Goal: Task Accomplishment & Management: Use online tool/utility

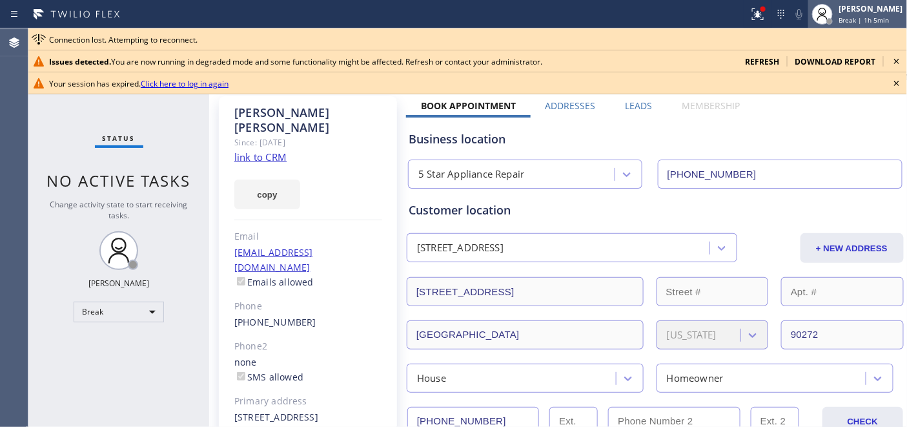
drag, startPoint x: 798, startPoint y: 3, endPoint x: 832, endPoint y: 4, distance: 33.6
click at [798, 3] on div "Status report Issues detected You are now running in degraded mode and some fun…" at bounding box center [825, 14] width 163 height 28
click at [839, 5] on div "[PERSON_NAME]" at bounding box center [871, 8] width 64 height 11
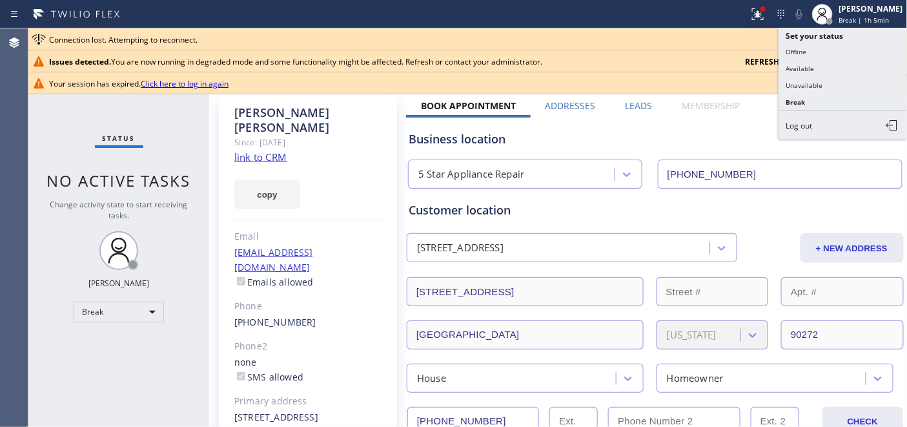
click at [828, 97] on button "Break" at bounding box center [843, 102] width 129 height 17
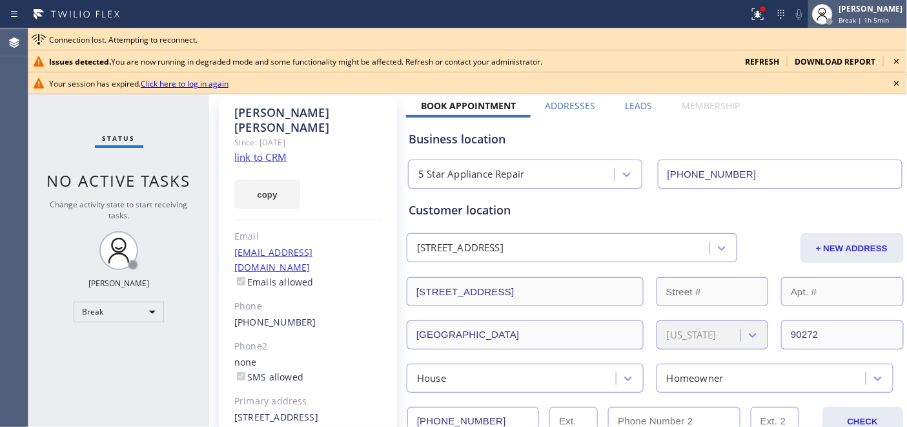
click at [863, 0] on div "Adam Alramadan Break | 1h 5min" at bounding box center [857, 14] width 99 height 28
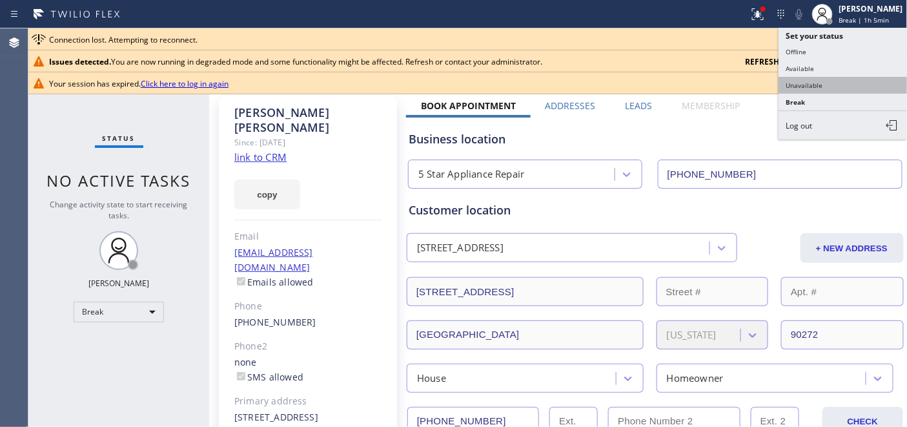
click at [812, 84] on button "Unavailable" at bounding box center [843, 85] width 129 height 17
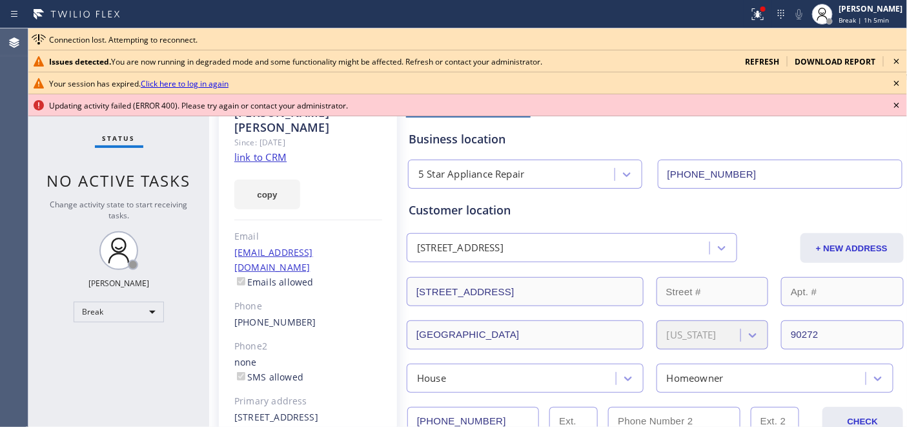
click at [896, 79] on icon at bounding box center [896, 83] width 15 height 15
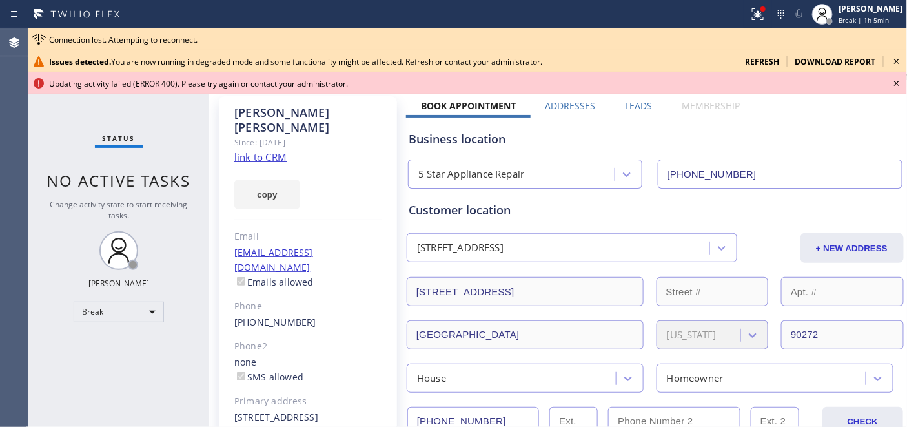
click at [896, 65] on icon at bounding box center [896, 61] width 15 height 15
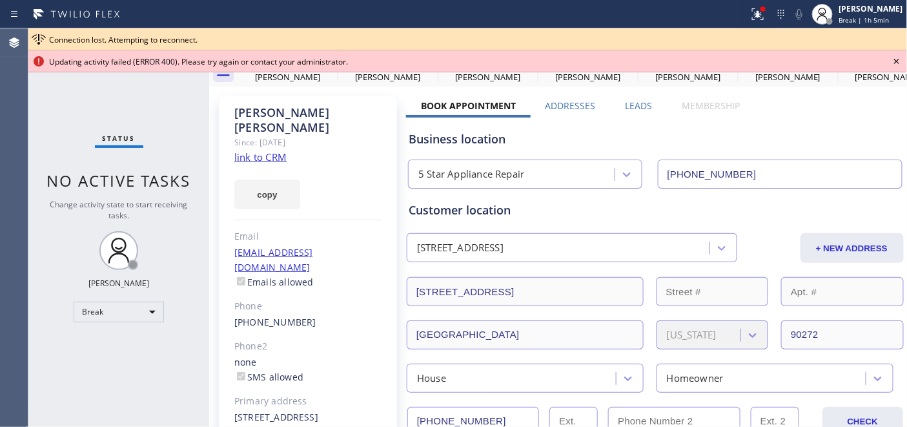
click at [896, 59] on icon at bounding box center [896, 61] width 15 height 15
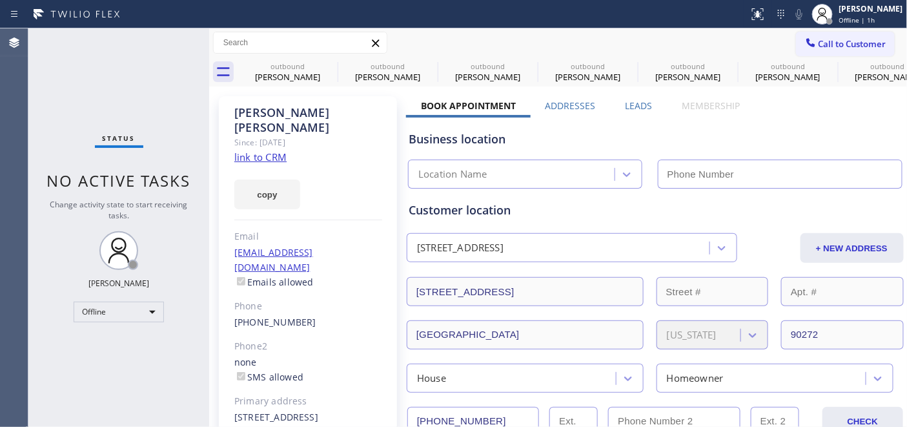
drag, startPoint x: 865, startPoint y: 8, endPoint x: 878, endPoint y: 87, distance: 79.8
click at [865, 9] on div "[PERSON_NAME]" at bounding box center [871, 8] width 64 height 11
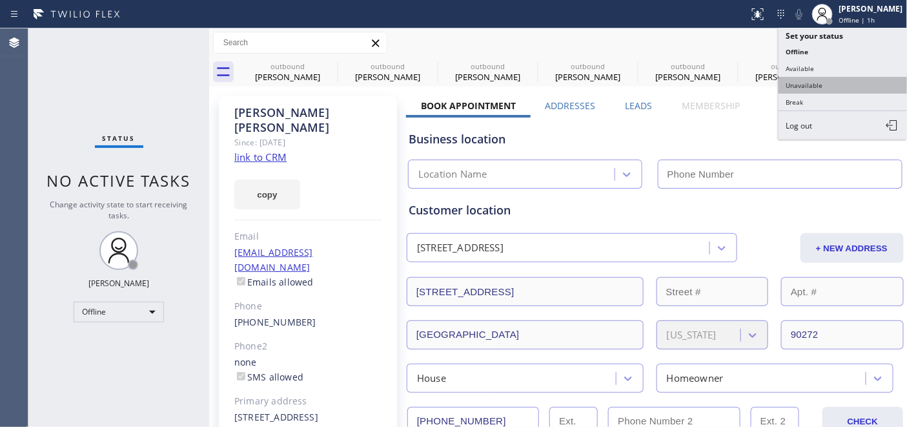
click at [845, 85] on button "Unavailable" at bounding box center [843, 85] width 129 height 17
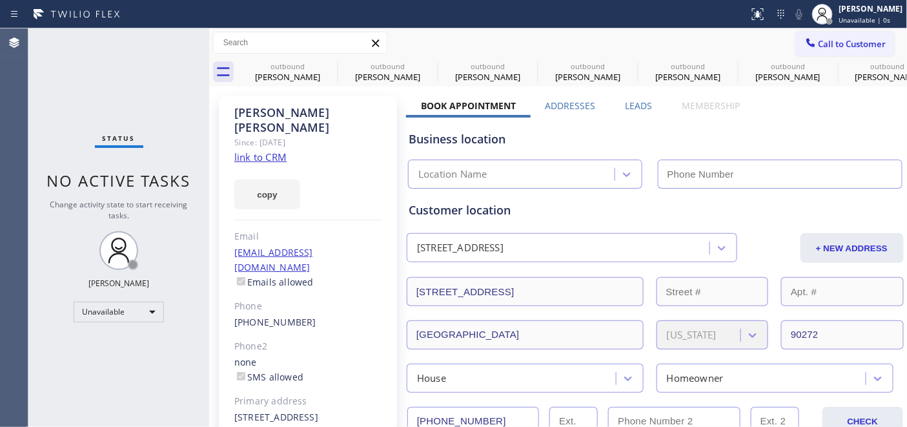
type input "[PHONE_NUMBER]"
click at [314, 165] on div "copy" at bounding box center [308, 187] width 148 height 45
click at [863, 128] on div "Business location 5 Star Appliance Repair [PHONE_NUMBER]" at bounding box center [655, 153] width 498 height 71
click at [323, 75] on div "[PERSON_NAME]" at bounding box center [287, 77] width 97 height 12
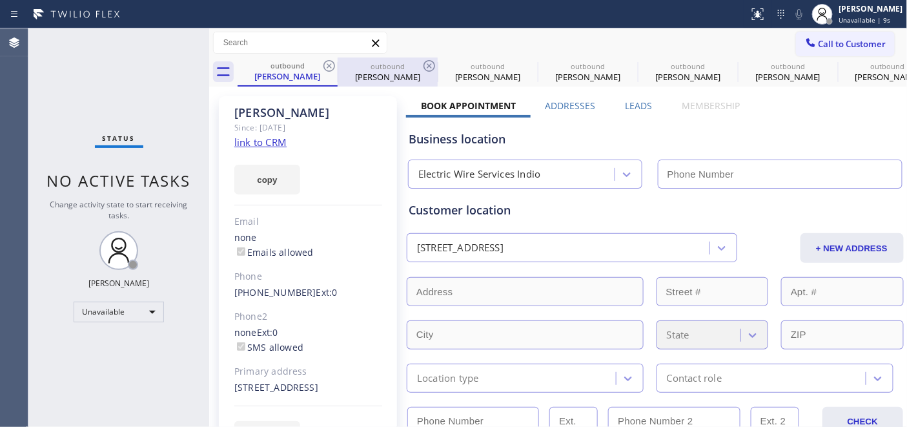
type input "[PHONE_NUMBER]"
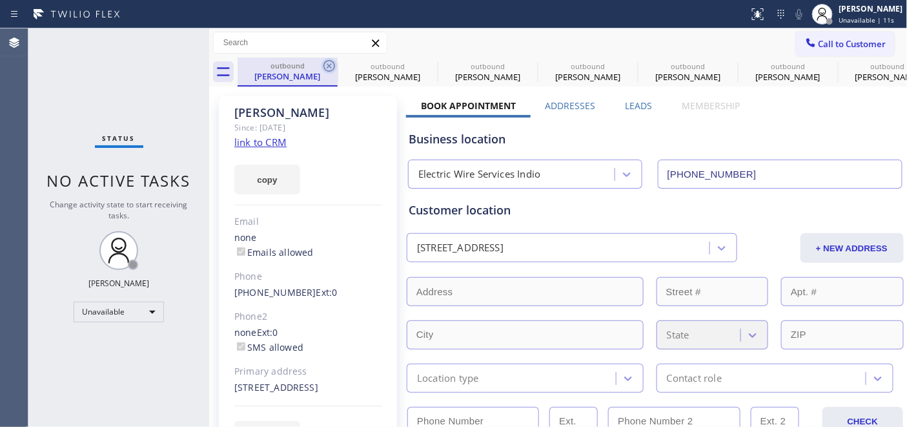
click at [325, 66] on icon at bounding box center [329, 65] width 15 height 15
click at [0, 0] on icon at bounding box center [0, 0] width 0 height 0
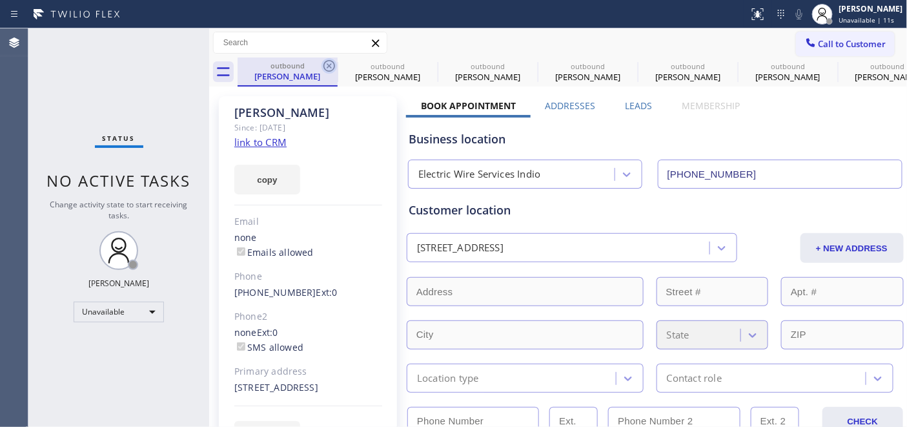
type input "[PHONE_NUMBER]"
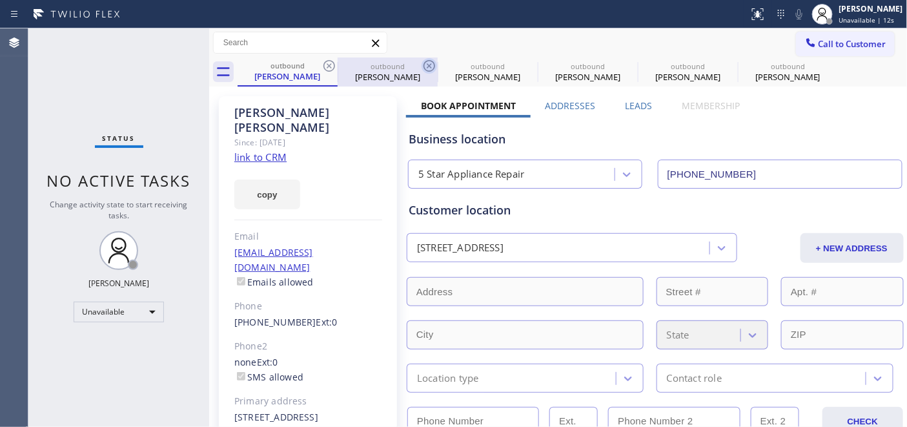
click at [327, 65] on icon at bounding box center [329, 65] width 15 height 15
type input "[PHONE_NUMBER]"
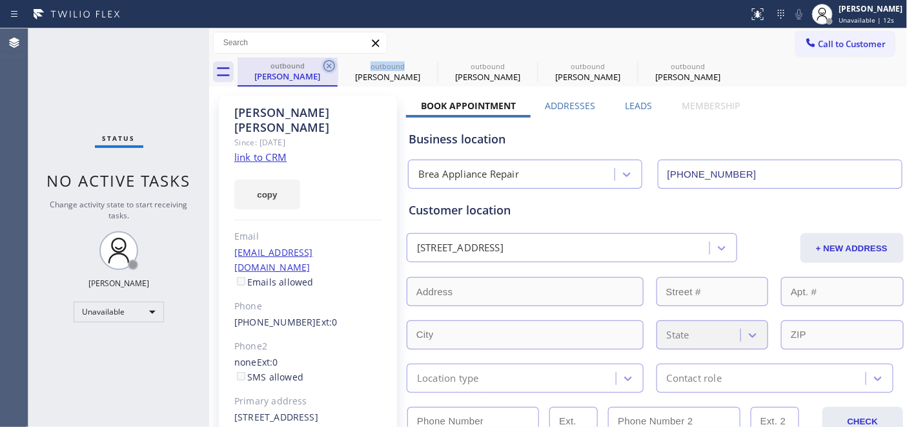
click at [328, 65] on icon at bounding box center [329, 66] width 12 height 12
type input "[PHONE_NUMBER]"
click at [0, 0] on icon at bounding box center [0, 0] width 0 height 0
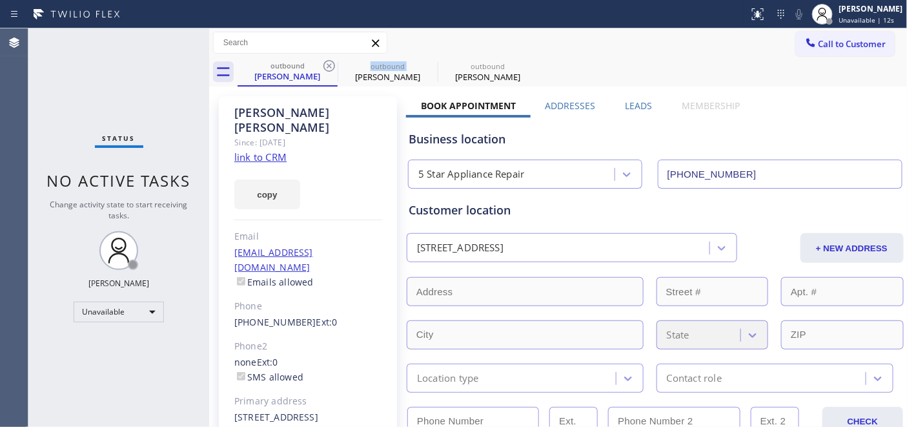
click at [328, 65] on icon at bounding box center [329, 66] width 12 height 12
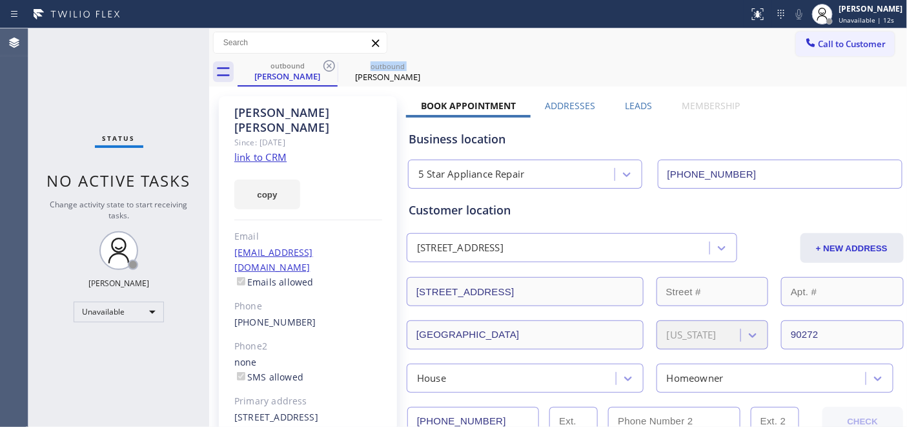
click at [328, 65] on icon at bounding box center [329, 66] width 12 height 12
click at [0, 0] on icon at bounding box center [0, 0] width 0 height 0
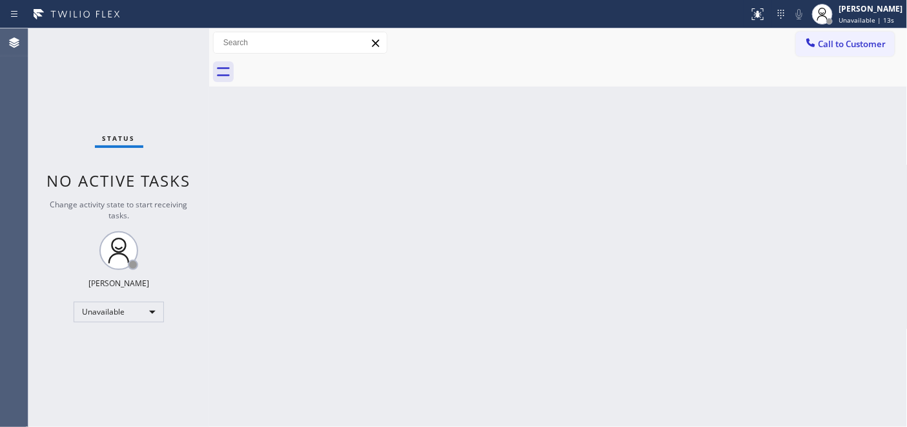
click at [551, 56] on div "Call to Customer Outbound call Location Search location Your caller id phone nu…" at bounding box center [558, 42] width 699 height 29
drag, startPoint x: 294, startPoint y: 157, endPoint x: 439, endPoint y: 110, distance: 151.9
click at [294, 157] on div "Back to Dashboard Change Sender ID Customers Technicians Select a contact Outbo…" at bounding box center [558, 227] width 699 height 398
click at [834, 54] on button "Call to Customer" at bounding box center [845, 44] width 99 height 25
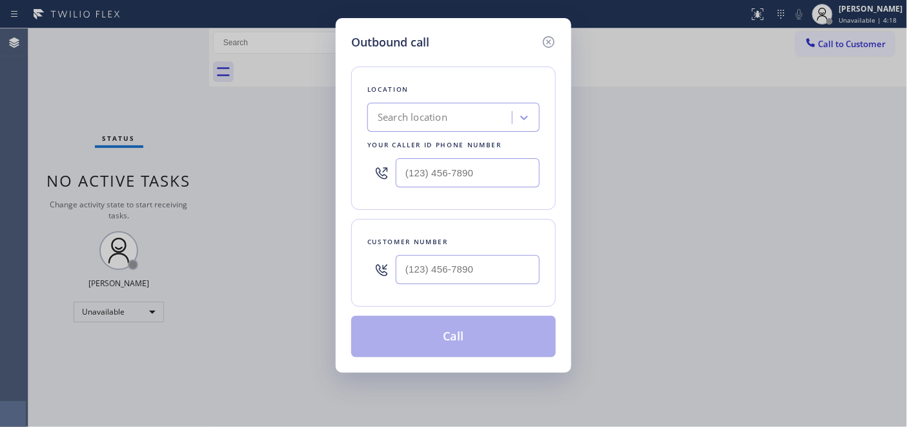
click at [424, 285] on div at bounding box center [468, 270] width 144 height 42
drag, startPoint x: 453, startPoint y: 305, endPoint x: 443, endPoint y: 274, distance: 33.1
click at [448, 303] on div "Customer number" at bounding box center [453, 263] width 205 height 88
click at [443, 274] on input "(___) ___-____" at bounding box center [468, 269] width 144 height 29
paste input "408) 781-4222"
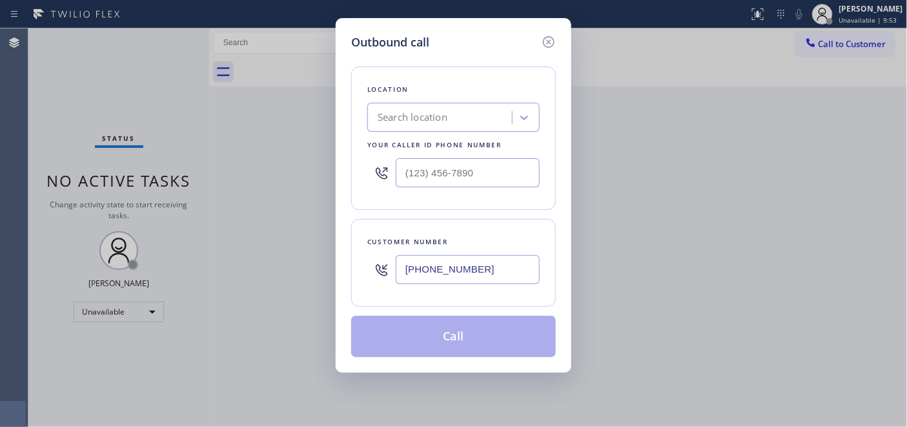
drag, startPoint x: 489, startPoint y: 274, endPoint x: 298, endPoint y: 235, distance: 195.0
click at [284, 241] on div "Outbound call Location Search location Your caller id phone number Customer num…" at bounding box center [453, 213] width 907 height 427
paste input "855) 731-495"
type input "[PHONE_NUMBER]"
drag, startPoint x: 482, startPoint y: 175, endPoint x: 367, endPoint y: 159, distance: 116.7
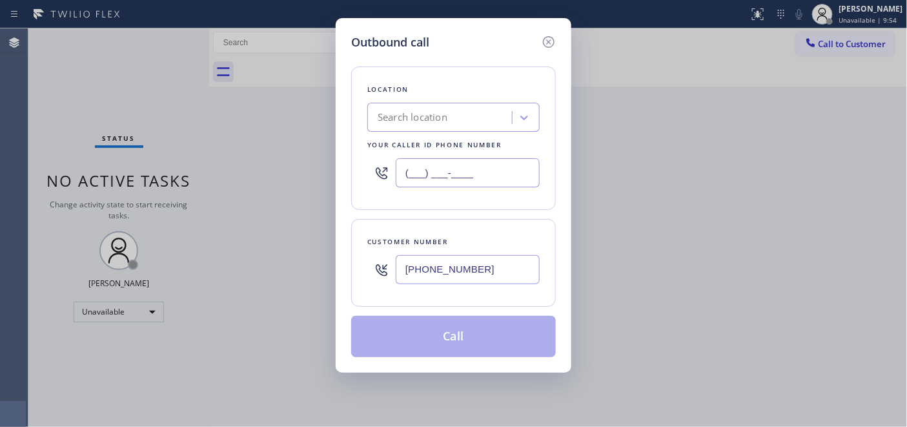
click at [388, 159] on div "(___) ___-____" at bounding box center [453, 173] width 172 height 42
paste input "855) 731-4952"
type input "[PHONE_NUMBER]"
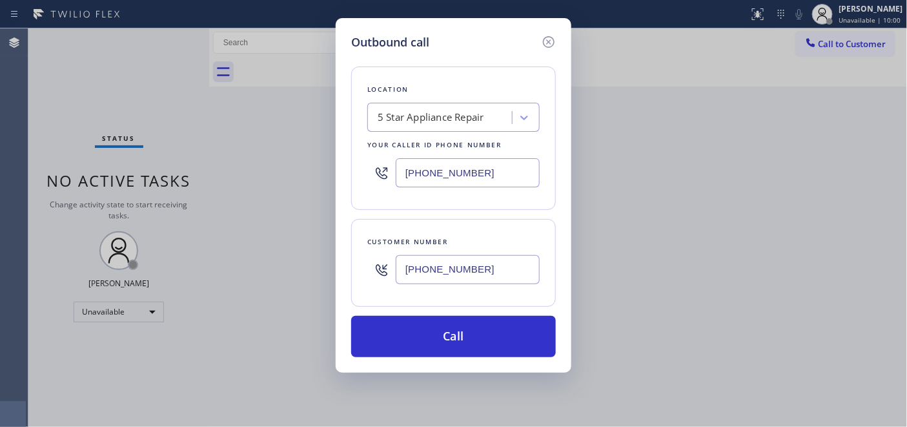
drag, startPoint x: 496, startPoint y: 267, endPoint x: 386, endPoint y: 260, distance: 110.0
click at [386, 260] on div "[PHONE_NUMBER]" at bounding box center [453, 270] width 172 height 42
drag, startPoint x: 493, startPoint y: 269, endPoint x: 296, endPoint y: 260, distance: 197.2
click at [276, 254] on div "Outbound call Location 5 Star Appliance Repair Your caller id phone number [PHO…" at bounding box center [453, 213] width 907 height 427
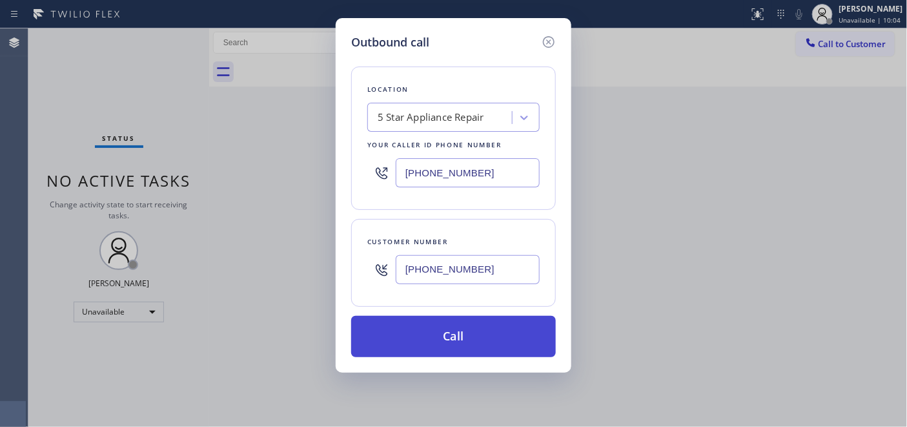
paste input "408) 781-422"
type input "[PHONE_NUMBER]"
click at [467, 332] on button "Call" at bounding box center [453, 336] width 205 height 41
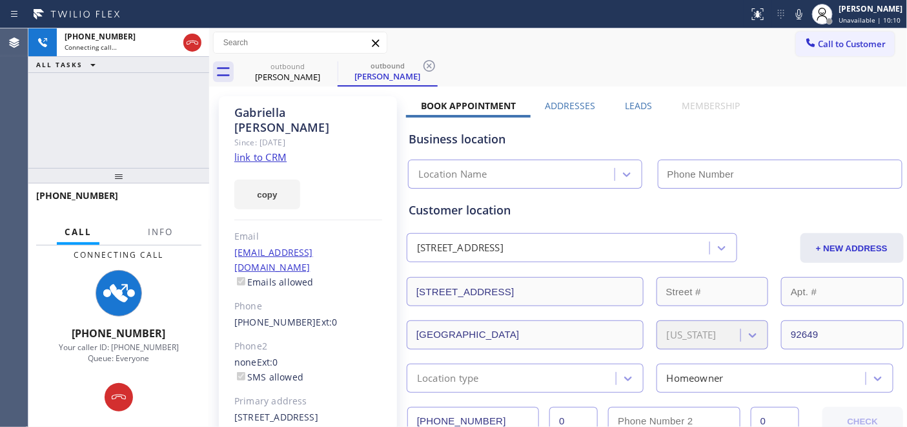
type input "[PHONE_NUMBER]"
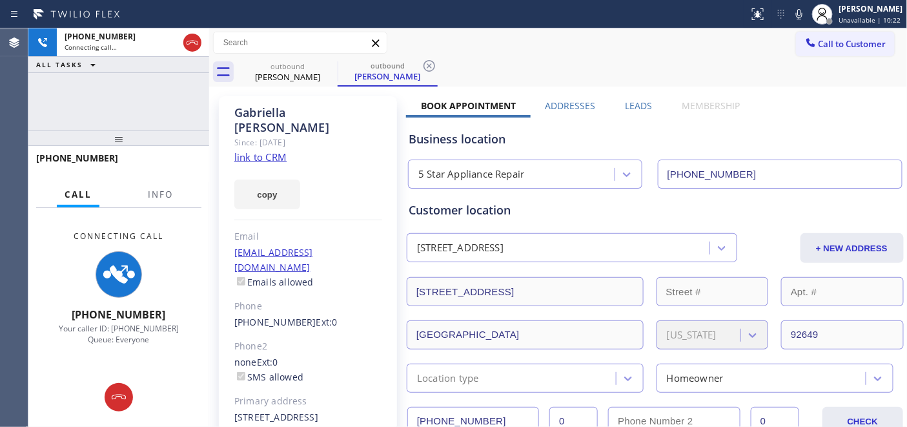
drag, startPoint x: 150, startPoint y: 178, endPoint x: 144, endPoint y: 68, distance: 110.0
click at [145, 69] on div "[PHONE_NUMBER] Connecting call… ALL TASKS ALL TASKS ACTIVE TASKS TASKS IN WRAP …" at bounding box center [118, 227] width 181 height 398
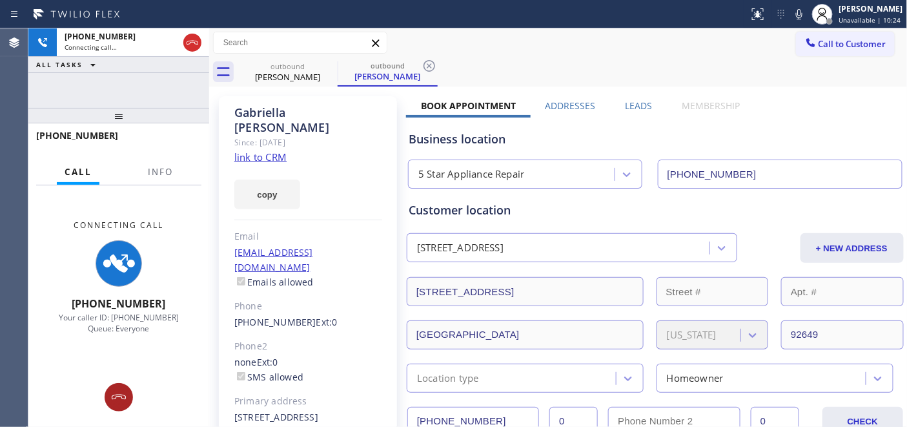
click at [126, 389] on icon at bounding box center [118, 396] width 15 height 15
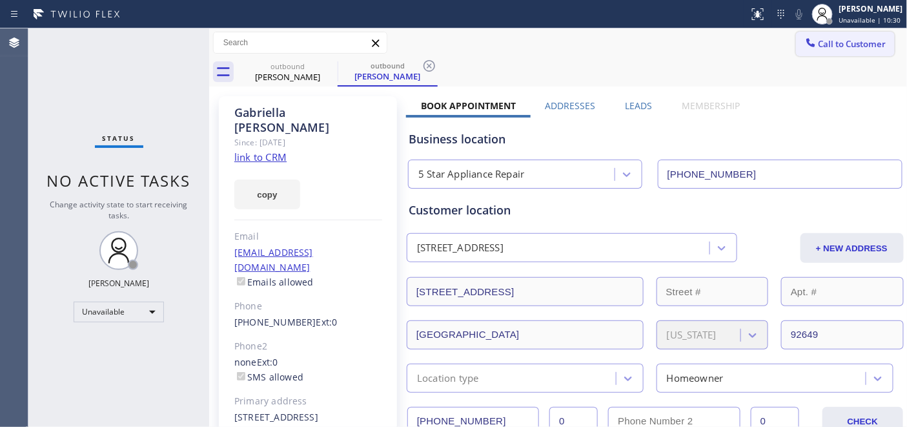
click at [814, 32] on button "Call to Customer" at bounding box center [845, 44] width 99 height 25
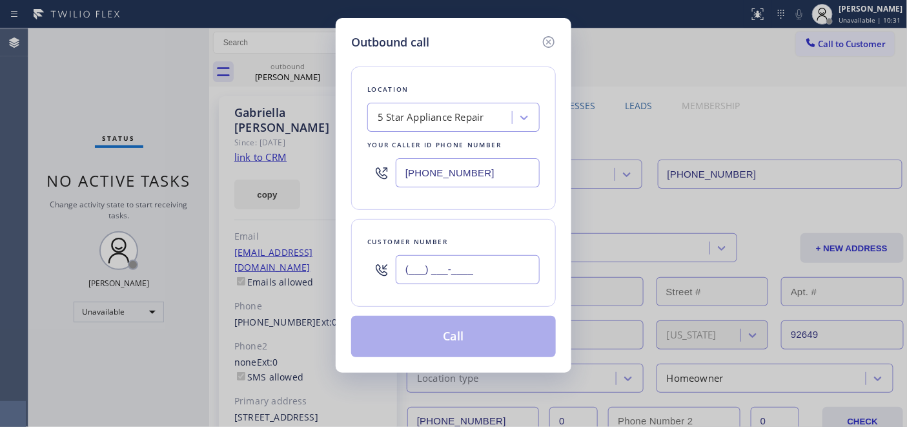
click at [427, 278] on input "(___) ___-____" at bounding box center [468, 269] width 144 height 29
paste input "206) 423-7155"
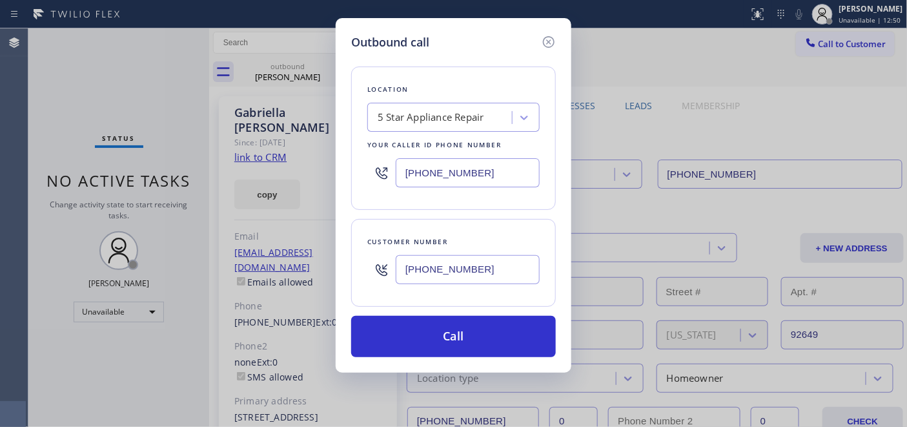
type input "[PHONE_NUMBER]"
drag, startPoint x: 489, startPoint y: 170, endPoint x: 519, endPoint y: 248, distance: 83.2
click at [301, 163] on div "Outbound call Location 5 Star Appliance Repair Your caller id phone number [PHO…" at bounding box center [453, 213] width 907 height 427
paste input "253) 265-9599"
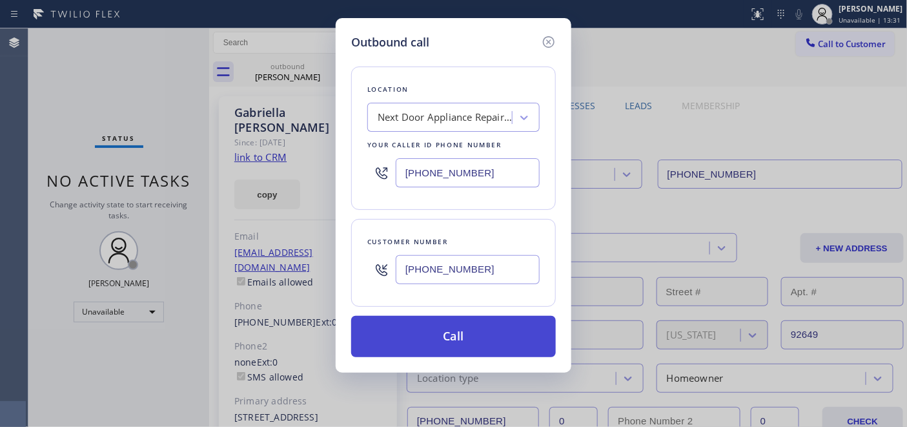
type input "[PHONE_NUMBER]"
click at [500, 332] on button "Call" at bounding box center [453, 336] width 205 height 41
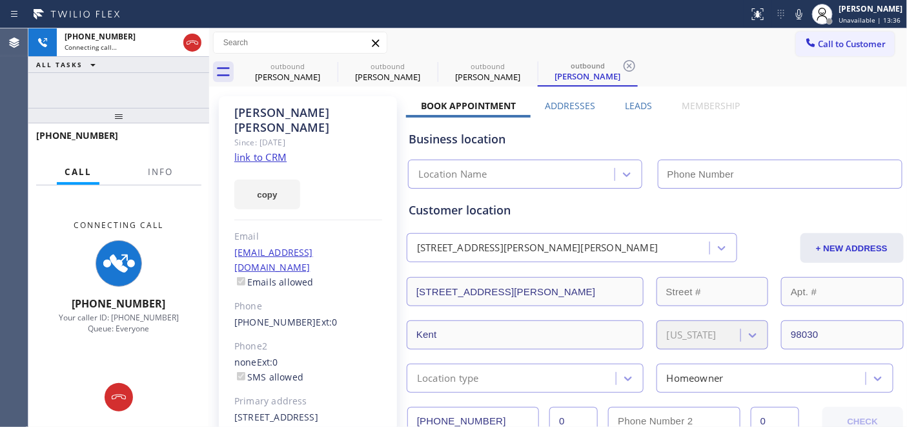
type input "[PHONE_NUMBER]"
click at [795, 21] on icon at bounding box center [799, 13] width 15 height 15
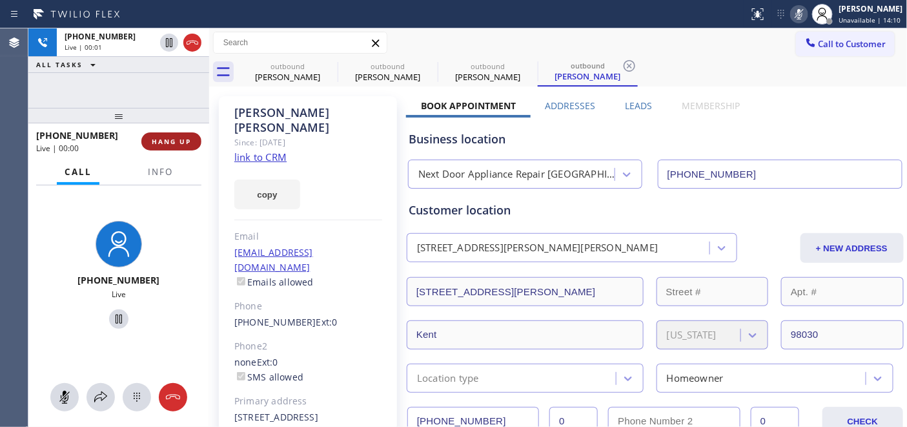
click at [166, 138] on span "HANG UP" at bounding box center [171, 141] width 39 height 9
drag, startPoint x: 167, startPoint y: 118, endPoint x: 184, endPoint y: 91, distance: 31.7
click at [169, 65] on div "[PHONE_NUMBER] Live | 00:01 ALL TASKS ALL TASKS ACTIVE TASKS TASKS IN WRAP UP […" at bounding box center [118, 227] width 181 height 398
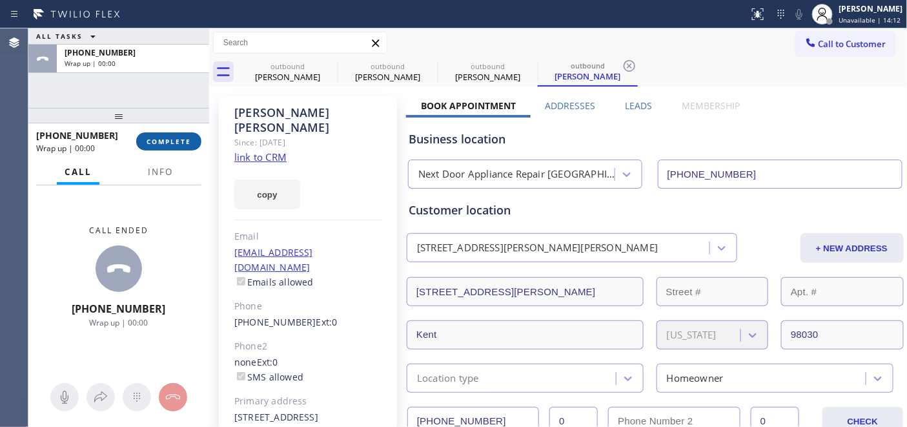
drag, startPoint x: 183, startPoint y: 136, endPoint x: 192, endPoint y: 140, distance: 9.8
click at [183, 137] on span "COMPLETE" at bounding box center [169, 141] width 45 height 9
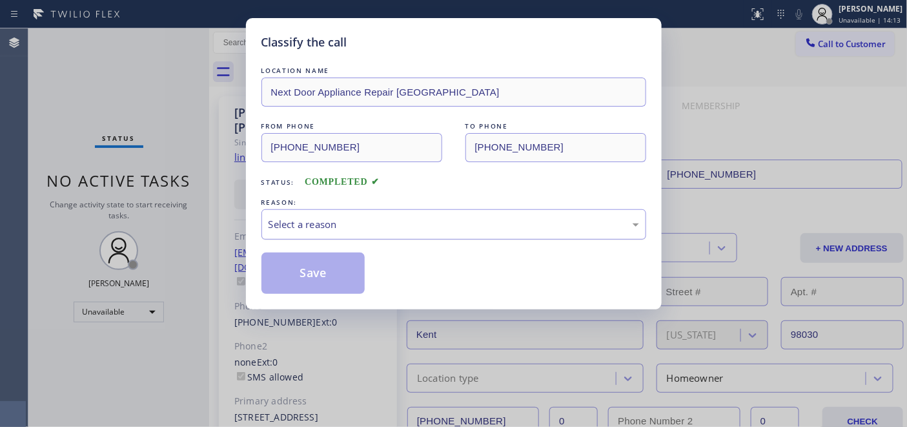
click at [416, 231] on div "Select a reason" at bounding box center [454, 224] width 371 height 15
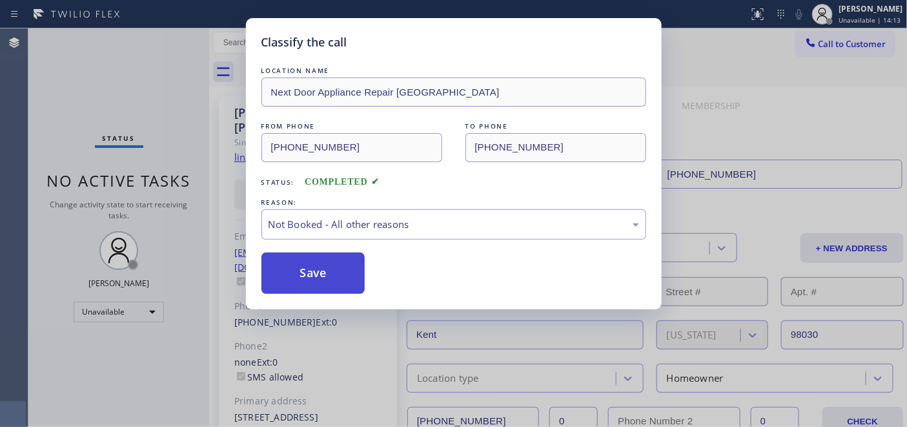
click at [358, 268] on button "Save" at bounding box center [313, 272] width 104 height 41
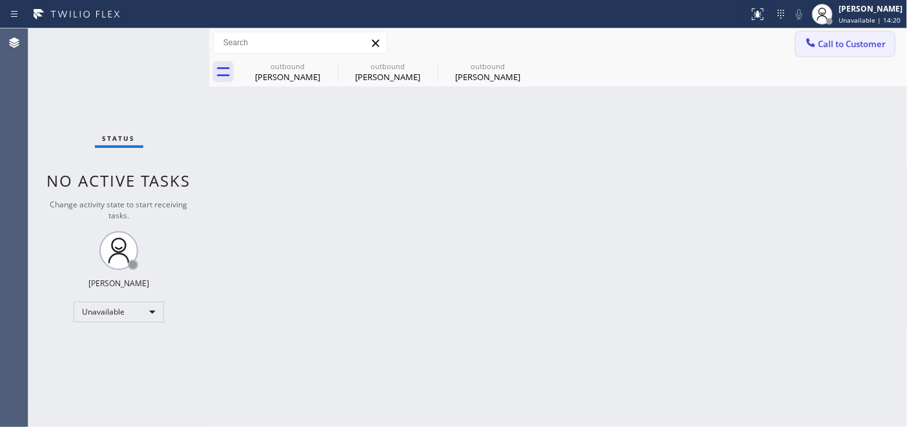
click at [853, 41] on span "Call to Customer" at bounding box center [853, 44] width 68 height 12
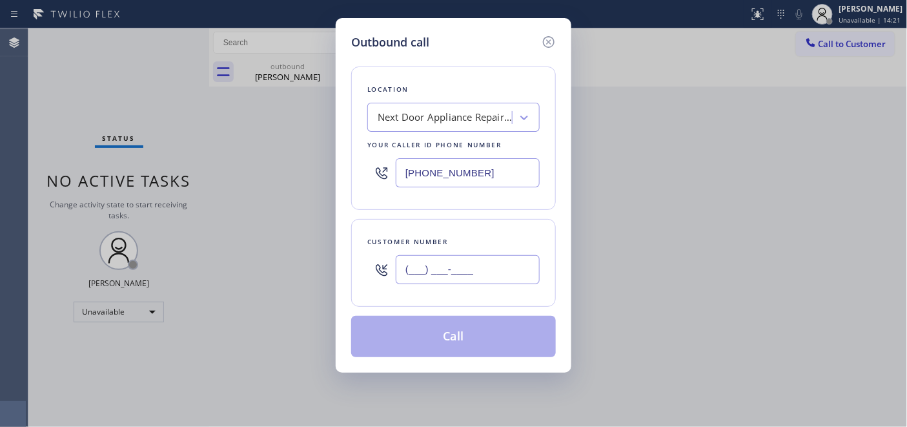
click at [493, 275] on input "(___) ___-____" at bounding box center [468, 269] width 144 height 29
paste input "805) 415-3266"
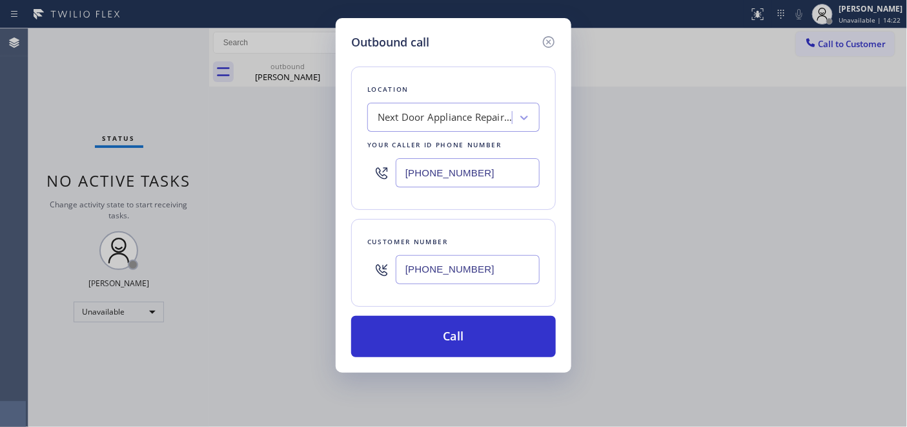
type input "[PHONE_NUMBER]"
drag, startPoint x: 488, startPoint y: 169, endPoint x: 340, endPoint y: 170, distance: 148.5
click at [334, 168] on div "Outbound call Location Next Door Appliance Repair [GEOGRAPHIC_DATA] Your caller…" at bounding box center [453, 213] width 907 height 427
paste input "310) 550-7462"
type input "[PHONE_NUMBER]"
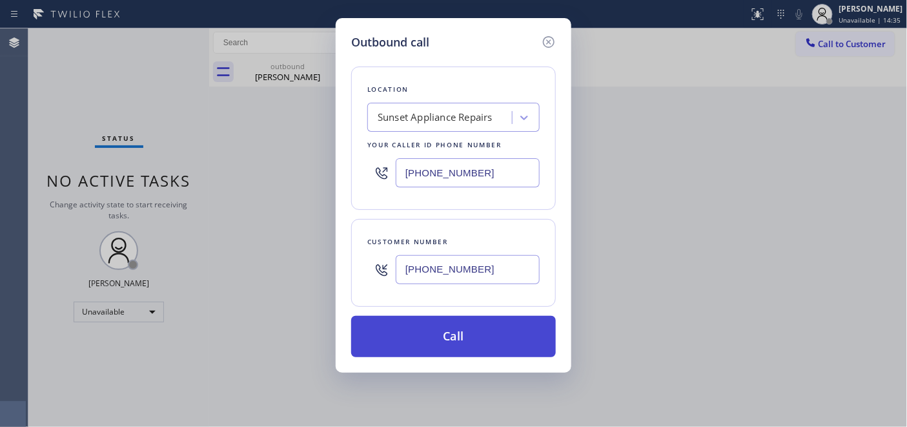
click at [501, 334] on button "Call" at bounding box center [453, 336] width 205 height 41
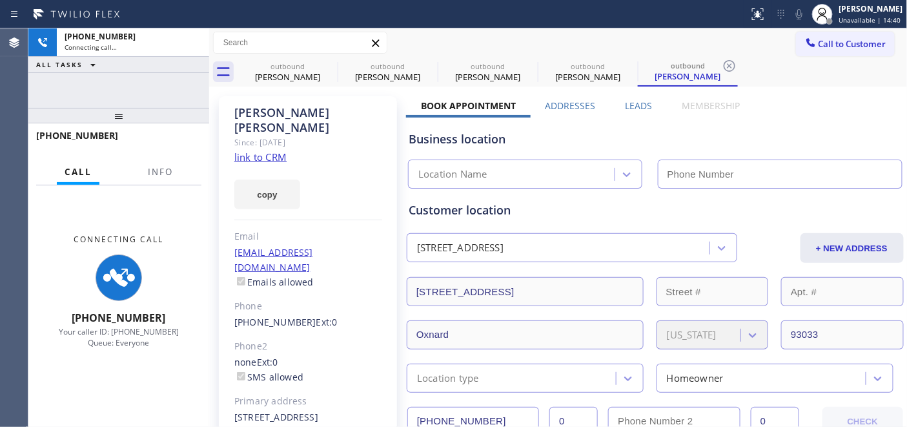
type input "[PHONE_NUMBER]"
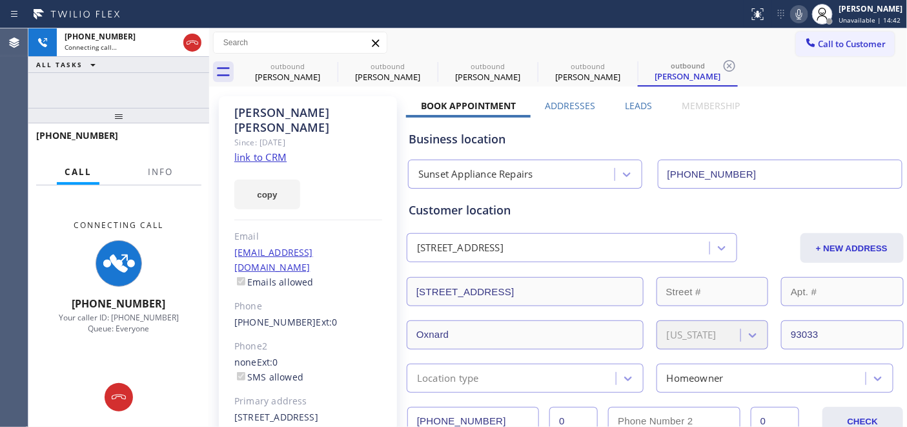
drag, startPoint x: 331, startPoint y: 67, endPoint x: 210, endPoint y: 112, distance: 128.9
click at [0, 0] on icon at bounding box center [0, 0] width 0 height 0
type input "[PHONE_NUMBER]"
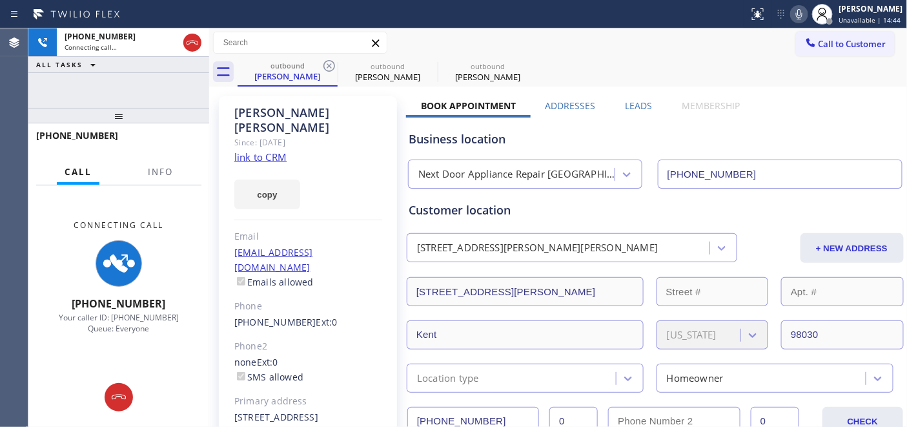
drag, startPoint x: 159, startPoint y: 118, endPoint x: 209, endPoint y: 65, distance: 72.2
click at [160, 99] on div "[PHONE_NUMBER] Connecting call… ALL TASKS ALL TASKS ACTIVE TASKS TASKS IN WRAP …" at bounding box center [118, 227] width 181 height 398
click at [796, 13] on icon at bounding box center [799, 14] width 6 height 10
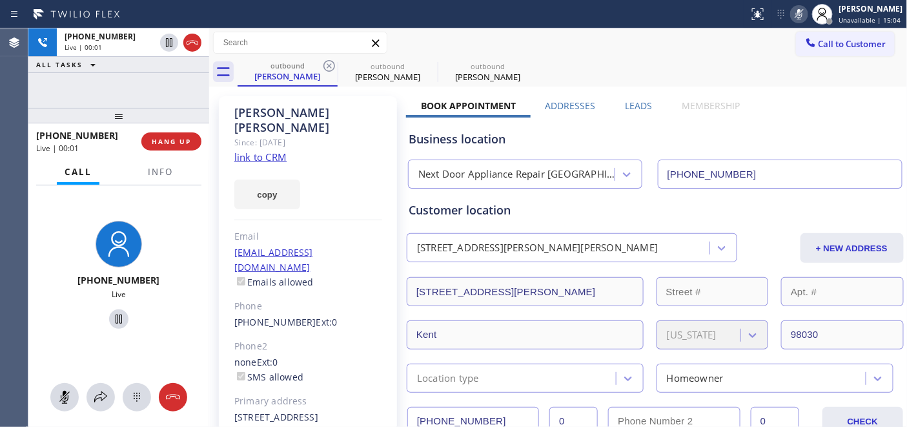
click at [796, 14] on rect at bounding box center [799, 12] width 9 height 9
click at [183, 147] on button "HANG UP" at bounding box center [171, 141] width 60 height 18
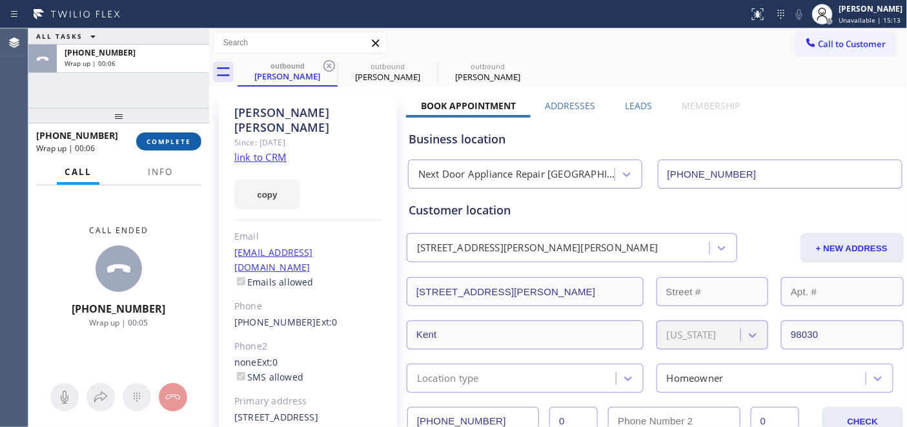
click at [163, 142] on span "COMPLETE" at bounding box center [169, 141] width 45 height 9
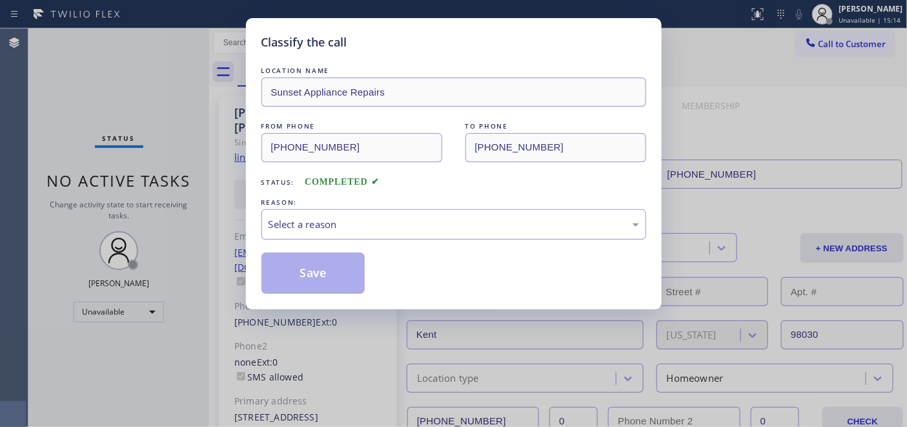
drag, startPoint x: 376, startPoint y: 179, endPoint x: 384, endPoint y: 218, distance: 40.3
click at [376, 179] on span "COMPLETED" at bounding box center [342, 182] width 75 height 10
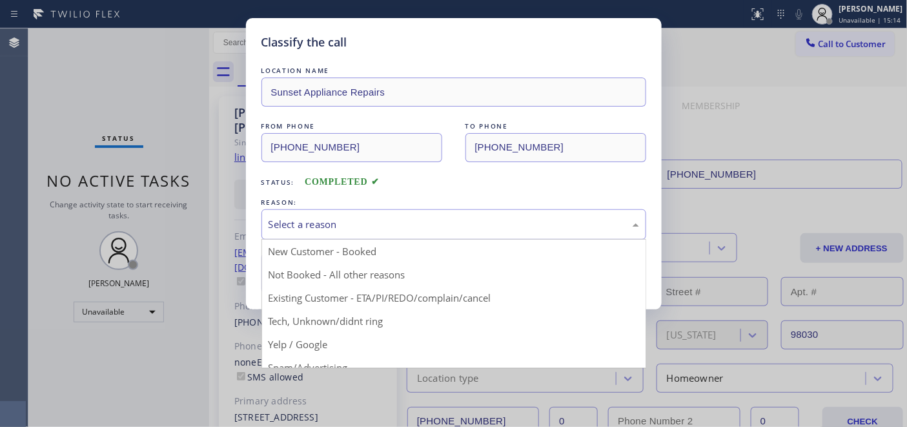
click at [384, 218] on div "Select a reason" at bounding box center [454, 224] width 371 height 15
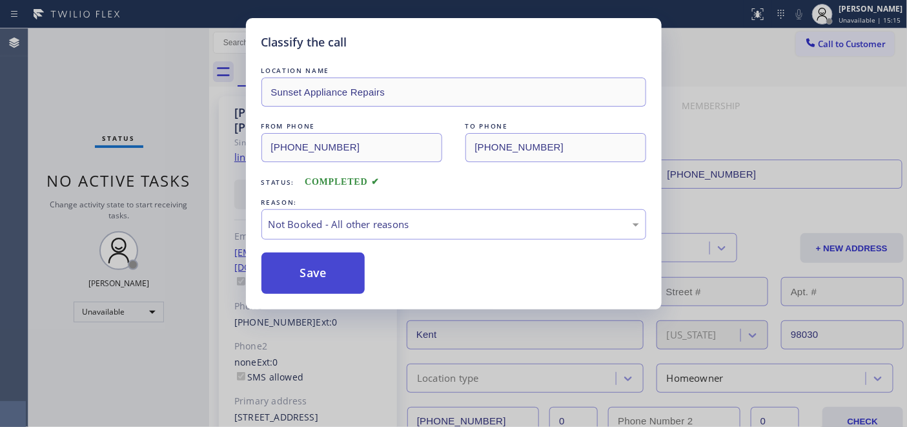
click at [326, 272] on button "Save" at bounding box center [313, 272] width 104 height 41
type input "[PHONE_NUMBER]"
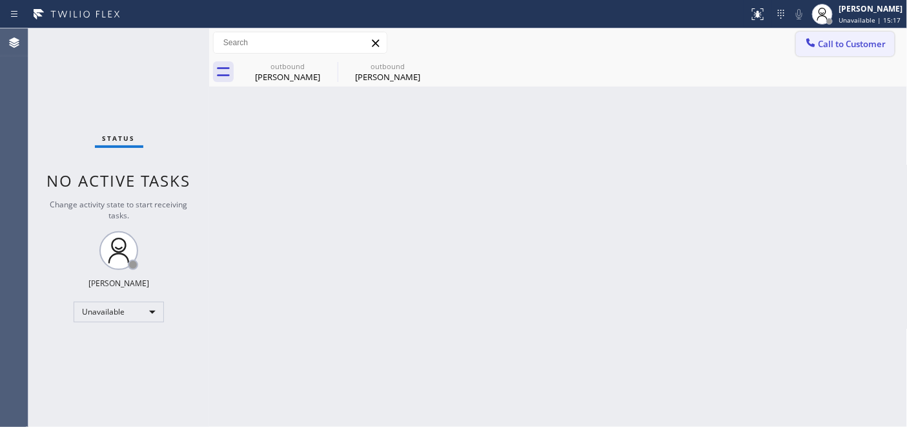
click at [828, 40] on span "Call to Customer" at bounding box center [853, 44] width 68 height 12
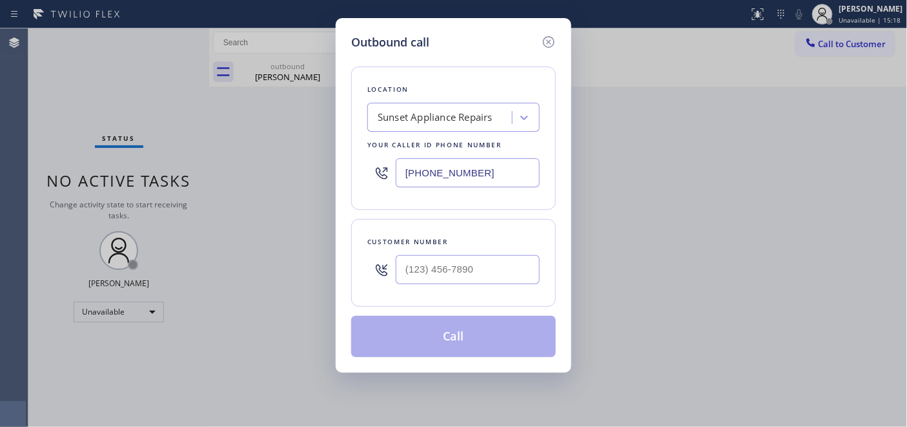
drag, startPoint x: 467, startPoint y: 256, endPoint x: 469, endPoint y: 305, distance: 49.8
click at [466, 266] on div at bounding box center [468, 270] width 144 height 42
click at [475, 275] on input "(___) ___-____" at bounding box center [468, 269] width 144 height 29
paste input "805) 415-3266"
type input "[PHONE_NUMBER]"
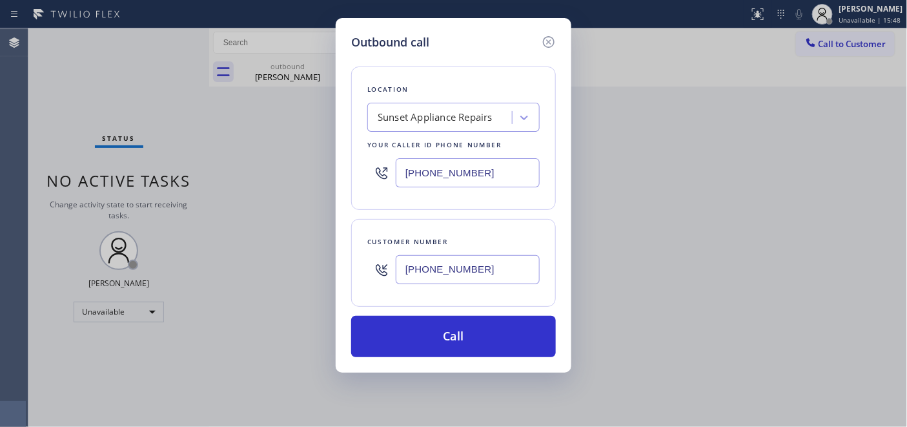
drag, startPoint x: 498, startPoint y: 183, endPoint x: 367, endPoint y: 181, distance: 131.1
click at [390, 181] on div "[PHONE_NUMBER]" at bounding box center [453, 173] width 172 height 42
paste input "text"
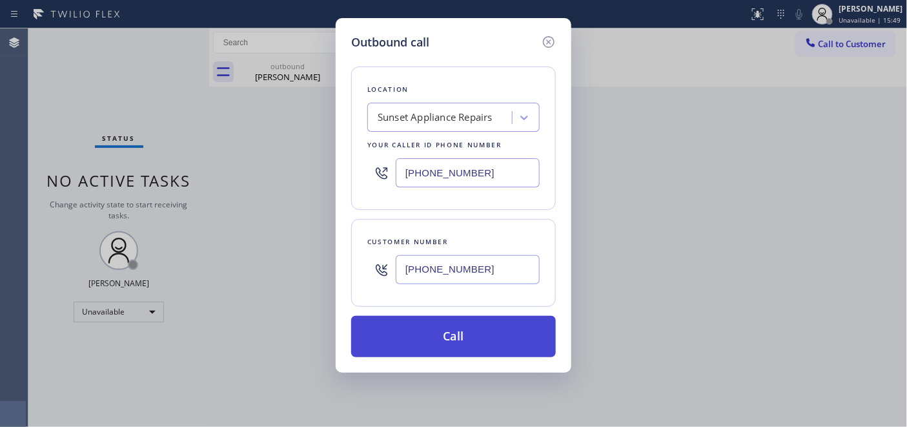
type input "[PHONE_NUMBER]"
click at [498, 343] on button "Call" at bounding box center [453, 336] width 205 height 41
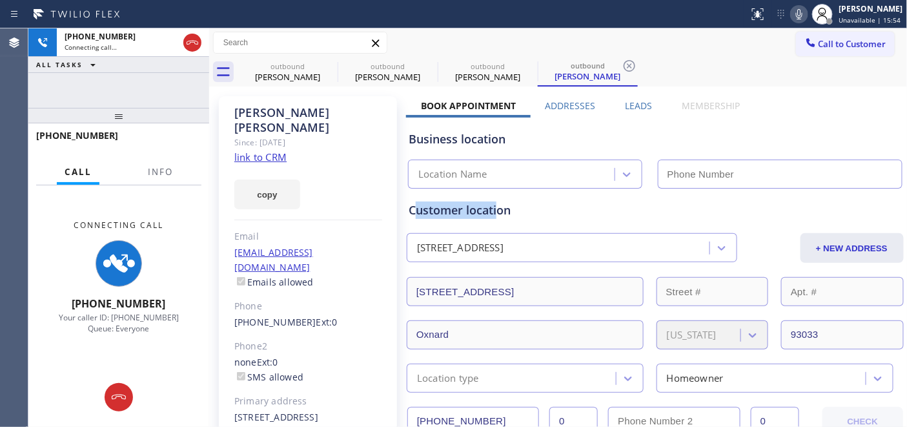
type input "[PHONE_NUMBER]"
drag, startPoint x: 415, startPoint y: 209, endPoint x: 508, endPoint y: 216, distance: 92.6
click at [508, 216] on div "Customer location" at bounding box center [655, 209] width 493 height 17
click at [442, 216] on div "Customer location" at bounding box center [655, 209] width 493 height 17
drag, startPoint x: 420, startPoint y: 216, endPoint x: 512, endPoint y: 216, distance: 91.7
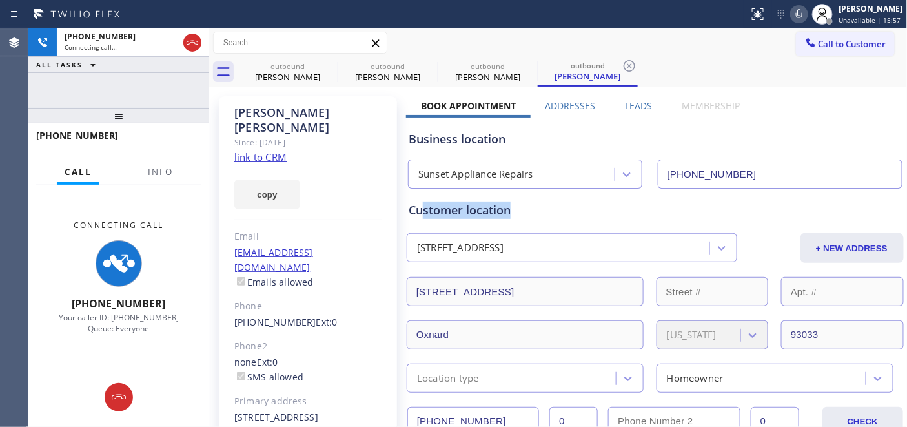
click at [512, 216] on div "Customer location" at bounding box center [655, 209] width 493 height 17
click at [563, 209] on div "Customer location" at bounding box center [655, 209] width 493 height 17
click at [325, 165] on div "copy" at bounding box center [308, 187] width 148 height 45
drag, startPoint x: 175, startPoint y: 102, endPoint x: 170, endPoint y: 114, distance: 13.3
click at [170, 120] on div "[PHONE_NUMBER] Connecting call… ALL TASKS ALL TASKS ACTIVE TASKS TASKS IN WRAP …" at bounding box center [118, 227] width 181 height 398
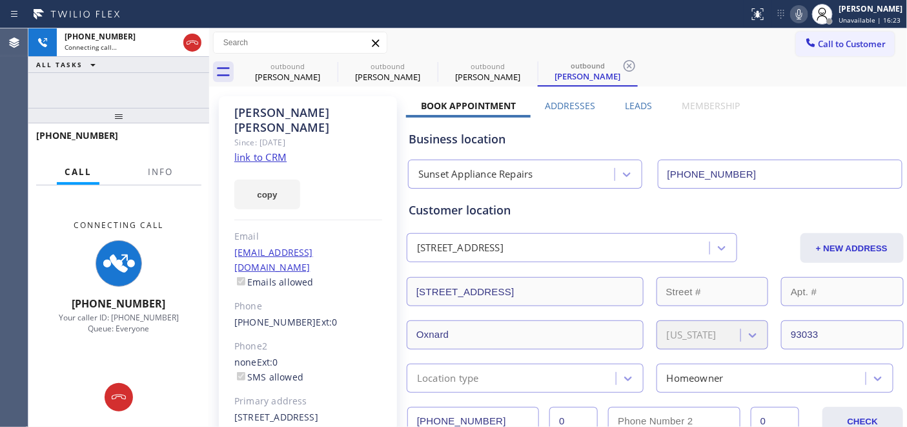
drag, startPoint x: 170, startPoint y: 108, endPoint x: 272, endPoint y: 110, distance: 102.7
click at [166, 60] on div "[PHONE_NUMBER] Connecting call… ALL TASKS ALL TASKS ACTIVE TASKS TASKS IN WRAP …" at bounding box center [118, 227] width 181 height 398
click at [194, 45] on icon at bounding box center [192, 42] width 15 height 15
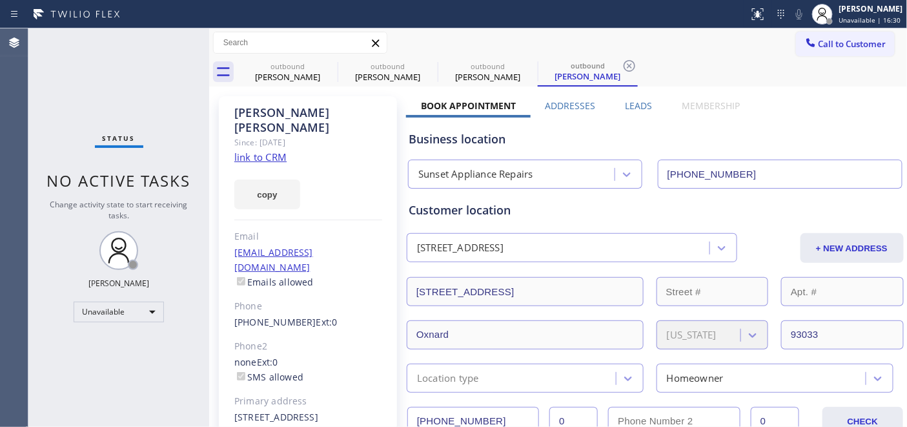
drag, startPoint x: 835, startPoint y: 43, endPoint x: 751, endPoint y: 85, distance: 93.6
click at [836, 43] on span "Call to Customer" at bounding box center [853, 44] width 68 height 12
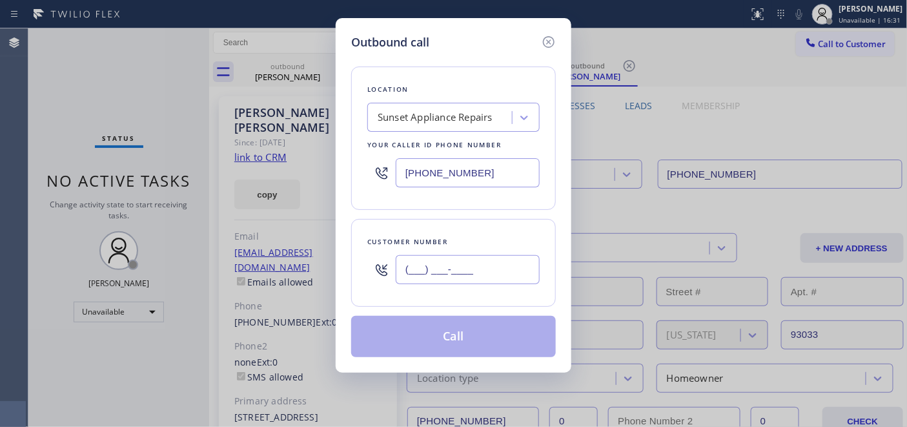
drag, startPoint x: 495, startPoint y: 263, endPoint x: 492, endPoint y: 272, distance: 9.4
click at [493, 270] on input "(___) ___-____" at bounding box center [468, 269] width 144 height 29
paste input "text"
click at [404, 261] on input "(___) ___-____" at bounding box center [468, 269] width 144 height 29
paste input "720) 809-1431"
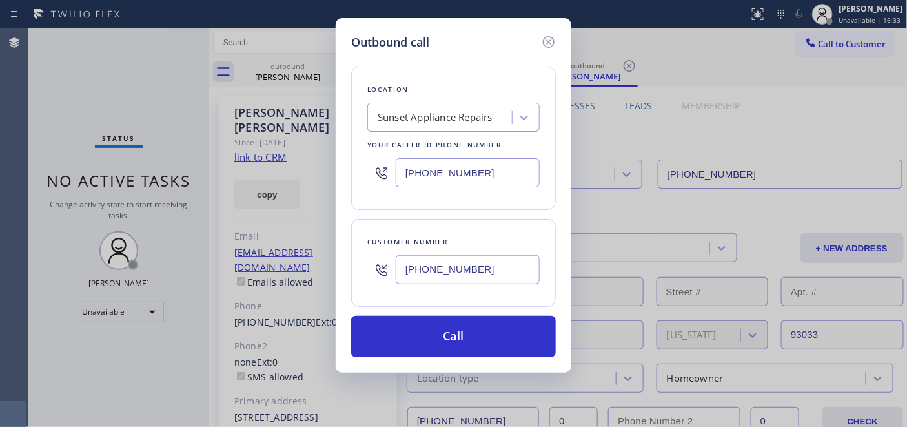
type input "[PHONE_NUMBER]"
click at [336, 179] on div "Outbound call Location Sunset Appliance Repairs Your caller id phone number [PH…" at bounding box center [454, 195] width 236 height 354
paste input "720) 597-8984"
drag, startPoint x: 483, startPoint y: 165, endPoint x: 366, endPoint y: 163, distance: 116.9
click at [411, 171] on input "[PHONE_NUMBER]" at bounding box center [468, 172] width 144 height 29
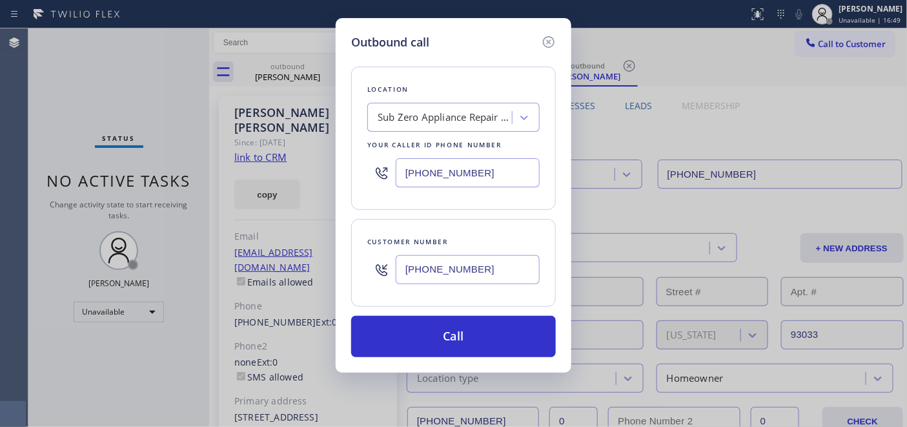
paste input "text"
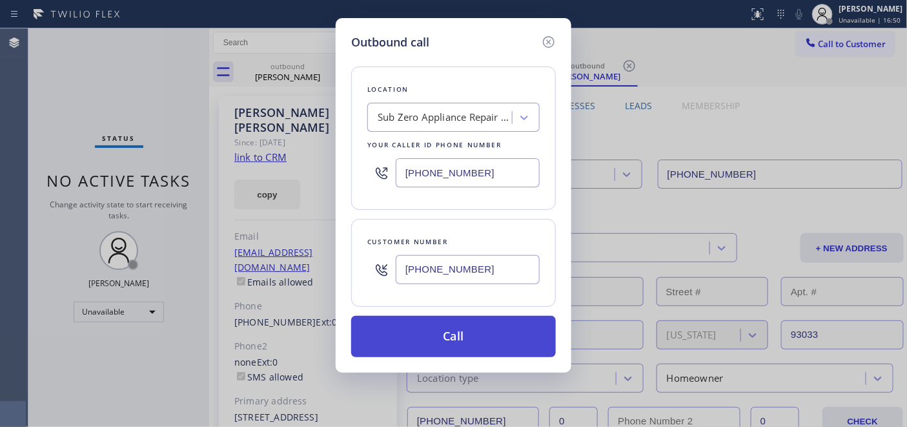
type input "[PHONE_NUMBER]"
click at [494, 342] on button "Call" at bounding box center [453, 336] width 205 height 41
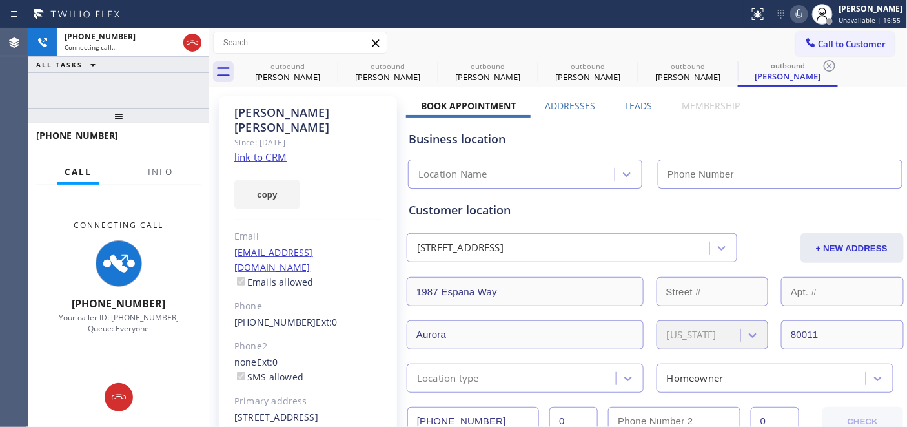
type input "[PHONE_NUMBER]"
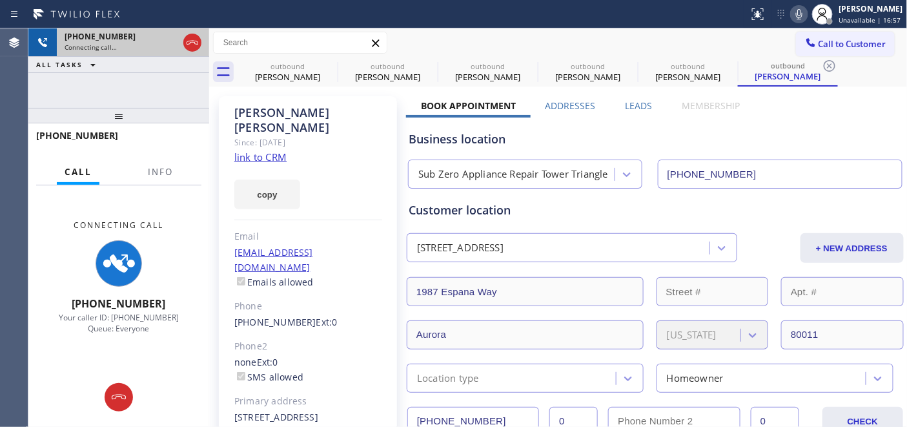
drag, startPoint x: 164, startPoint y: 115, endPoint x: 159, endPoint y: 41, distance: 73.7
click at [151, 54] on div "[PHONE_NUMBER] Connecting call… ALL TASKS ALL TASKS ACTIVE TASKS TASKS IN WRAP …" at bounding box center [118, 227] width 181 height 398
click at [799, 15] on icon at bounding box center [799, 14] width 6 height 10
click at [190, 41] on icon at bounding box center [193, 43] width 12 height 4
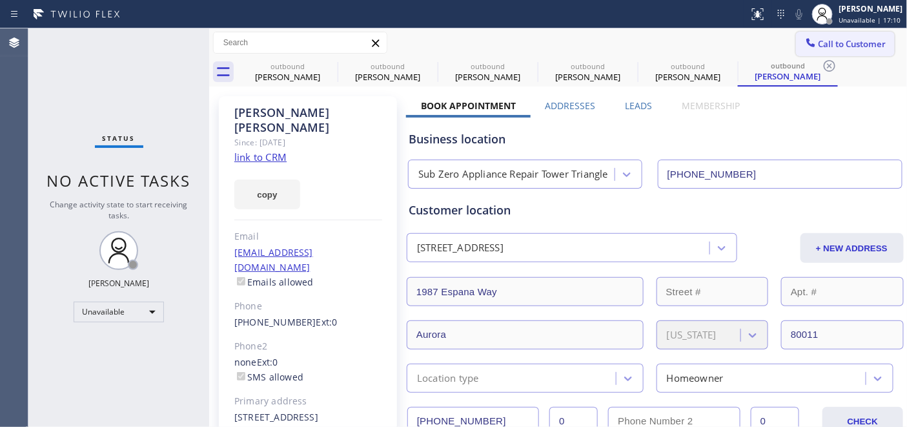
click at [830, 50] on button "Call to Customer" at bounding box center [845, 44] width 99 height 25
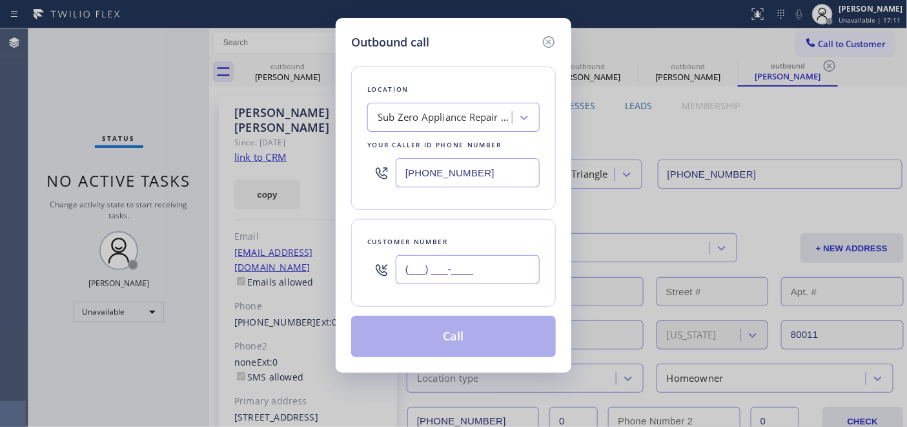
click at [473, 263] on input "(___) ___-____" at bounding box center [468, 269] width 144 height 29
paste input "786) 921-3902"
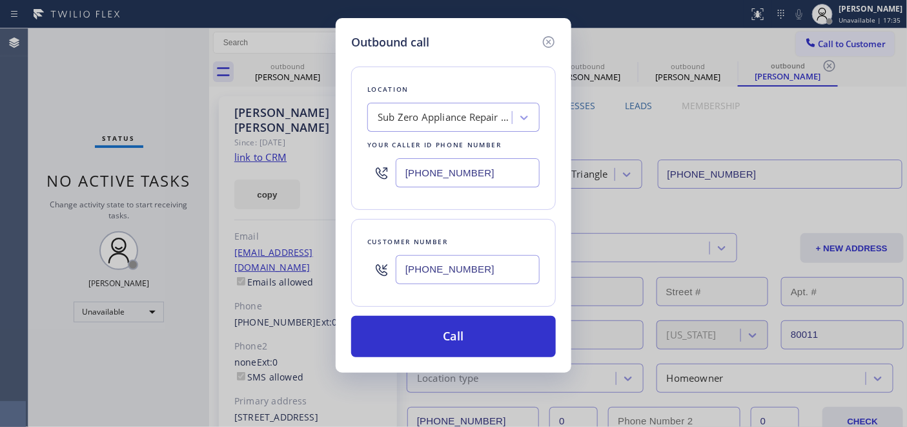
drag, startPoint x: 401, startPoint y: 276, endPoint x: 374, endPoint y: 267, distance: 27.8
click at [357, 276] on div "Customer number [PHONE_NUMBER]" at bounding box center [453, 263] width 205 height 88
paste input "text"
type input "[PHONE_NUMBER]"
drag, startPoint x: 475, startPoint y: 162, endPoint x: 380, endPoint y: 164, distance: 95.6
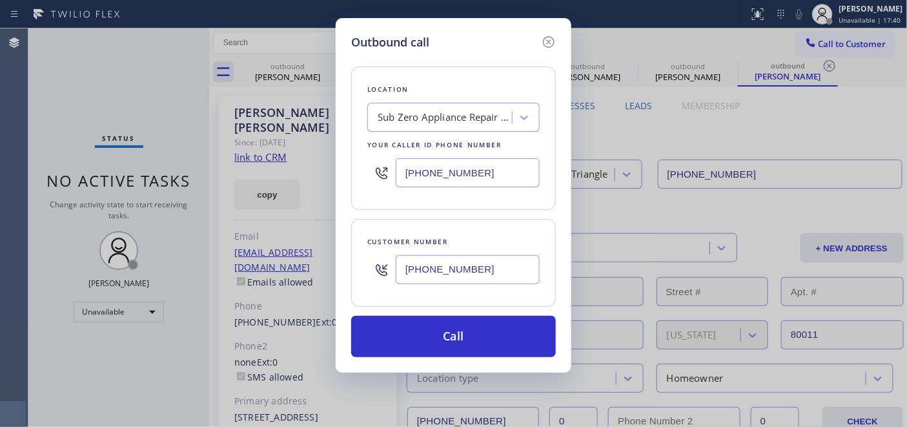
click at [407, 164] on div "[PHONE_NUMBER]" at bounding box center [453, 173] width 172 height 42
drag, startPoint x: 498, startPoint y: 168, endPoint x: 338, endPoint y: 171, distance: 160.8
click at [340, 171] on div "Outbound call Location Sub Zero Appliance Repair [GEOGRAPHIC_DATA] Your caller …" at bounding box center [454, 195] width 236 height 354
paste input "305) 501-8647"
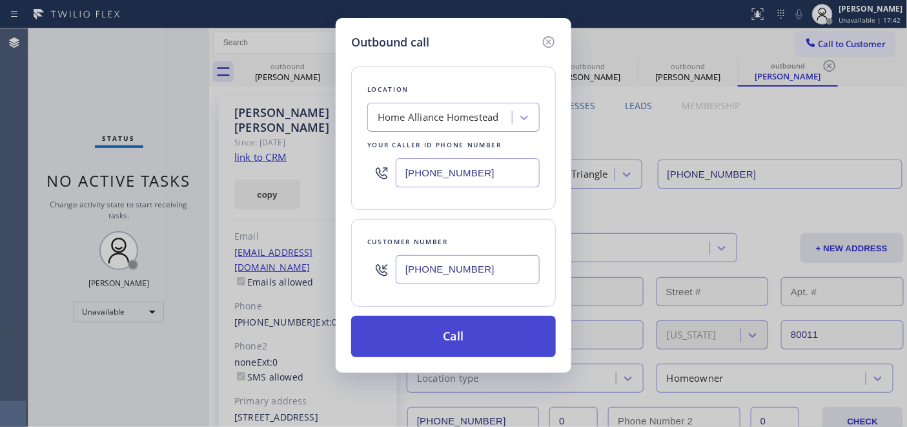
type input "[PHONE_NUMBER]"
click at [495, 328] on button "Call" at bounding box center [453, 336] width 205 height 41
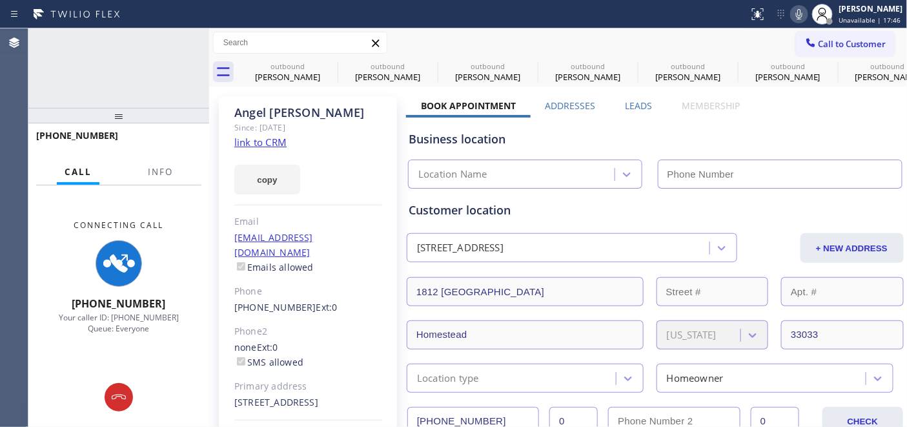
type input "[PHONE_NUMBER]"
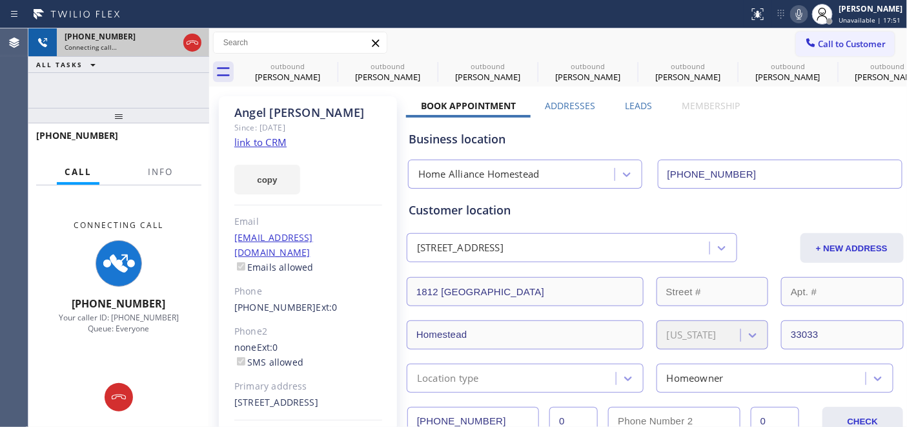
drag, startPoint x: 179, startPoint y: 103, endPoint x: 173, endPoint y: 46, distance: 57.1
click at [173, 46] on div "[PHONE_NUMBER] Connecting call… ALL TASKS ALL TASKS ACTIVE TASKS TASKS IN WRAP …" at bounding box center [118, 67] width 181 height 79
drag, startPoint x: 176, startPoint y: 111, endPoint x: 169, endPoint y: 82, distance: 29.9
click at [170, 83] on div "[PHONE_NUMBER] Connecting call… ALL TASKS ALL TASKS ACTIVE TASKS TASKS IN WRAP …" at bounding box center [118, 227] width 181 height 398
click at [152, 82] on div "[PHONE_NUMBER] Connecting call… ALL TASKS ALL TASKS ACTIVE TASKS TASKS IN WRAP …" at bounding box center [118, 67] width 181 height 79
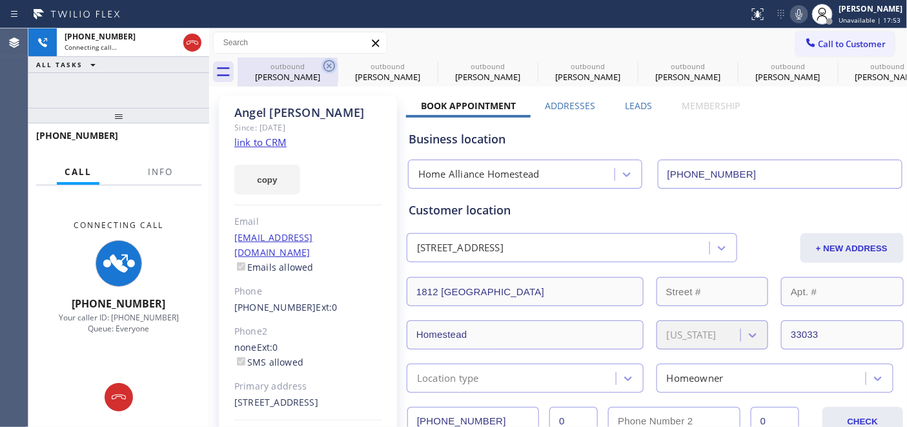
click at [329, 67] on icon at bounding box center [329, 65] width 15 height 15
click at [0, 0] on icon at bounding box center [0, 0] width 0 height 0
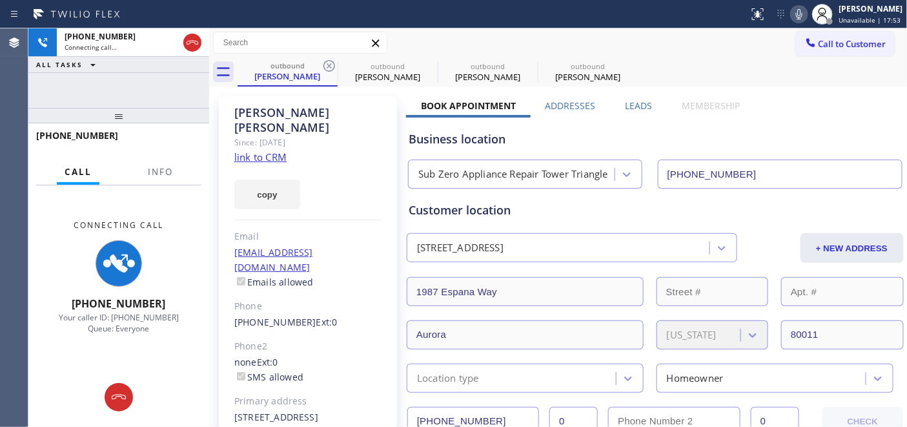
type input "[PHONE_NUMBER]"
click at [329, 67] on icon at bounding box center [329, 65] width 15 height 15
type input "[PHONE_NUMBER]"
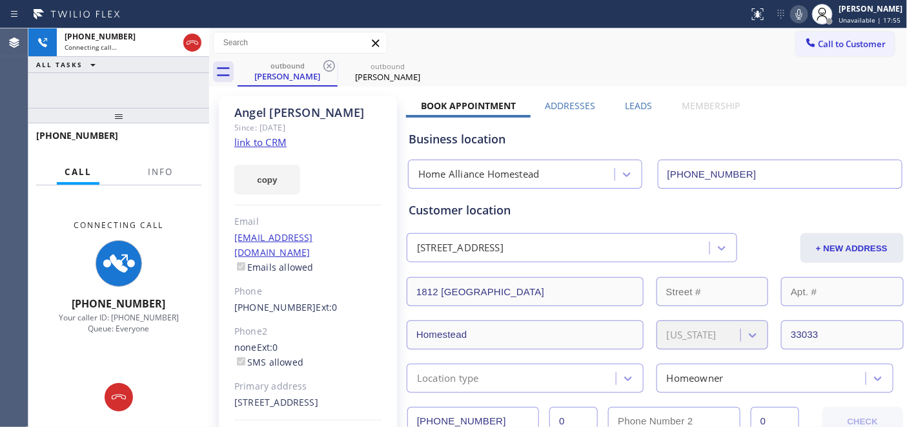
click at [507, 41] on div "Call to Customer Outbound call Location Home Alliance Homestead Your caller id …" at bounding box center [558, 43] width 699 height 23
drag, startPoint x: 483, startPoint y: 56, endPoint x: 670, endPoint y: 214, distance: 245.5
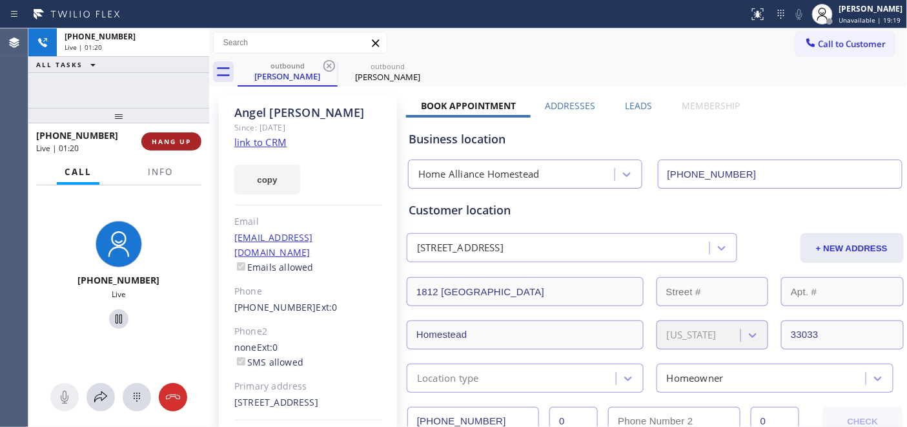
drag, startPoint x: 160, startPoint y: 108, endPoint x: 161, endPoint y: 134, distance: 25.9
click at [159, 91] on div "[PHONE_NUMBER] Live | 01:20 ALL TASKS ALL TASKS ACTIVE TASKS TASKS IN WRAP UP […" at bounding box center [118, 227] width 181 height 398
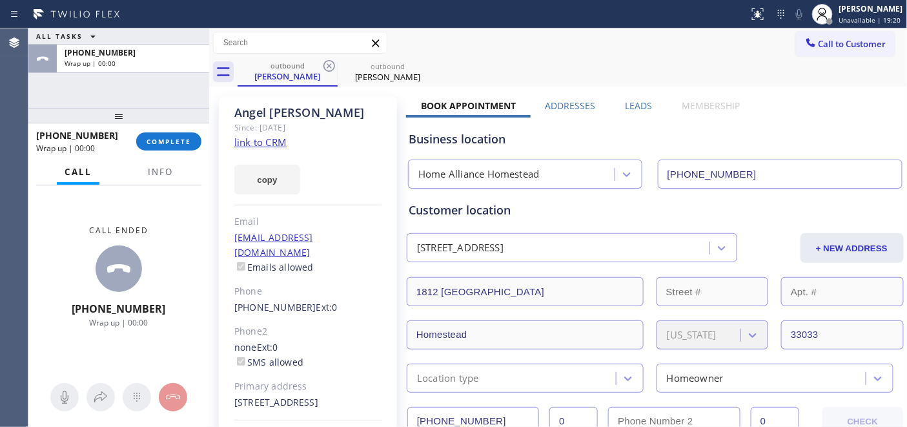
click at [165, 130] on div "[PHONE_NUMBER] Wrap up | 00:00 COMPLETE" at bounding box center [118, 142] width 165 height 34
click at [165, 134] on button "COMPLETE" at bounding box center [168, 141] width 65 height 18
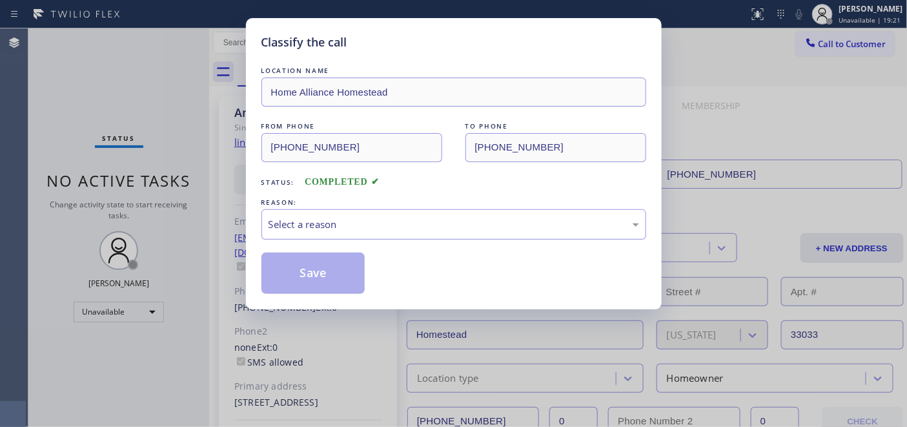
click at [380, 240] on div "Select a reason" at bounding box center [453, 224] width 385 height 30
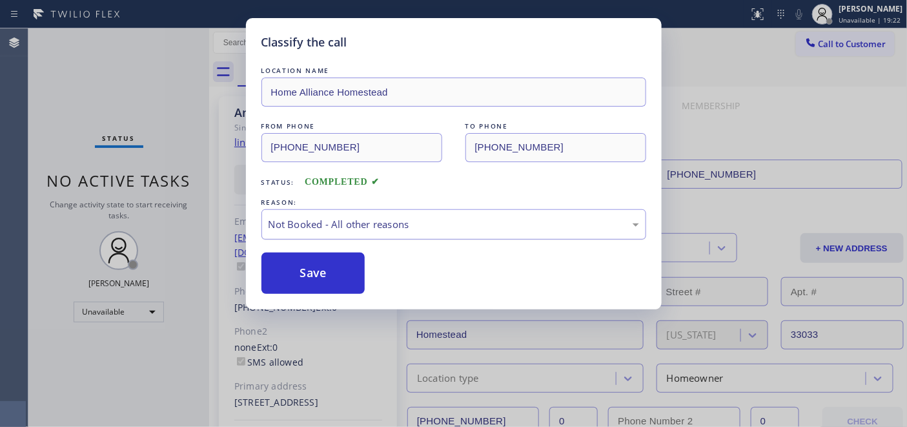
click at [297, 265] on button "Save" at bounding box center [313, 272] width 104 height 41
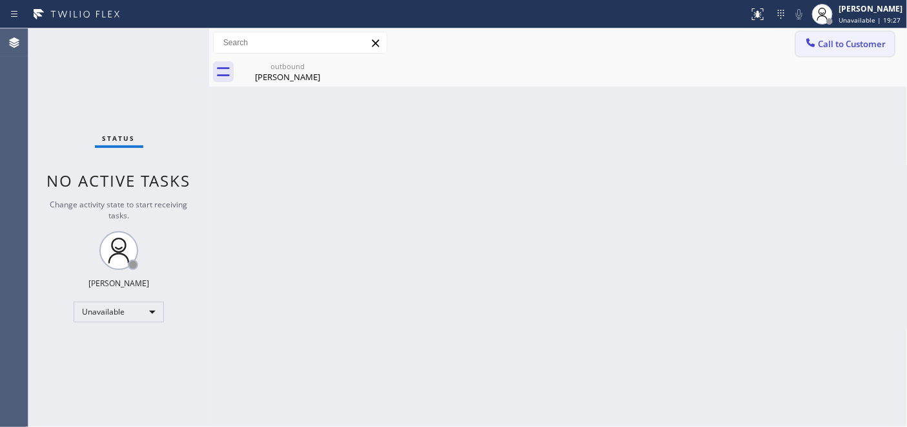
click at [836, 32] on div "Call to Customer Outbound call Location Home Alliance Homestead Your caller id …" at bounding box center [558, 42] width 699 height 29
click at [887, 37] on button "Call to Customer" at bounding box center [845, 44] width 99 height 25
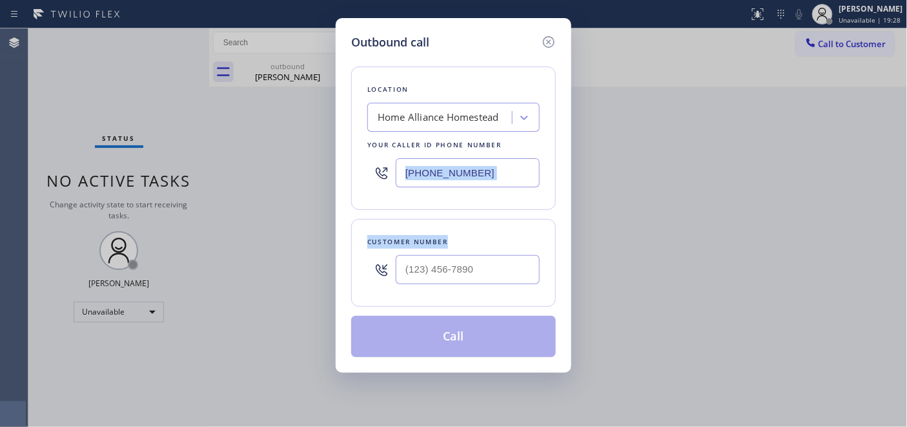
drag, startPoint x: 494, startPoint y: 240, endPoint x: 491, endPoint y: 255, distance: 15.2
click at [491, 255] on div "Location Home Alliance Homestead Your caller id phone number [PHONE_NUMBER] Cus…" at bounding box center [453, 204] width 205 height 306
drag, startPoint x: 475, startPoint y: 272, endPoint x: 449, endPoint y: 261, distance: 28.1
click at [474, 271] on input "(___) ___-____" at bounding box center [468, 269] width 144 height 29
paste input "267) 243-1192"
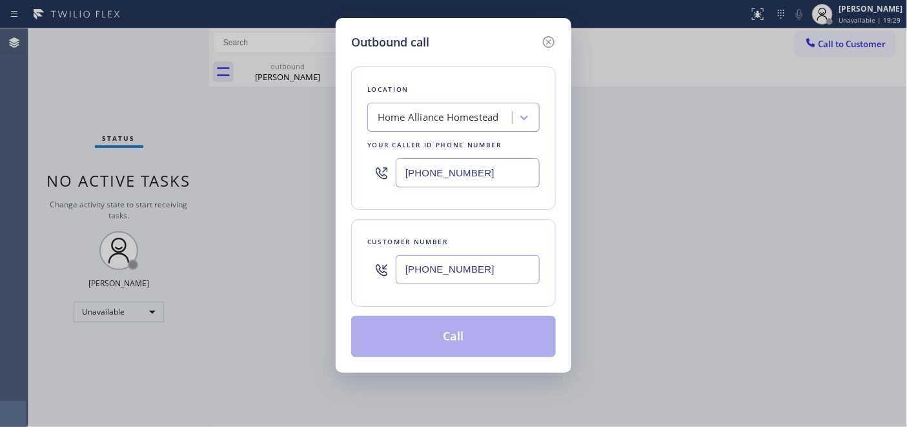
type input "[PHONE_NUMBER]"
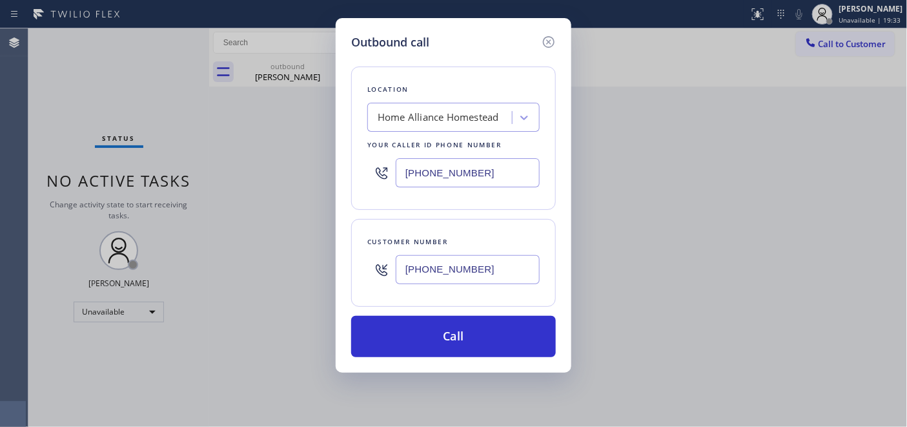
drag, startPoint x: 409, startPoint y: 161, endPoint x: 377, endPoint y: 161, distance: 31.6
click at [377, 161] on div "[PHONE_NUMBER]" at bounding box center [453, 173] width 172 height 42
paste input "267) 376-7312"
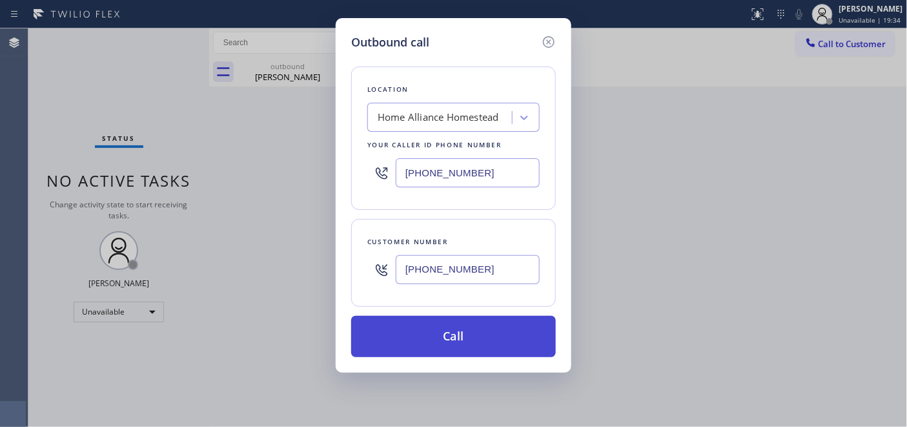
type input "[PHONE_NUMBER]"
click at [462, 343] on button "Call" at bounding box center [453, 336] width 205 height 41
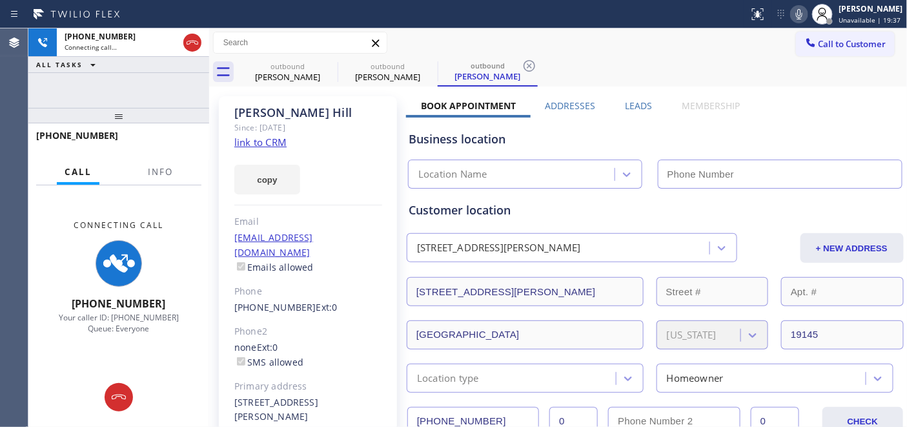
type input "[PHONE_NUMBER]"
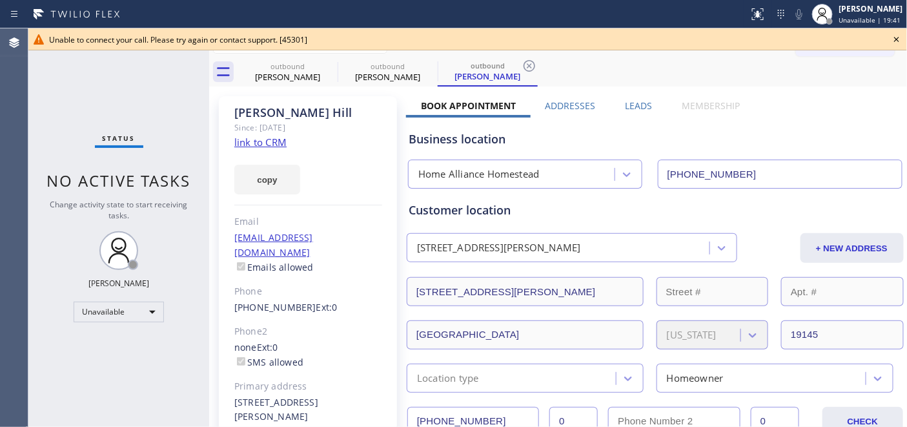
click at [897, 37] on icon at bounding box center [896, 39] width 15 height 15
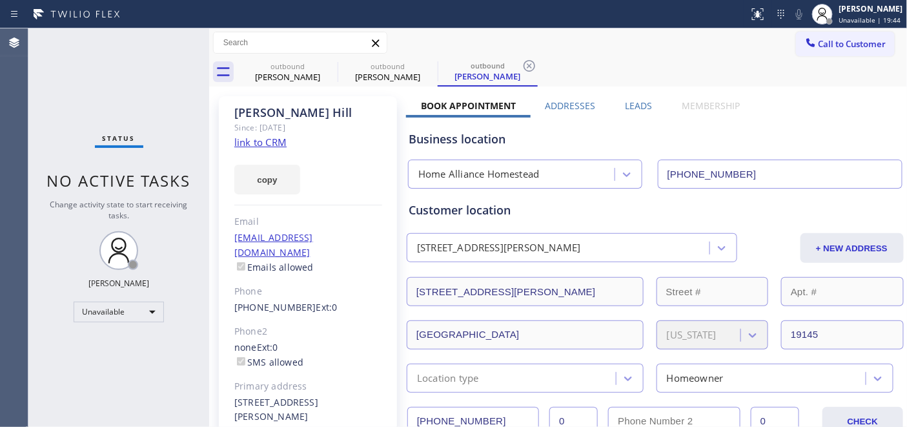
drag, startPoint x: 837, startPoint y: 8, endPoint x: 764, endPoint y: 45, distance: 81.1
click at [839, 8] on div "[PERSON_NAME]" at bounding box center [871, 8] width 64 height 11
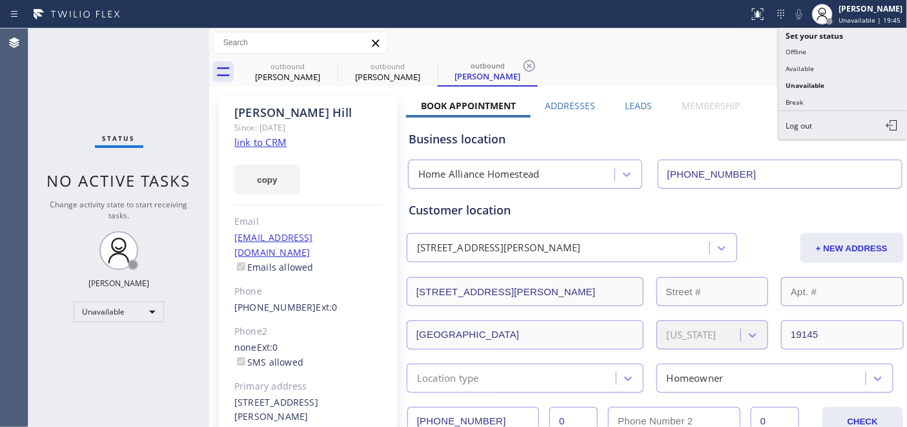
click at [702, 59] on div "outbound [PERSON_NAME] outbound [PERSON_NAME] outbound [PERSON_NAME]" at bounding box center [573, 71] width 670 height 29
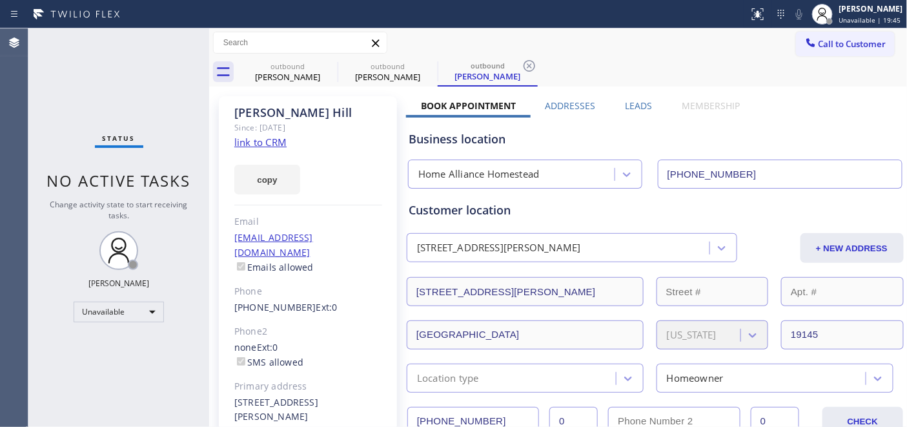
click at [844, 59] on div "outbound [PERSON_NAME] outbound [PERSON_NAME] outbound [PERSON_NAME]" at bounding box center [573, 71] width 670 height 29
click at [860, 40] on span "Call to Customer" at bounding box center [853, 44] width 68 height 12
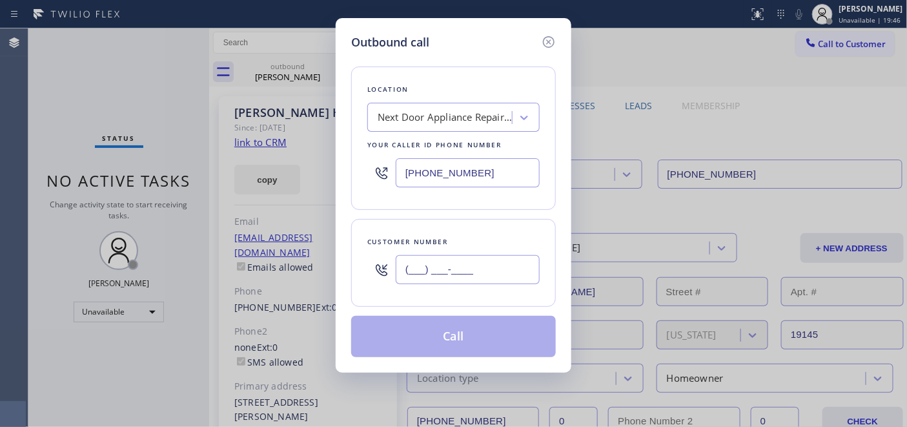
click at [447, 265] on input "(___) ___-____" at bounding box center [468, 269] width 144 height 29
paste input "267) 243-1192"
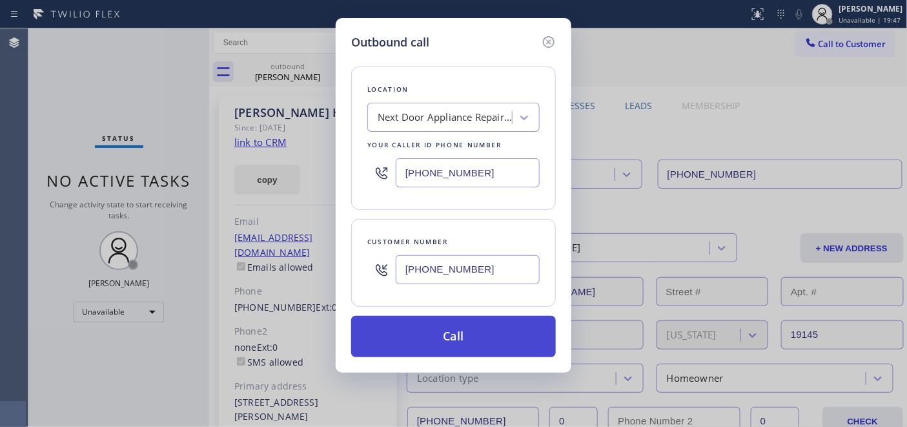
type input "[PHONE_NUMBER]"
click at [469, 323] on button "Call" at bounding box center [453, 336] width 205 height 41
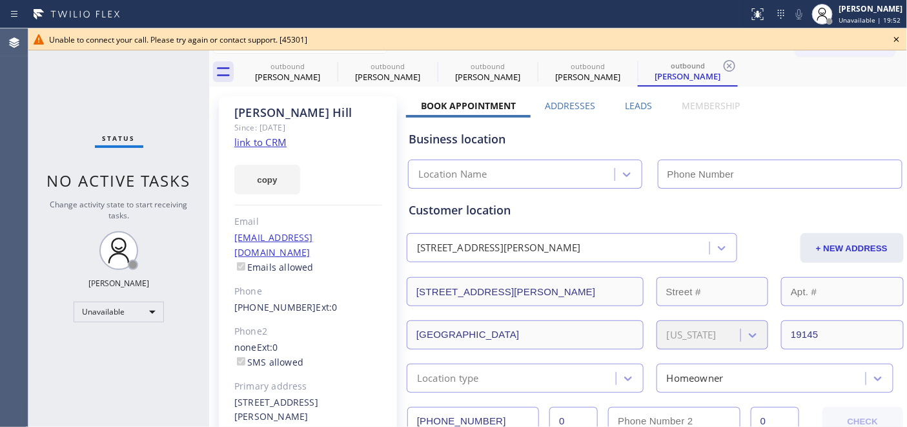
type input "[PHONE_NUMBER]"
click at [894, 41] on icon at bounding box center [896, 39] width 15 height 15
click at [837, 36] on button "Call to Customer" at bounding box center [845, 44] width 99 height 25
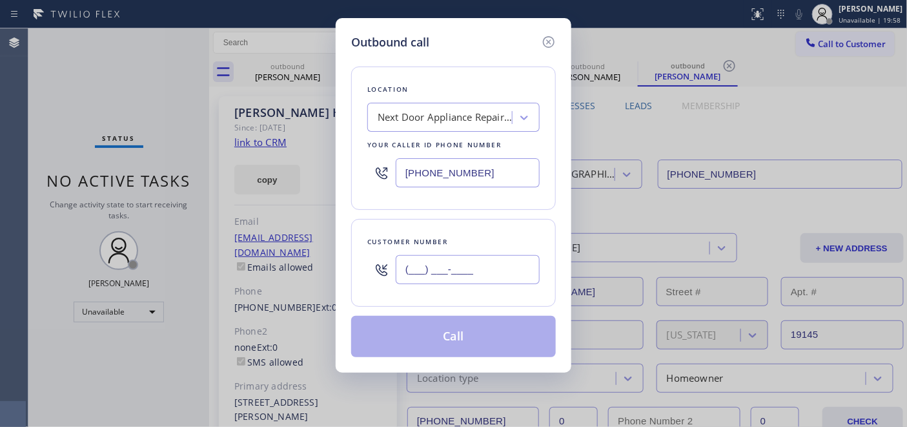
click at [436, 272] on input "(___) ___-____" at bounding box center [468, 269] width 144 height 29
paste input "267) 243-1192"
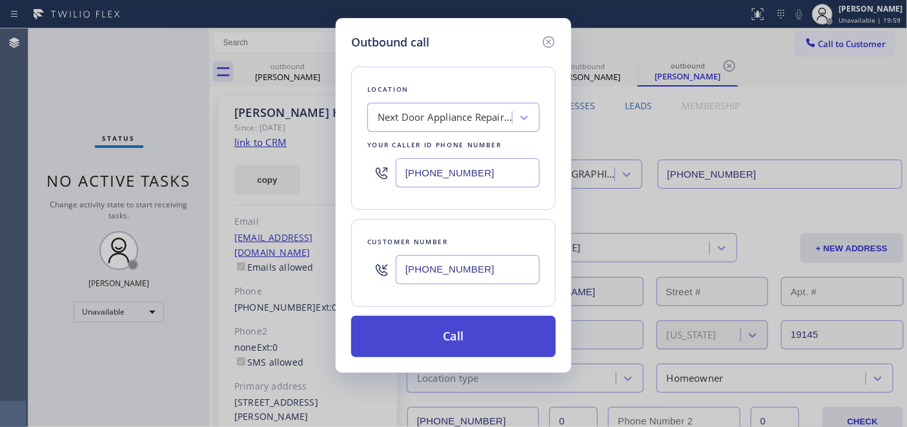
type input "[PHONE_NUMBER]"
click at [482, 338] on button "Call" at bounding box center [453, 336] width 205 height 41
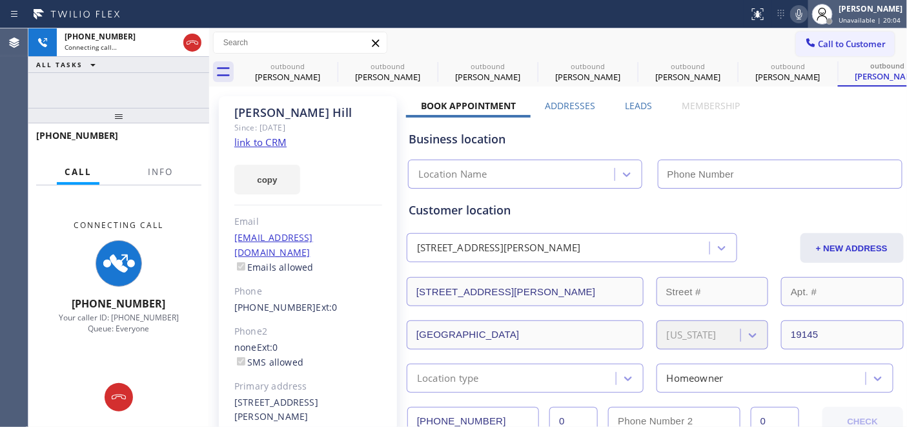
type input "[PHONE_NUMBER]"
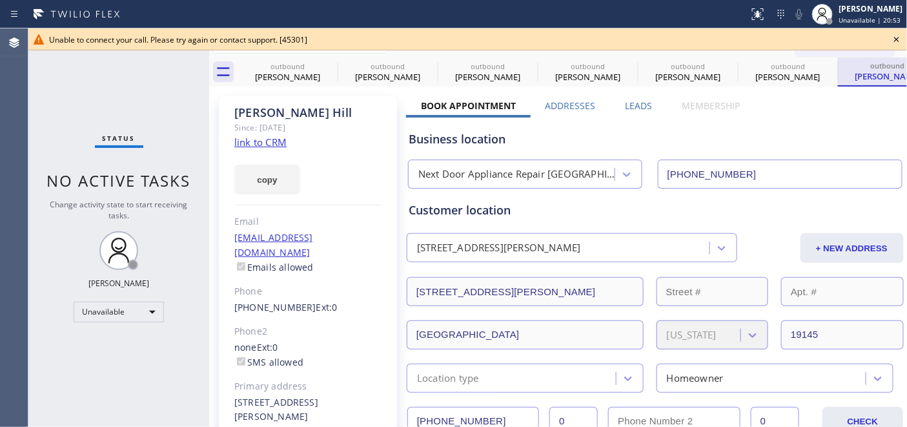
click at [866, 67] on div "outbound" at bounding box center [887, 66] width 97 height 10
click at [900, 42] on icon at bounding box center [896, 39] width 15 height 15
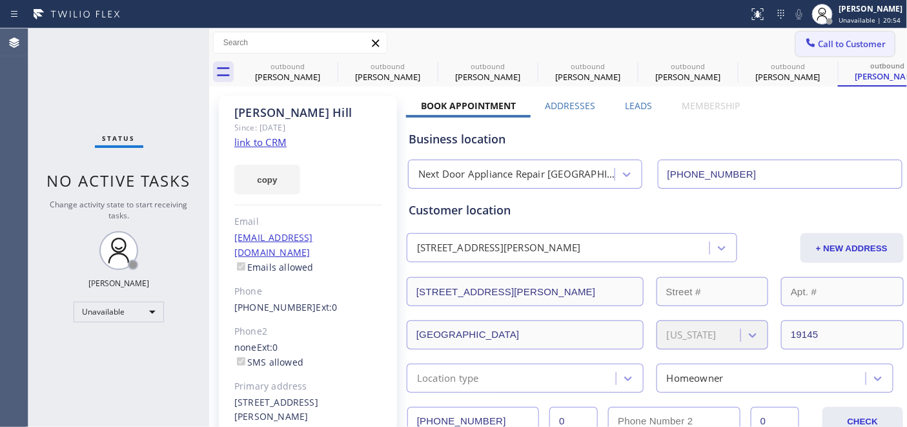
click at [874, 42] on span "Call to Customer" at bounding box center [853, 44] width 68 height 12
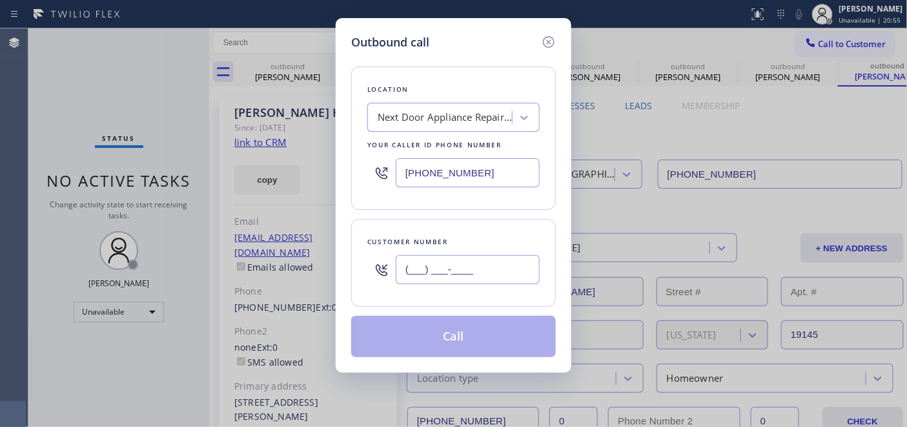
click at [476, 266] on input "(___) ___-____" at bounding box center [468, 269] width 144 height 29
paste input "609) 222-5893"
type input "[PHONE_NUMBER]"
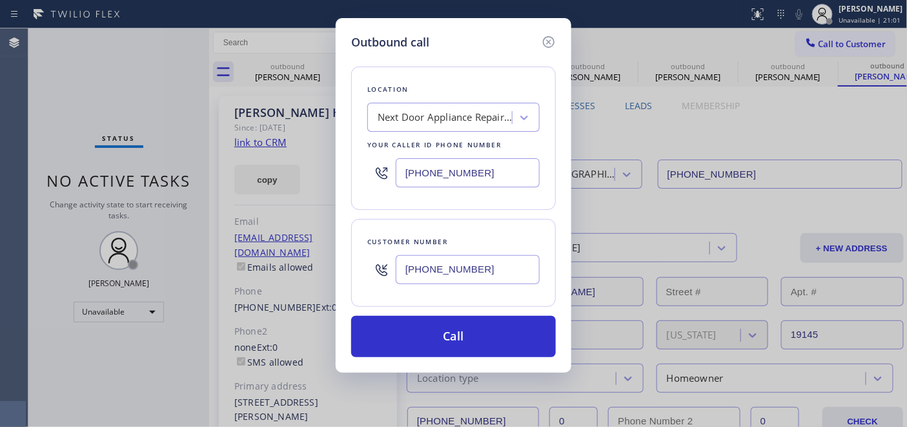
drag, startPoint x: 489, startPoint y: 172, endPoint x: 395, endPoint y: 183, distance: 95.6
click at [327, 168] on div "Outbound call Location Next Door Appliance Repair [GEOGRAPHIC_DATA] Your caller…" at bounding box center [453, 213] width 907 height 427
paste input "609) 710-8354"
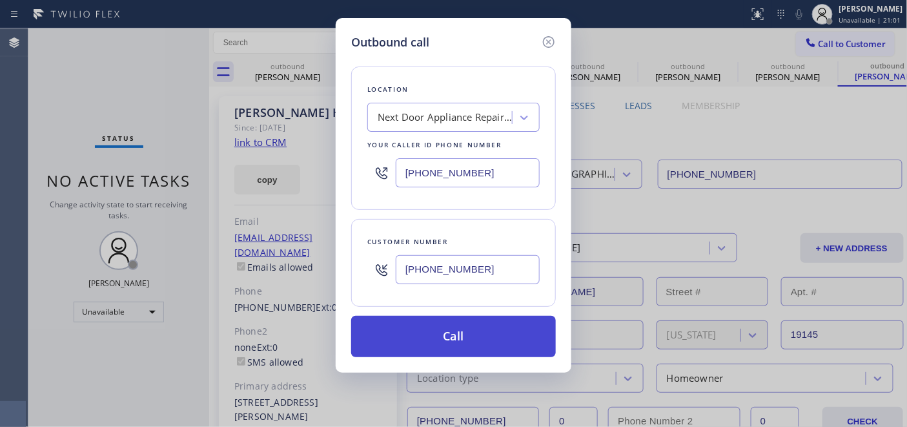
type input "[PHONE_NUMBER]"
click at [504, 344] on button "Call" at bounding box center [453, 336] width 205 height 41
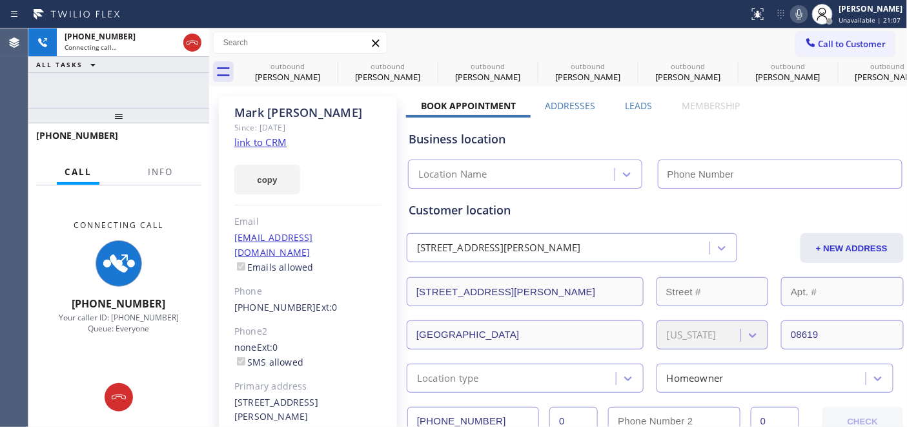
type input "[PHONE_NUMBER]"
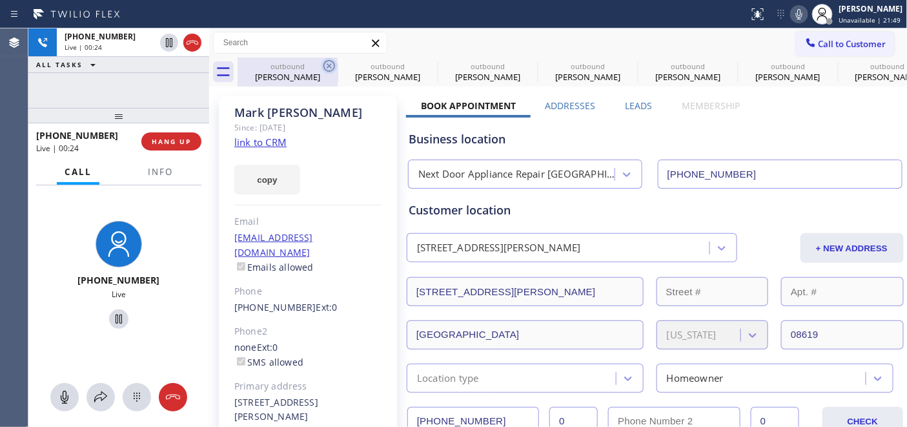
click at [327, 65] on icon at bounding box center [329, 65] width 15 height 15
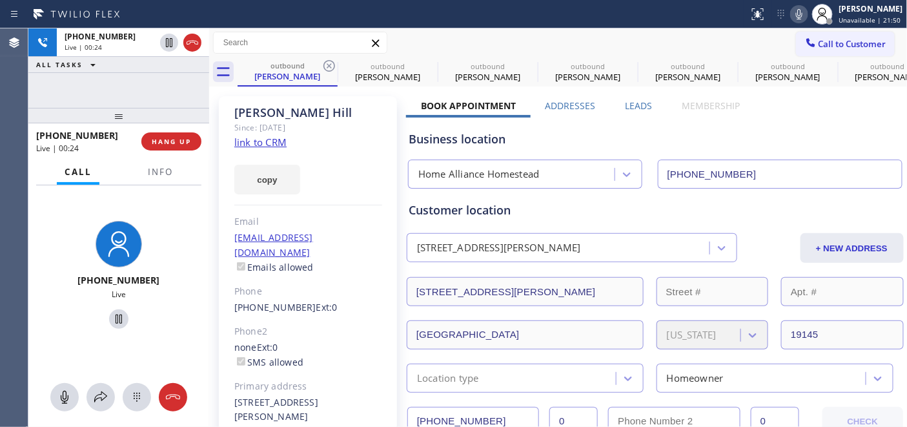
click at [327, 65] on icon at bounding box center [329, 65] width 15 height 15
type input "[PHONE_NUMBER]"
click at [325, 63] on icon at bounding box center [329, 65] width 15 height 15
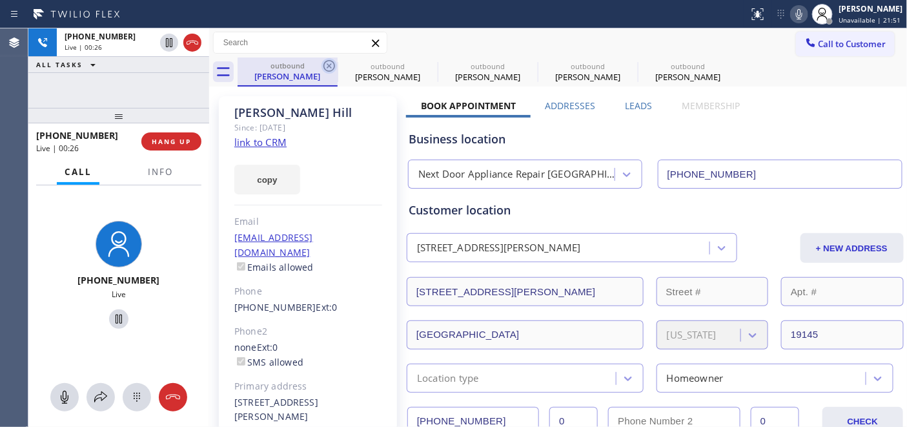
click at [325, 63] on icon at bounding box center [329, 65] width 15 height 15
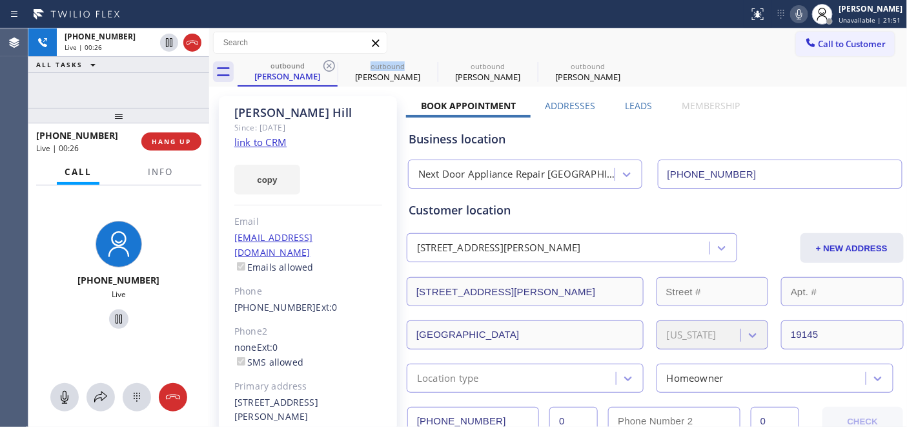
click at [325, 63] on icon at bounding box center [329, 65] width 15 height 15
type input "[PHONE_NUMBER]"
click at [571, 46] on div "Call to Customer Outbound call Location Next Door Appliance Repair [GEOGRAPHIC_…" at bounding box center [558, 43] width 699 height 23
drag, startPoint x: 861, startPoint y: 80, endPoint x: 889, endPoint y: 92, distance: 30.9
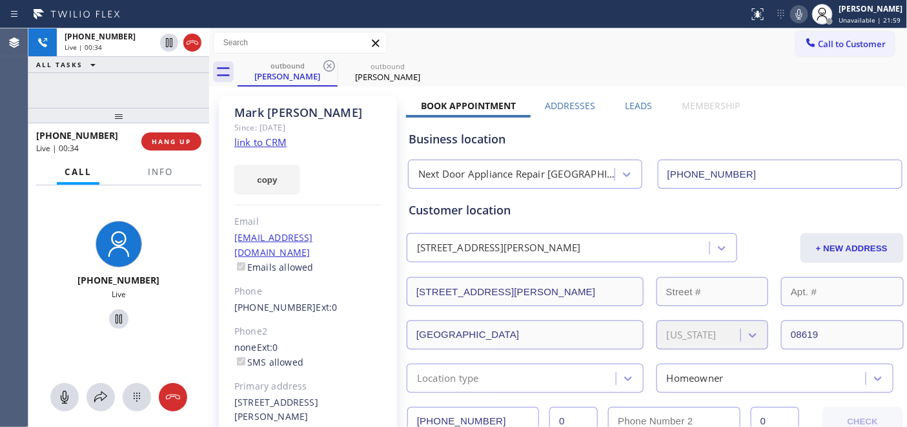
click at [861, 80] on div "outbound [PERSON_NAME] outbound [PERSON_NAME]" at bounding box center [573, 71] width 670 height 29
drag, startPoint x: 138, startPoint y: 112, endPoint x: 156, endPoint y: 73, distance: 42.8
click at [156, 73] on div "[PHONE_NUMBER] Live | 00:37 ALL TASKS ALL TASKS ACTIVE TASKS TASKS IN WRAP UP […" at bounding box center [118, 227] width 181 height 398
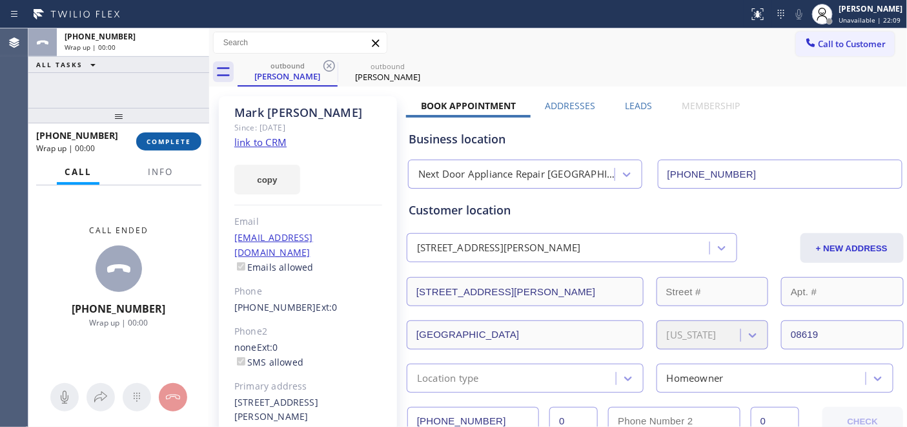
click at [172, 145] on span "COMPLETE" at bounding box center [169, 141] width 45 height 9
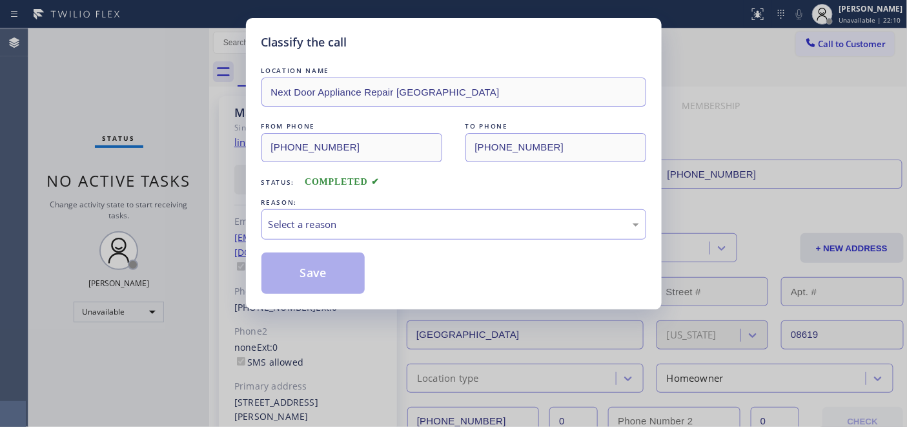
drag, startPoint x: 356, startPoint y: 192, endPoint x: 359, endPoint y: 205, distance: 12.5
click at [356, 192] on div "LOCATION NAME Next Door Appliance Repair [GEOGRAPHIC_DATA] FROM PHONE [PHONE_NU…" at bounding box center [453, 179] width 385 height 230
drag, startPoint x: 364, startPoint y: 218, endPoint x: 356, endPoint y: 236, distance: 19.9
click at [364, 218] on div "Select a reason" at bounding box center [454, 224] width 371 height 15
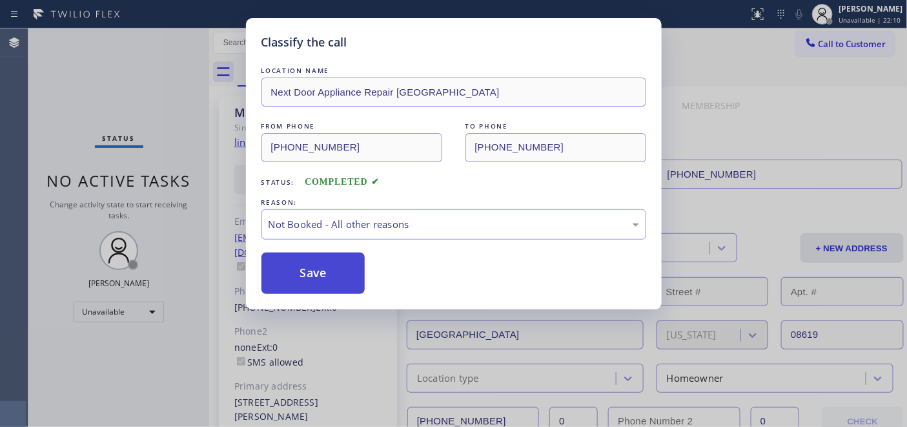
click at [316, 270] on button "Save" at bounding box center [313, 272] width 104 height 41
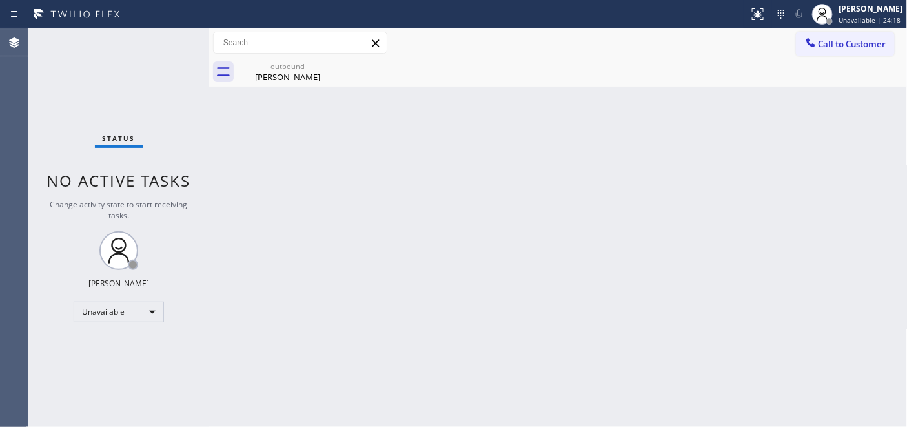
click at [838, 36] on button "Call to Customer" at bounding box center [845, 44] width 99 height 25
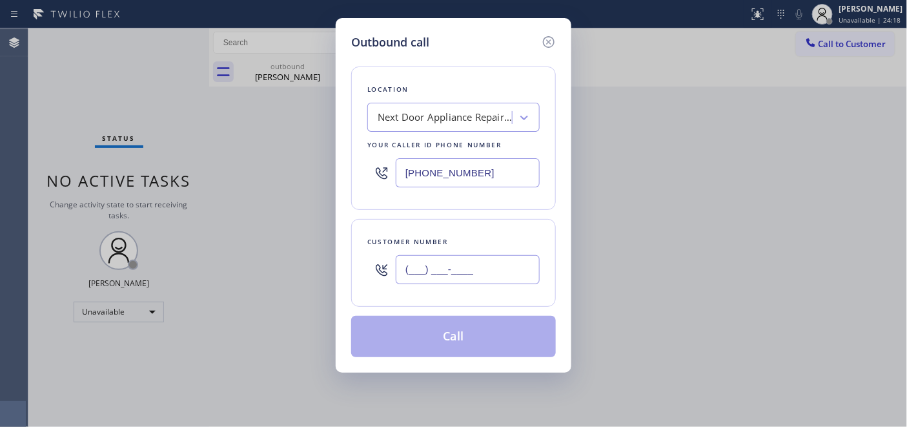
click at [416, 274] on input "(___) ___-____" at bounding box center [468, 269] width 144 height 29
paste input "949) 280-6500"
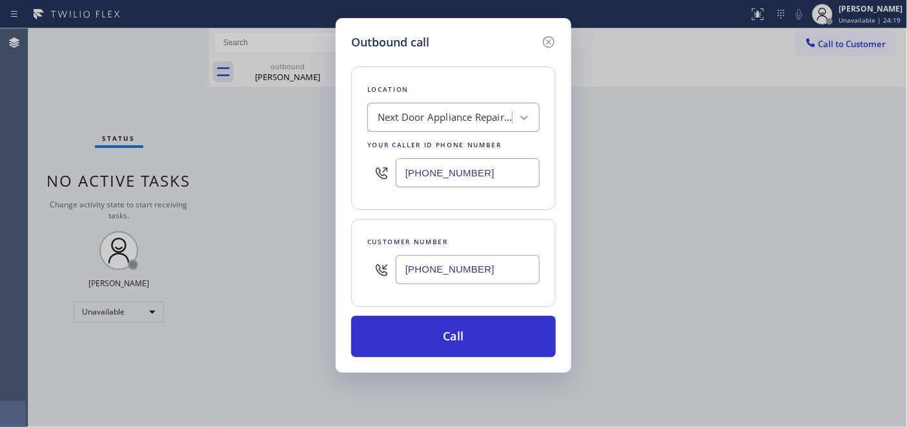
type input "[PHONE_NUMBER]"
click at [391, 169] on div "[PHONE_NUMBER]" at bounding box center [453, 173] width 172 height 42
paste input "855) 731-4952"
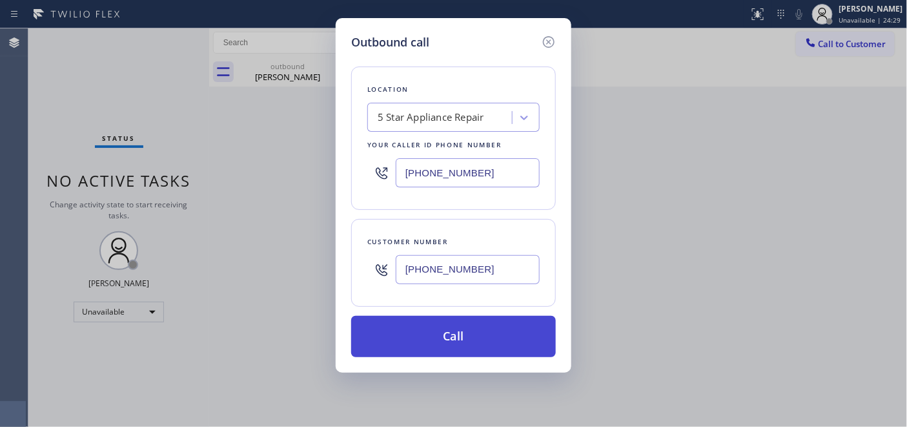
type input "[PHONE_NUMBER]"
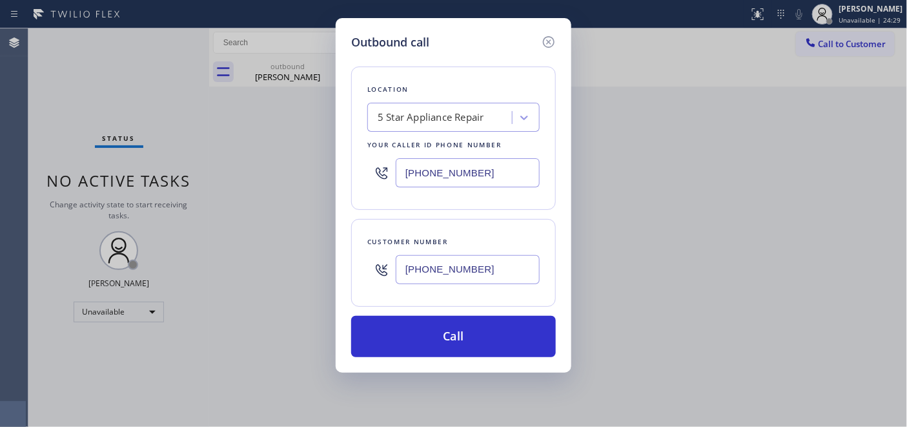
drag, startPoint x: 508, startPoint y: 334, endPoint x: 566, endPoint y: 209, distance: 138.7
click at [508, 334] on button "Call" at bounding box center [453, 336] width 205 height 41
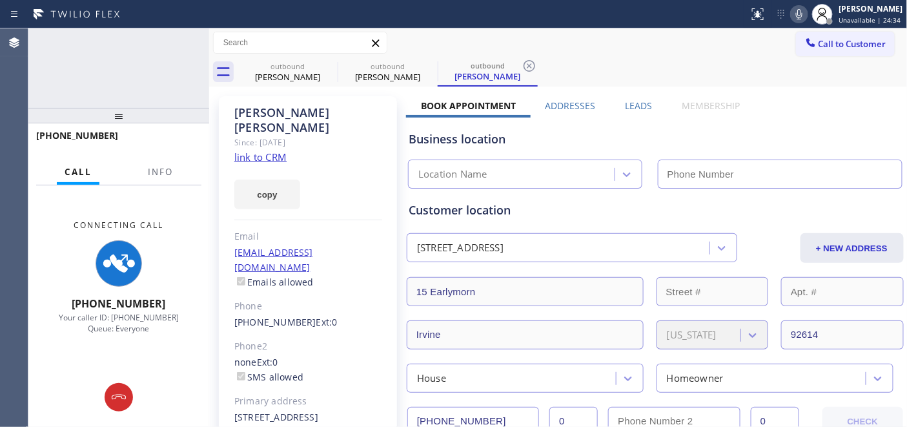
type input "[PHONE_NUMBER]"
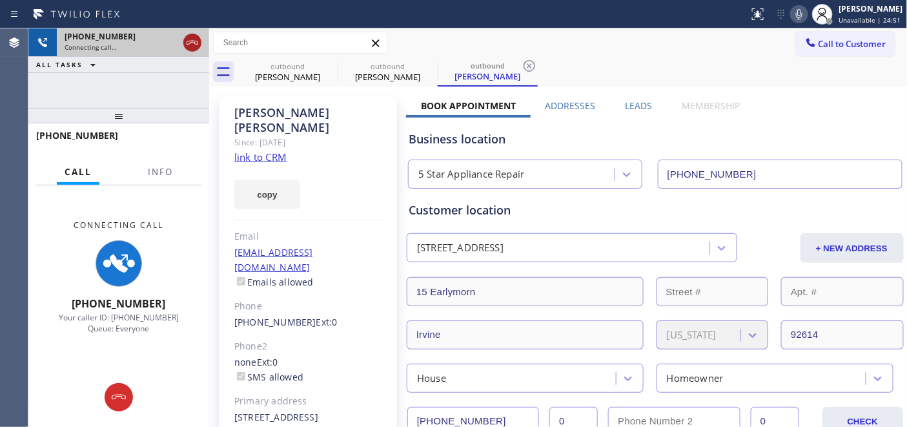
click at [185, 41] on icon at bounding box center [192, 42] width 15 height 15
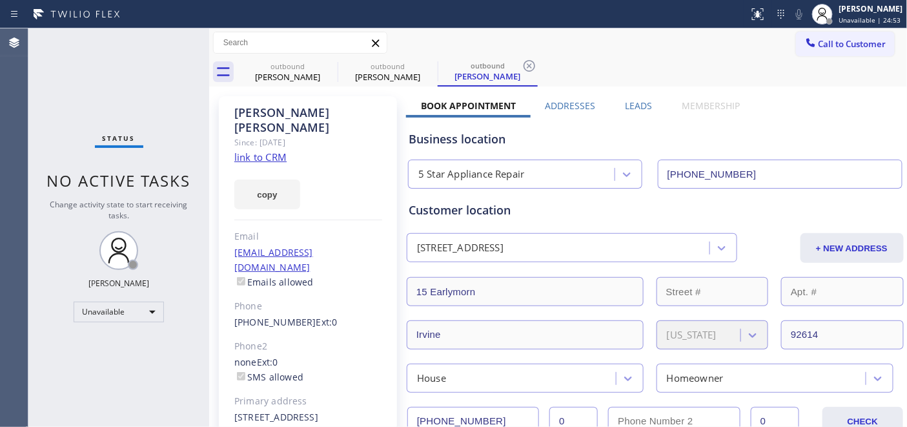
click at [177, 86] on div "Status No active tasks Change activity state to start receiving tasks. [PERSON_…" at bounding box center [118, 227] width 181 height 398
click at [834, 41] on span "Call to Customer" at bounding box center [853, 44] width 68 height 12
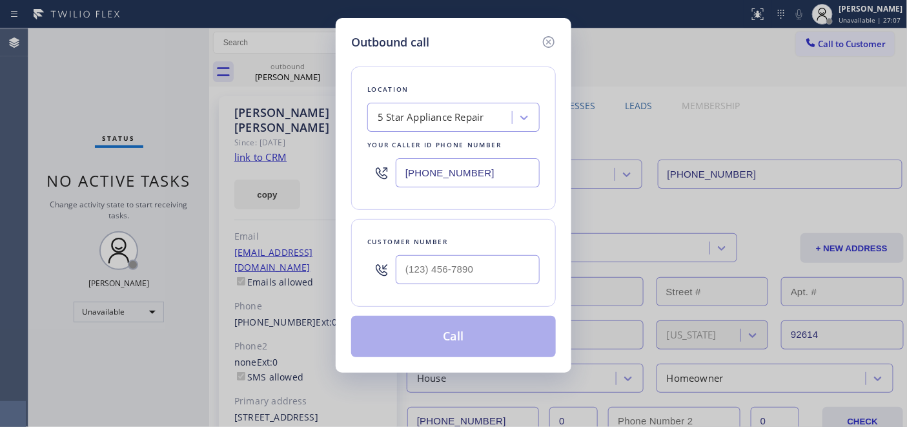
drag, startPoint x: 512, startPoint y: 254, endPoint x: 404, endPoint y: 267, distance: 109.2
click at [440, 267] on div at bounding box center [468, 270] width 144 height 42
click at [440, 274] on input "(___) ___-____" at bounding box center [468, 269] width 144 height 29
paste input "949) 280-6500"
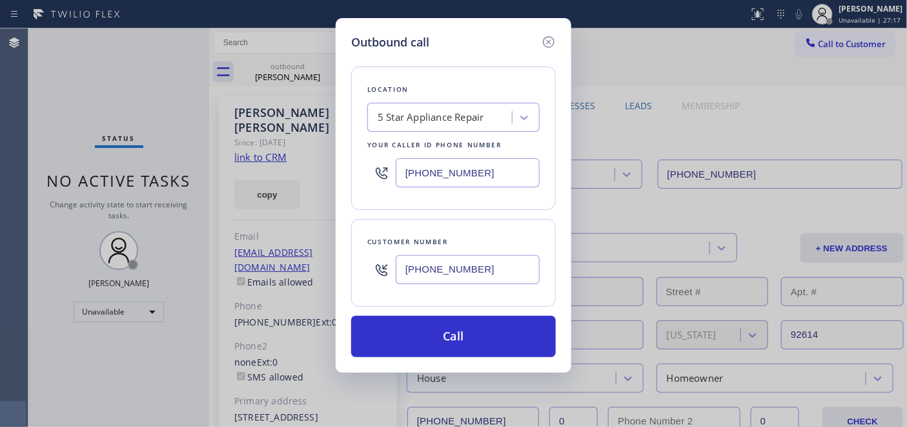
drag, startPoint x: 513, startPoint y: 259, endPoint x: 231, endPoint y: 274, distance: 282.6
click at [236, 272] on div "Outbound call Location 5 Star Appliance Repair Your caller id phone number [PHO…" at bounding box center [453, 213] width 907 height 427
paste input "858) 705-4816"
type input "[PHONE_NUMBER]"
click at [433, 114] on div "5 Star Appliance Repair" at bounding box center [431, 117] width 107 height 15
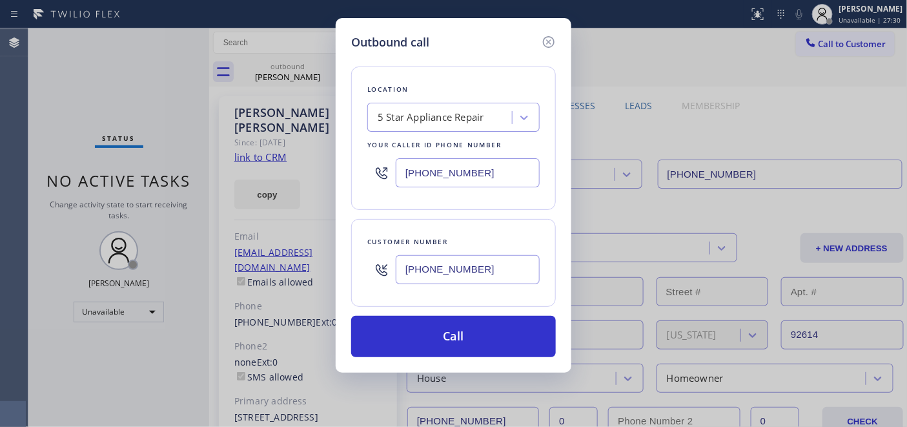
click at [504, 223] on div "Customer number [PHONE_NUMBER]" at bounding box center [453, 263] width 205 height 88
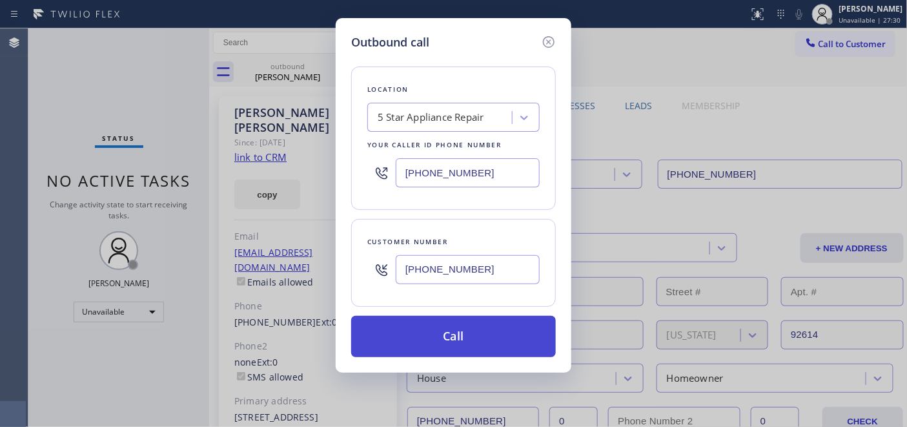
click at [493, 340] on button "Call" at bounding box center [453, 336] width 205 height 41
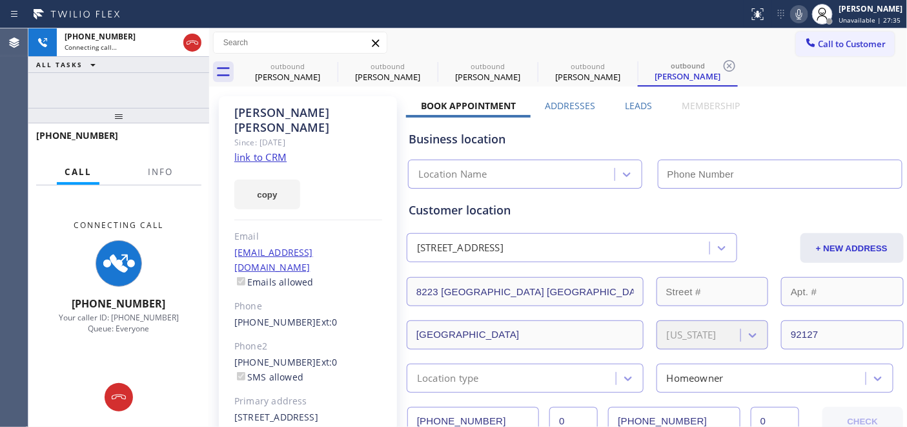
type input "[PHONE_NUMBER]"
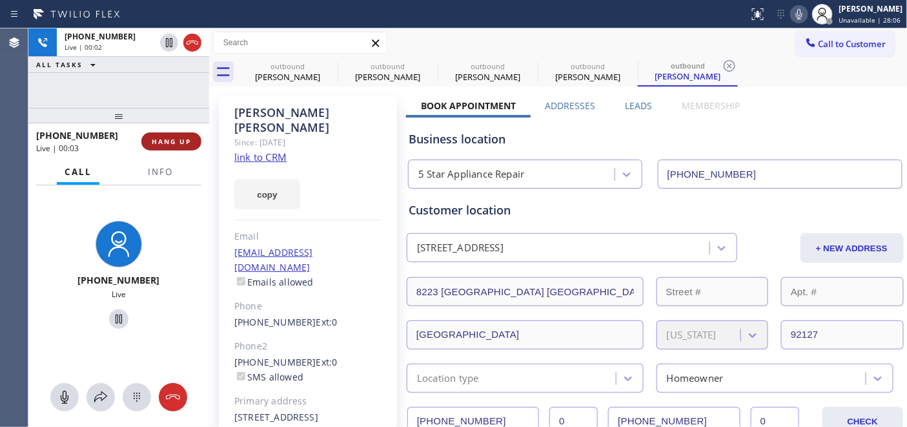
click at [192, 149] on button "HANG UP" at bounding box center [171, 141] width 60 height 18
click at [188, 150] on button "HANG UP" at bounding box center [171, 141] width 60 height 18
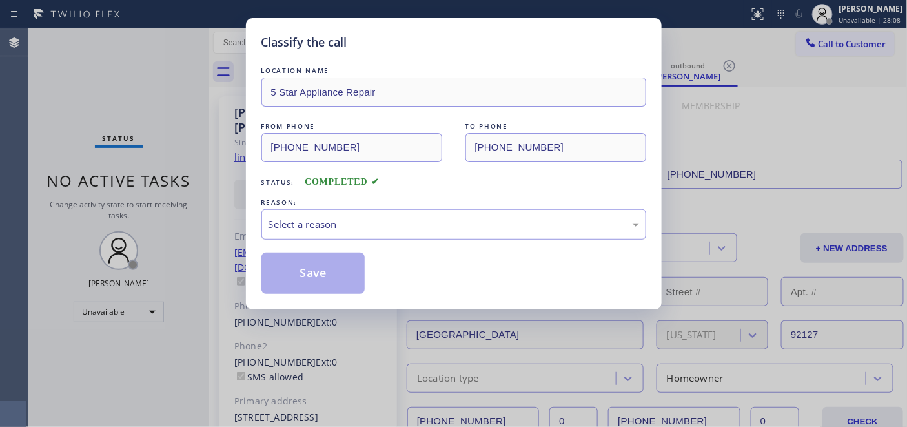
click at [382, 220] on div "Select a reason" at bounding box center [454, 224] width 371 height 15
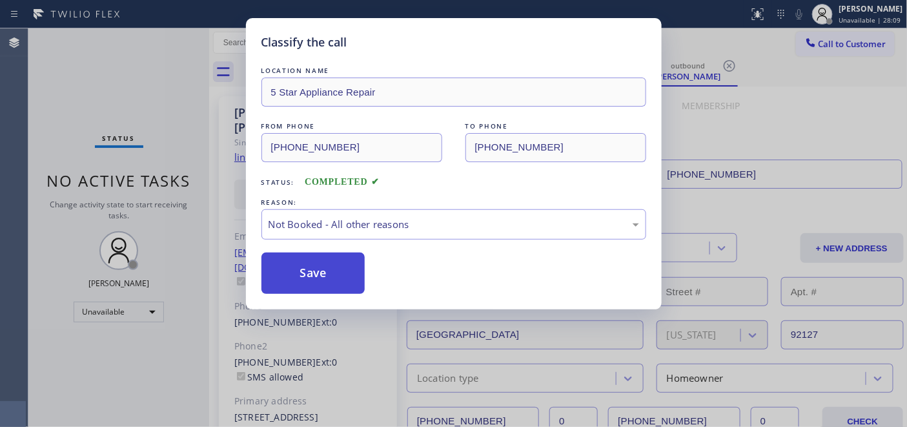
click at [340, 269] on button "Save" at bounding box center [313, 272] width 104 height 41
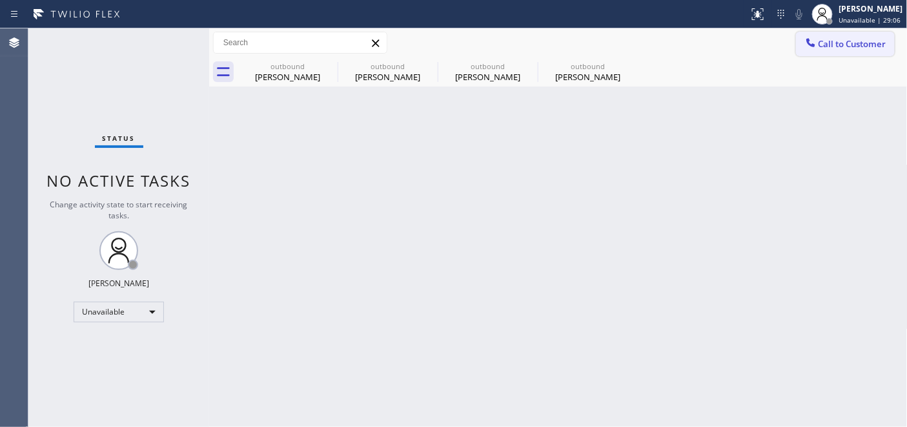
click at [812, 50] on div at bounding box center [810, 43] width 15 height 15
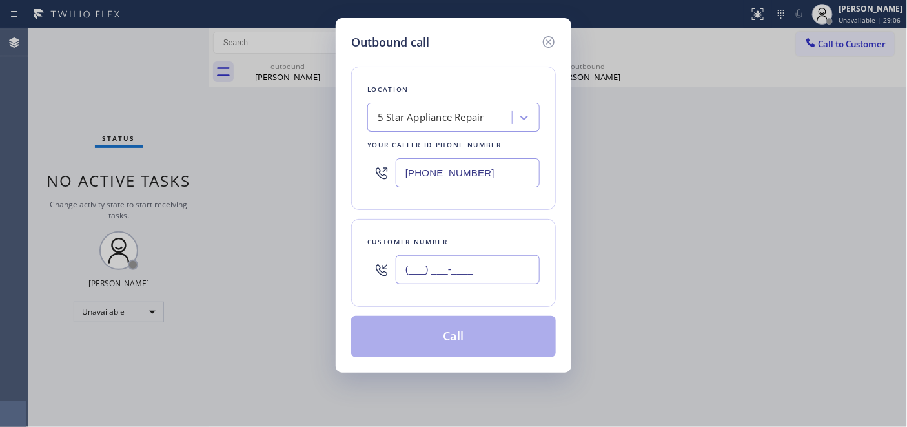
drag, startPoint x: 491, startPoint y: 267, endPoint x: 483, endPoint y: 259, distance: 11.0
click at [489, 267] on input "(___) ___-____" at bounding box center [468, 269] width 144 height 29
paste input "858) 705-4816"
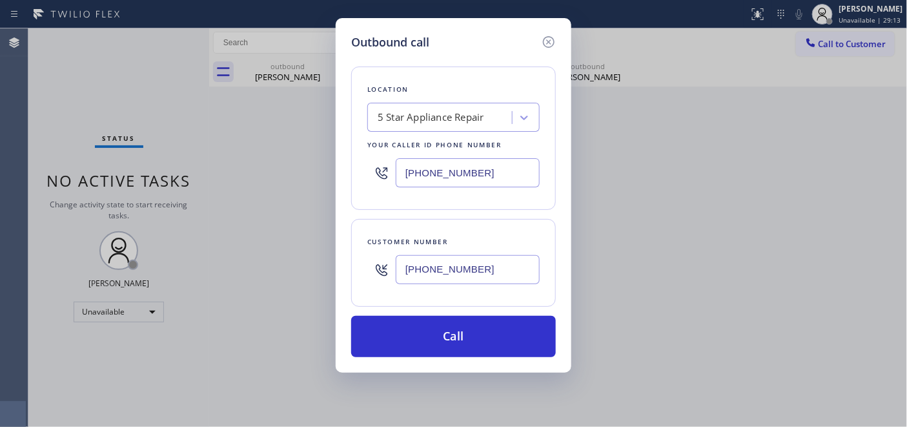
click at [393, 253] on div "[PHONE_NUMBER]" at bounding box center [453, 270] width 172 height 42
paste input "626) 390-0330"
type input "[PHONE_NUMBER]"
click at [395, 159] on div "[PHONE_NUMBER]" at bounding box center [453, 173] width 172 height 42
paste input "775) 972-3143"
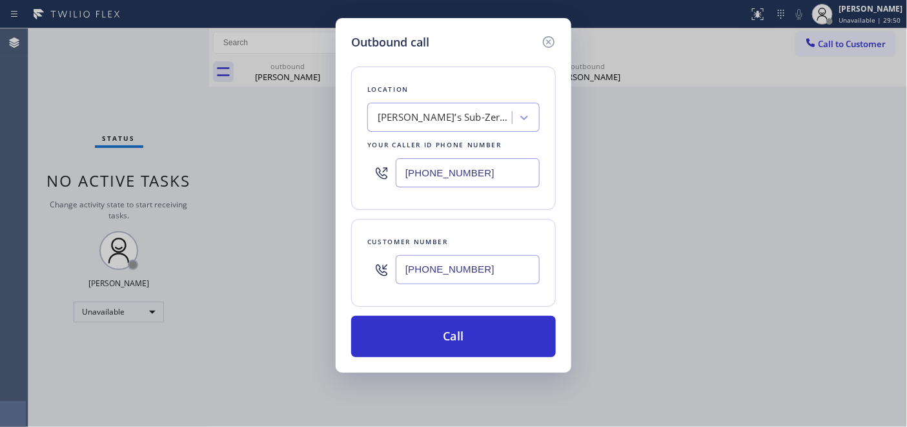
type input "[PHONE_NUMBER]"
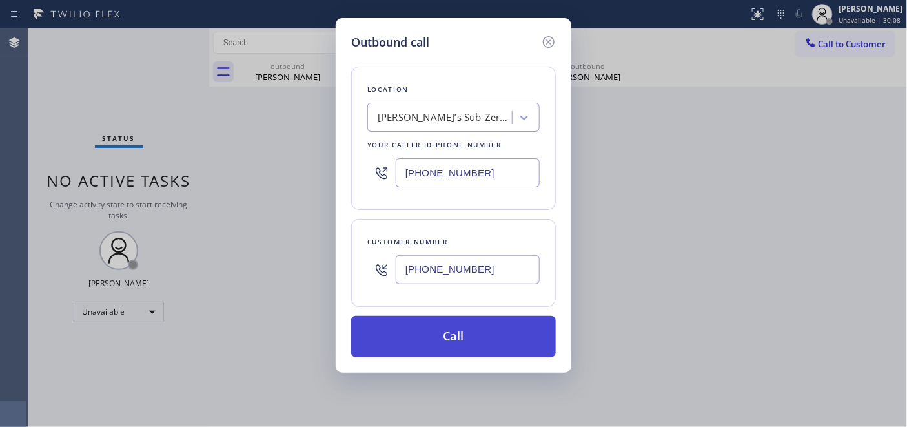
click at [504, 347] on button "Call" at bounding box center [453, 336] width 205 height 41
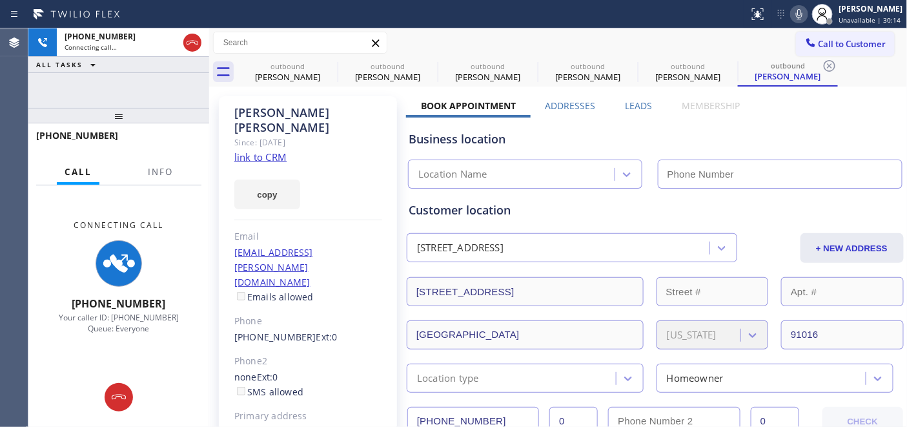
type input "[PHONE_NUMBER]"
click at [792, 13] on icon at bounding box center [799, 13] width 15 height 15
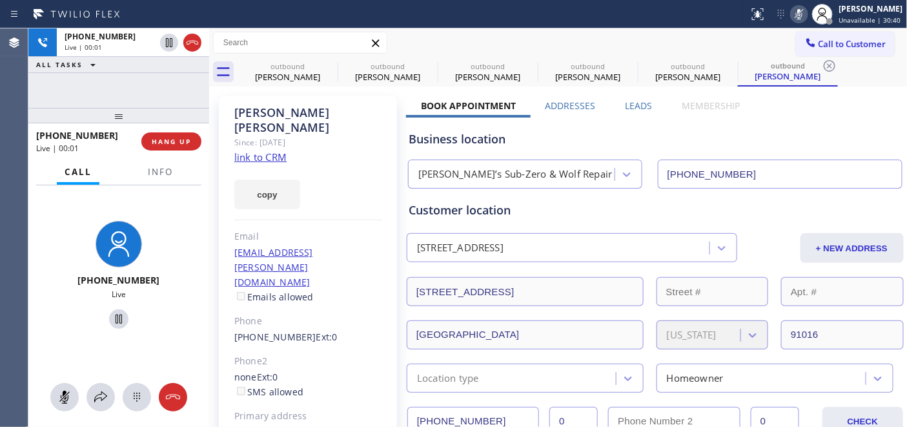
click at [794, 23] on div "Status report No issues detected If you experience an issue, please download th…" at bounding box center [825, 14] width 163 height 28
click at [795, 16] on rect at bounding box center [799, 12] width 9 height 9
drag, startPoint x: 142, startPoint y: 121, endPoint x: 132, endPoint y: 67, distance: 54.5
click at [132, 65] on div "[PHONE_NUMBER] Live | 00:09 ALL TASKS ALL TASKS ACTIVE TASKS TASKS IN WRAP UP […" at bounding box center [118, 227] width 181 height 398
click at [170, 137] on span "HANG UP" at bounding box center [171, 141] width 39 height 9
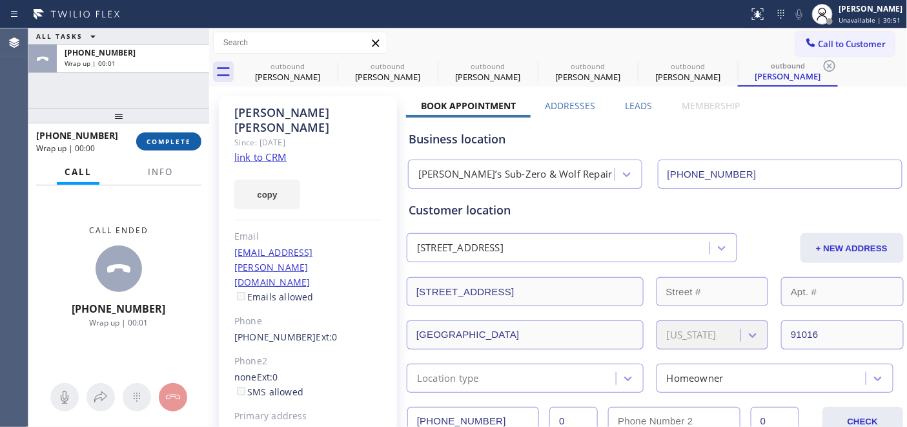
click at [170, 137] on span "COMPLETE" at bounding box center [169, 141] width 45 height 9
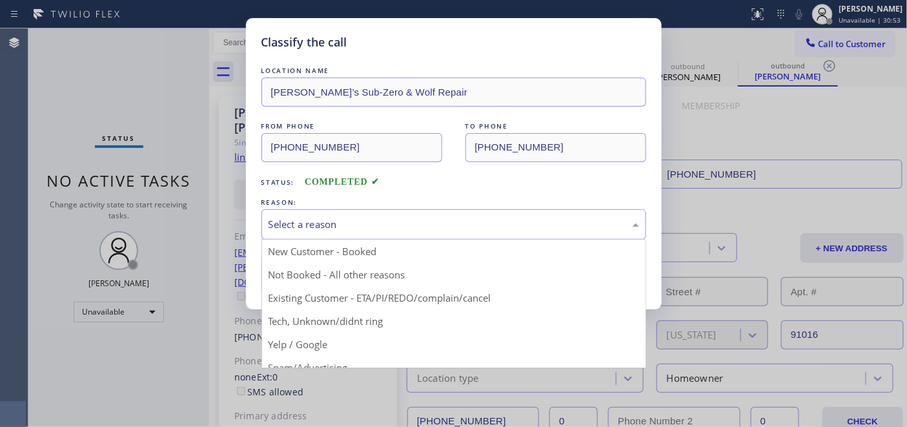
click at [349, 234] on div "Select a reason" at bounding box center [453, 224] width 385 height 30
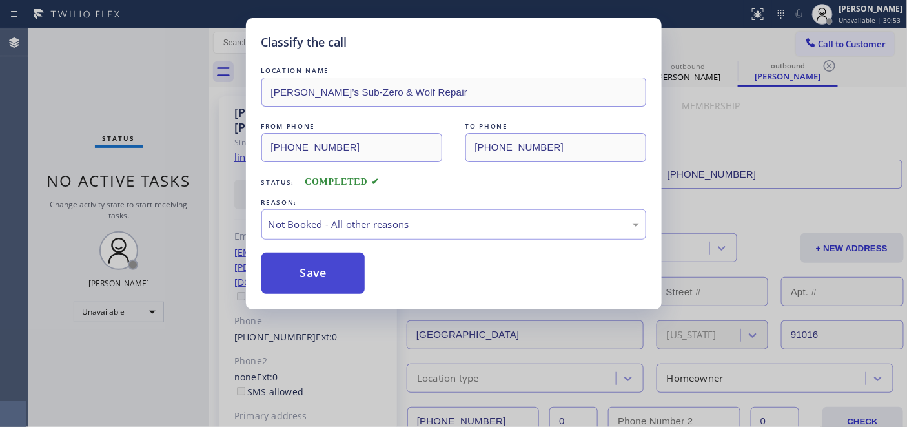
click at [309, 269] on button "Save" at bounding box center [313, 272] width 104 height 41
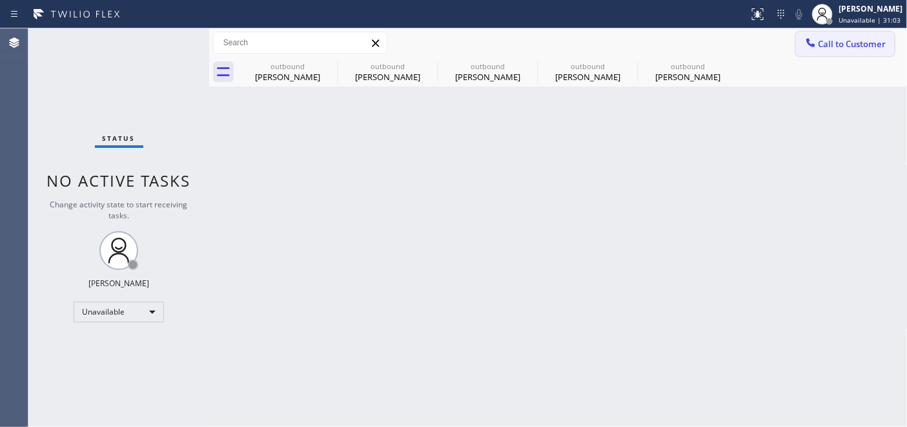
click at [812, 48] on icon at bounding box center [811, 42] width 13 height 13
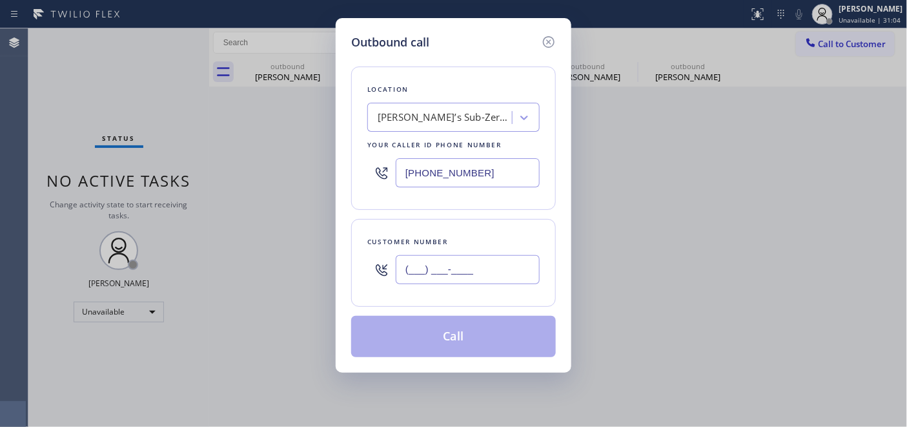
click at [442, 280] on input "(___) ___-____" at bounding box center [468, 269] width 144 height 29
paste input "562) 659-2071"
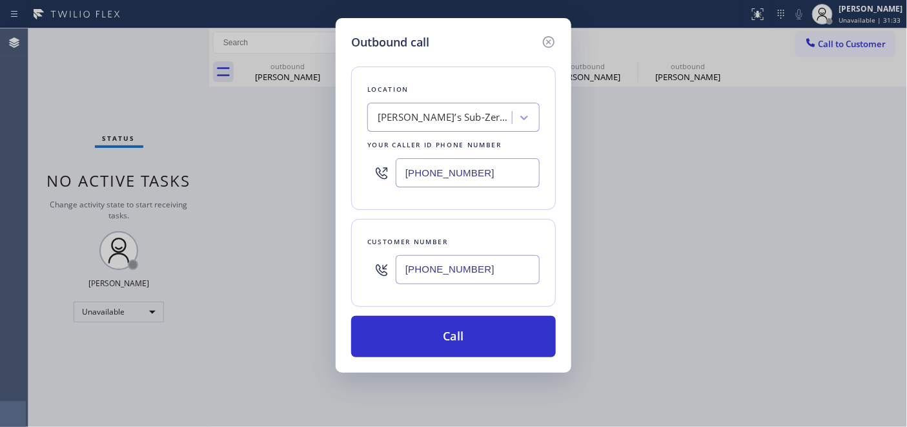
drag, startPoint x: 486, startPoint y: 263, endPoint x: 421, endPoint y: 259, distance: 65.3
click at [366, 266] on div "Customer number [PHONE_NUMBER]" at bounding box center [453, 263] width 205 height 88
paste input "818) 726-5289"
type input "[PHONE_NUMBER]"
drag, startPoint x: 360, startPoint y: 179, endPoint x: 371, endPoint y: 179, distance: 11.0
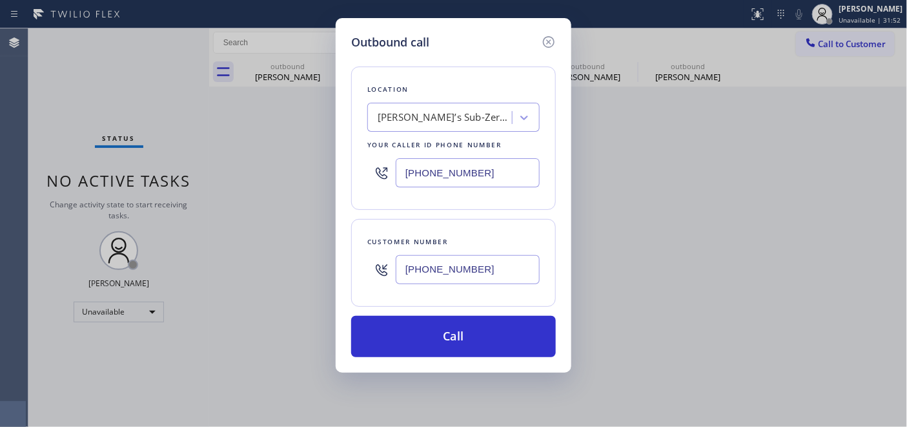
click at [340, 179] on div "Outbound call Location [PERSON_NAME]’s Sub-Zero & Wolf Repair Your caller id ph…" at bounding box center [454, 195] width 236 height 354
paste input "818) 812-5435"
type input "[PHONE_NUMBER]"
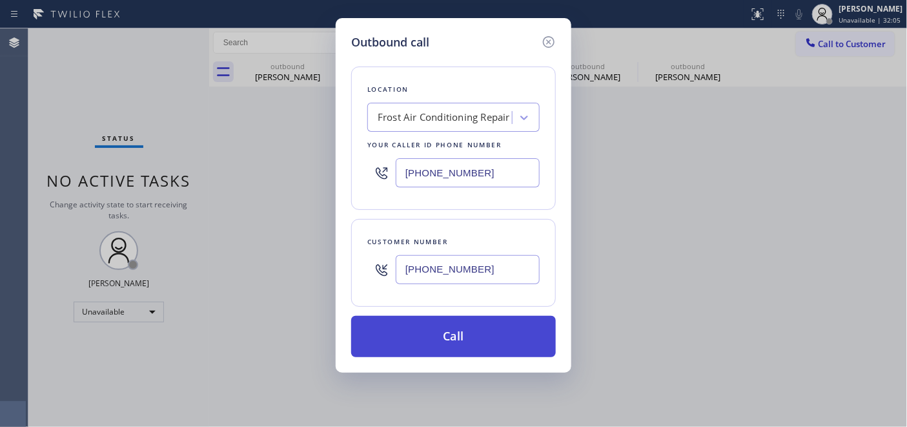
click at [493, 338] on button "Call" at bounding box center [453, 336] width 205 height 41
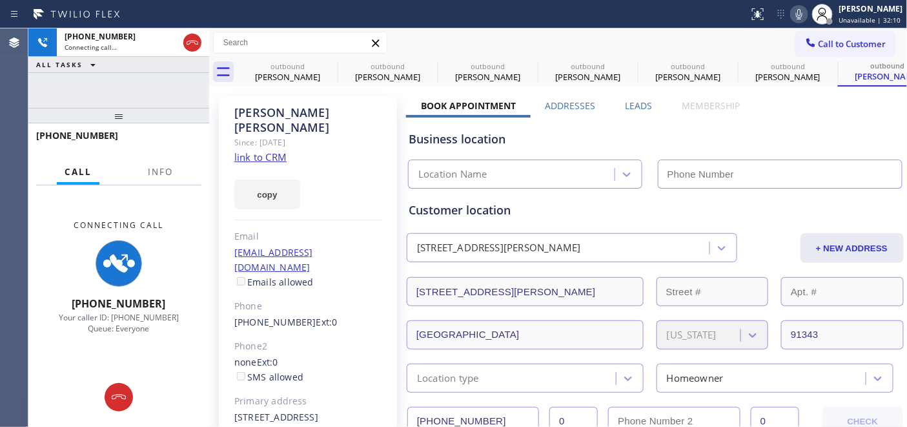
type input "[PHONE_NUMBER]"
click at [802, 13] on icon at bounding box center [799, 13] width 15 height 15
drag, startPoint x: 181, startPoint y: 111, endPoint x: 177, endPoint y: 75, distance: 36.4
click at [177, 77] on div "[PHONE_NUMBER] Connecting call… ALL TASKS ALL TASKS ACTIVE TASKS TASKS IN WRAP …" at bounding box center [118, 227] width 181 height 398
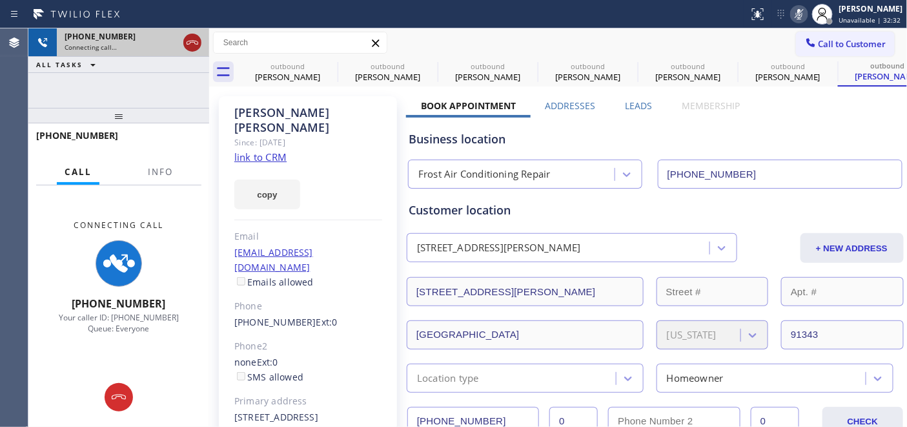
click at [189, 48] on icon at bounding box center [192, 42] width 15 height 15
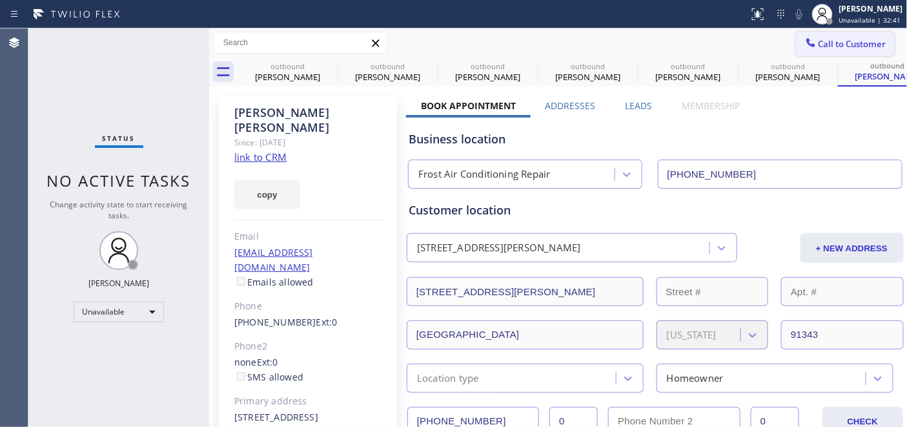
click at [835, 52] on button "Call to Customer" at bounding box center [845, 44] width 99 height 25
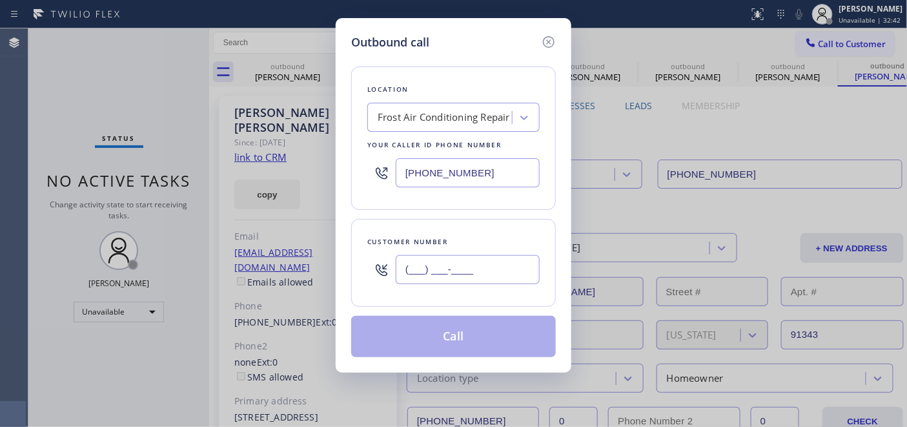
click at [423, 272] on input "(___) ___-____" at bounding box center [468, 269] width 144 height 29
paste input "609) 782-1889"
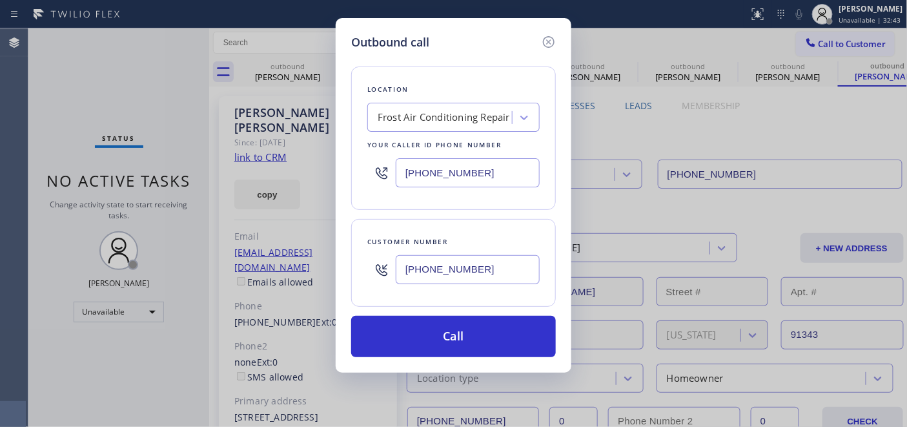
type input "[PHONE_NUMBER]"
drag, startPoint x: 484, startPoint y: 172, endPoint x: 346, endPoint y: 175, distance: 138.2
click at [384, 182] on div "[PHONE_NUMBER]" at bounding box center [453, 173] width 172 height 42
paste input "609) 710-8354"
type input "[PHONE_NUMBER]"
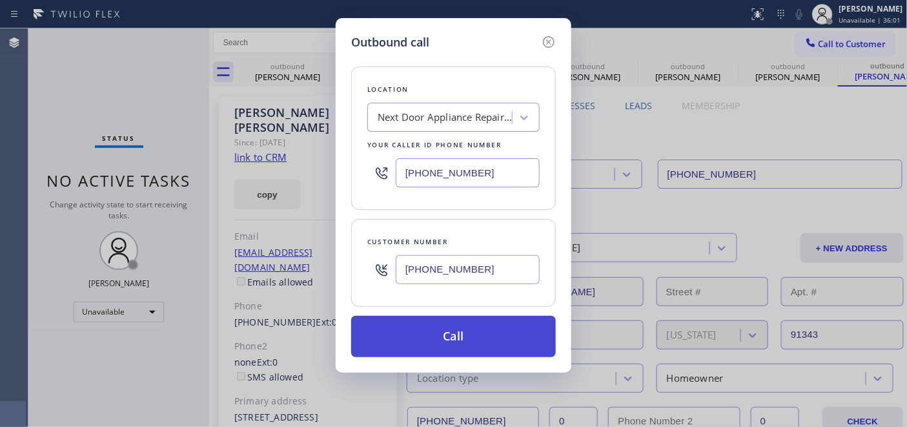
click at [484, 339] on button "Call" at bounding box center [453, 336] width 205 height 41
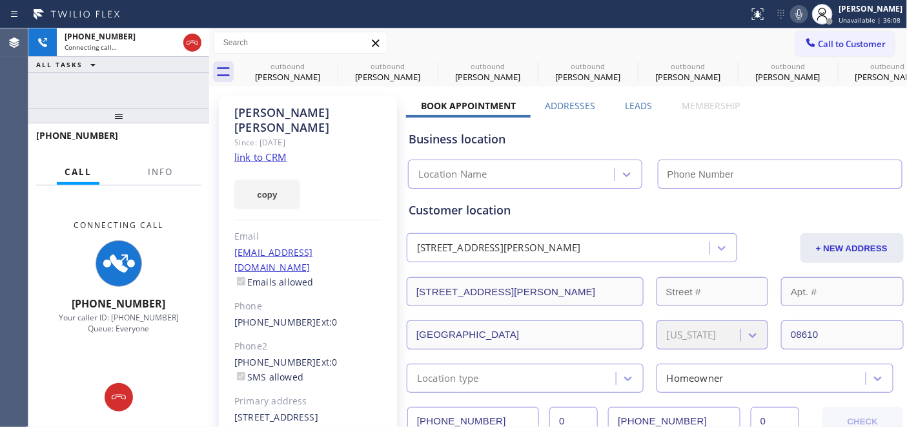
type input "[PHONE_NUMBER]"
click at [792, 9] on icon at bounding box center [799, 13] width 15 height 15
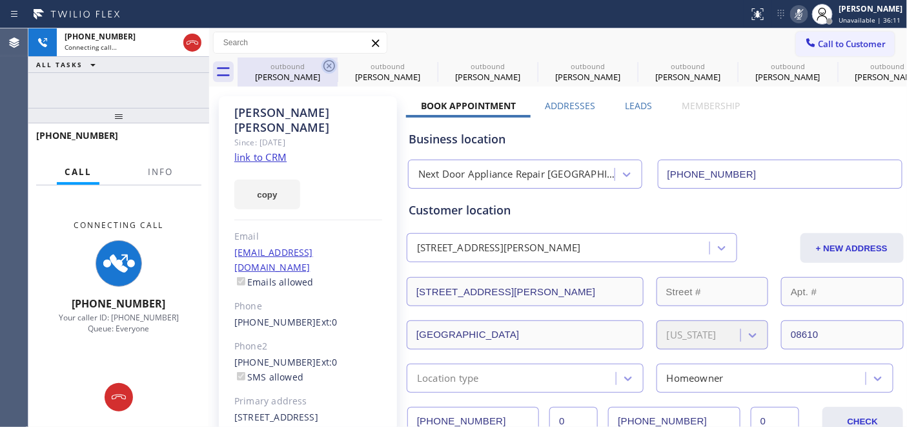
click at [336, 66] on icon at bounding box center [329, 65] width 15 height 15
click at [0, 0] on icon at bounding box center [0, 0] width 0 height 0
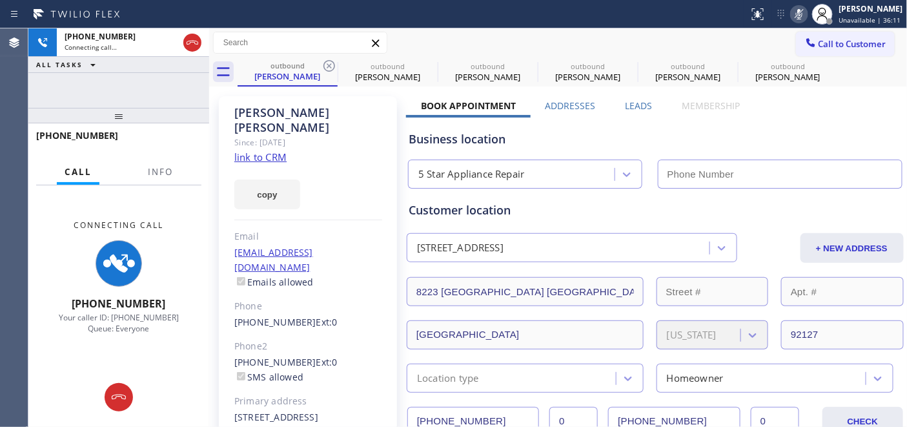
type input "[PHONE_NUMBER]"
click at [337, 66] on div "outbound [PERSON_NAME] outbound [PERSON_NAME] outbound [PERSON_NAME] outbound […" at bounding box center [573, 71] width 670 height 29
click at [338, 66] on div at bounding box center [338, 72] width 1 height 21
type input "[PHONE_NUMBER]"
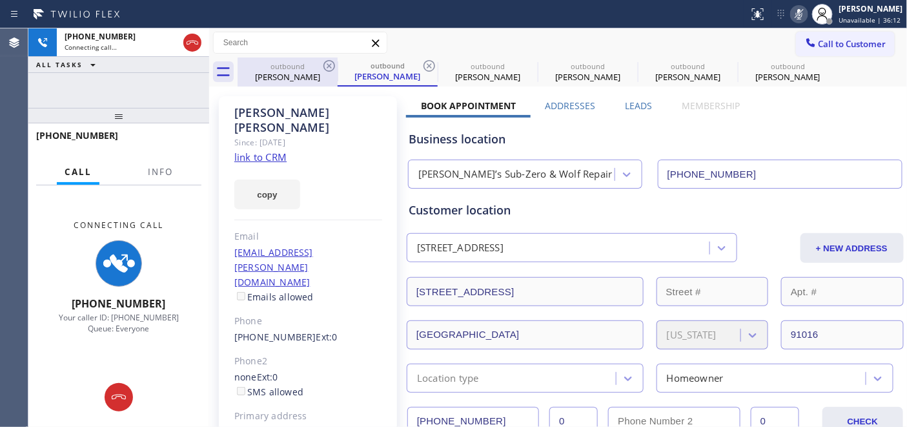
click at [336, 63] on icon at bounding box center [329, 65] width 15 height 15
click at [338, 63] on div "outbound [PERSON_NAME]" at bounding box center [388, 71] width 100 height 29
click at [422, 63] on icon at bounding box center [429, 65] width 15 height 15
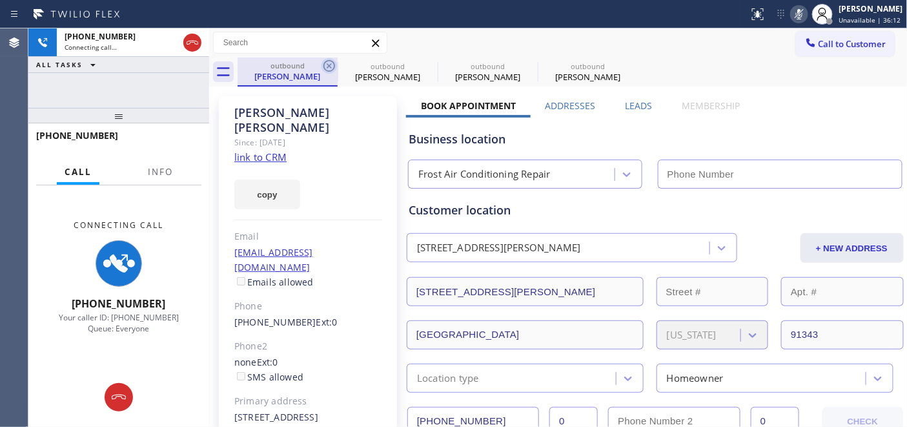
type input "[PHONE_NUMBER]"
click at [328, 63] on icon at bounding box center [329, 65] width 15 height 15
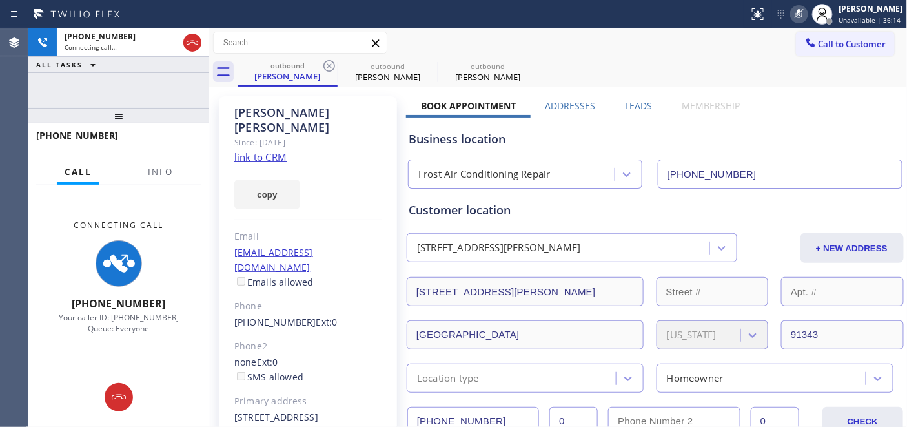
drag, startPoint x: 597, startPoint y: 43, endPoint x: 538, endPoint y: 42, distance: 58.1
click at [600, 42] on div "Call to Customer Outbound call Location Next Door Appliance Repair [GEOGRAPHIC_…" at bounding box center [558, 43] width 699 height 23
click at [323, 66] on icon at bounding box center [329, 66] width 12 height 12
type input "[PHONE_NUMBER]"
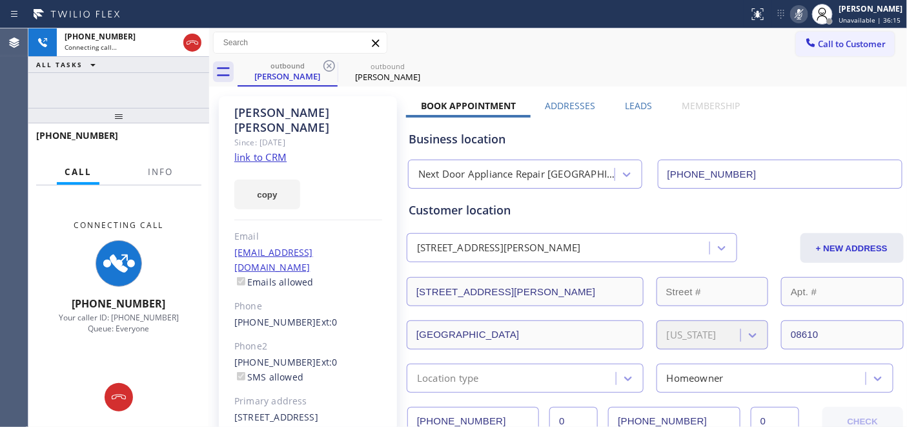
click at [557, 58] on div "outbound [PERSON_NAME] outbound [PERSON_NAME]" at bounding box center [573, 71] width 670 height 29
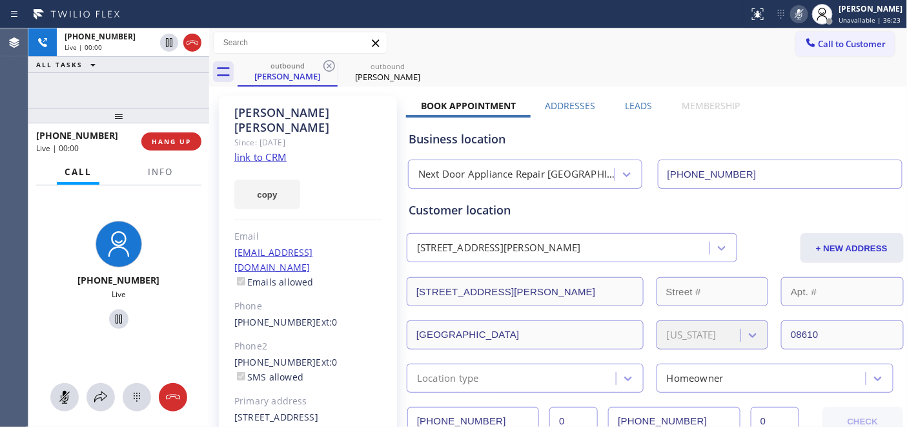
click at [793, 20] on icon at bounding box center [799, 13] width 15 height 15
drag, startPoint x: 169, startPoint y: 110, endPoint x: 149, endPoint y: 76, distance: 39.6
click at [149, 76] on div "[PHONE_NUMBER] Live | 00:47 ALL TASKS ALL TASKS ACTIVE TASKS TASKS IN WRAP UP […" at bounding box center [118, 227] width 181 height 398
click at [332, 61] on icon at bounding box center [329, 66] width 12 height 12
click at [451, 54] on div "Call to Customer Outbound call Location Next Door Appliance Repair [GEOGRAPHIC_…" at bounding box center [558, 42] width 699 height 29
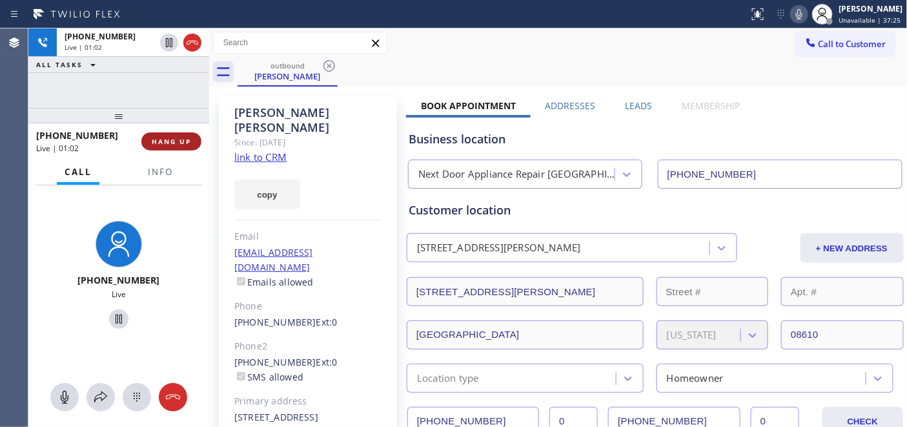
click at [149, 140] on button "HANG UP" at bounding box center [171, 141] width 60 height 18
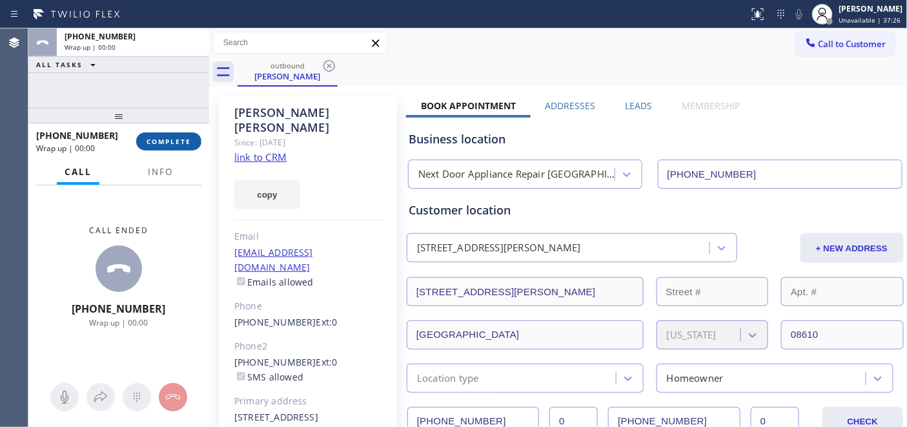
click at [150, 140] on span "COMPLETE" at bounding box center [169, 141] width 45 height 9
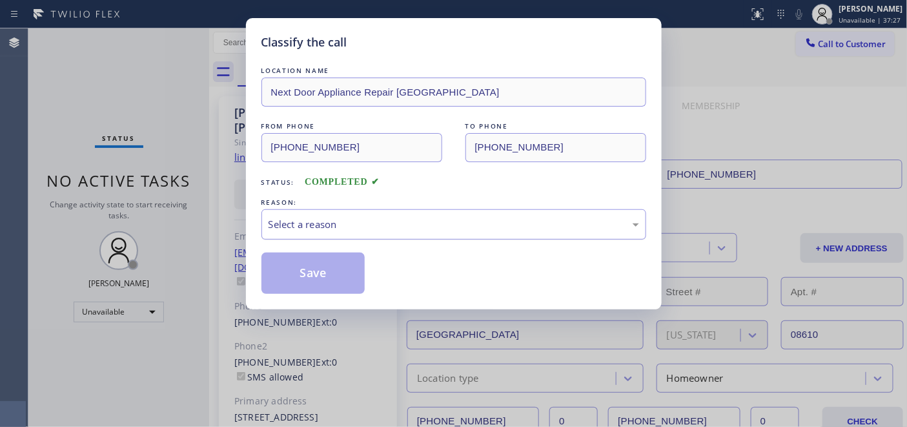
drag, startPoint x: 389, startPoint y: 192, endPoint x: 388, endPoint y: 209, distance: 17.4
click at [389, 192] on div "LOCATION NAME Next Door Appliance Repair [GEOGRAPHIC_DATA] FROM PHONE [PHONE_NU…" at bounding box center [453, 179] width 385 height 230
click at [388, 209] on div "Select a reason" at bounding box center [453, 224] width 385 height 30
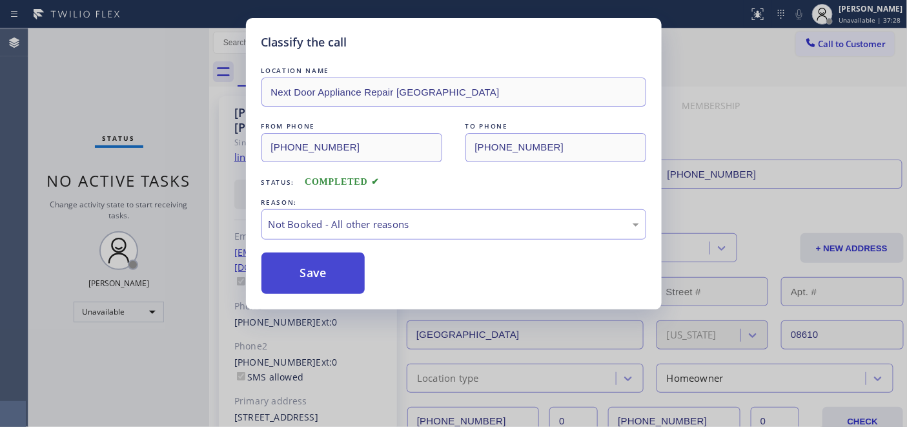
click at [315, 267] on button "Save" at bounding box center [313, 272] width 104 height 41
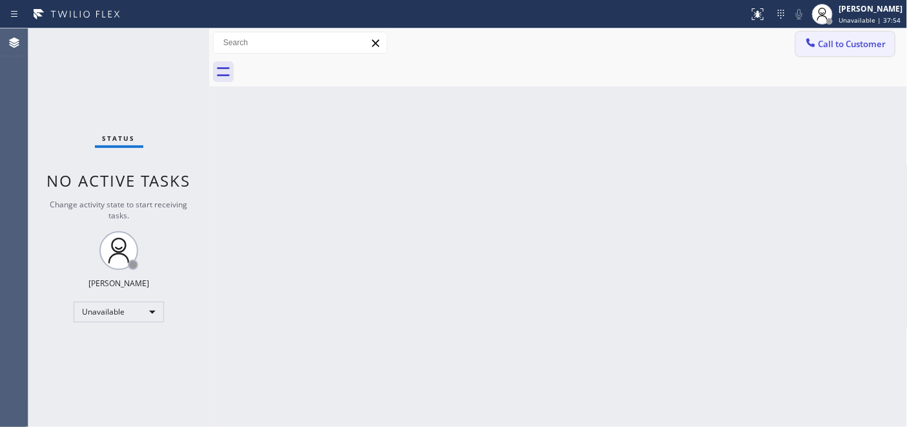
click at [815, 40] on icon at bounding box center [811, 42] width 13 height 13
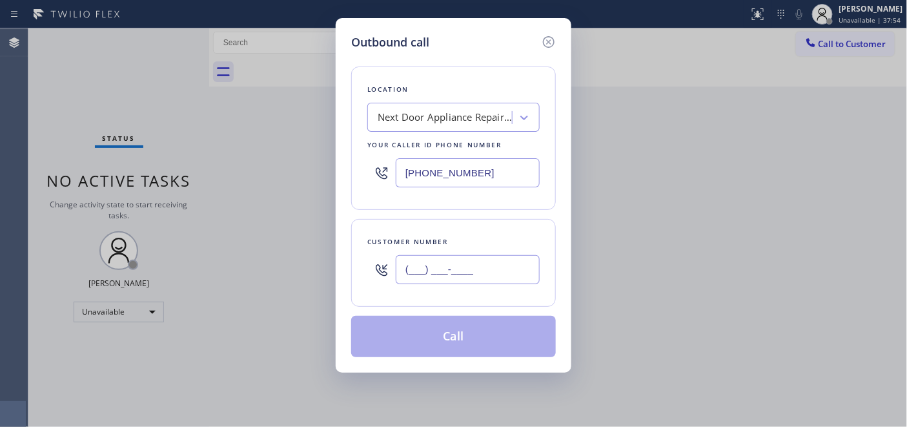
click at [444, 268] on input "(___) ___-____" at bounding box center [468, 269] width 144 height 29
paste input "562) 343-3674"
type input "[PHONE_NUMBER]"
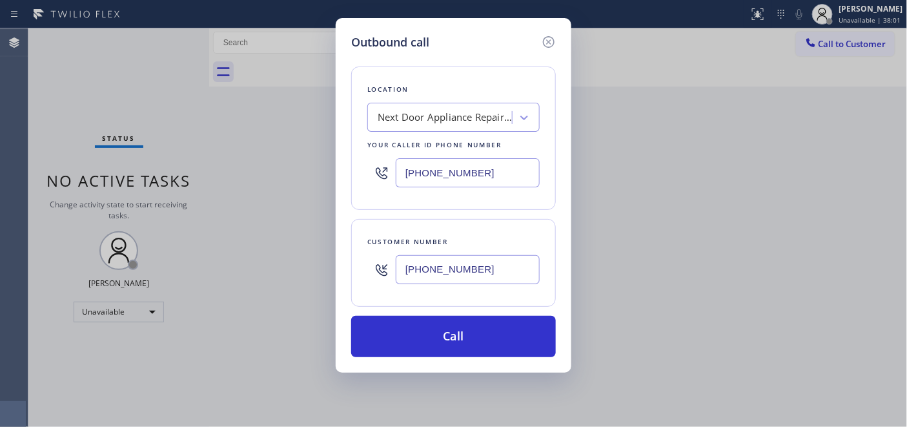
drag, startPoint x: 492, startPoint y: 175, endPoint x: 347, endPoint y: 168, distance: 144.8
click at [347, 169] on div "Outbound call Location Next Door Appliance Repair [GEOGRAPHIC_DATA] Your caller…" at bounding box center [454, 195] width 236 height 354
paste input "57) 315-1632"
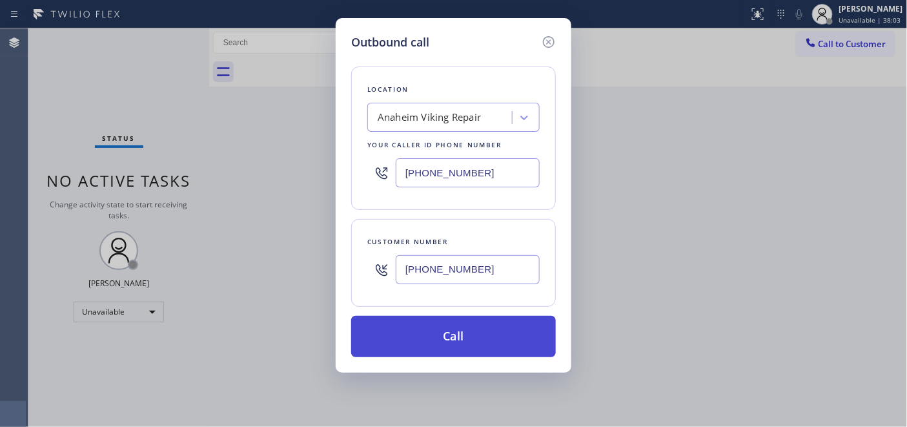
type input "[PHONE_NUMBER]"
click at [478, 333] on button "Call" at bounding box center [453, 336] width 205 height 41
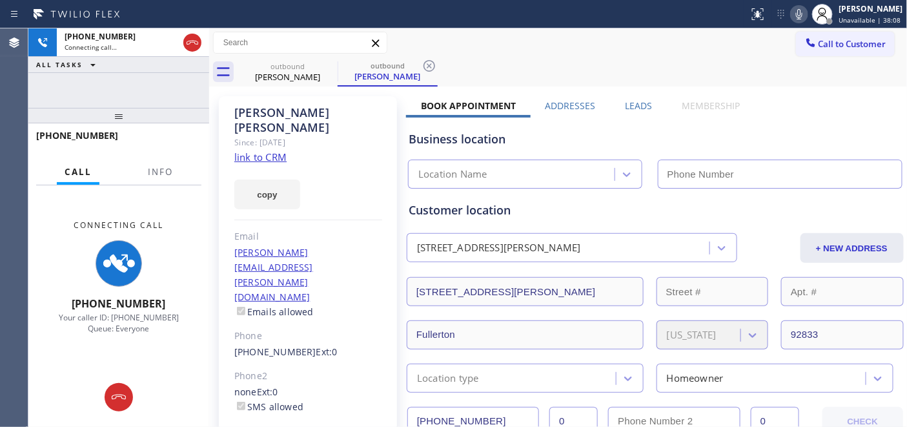
type input "[PHONE_NUMBER]"
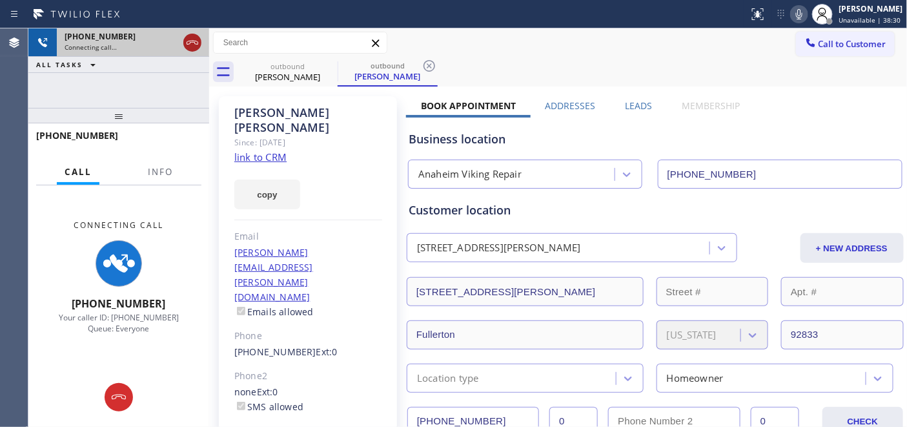
click at [190, 47] on icon at bounding box center [192, 42] width 15 height 15
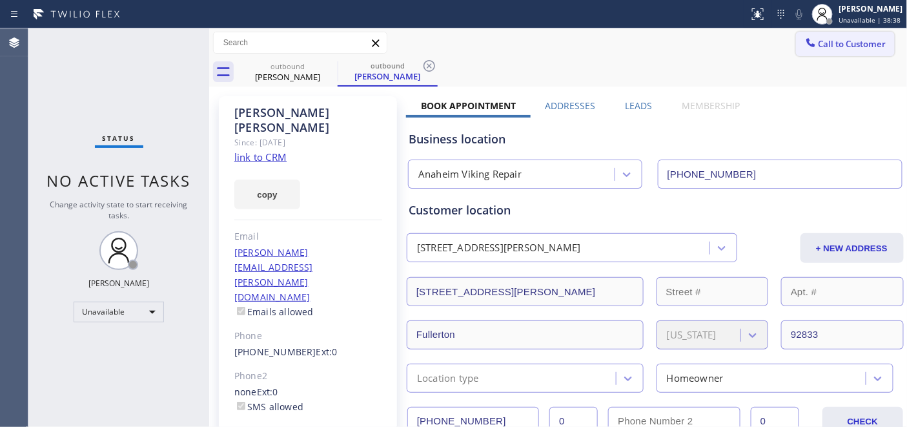
click at [816, 54] on button "Call to Customer" at bounding box center [845, 44] width 99 height 25
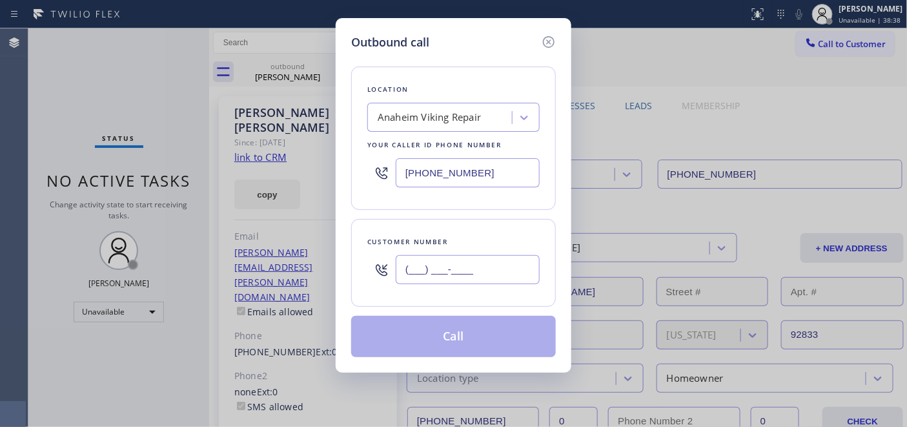
click at [415, 265] on input "(___) ___-____" at bounding box center [468, 269] width 144 height 29
paste input "858) 703-7022"
type input "[PHONE_NUMBER]"
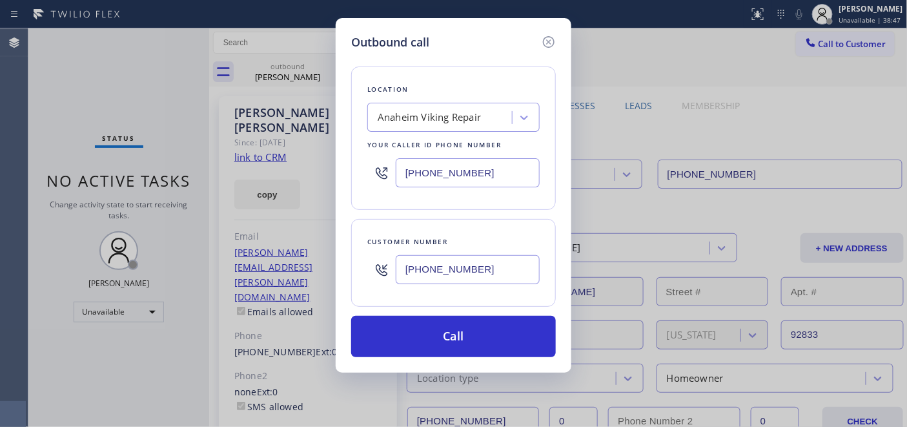
click at [300, 178] on div "Outbound call Location [GEOGRAPHIC_DATA] Viking Repair Your caller id phone num…" at bounding box center [453, 213] width 907 height 427
paste input "877) 777-0796"
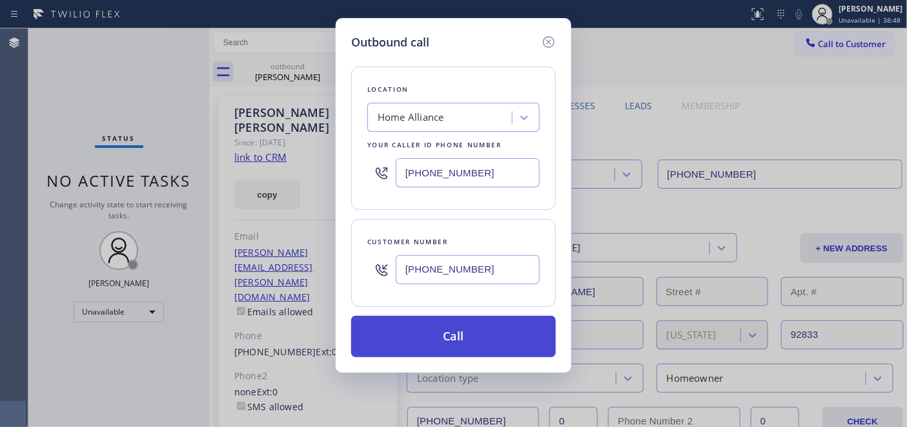
type input "[PHONE_NUMBER]"
click at [522, 327] on button "Call" at bounding box center [453, 336] width 205 height 41
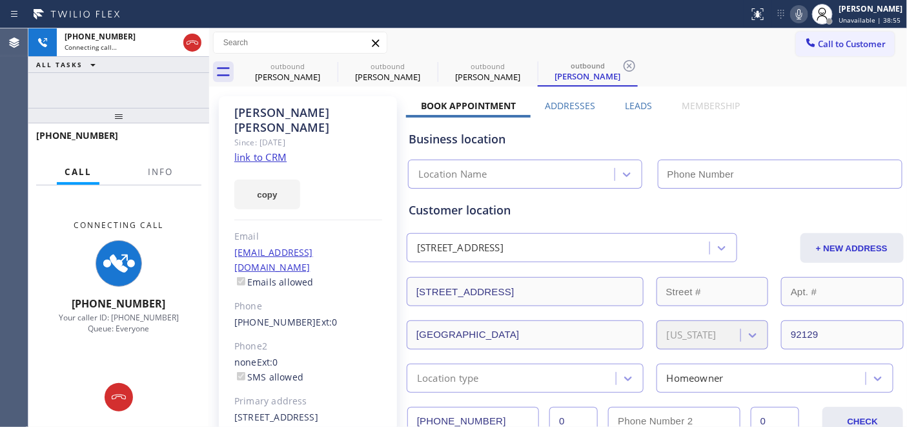
type input "[PHONE_NUMBER]"
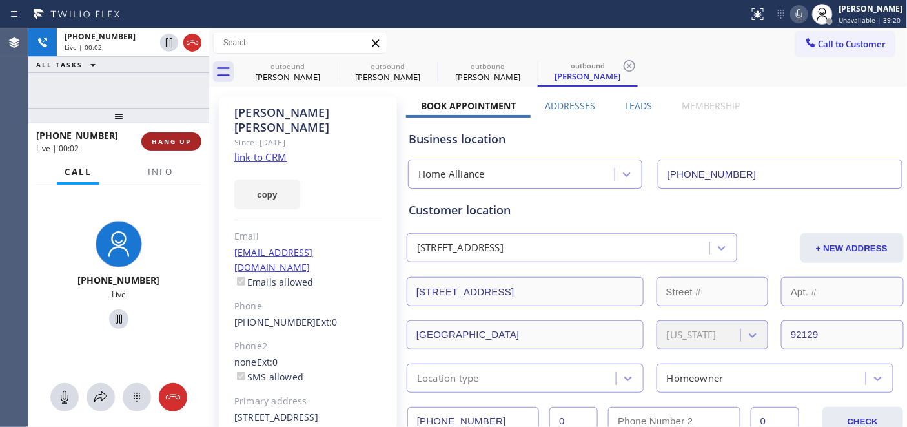
click at [176, 137] on span "HANG UP" at bounding box center [171, 141] width 39 height 9
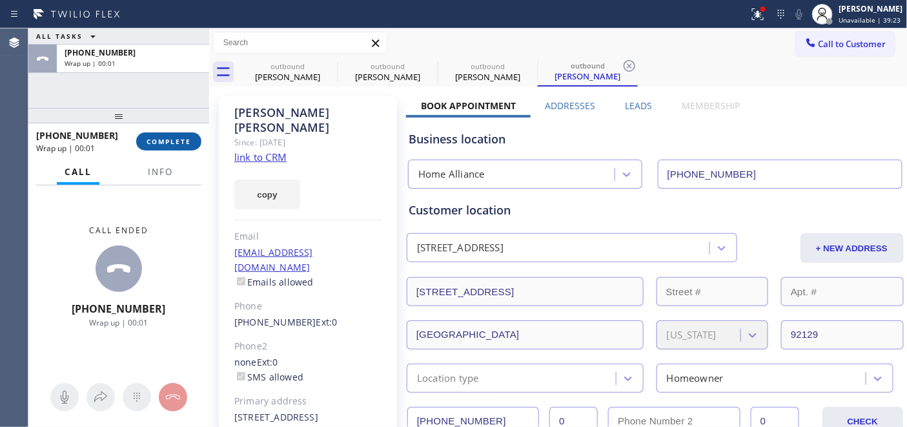
click at [176, 137] on span "COMPLETE" at bounding box center [169, 141] width 45 height 9
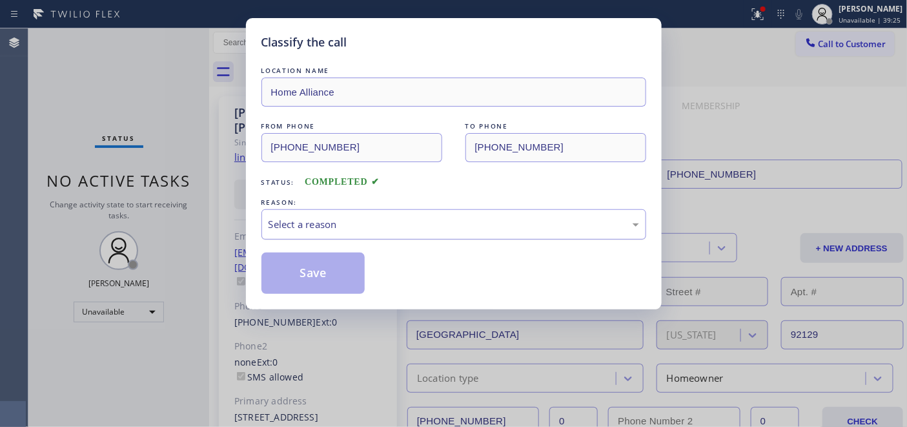
click at [330, 221] on div "Select a reason" at bounding box center [454, 224] width 371 height 15
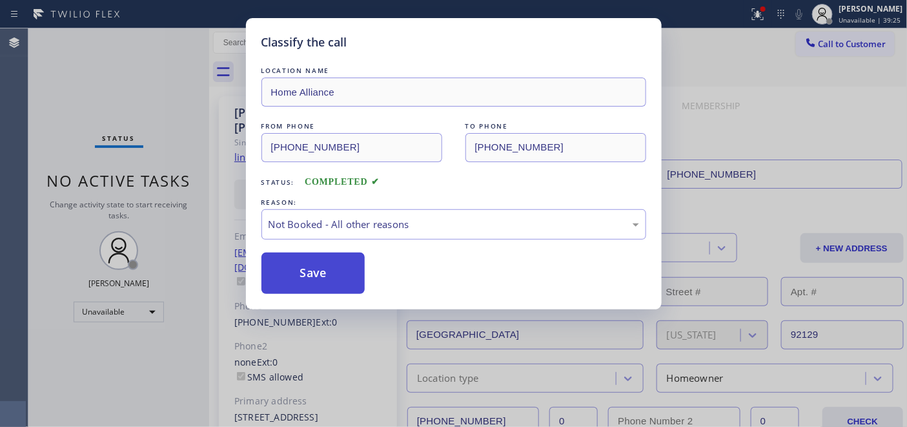
click at [302, 267] on button "Save" at bounding box center [313, 272] width 104 height 41
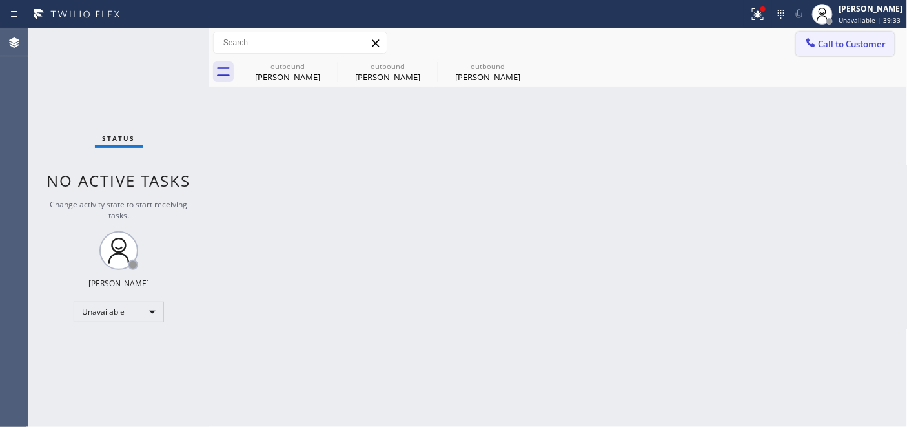
click at [834, 43] on span "Call to Customer" at bounding box center [853, 44] width 68 height 12
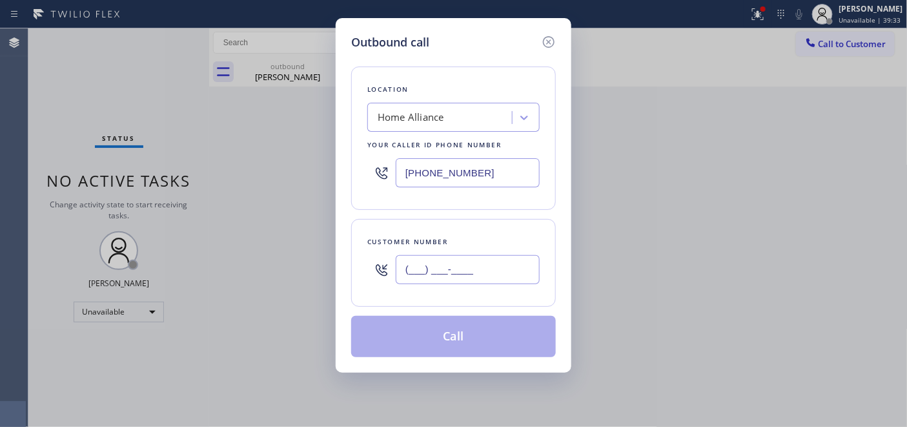
click at [467, 266] on input "(___) ___-____" at bounding box center [468, 269] width 144 height 29
paste input "323) 654-7859"
type input "[PHONE_NUMBER]"
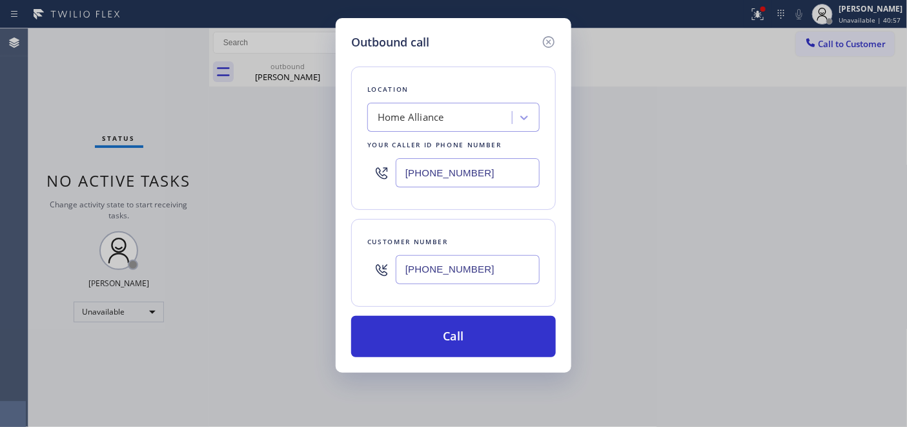
click at [311, 97] on div "Outbound call Location Home Alliance Your caller id phone number [PHONE_NUMBER]…" at bounding box center [453, 213] width 907 height 427
click at [551, 47] on icon at bounding box center [548, 41] width 15 height 15
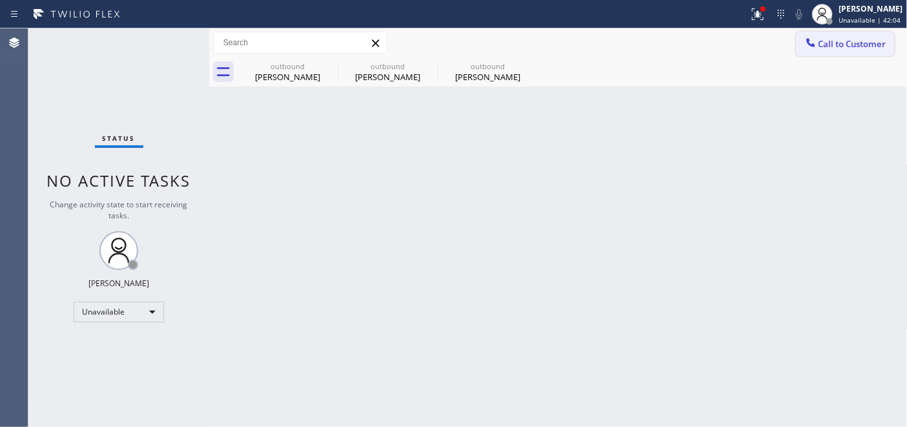
click at [841, 45] on span "Call to Customer" at bounding box center [853, 44] width 68 height 12
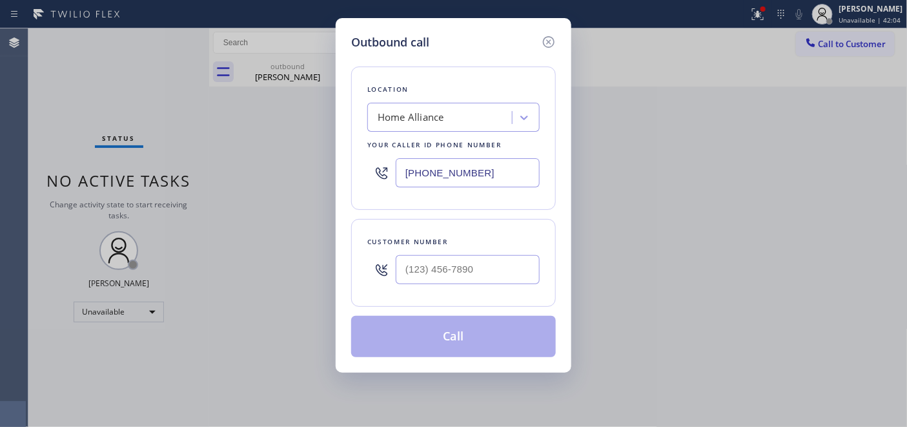
drag, startPoint x: 485, startPoint y: 174, endPoint x: 288, endPoint y: 155, distance: 197.9
click at [314, 151] on div "Outbound call Location Home Alliance Your caller id phone number [PHONE_NUMBER]…" at bounding box center [453, 213] width 907 height 427
paste input "714) 872-920"
type input "[PHONE_NUMBER]"
click at [342, 307] on div "Outbound call Location TRUE Quality Electrician Your caller id phone number [PH…" at bounding box center [454, 195] width 236 height 354
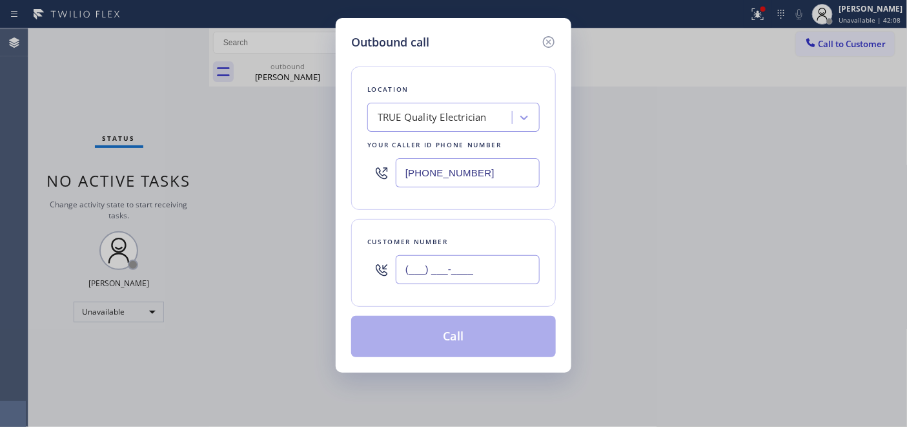
paste input "714) 348-3400"
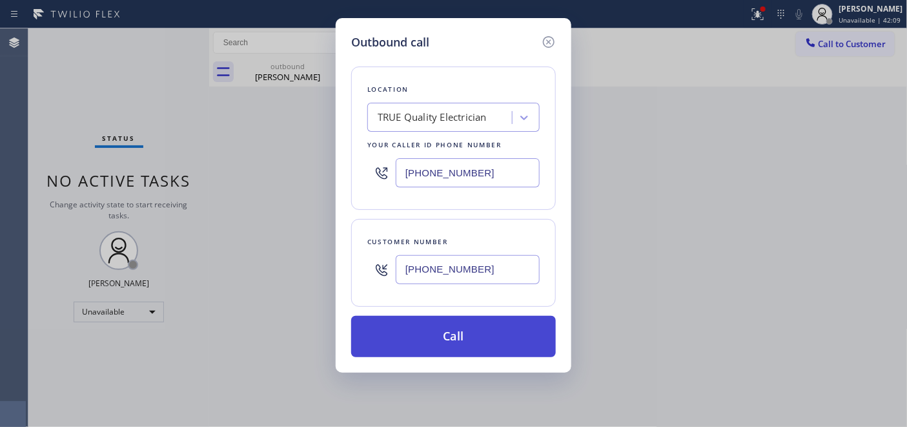
type input "[PHONE_NUMBER]"
click at [389, 339] on button "Call" at bounding box center [453, 336] width 205 height 41
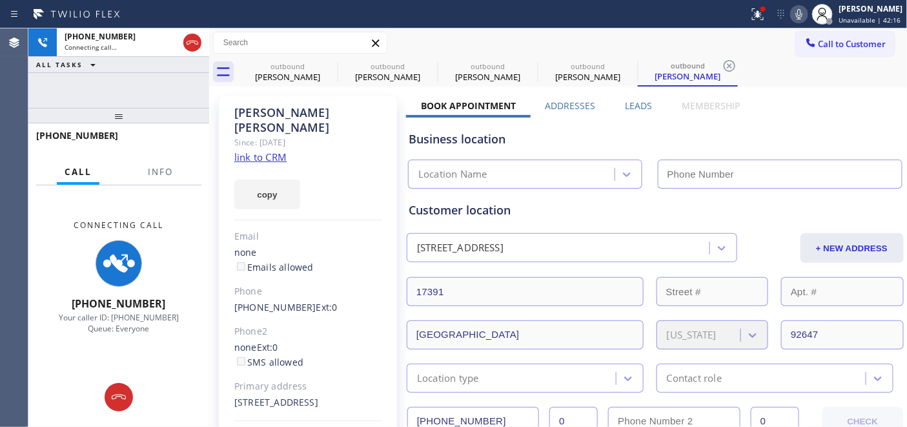
type input "[PHONE_NUMBER]"
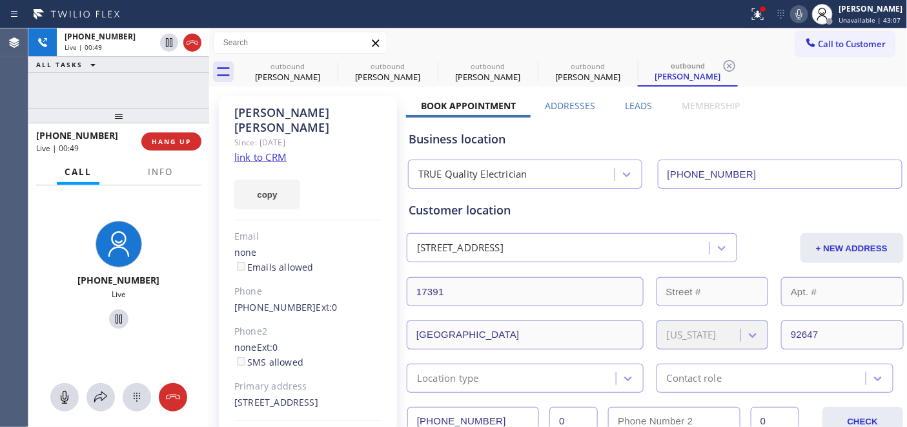
click at [792, 15] on icon at bounding box center [799, 13] width 15 height 15
click at [313, 146] on div "[PERSON_NAME] Since: [DATE] link to CRM copy Email none Emails allowed Phone [P…" at bounding box center [308, 288] width 178 height 385
click at [380, 41] on icon at bounding box center [375, 43] width 15 height 15
click at [404, 41] on div "Call to Customer Outbound call Location TRUE Quality Electrician Your caller id…" at bounding box center [558, 43] width 699 height 23
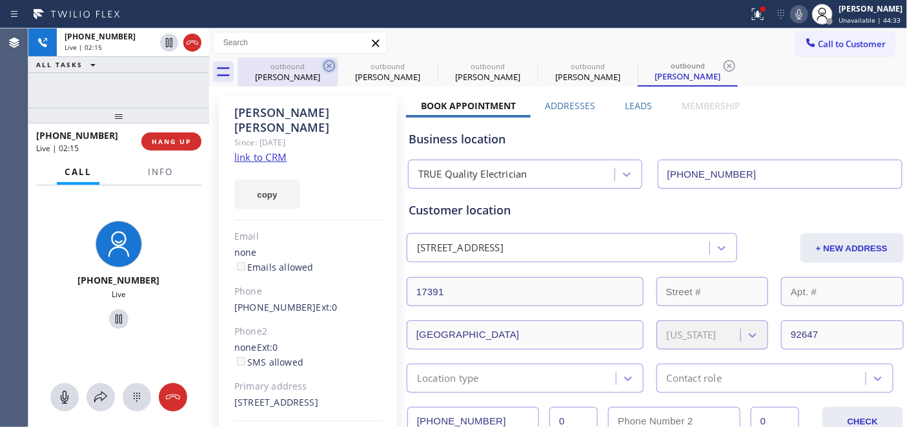
click at [333, 67] on icon at bounding box center [329, 65] width 15 height 15
type input "[PHONE_NUMBER]"
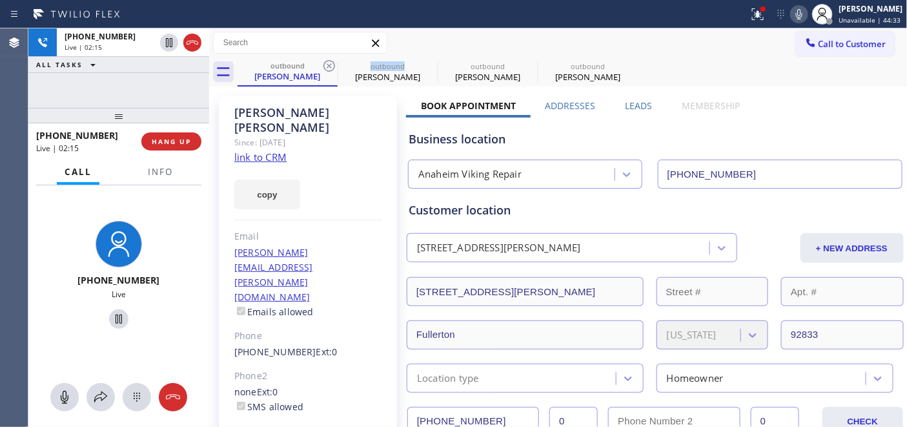
click at [333, 67] on icon at bounding box center [329, 65] width 15 height 15
type input "[PHONE_NUMBER]"
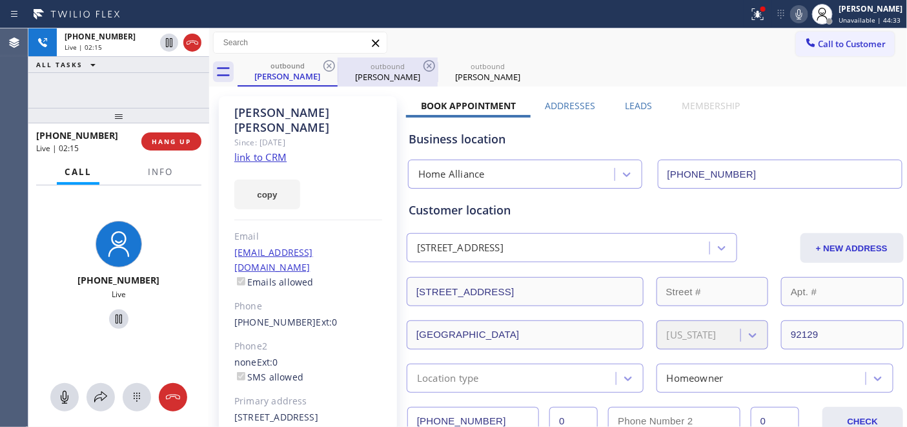
click at [347, 57] on div "outbound [PERSON_NAME]" at bounding box center [387, 71] width 97 height 29
type input "[PHONE_NUMBER]"
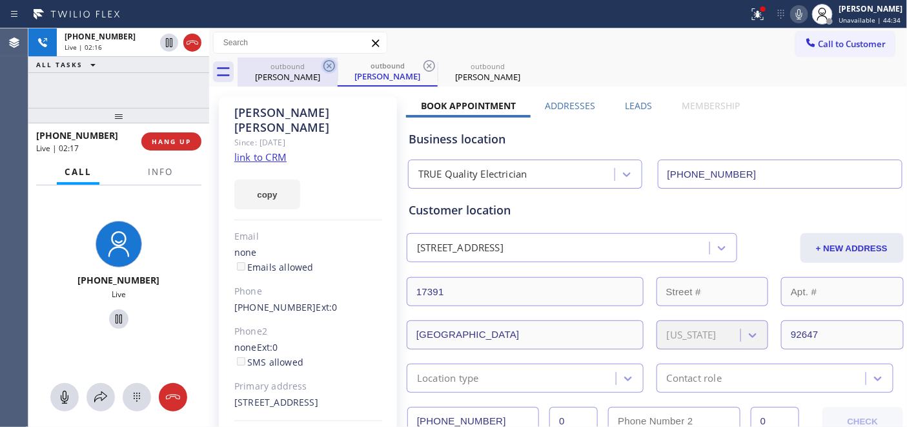
click at [328, 61] on icon at bounding box center [329, 65] width 15 height 15
click at [524, 29] on div "Call to Customer Outbound call Location TRUE Quality Electrician Your caller id…" at bounding box center [558, 42] width 699 height 29
click at [328, 65] on icon at bounding box center [329, 66] width 12 height 12
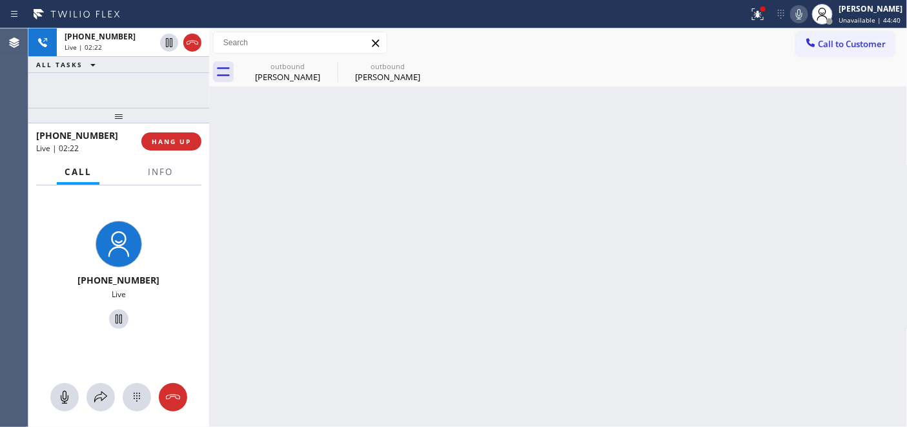
click at [597, 27] on div "Status report Issues detected These issues could affect your workflow. Please c…" at bounding box center [453, 14] width 907 height 28
click at [309, 104] on div "Back to Dashboard Change Sender ID Customers Technicians Select a contact Outbo…" at bounding box center [558, 227] width 699 height 398
click at [282, 65] on div "outbound" at bounding box center [287, 66] width 97 height 10
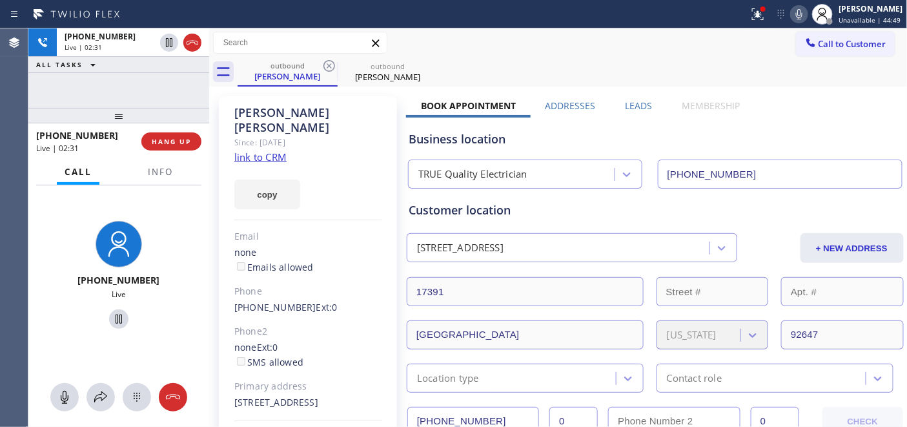
click at [603, 70] on div "outbound [PERSON_NAME] outbound [PERSON_NAME]" at bounding box center [573, 71] width 670 height 29
drag, startPoint x: 314, startPoint y: 36, endPoint x: 409, endPoint y: 19, distance: 97.0
click at [314, 36] on input "text" at bounding box center [300, 42] width 173 height 21
drag, startPoint x: 152, startPoint y: 115, endPoint x: 152, endPoint y: 85, distance: 30.3
click at [152, 85] on div "[PHONE_NUMBER] Live | 02:42 ALL TASKS ALL TASKS ACTIVE TASKS TASKS IN WRAP UP […" at bounding box center [118, 227] width 181 height 398
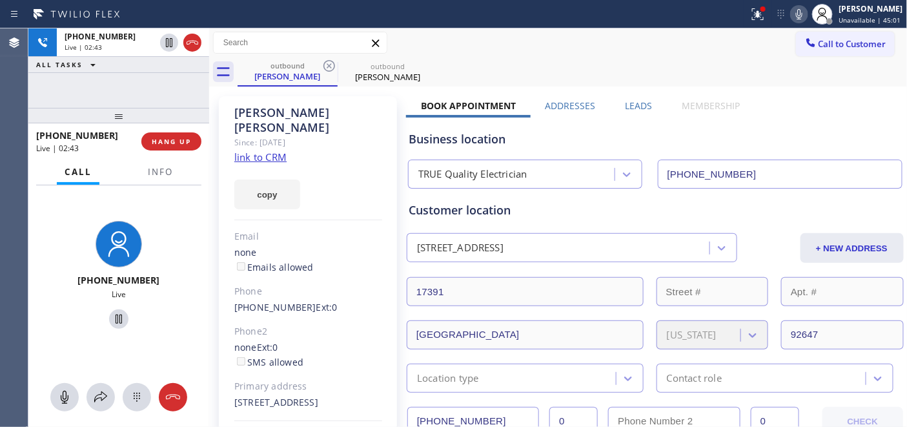
click at [515, 52] on div "Call to Customer Outbound call Location TRUE Quality Electrician Your caller id…" at bounding box center [558, 43] width 699 height 23
click at [331, 96] on div "[PERSON_NAME] Since: [DATE] link to CRM copy Email none Emails allowed Phone [P…" at bounding box center [308, 288] width 178 height 385
drag, startPoint x: 181, startPoint y: 113, endPoint x: 182, endPoint y: 79, distance: 33.6
click at [182, 81] on div "[PHONE_NUMBER] Live | 02:49 ALL TASKS ALL TASKS ACTIVE TASKS TASKS IN WRAP UP […" at bounding box center [118, 227] width 181 height 398
drag, startPoint x: 792, startPoint y: 18, endPoint x: 775, endPoint y: 21, distance: 16.5
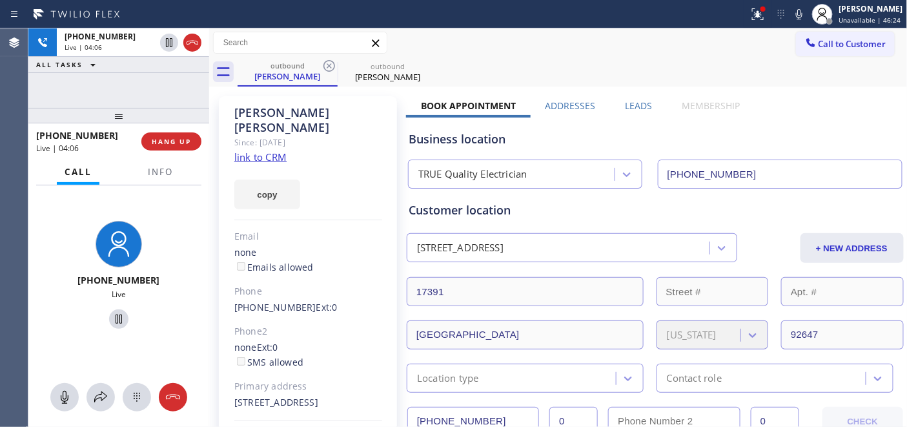
click at [792, 18] on icon at bounding box center [799, 13] width 15 height 15
click at [115, 320] on icon at bounding box center [118, 318] width 15 height 15
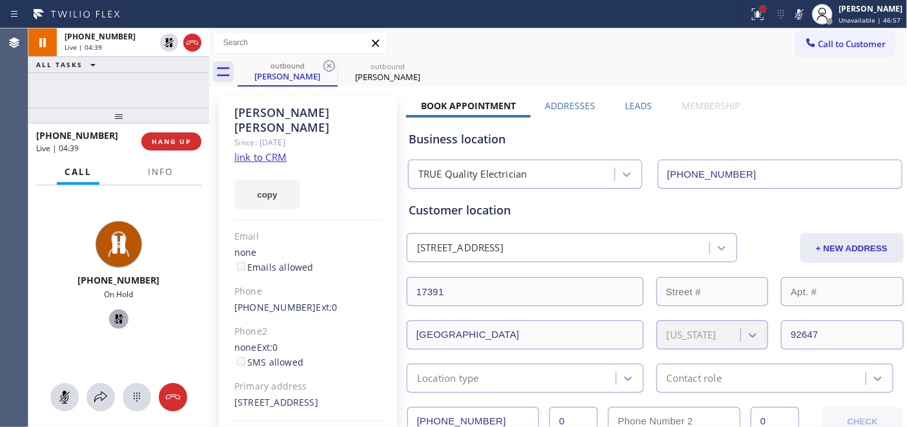
click at [761, 9] on div at bounding box center [763, 8] width 5 height 5
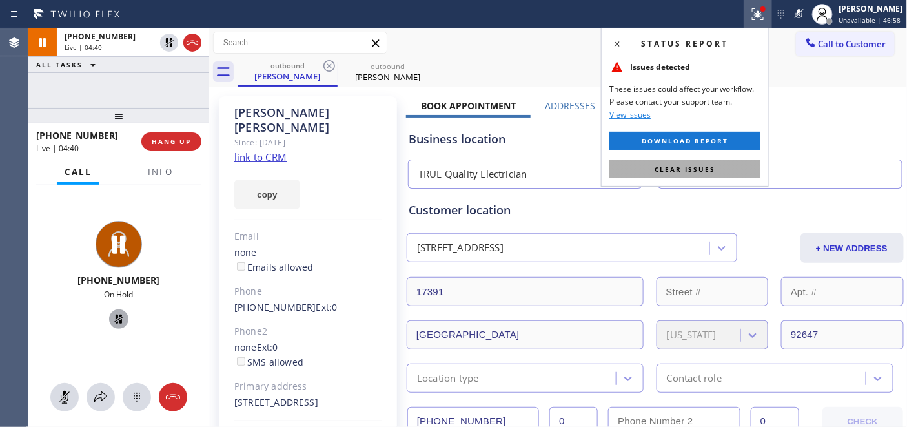
click at [678, 168] on span "Clear issues" at bounding box center [685, 169] width 61 height 9
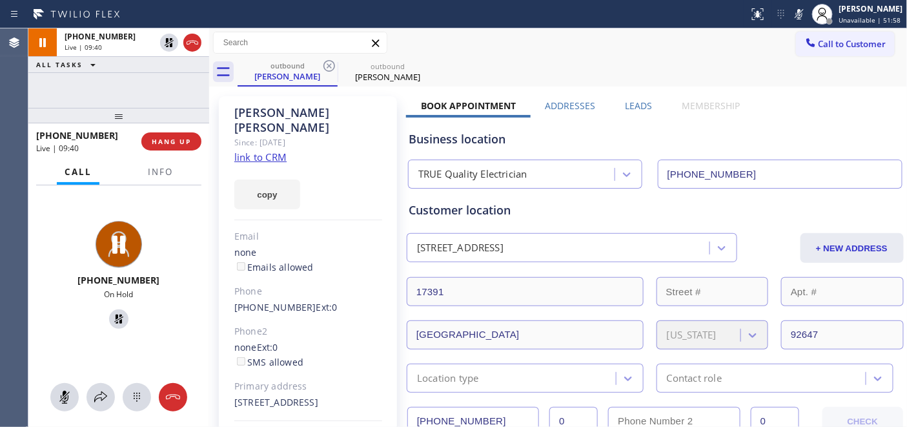
drag, startPoint x: 114, startPoint y: 320, endPoint x: 240, endPoint y: 271, distance: 134.9
click at [114, 320] on icon at bounding box center [118, 318] width 9 height 9
click at [797, 16] on icon at bounding box center [799, 13] width 15 height 15
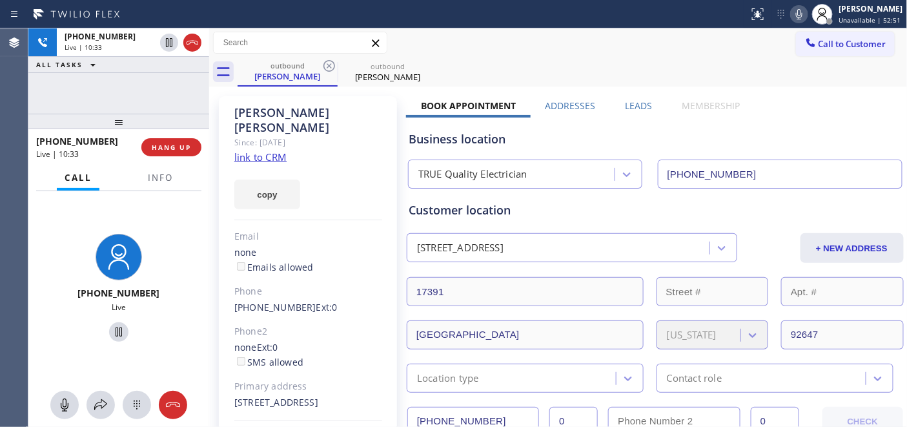
drag, startPoint x: 130, startPoint y: 121, endPoint x: 128, endPoint y: 92, distance: 29.8
click at [128, 92] on div "[PHONE_NUMBER] Live | 10:33 ALL TASKS ALL TASKS ACTIVE TASKS TASKS IN WRAP UP […" at bounding box center [118, 227] width 181 height 398
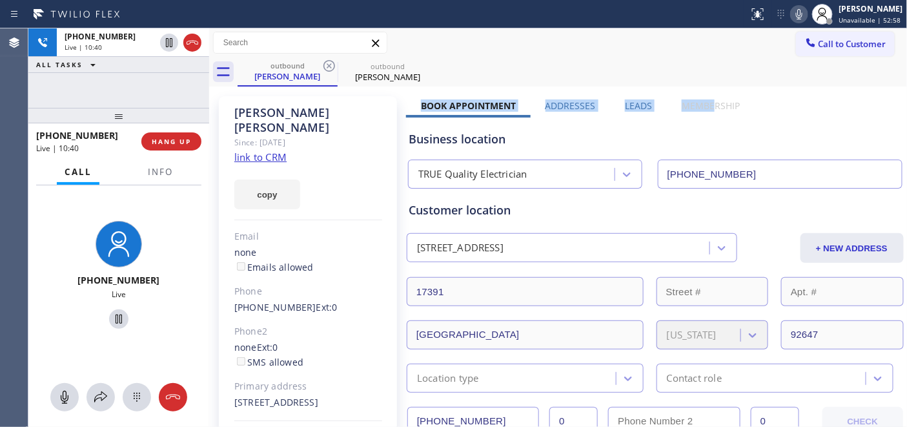
drag, startPoint x: 420, startPoint y: 105, endPoint x: 708, endPoint y: 105, distance: 288.6
click at [708, 105] on div "Book Appointment Addresses Leads Membership" at bounding box center [580, 108] width 349 height 18
click at [626, 78] on div "outbound [PERSON_NAME] outbound [PERSON_NAME]" at bounding box center [573, 71] width 670 height 29
drag, startPoint x: 426, startPoint y: 105, endPoint x: 708, endPoint y: 92, distance: 282.5
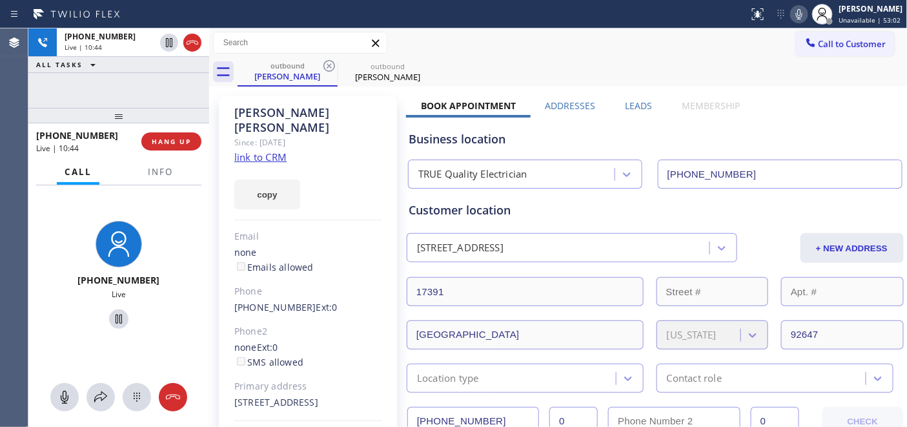
click at [560, 66] on div "outbound [PERSON_NAME] outbound [PERSON_NAME]" at bounding box center [573, 71] width 670 height 29
drag, startPoint x: 428, startPoint y: 101, endPoint x: 727, endPoint y: 107, distance: 299.0
click at [727, 107] on div "Book Appointment Addresses Leads Membership" at bounding box center [580, 108] width 349 height 18
click at [572, 74] on div "outbound [PERSON_NAME] outbound [PERSON_NAME]" at bounding box center [573, 71] width 670 height 29
drag, startPoint x: 427, startPoint y: 105, endPoint x: 704, endPoint y: 92, distance: 276.6
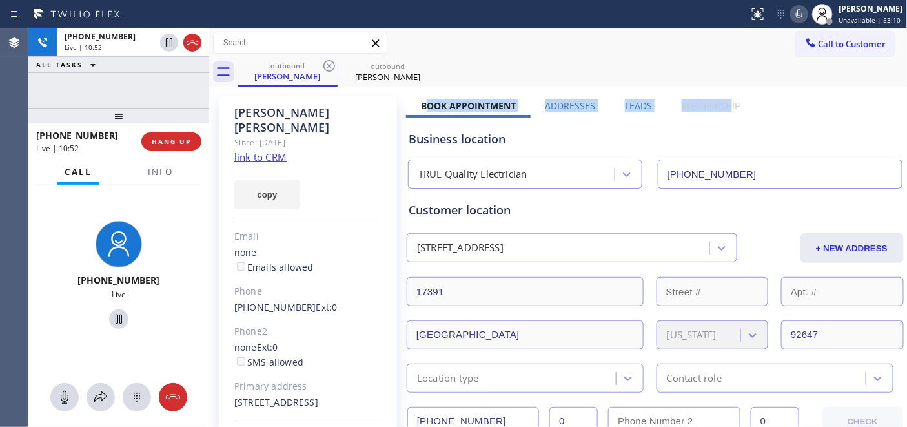
click at [721, 106] on div "Book Appointment Addresses Leads Membership" at bounding box center [580, 108] width 349 height 18
drag, startPoint x: 559, startPoint y: 63, endPoint x: 405, endPoint y: 92, distance: 157.0
click at [559, 63] on div "outbound [PERSON_NAME] outbound [PERSON_NAME]" at bounding box center [573, 71] width 670 height 29
drag, startPoint x: 429, startPoint y: 101, endPoint x: 725, endPoint y: 105, distance: 296.4
click at [725, 105] on div "Book Appointment Addresses Leads Membership" at bounding box center [580, 108] width 349 height 18
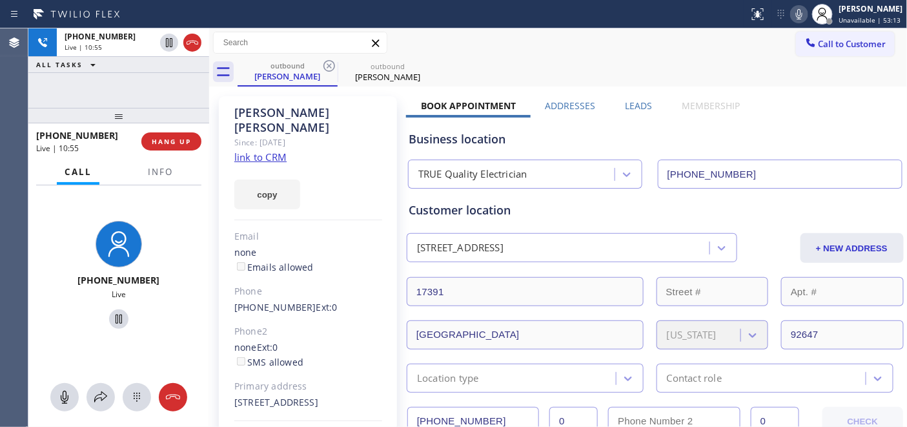
click at [581, 79] on div "outbound [PERSON_NAME] outbound [PERSON_NAME]" at bounding box center [573, 71] width 670 height 29
drag, startPoint x: 178, startPoint y: 112, endPoint x: 167, endPoint y: 68, distance: 45.4
click at [170, 77] on div "[PHONE_NUMBER] Live | 20:53 ALL TASKS ALL TASKS ACTIVE TASKS TASKS IN WRAP UP […" at bounding box center [118, 227] width 181 height 398
click at [170, 143] on span "HANG UP" at bounding box center [171, 141] width 39 height 9
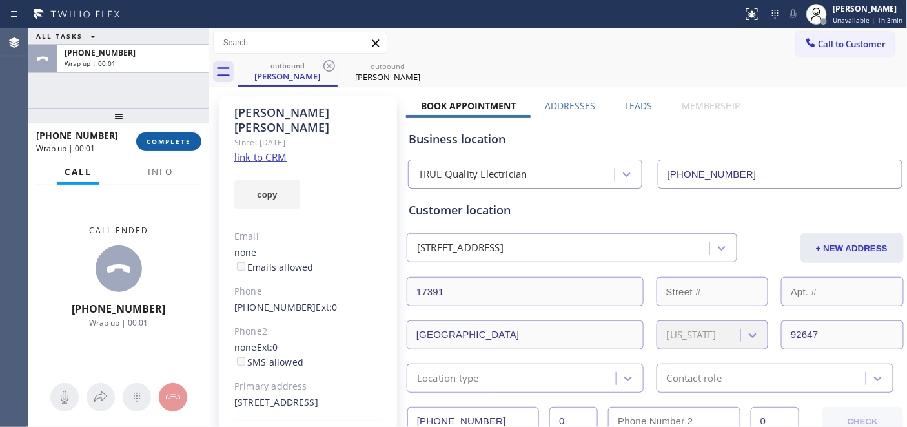
click at [170, 143] on span "COMPLETE" at bounding box center [169, 141] width 45 height 9
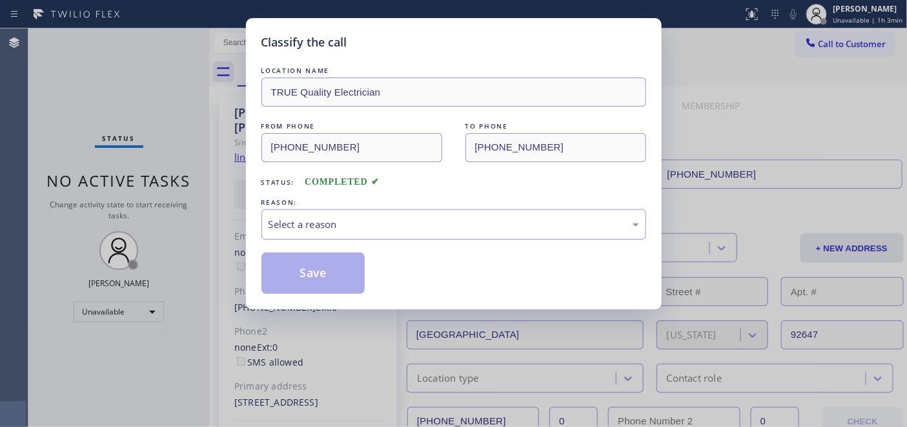
click at [347, 231] on div "Select a reason" at bounding box center [454, 224] width 371 height 15
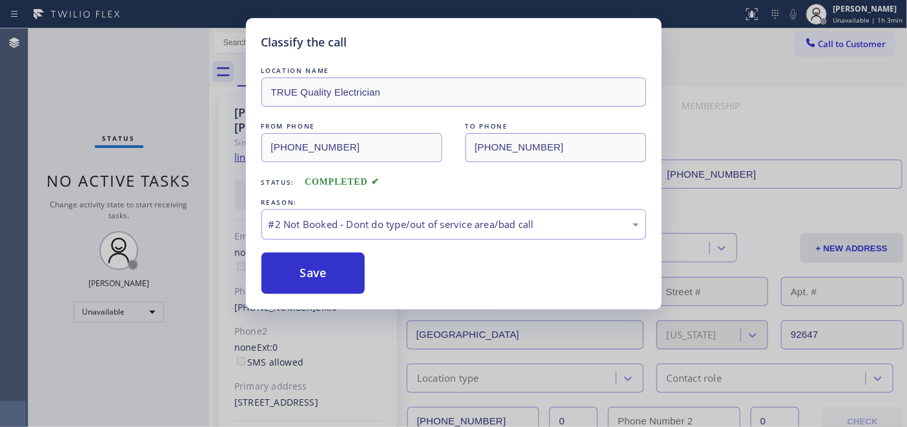
click at [351, 225] on div "#2 Not Booked - Dont do type/out of service area/bad call" at bounding box center [454, 224] width 371 height 15
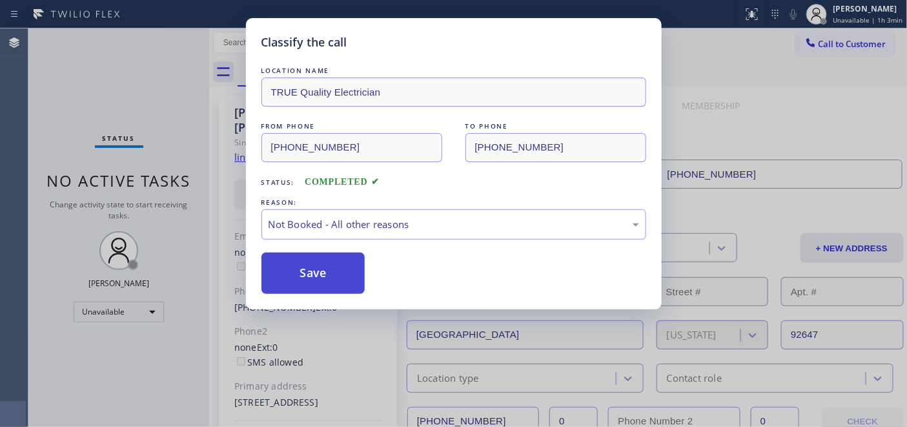
click at [306, 272] on button "Save" at bounding box center [313, 272] width 104 height 41
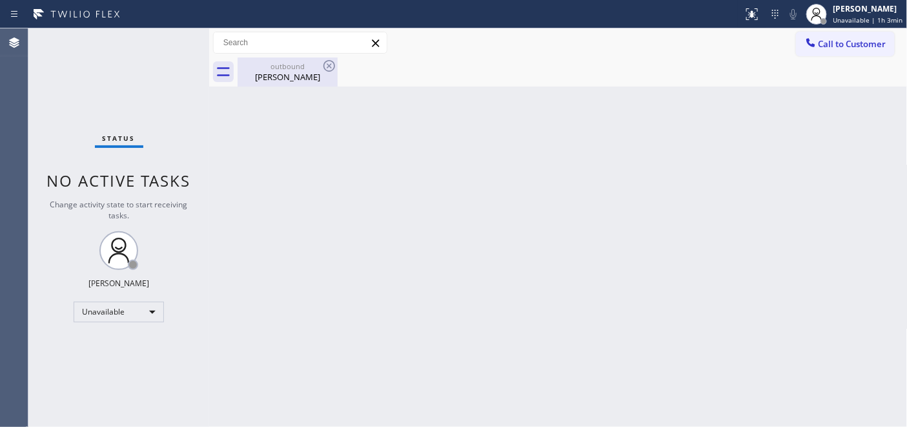
click at [297, 65] on div "outbound" at bounding box center [287, 66] width 97 height 10
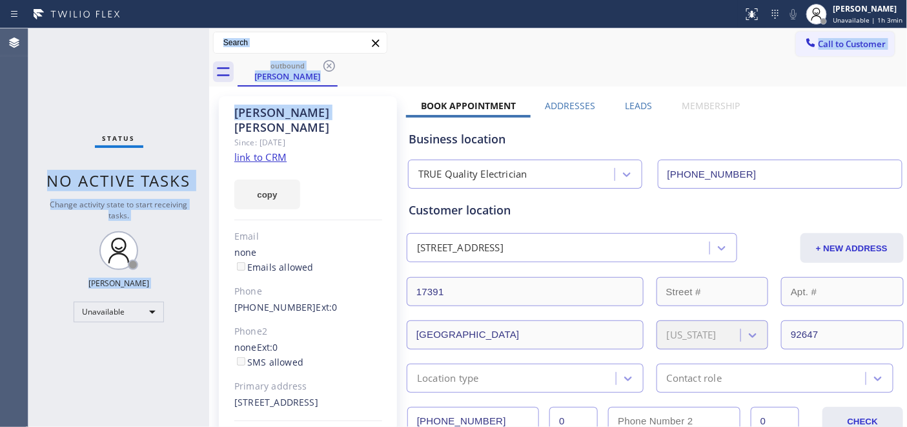
drag, startPoint x: 227, startPoint y: 95, endPoint x: 145, endPoint y: 95, distance: 81.4
click at [145, 95] on div "Status No active tasks Change activity state to start receiving tasks. [PERSON_…" at bounding box center [467, 227] width 879 height 398
click at [179, 94] on div "Status No active tasks Change activity state to start receiving tasks. [PERSON_…" at bounding box center [118, 227] width 181 height 398
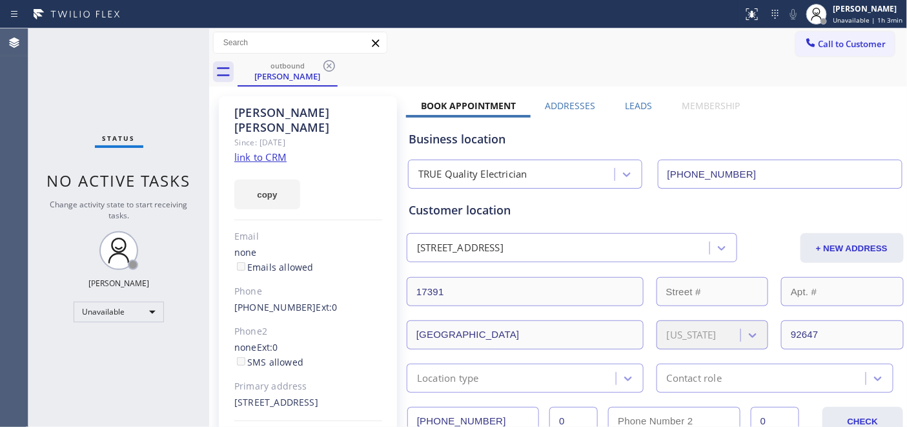
click at [603, 34] on div "Call to Customer Outbound call Location TRUE Quality Electrician Your caller id…" at bounding box center [558, 43] width 699 height 23
drag, startPoint x: 305, startPoint y: 163, endPoint x: 482, endPoint y: 1, distance: 240.4
click at [305, 165] on div "copy" at bounding box center [308, 187] width 148 height 45
click at [823, 46] on span "Call to Customer" at bounding box center [853, 44] width 68 height 12
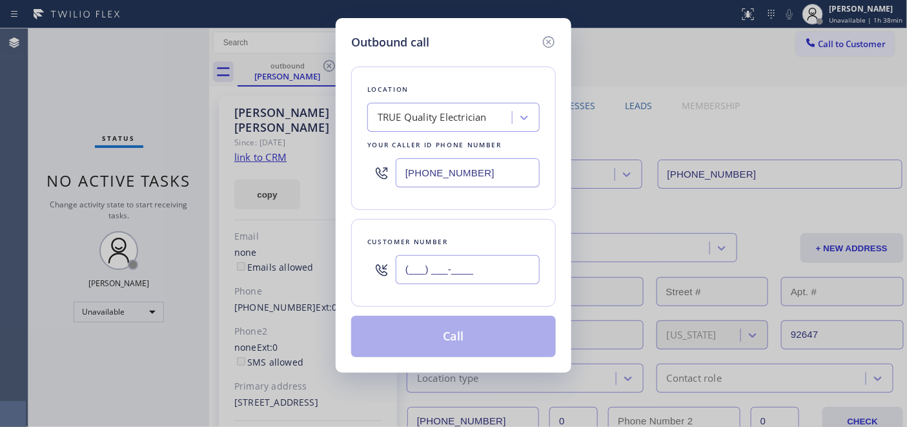
click at [502, 260] on input "(___) ___-____" at bounding box center [468, 269] width 144 height 29
paste input "323) 654-7859"
type input "[PHONE_NUMBER]"
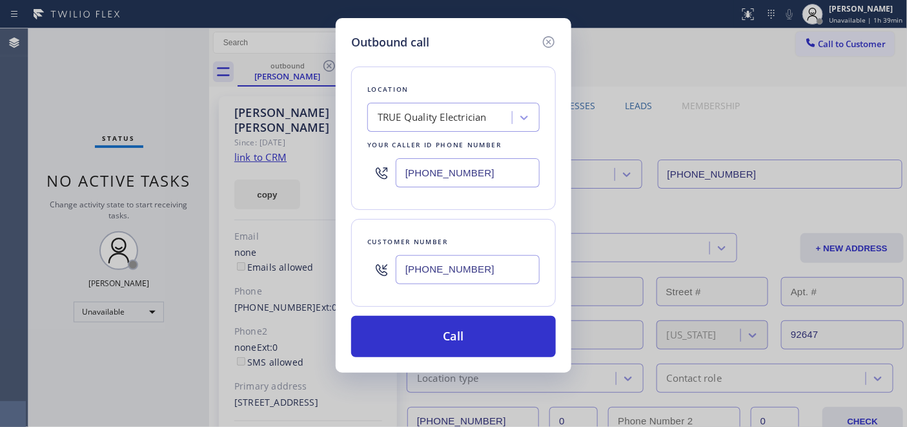
drag, startPoint x: 422, startPoint y: 174, endPoint x: 360, endPoint y: 172, distance: 62.0
click at [360, 172] on div "Location TRUE Quality Electrician Your caller id phone number [PHONE_NUMBER]" at bounding box center [453, 138] width 205 height 143
paste input "323) 992-0047"
type input "[PHONE_NUMBER]"
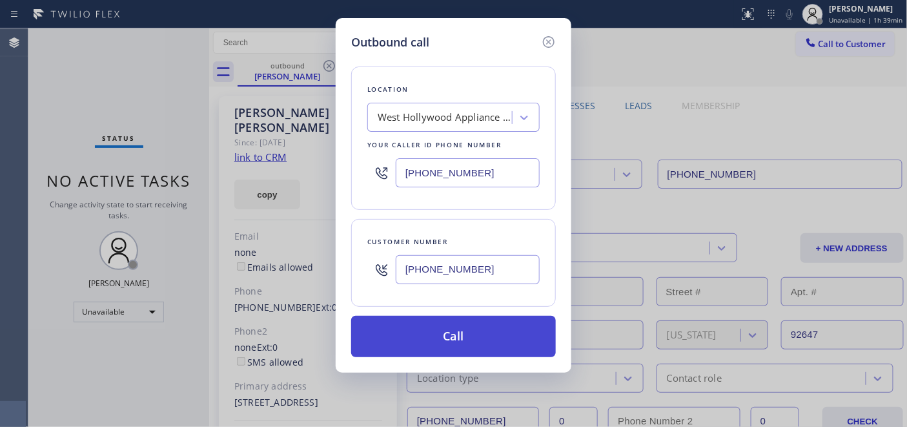
click at [440, 327] on button "Call" at bounding box center [453, 336] width 205 height 41
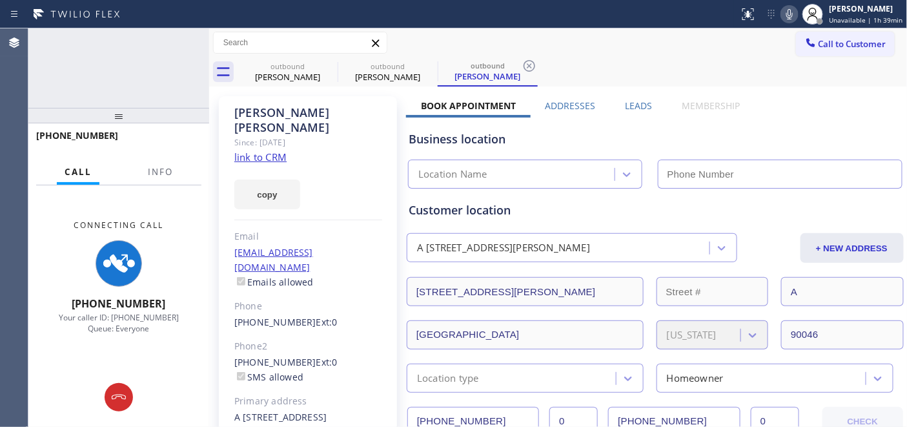
type input "[PHONE_NUMBER]"
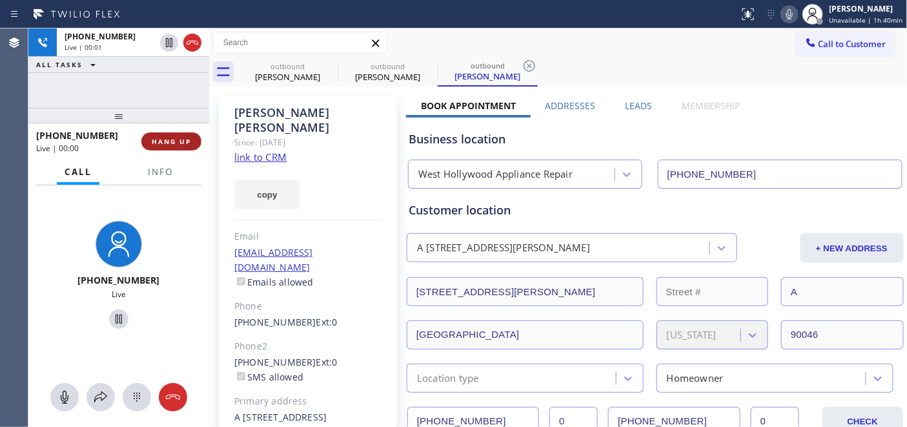
click at [191, 136] on button "HANG UP" at bounding box center [171, 141] width 60 height 18
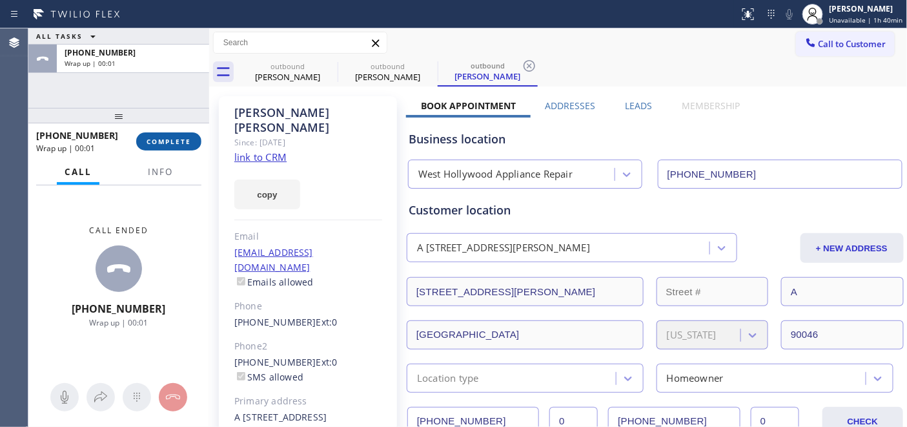
click at [191, 133] on button "COMPLETE" at bounding box center [168, 141] width 65 height 18
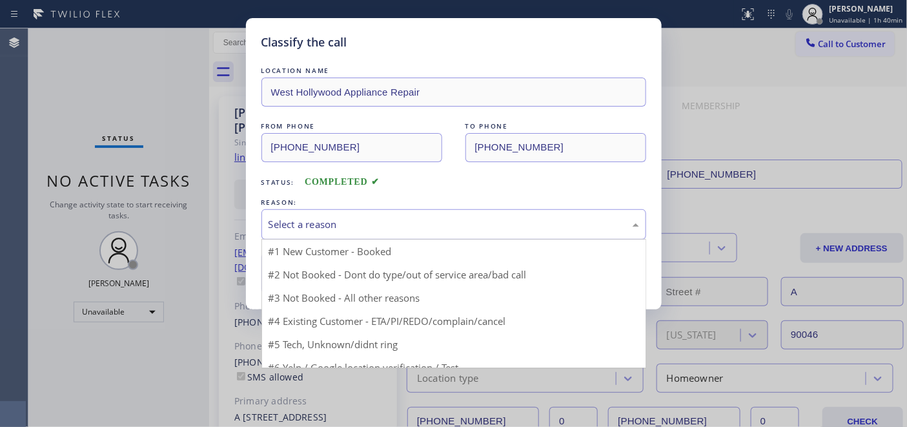
click at [400, 230] on div "Select a reason" at bounding box center [454, 224] width 371 height 15
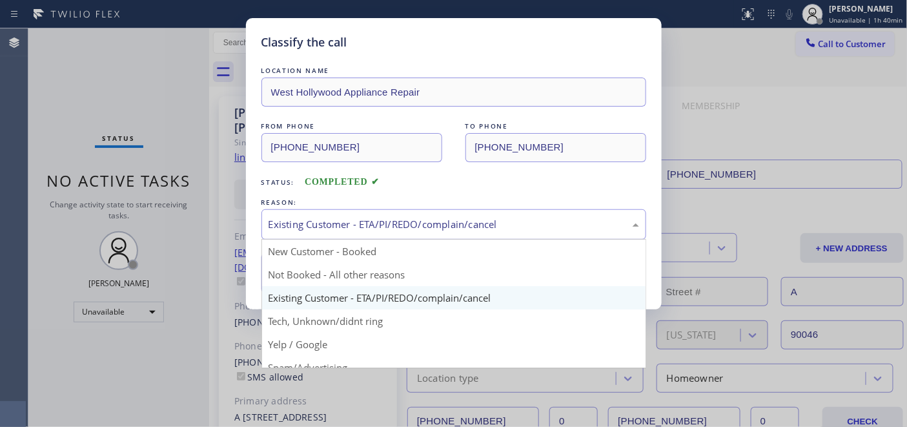
click at [343, 220] on div "Existing Customer - ETA/PI/REDO/complain/cancel" at bounding box center [454, 224] width 371 height 15
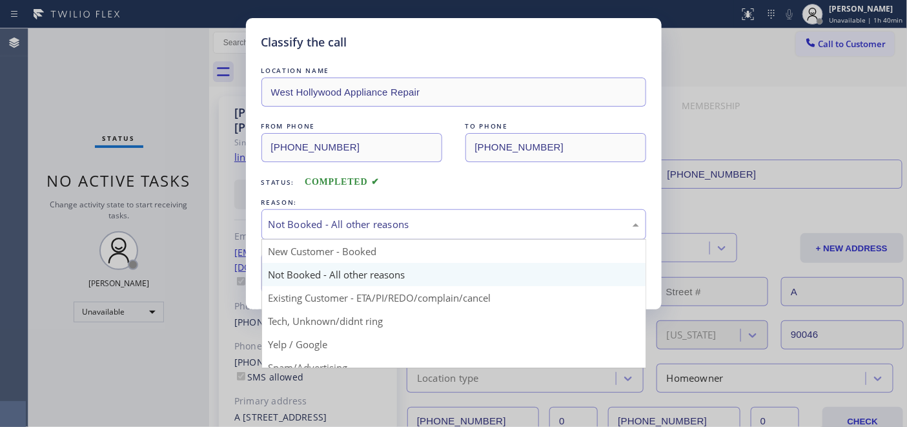
click at [347, 227] on div "Not Booked - All other reasons" at bounding box center [454, 224] width 371 height 15
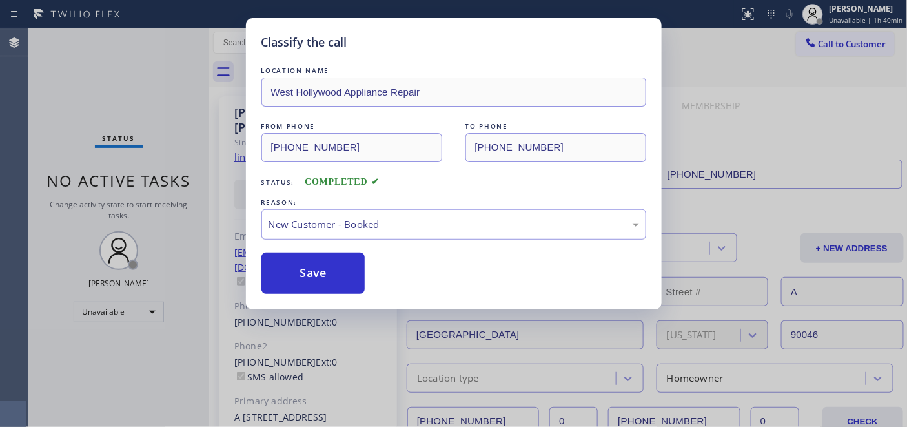
click at [370, 234] on div "New Customer - Booked" at bounding box center [453, 224] width 385 height 30
click at [343, 273] on button "Save" at bounding box center [313, 272] width 104 height 41
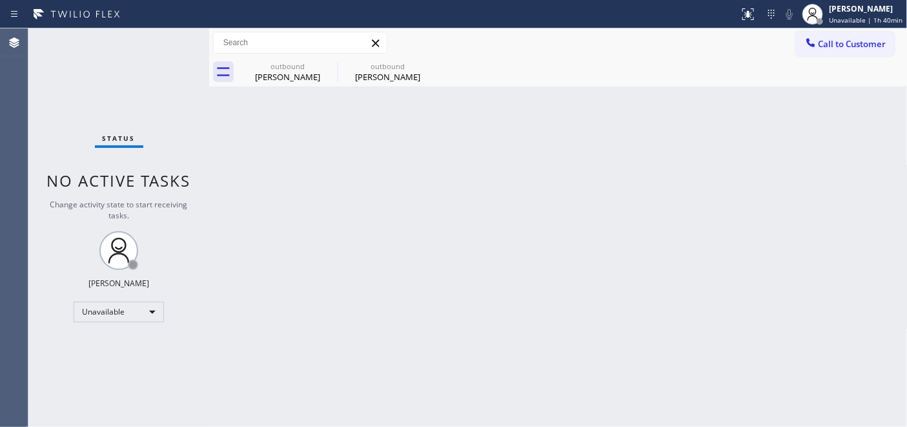
click at [795, 40] on div "Call to Customer Outbound call Location [GEOGRAPHIC_DATA] Appliance Repair Your…" at bounding box center [558, 43] width 699 height 23
click at [809, 46] on icon at bounding box center [811, 42] width 13 height 13
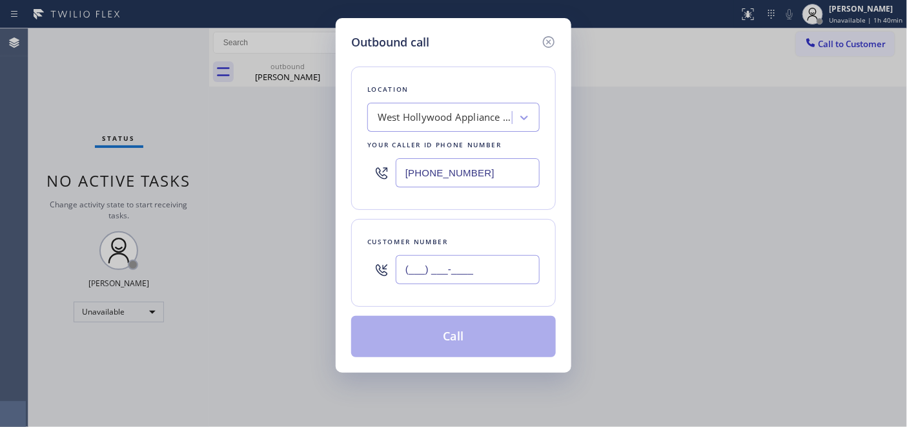
click at [425, 274] on input "(___) ___-____" at bounding box center [468, 269] width 144 height 29
paste input "609) 356-9132"
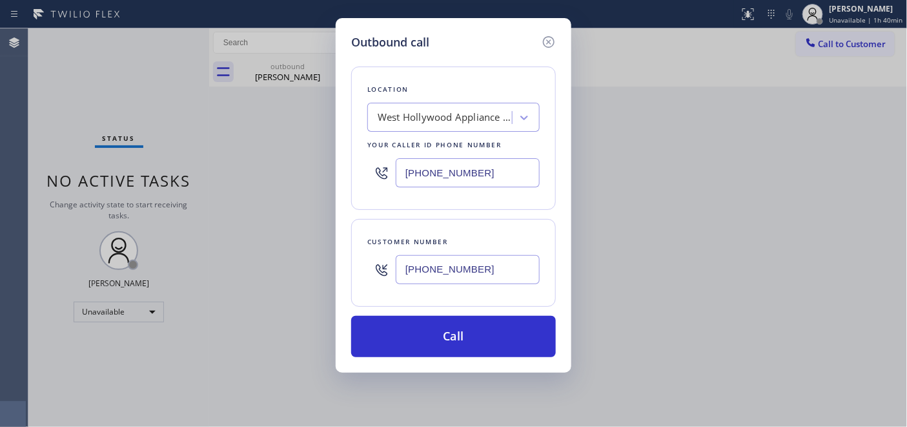
type input "[PHONE_NUMBER]"
drag, startPoint x: 451, startPoint y: 170, endPoint x: 415, endPoint y: 196, distance: 44.4
click at [384, 165] on div "[PHONE_NUMBER]" at bounding box center [453, 173] width 172 height 42
paste input "609) 710-8354"
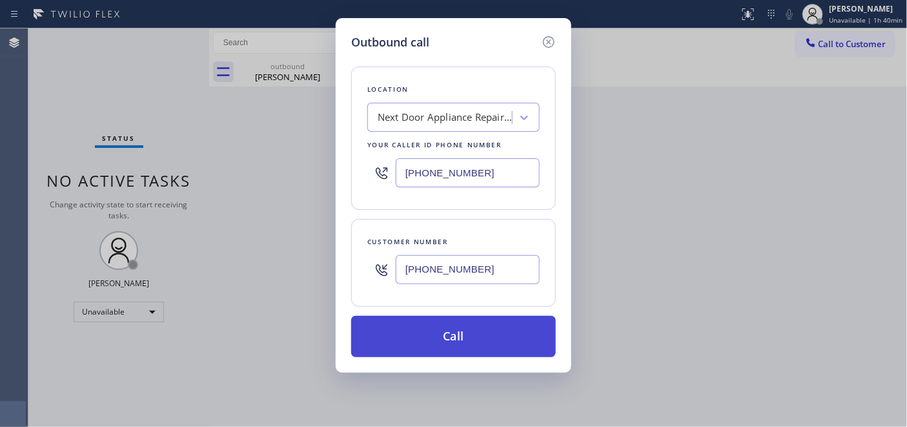
type input "[PHONE_NUMBER]"
click at [487, 343] on button "Call" at bounding box center [453, 336] width 205 height 41
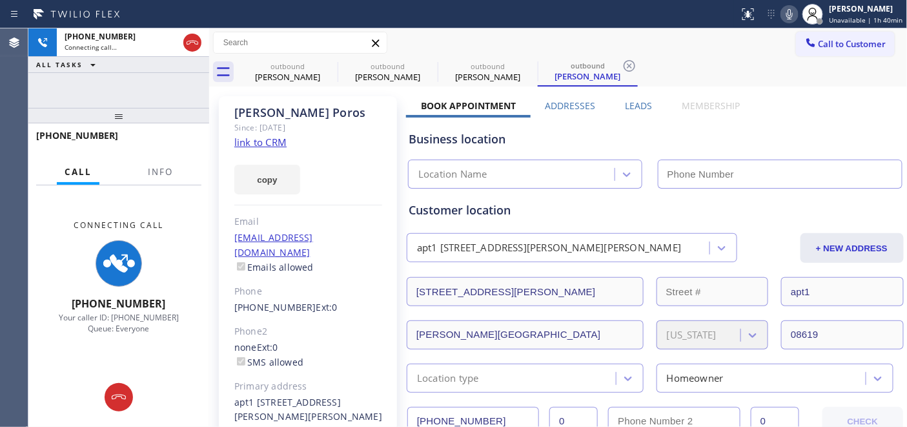
type input "[PHONE_NUMBER]"
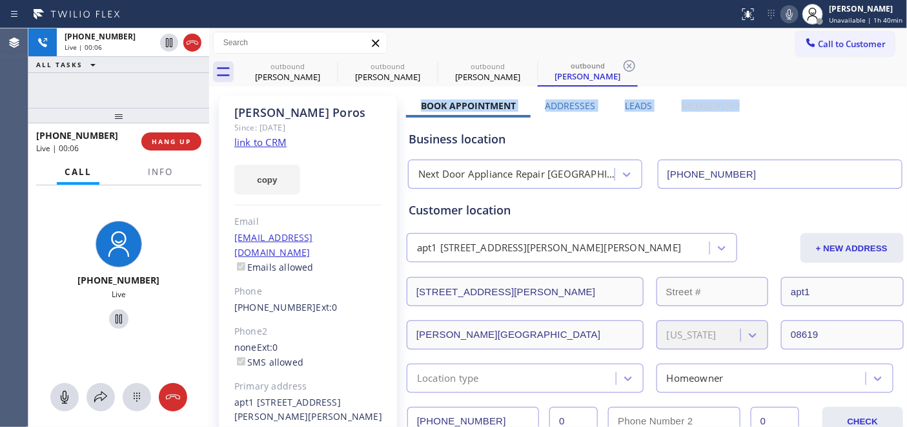
drag, startPoint x: 416, startPoint y: 107, endPoint x: 633, endPoint y: 123, distance: 217.5
click at [738, 106] on div "Book Appointment Addresses Leads Membership" at bounding box center [580, 108] width 349 height 18
click at [569, 123] on div "Business location Next Door Appliance Repair [GEOGRAPHIC_DATA] [PHONE_NUMBER]" at bounding box center [655, 153] width 498 height 71
drag, startPoint x: 194, startPoint y: 123, endPoint x: 194, endPoint y: 100, distance: 22.6
click at [194, 89] on div "[PHONE_NUMBER] Live | 00:24 ALL TASKS ALL TASKS ACTIVE TASKS TASKS IN WRAP UP […" at bounding box center [118, 227] width 181 height 398
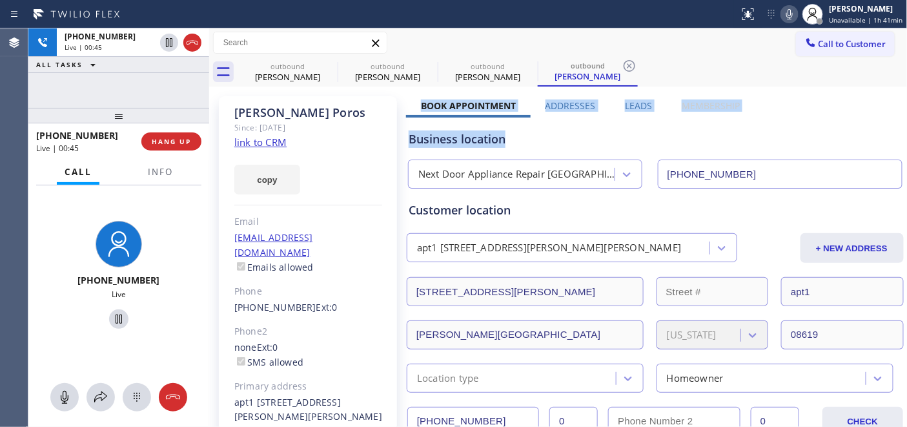
drag, startPoint x: 424, startPoint y: 107, endPoint x: 776, endPoint y: 121, distance: 352.9
click at [745, 124] on div "Business location Next Door Appliance Repair [GEOGRAPHIC_DATA] [PHONE_NUMBER]" at bounding box center [655, 153] width 498 height 71
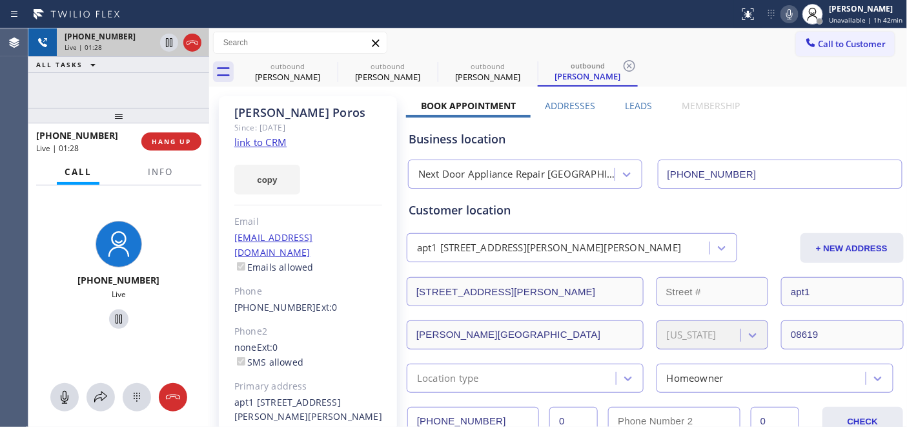
drag, startPoint x: 165, startPoint y: 114, endPoint x: 169, endPoint y: 54, distance: 59.5
click at [169, 56] on div "[PHONE_NUMBER] Live | 01:28 ALL TASKS ALL TASKS ACTIVE TASKS TASKS IN WRAP UP […" at bounding box center [118, 227] width 181 height 398
drag, startPoint x: 158, startPoint y: 119, endPoint x: 151, endPoint y: 82, distance: 37.5
click at [152, 82] on div "[PHONE_NUMBER] Live | 01:30 ALL TASKS ALL TASKS ACTIVE TASKS TASKS IN WRAP UP […" at bounding box center [118, 227] width 181 height 398
drag, startPoint x: 121, startPoint y: 121, endPoint x: 131, endPoint y: 48, distance: 74.2
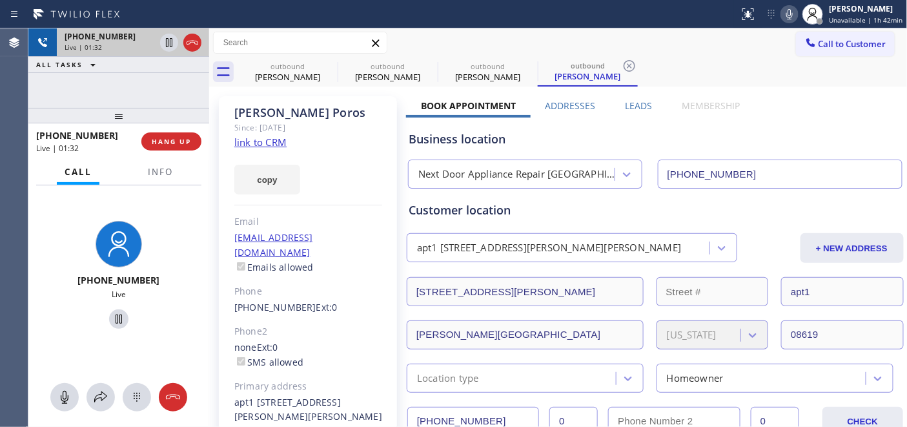
click at [131, 48] on div "[PHONE_NUMBER] Live | 01:32 ALL TASKS ALL TASKS ACTIVE TASKS TASKS IN WRAP UP […" at bounding box center [118, 227] width 181 height 398
drag, startPoint x: 136, startPoint y: 123, endPoint x: 139, endPoint y: 60, distance: 63.4
click at [134, 79] on div "[PHONE_NUMBER] Live | 01:33 ALL TASKS ALL TASKS ACTIVE TASKS TASKS IN WRAP UP […" at bounding box center [118, 227] width 181 height 398
drag, startPoint x: 137, startPoint y: 119, endPoint x: 128, endPoint y: 88, distance: 32.9
click at [128, 77] on div "[PHONE_NUMBER] Live | 01:36 ALL TASKS ALL TASKS ACTIVE TASKS TASKS IN WRAP UP […" at bounding box center [118, 227] width 181 height 398
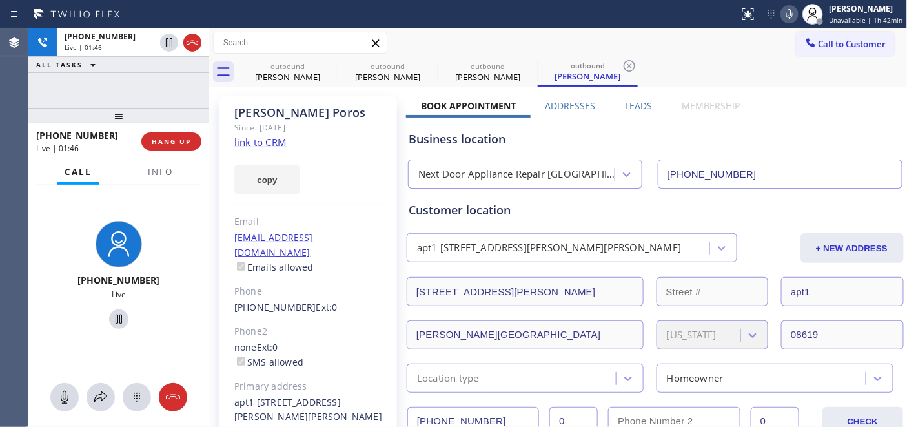
drag, startPoint x: 130, startPoint y: 115, endPoint x: 131, endPoint y: 95, distance: 20.1
click at [131, 95] on div "[PHONE_NUMBER] Live | 01:46 ALL TASKS ALL TASKS ACTIVE TASKS TASKS IN WRAP UP […" at bounding box center [118, 227] width 181 height 398
drag, startPoint x: 181, startPoint y: 118, endPoint x: 176, endPoint y: 73, distance: 44.9
click at [176, 63] on div "[PHONE_NUMBER] Live | 01:48 ALL TASKS ALL TASKS ACTIVE TASKS TASKS IN WRAP UP […" at bounding box center [118, 227] width 181 height 398
click at [219, 223] on div "[PERSON_NAME] Since: [DATE] link to CRM copy Email [EMAIL_ADDRESS][DOMAIN_NAME]…" at bounding box center [308, 295] width 178 height 399
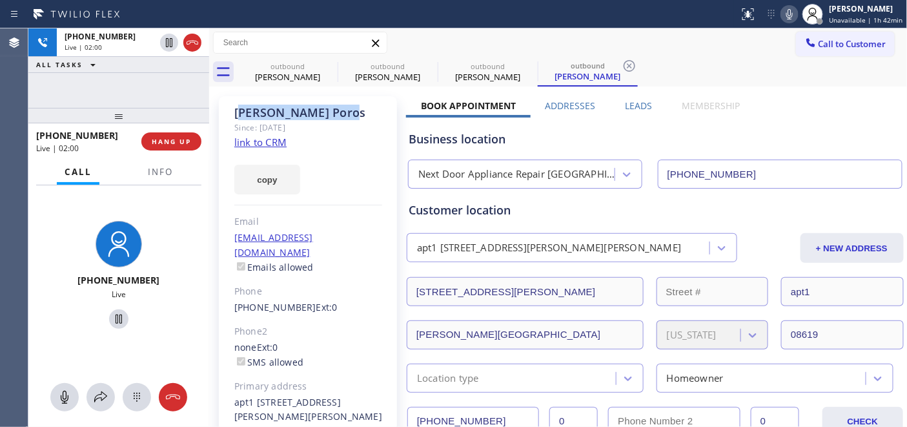
drag, startPoint x: 241, startPoint y: 117, endPoint x: 303, endPoint y: 116, distance: 62.0
click at [303, 116] on div "[PERSON_NAME]" at bounding box center [308, 112] width 148 height 15
click at [349, 126] on div "Since: [DATE]" at bounding box center [308, 127] width 148 height 15
drag, startPoint x: 161, startPoint y: 117, endPoint x: 160, endPoint y: 92, distance: 25.2
click at [160, 92] on div "[PHONE_NUMBER] Live | 02:02 ALL TASKS ALL TASKS ACTIVE TASKS TASKS IN WRAP UP […" at bounding box center [118, 227] width 181 height 398
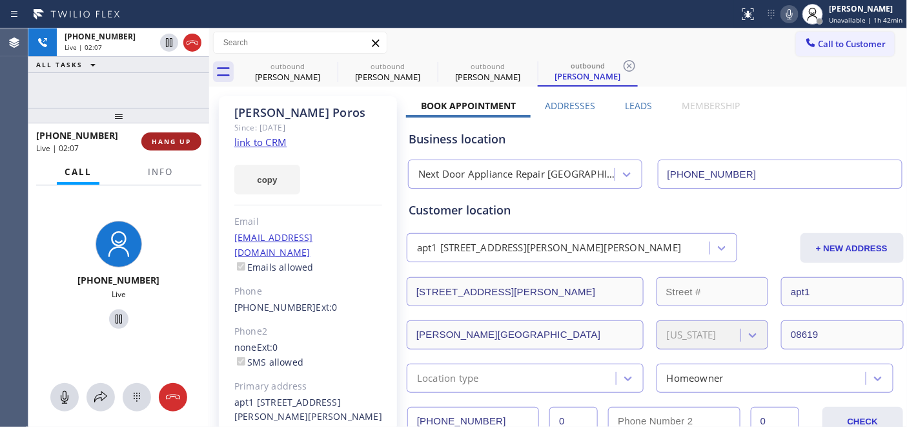
click at [159, 138] on span "HANG UP" at bounding box center [171, 141] width 39 height 9
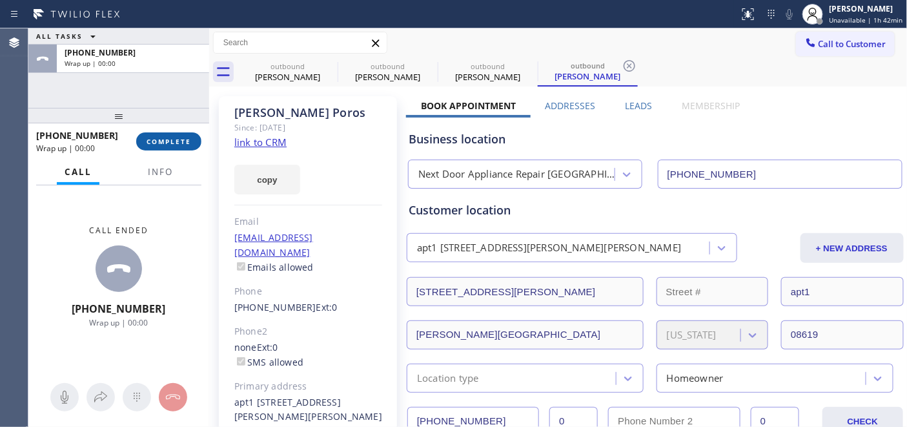
click at [167, 138] on span "COMPLETE" at bounding box center [169, 141] width 45 height 9
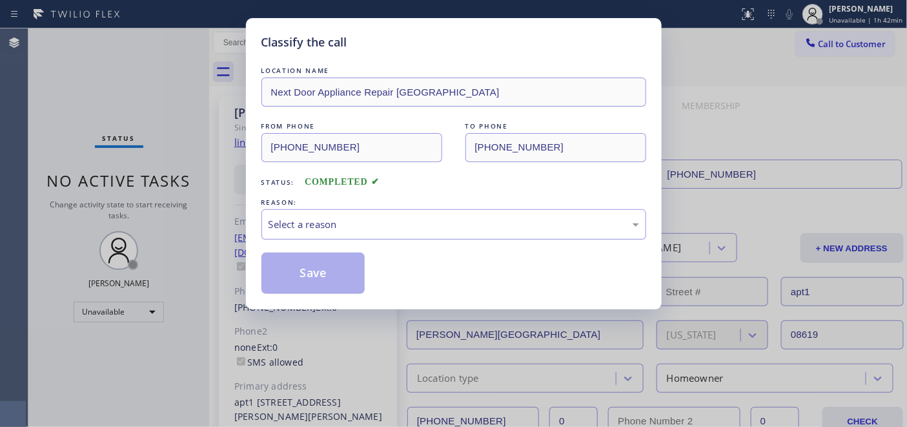
click at [382, 229] on div "Select a reason" at bounding box center [454, 224] width 371 height 15
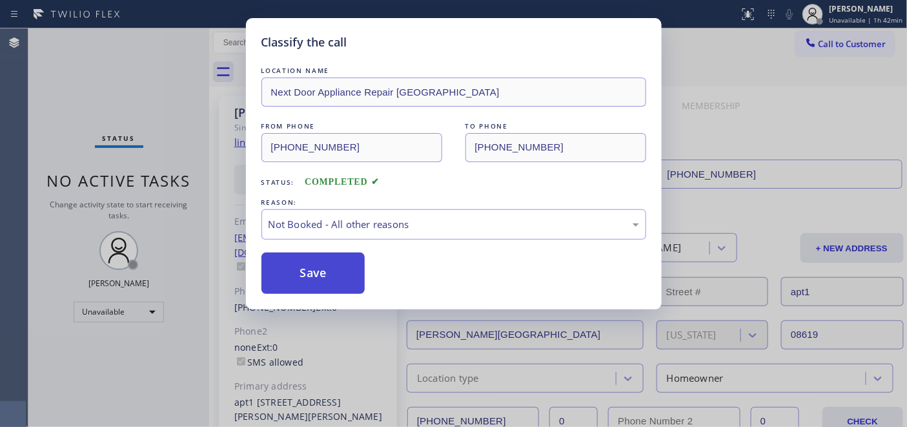
click at [326, 271] on button "Save" at bounding box center [313, 272] width 104 height 41
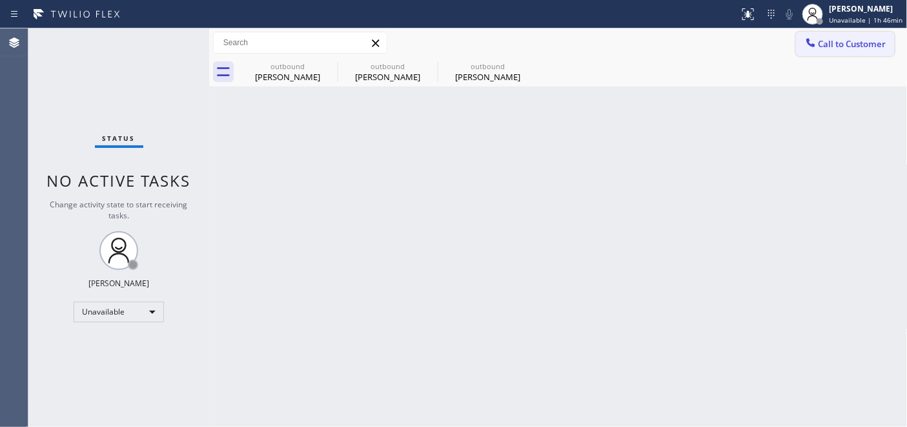
click at [828, 43] on span "Call to Customer" at bounding box center [853, 44] width 68 height 12
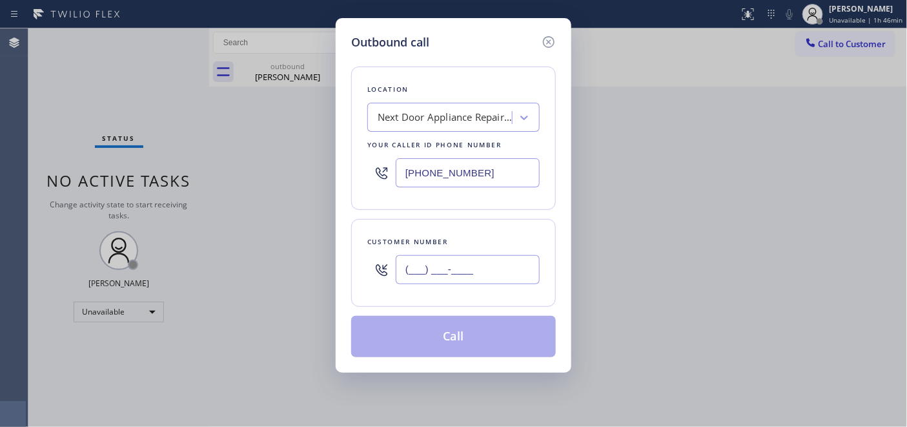
drag, startPoint x: 508, startPoint y: 276, endPoint x: 498, endPoint y: 261, distance: 18.6
click at [508, 276] on input "(___) ___-____" at bounding box center [468, 269] width 144 height 29
paste input "917) 865-7014"
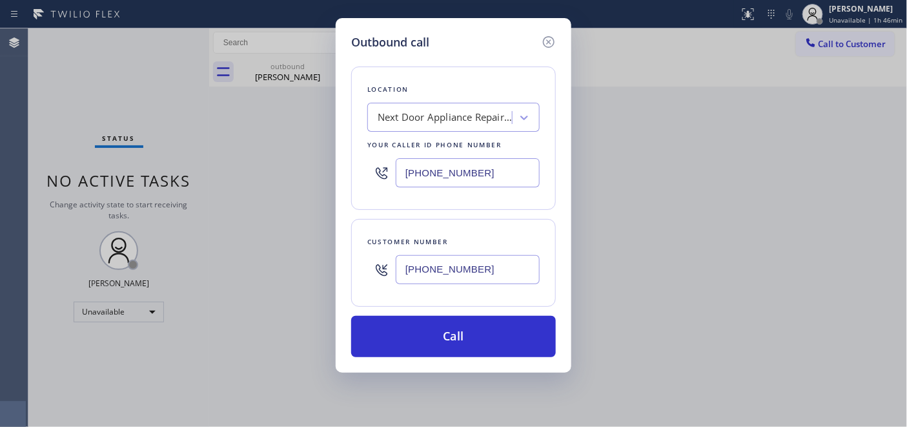
type input "[PHONE_NUMBER]"
click at [378, 169] on div "[PHONE_NUMBER]" at bounding box center [453, 173] width 172 height 42
drag, startPoint x: 493, startPoint y: 166, endPoint x: 331, endPoint y: 169, distance: 162.7
click at [331, 169] on div "Outbound call Location Next Door Appliance Repair [GEOGRAPHIC_DATA] Your caller…" at bounding box center [453, 213] width 907 height 427
paste input "855) 731-4952"
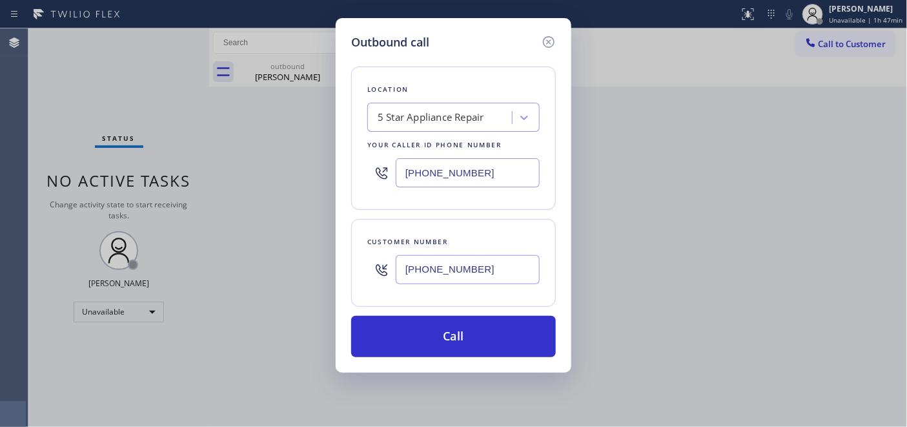
type input "[PHONE_NUMBER]"
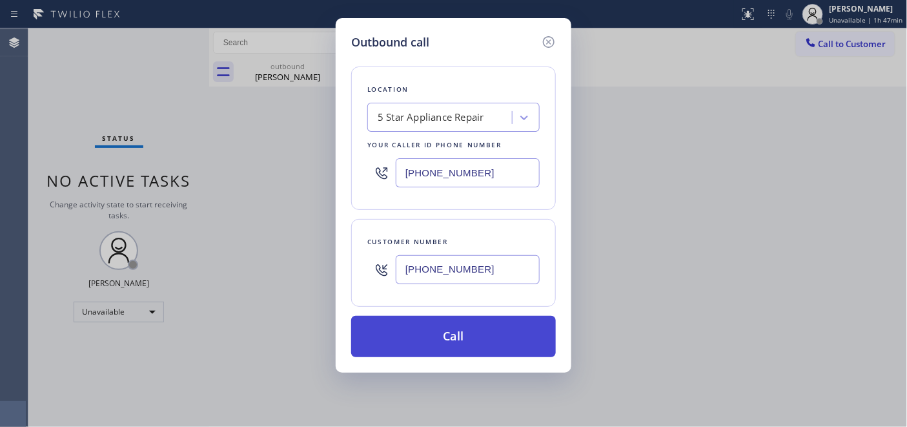
click at [495, 322] on button "Call" at bounding box center [453, 336] width 205 height 41
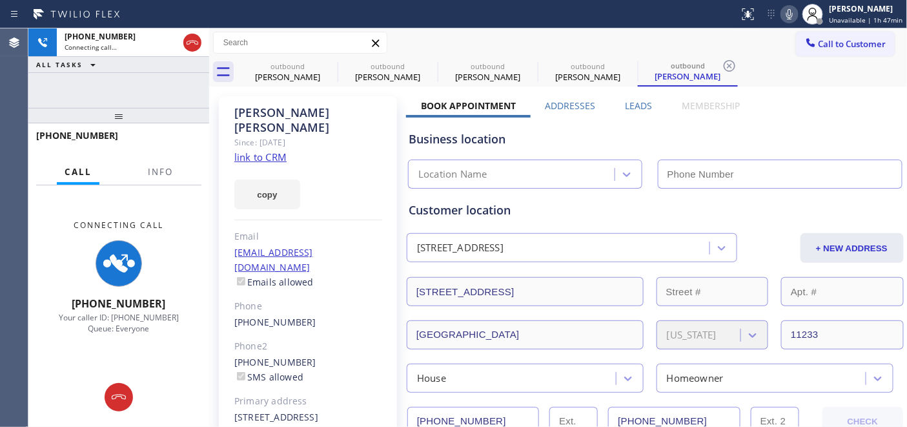
click at [793, 17] on icon at bounding box center [789, 14] width 6 height 10
type input "[PHONE_NUMBER]"
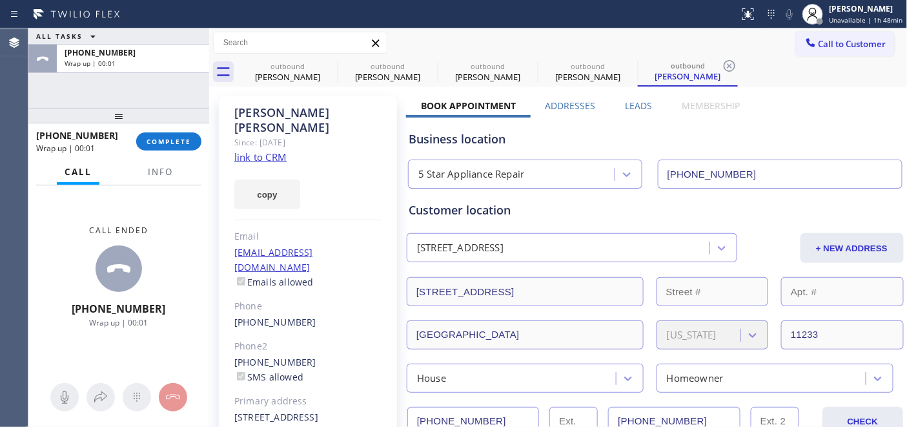
drag, startPoint x: 196, startPoint y: 138, endPoint x: 205, endPoint y: 146, distance: 12.3
click at [196, 138] on button "COMPLETE" at bounding box center [168, 141] width 65 height 18
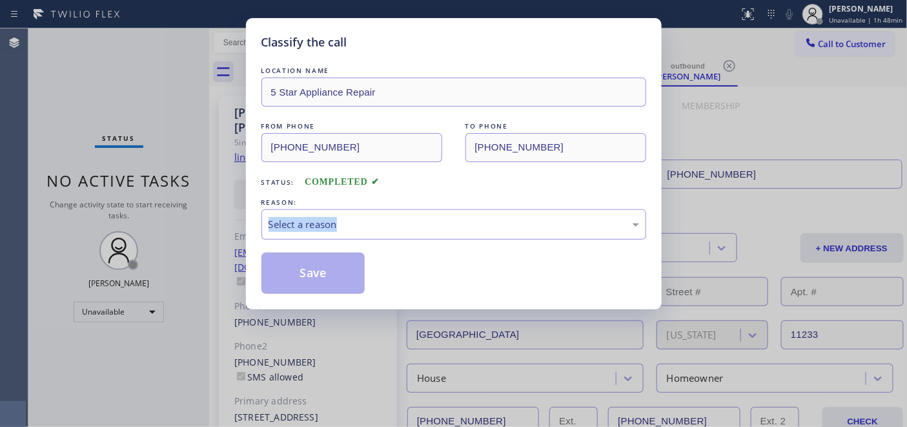
click at [399, 214] on div "REASON: Select a reason" at bounding box center [453, 218] width 385 height 44
drag, startPoint x: 399, startPoint y: 215, endPoint x: 391, endPoint y: 229, distance: 16.5
click at [398, 216] on div "Select a reason" at bounding box center [453, 224] width 385 height 30
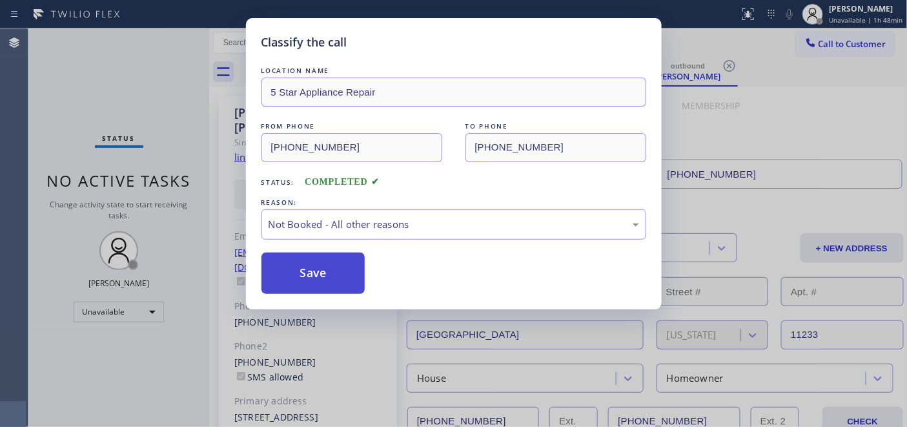
click at [326, 273] on button "Save" at bounding box center [313, 272] width 104 height 41
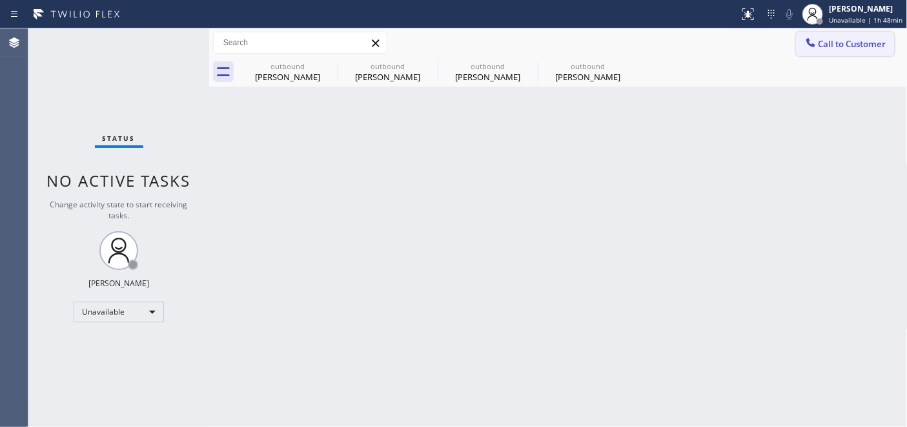
click at [843, 46] on span "Call to Customer" at bounding box center [853, 44] width 68 height 12
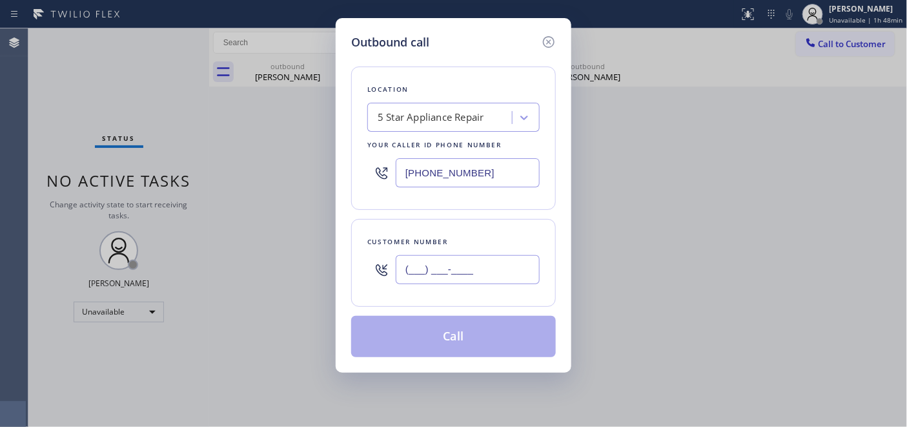
click at [437, 258] on input "(___) ___-____" at bounding box center [468, 269] width 144 height 29
paste input "408) 307-3152"
type input "[PHONE_NUMBER]"
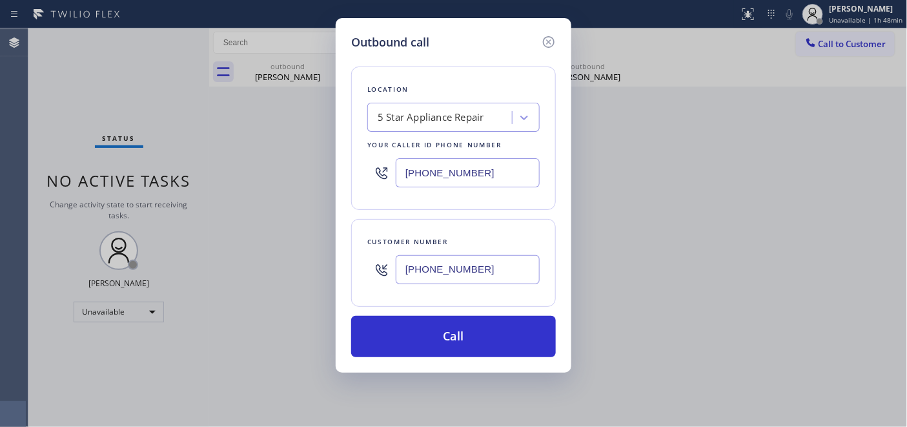
drag, startPoint x: 497, startPoint y: 162, endPoint x: 396, endPoint y: 166, distance: 101.4
click at [396, 166] on div "[PHONE_NUMBER]" at bounding box center [453, 173] width 172 height 42
paste input "323) 870-7123"
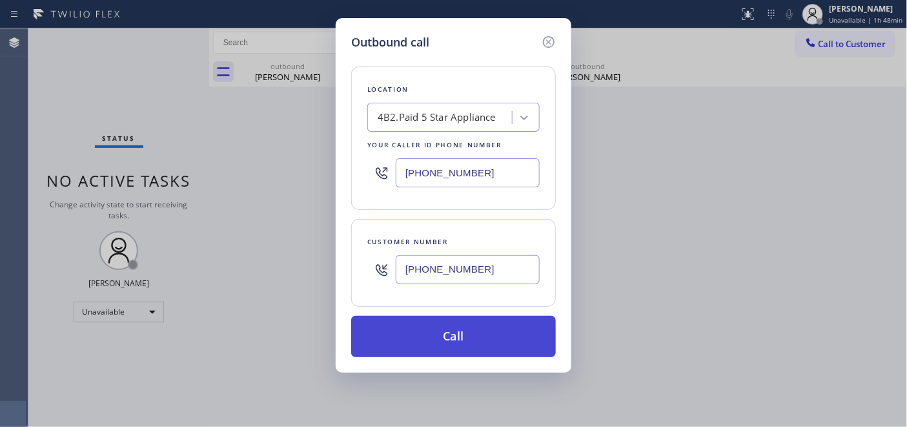
type input "[PHONE_NUMBER]"
click at [505, 332] on button "Call" at bounding box center [453, 336] width 205 height 41
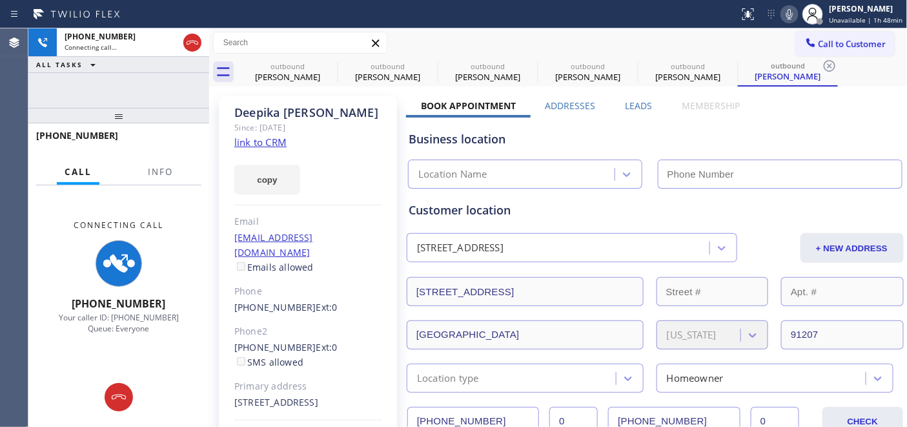
type input "[PHONE_NUMBER]"
click at [793, 18] on icon at bounding box center [789, 14] width 6 height 10
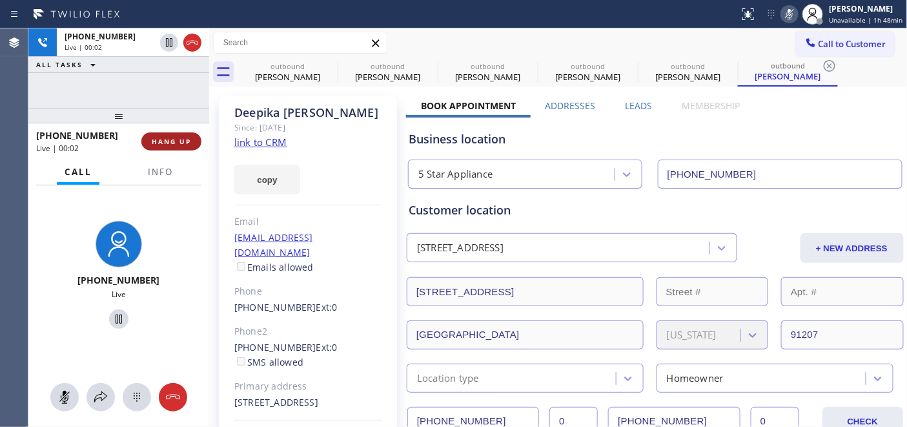
click at [172, 134] on button "HANG UP" at bounding box center [171, 141] width 60 height 18
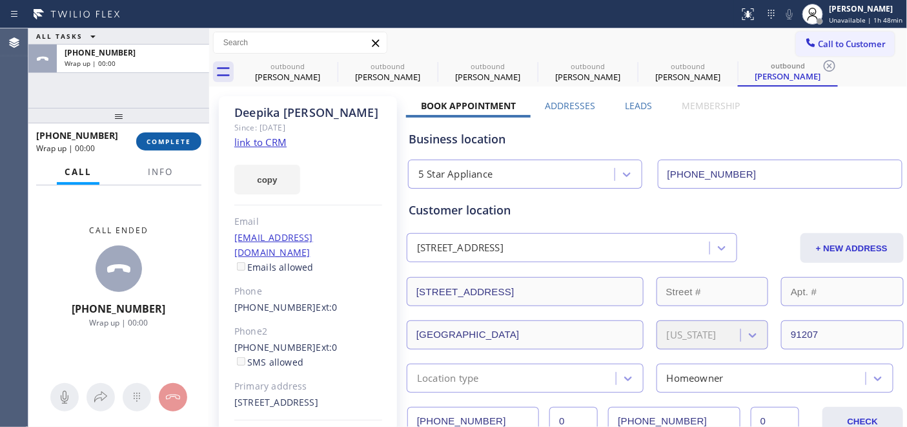
click at [174, 137] on span "COMPLETE" at bounding box center [169, 141] width 45 height 9
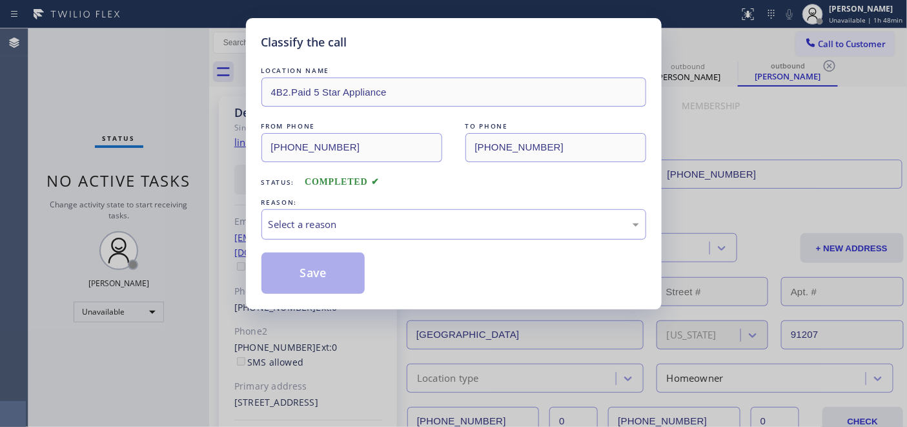
drag, startPoint x: 384, startPoint y: 215, endPoint x: 371, endPoint y: 238, distance: 26.4
click at [384, 215] on div "Select a reason" at bounding box center [453, 224] width 385 height 30
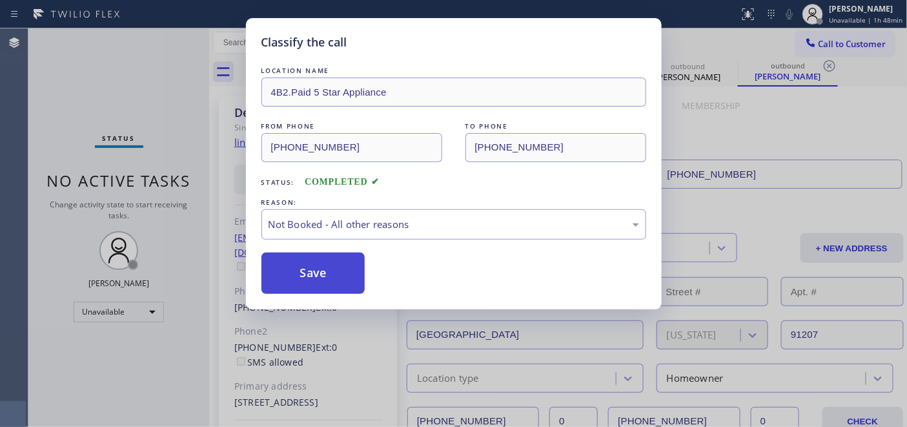
click at [333, 263] on button "Save" at bounding box center [313, 272] width 104 height 41
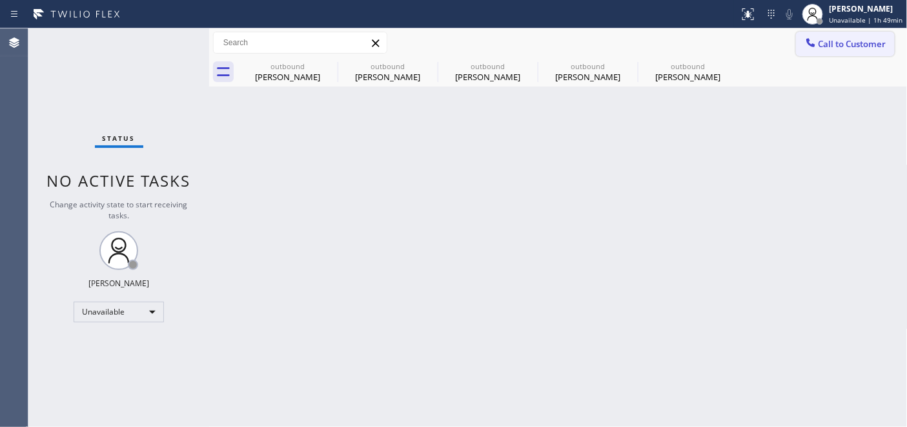
click at [848, 48] on span "Call to Customer" at bounding box center [853, 44] width 68 height 12
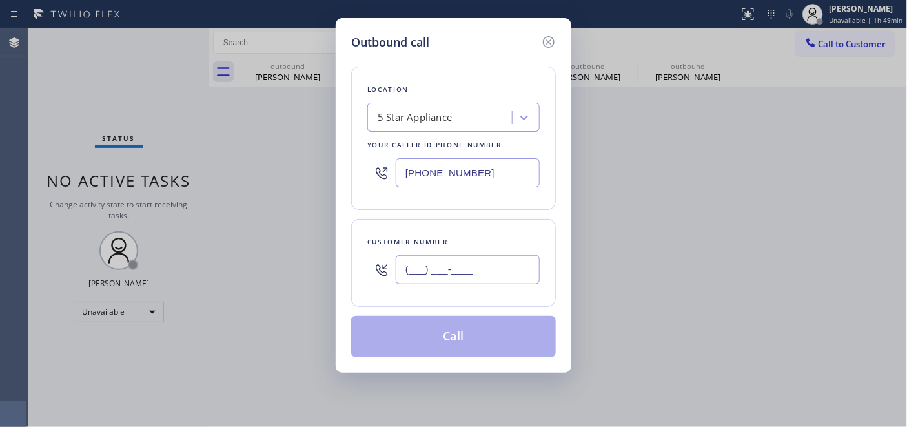
drag, startPoint x: 418, startPoint y: 262, endPoint x: 452, endPoint y: 266, distance: 34.4
click at [418, 262] on input "(___) ___-____" at bounding box center [468, 269] width 144 height 29
paste input "818) 383-9610"
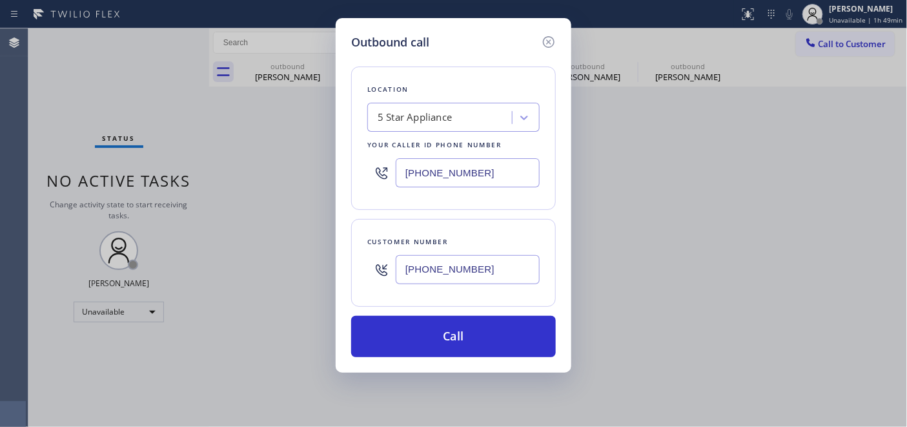
type input "[PHONE_NUMBER]"
drag, startPoint x: 486, startPoint y: 169, endPoint x: 280, endPoint y: 165, distance: 206.0
click at [260, 149] on div "Outbound call Location 5 Star Appliance Your caller id phone number [PHONE_NUMB…" at bounding box center [453, 213] width 907 height 427
paste input "text"
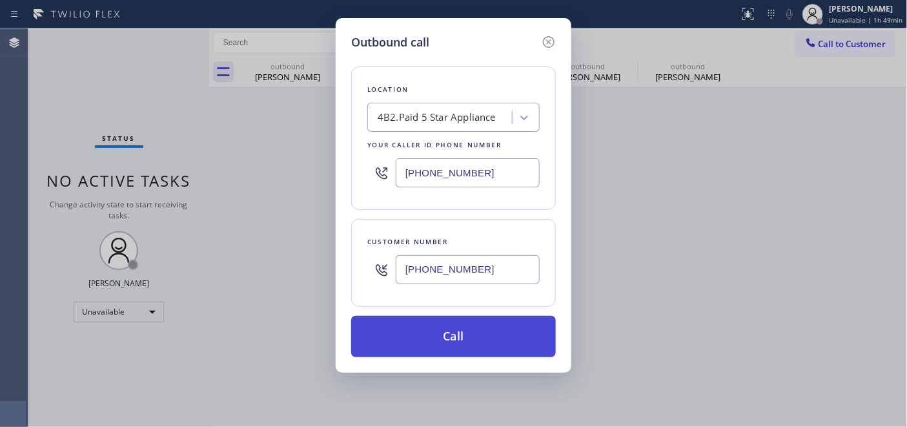
type input "[PHONE_NUMBER]"
click at [495, 323] on button "Call" at bounding box center [453, 336] width 205 height 41
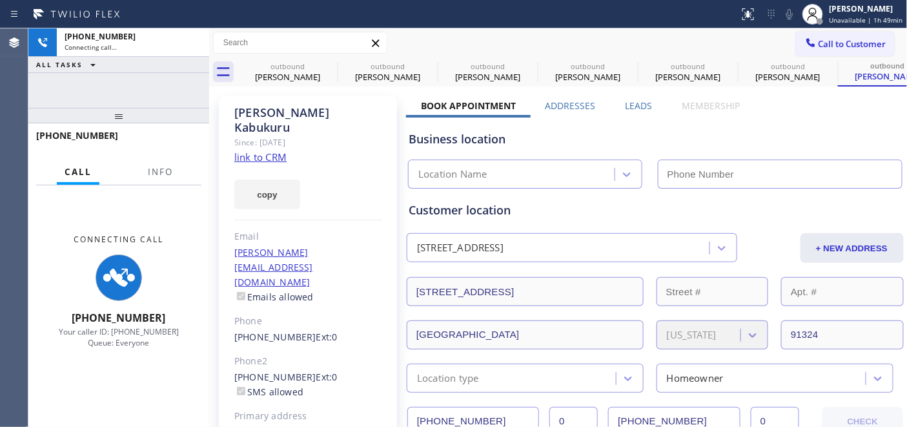
type input "[PHONE_NUMBER]"
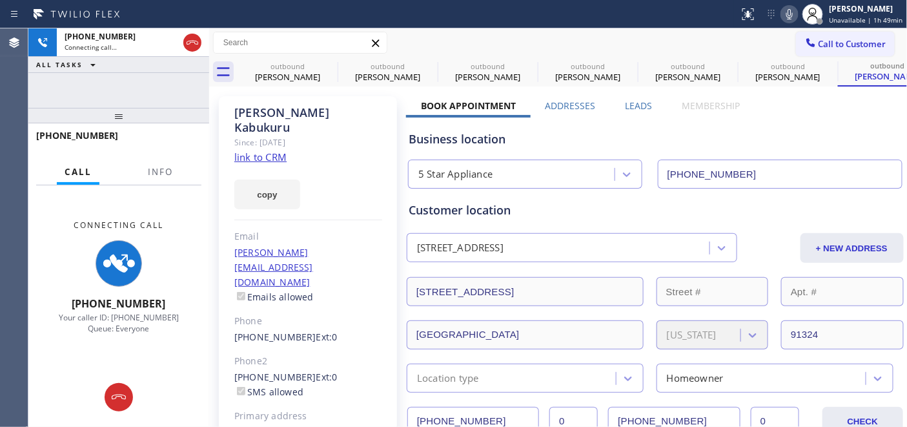
click at [790, 15] on icon at bounding box center [789, 14] width 6 height 10
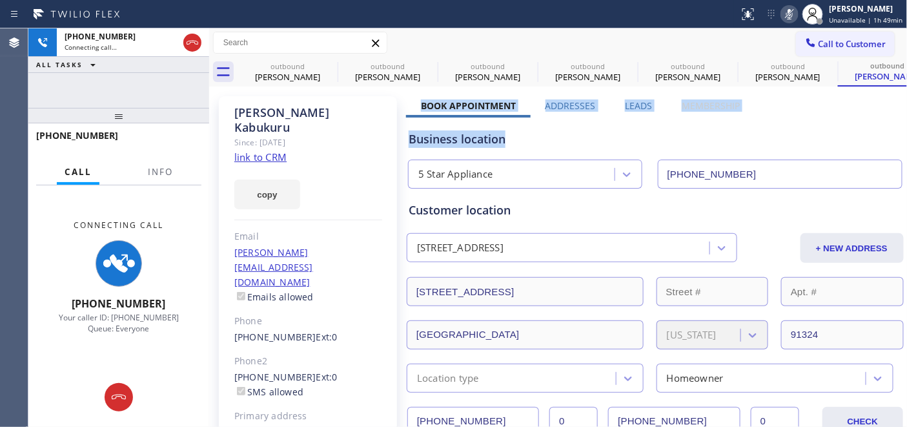
drag, startPoint x: 422, startPoint y: 97, endPoint x: 600, endPoint y: 130, distance: 181.2
click at [597, 130] on div "Business location" at bounding box center [655, 138] width 493 height 17
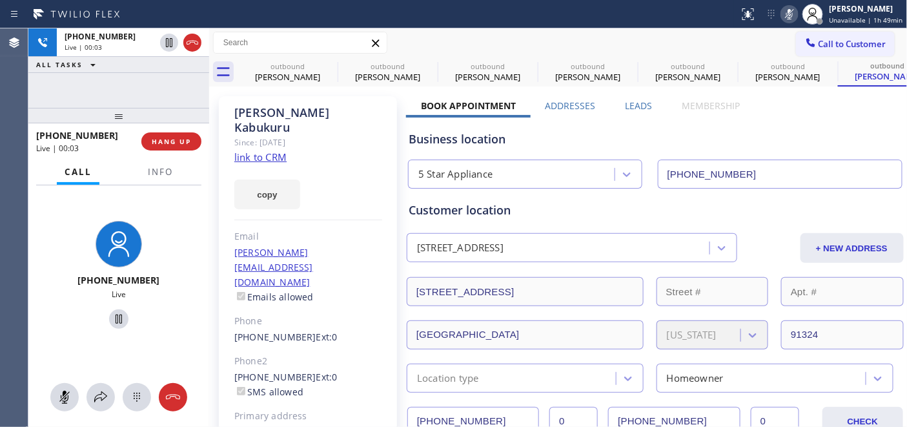
click at [792, 13] on icon at bounding box center [789, 14] width 6 height 10
click at [185, 139] on span "HANG UP" at bounding box center [171, 141] width 39 height 9
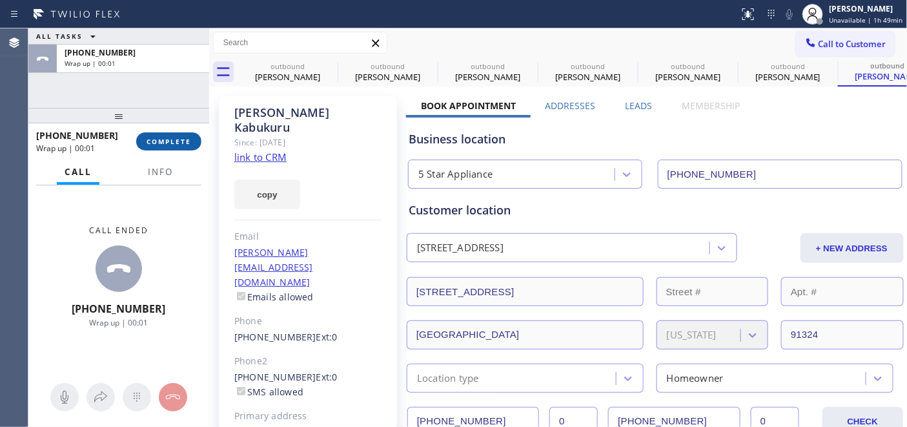
click at [185, 139] on span "COMPLETE" at bounding box center [169, 141] width 45 height 9
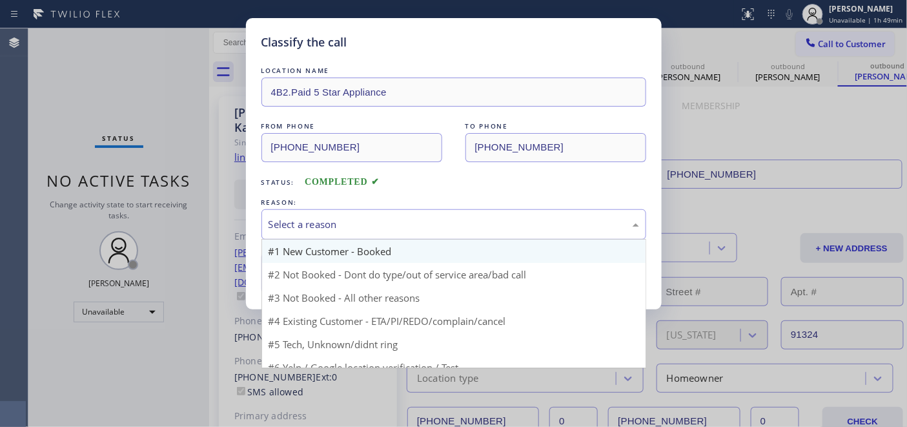
drag, startPoint x: 505, startPoint y: 227, endPoint x: 405, endPoint y: 241, distance: 100.4
click at [505, 227] on div "Select a reason" at bounding box center [454, 224] width 371 height 15
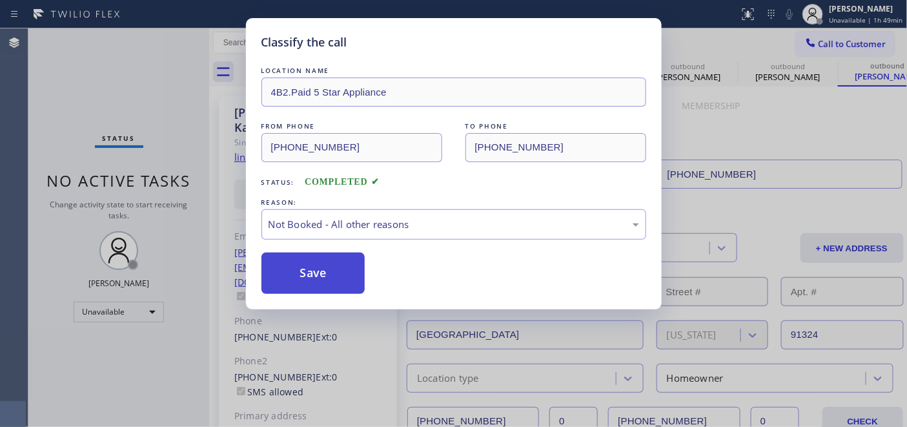
click at [332, 265] on button "Save" at bounding box center [313, 272] width 104 height 41
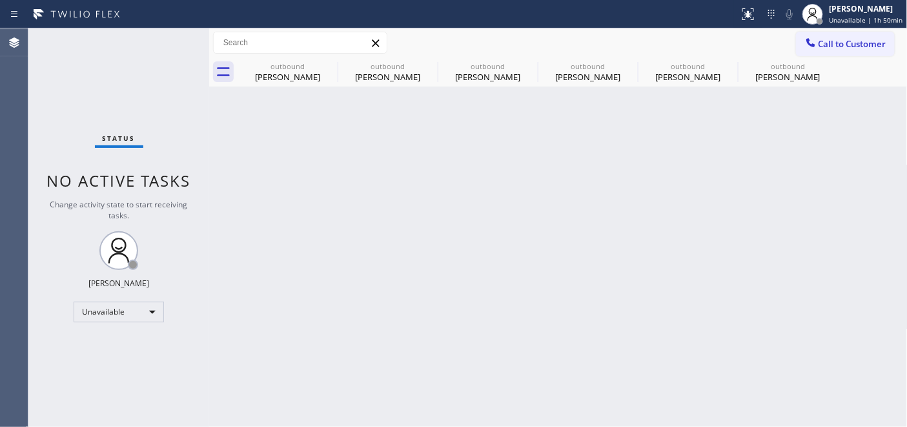
click at [859, 39] on span "Call to Customer" at bounding box center [853, 44] width 68 height 12
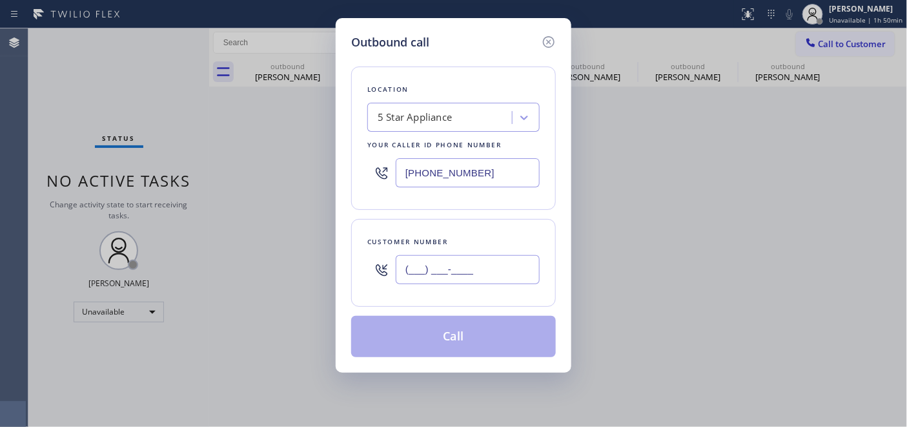
click at [522, 269] on input "(___) ___-____" at bounding box center [468, 269] width 144 height 29
paste input "973) 494-3439"
type input "(973) 494-3439"
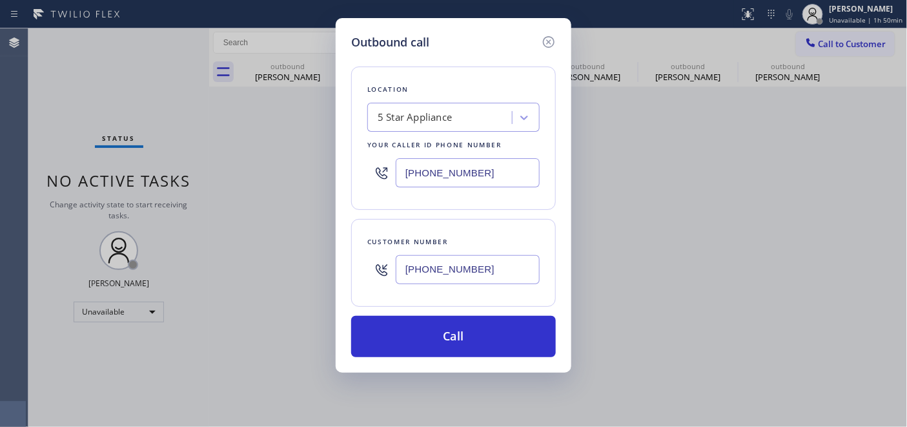
drag, startPoint x: 488, startPoint y: 178, endPoint x: 332, endPoint y: 172, distance: 156.4
click at [337, 172] on div "Outbound call Location 5 Star Appliance Your caller id phone number (323) 870-7…" at bounding box center [454, 195] width 236 height 354
paste input "609) 710-8354"
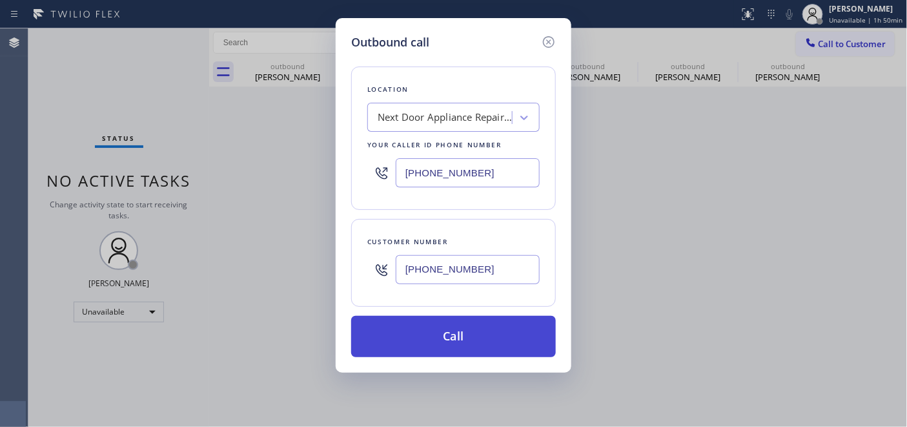
type input "[PHONE_NUMBER]"
click at [498, 330] on button "Call" at bounding box center [453, 336] width 205 height 41
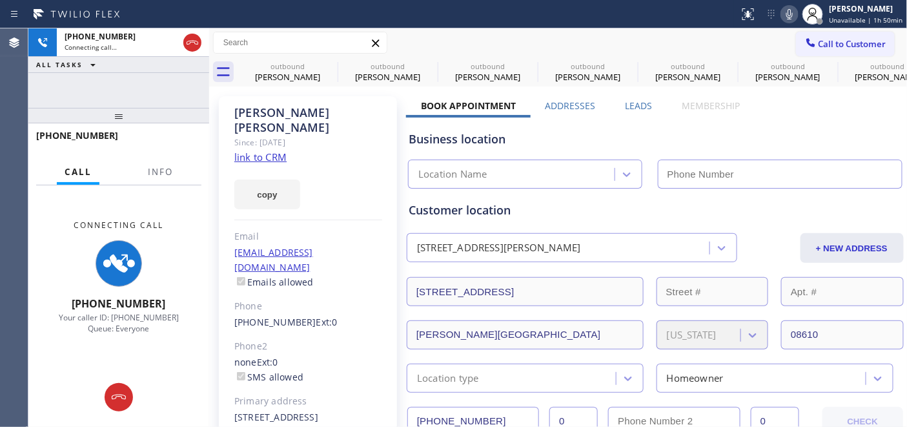
click at [795, 11] on icon at bounding box center [789, 13] width 15 height 15
type input "[PHONE_NUMBER]"
drag, startPoint x: 171, startPoint y: 110, endPoint x: 170, endPoint y: 66, distance: 44.6
click at [170, 66] on div "+19734943439 Connecting call… ALL TASKS ALL TASKS ACTIVE TASKS TASKS IN WRAP UP…" at bounding box center [118, 227] width 181 height 398
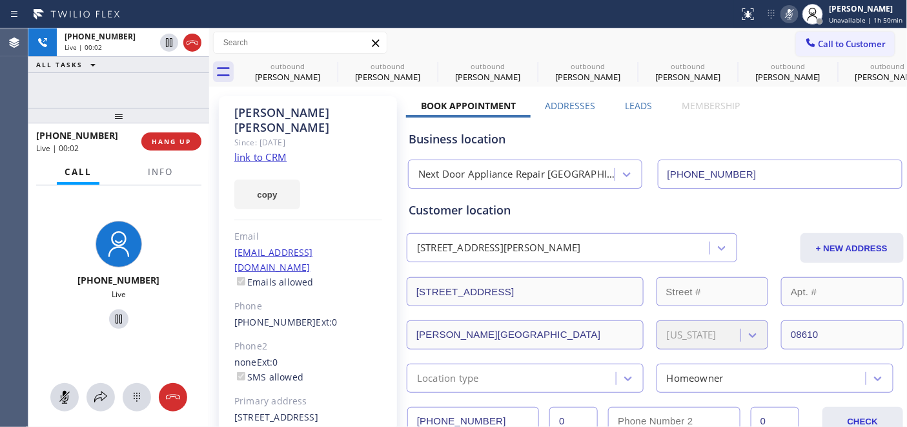
click at [790, 15] on icon at bounding box center [789, 13] width 15 height 15
click at [333, 65] on icon at bounding box center [329, 65] width 15 height 15
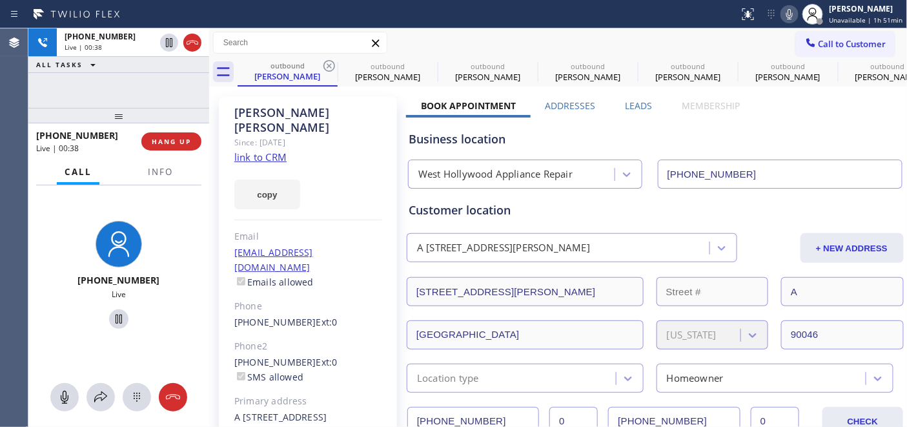
click at [333, 65] on icon at bounding box center [329, 65] width 15 height 15
type input "[PHONE_NUMBER]"
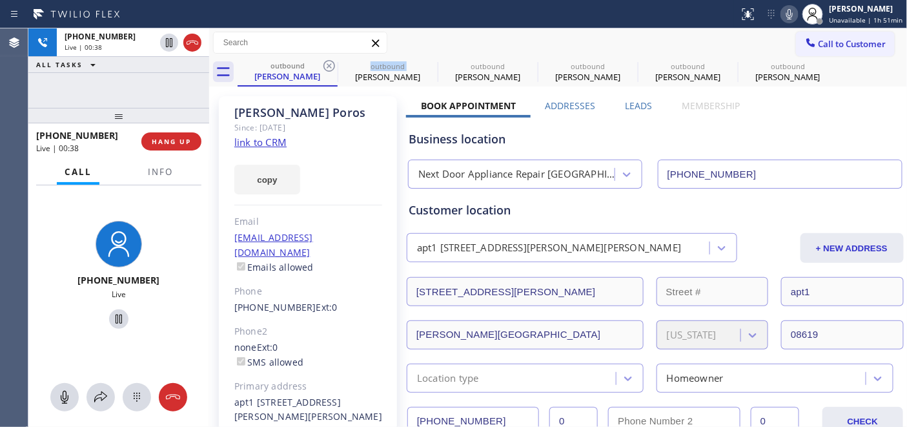
click at [333, 65] on icon at bounding box center [329, 65] width 15 height 15
click at [0, 0] on icon at bounding box center [0, 0] width 0 height 0
type input "[PHONE_NUMBER]"
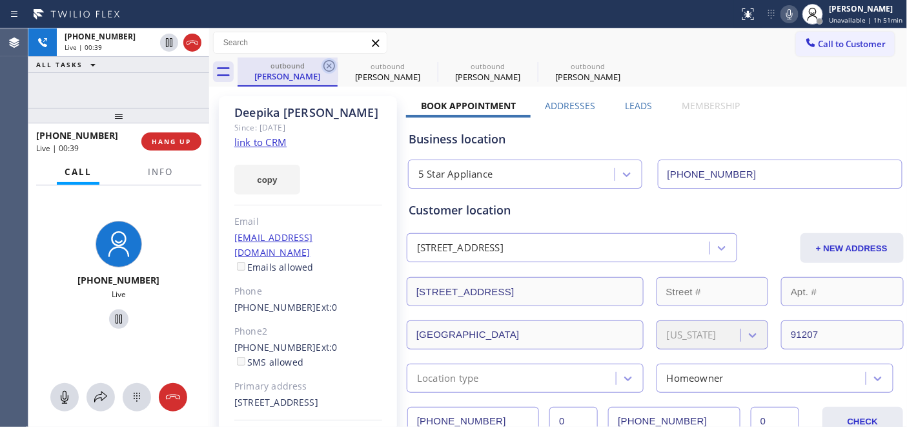
click at [327, 65] on icon at bounding box center [329, 66] width 12 height 12
click at [0, 0] on icon at bounding box center [0, 0] width 0 height 0
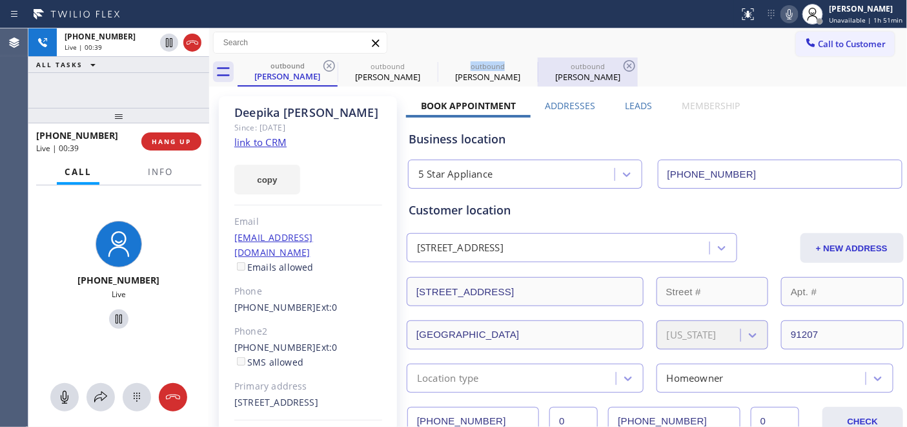
type input "[PHONE_NUMBER]"
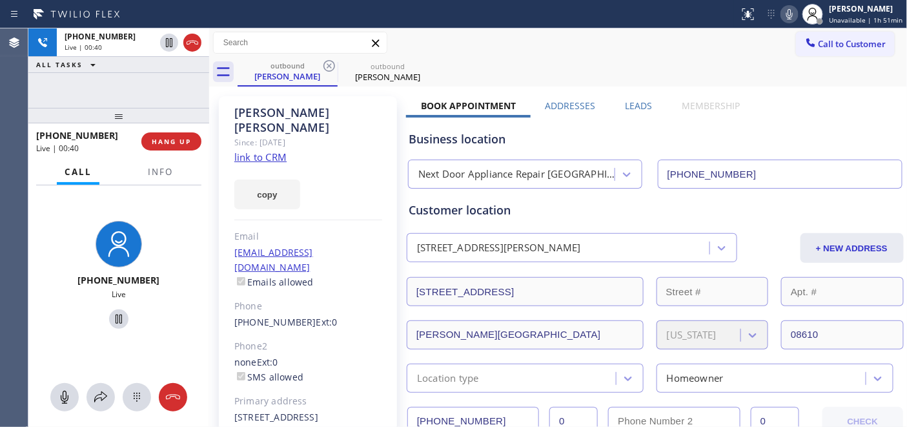
click at [531, 39] on div "Call to Customer Outbound call Location Next Door Appliance Repair [GEOGRAPHIC_…" at bounding box center [558, 43] width 699 height 23
drag, startPoint x: 144, startPoint y: 119, endPoint x: 200, endPoint y: 36, distance: 101.0
click at [144, 69] on div "+19734943439 Live | 00:49 ALL TASKS ALL TASKS ACTIVE TASKS TASKS IN WRAP UP +19…" at bounding box center [118, 227] width 181 height 398
click at [186, 138] on span "HANG UP" at bounding box center [171, 141] width 39 height 9
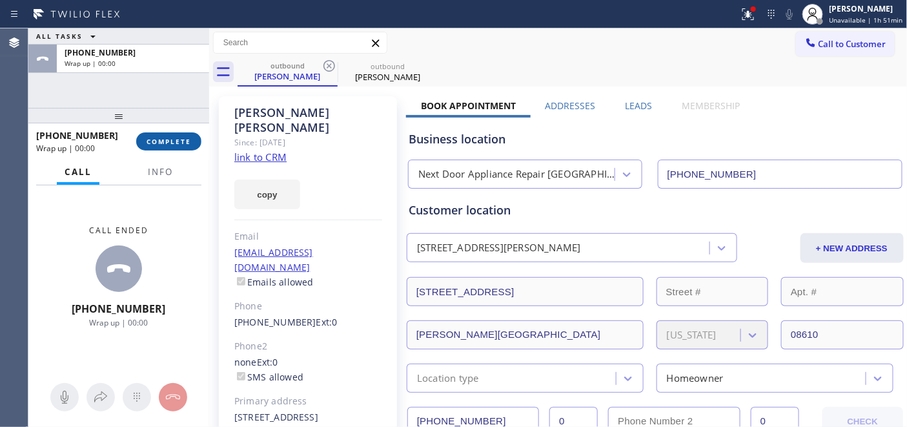
click at [186, 138] on span "COMPLETE" at bounding box center [169, 141] width 45 height 9
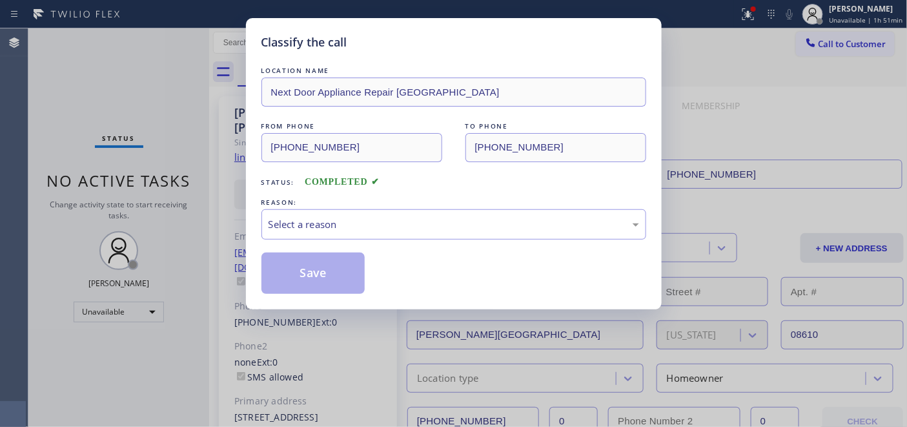
drag, startPoint x: 467, startPoint y: 205, endPoint x: 460, endPoint y: 208, distance: 7.2
click at [467, 205] on div "REASON:" at bounding box center [453, 203] width 385 height 14
click at [388, 241] on div "LOCATION NAME Next Door Appliance Repair Trenton FROM PHONE (609) 710-8354 TO P…" at bounding box center [453, 179] width 385 height 230
click at [365, 222] on div "Select a reason" at bounding box center [454, 224] width 371 height 15
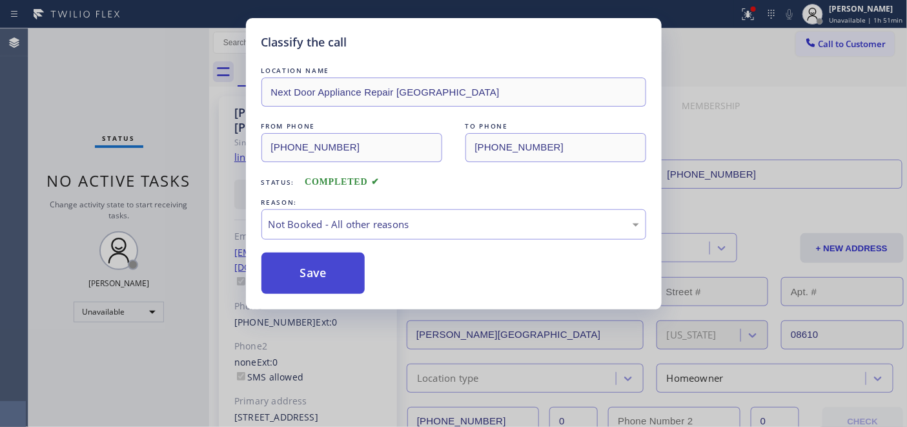
click at [309, 278] on button "Save" at bounding box center [313, 272] width 104 height 41
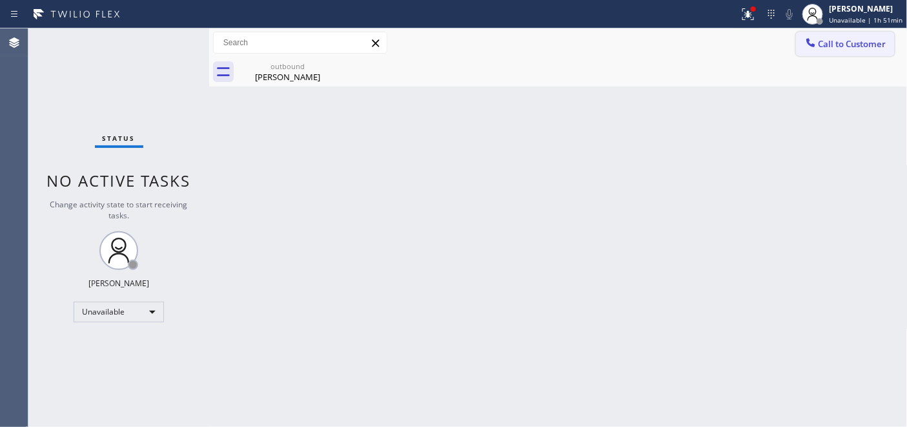
click at [814, 50] on div at bounding box center [810, 43] width 15 height 15
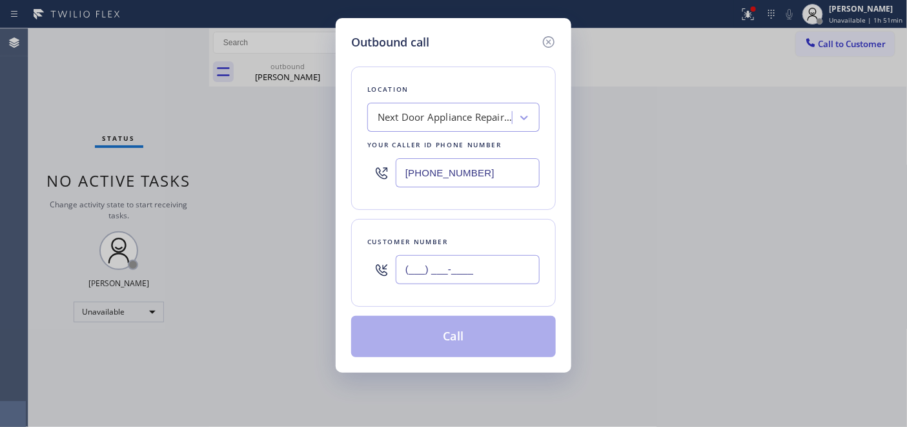
click at [449, 262] on input "(___) ___-____" at bounding box center [468, 269] width 144 height 29
paste input "310) 889-4891"
type input "(310) 889-4891"
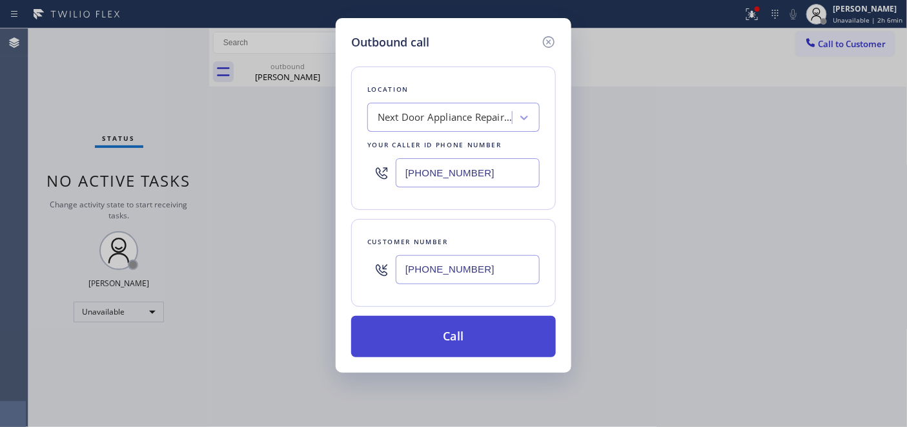
click at [500, 325] on button "Call" at bounding box center [453, 336] width 205 height 41
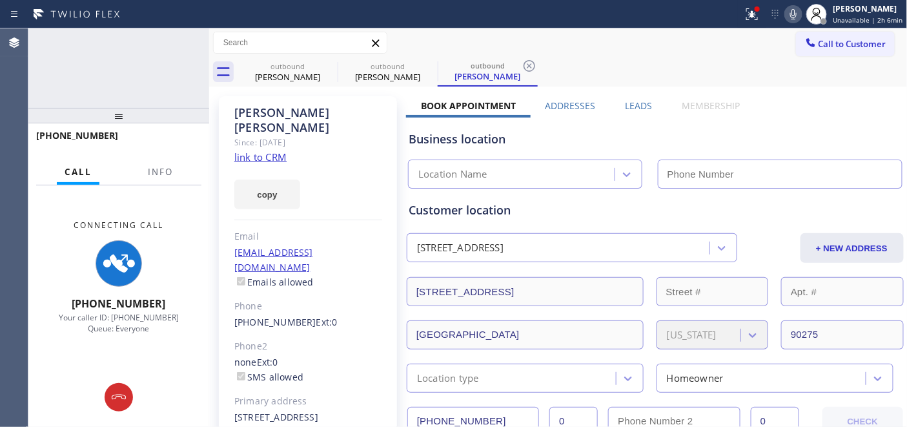
type input "[PHONE_NUMBER]"
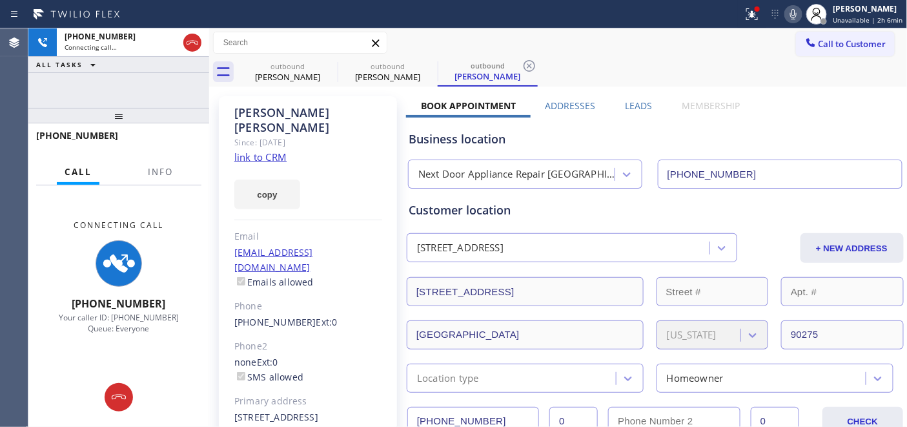
click at [793, 10] on icon at bounding box center [793, 13] width 15 height 15
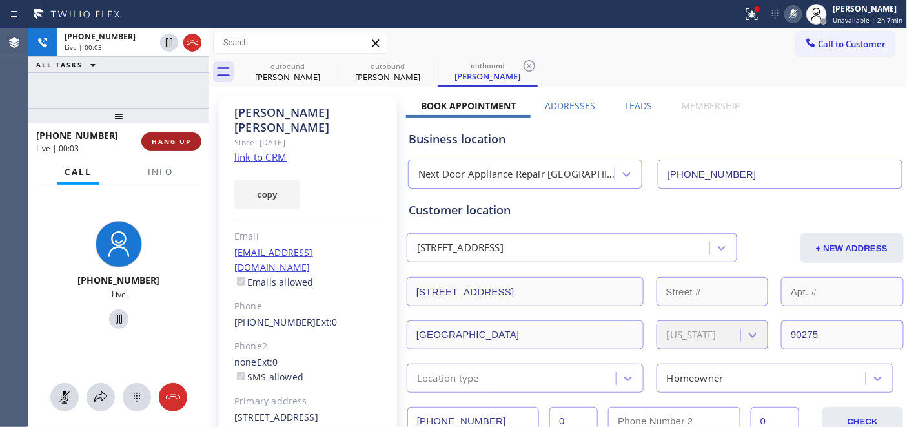
click at [187, 137] on span "HANG UP" at bounding box center [171, 141] width 39 height 9
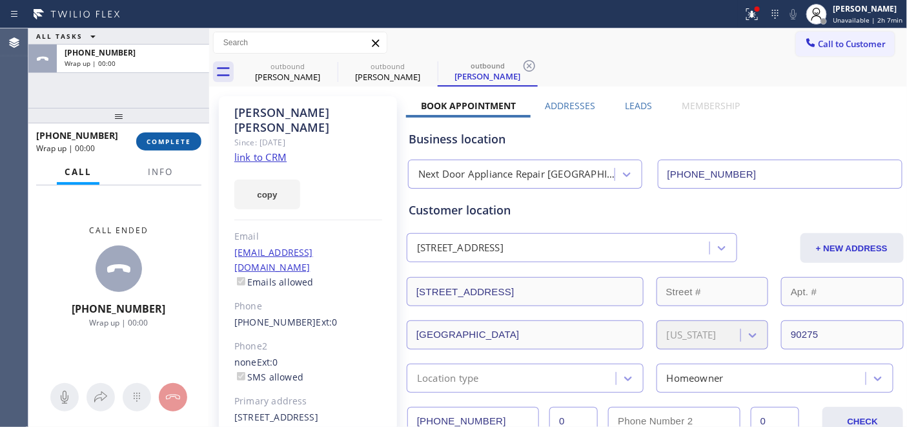
click at [158, 139] on span "COMPLETE" at bounding box center [169, 141] width 45 height 9
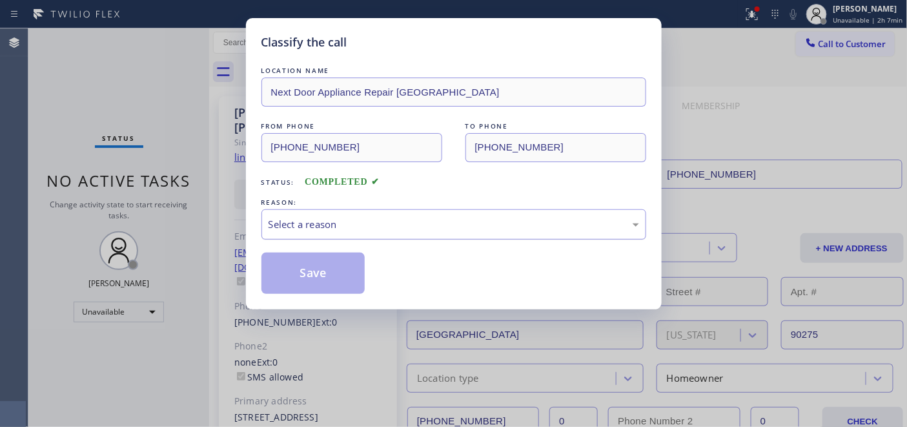
click at [330, 227] on div "Select a reason" at bounding box center [454, 224] width 371 height 15
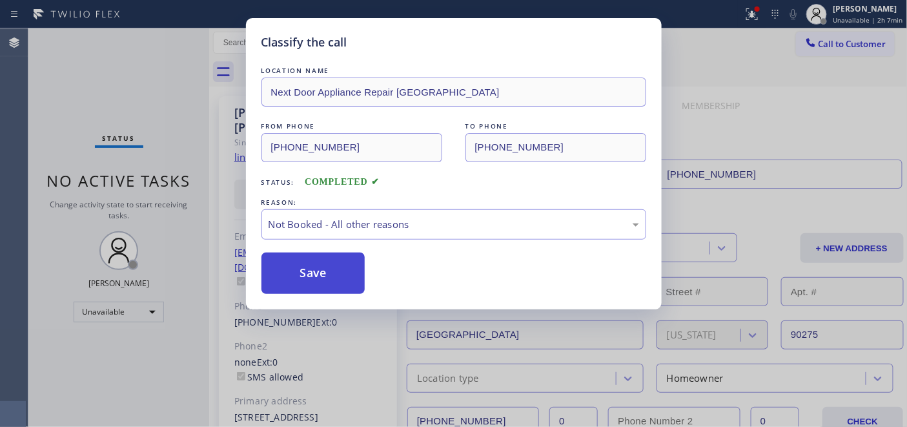
click at [327, 267] on button "Save" at bounding box center [313, 272] width 104 height 41
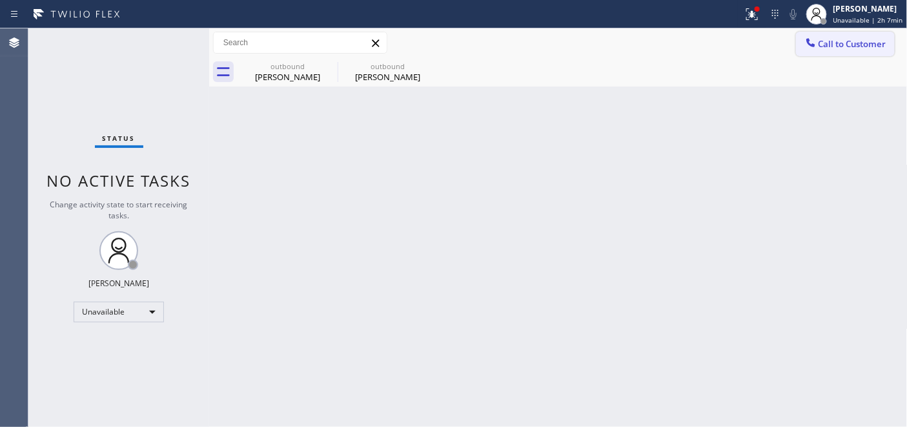
click at [853, 34] on button "Call to Customer" at bounding box center [845, 44] width 99 height 25
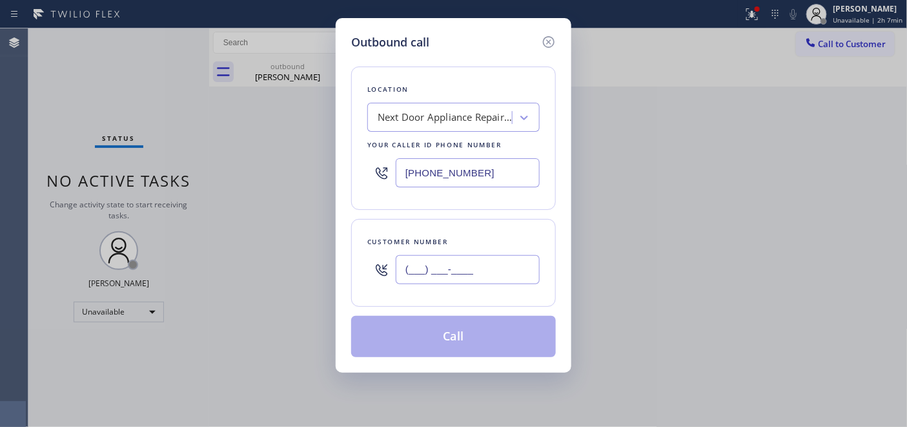
click at [472, 263] on input "(___) ___-____" at bounding box center [468, 269] width 144 height 29
paste input "702) 235-8605"
type input "(702) 235-8605"
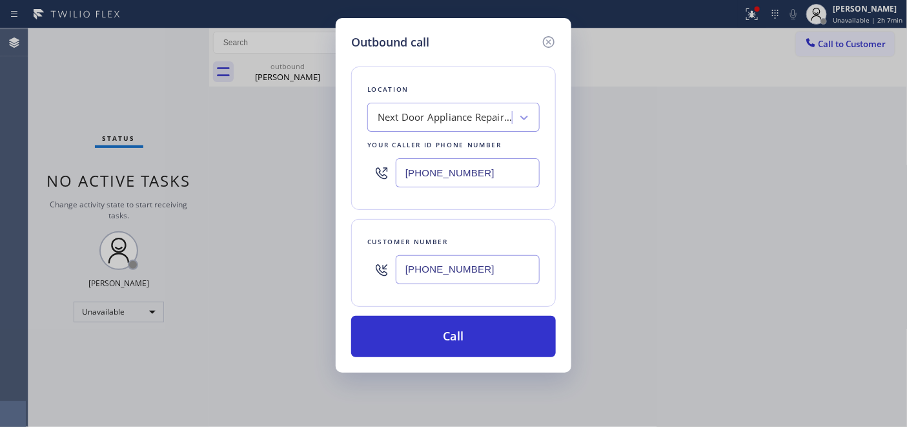
drag, startPoint x: 495, startPoint y: 170, endPoint x: 248, endPoint y: 169, distance: 247.3
click at [311, 172] on div "Outbound call Location Next Door Appliance Repair Trenton Your caller id phone …" at bounding box center [453, 213] width 907 height 427
paste input "725) 800-8511"
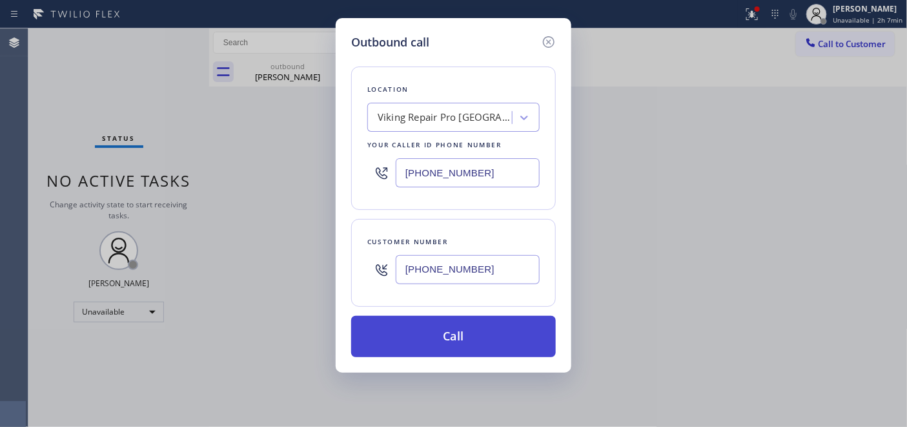
type input "(725) 800-8511"
click at [498, 332] on button "Call" at bounding box center [453, 336] width 205 height 41
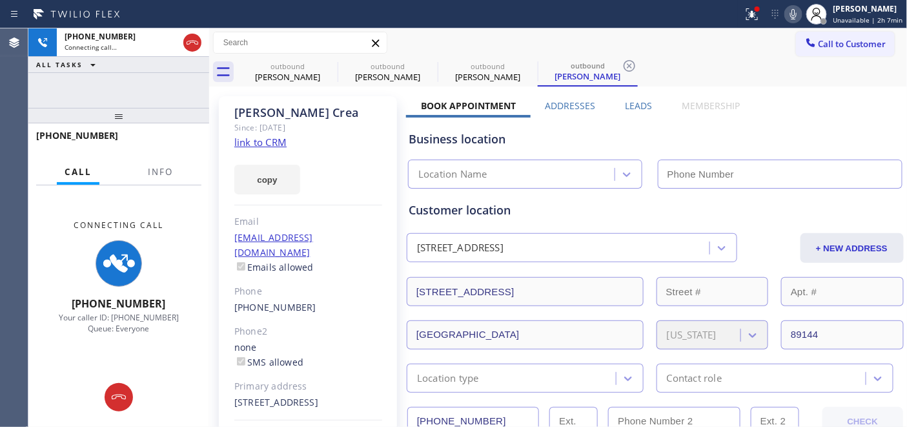
type input "(725) 800-8511"
click at [792, 17] on icon at bounding box center [793, 13] width 15 height 15
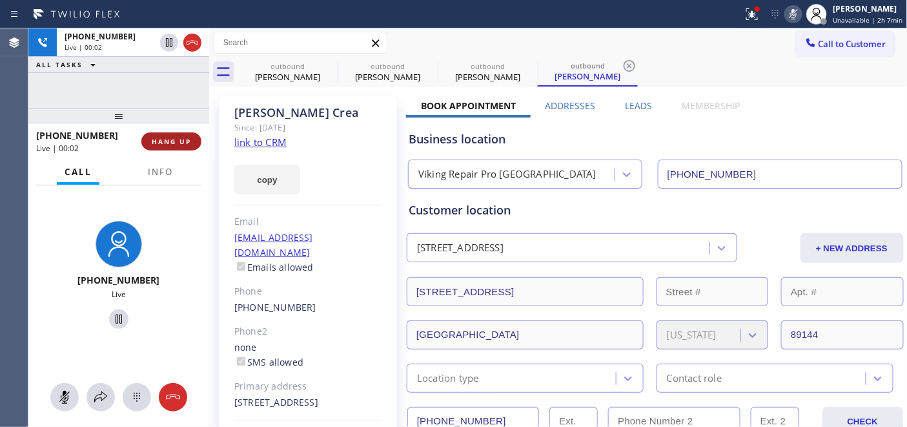
click at [190, 147] on button "HANG UP" at bounding box center [171, 141] width 60 height 18
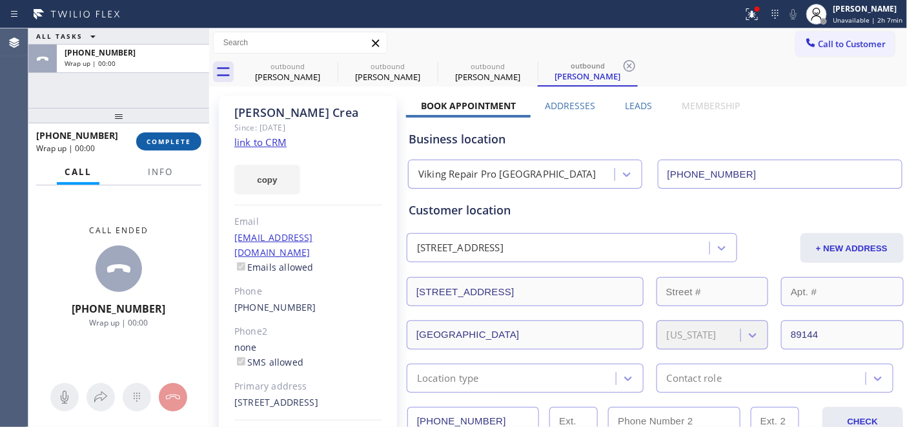
click at [190, 145] on span "COMPLETE" at bounding box center [169, 141] width 45 height 9
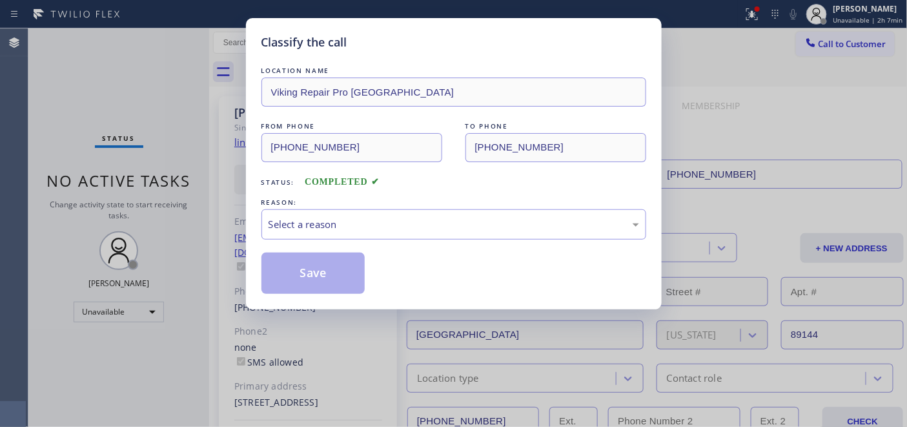
click at [343, 245] on div "LOCATION NAME Viking Repair Pro Las Vegas FROM PHONE (725) 800-8511 TO PHONE (7…" at bounding box center [453, 179] width 385 height 230
click at [345, 231] on div "Select a reason" at bounding box center [454, 224] width 371 height 15
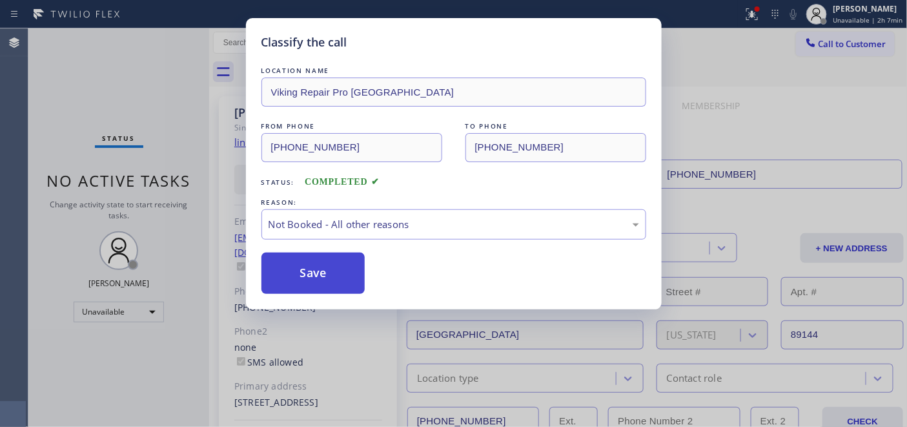
click at [311, 273] on button "Save" at bounding box center [313, 272] width 104 height 41
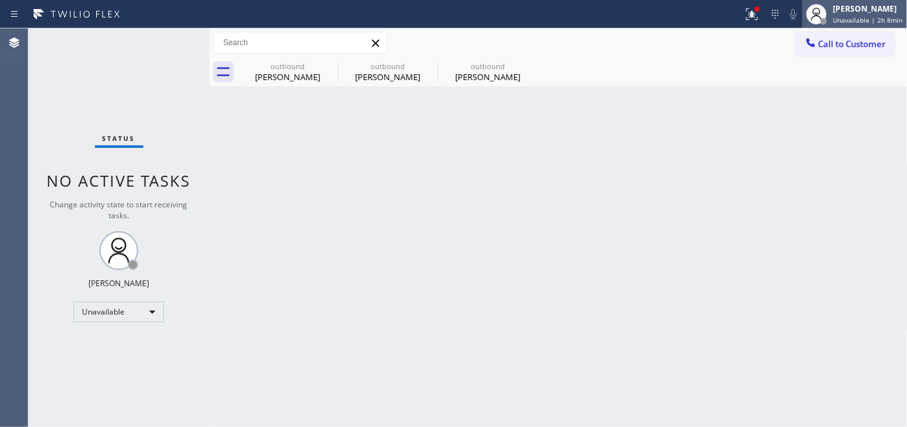
click at [822, 20] on div at bounding box center [823, 21] width 9 height 9
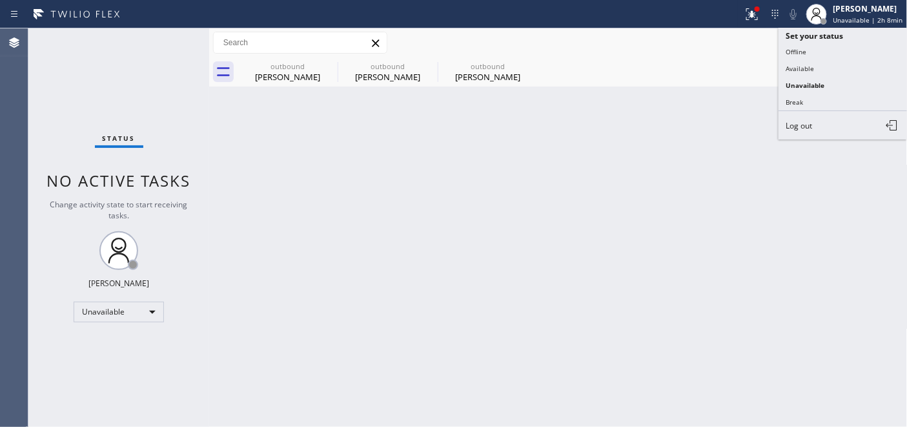
click at [695, 63] on div "outbound David Desousa outbound Frank Sternat outbound Rocco Crea" at bounding box center [573, 71] width 670 height 29
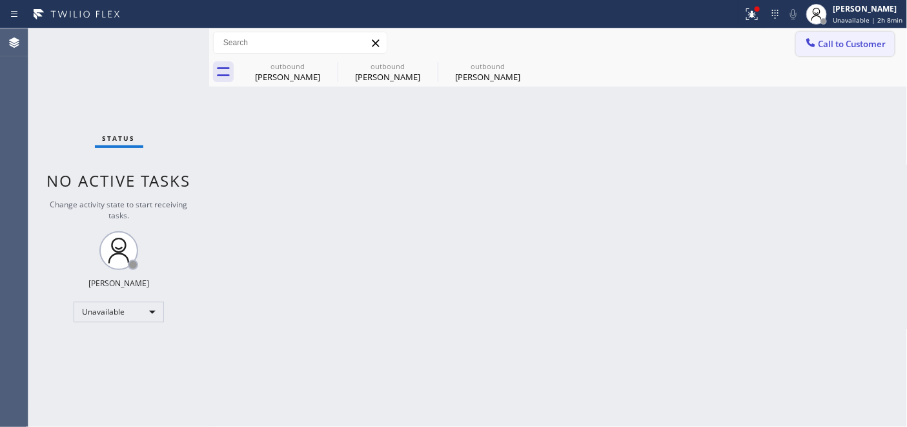
click at [843, 41] on span "Call to Customer" at bounding box center [853, 44] width 68 height 12
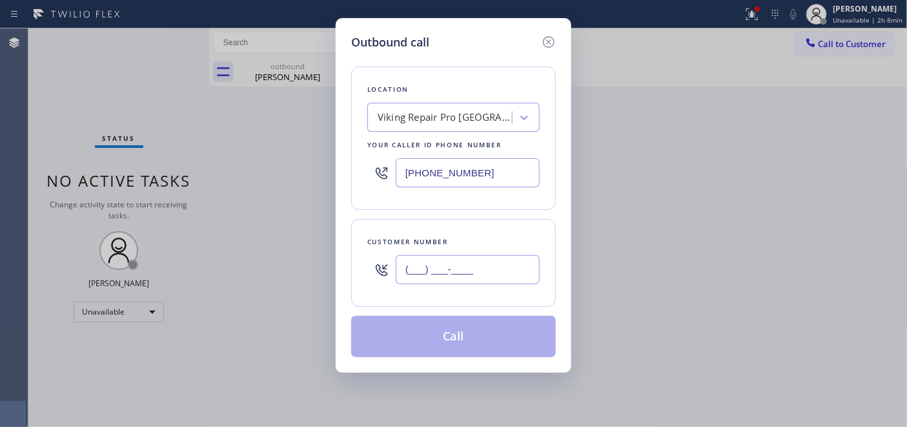
click at [444, 269] on input "(___) ___-____" at bounding box center [468, 269] width 144 height 29
paste input "310) 402-1588"
type input "(310) 402-1588"
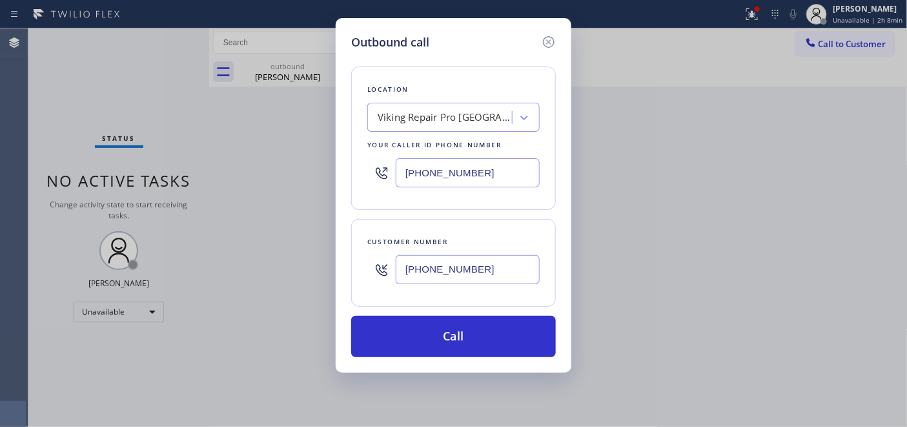
drag, startPoint x: 477, startPoint y: 167, endPoint x: 360, endPoint y: 172, distance: 117.0
click at [289, 170] on div "Outbound call Location Viking Repair Pro Las Vegas Your caller id phone number …" at bounding box center [453, 213] width 907 height 427
paste input "47) 223-6155"
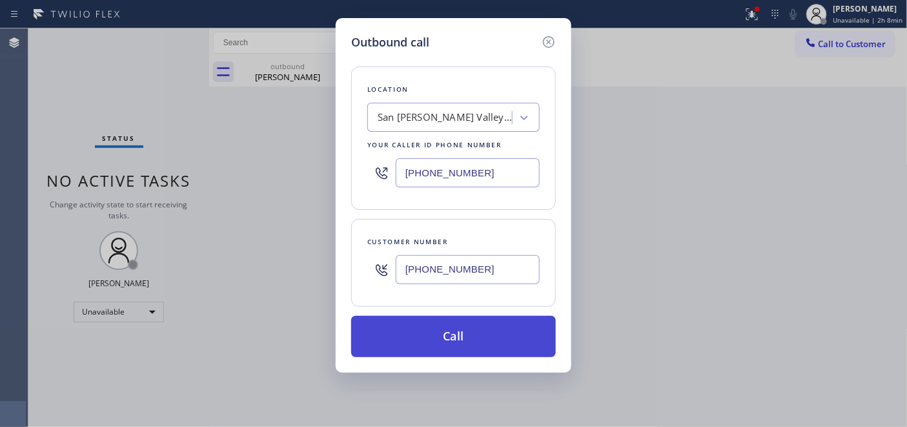
type input "(747) 223-6155"
click at [513, 343] on button "Call" at bounding box center [453, 336] width 205 height 41
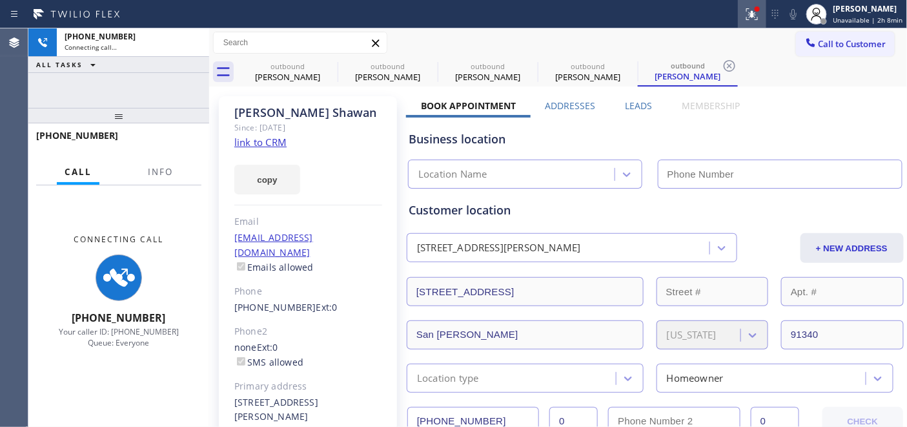
click at [751, 14] on icon at bounding box center [752, 12] width 8 height 5
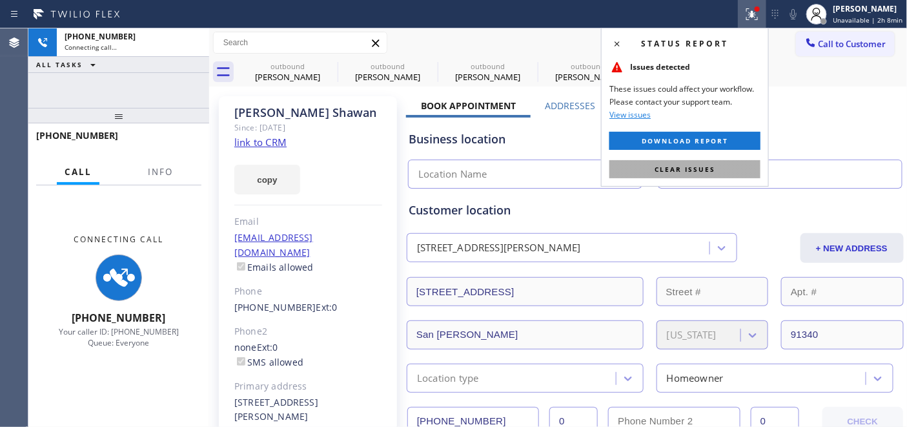
click at [640, 163] on button "Clear issues" at bounding box center [685, 169] width 151 height 18
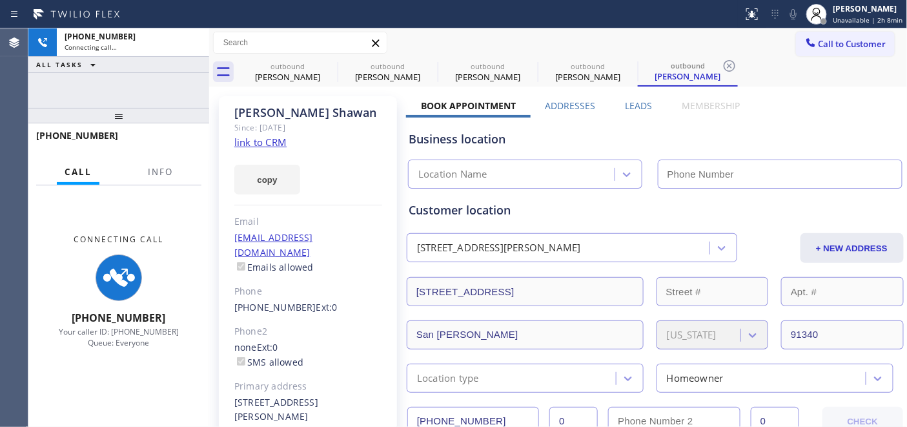
type input "(747) 223-6155"
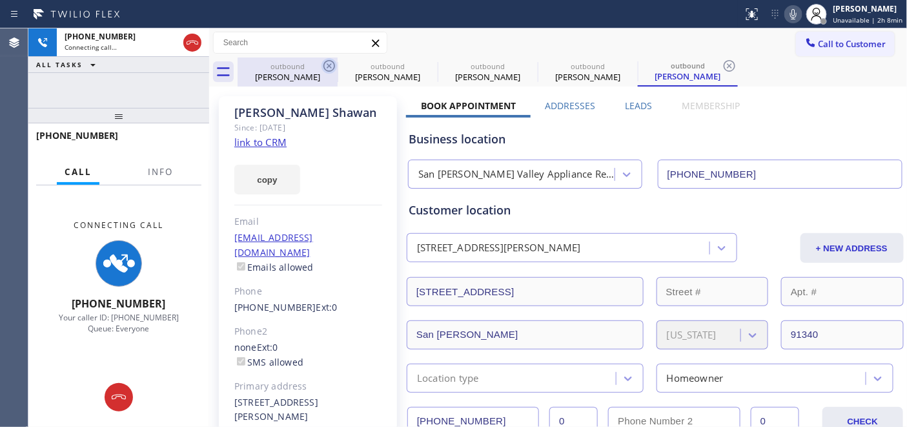
click at [328, 65] on icon at bounding box center [329, 66] width 12 height 12
type input "[PHONE_NUMBER]"
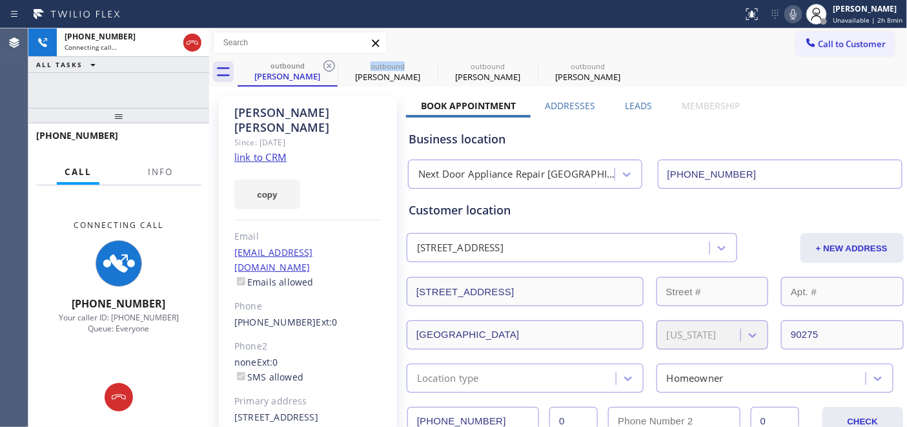
click at [328, 65] on icon at bounding box center [329, 66] width 12 height 12
type input "(725) 800-8511"
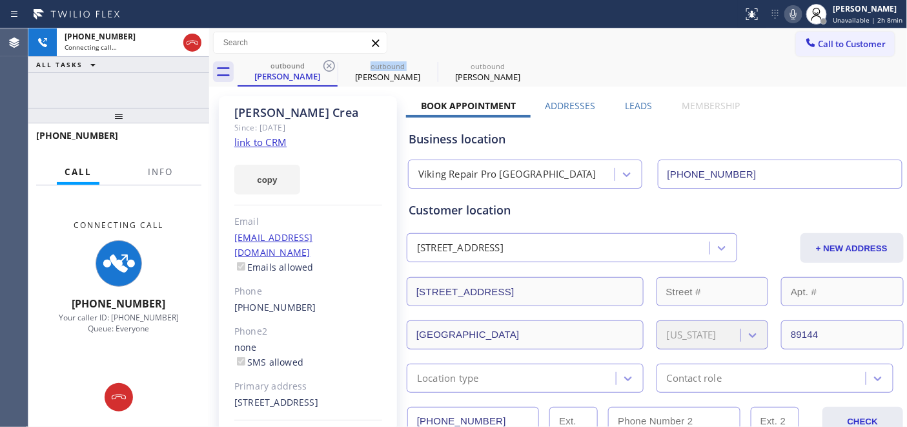
click at [328, 65] on icon at bounding box center [329, 66] width 12 height 12
type input "(747) 223-6155"
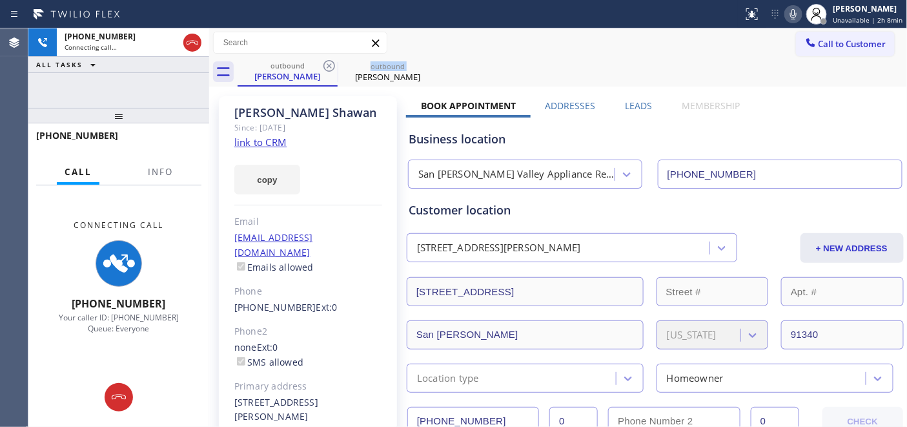
click at [328, 65] on icon at bounding box center [329, 66] width 12 height 12
click at [0, 0] on icon at bounding box center [0, 0] width 0 height 0
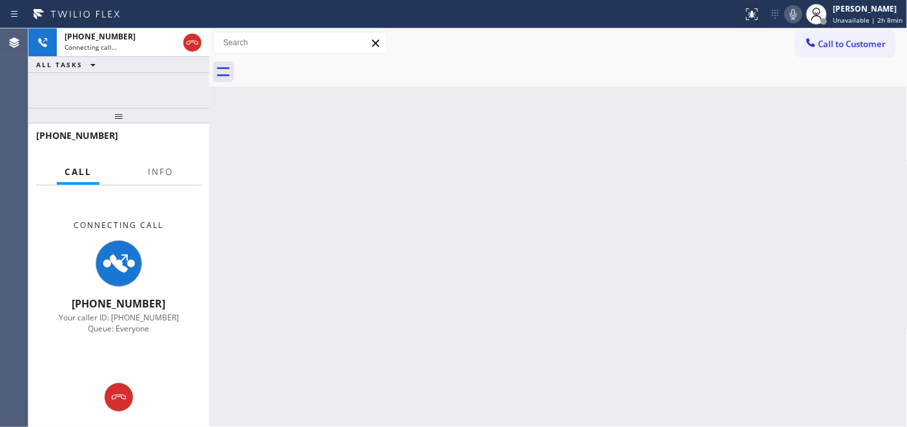
click at [496, 48] on div "Call to Customer Outbound call Location San Fernando Valley Appliance Repair Yo…" at bounding box center [558, 43] width 699 height 23
drag, startPoint x: 181, startPoint y: 107, endPoint x: 177, endPoint y: 71, distance: 36.4
click at [181, 99] on div "+13104021588 Connecting call… ALL TASKS ALL TASKS ACTIVE TASKS TASKS IN WRAP UP…" at bounding box center [118, 227] width 181 height 398
click at [801, 11] on icon at bounding box center [793, 13] width 15 height 15
click at [378, 41] on icon at bounding box center [375, 42] width 7 height 7
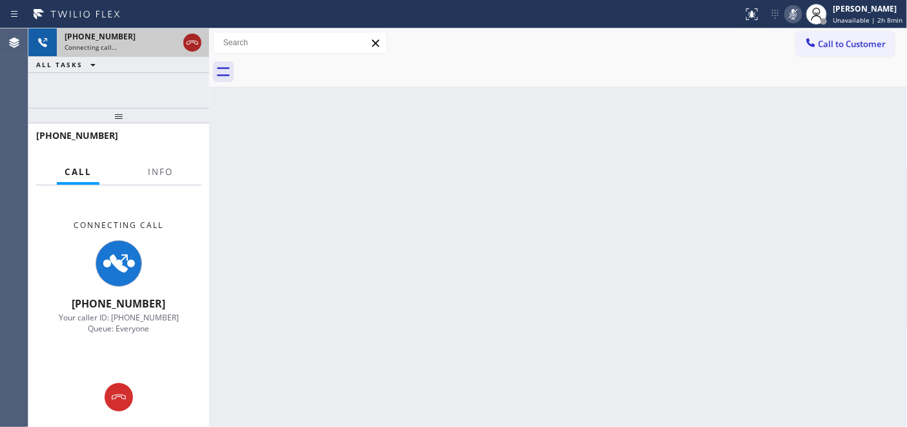
click at [187, 45] on icon at bounding box center [192, 42] width 15 height 15
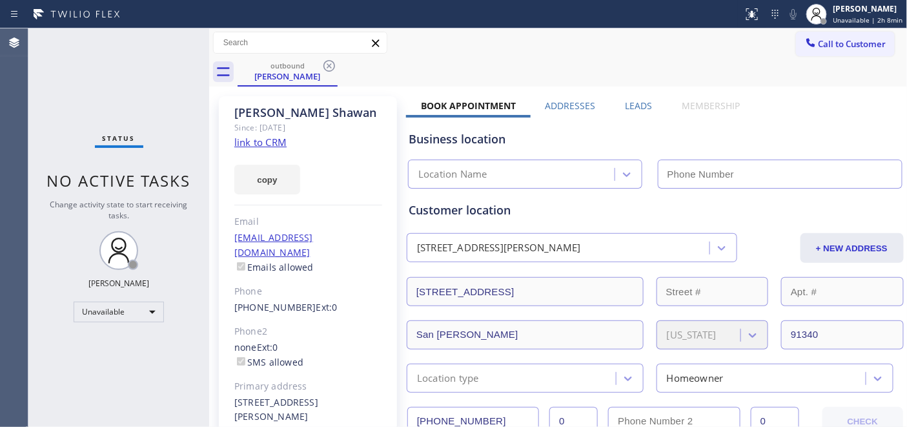
type input "(747) 223-6155"
click at [828, 46] on span "Call to Customer" at bounding box center [853, 44] width 68 height 12
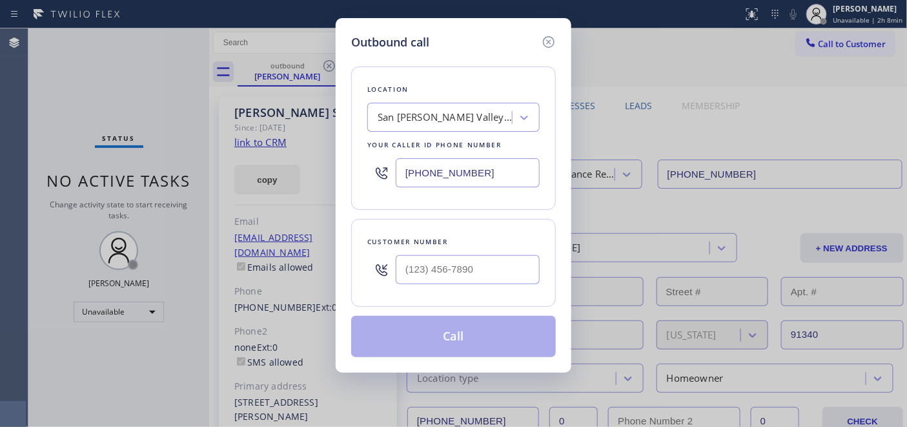
click at [478, 267] on div at bounding box center [468, 270] width 144 height 42
click at [475, 276] on input "(___) ___-____" at bounding box center [468, 269] width 144 height 29
paste input "323) 627-7336"
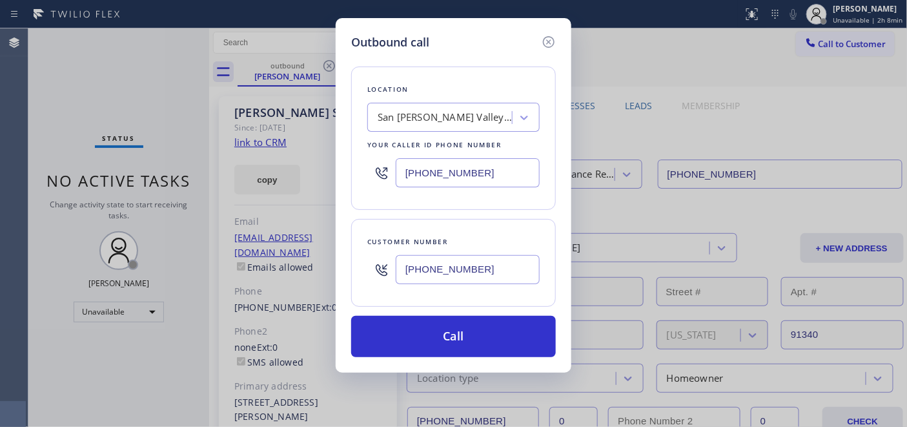
type input "(323) 627-7336"
drag, startPoint x: 498, startPoint y: 170, endPoint x: 367, endPoint y: 189, distance: 132.4
click at [267, 169] on div "Outbound call Location San Fernando Valley Appliance Repair Your caller id phon…" at bounding box center [453, 213] width 907 height 427
paste input "323) 870-7123"
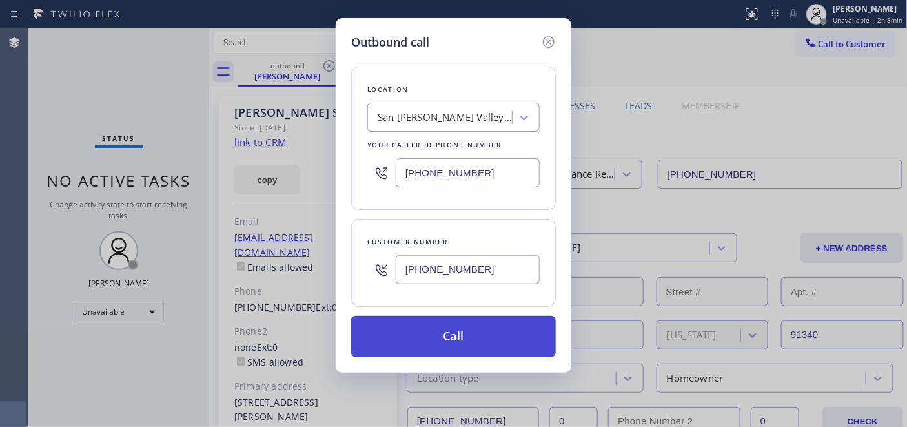
type input "[PHONE_NUMBER]"
click at [482, 325] on button "Call" at bounding box center [453, 336] width 205 height 41
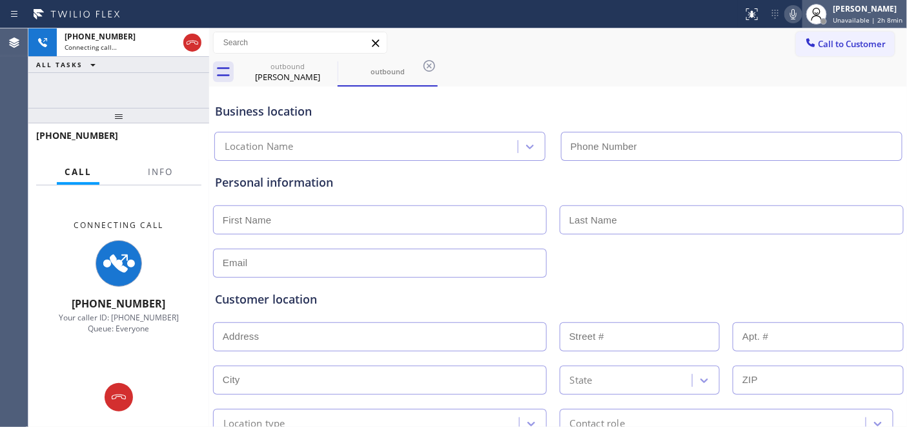
type input "[PHONE_NUMBER]"
click at [801, 13] on icon at bounding box center [793, 13] width 15 height 15
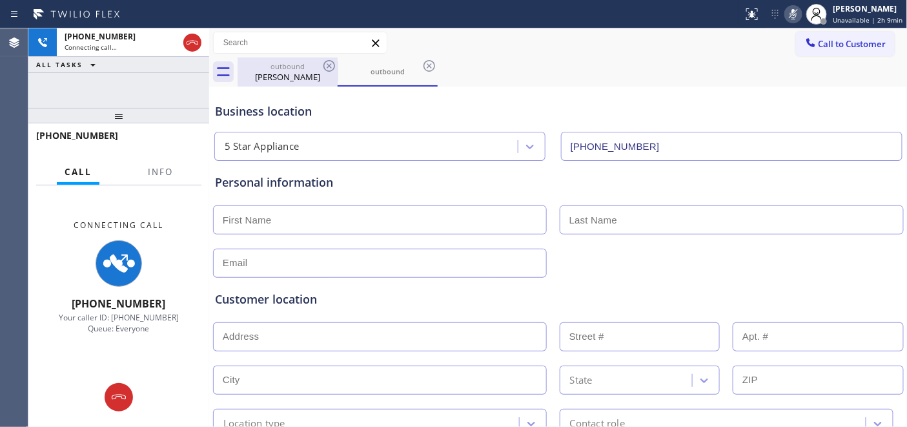
click at [305, 79] on div "Thomas Shawan" at bounding box center [287, 77] width 97 height 12
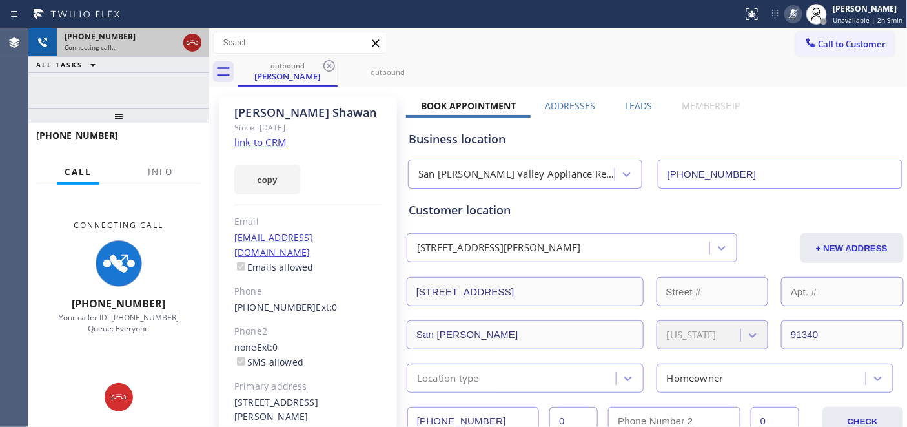
click at [190, 43] on icon at bounding box center [192, 42] width 15 height 15
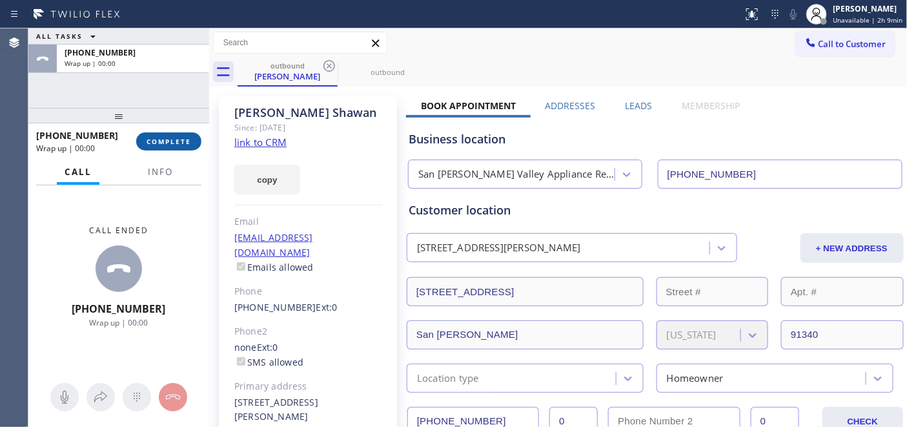
click at [173, 137] on span "COMPLETE" at bounding box center [169, 141] width 45 height 9
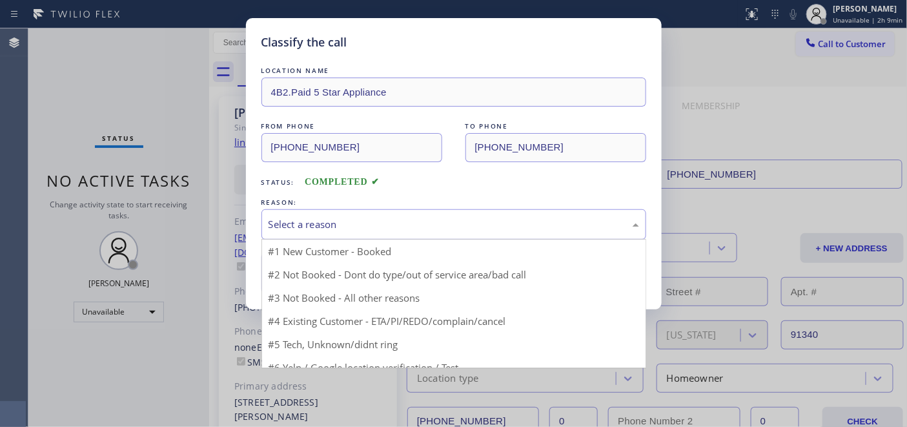
drag, startPoint x: 408, startPoint y: 212, endPoint x: 389, endPoint y: 243, distance: 36.2
click at [408, 212] on div "Select a reason" at bounding box center [453, 224] width 385 height 30
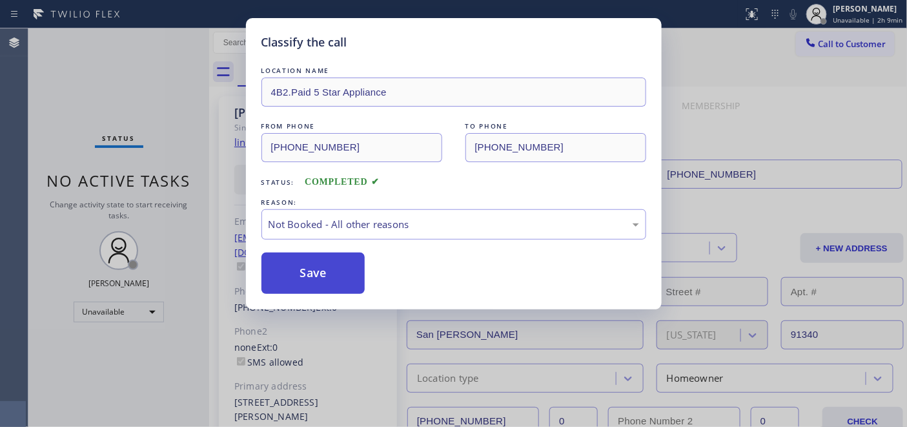
click at [351, 269] on button "Save" at bounding box center [313, 272] width 104 height 41
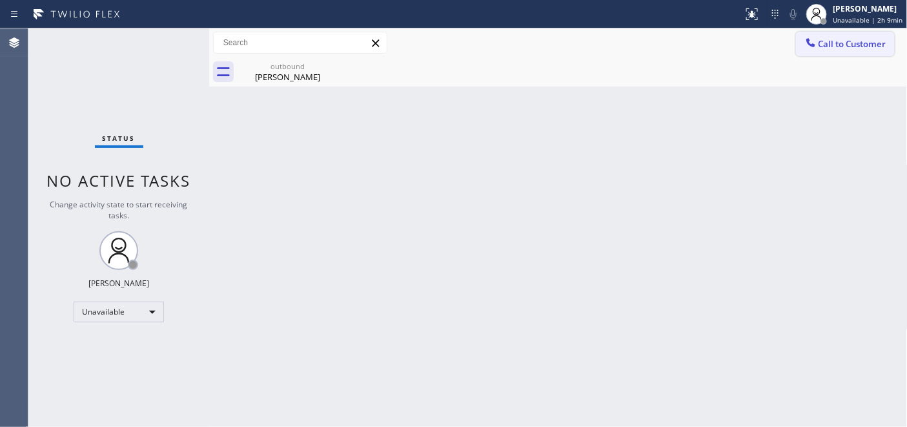
click at [840, 39] on span "Call to Customer" at bounding box center [853, 44] width 68 height 12
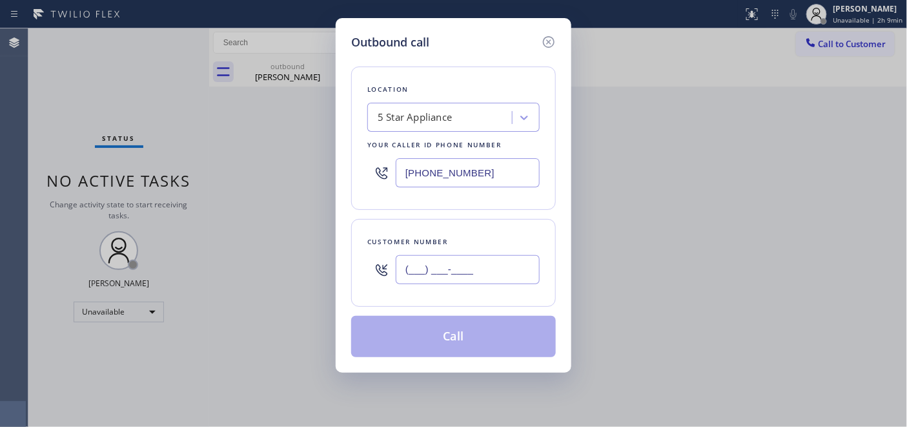
click at [429, 268] on input "(___) ___-____" at bounding box center [468, 269] width 144 height 29
paste input "812) 361-8096"
type input "(812) 361-8096"
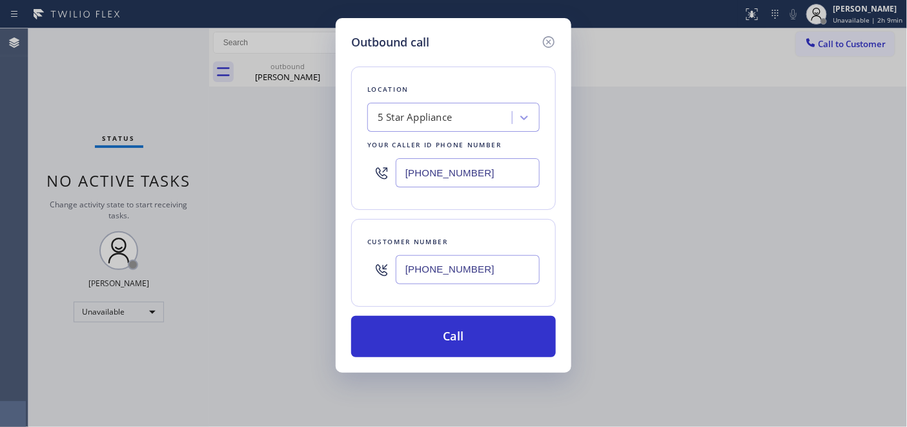
drag, startPoint x: 498, startPoint y: 181, endPoint x: 398, endPoint y: 176, distance: 100.2
click at [416, 176] on input "[PHONE_NUMBER]" at bounding box center [468, 172] width 144 height 29
paste input "0) 649-5474"
drag, startPoint x: 461, startPoint y: 166, endPoint x: 392, endPoint y: 159, distance: 69.4
click at [344, 163] on div "Outbound call Location Search location Your caller id phone number (320) 649-54…" at bounding box center [454, 195] width 236 height 354
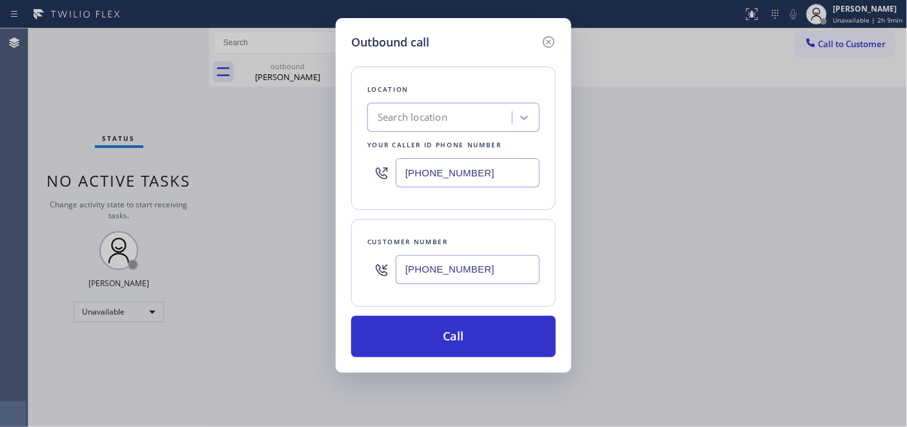
paste input "206) 495-4748"
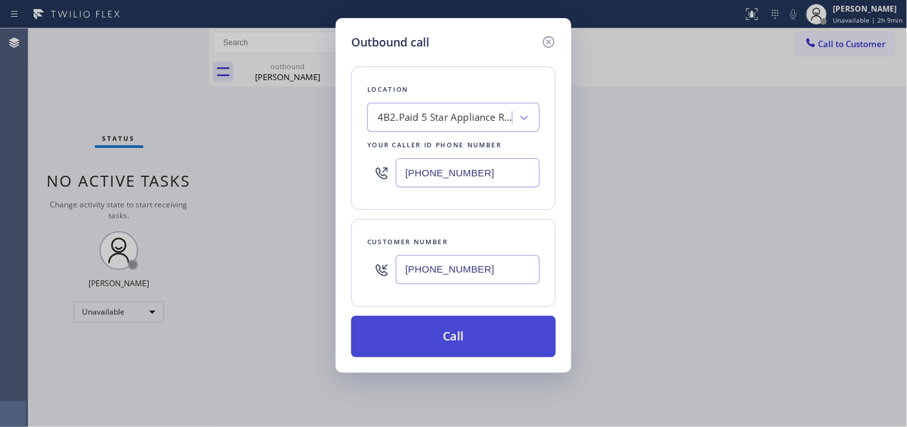
type input "(206) 495-4748"
click at [518, 327] on button "Call" at bounding box center [453, 336] width 205 height 41
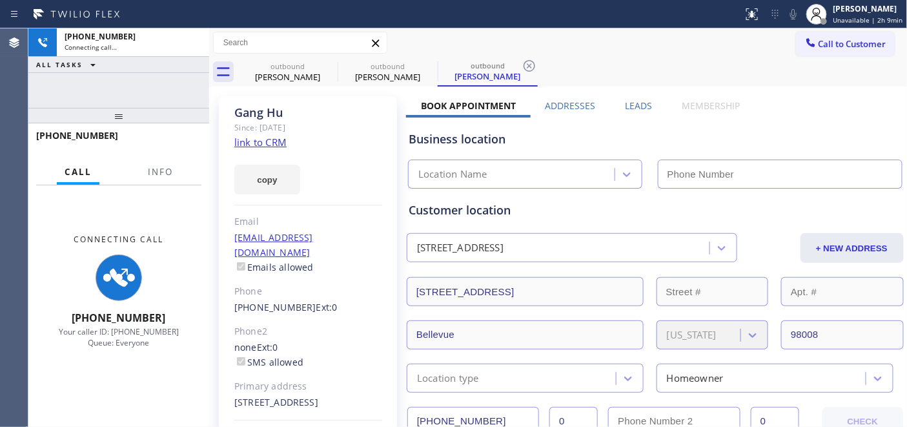
type input "(206) 495-4748"
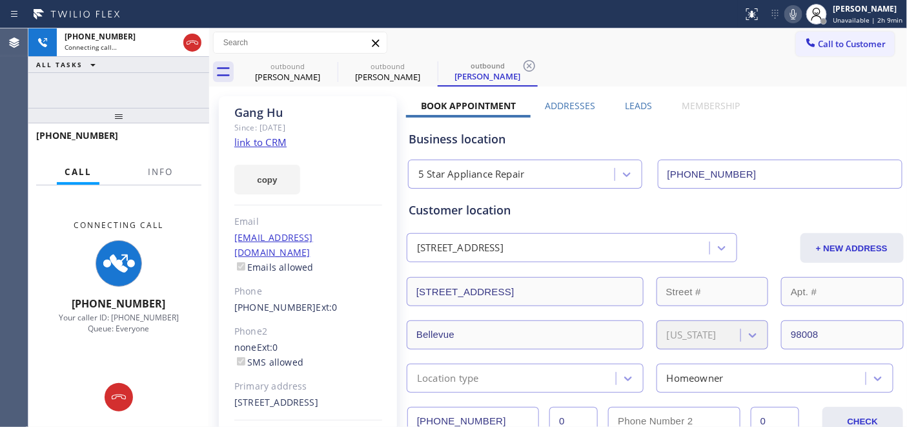
click at [792, 10] on icon at bounding box center [793, 13] width 15 height 15
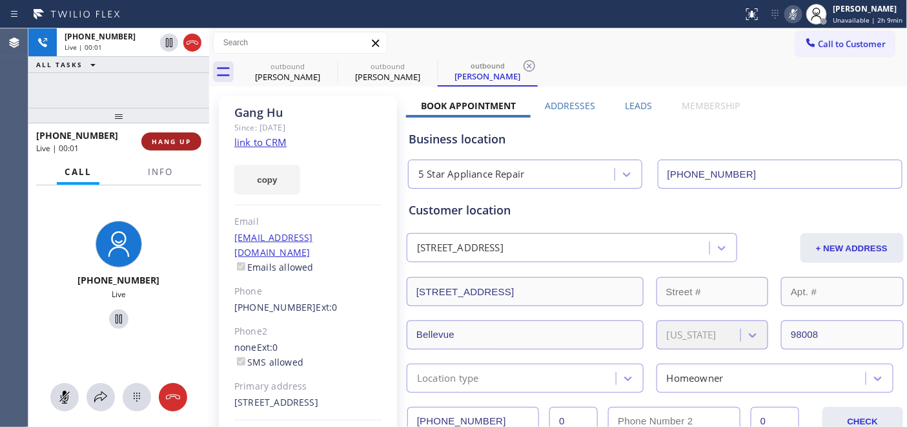
click at [190, 144] on span "HANG UP" at bounding box center [171, 141] width 39 height 9
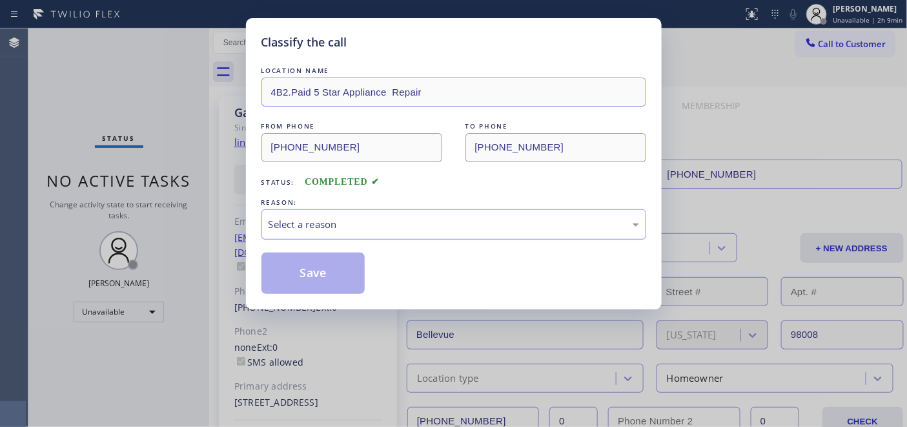
drag, startPoint x: 413, startPoint y: 211, endPoint x: 411, endPoint y: 220, distance: 9.2
click at [413, 211] on div "Select a reason" at bounding box center [453, 224] width 385 height 30
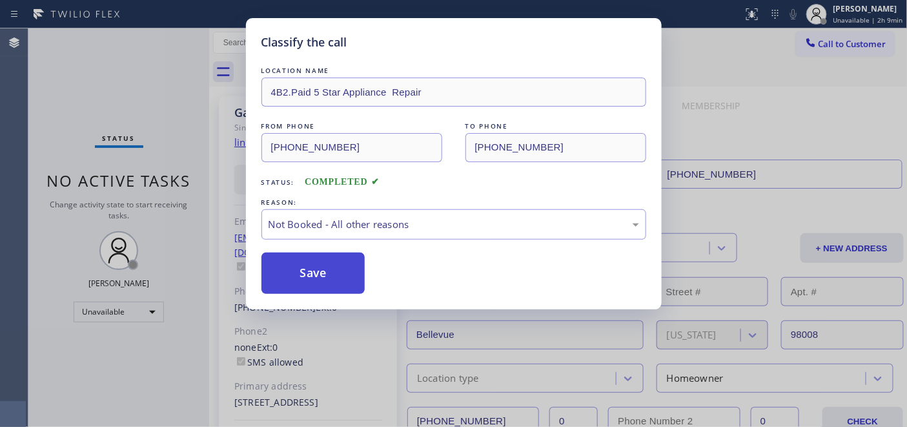
click at [345, 272] on button "Save" at bounding box center [313, 272] width 104 height 41
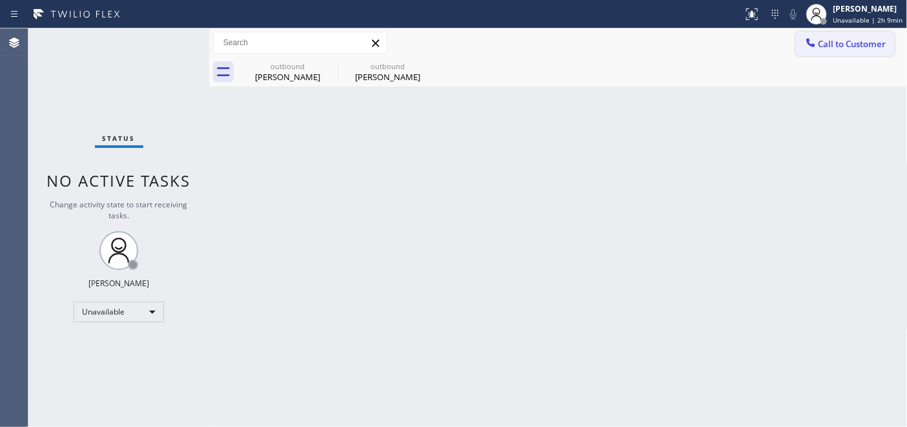
click at [850, 44] on span "Call to Customer" at bounding box center [853, 44] width 68 height 12
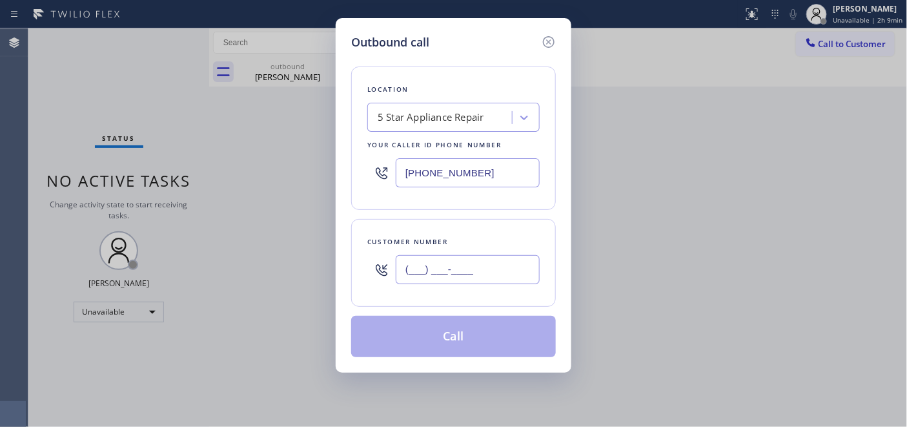
click at [463, 267] on input "(___) ___-____" at bounding box center [468, 269] width 144 height 29
paste input "714) 803-0468"
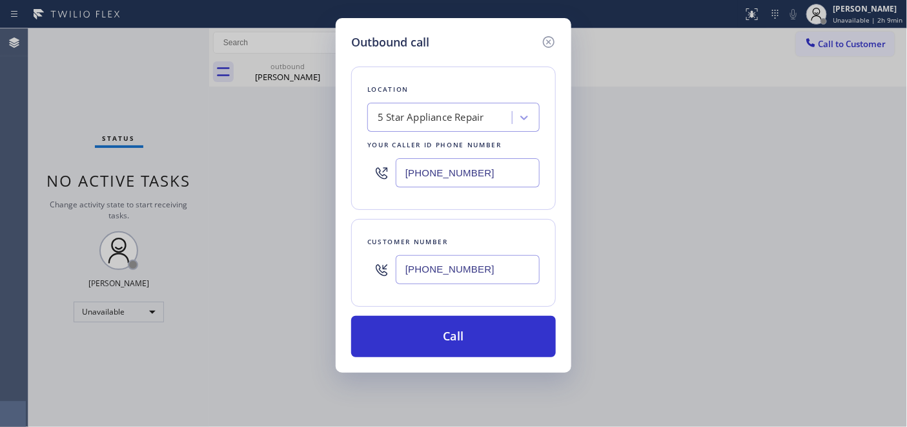
type input "(714) 803-0468"
drag, startPoint x: 500, startPoint y: 169, endPoint x: 310, endPoint y: 200, distance: 193.0
click at [345, 188] on div "Outbound call Location 5 Star Appliance Repair Your caller id phone number (206…" at bounding box center [454, 195] width 236 height 354
paste input "714) 912-8101"
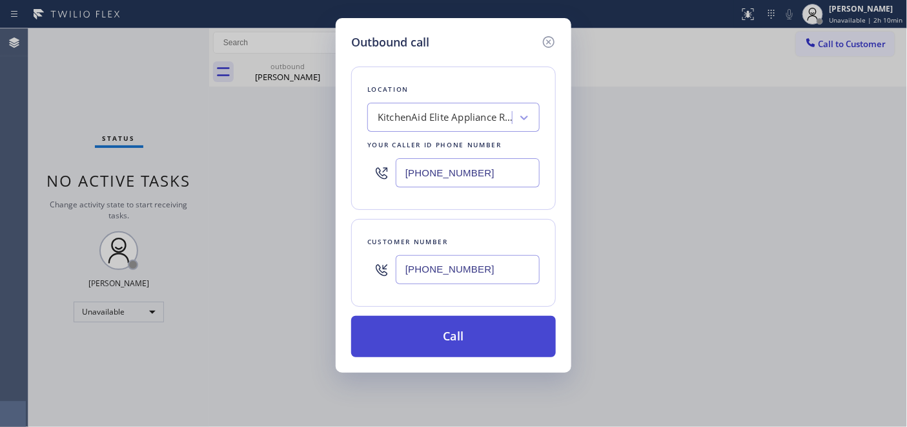
type input "(714) 912-8101"
click at [451, 342] on button "Call" at bounding box center [453, 336] width 205 height 41
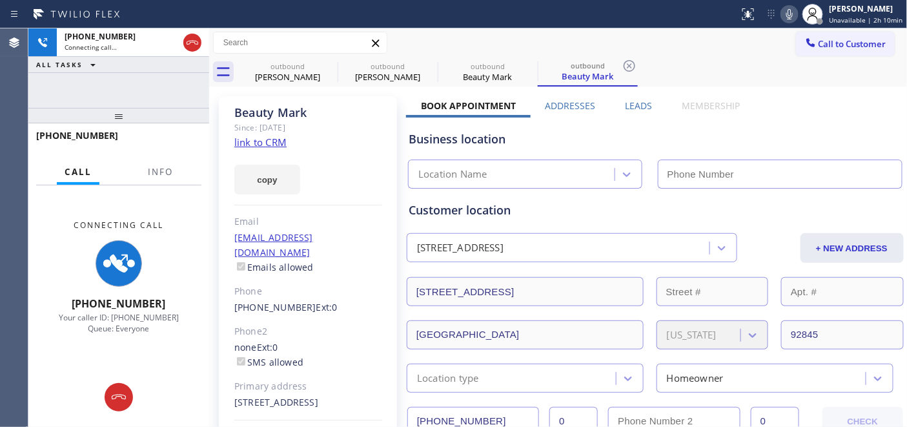
type input "(714) 912-8101"
click at [792, 22] on button at bounding box center [790, 14] width 18 height 18
drag, startPoint x: 194, startPoint y: 121, endPoint x: 194, endPoint y: 65, distance: 55.5
click at [190, 70] on div "+17148030468 Connecting call… ALL TASKS ALL TASKS ACTIVE TASKS TASKS IN WRAP UP…" at bounding box center [118, 227] width 181 height 398
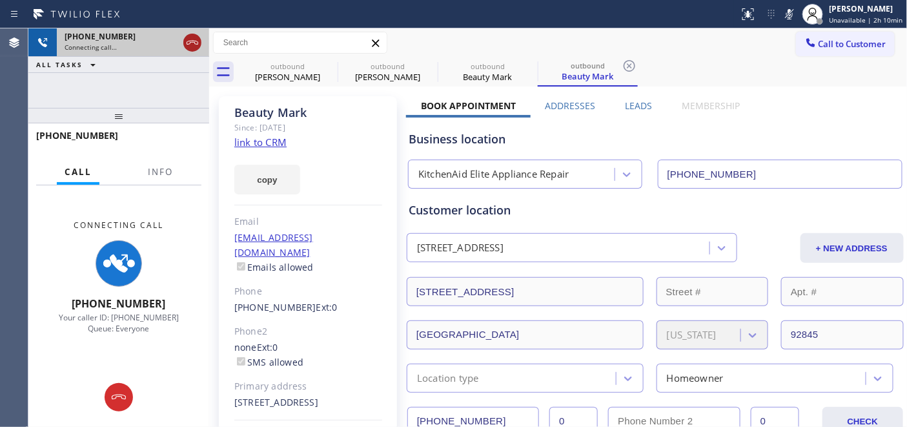
click at [197, 41] on icon at bounding box center [193, 43] width 12 height 4
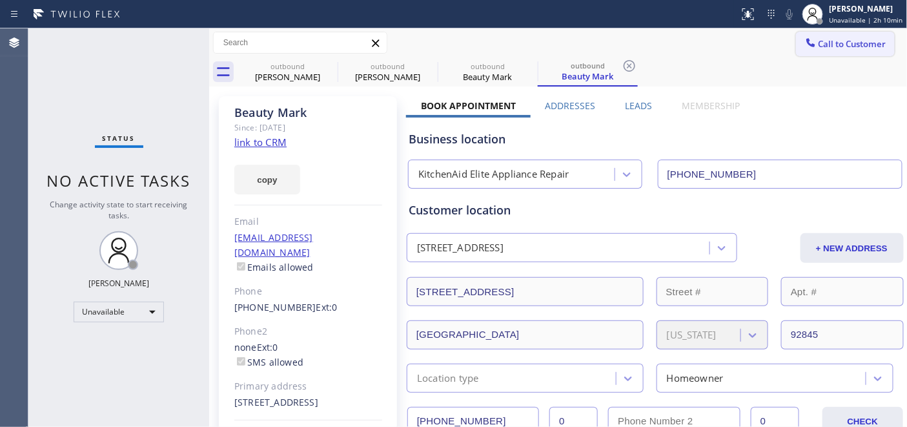
drag, startPoint x: 819, startPoint y: 57, endPoint x: 812, endPoint y: 48, distance: 11.5
click at [820, 57] on div "outbound Thomas Shawan outbound Gang Hu outbound Beauty Mark outbound Beauty Ma…" at bounding box center [573, 71] width 670 height 29
click at [819, 48] on span "Call to Customer" at bounding box center [853, 44] width 68 height 12
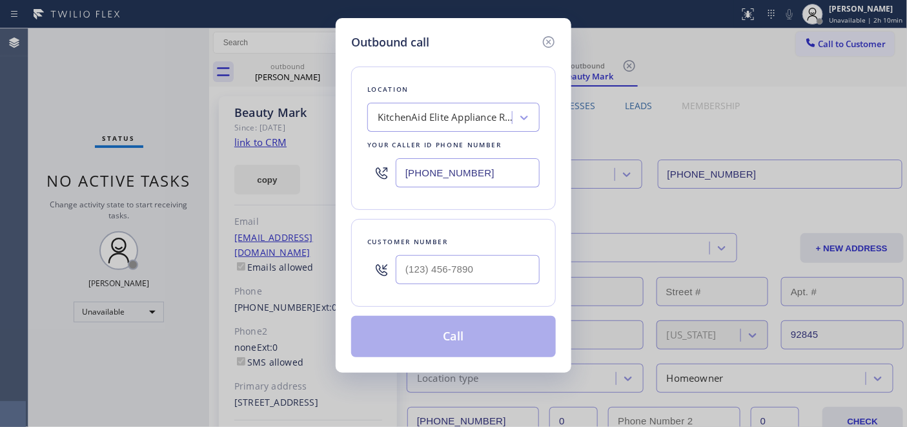
click at [493, 252] on div at bounding box center [468, 270] width 144 height 42
click at [491, 254] on div at bounding box center [468, 270] width 144 height 42
click at [500, 262] on input "(___) ___-____" at bounding box center [468, 269] width 144 height 29
paste input "949) 331-8109"
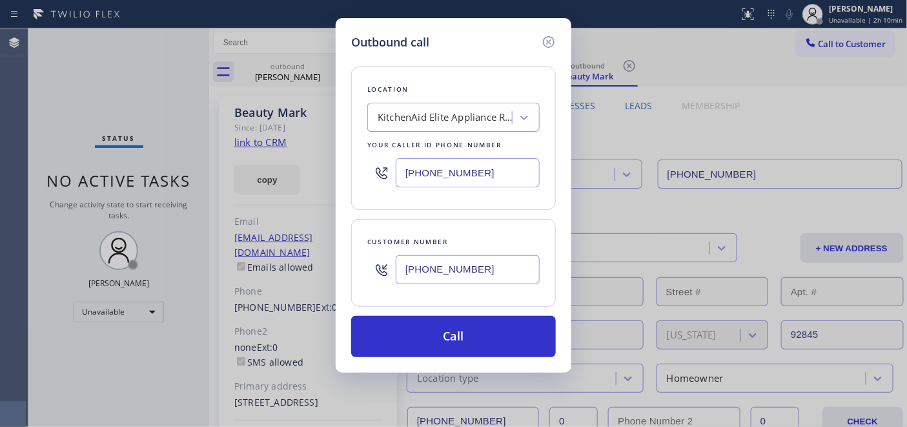
type input "(949) 331-8109"
drag, startPoint x: 472, startPoint y: 173, endPoint x: 292, endPoint y: 173, distance: 179.5
click at [324, 173] on div "Outbound call Location KitchenAid Elite Appliance Repair Your caller id phone n…" at bounding box center [453, 213] width 907 height 427
paste input "949) 894-4797"
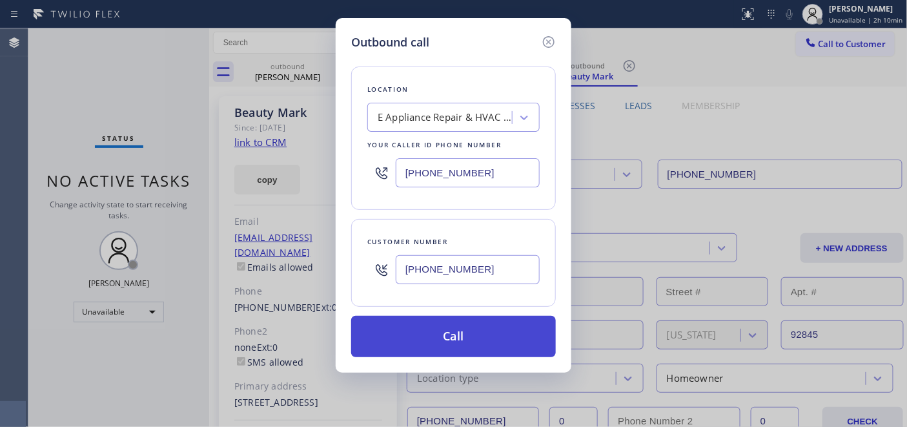
type input "(949) 894-4797"
click at [504, 327] on button "Call" at bounding box center [453, 336] width 205 height 41
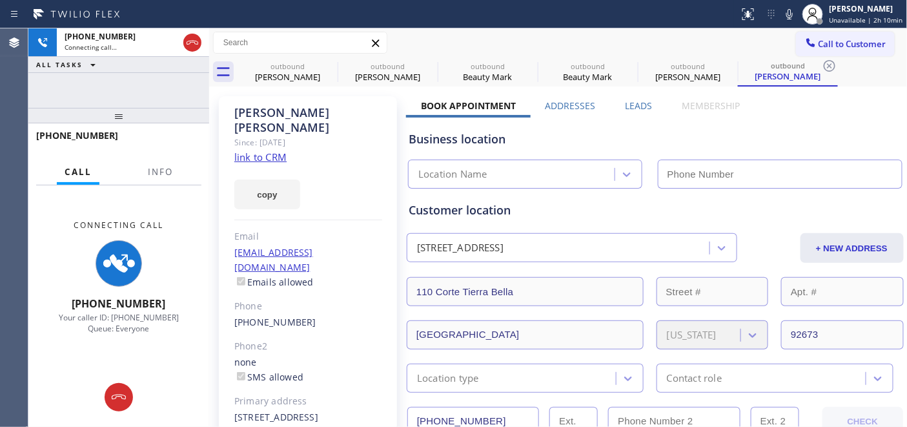
type input "(949) 894-4797"
click at [789, 15] on icon at bounding box center [789, 13] width 15 height 15
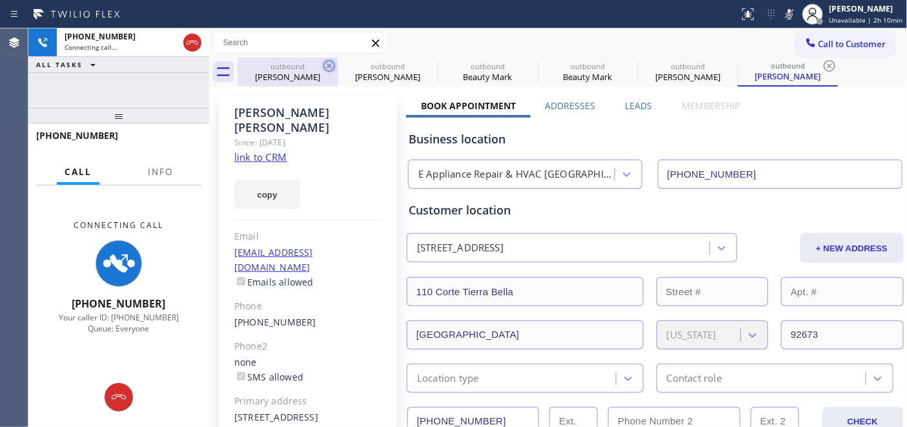
click at [331, 65] on icon at bounding box center [329, 66] width 12 height 12
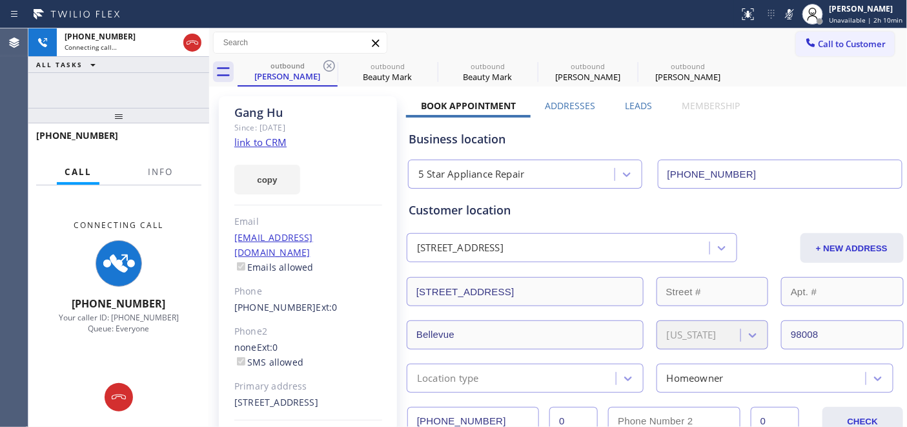
click at [331, 65] on icon at bounding box center [329, 66] width 12 height 12
type input "(714) 912-8101"
click at [0, 0] on icon at bounding box center [0, 0] width 0 height 0
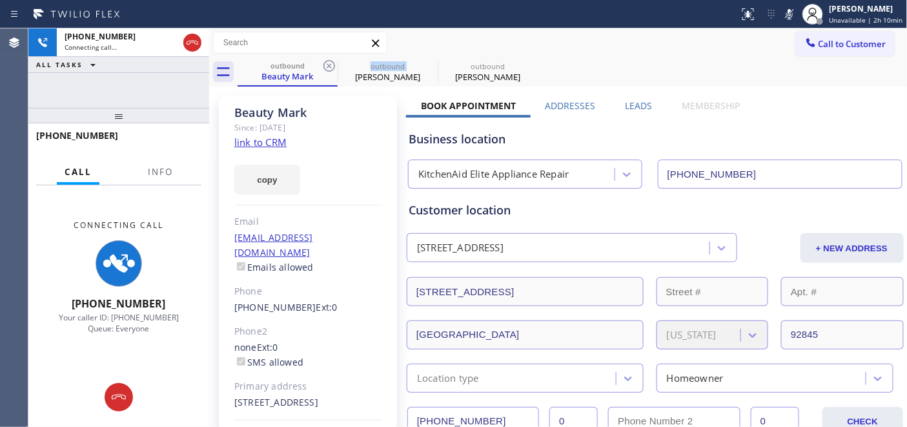
click at [331, 65] on icon at bounding box center [329, 66] width 12 height 12
type input "(949) 894-4797"
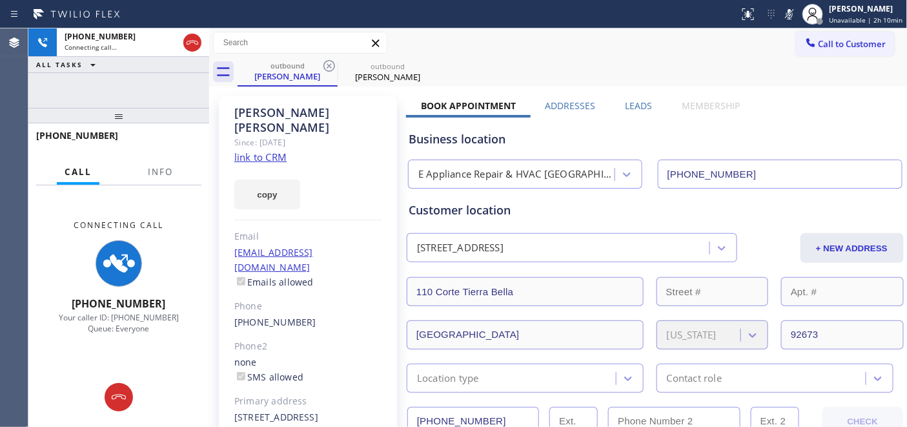
click at [462, 39] on div "Call to Customer Outbound call Location E Appliance Repair & HVAC San Clemente …" at bounding box center [558, 43] width 699 height 23
drag, startPoint x: 171, startPoint y: 110, endPoint x: 173, endPoint y: 72, distance: 38.8
click at [173, 72] on div "+19493318109 Connecting call… ALL TASKS ALL TASKS ACTIVE TASKS TASKS IN WRAP UP…" at bounding box center [118, 227] width 181 height 398
click at [186, 43] on icon at bounding box center [192, 42] width 15 height 15
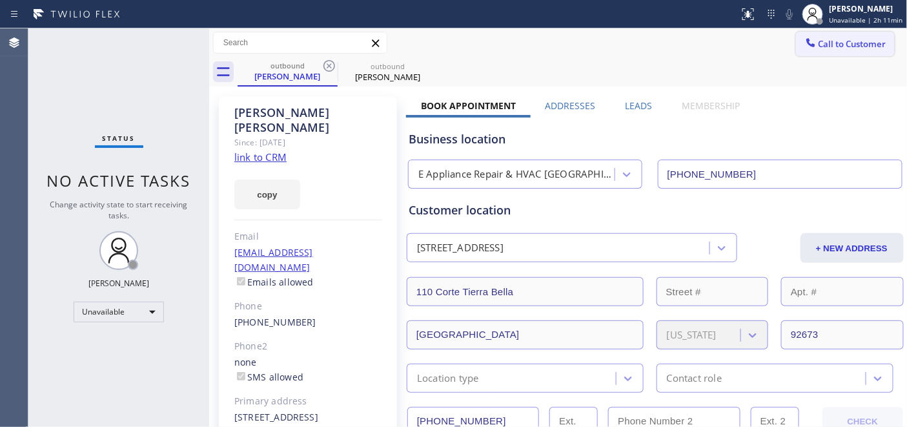
click at [821, 43] on span "Call to Customer" at bounding box center [853, 44] width 68 height 12
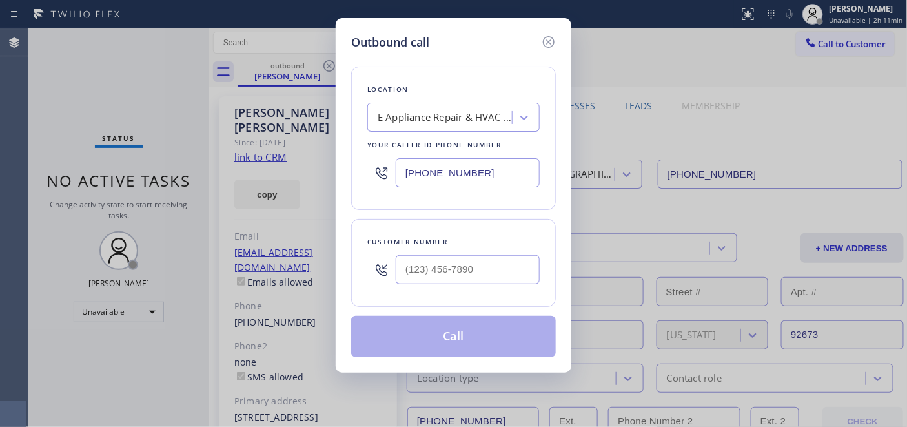
click at [440, 249] on div at bounding box center [468, 270] width 144 height 42
click at [409, 266] on input "(___) ___-____" at bounding box center [468, 269] width 144 height 29
paste input "347) 757-9375"
type input "(347) 757-9375"
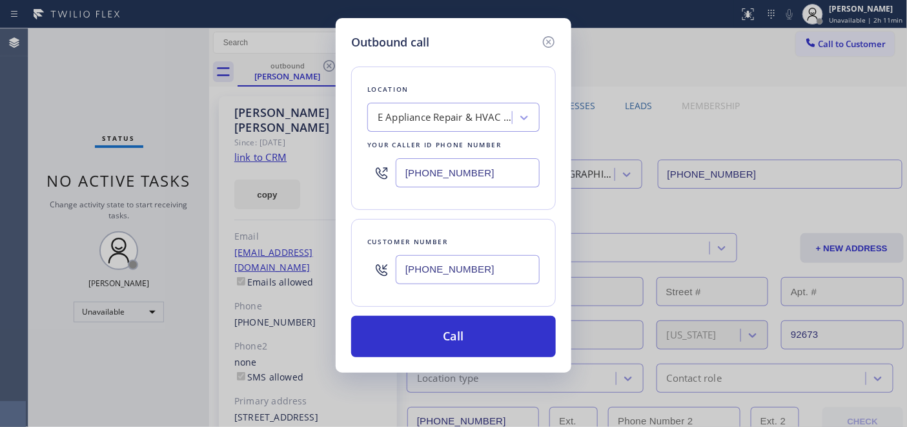
drag, startPoint x: 484, startPoint y: 172, endPoint x: 342, endPoint y: 176, distance: 142.1
click at [341, 170] on div "Outbound call Location E Appliance Repair & HVAC San Clemente Your caller id ph…" at bounding box center [454, 195] width 236 height 354
paste input "347) 284-6179"
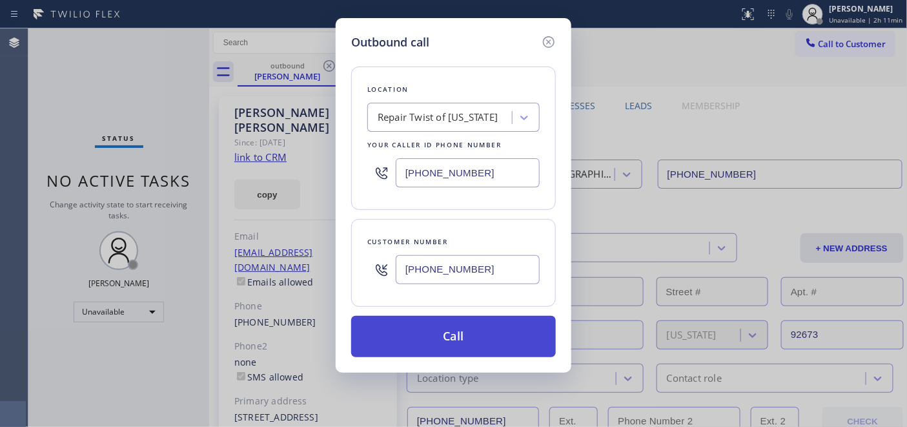
type input "(347) 284-6179"
click at [489, 322] on button "Call" at bounding box center [453, 336] width 205 height 41
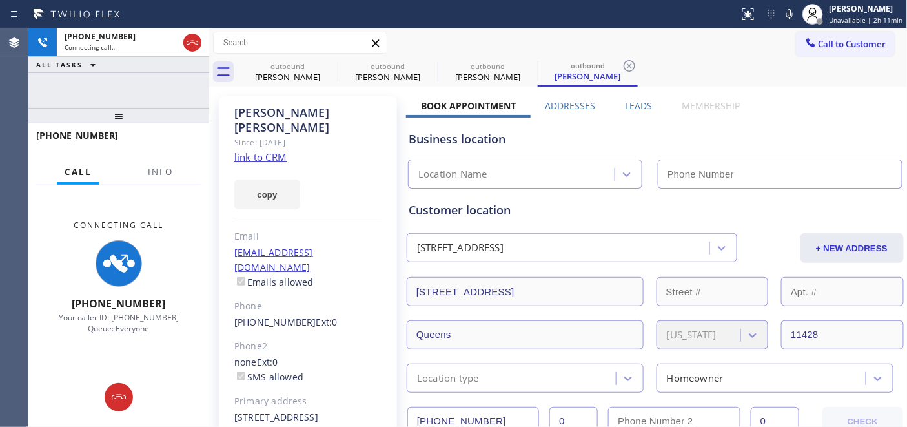
type input "(347) 284-6179"
click at [797, 12] on icon at bounding box center [789, 13] width 15 height 15
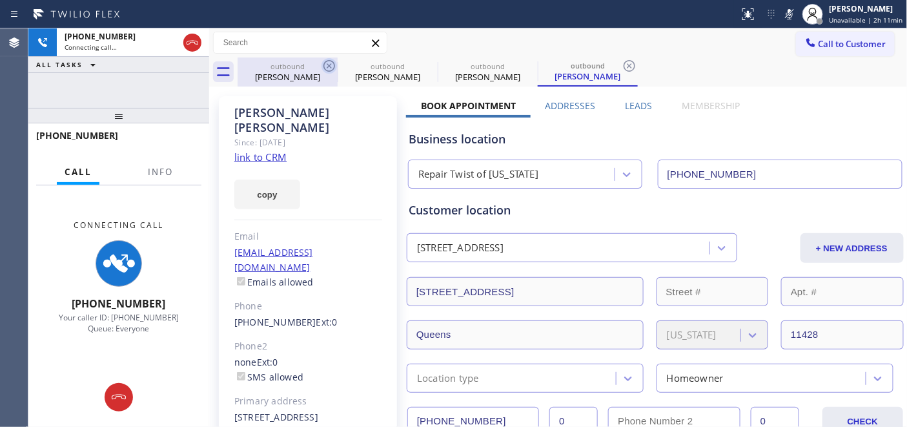
click at [327, 61] on icon at bounding box center [329, 65] width 15 height 15
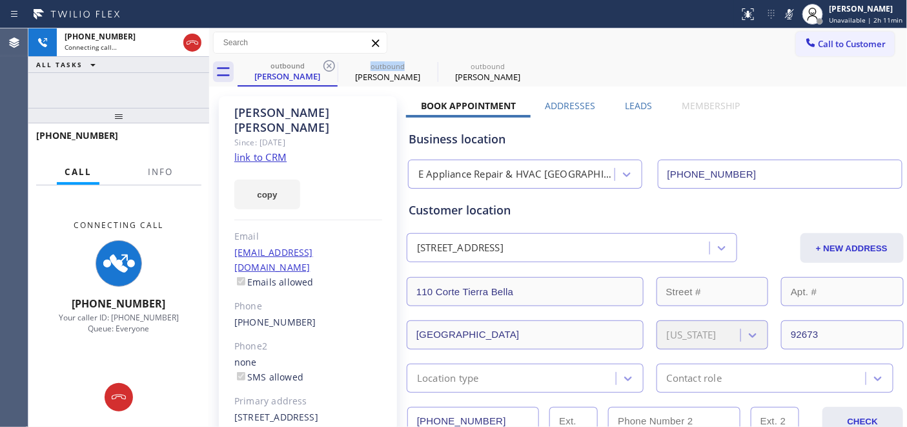
click at [327, 61] on icon at bounding box center [329, 65] width 15 height 15
type input "(347) 284-6179"
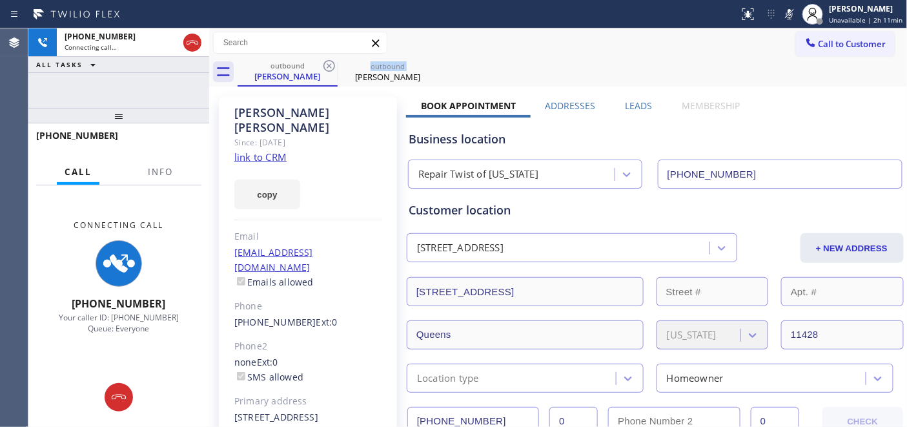
click at [327, 61] on icon at bounding box center [329, 65] width 15 height 15
click at [575, 34] on div "Call to Customer Outbound call Location Repair Twist of New York Your caller id…" at bounding box center [558, 43] width 699 height 23
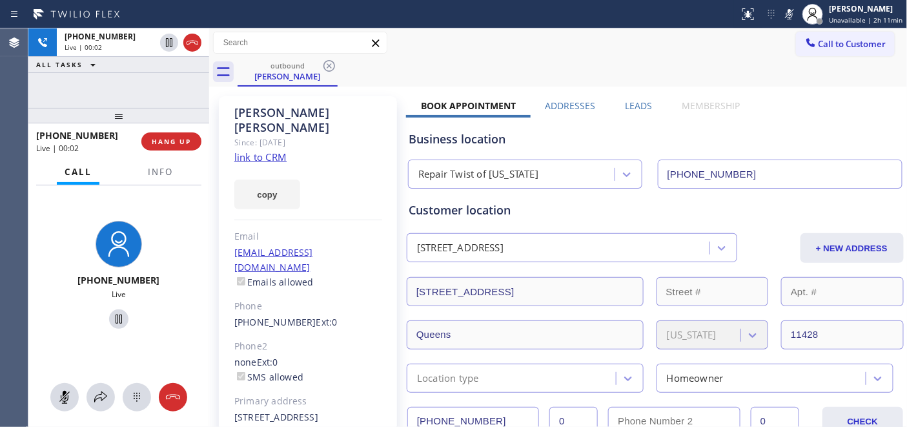
click at [795, 9] on icon at bounding box center [789, 13] width 15 height 15
click at [181, 134] on button "HANG UP" at bounding box center [171, 141] width 60 height 18
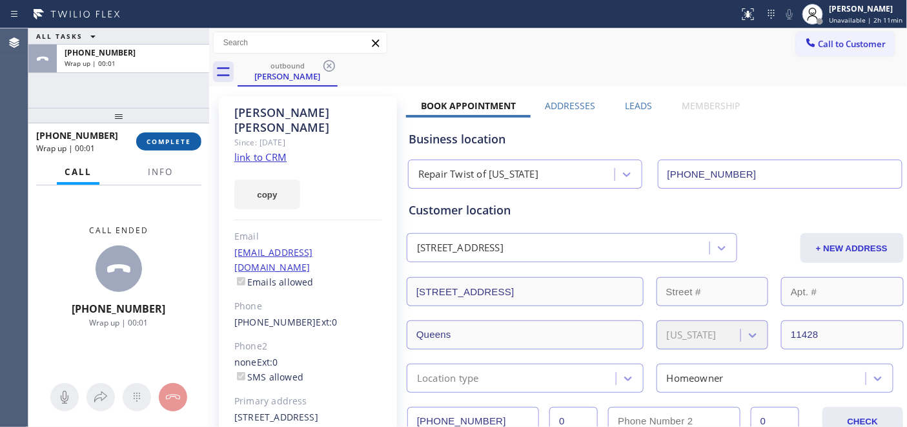
click at [179, 136] on button "COMPLETE" at bounding box center [168, 141] width 65 height 18
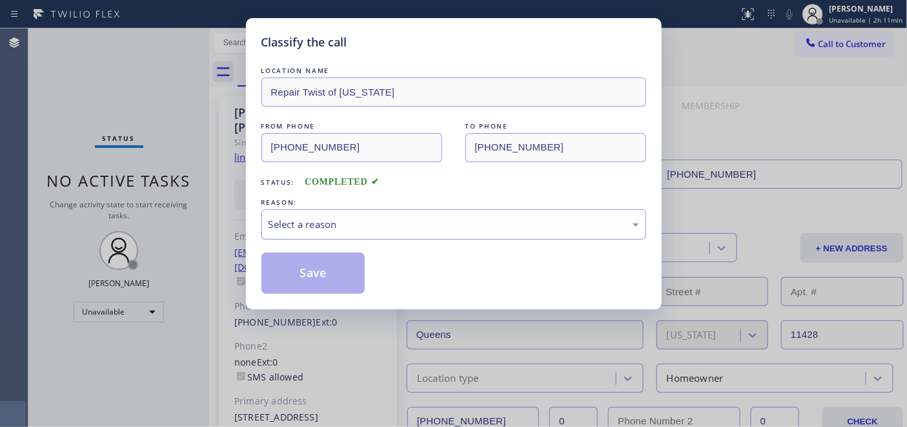
click at [462, 215] on div "Select a reason" at bounding box center [453, 224] width 385 height 30
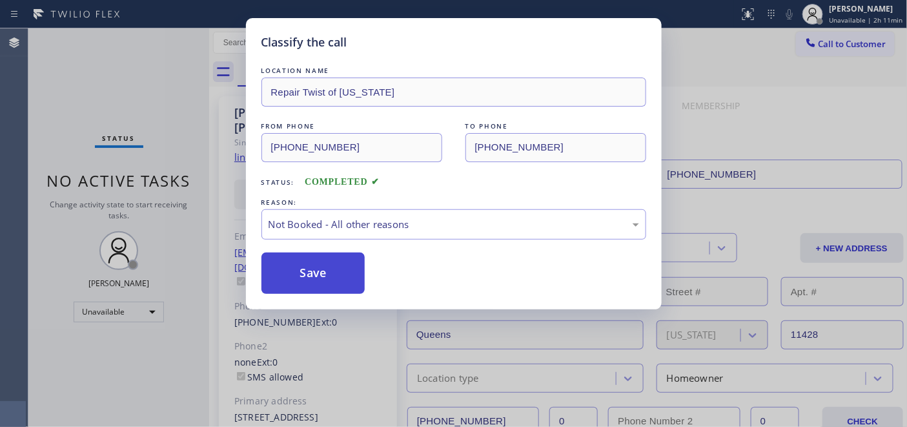
click at [340, 261] on button "Save" at bounding box center [313, 272] width 104 height 41
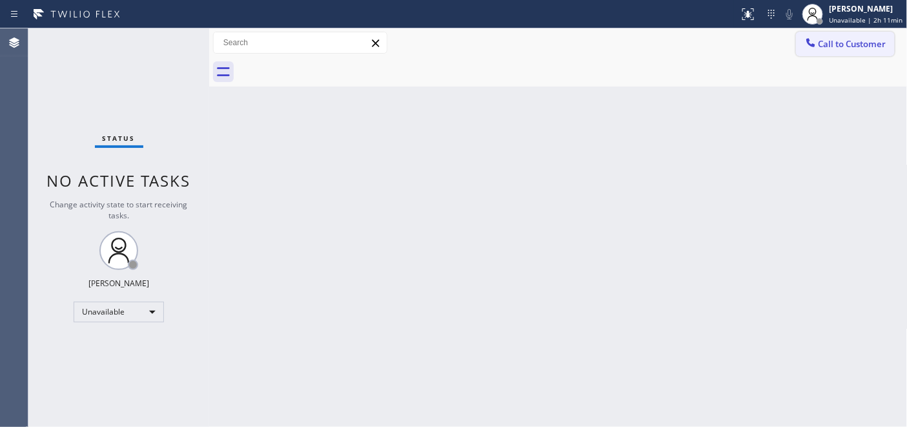
click at [822, 42] on span "Call to Customer" at bounding box center [853, 44] width 68 height 12
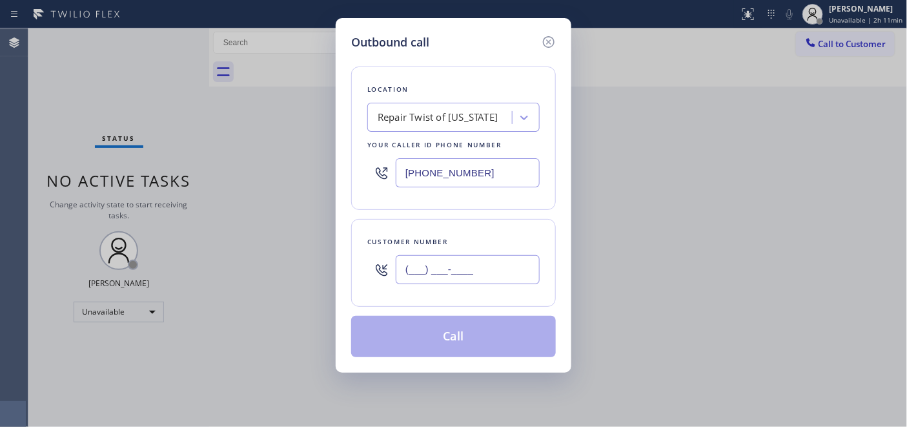
click at [476, 282] on input "(___) ___-____" at bounding box center [468, 269] width 144 height 29
paste input "408) 406-0604"
type input "(408) 406-0604"
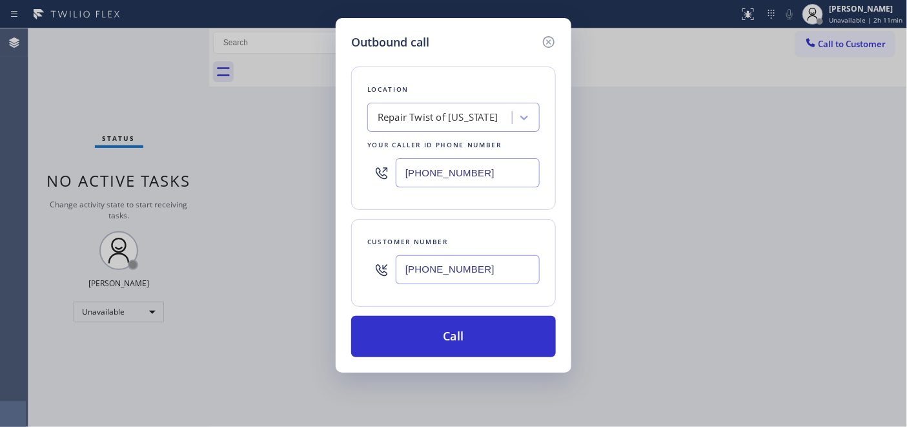
drag, startPoint x: 393, startPoint y: 166, endPoint x: 343, endPoint y: 169, distance: 49.2
click at [353, 168] on div "Location Repair Twist of New York Your caller id phone number (347) 284-6179" at bounding box center [453, 138] width 205 height 143
paste input "408) 413-48"
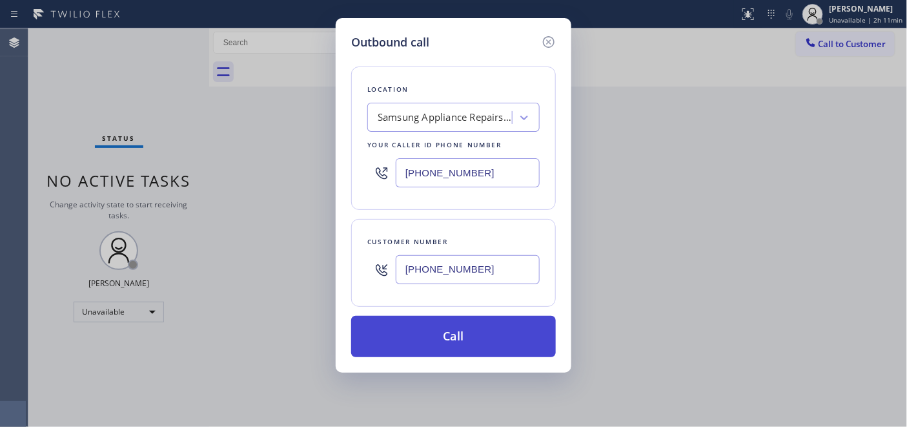
type input "(408) 413-4879"
click at [507, 321] on button "Call" at bounding box center [453, 336] width 205 height 41
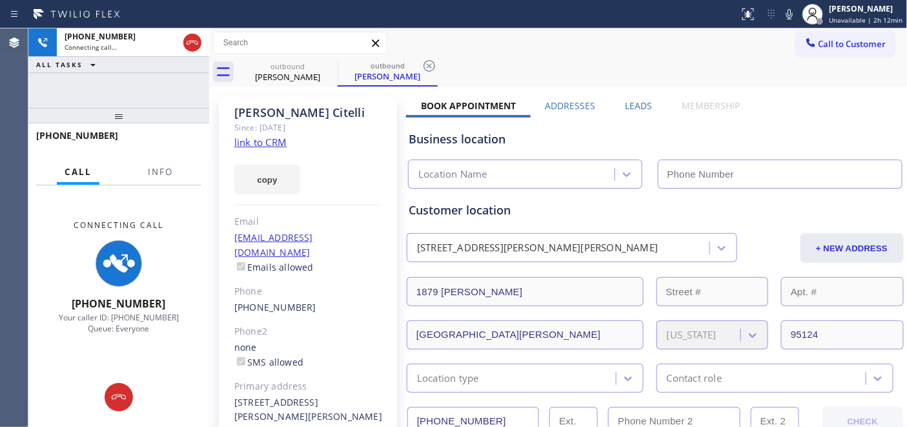
type input "(408) 413-4879"
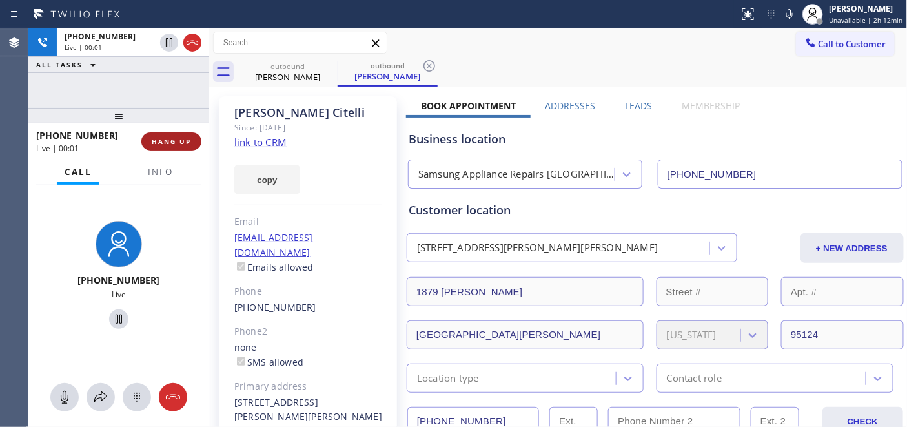
click at [179, 147] on button "HANG UP" at bounding box center [171, 141] width 60 height 18
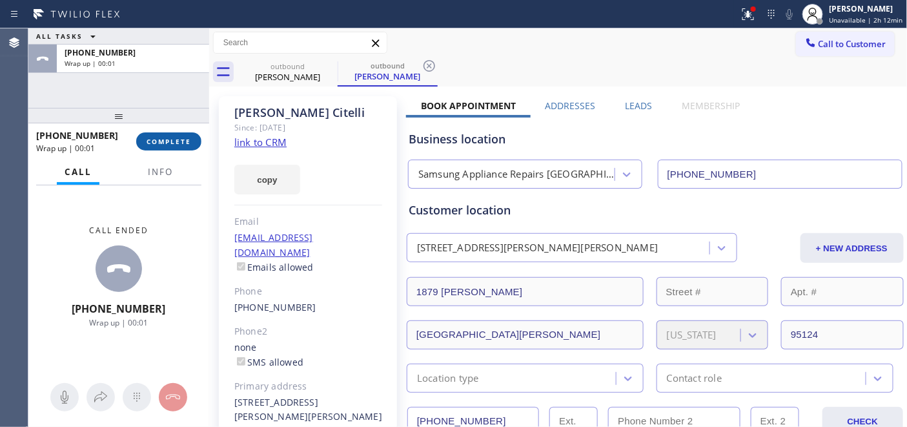
click at [179, 145] on span "COMPLETE" at bounding box center [169, 141] width 45 height 9
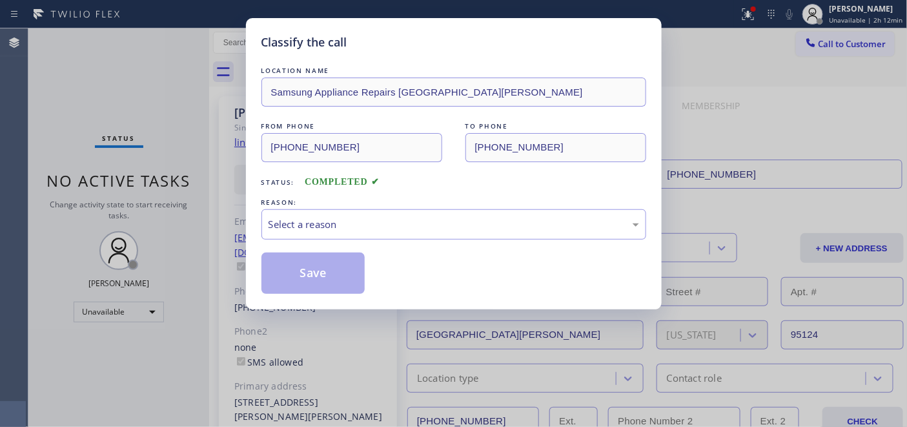
click at [402, 208] on div "REASON:" at bounding box center [453, 203] width 385 height 14
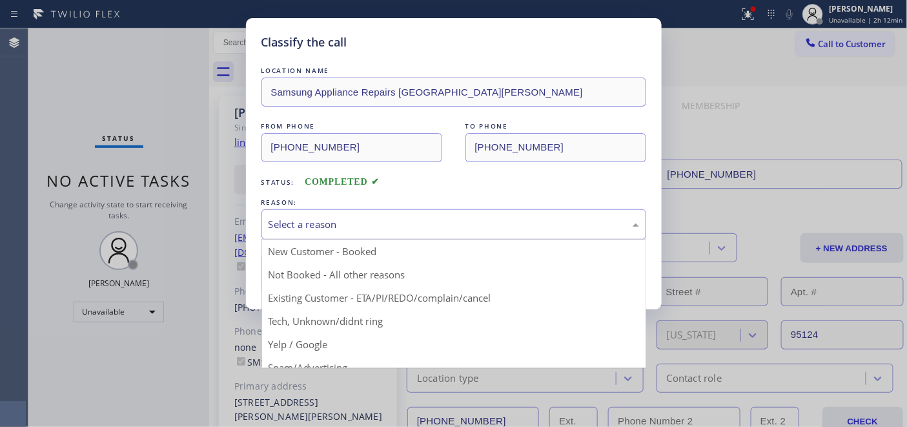
click at [387, 229] on div "Select a reason" at bounding box center [454, 224] width 371 height 15
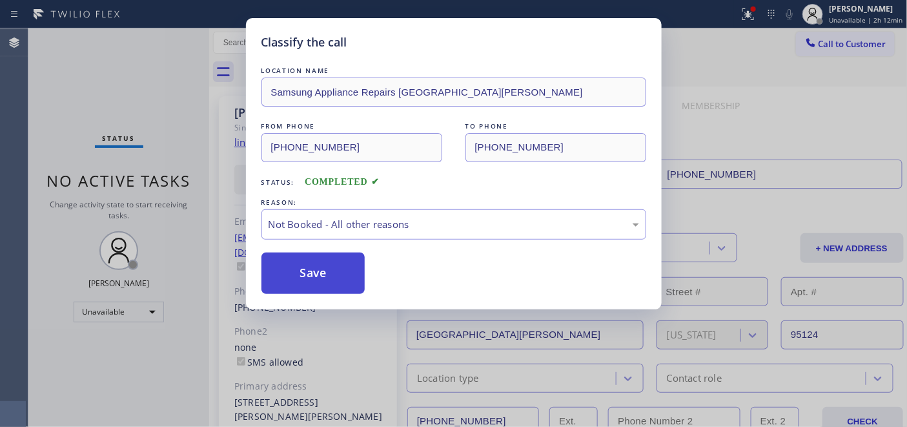
click at [324, 268] on button "Save" at bounding box center [313, 272] width 104 height 41
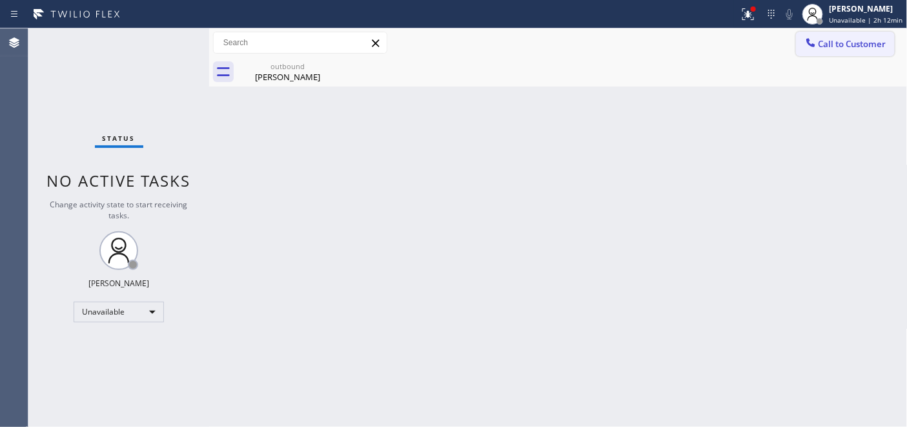
click at [837, 46] on span "Call to Customer" at bounding box center [853, 44] width 68 height 12
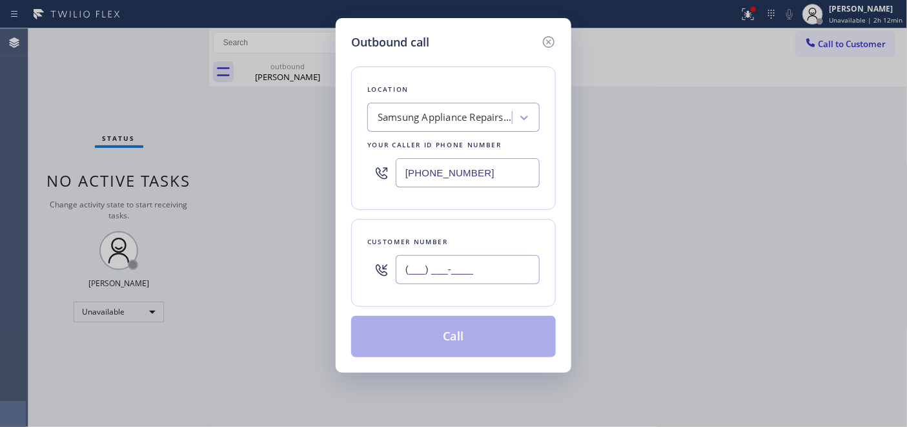
click at [489, 273] on input "(___) ___-____" at bounding box center [468, 269] width 144 height 29
paste input "754) 228-7856"
type input "(754) 228-7856"
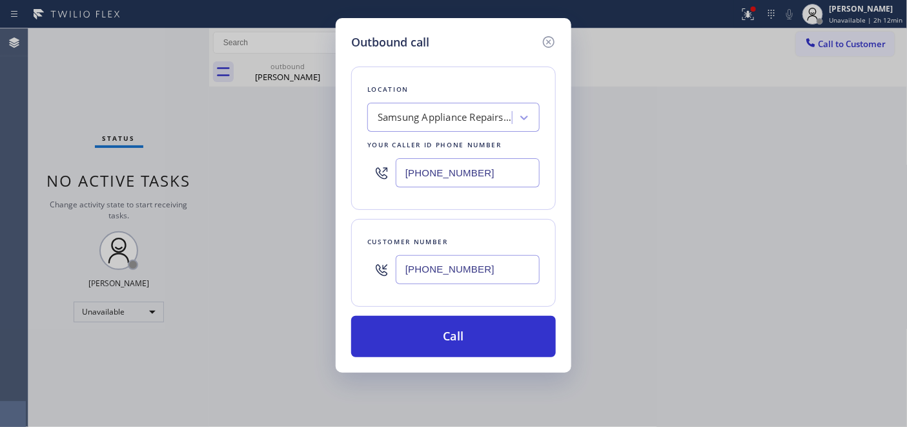
drag, startPoint x: 487, startPoint y: 170, endPoint x: 347, endPoint y: 165, distance: 139.5
click at [347, 165] on div "Outbound call Location Samsung Appliance Repairs San Jose Your caller id phone …" at bounding box center [454, 195] width 236 height 354
paste input "760) 983-7951"
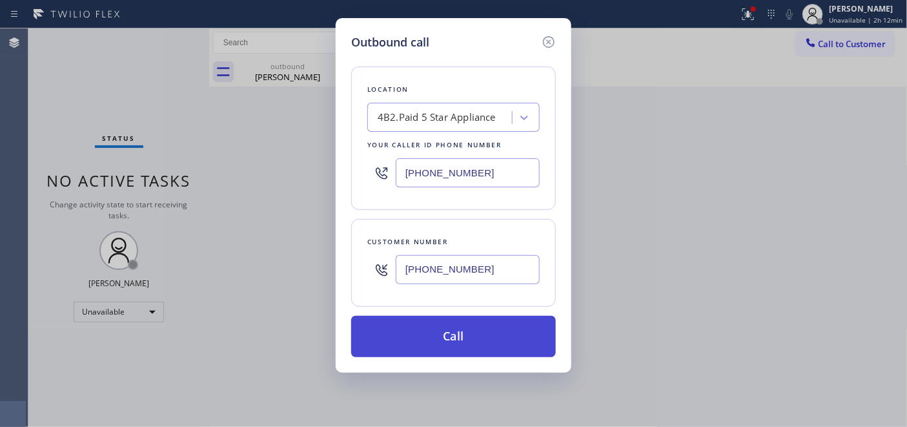
type input "(760) 983-7951"
click at [540, 332] on button "Call" at bounding box center [453, 336] width 205 height 41
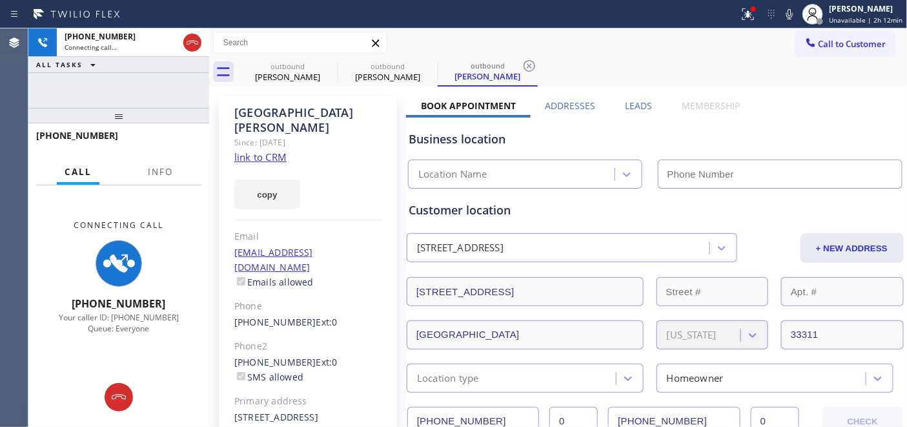
type input "(760) 983-7951"
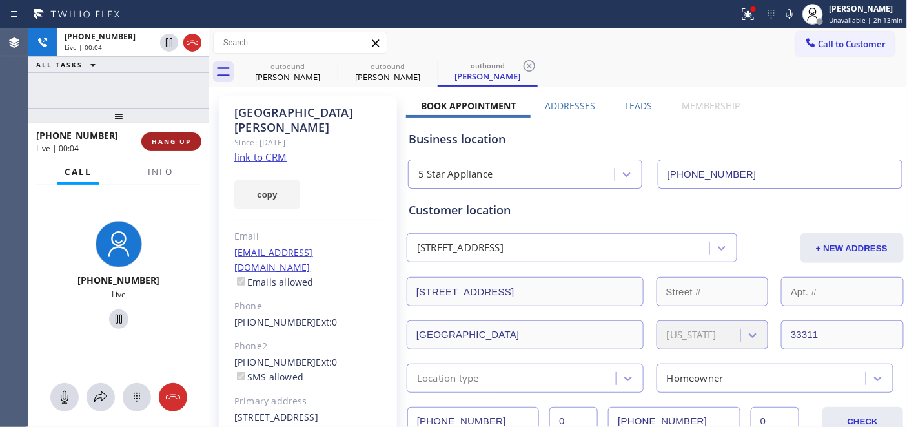
click at [154, 144] on span "HANG UP" at bounding box center [171, 141] width 39 height 9
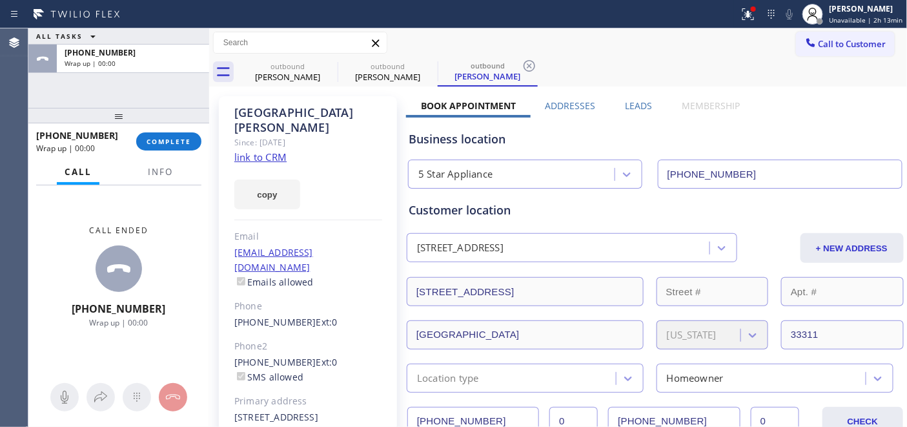
drag, startPoint x: 145, startPoint y: 105, endPoint x: 145, endPoint y: 74, distance: 31.6
click at [145, 74] on div "ALL TASKS ALL TASKS ACTIVE TASKS TASKS IN WRAP UP +17542287856 Wrap up | 00:00 …" at bounding box center [118, 227] width 181 height 398
drag, startPoint x: 171, startPoint y: 125, endPoint x: 172, endPoint y: 136, distance: 10.4
click at [171, 123] on div at bounding box center [118, 115] width 181 height 15
click at [172, 136] on button "COMPLETE" at bounding box center [168, 141] width 65 height 18
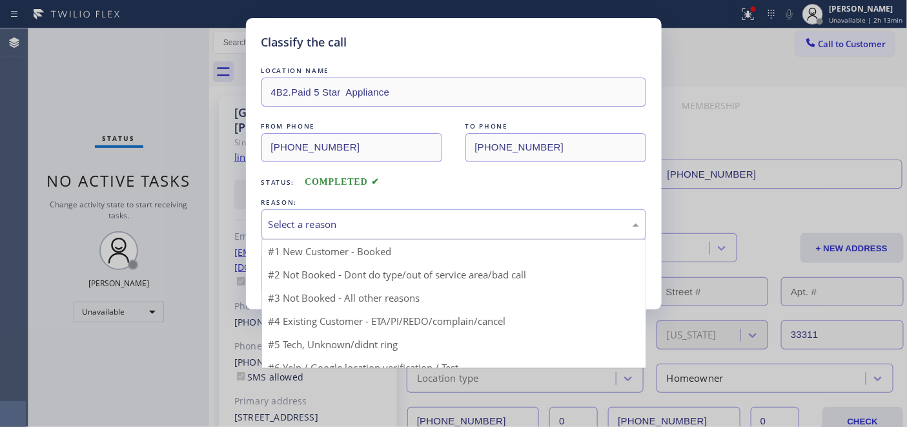
click at [374, 220] on div "Select a reason" at bounding box center [454, 224] width 371 height 15
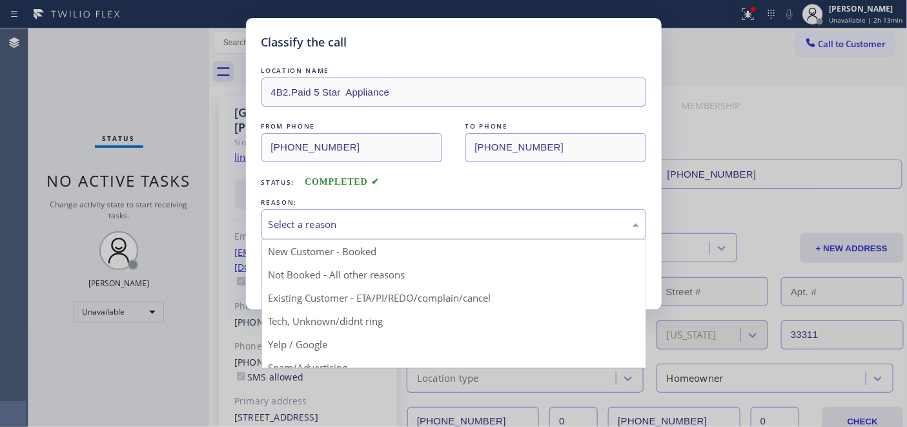
drag, startPoint x: 349, startPoint y: 272, endPoint x: 337, endPoint y: 269, distance: 11.9
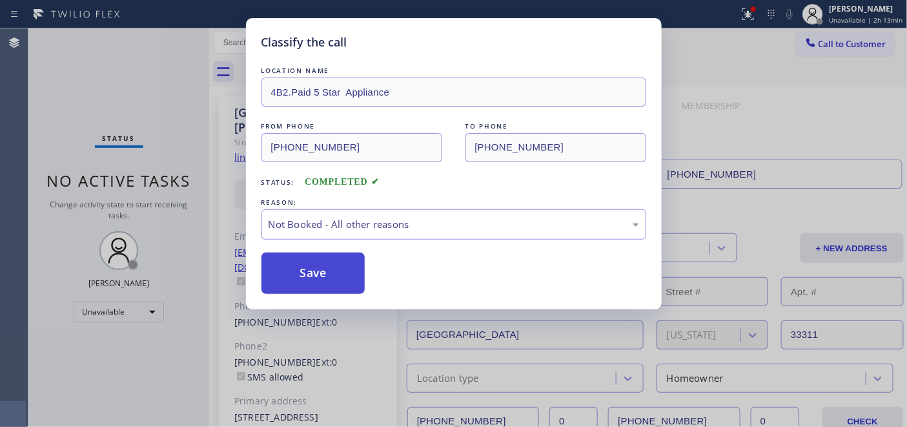
click at [337, 269] on button "Save" at bounding box center [313, 272] width 104 height 41
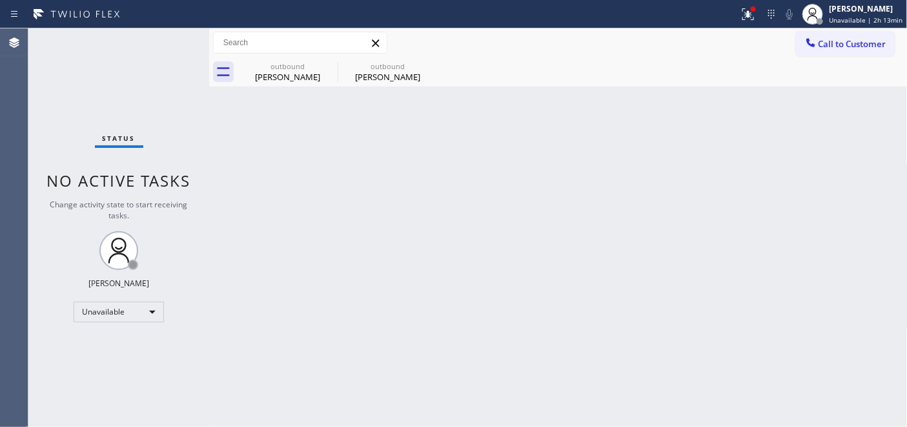
click at [832, 43] on span "Call to Customer" at bounding box center [853, 44] width 68 height 12
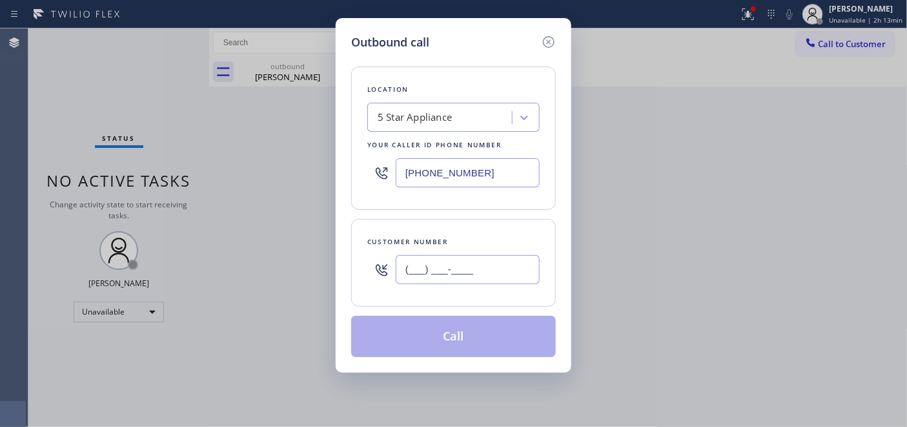
click at [486, 271] on input "(___) ___-____" at bounding box center [468, 269] width 144 height 29
paste input "714) 624-0626"
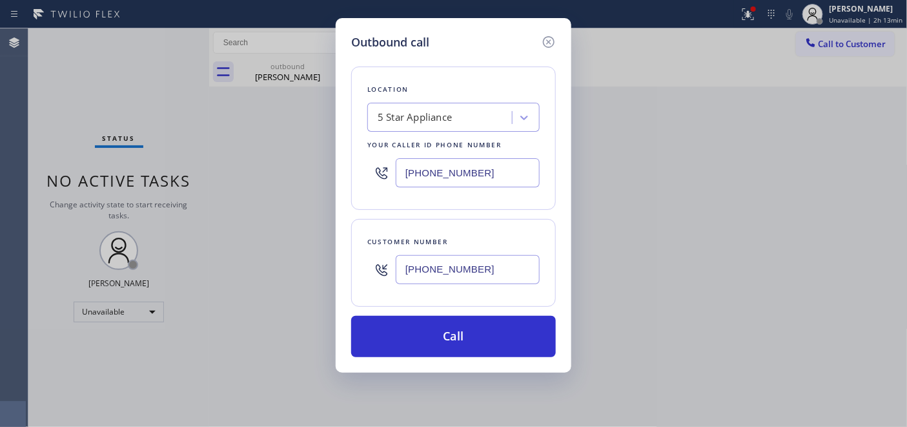
type input "(714) 624-0626"
drag, startPoint x: 489, startPoint y: 179, endPoint x: 352, endPoint y: 167, distance: 137.4
click at [352, 167] on div "Location 5 Star Appliance Your caller id phone number (760) 983-7951" at bounding box center [453, 138] width 205 height 143
paste input "855) 731-4952"
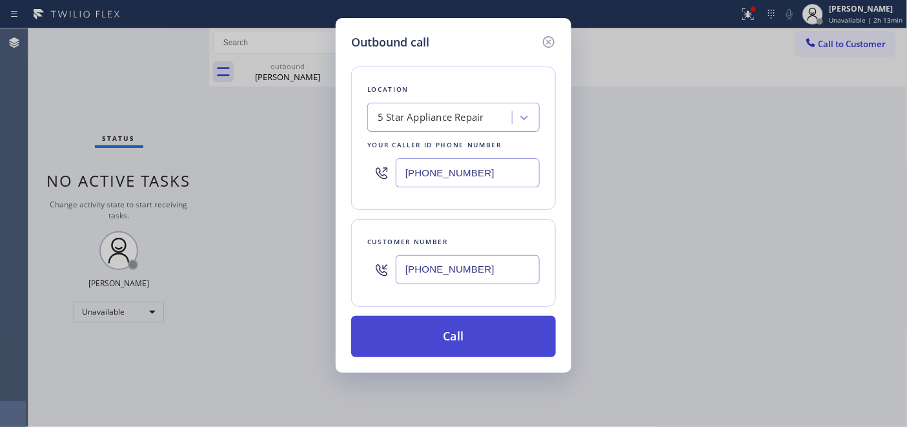
type input "[PHONE_NUMBER]"
click at [494, 332] on button "Call" at bounding box center [453, 336] width 205 height 41
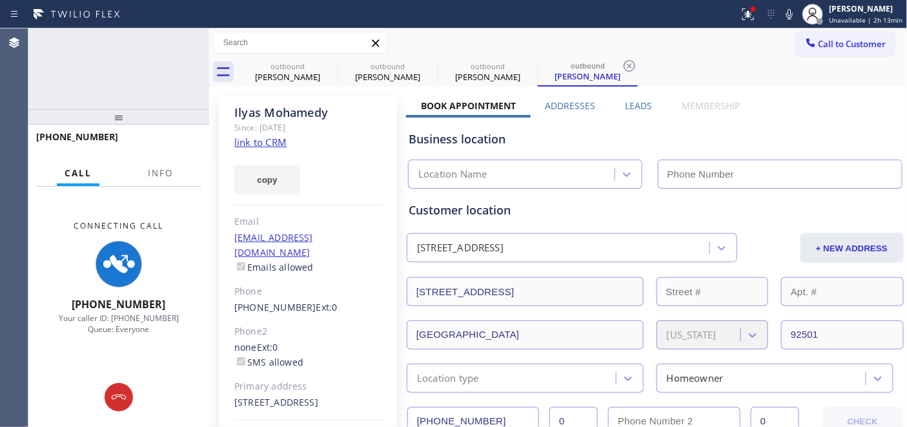
type input "[PHONE_NUMBER]"
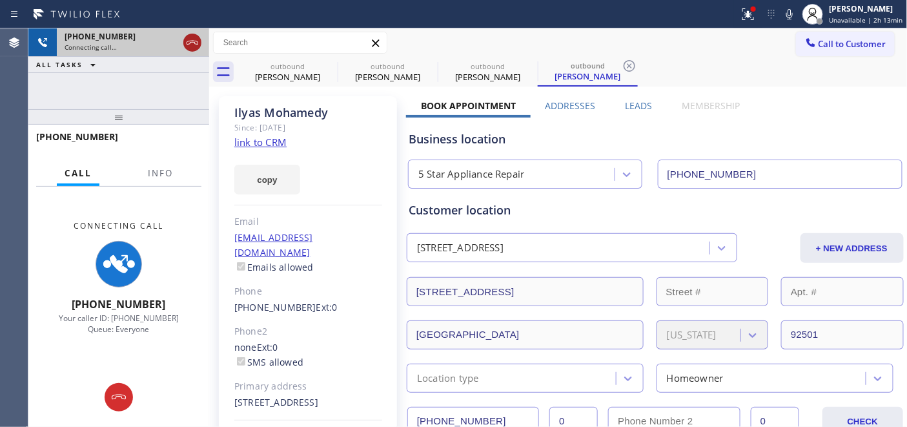
click at [199, 37] on icon at bounding box center [192, 42] width 15 height 15
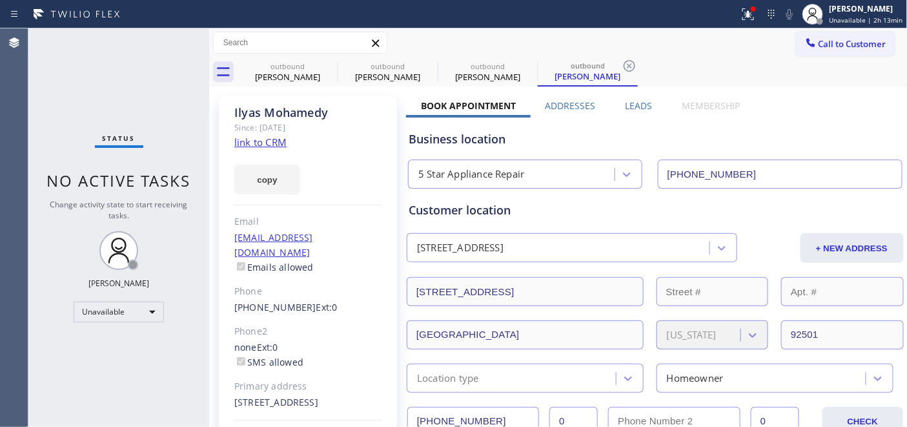
click at [867, 63] on div "outbound Robert Citelli outbound Elva John outbound Ilyas Mohamedy outbound Ily…" at bounding box center [573, 71] width 670 height 29
drag, startPoint x: 815, startPoint y: 53, endPoint x: 795, endPoint y: 62, distance: 22.0
click at [814, 53] on button "Call to Customer" at bounding box center [845, 44] width 99 height 25
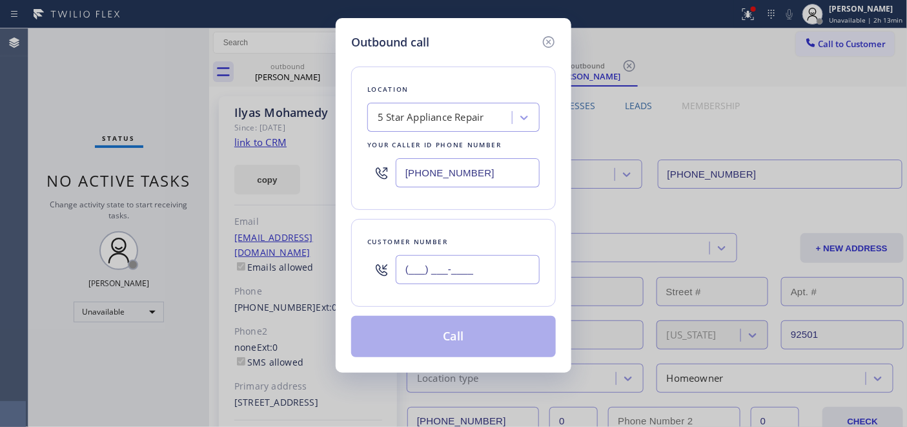
click at [466, 258] on input "(___) ___-____" at bounding box center [468, 269] width 144 height 29
paste input "336) 749-7687"
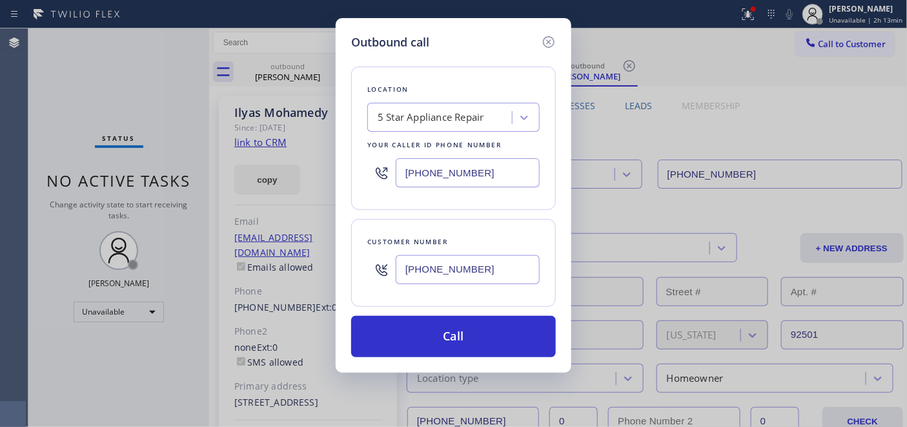
type input "(336) 749-7687"
drag, startPoint x: 480, startPoint y: 172, endPoint x: 325, endPoint y: 171, distance: 155.6
click at [347, 171] on div "Outbound call Location 5 Star Appliance Repair Your caller id phone number (855…" at bounding box center [454, 195] width 236 height 354
paste input "646) 362-7346"
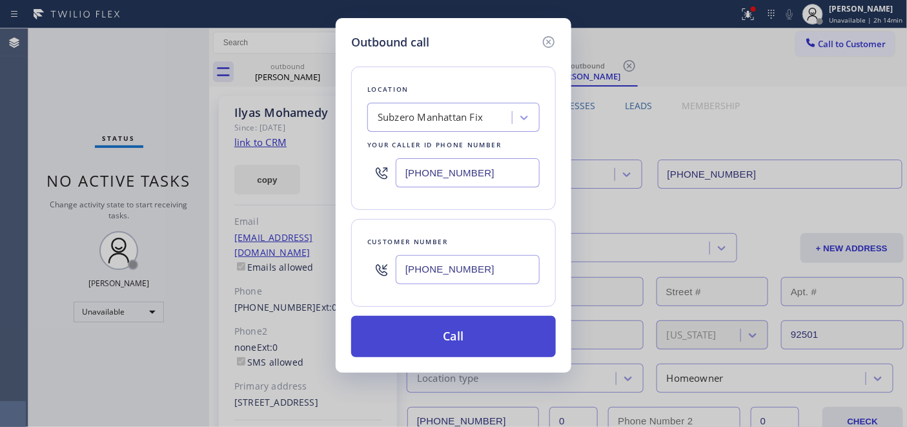
type input "(646) 362-7346"
click at [510, 342] on button "Call" at bounding box center [453, 336] width 205 height 41
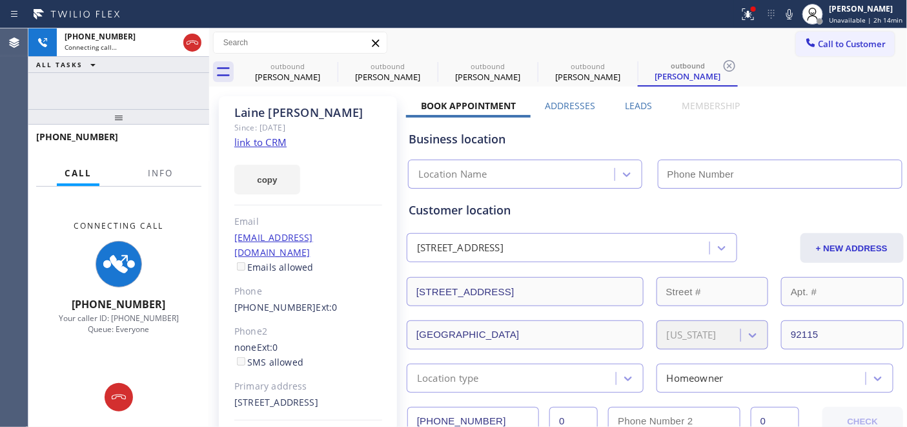
click at [761, 21] on div at bounding box center [748, 13] width 28 height 15
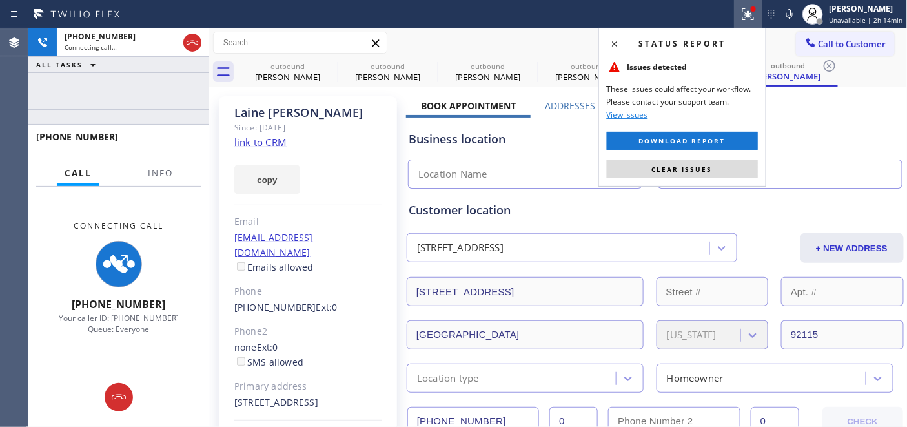
drag, startPoint x: 662, startPoint y: 171, endPoint x: 657, endPoint y: 32, distance: 138.9
click at [662, 171] on span "Clear issues" at bounding box center [682, 169] width 61 height 9
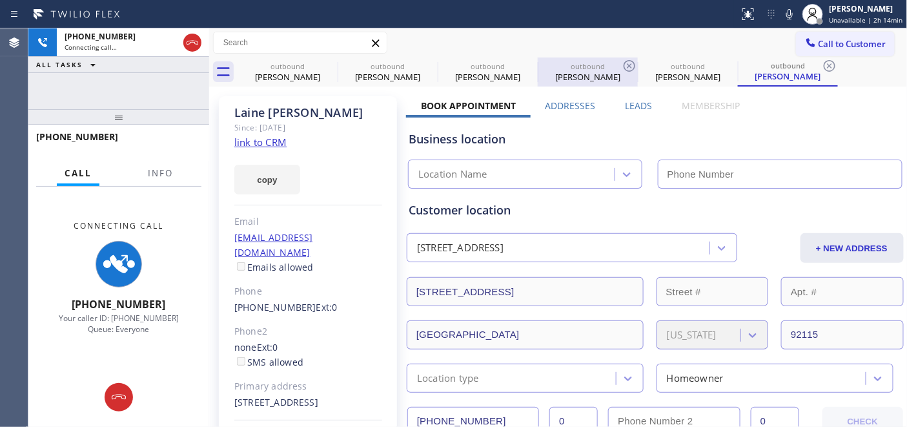
type input "(646) 362-7346"
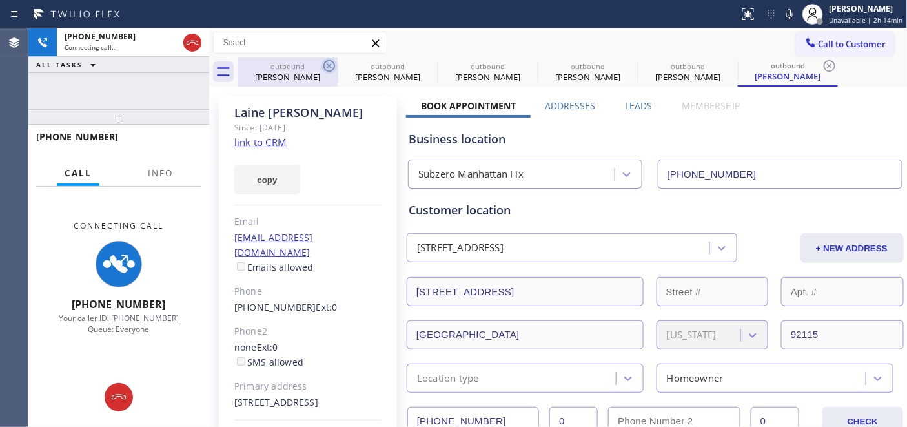
click at [331, 62] on icon at bounding box center [329, 65] width 15 height 15
type input "(760) 983-7951"
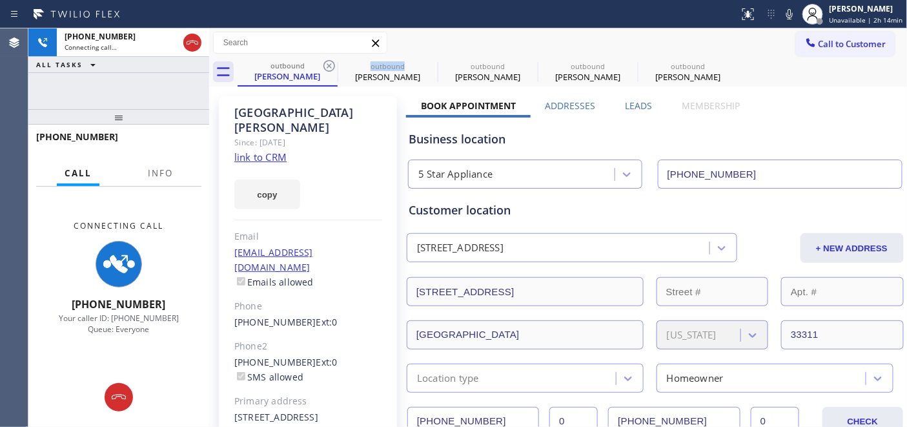
click at [331, 62] on icon at bounding box center [329, 65] width 15 height 15
type input "[PHONE_NUMBER]"
click at [0, 0] on icon at bounding box center [0, 0] width 0 height 0
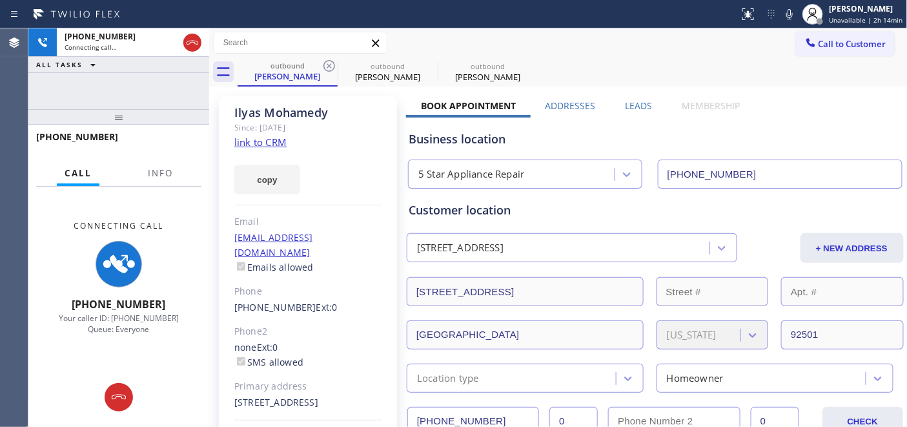
click at [569, 26] on div "Status report No issues detected If you experience an issue, please download th…" at bounding box center [453, 14] width 907 height 28
click at [322, 61] on icon at bounding box center [329, 65] width 15 height 15
type input "(646) 362-7346"
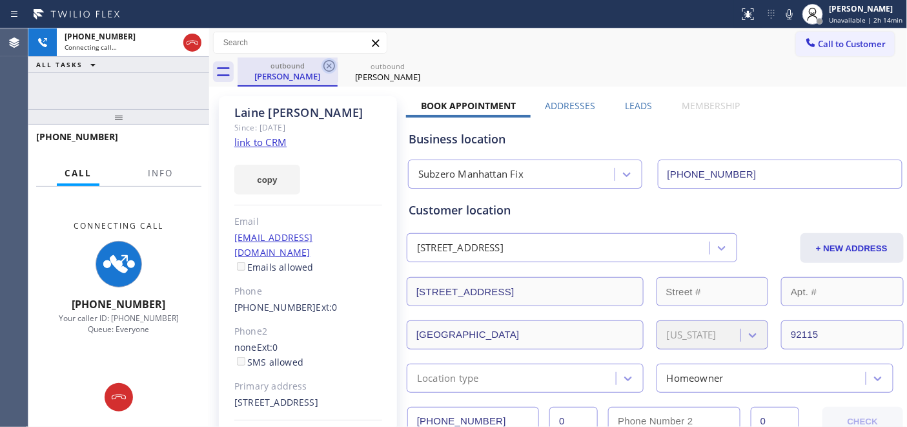
click at [327, 67] on icon at bounding box center [329, 65] width 15 height 15
click at [579, 34] on div "Call to Customer Outbound call Location Subzero Manhattan Fix Your caller id ph…" at bounding box center [558, 43] width 699 height 23
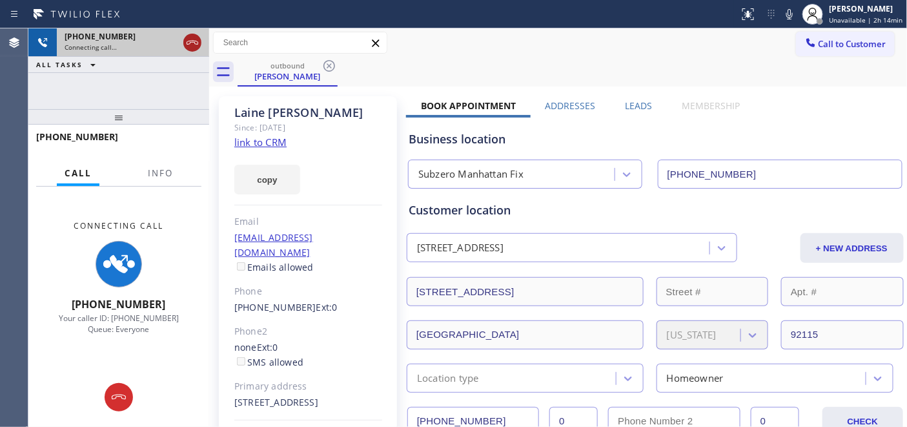
click at [192, 46] on icon at bounding box center [192, 42] width 15 height 15
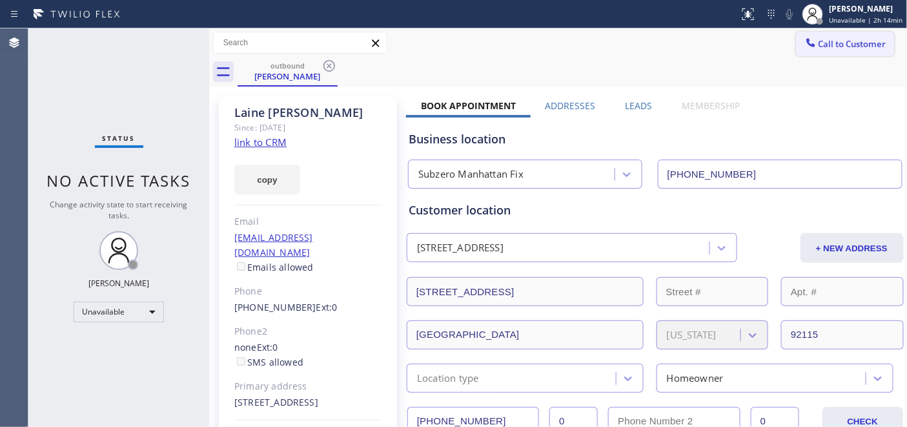
click at [806, 45] on div at bounding box center [810, 43] width 15 height 15
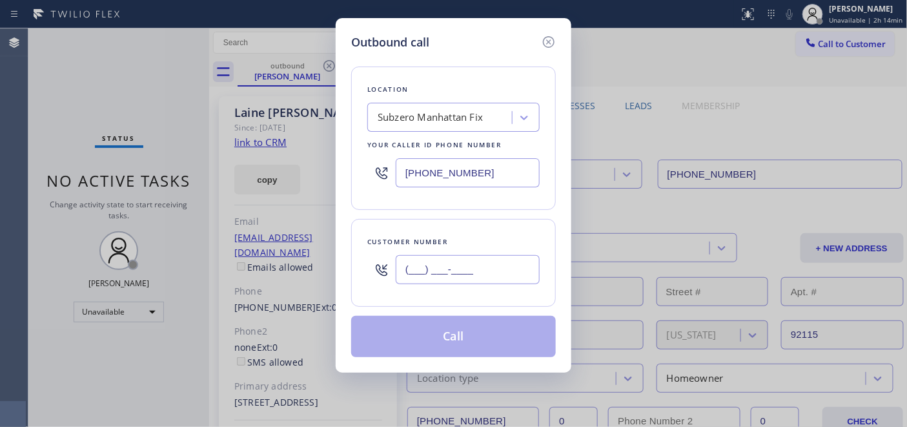
click at [467, 275] on input "(___) ___-____" at bounding box center [468, 269] width 144 height 29
paste input "626) 692-1410"
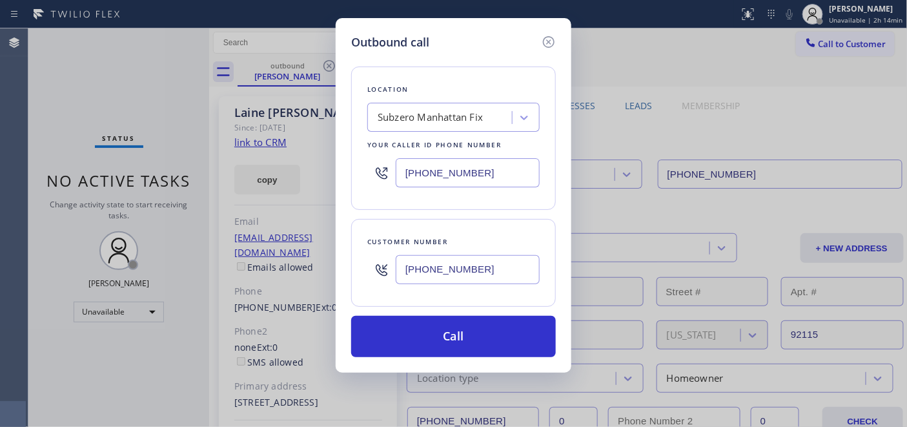
type input "(626) 692-1410"
drag, startPoint x: 482, startPoint y: 181, endPoint x: 356, endPoint y: 170, distance: 126.3
click at [356, 170] on div "Location Subzero Manhattan Fix Your caller id phone number (646) 362-7346" at bounding box center [453, 138] width 205 height 143
paste input "213) 277-6121"
type input "(213) 277-6121"
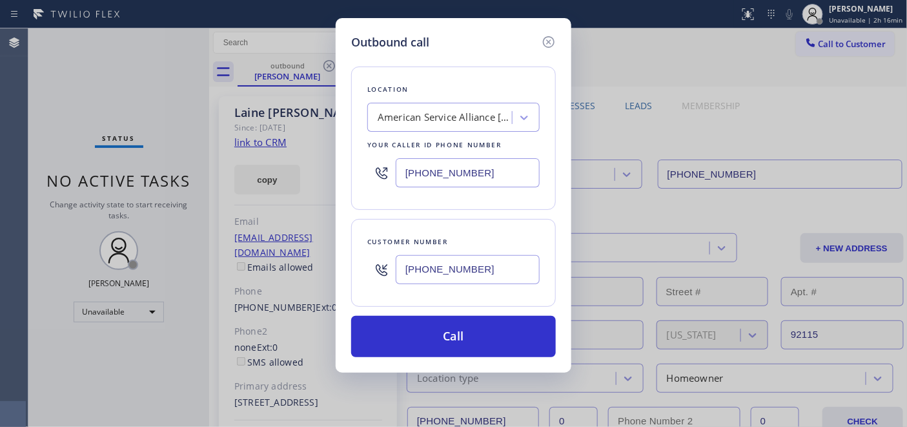
drag, startPoint x: 492, startPoint y: 274, endPoint x: 343, endPoint y: 263, distance: 149.6
click at [345, 263] on div "Outbound call Location American Service Alliance Alhambra Your caller id phone …" at bounding box center [454, 195] width 236 height 354
paste input "text"
type input "(626) 692-1410"
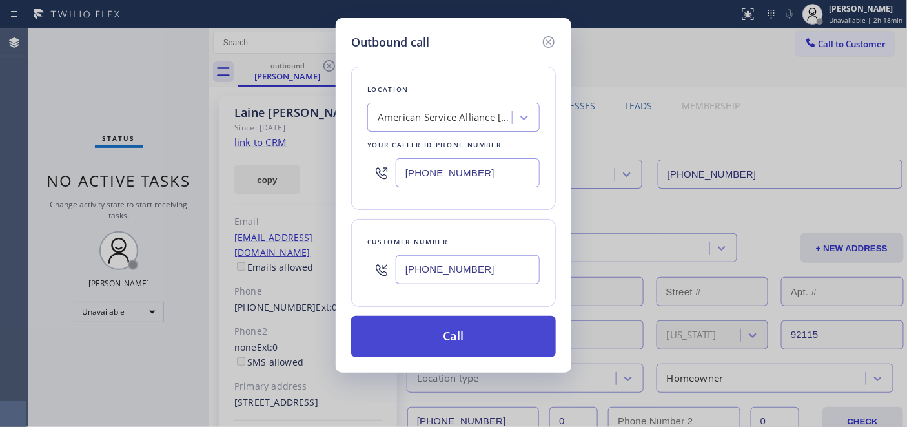
click at [507, 330] on button "Call" at bounding box center [453, 336] width 205 height 41
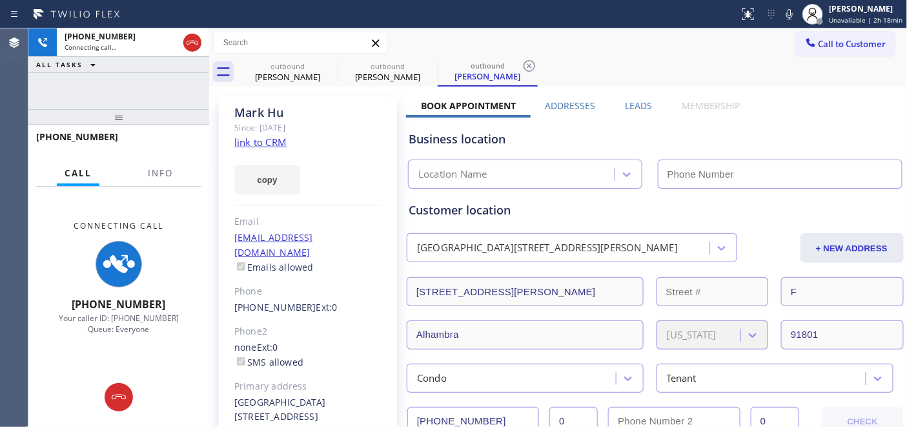
type input "(213) 277-6121"
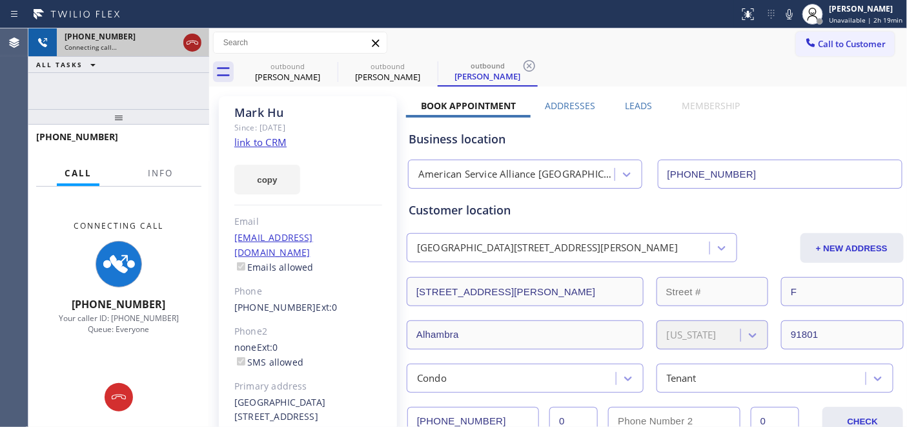
click at [190, 46] on icon at bounding box center [192, 42] width 15 height 15
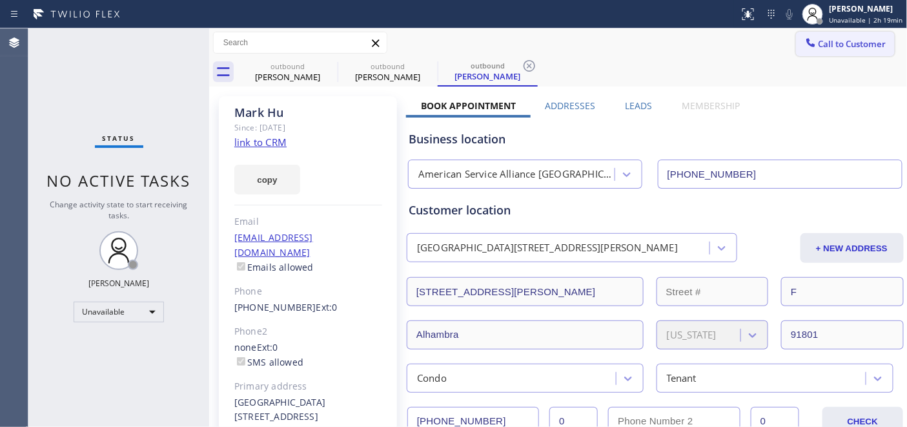
click at [805, 36] on icon at bounding box center [811, 42] width 13 height 13
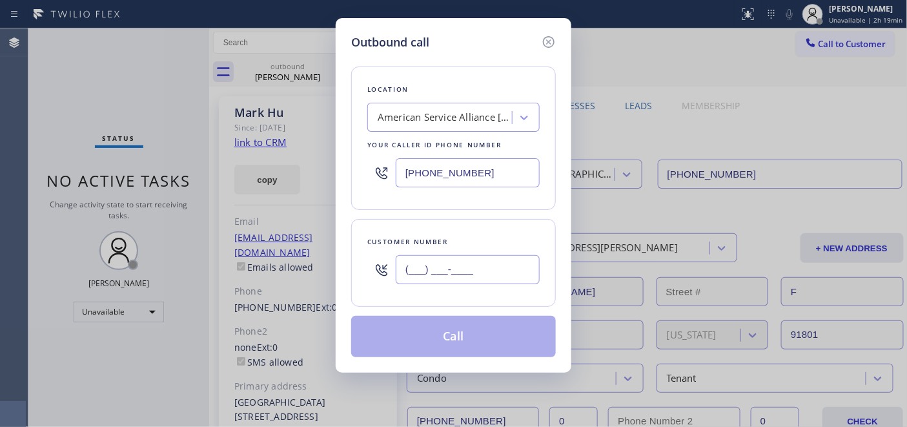
click at [465, 281] on input "(___) ___-____" at bounding box center [468, 269] width 144 height 29
paste input "310) 809-5750"
type input "(310) 809-5750"
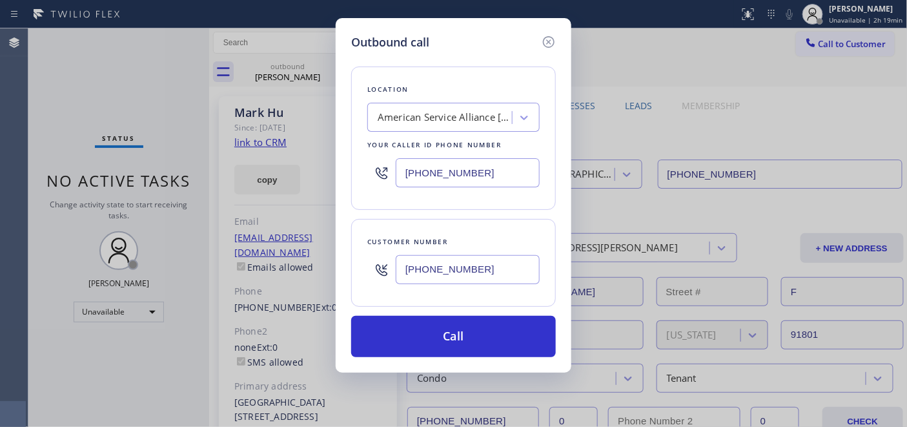
click at [298, 170] on div "Outbound call Location American Service Alliance Alhambra Your caller id phone …" at bounding box center [453, 213] width 907 height 427
paste input "323) 870-7123"
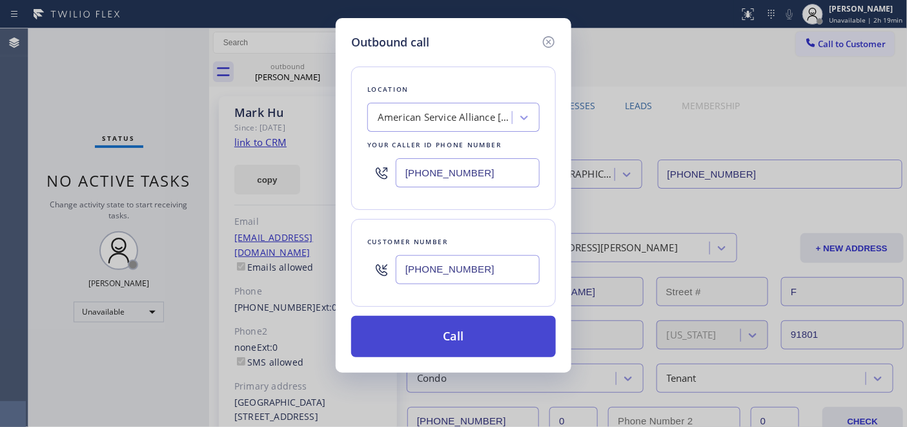
type input "[PHONE_NUMBER]"
click at [486, 330] on button "Call" at bounding box center [453, 336] width 205 height 41
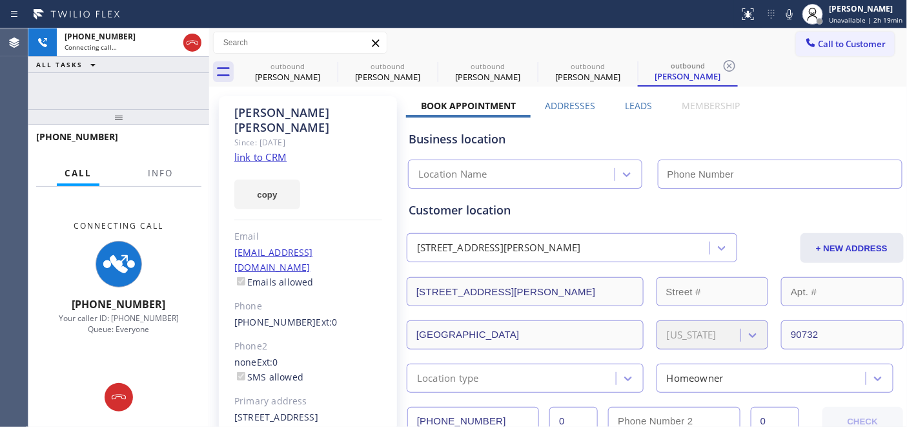
type input "[PHONE_NUMBER]"
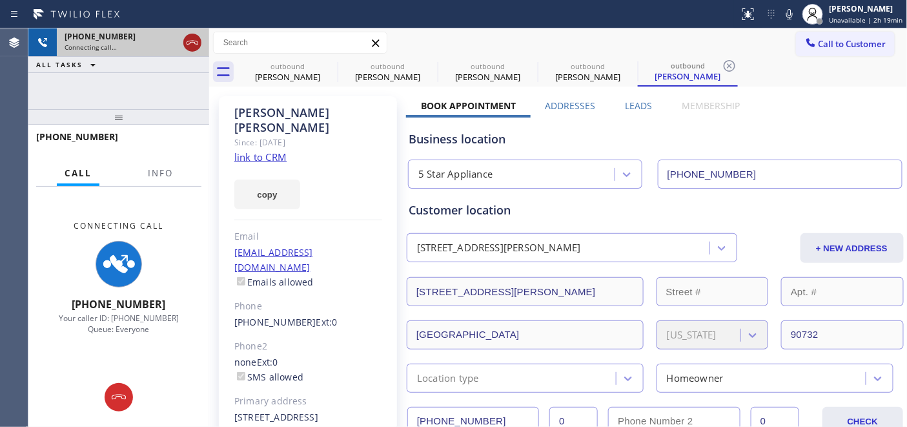
click at [190, 35] on icon at bounding box center [192, 42] width 15 height 15
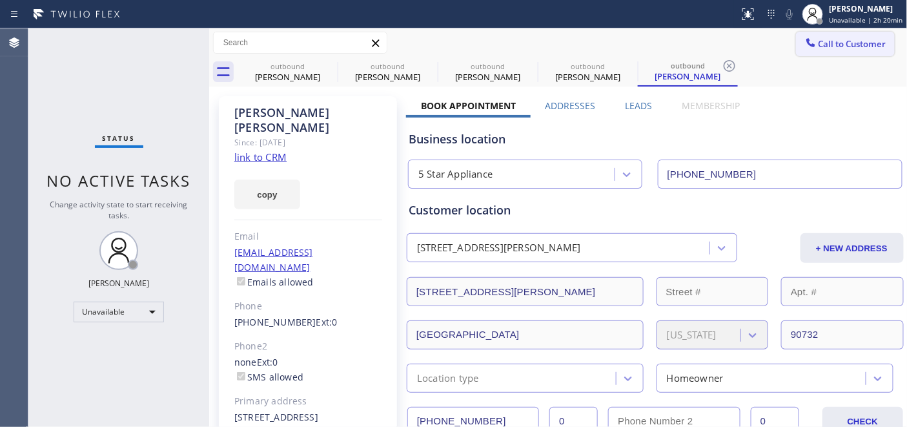
click at [815, 53] on button "Call to Customer" at bounding box center [845, 44] width 99 height 25
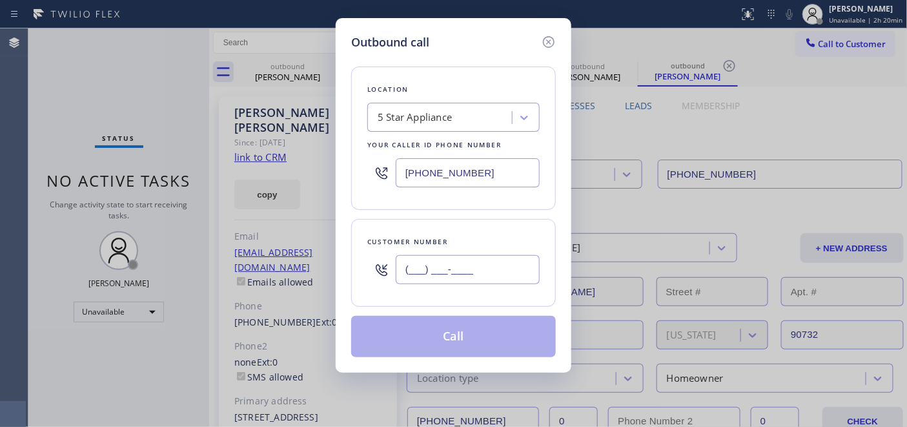
click at [459, 267] on input "(___) ___-____" at bounding box center [468, 269] width 144 height 29
paste input "949) 663-0470"
type input "(949) 663-0470"
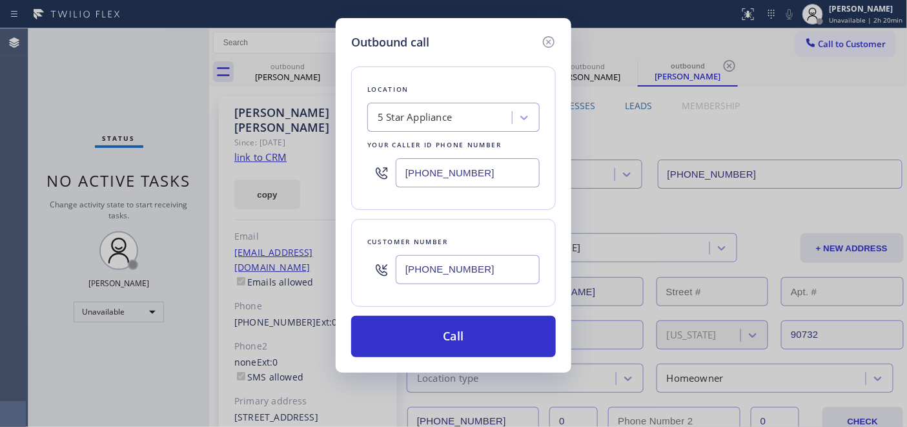
drag, startPoint x: 482, startPoint y: 168, endPoint x: 352, endPoint y: 174, distance: 130.6
click at [337, 165] on div "Outbound call Location 5 Star Appliance Your caller id phone number (323) 870-7…" at bounding box center [454, 195] width 236 height 354
paste input "760) 983-7951"
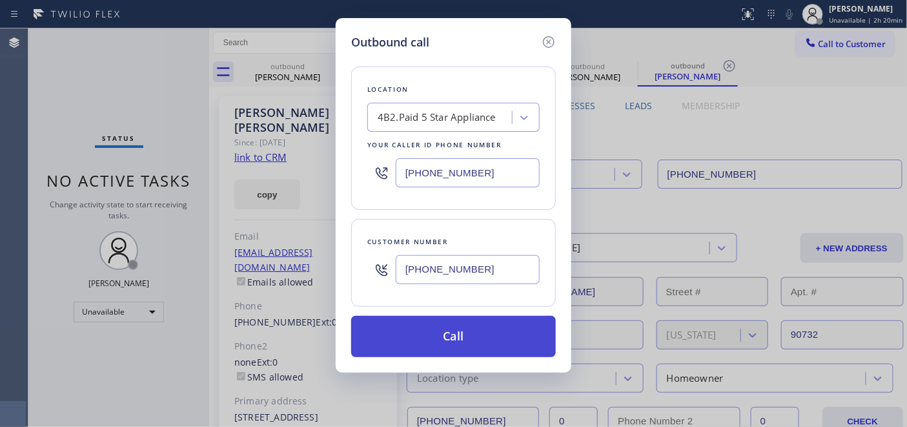
type input "(760) 983-7951"
click at [456, 316] on button "Call" at bounding box center [453, 336] width 205 height 41
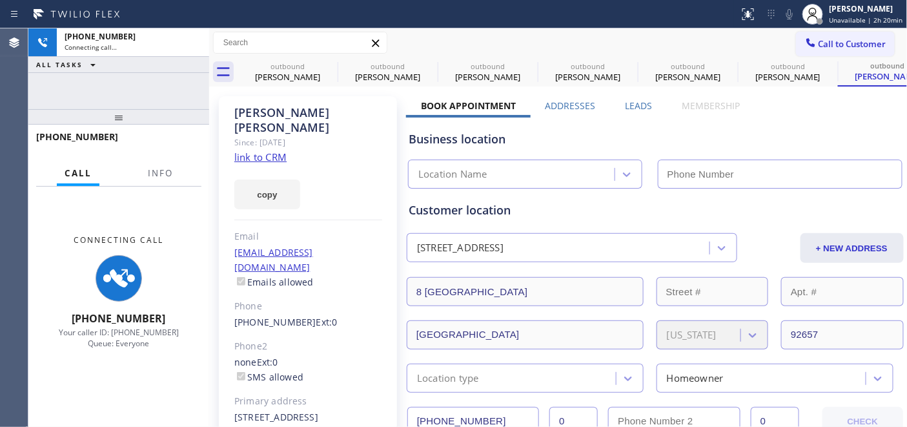
type input "(760) 983-7951"
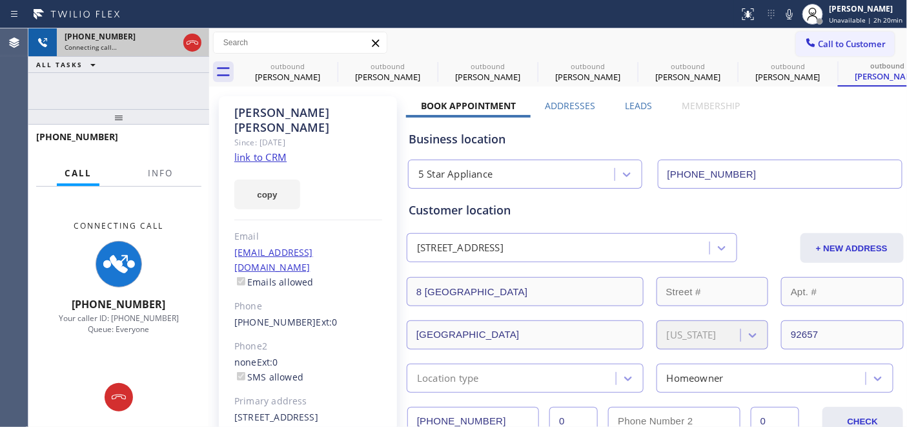
drag, startPoint x: 176, startPoint y: 123, endPoint x: 177, endPoint y: 56, distance: 67.8
click at [177, 65] on div "+19496630470 Connecting call… ALL TASKS ALL TASKS ACTIVE TASKS TASKS IN WRAP UP…" at bounding box center [118, 227] width 181 height 398
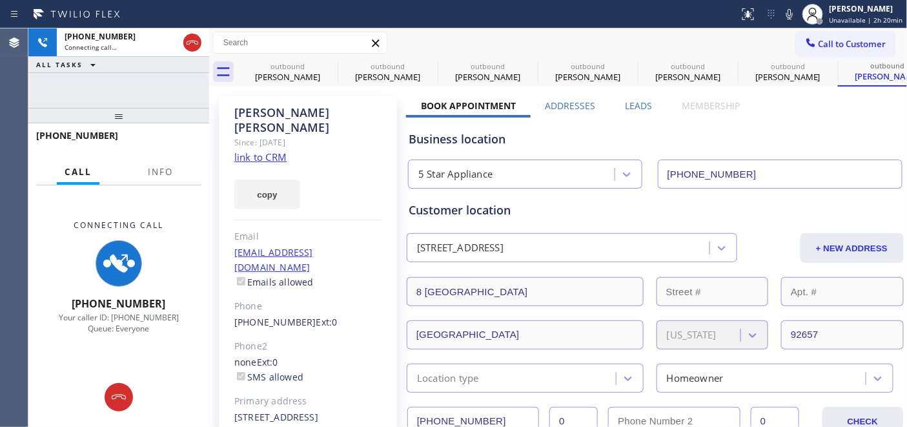
drag, startPoint x: 553, startPoint y: 142, endPoint x: 543, endPoint y: 136, distance: 12.2
click at [553, 142] on div "Business location" at bounding box center [655, 138] width 493 height 17
click at [331, 66] on icon at bounding box center [329, 65] width 15 height 15
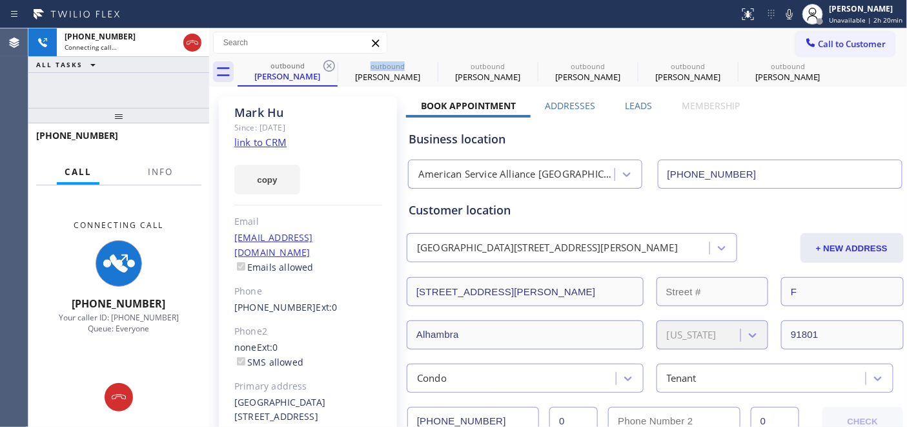
click at [331, 66] on icon at bounding box center [329, 65] width 15 height 15
click at [0, 0] on icon at bounding box center [0, 0] width 0 height 0
type input "[PHONE_NUMBER]"
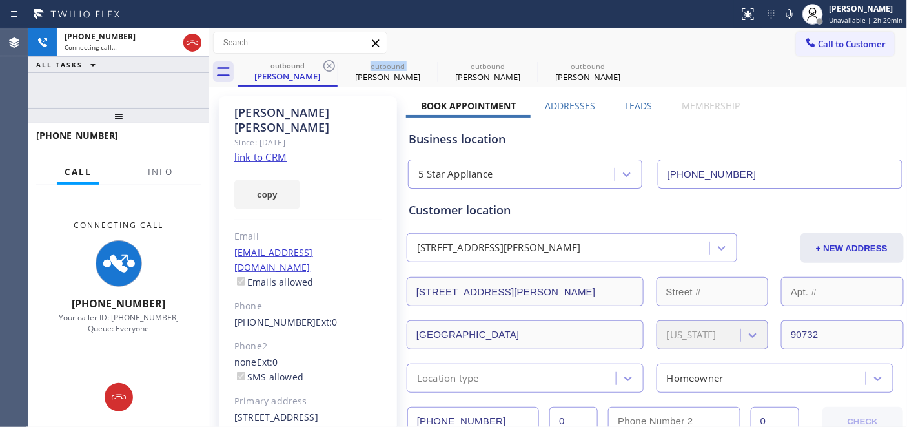
click at [331, 66] on icon at bounding box center [329, 65] width 15 height 15
type input "(760) 983-7951"
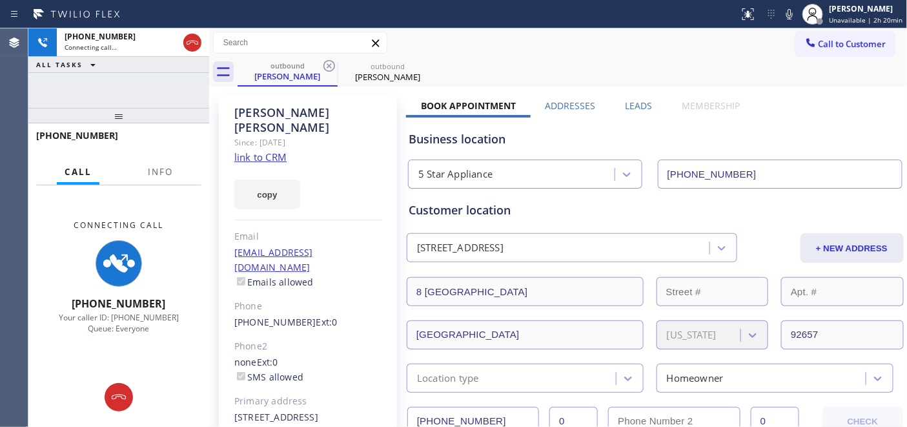
click at [545, 34] on div "Call to Customer Outbound call Location 5 Star Appliance Your caller id phone n…" at bounding box center [558, 43] width 699 height 23
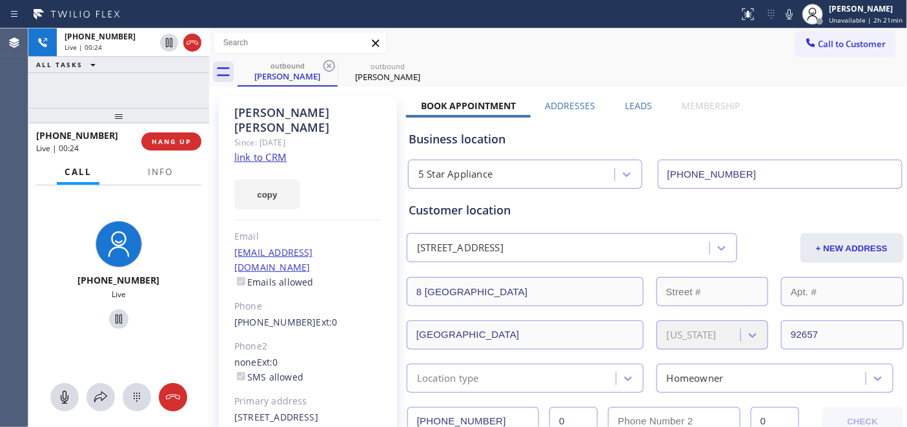
drag, startPoint x: 181, startPoint y: 110, endPoint x: 181, endPoint y: 89, distance: 21.3
click at [181, 89] on div "+19496630470 Live | 00:24 ALL TASKS ALL TASKS ACTIVE TASKS TASKS IN WRAP UP +19…" at bounding box center [118, 227] width 181 height 398
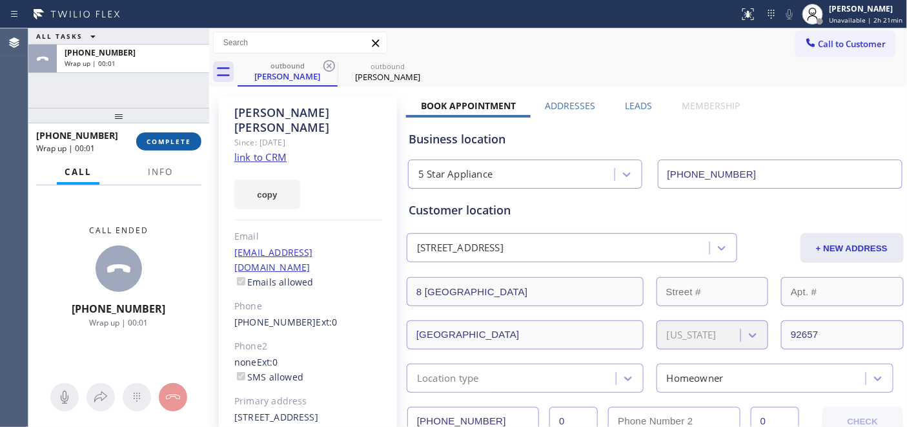
click at [189, 145] on span "COMPLETE" at bounding box center [169, 141] width 45 height 9
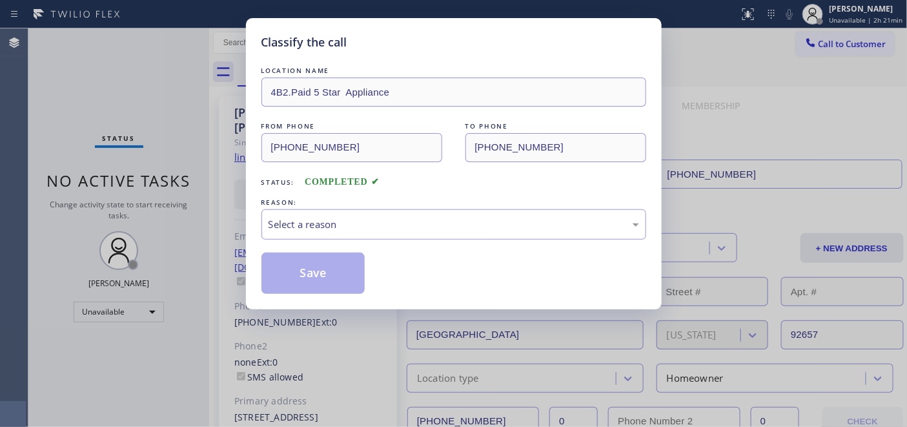
click at [189, 145] on div "Classify the call LOCATION NAME 4B2.Paid 5 Star Appliance FROM PHONE (760) 983-…" at bounding box center [453, 213] width 907 height 427
click at [421, 231] on div "Select a reason" at bounding box center [454, 224] width 371 height 15
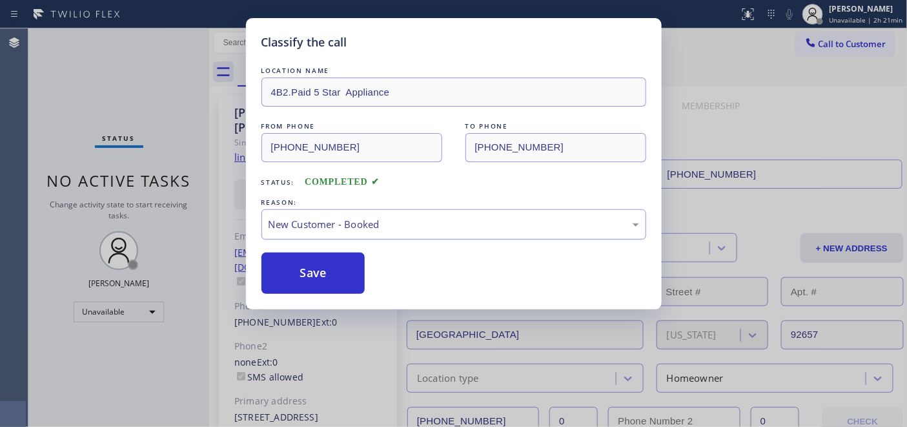
click at [365, 236] on div "New Customer - Booked" at bounding box center [453, 224] width 385 height 30
click at [325, 270] on button "Save" at bounding box center [313, 272] width 104 height 41
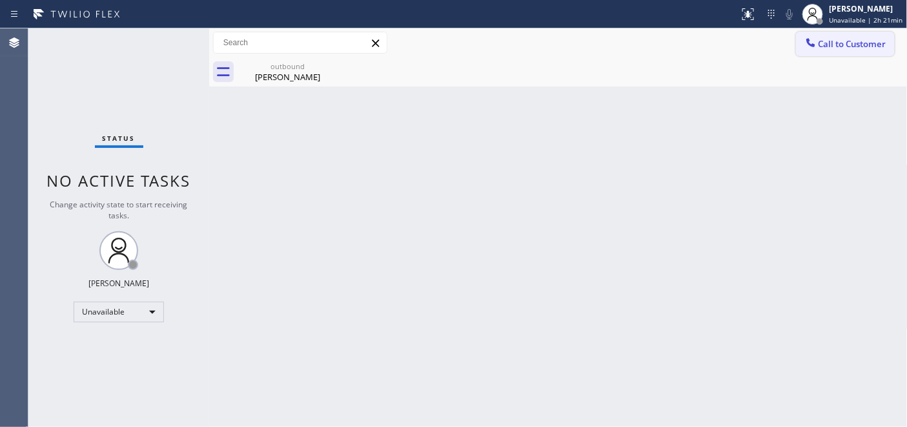
click at [808, 48] on icon at bounding box center [811, 42] width 13 height 13
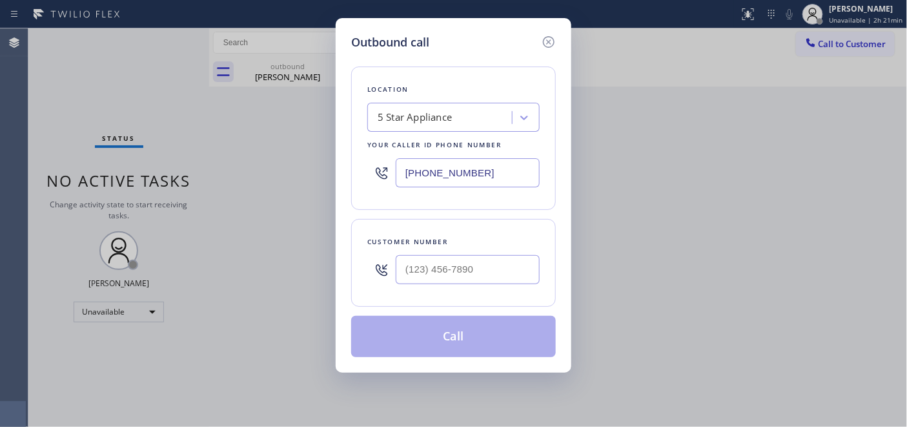
click at [394, 287] on div at bounding box center [381, 270] width 28 height 42
click at [403, 272] on input "(___) ___-____" at bounding box center [468, 269] width 144 height 29
paste input "310) 713-8385"
type input "(310) 713-8385"
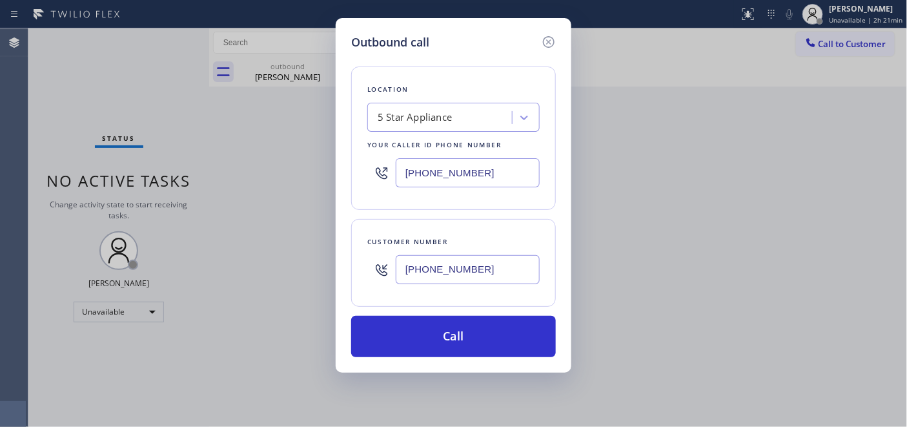
drag, startPoint x: 495, startPoint y: 185, endPoint x: 328, endPoint y: 160, distance: 169.1
click at [302, 146] on div "Outbound call Location 5 Star Appliance Your caller id phone number (760) 983-7…" at bounding box center [453, 213] width 907 height 427
paste input "818) 210-4516"
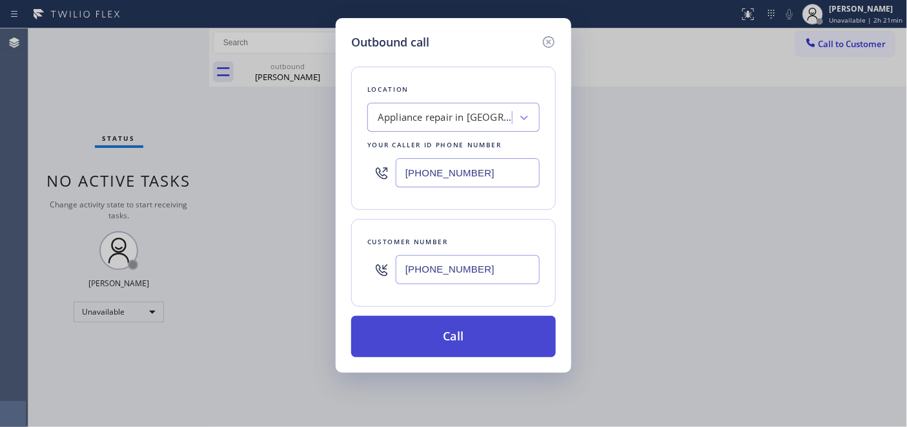
type input "(818) 210-4516"
click at [513, 328] on button "Call" at bounding box center [453, 336] width 205 height 41
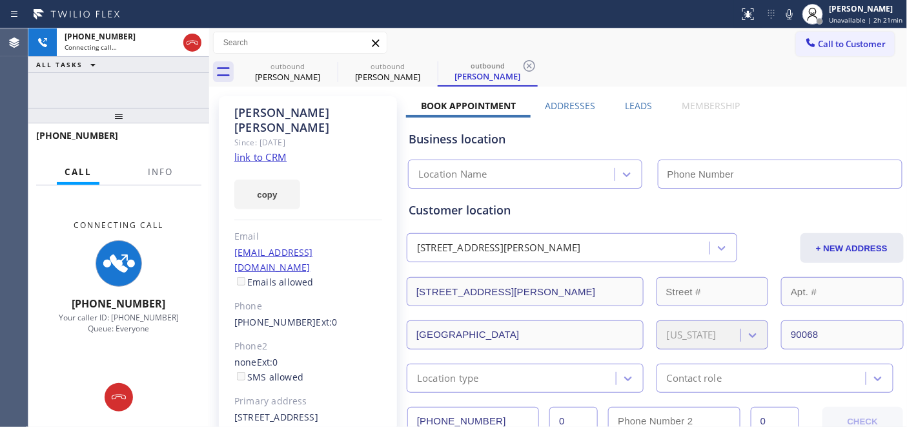
type input "(818) 210-4516"
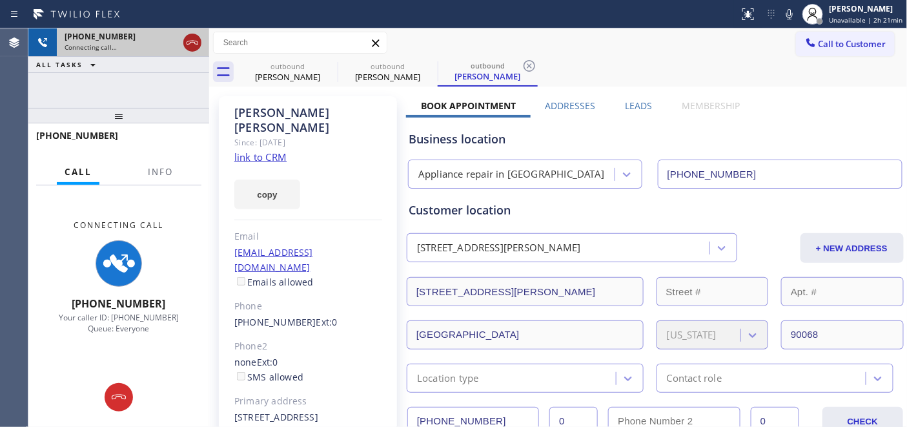
click at [196, 37] on icon at bounding box center [192, 42] width 15 height 15
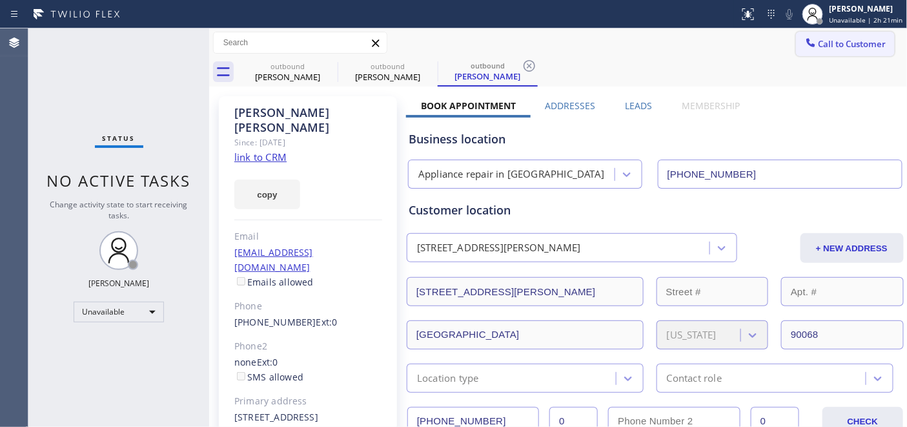
click at [812, 50] on button "Call to Customer" at bounding box center [845, 44] width 99 height 25
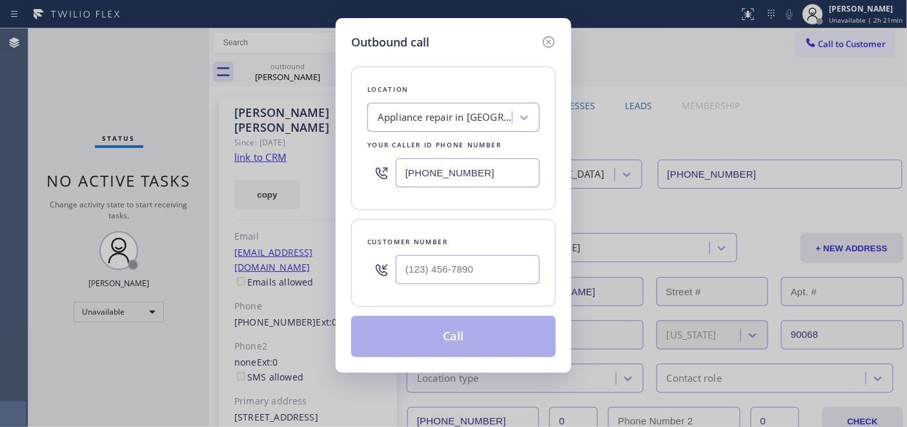
click at [466, 117] on div "Appliance repair in Toluca Lake" at bounding box center [446, 117] width 136 height 15
drag, startPoint x: 477, startPoint y: 169, endPoint x: 218, endPoint y: 136, distance: 260.4
click at [267, 136] on div "Outbound call Location Appliance repair in Toluca Lake Your caller id phone num…" at bounding box center [453, 213] width 907 height 427
paste input "323) 870-7123"
type input "[PHONE_NUMBER]"
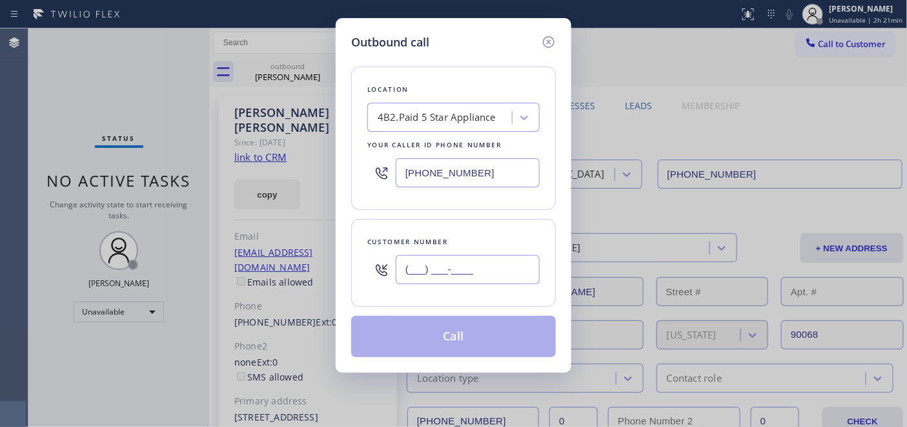
drag, startPoint x: 499, startPoint y: 261, endPoint x: 349, endPoint y: 283, distance: 151.3
click at [382, 259] on div "(___) ___-____" at bounding box center [453, 270] width 172 height 42
paste input "310) 713-8385"
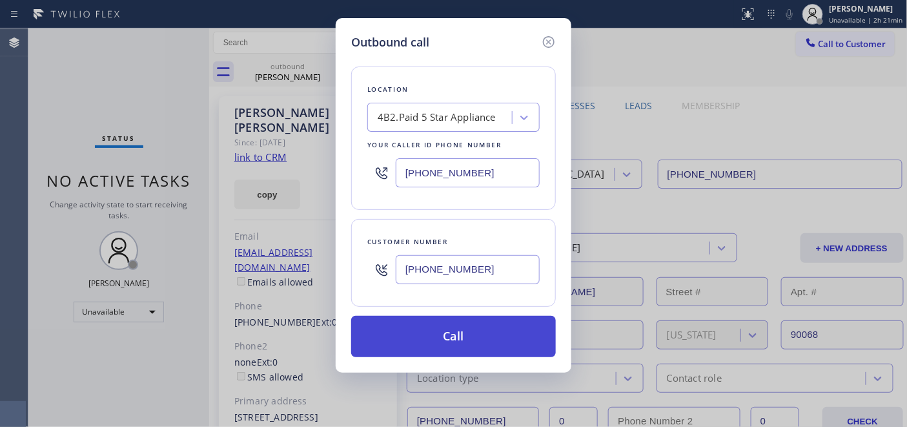
type input "(310) 713-8385"
click at [440, 347] on button "Call" at bounding box center [453, 336] width 205 height 41
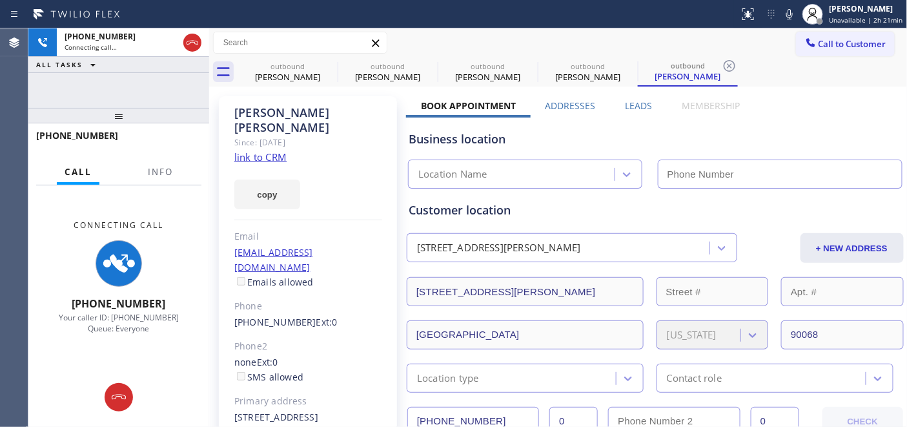
type input "[PHONE_NUMBER]"
click at [613, 1] on div "Status report No issues detected If you experience an issue, please download th…" at bounding box center [453, 14] width 907 height 28
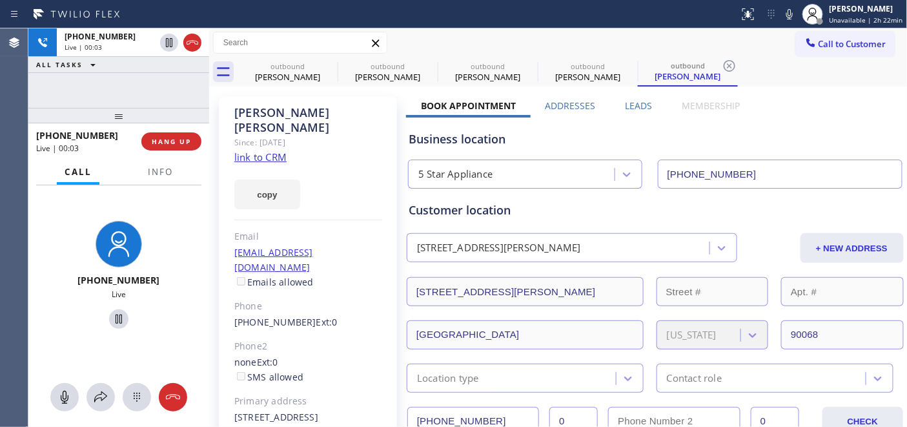
click at [837, 45] on span "Call to Customer" at bounding box center [853, 44] width 68 height 12
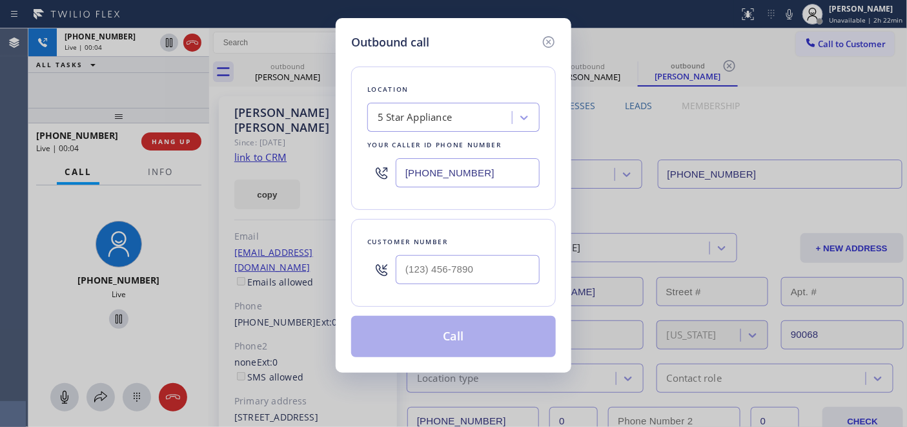
click at [192, 136] on div "Outbound call Location 5 Star Appliance Your caller id phone number (323) 870-7…" at bounding box center [453, 213] width 907 height 427
click at [551, 43] on icon at bounding box center [549, 42] width 12 height 12
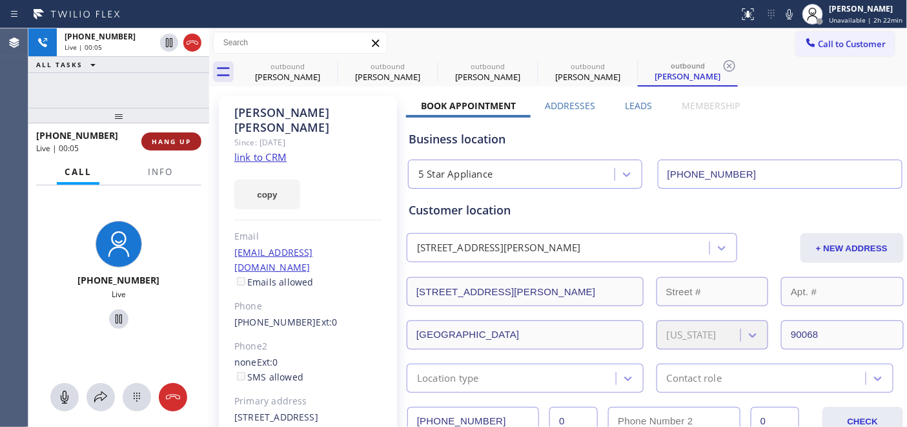
click at [158, 143] on span "HANG UP" at bounding box center [171, 141] width 39 height 9
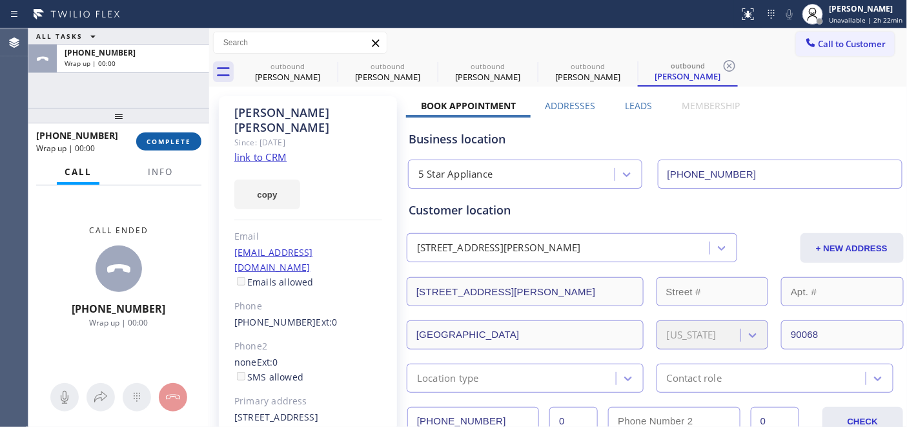
click at [158, 139] on span "COMPLETE" at bounding box center [169, 141] width 45 height 9
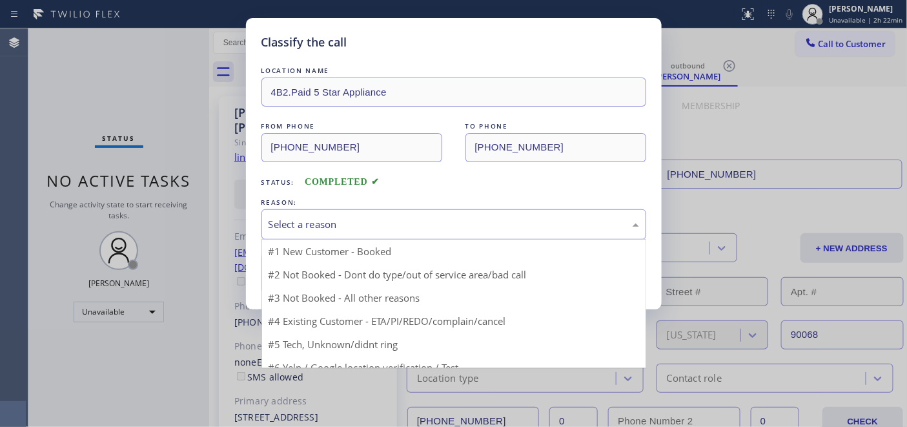
click at [485, 215] on div "Select a reason" at bounding box center [453, 224] width 385 height 30
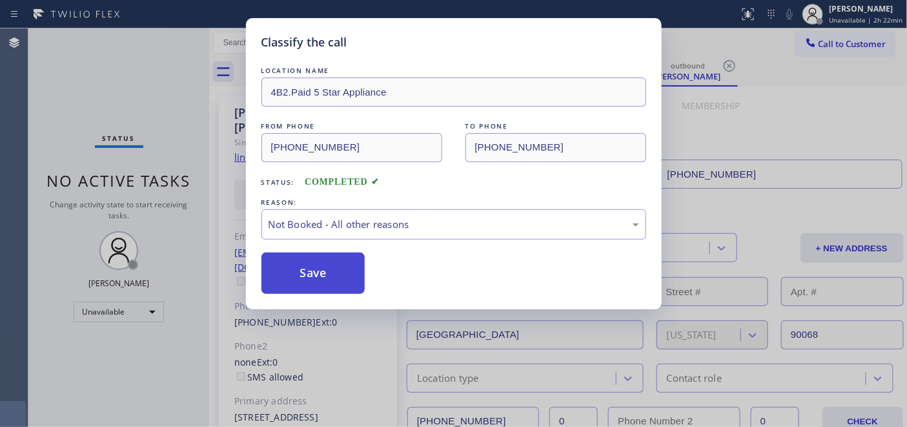
click at [329, 267] on button "Save" at bounding box center [313, 272] width 104 height 41
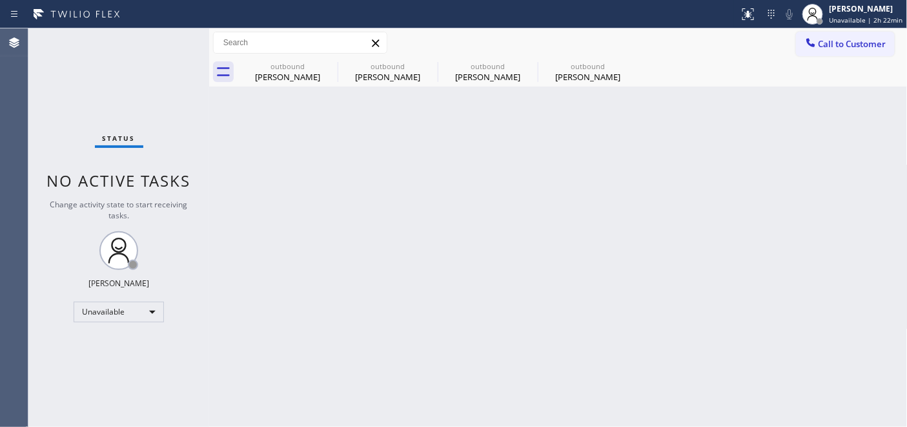
drag, startPoint x: 836, startPoint y: 52, endPoint x: 693, endPoint y: 132, distance: 163.9
click at [836, 47] on button "Call to Customer" at bounding box center [845, 44] width 99 height 25
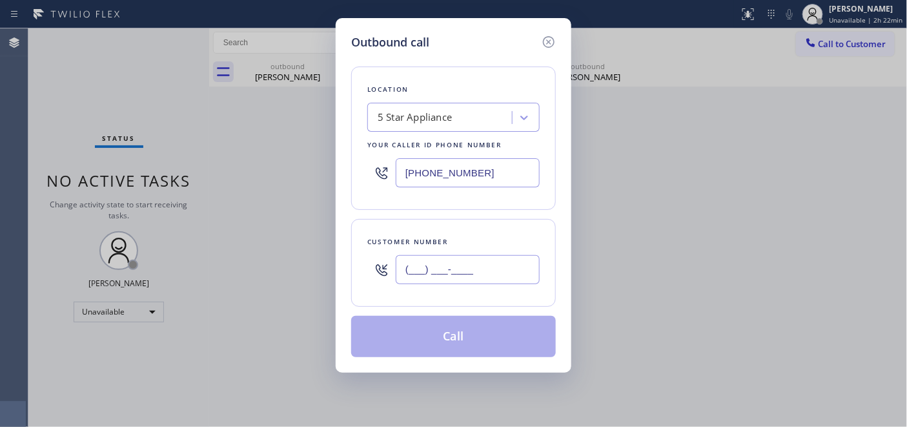
click at [487, 269] on input "(___) ___-____" at bounding box center [468, 269] width 144 height 29
paste input "415) 505-0158"
type input "(415) 505-0158"
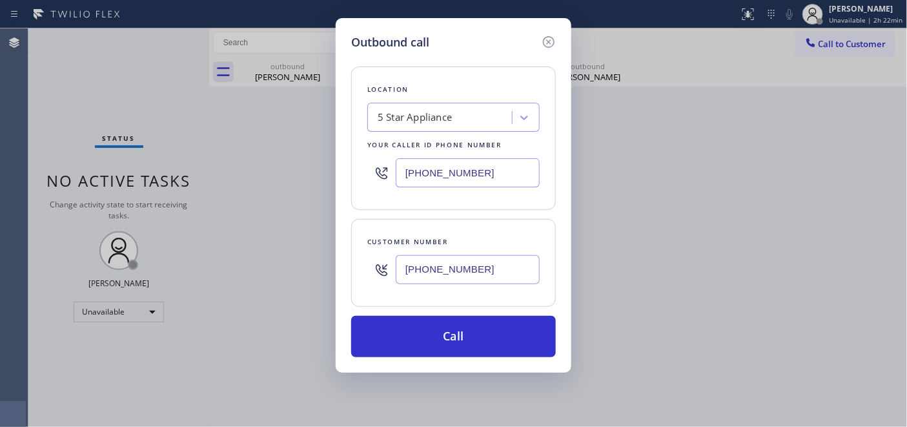
paste input "415) 625-6496"
drag, startPoint x: 405, startPoint y: 170, endPoint x: 410, endPoint y: 177, distance: 7.9
click at [376, 175] on div "[PHONE_NUMBER]" at bounding box center [453, 173] width 172 height 42
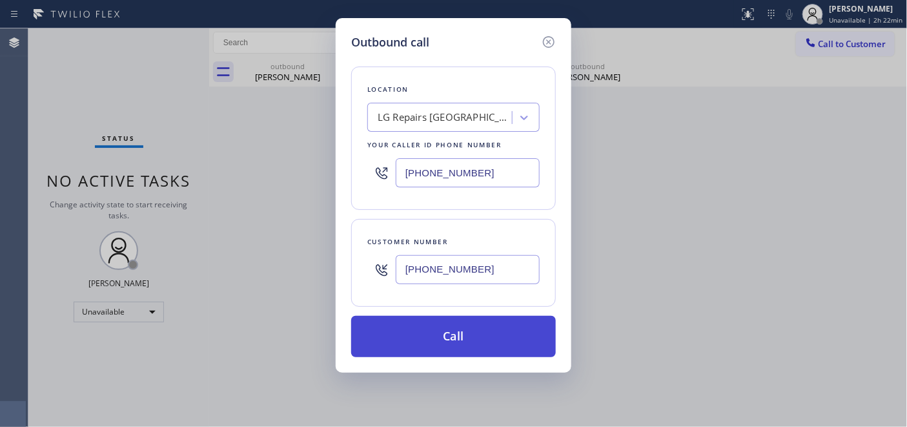
type input "(415) 625-6496"
click at [528, 333] on button "Call" at bounding box center [453, 336] width 205 height 41
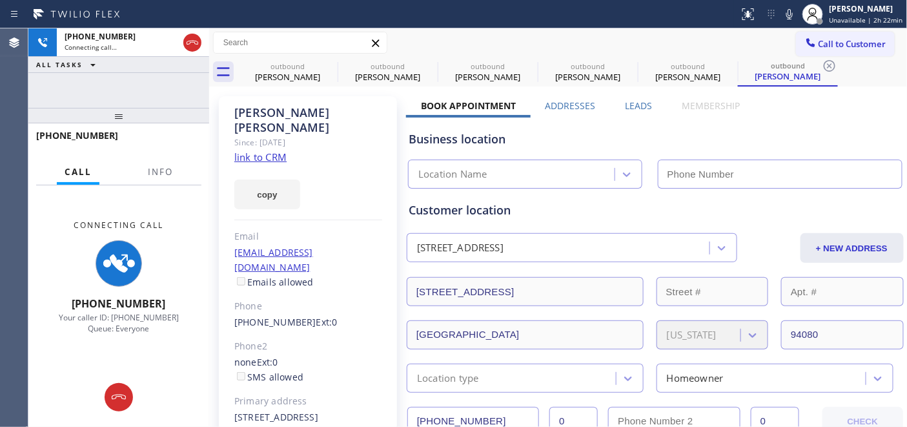
type input "(415) 625-6496"
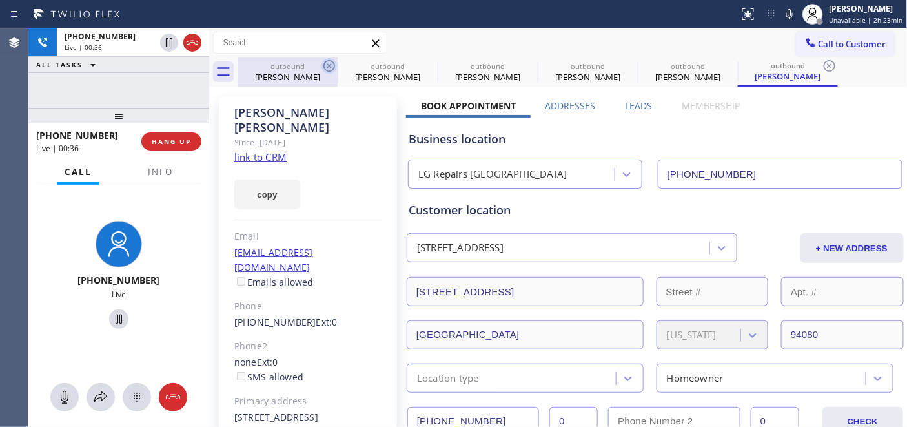
click at [330, 65] on icon at bounding box center [329, 66] width 12 height 12
click at [0, 0] on icon at bounding box center [0, 0] width 0 height 0
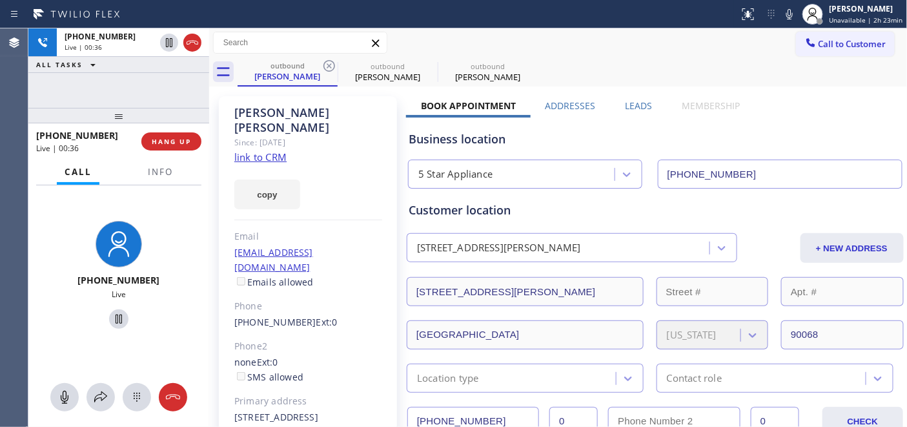
click at [330, 65] on icon at bounding box center [329, 66] width 12 height 12
type input "(415) 625-6496"
click at [0, 0] on icon at bounding box center [0, 0] width 0 height 0
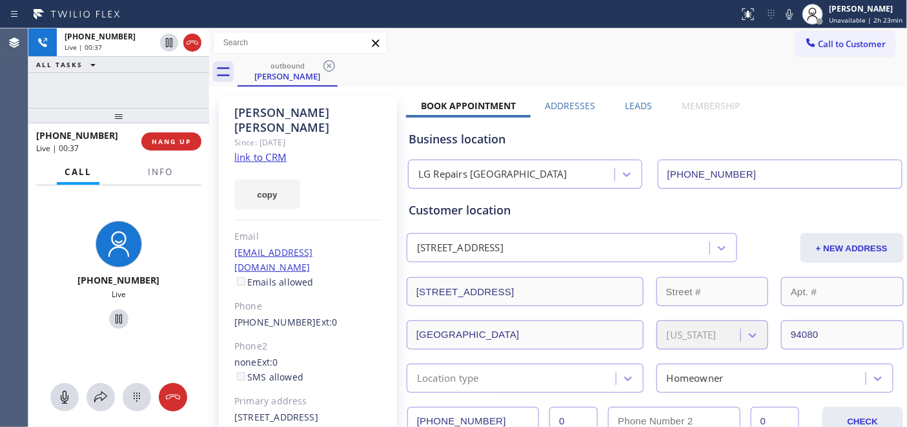
click at [455, 37] on div "Call to Customer Outbound call Location LG Repairs San Francisco Your caller id…" at bounding box center [558, 43] width 699 height 23
drag, startPoint x: 420, startPoint y: 101, endPoint x: 706, endPoint y: 107, distance: 286.1
click at [721, 107] on div "Book Appointment Addresses Leads Membership" at bounding box center [580, 108] width 349 height 18
click at [536, 61] on div "outbound Laura Castro" at bounding box center [573, 71] width 670 height 29
click at [174, 138] on span "HANG UP" at bounding box center [171, 141] width 39 height 9
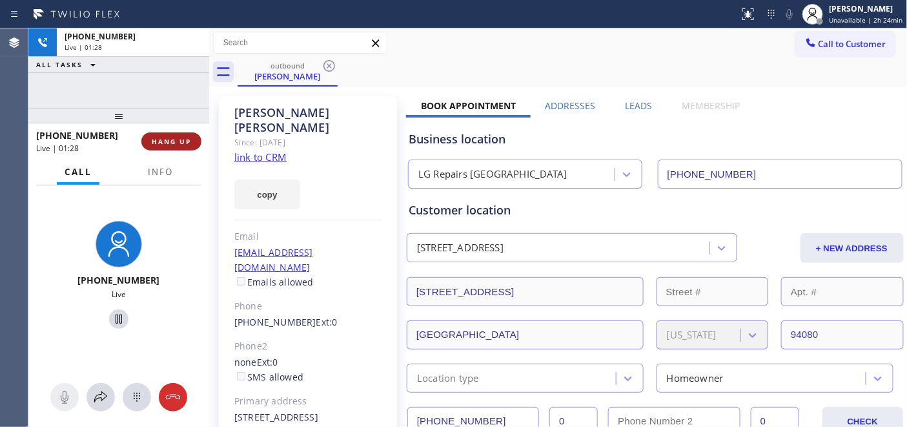
click at [174, 139] on span "HANG UP" at bounding box center [171, 141] width 39 height 9
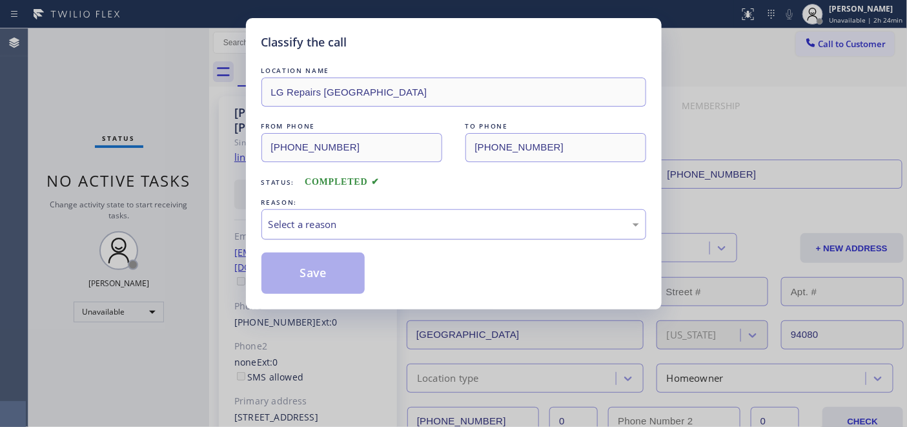
click at [354, 226] on div "Select a reason" at bounding box center [454, 224] width 371 height 15
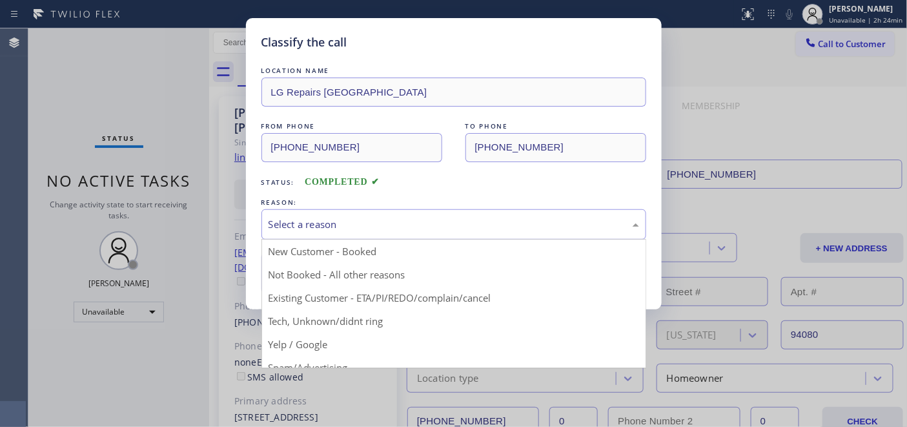
drag, startPoint x: 340, startPoint y: 283, endPoint x: 319, endPoint y: 278, distance: 21.2
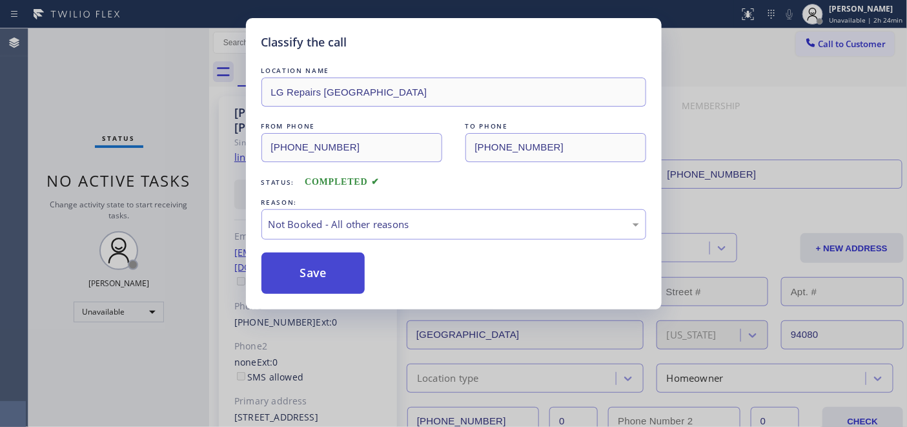
click at [319, 278] on button "Save" at bounding box center [313, 272] width 104 height 41
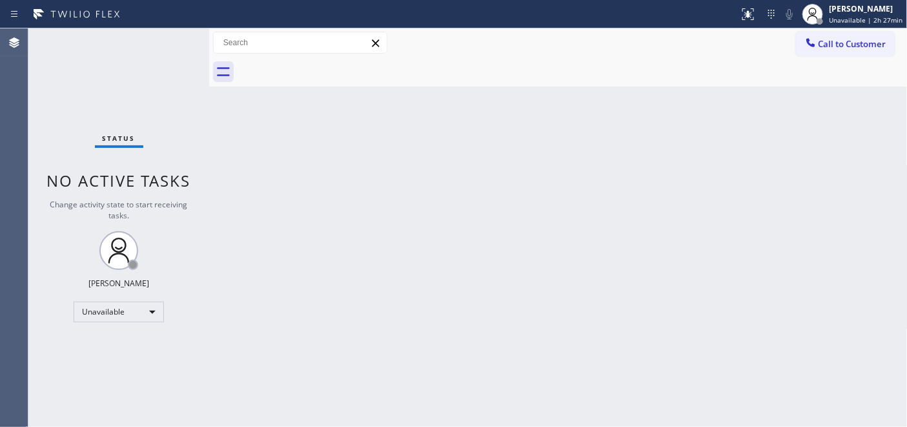
drag, startPoint x: 838, startPoint y: 42, endPoint x: 431, endPoint y: 170, distance: 426.4
click at [838, 41] on span "Call to Customer" at bounding box center [853, 44] width 68 height 12
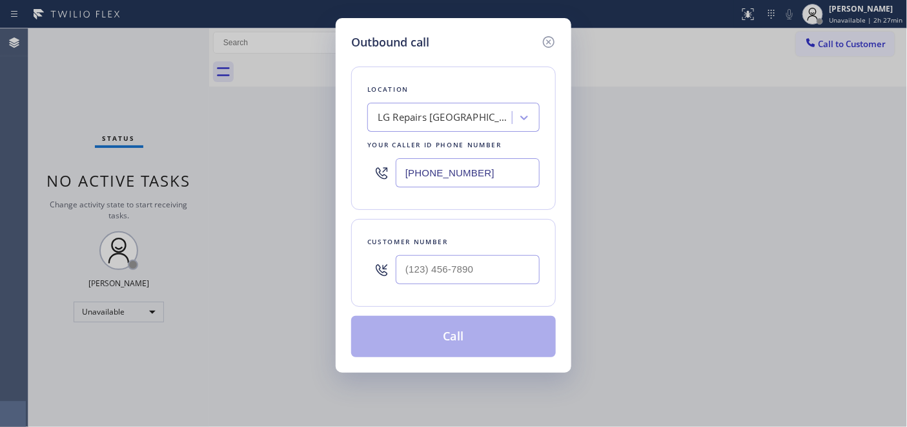
drag, startPoint x: 480, startPoint y: 174, endPoint x: 378, endPoint y: 152, distance: 104.4
click at [378, 152] on div "(415) 625-6496" at bounding box center [453, 173] width 172 height 42
paste input "08) 692-9515"
type input "(408) 692-9515"
drag, startPoint x: 491, startPoint y: 269, endPoint x: 434, endPoint y: 280, distance: 58.0
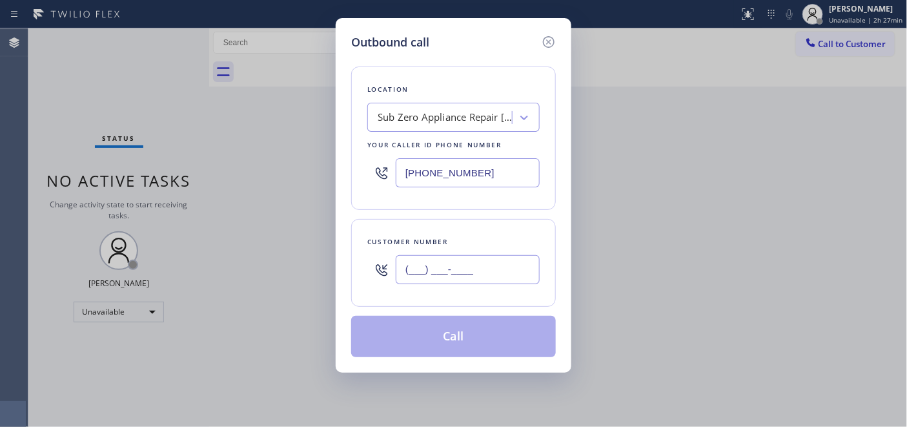
click at [387, 266] on div "(___) ___-____" at bounding box center [453, 270] width 172 height 42
paste input "408) 981-7128"
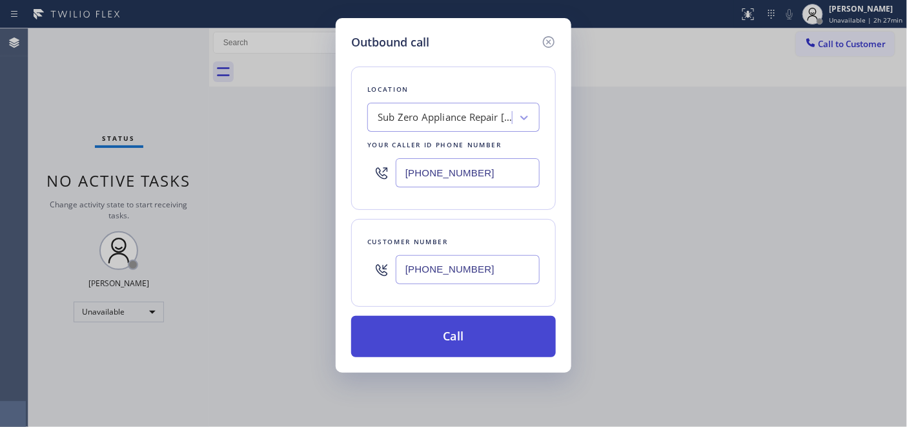
type input "(408) 981-7128"
click at [473, 337] on button "Call" at bounding box center [453, 336] width 205 height 41
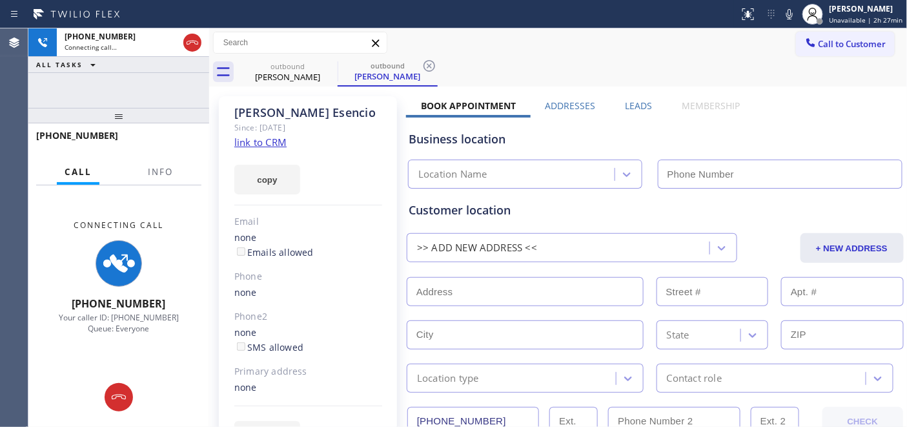
type input "(408) 692-9515"
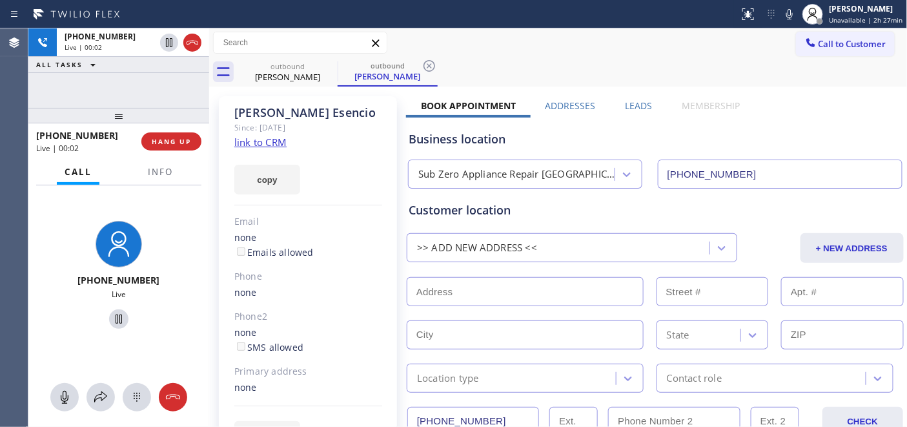
drag, startPoint x: 165, startPoint y: 110, endPoint x: 166, endPoint y: 77, distance: 32.3
click at [166, 76] on div "+14089817128 Live | 00:02 ALL TASKS ALL TASKS ACTIVE TASKS TASKS IN WRAP UP +14…" at bounding box center [118, 227] width 181 height 398
click at [178, 146] on button "HANG UP" at bounding box center [171, 141] width 60 height 18
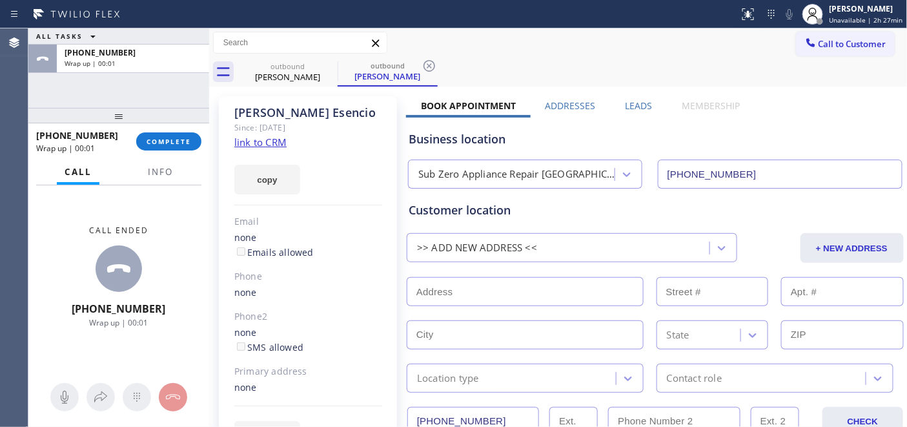
click at [824, 58] on div "outbound Lora Esencio outbound Lora Esencio" at bounding box center [573, 71] width 670 height 29
click at [826, 65] on div "outbound Lora Esencio outbound Lora Esencio" at bounding box center [573, 71] width 670 height 29
click at [821, 59] on div "outbound Lora Esencio outbound Lora Esencio" at bounding box center [573, 71] width 670 height 29
click at [802, 53] on button "Call to Customer" at bounding box center [845, 44] width 99 height 25
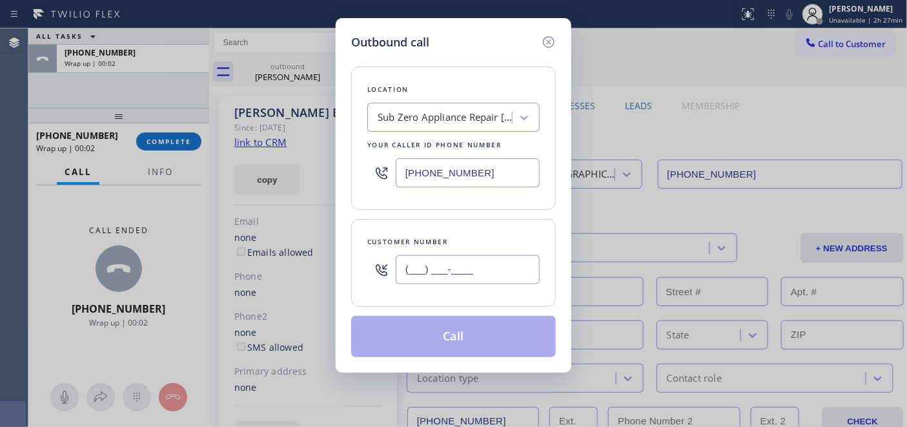
click at [458, 263] on input "(___) ___-____" at bounding box center [468, 269] width 144 height 29
paste input "408) 981-7128"
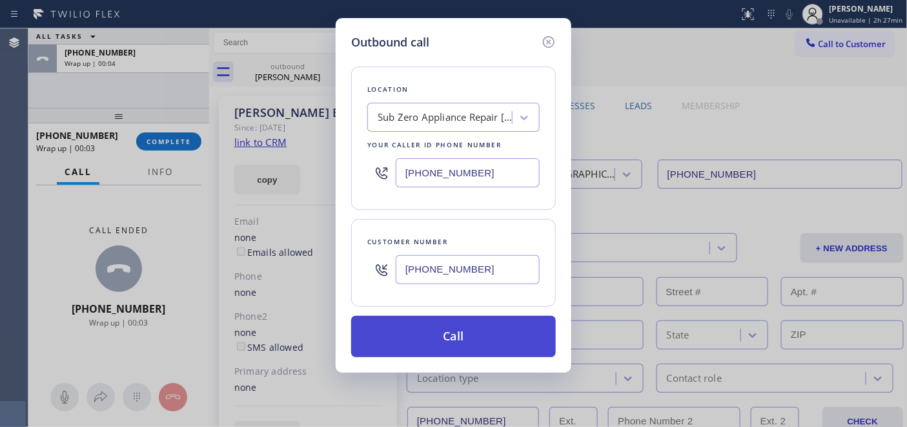
type input "(408) 981-7128"
click at [454, 332] on button "Call" at bounding box center [453, 336] width 205 height 41
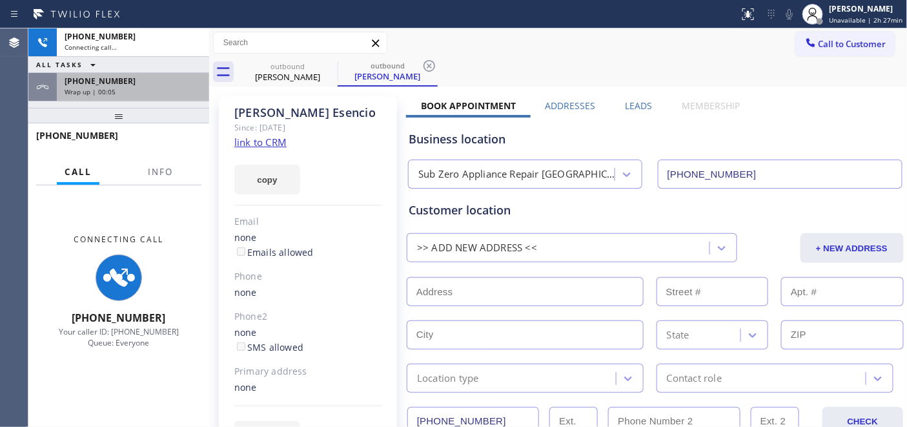
click at [128, 97] on div "+14089817128 Wrap up | 00:05" at bounding box center [130, 87] width 147 height 28
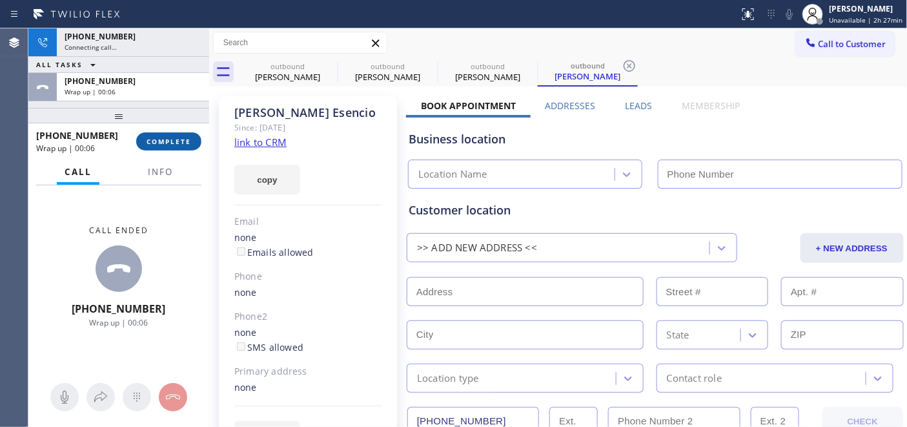
click at [186, 136] on button "COMPLETE" at bounding box center [168, 141] width 65 height 18
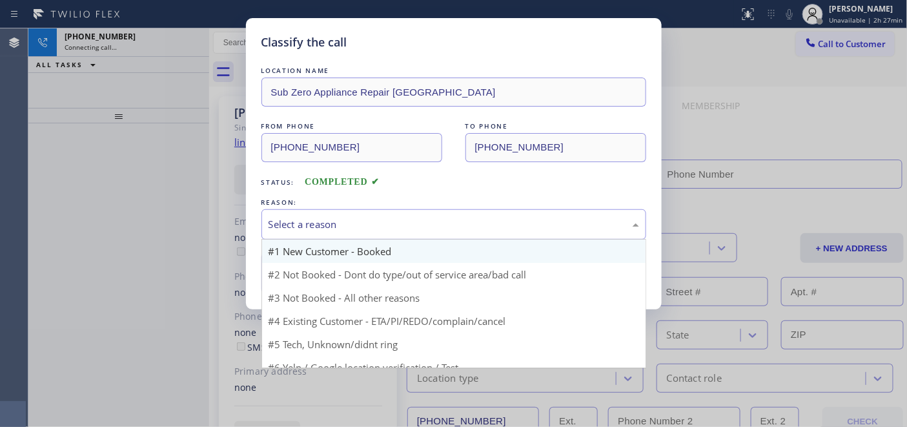
drag, startPoint x: 373, startPoint y: 227, endPoint x: 333, endPoint y: 245, distance: 44.8
click at [373, 229] on div "Select a reason" at bounding box center [454, 224] width 371 height 15
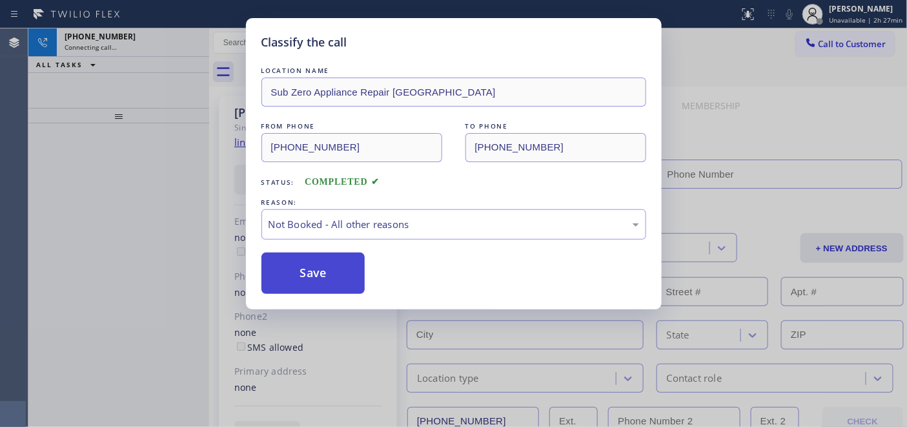
drag, startPoint x: 331, startPoint y: 271, endPoint x: 317, endPoint y: 272, distance: 13.6
click at [317, 272] on button "Save" at bounding box center [313, 272] width 104 height 41
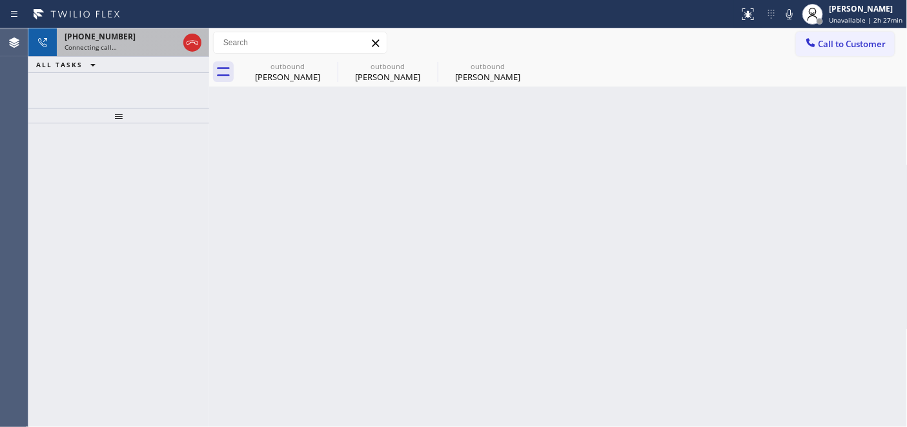
click at [127, 41] on div "+14089817128" at bounding box center [122, 36] width 114 height 11
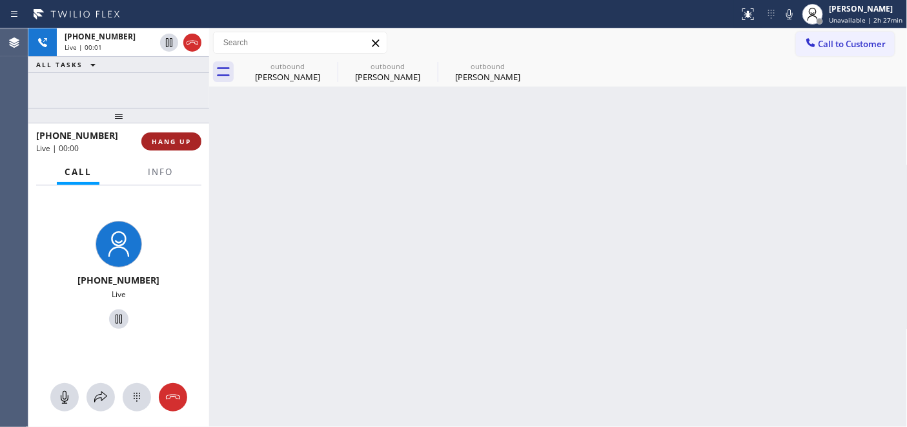
click at [169, 133] on button "HANG UP" at bounding box center [171, 141] width 60 height 18
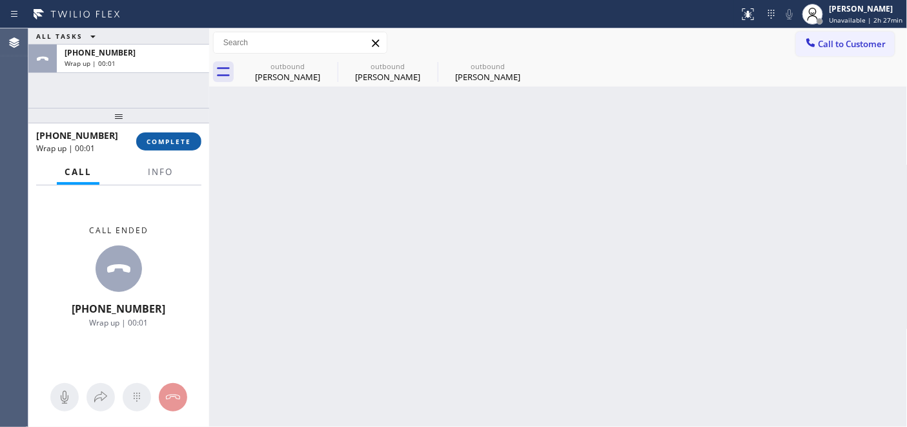
click at [181, 145] on span "COMPLETE" at bounding box center [169, 141] width 45 height 9
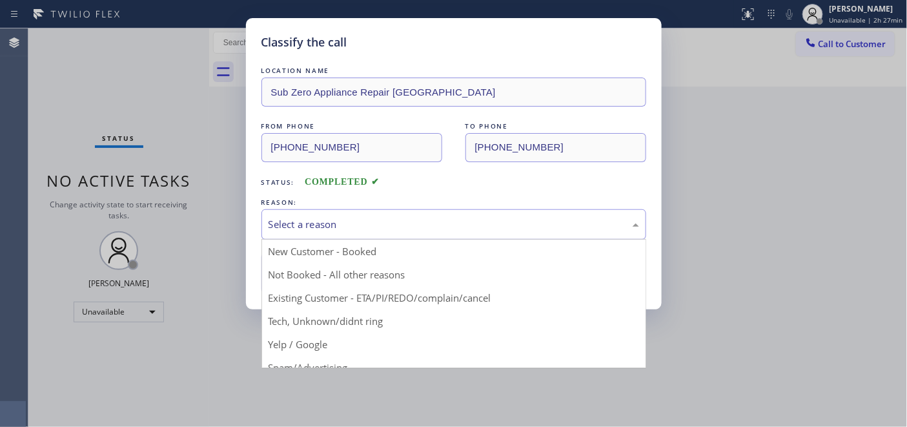
click at [363, 228] on div "Select a reason" at bounding box center [454, 224] width 371 height 15
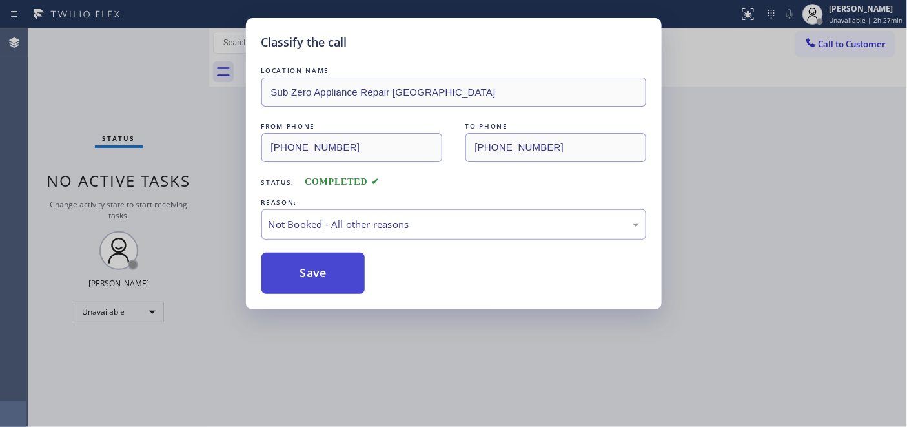
click at [324, 272] on button "Save" at bounding box center [313, 272] width 104 height 41
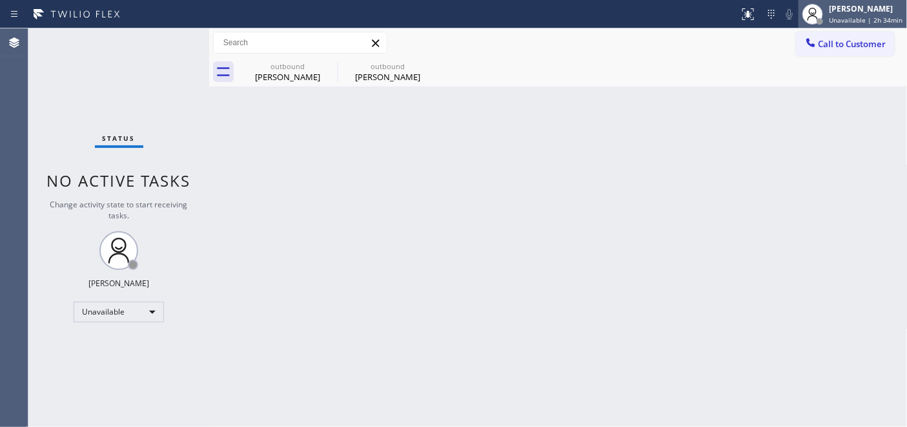
click at [865, 20] on span "Unavailable | 2h 34min" at bounding box center [867, 19] width 74 height 9
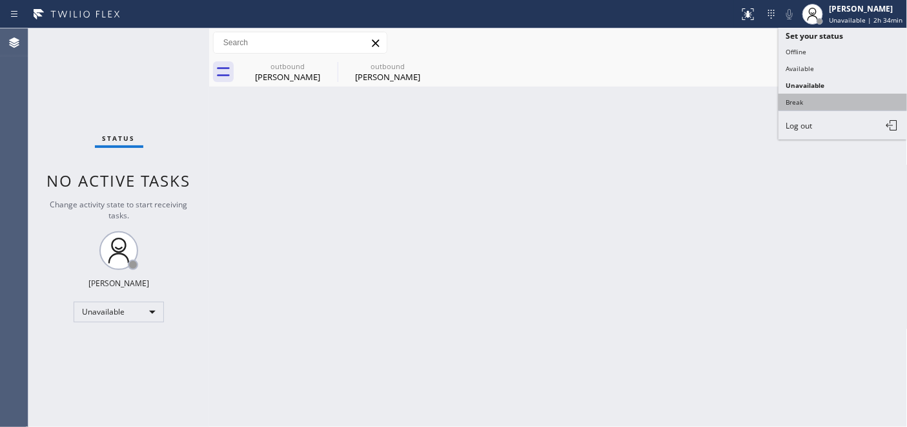
click at [805, 97] on button "Break" at bounding box center [843, 102] width 129 height 17
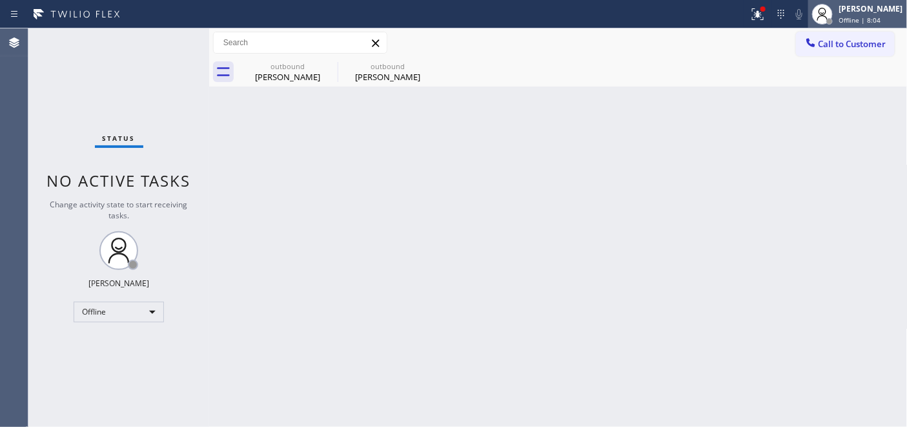
click at [850, 21] on span "Offline | 8:04" at bounding box center [860, 19] width 42 height 9
click at [859, 16] on span "Offline | 8:08" at bounding box center [860, 19] width 42 height 9
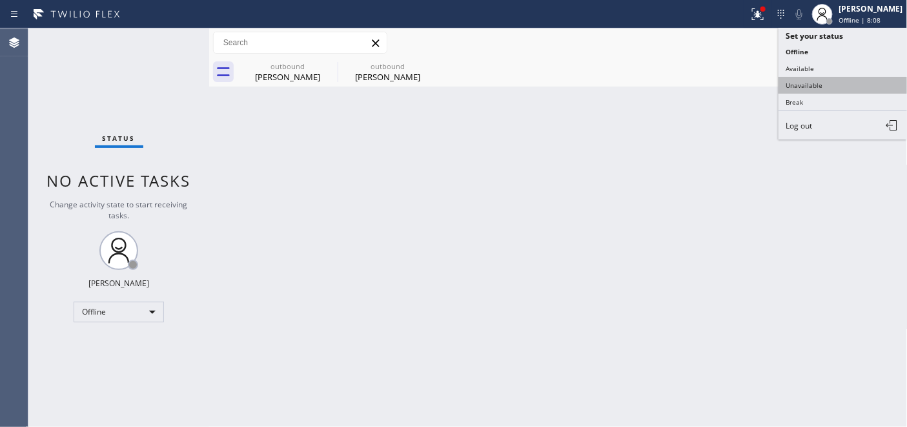
click at [815, 82] on button "Unavailable" at bounding box center [843, 85] width 129 height 17
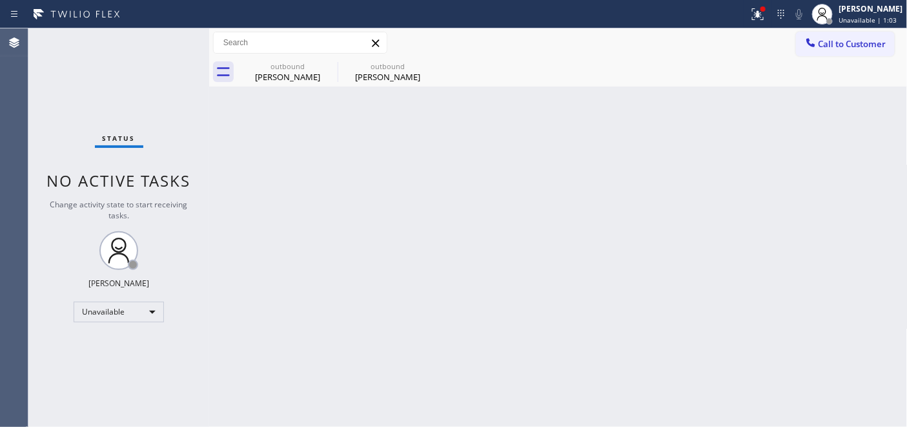
drag, startPoint x: 266, startPoint y: 69, endPoint x: 324, endPoint y: 86, distance: 60.5
click at [265, 71] on div "outbound Lora Esencio" at bounding box center [287, 71] width 97 height 29
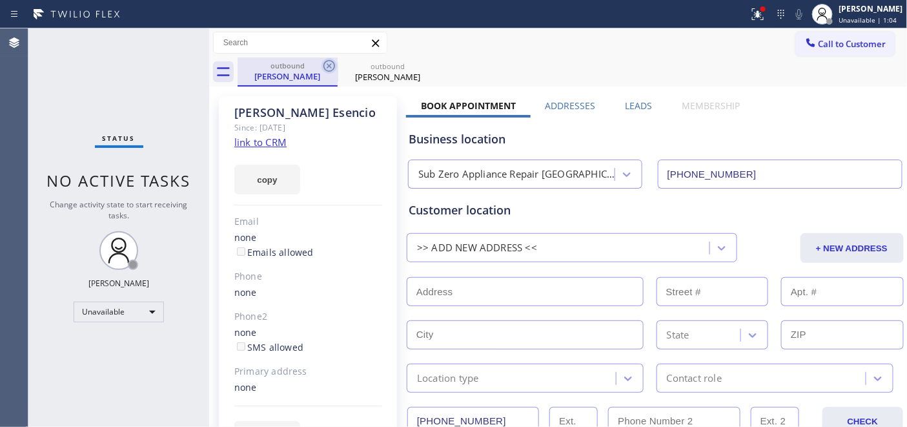
click at [329, 69] on icon at bounding box center [329, 65] width 15 height 15
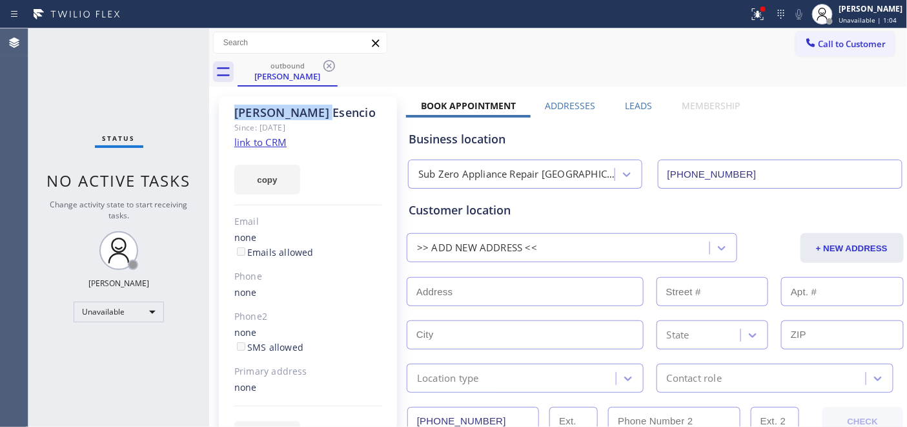
click at [329, 69] on icon at bounding box center [329, 65] width 15 height 15
click at [329, 69] on div "outbound Lora Esencio" at bounding box center [573, 71] width 670 height 29
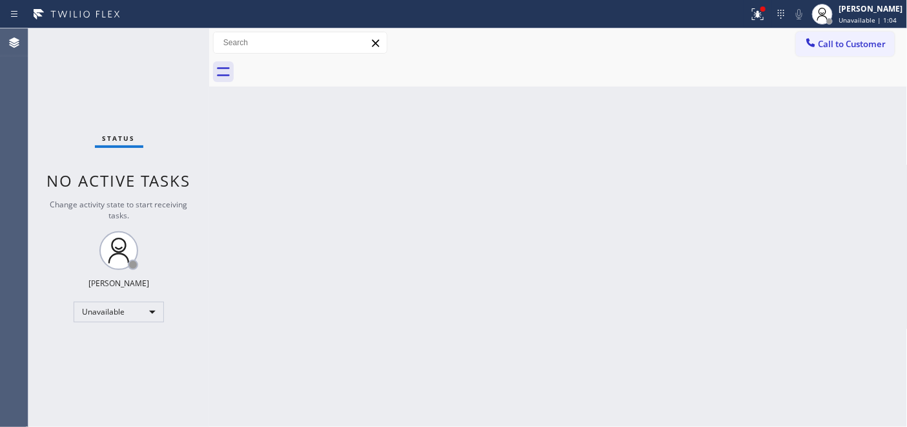
drag, startPoint x: 411, startPoint y: 150, endPoint x: 511, endPoint y: 4, distance: 177.5
click at [411, 150] on div "Back to Dashboard Change Sender ID Customers Technicians Select a contact Outbo…" at bounding box center [558, 227] width 699 height 398
drag, startPoint x: 736, startPoint y: 14, endPoint x: 743, endPoint y: 15, distance: 6.7
click at [737, 14] on div at bounding box center [374, 14] width 739 height 21
click at [744, 15] on div at bounding box center [758, 13] width 28 height 15
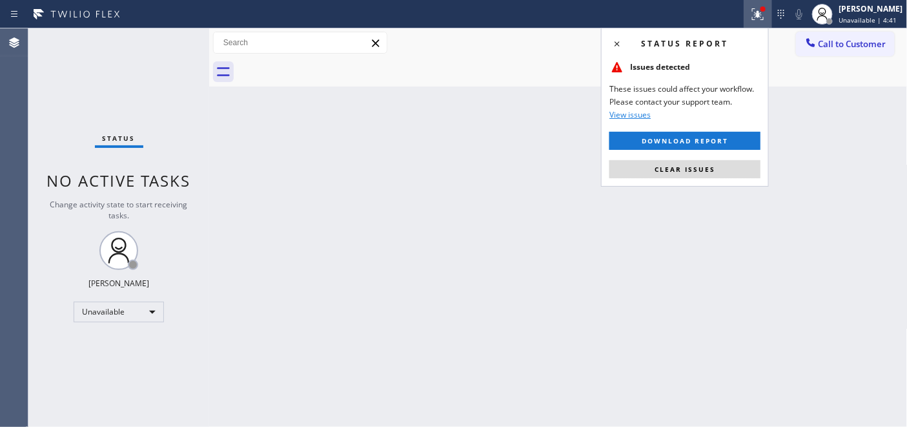
click at [674, 179] on div "Status report Issues detected These issues could affect your workflow. Please c…" at bounding box center [685, 107] width 168 height 159
click at [661, 157] on div "Status report Issues detected These issues could affect your workflow. Please c…" at bounding box center [685, 107] width 168 height 159
click at [687, 174] on button "Clear issues" at bounding box center [685, 169] width 151 height 18
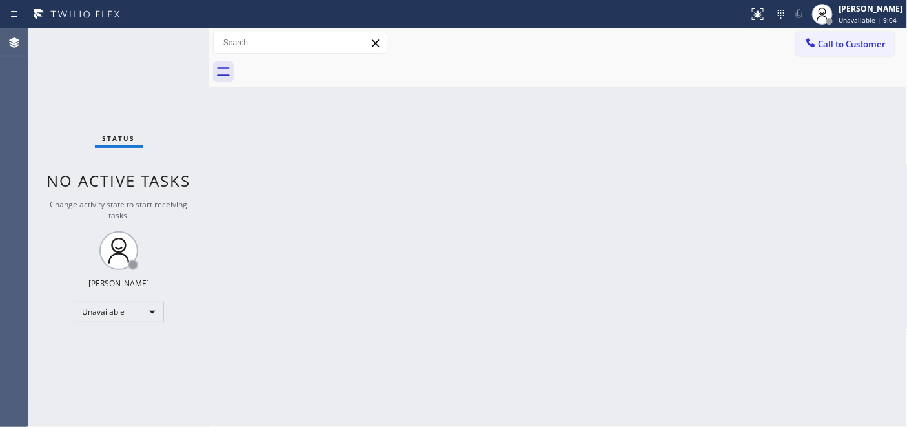
click at [835, 47] on span "Call to Customer" at bounding box center [853, 44] width 68 height 12
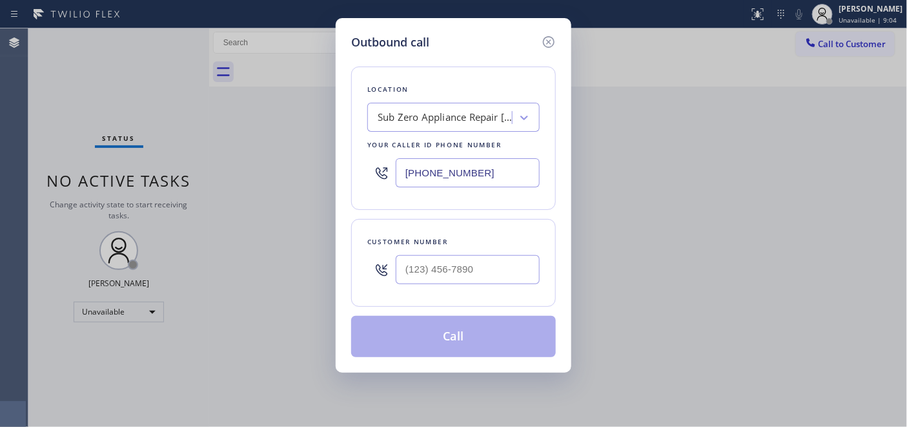
drag, startPoint x: 378, startPoint y: 174, endPoint x: 637, endPoint y: 46, distance: 288.5
click at [272, 174] on div "Outbound call Location Sub Zero Appliance Repair Robertsville Your caller id ph…" at bounding box center [453, 213] width 907 height 427
paste input "15) 851-8851"
type input "(415) 851-8851"
drag, startPoint x: 357, startPoint y: 243, endPoint x: 353, endPoint y: 217, distance: 26.2
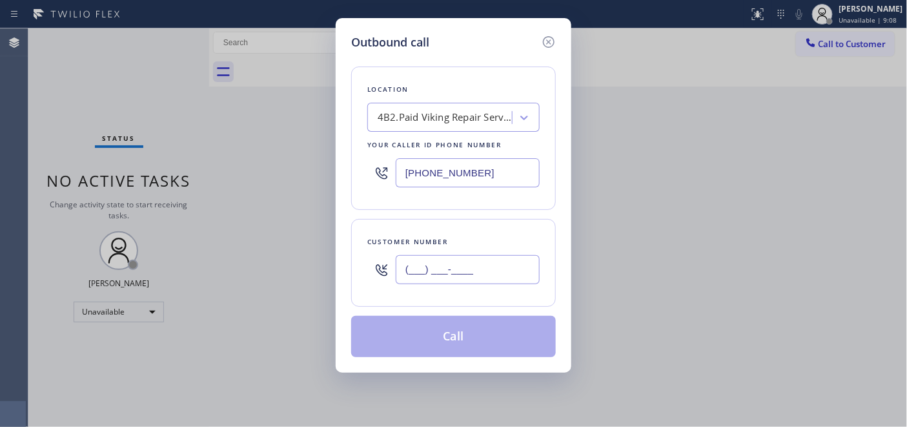
click at [267, 209] on div "Outbound call Location 4B2.Paid Viking Repair Service Your caller id phone numb…" at bounding box center [453, 213] width 907 height 427
paste input "305) 992-8971"
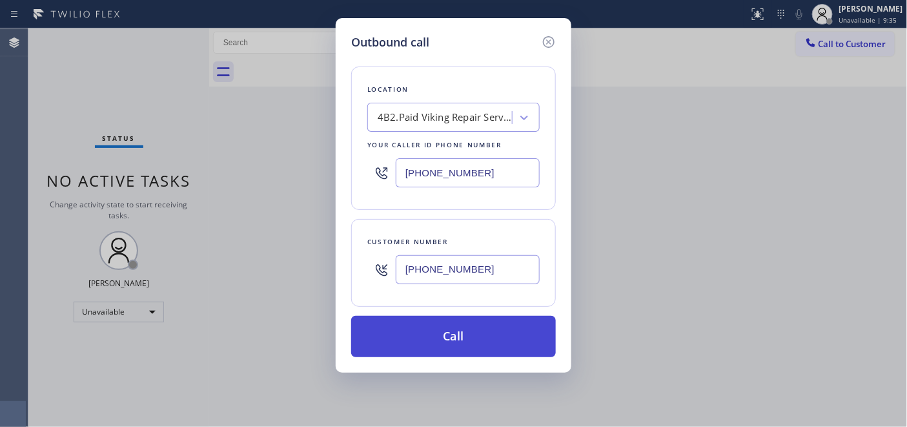
type input "(305) 992-8971"
click at [460, 336] on button "Call" at bounding box center [453, 336] width 205 height 41
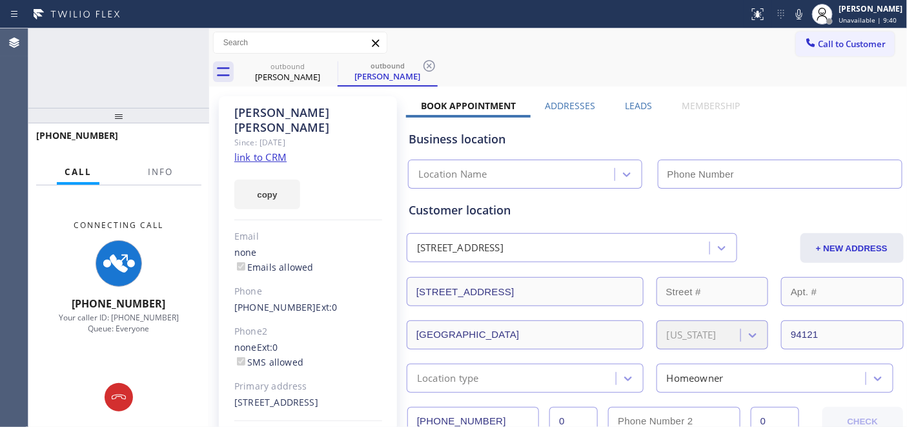
type input "(415) 851-8851"
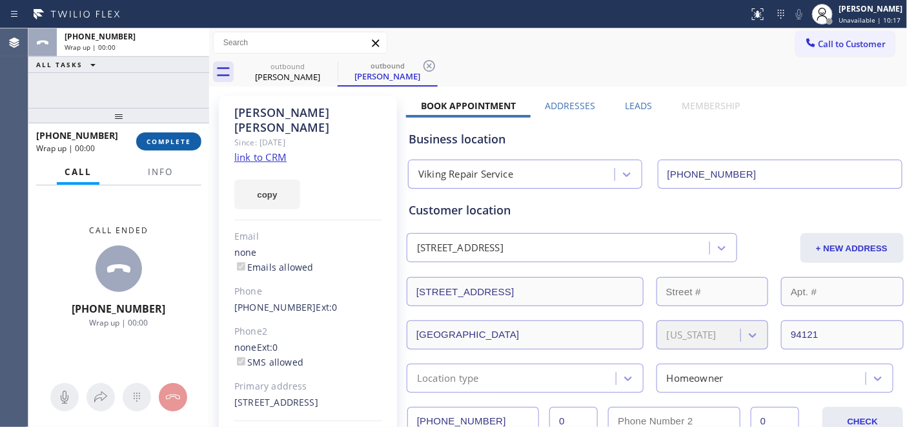
click at [165, 143] on span "COMPLETE" at bounding box center [169, 141] width 45 height 9
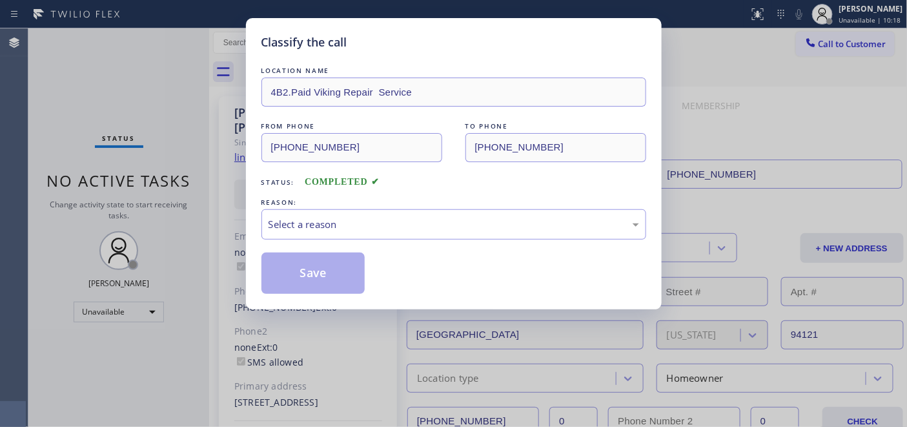
click at [397, 242] on div "LOCATION NAME 4B2.Paid Viking Repair Service FROM PHONE (415) 851-8851 TO PHONE…" at bounding box center [453, 179] width 385 height 230
click at [320, 227] on div "Select a reason" at bounding box center [454, 224] width 371 height 15
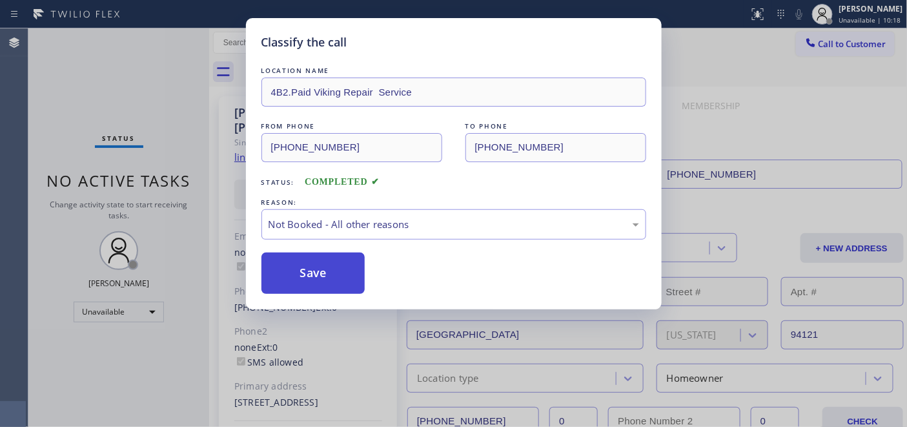
click at [300, 273] on button "Save" at bounding box center [313, 272] width 104 height 41
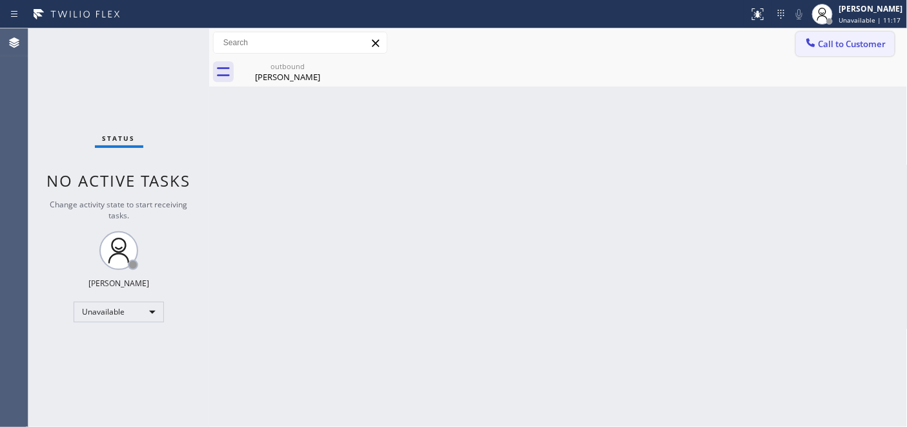
click at [849, 44] on span "Call to Customer" at bounding box center [853, 44] width 68 height 12
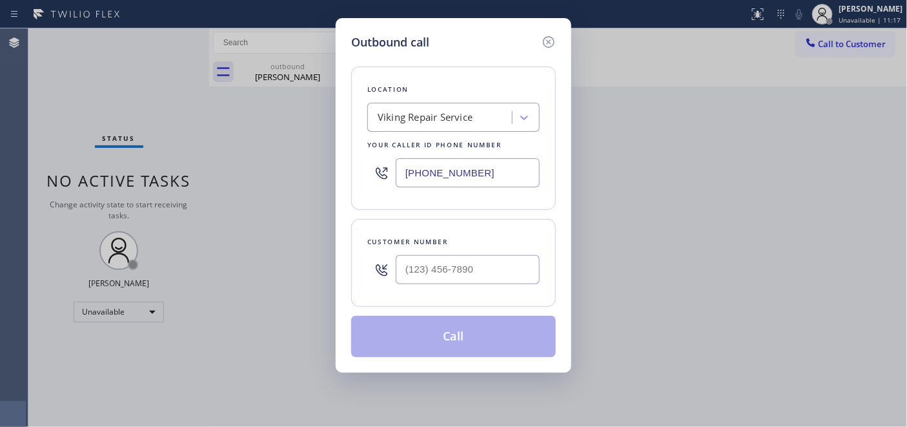
drag, startPoint x: 495, startPoint y: 162, endPoint x: 379, endPoint y: 141, distance: 118.2
click at [256, 167] on div "Outbound call Location Viking Repair Service Your caller id phone number (415) …" at bounding box center [453, 213] width 907 height 427
paste input "08) 692-9515"
type input "(408) 692-9515"
drag, startPoint x: 493, startPoint y: 274, endPoint x: 365, endPoint y: 276, distance: 127.2
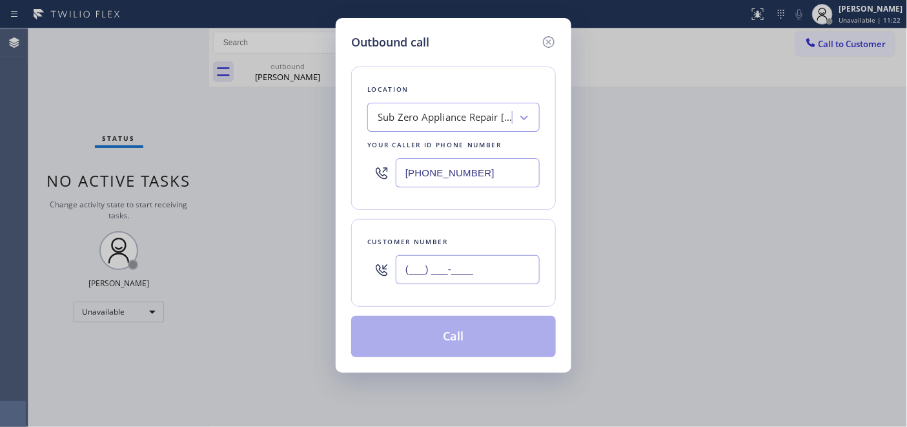
click at [364, 274] on div "Customer number (___) ___-____" at bounding box center [453, 263] width 205 height 88
paste input "408) 981-7128"
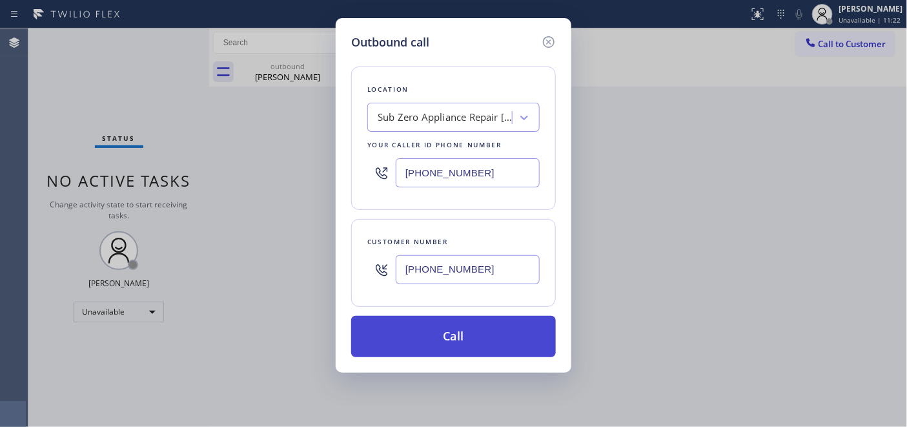
type input "(408) 981-7128"
click at [458, 340] on button "Call" at bounding box center [453, 336] width 205 height 41
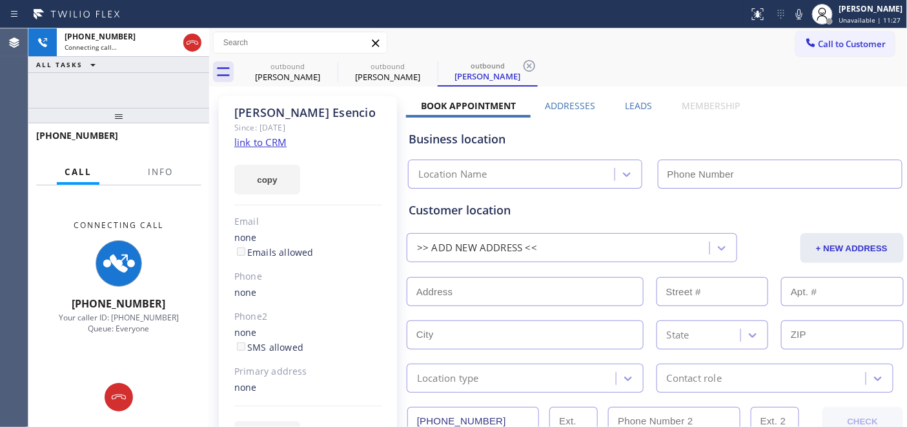
type input "(408) 692-9515"
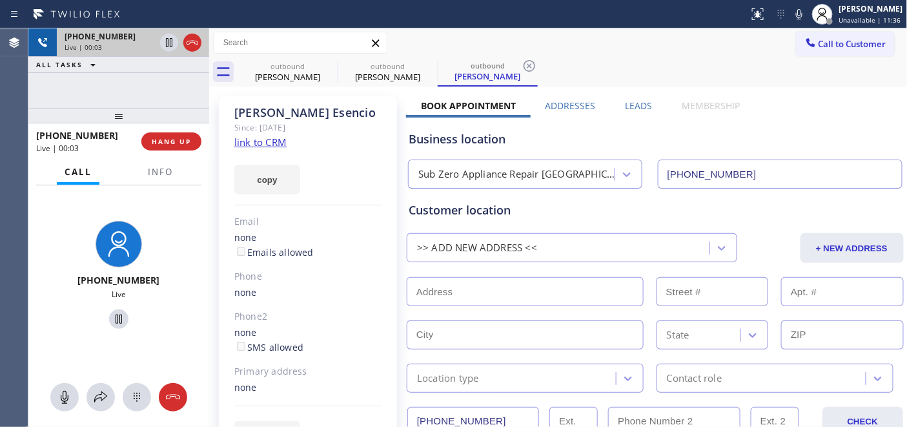
drag, startPoint x: 165, startPoint y: 110, endPoint x: 166, endPoint y: 56, distance: 54.9
click at [166, 54] on div "+14089817128 Live | 00:03 ALL TASKS ALL TASKS ACTIVE TASKS TASKS IN WRAP UP +14…" at bounding box center [118, 227] width 181 height 398
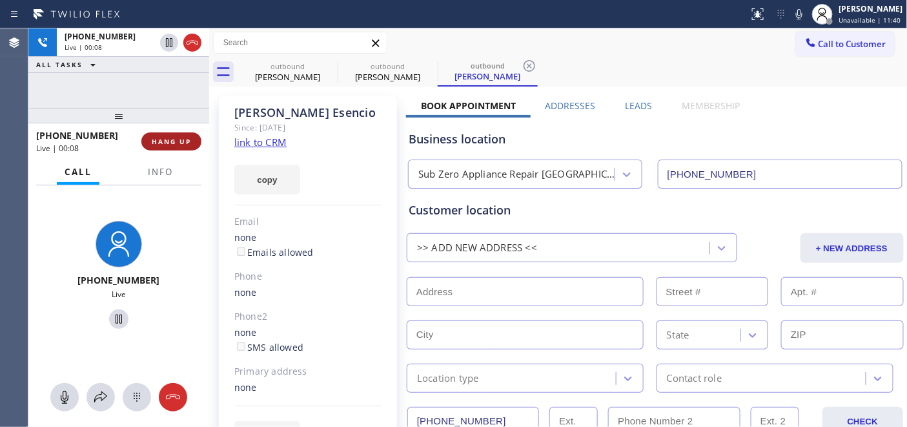
click at [176, 145] on span "HANG UP" at bounding box center [171, 141] width 39 height 9
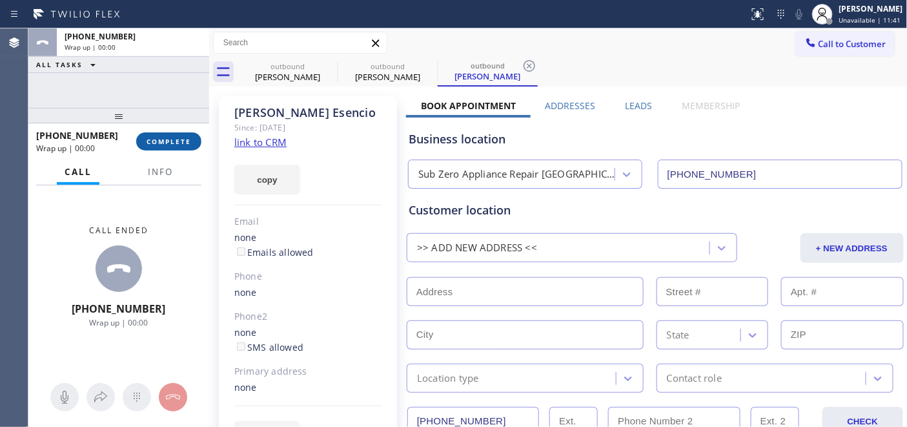
click at [176, 145] on span "COMPLETE" at bounding box center [169, 141] width 45 height 9
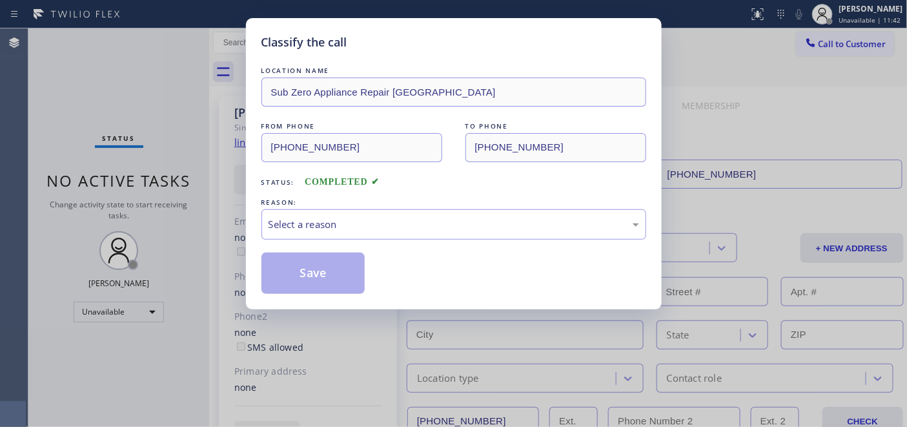
click at [320, 240] on div "LOCATION NAME Sub Zero Appliance Repair Robertsville FROM PHONE (408) 692-9515 …" at bounding box center [453, 179] width 385 height 230
click at [336, 225] on div "Select a reason" at bounding box center [454, 224] width 371 height 15
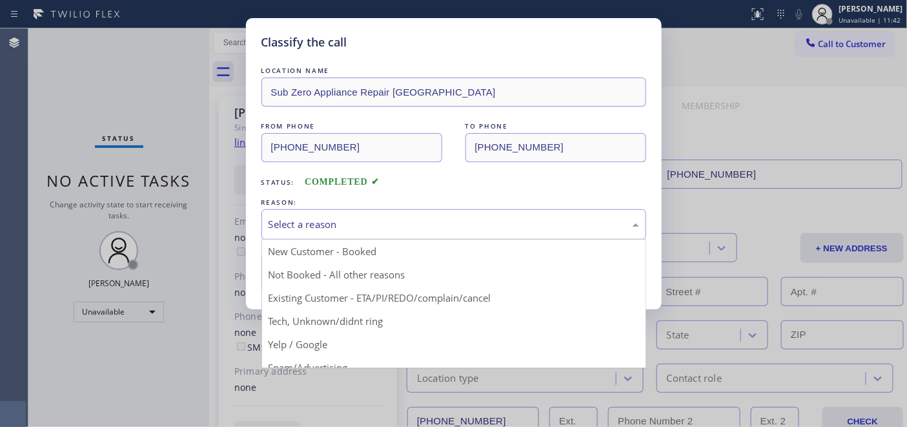
click at [327, 275] on button "Save" at bounding box center [313, 272] width 104 height 41
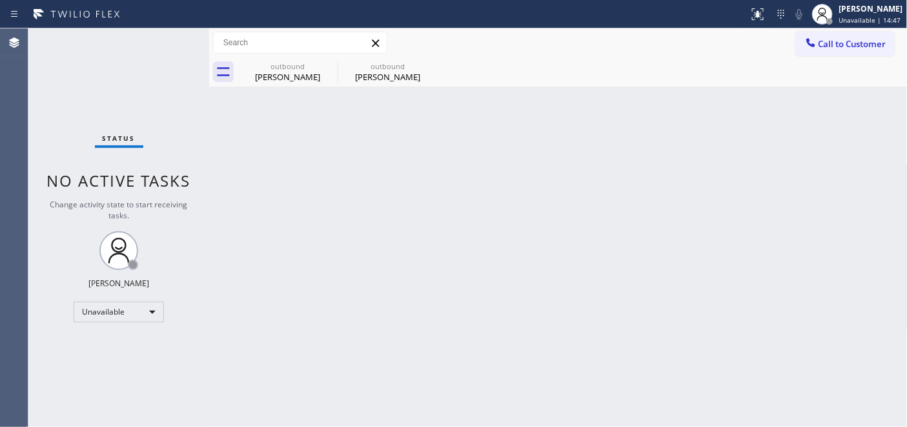
drag, startPoint x: 823, startPoint y: 42, endPoint x: 697, endPoint y: 81, distance: 131.9
click at [823, 42] on span "Call to Customer" at bounding box center [853, 44] width 68 height 12
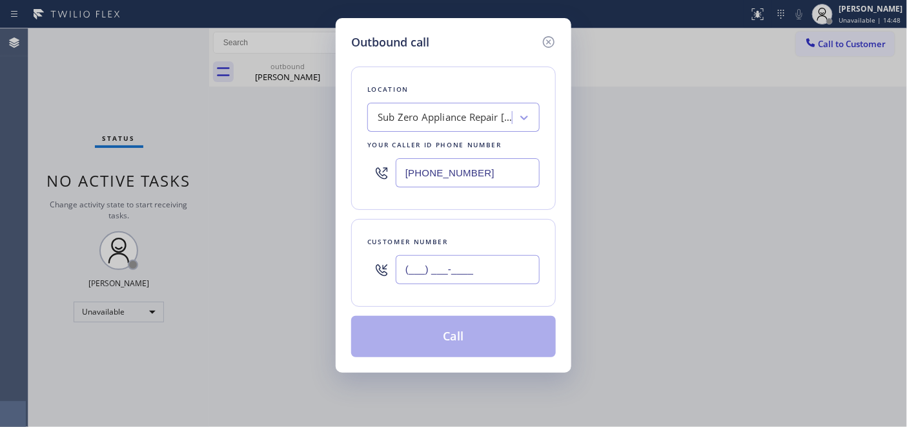
click at [443, 276] on input "(___) ___-____" at bounding box center [468, 269] width 144 height 29
paste input "562) 225-9431"
type input "(562) 225-9431"
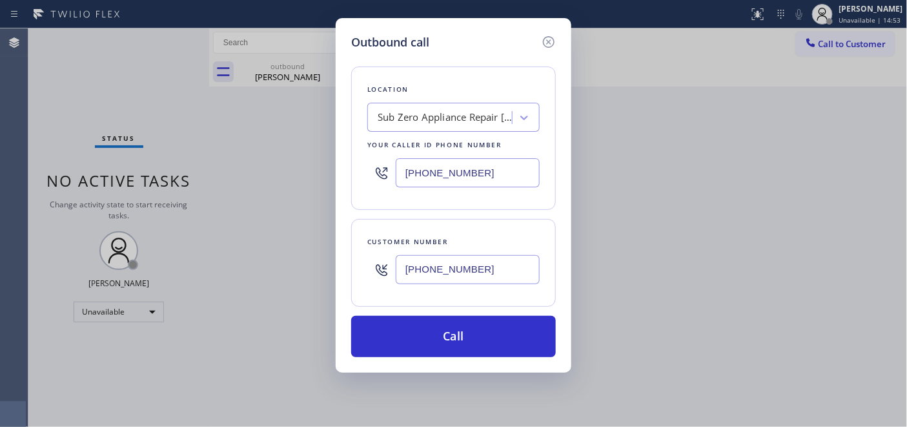
drag, startPoint x: 479, startPoint y: 177, endPoint x: 242, endPoint y: 150, distance: 238.5
click at [267, 155] on div "Outbound call Location Sub Zero Appliance Repair Robertsville Your caller id ph…" at bounding box center [453, 213] width 907 height 427
paste input "562) 489-9480"
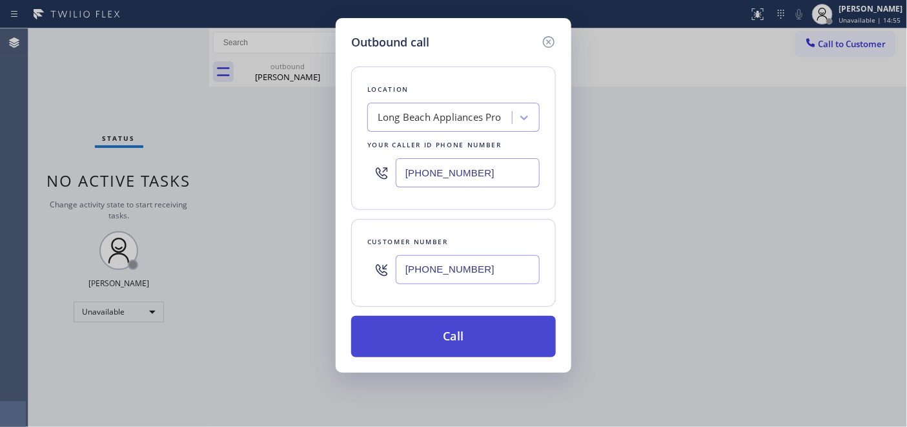
type input "(562) 489-9480"
click at [500, 333] on button "Call" at bounding box center [453, 336] width 205 height 41
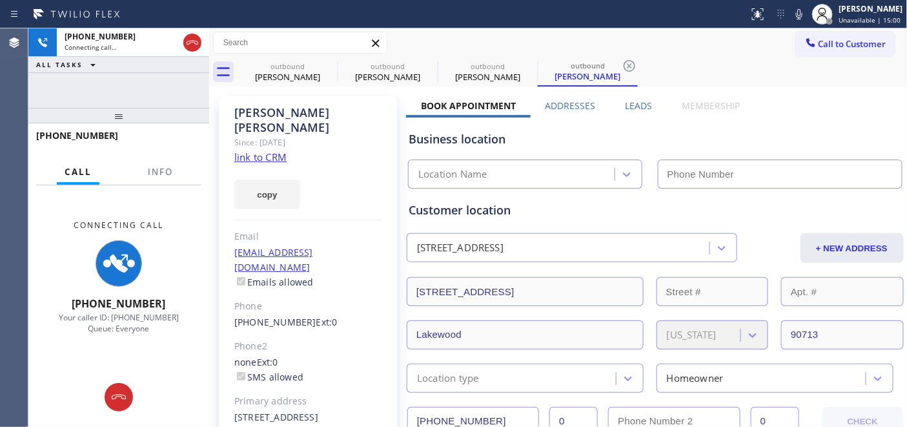
type input "(562) 489-9480"
drag, startPoint x: 147, startPoint y: 125, endPoint x: 142, endPoint y: 66, distance: 58.9
click at [142, 69] on div "+15622259431 Connecting call… ALL TASKS ALL TASKS ACTIVE TASKS TASKS IN WRAP UP…" at bounding box center [118, 227] width 181 height 398
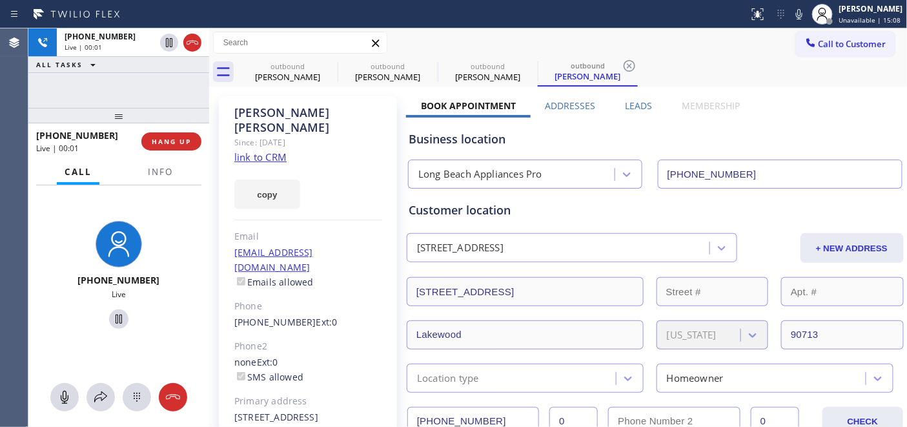
drag, startPoint x: 323, startPoint y: 97, endPoint x: 525, endPoint y: 54, distance: 206.7
click at [323, 97] on div "Janice Ronquillo Since: 20 may 2020 link to CRM copy Email no@gmail.com Emails …" at bounding box center [308, 296] width 178 height 400
click at [174, 133] on button "HANG UP" at bounding box center [171, 141] width 60 height 18
click at [176, 138] on span "HANG UP" at bounding box center [171, 141] width 39 height 9
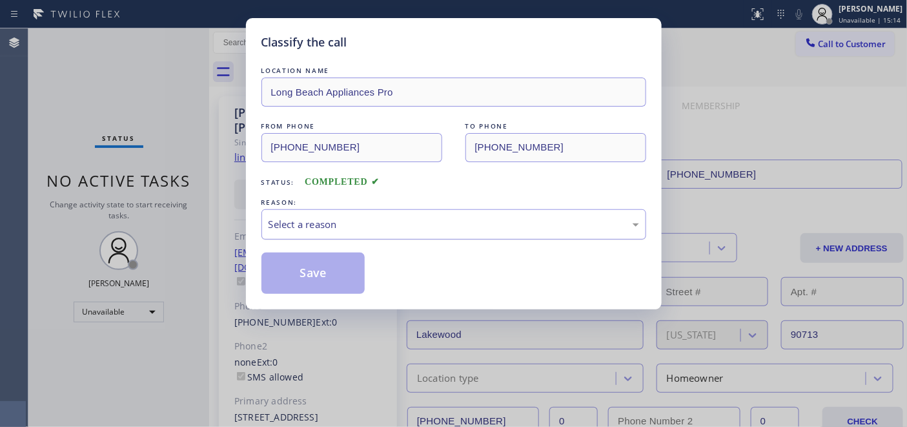
drag, startPoint x: 341, startPoint y: 217, endPoint x: 343, endPoint y: 234, distance: 16.9
click at [341, 217] on div "Select a reason" at bounding box center [454, 224] width 371 height 15
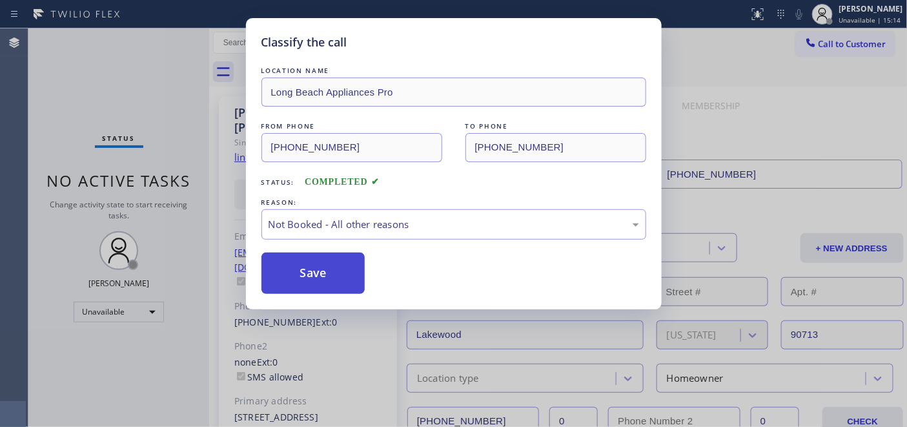
click at [307, 281] on button "Save" at bounding box center [313, 272] width 104 height 41
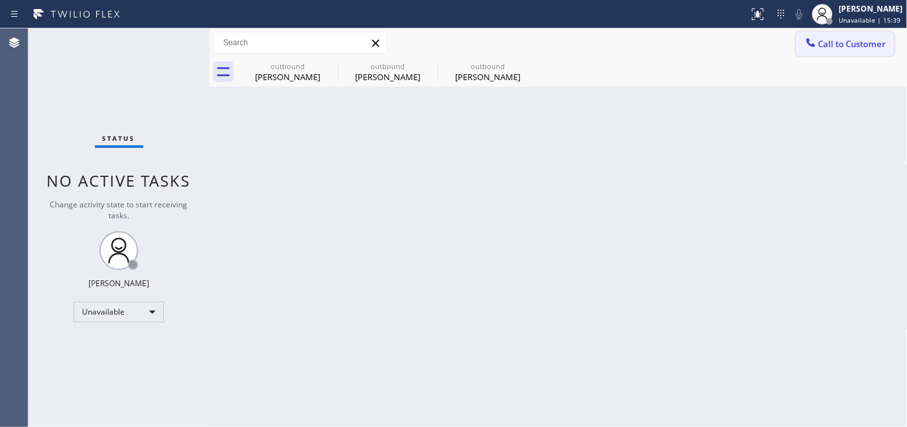
click at [814, 48] on icon at bounding box center [811, 42] width 13 height 13
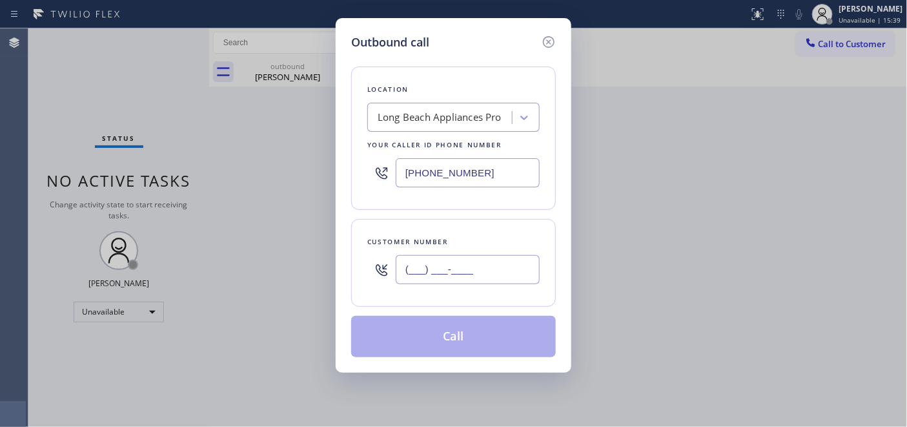
click at [458, 279] on input "(___) ___-____" at bounding box center [468, 269] width 144 height 29
paste input "626) 823-0001"
type input "(626) 823-0001"
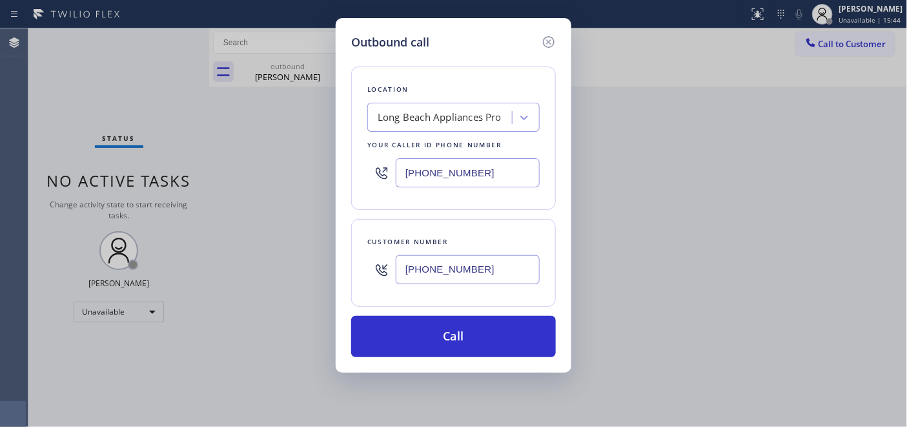
drag, startPoint x: 450, startPoint y: 181, endPoint x: 473, endPoint y: 191, distance: 25.4
click at [369, 181] on div "(562) 489-9480" at bounding box center [453, 173] width 172 height 42
paste input "323) 870-7123"
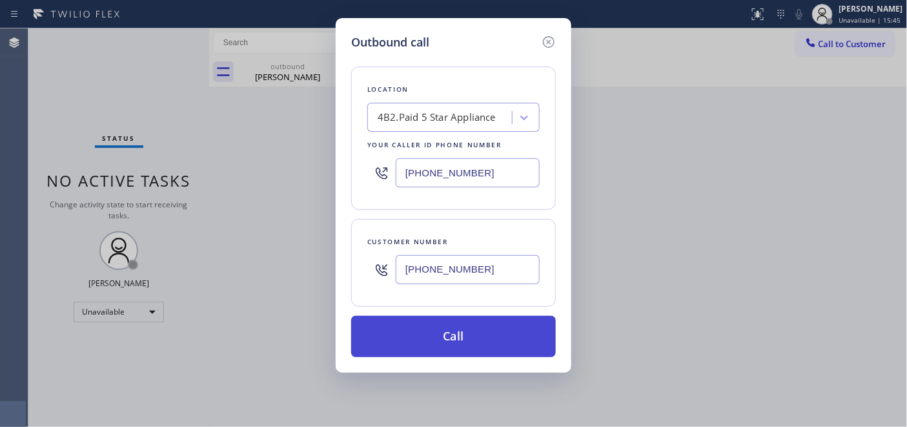
type input "[PHONE_NUMBER]"
click at [486, 334] on button "Call" at bounding box center [453, 336] width 205 height 41
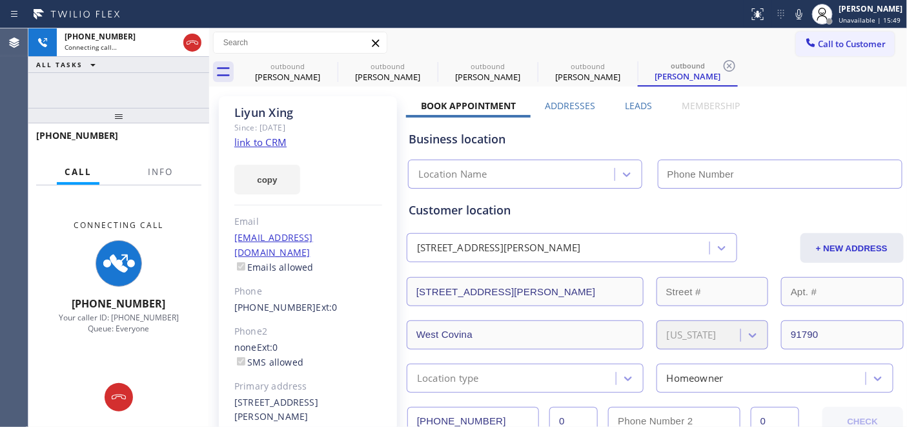
type input "[PHONE_NUMBER]"
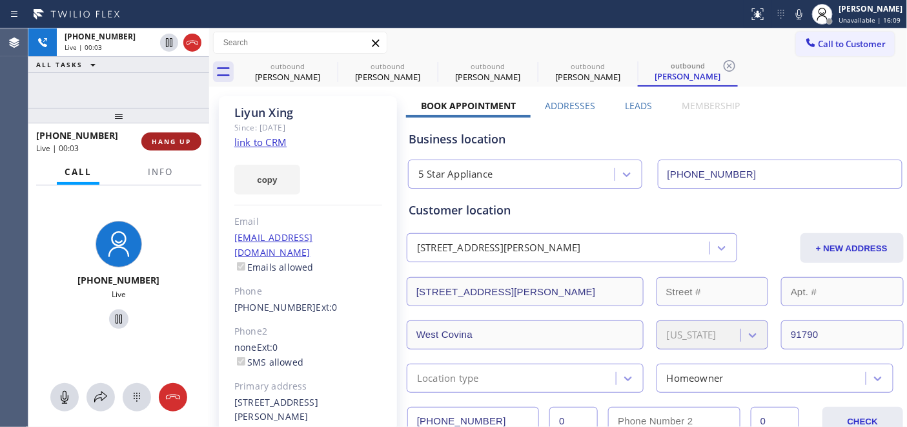
click at [190, 136] on button "HANG UP" at bounding box center [171, 141] width 60 height 18
click at [189, 138] on span "HANG UP" at bounding box center [171, 141] width 39 height 9
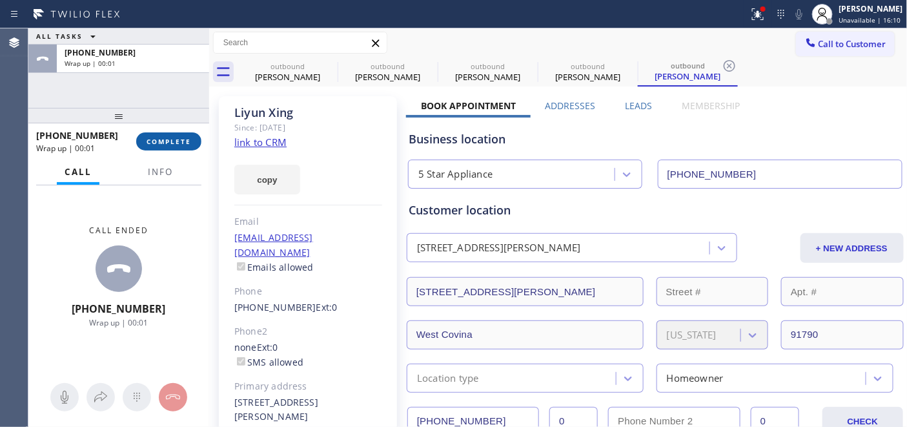
click at [158, 140] on span "COMPLETE" at bounding box center [169, 141] width 45 height 9
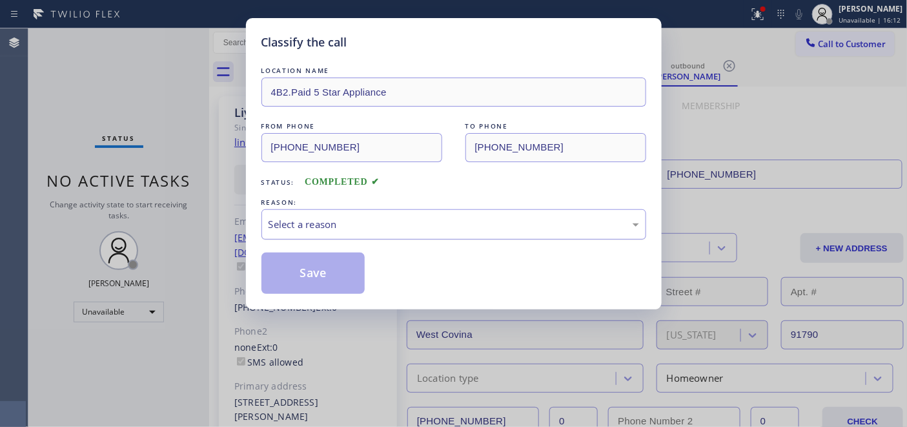
click at [323, 223] on div "Select a reason" at bounding box center [454, 224] width 371 height 15
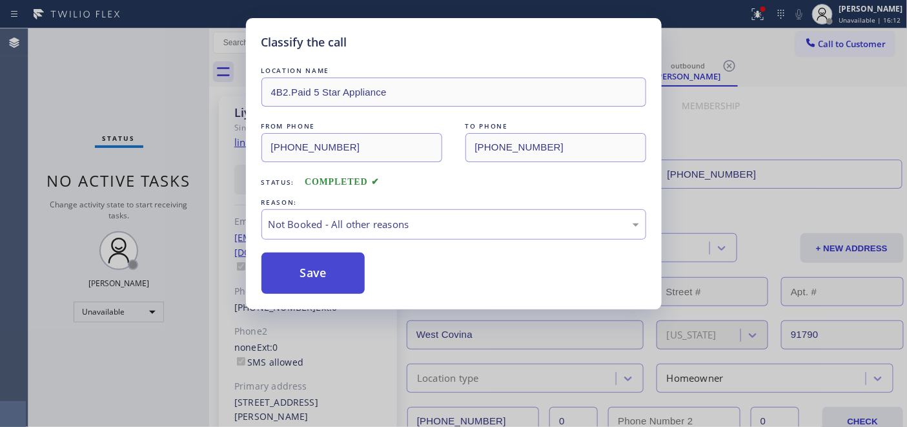
click at [314, 273] on button "Save" at bounding box center [313, 272] width 104 height 41
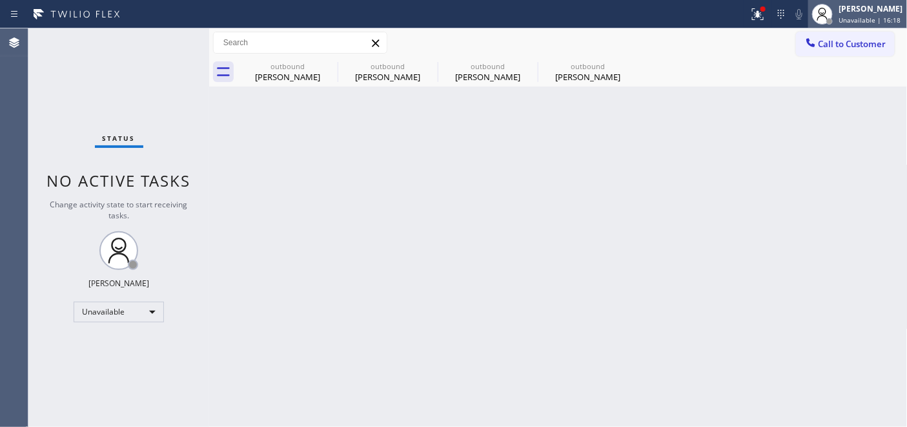
click at [846, 19] on span "Unavailable | 16:18" at bounding box center [870, 19] width 62 height 9
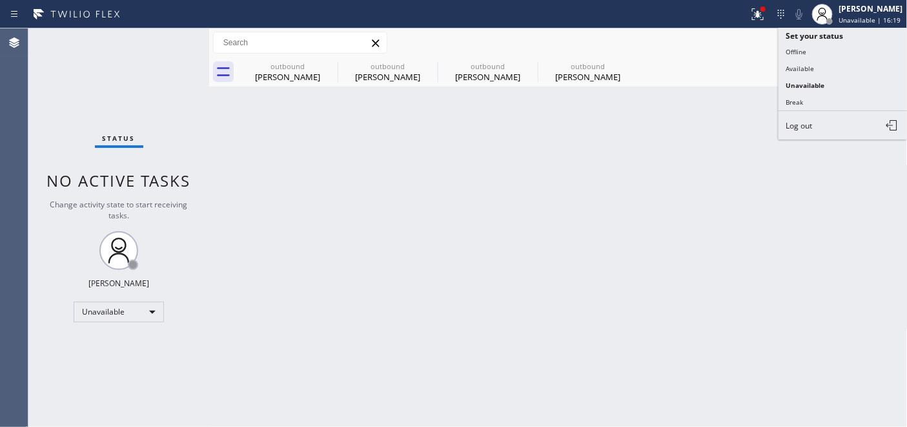
click at [707, 45] on div "Call to Customer Outbound call Location 5 Star Appliance Your caller id phone n…" at bounding box center [558, 43] width 699 height 23
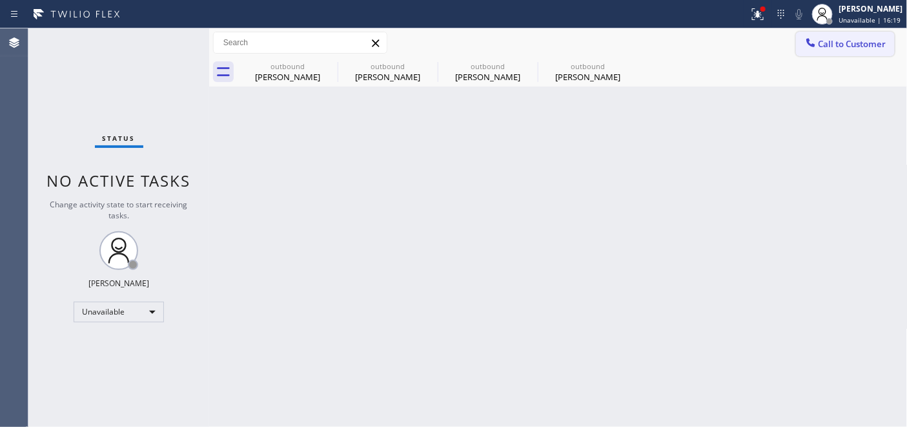
click at [819, 45] on span "Call to Customer" at bounding box center [853, 44] width 68 height 12
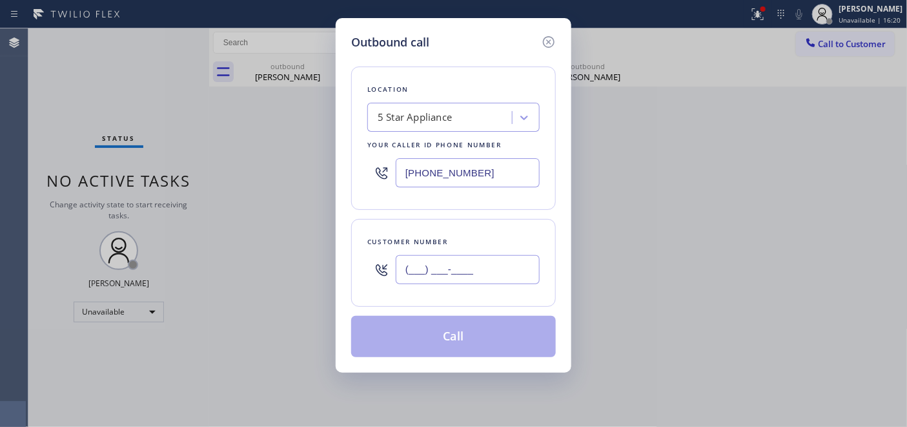
click at [447, 280] on input "(___) ___-____" at bounding box center [468, 269] width 144 height 29
paste input "206) 229-1783"
type input "(206) 229-1783"
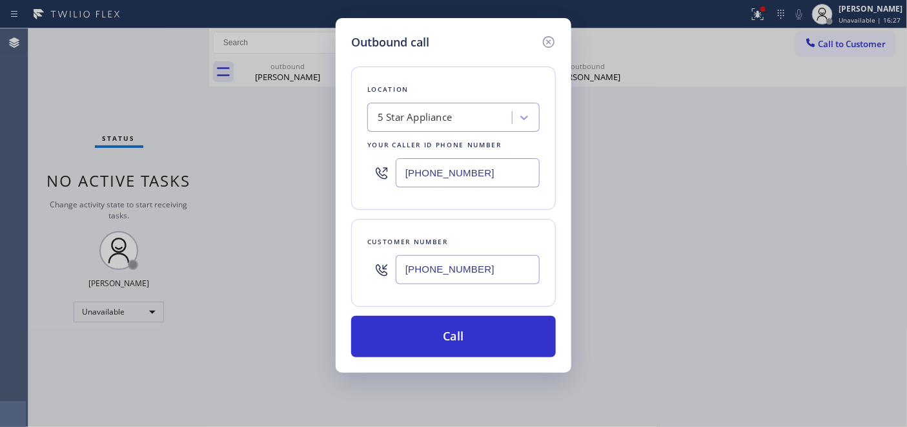
click at [349, 171] on div "Outbound call Location 5 Star Appliance Your caller id phone number (323) 870-7…" at bounding box center [454, 195] width 236 height 354
paste input "206) 202-1006"
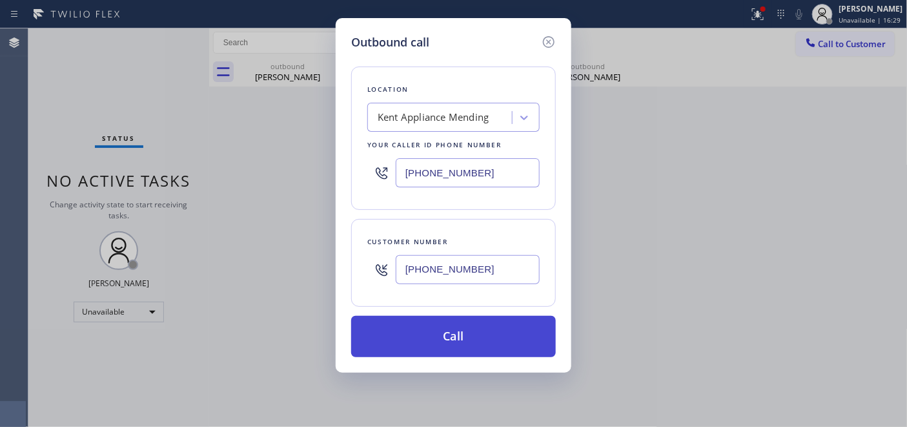
type input "(206) 202-1006"
click at [477, 325] on button "Call" at bounding box center [453, 336] width 205 height 41
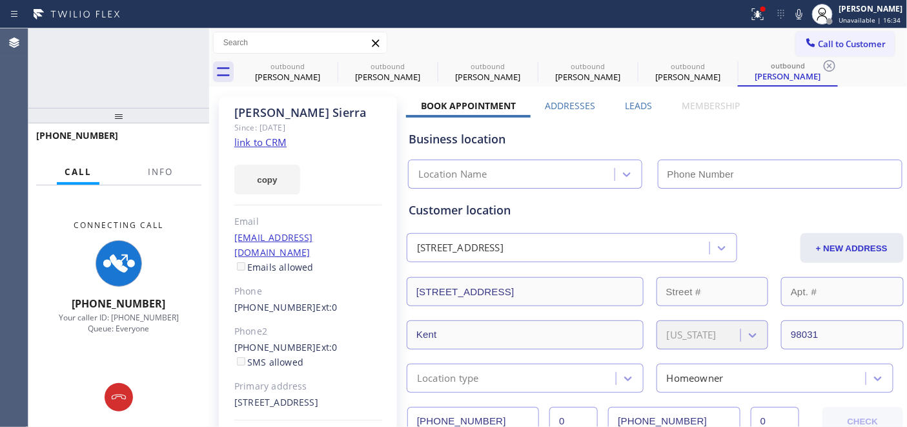
type input "(206) 202-1006"
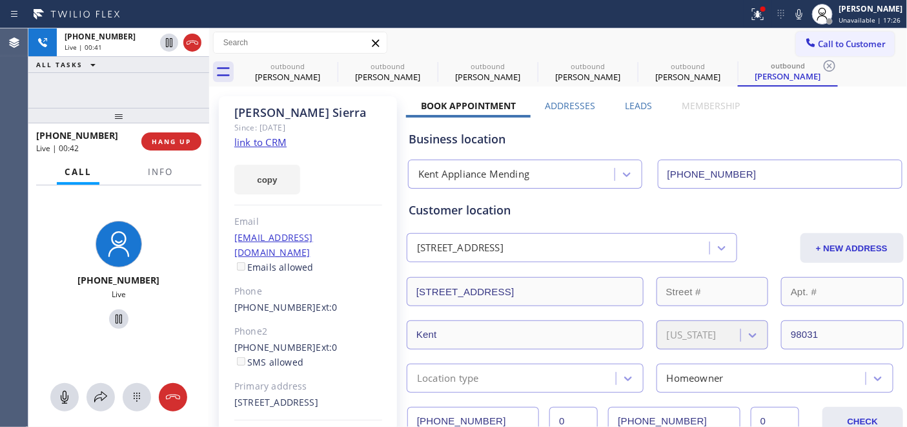
drag, startPoint x: 165, startPoint y: 125, endPoint x: 150, endPoint y: 88, distance: 39.1
click at [153, 91] on div "+12062291783 Live | 00:41 ALL TASKS ALL TASKS ACTIVE TASKS TASKS IN WRAP UP +12…" at bounding box center [118, 227] width 181 height 398
drag, startPoint x: 133, startPoint y: 112, endPoint x: 134, endPoint y: 83, distance: 29.1
click at [133, 85] on div "+12062291783 Live | 00:49 ALL TASKS ALL TASKS ACTIVE TASKS TASKS IN WRAP UP +12…" at bounding box center [118, 227] width 181 height 398
click at [326, 65] on icon at bounding box center [329, 65] width 15 height 15
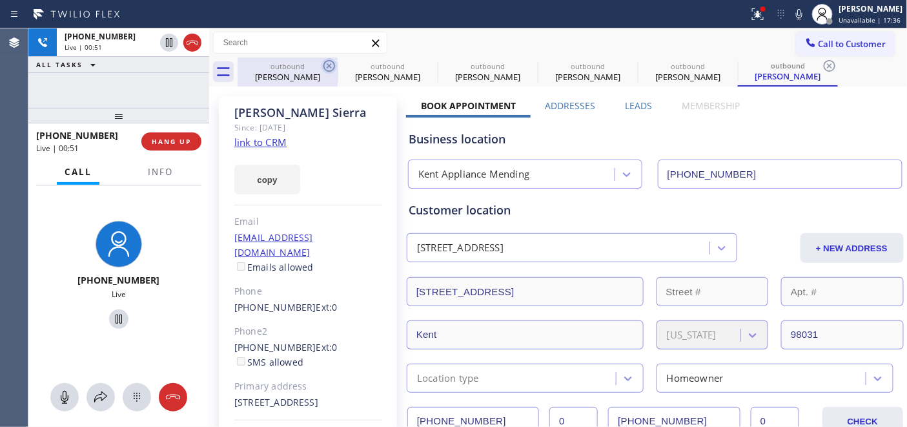
click at [0, 0] on icon at bounding box center [0, 0] width 0 height 0
type input "[PHONE_NUMBER]"
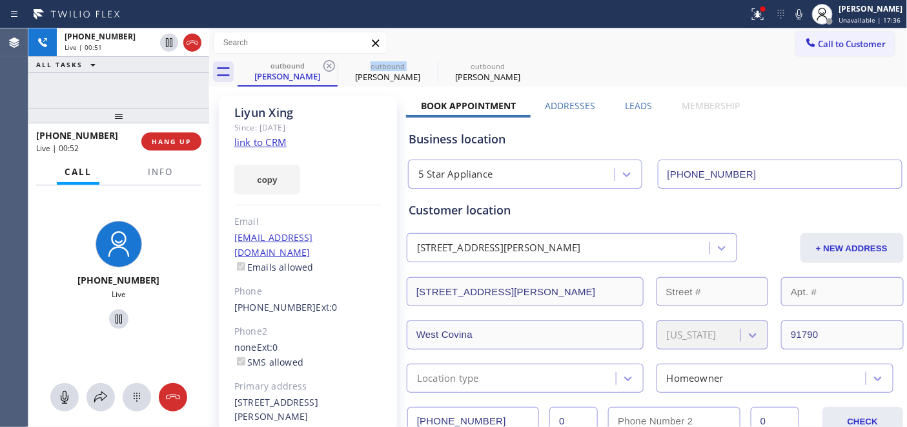
click at [326, 65] on icon at bounding box center [329, 65] width 15 height 15
type input "(206) 202-1006"
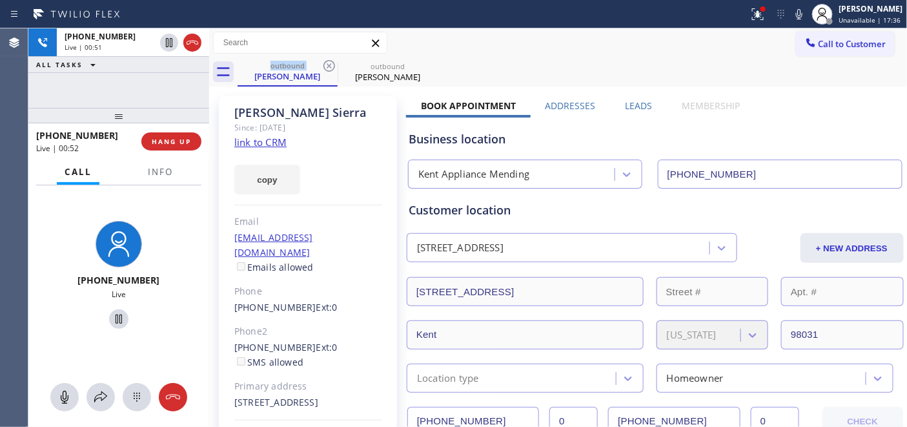
click at [326, 65] on icon at bounding box center [329, 65] width 15 height 15
click at [522, 40] on div "Call to Customer Outbound call Location Kent Appliance Mending Your caller id p…" at bounding box center [558, 43] width 699 height 23
drag, startPoint x: 176, startPoint y: 123, endPoint x: 178, endPoint y: 95, distance: 28.5
click at [178, 97] on div "+12062291783 Live | 00:52 ALL TASKS ALL TASKS ACTIVE TASKS TASKS IN WRAP UP +12…" at bounding box center [118, 227] width 181 height 398
click at [168, 139] on span "HANG UP" at bounding box center [171, 141] width 39 height 9
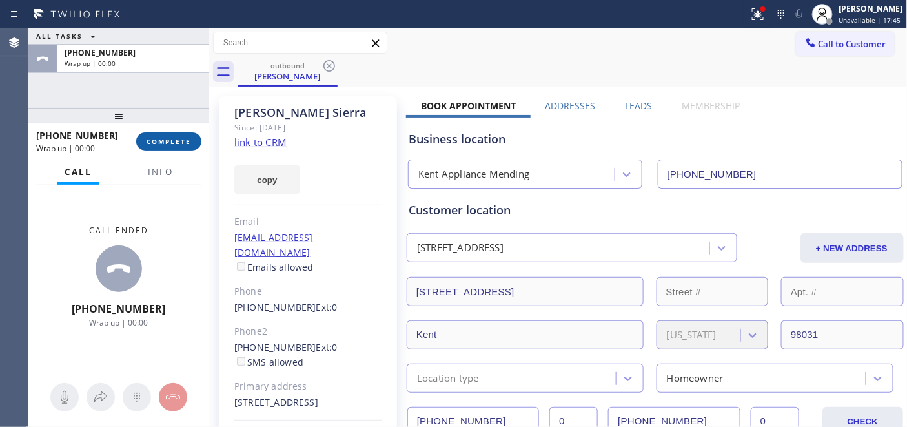
click at [168, 139] on span "COMPLETE" at bounding box center [169, 141] width 45 height 9
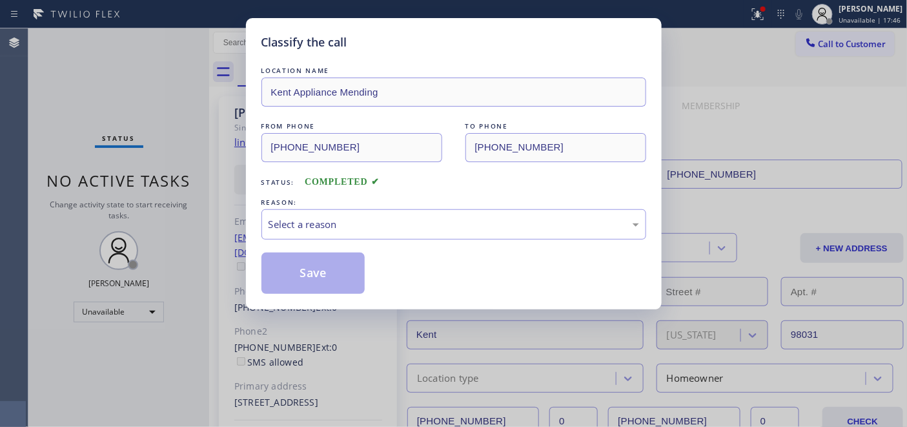
click at [382, 194] on div "LOCATION NAME Kent Appliance Mending FROM PHONE (206) 202-1006 TO PHONE (206) 2…" at bounding box center [453, 179] width 385 height 230
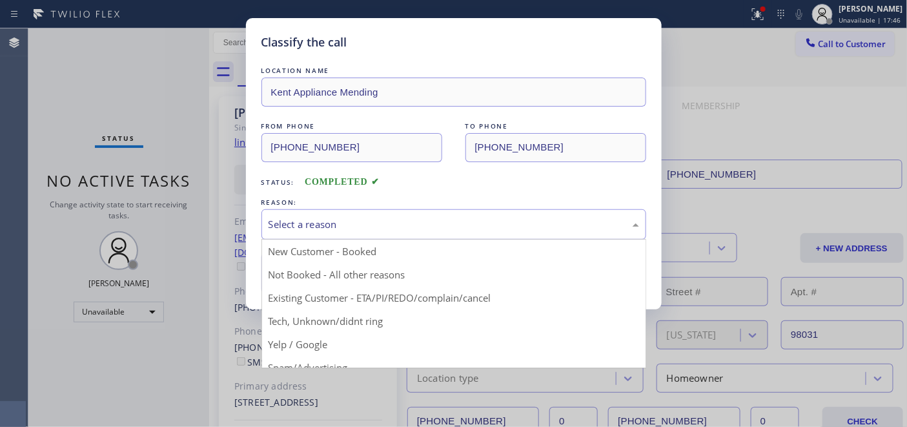
click at [382, 214] on div "Select a reason" at bounding box center [453, 224] width 385 height 30
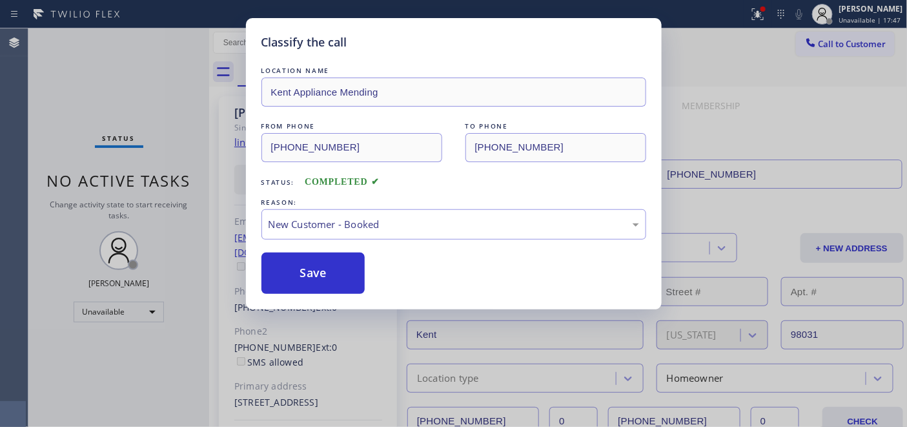
click at [374, 202] on div "REASON:" at bounding box center [453, 203] width 385 height 14
click at [367, 225] on div "New Customer - Booked" at bounding box center [454, 224] width 371 height 15
click at [327, 268] on button "Save" at bounding box center [313, 272] width 104 height 41
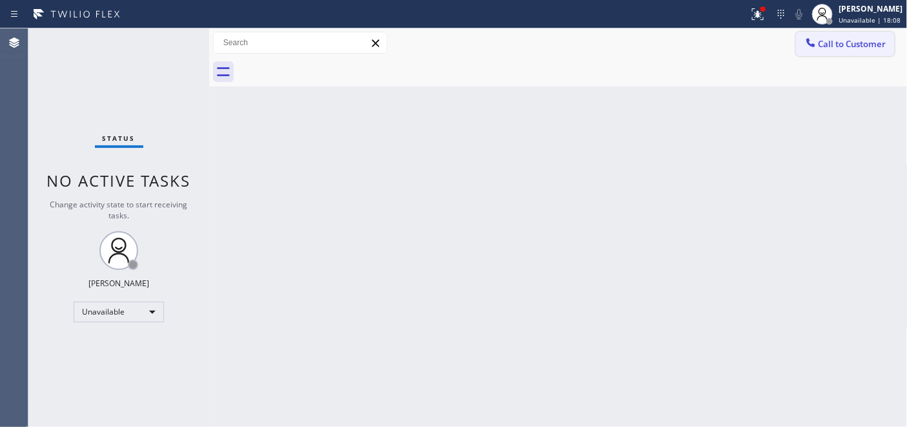
click at [828, 46] on span "Call to Customer" at bounding box center [853, 44] width 68 height 12
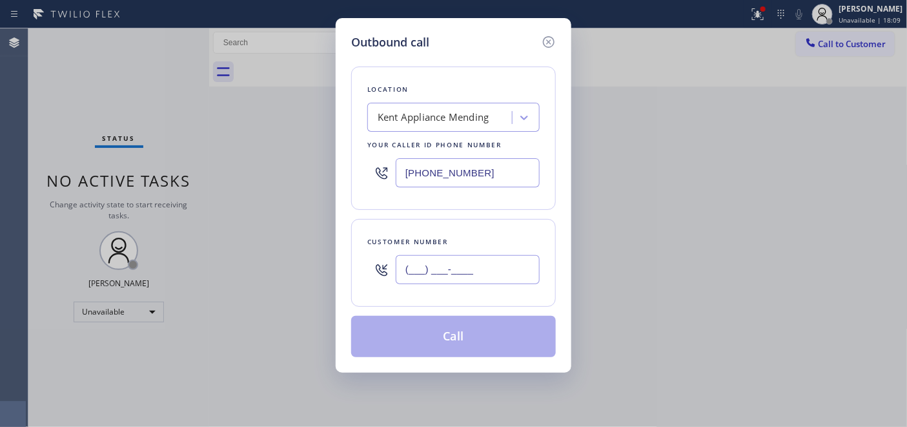
drag, startPoint x: 482, startPoint y: 272, endPoint x: 462, endPoint y: 213, distance: 62.3
click at [373, 265] on div "(___) ___-____" at bounding box center [453, 270] width 172 height 42
paste input "415) 215-2474"
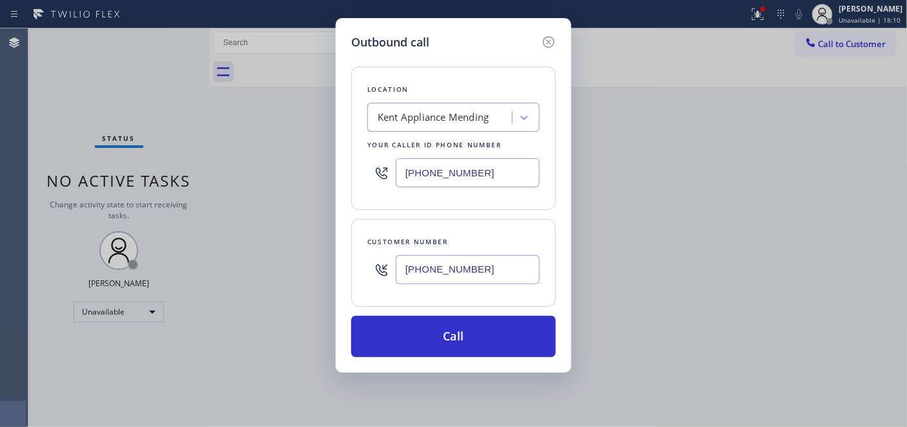
type input "(415) 215-2474"
click at [364, 186] on div "Location Kent Appliance Mending Your caller id phone number (206) 202-1006" at bounding box center [453, 138] width 205 height 143
paste input "415) 625-649"
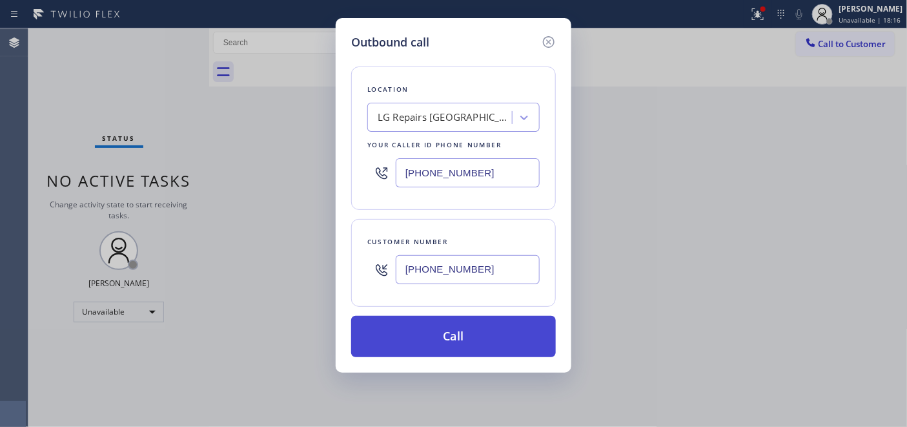
type input "(415) 625-6496"
click at [493, 340] on button "Call" at bounding box center [453, 336] width 205 height 41
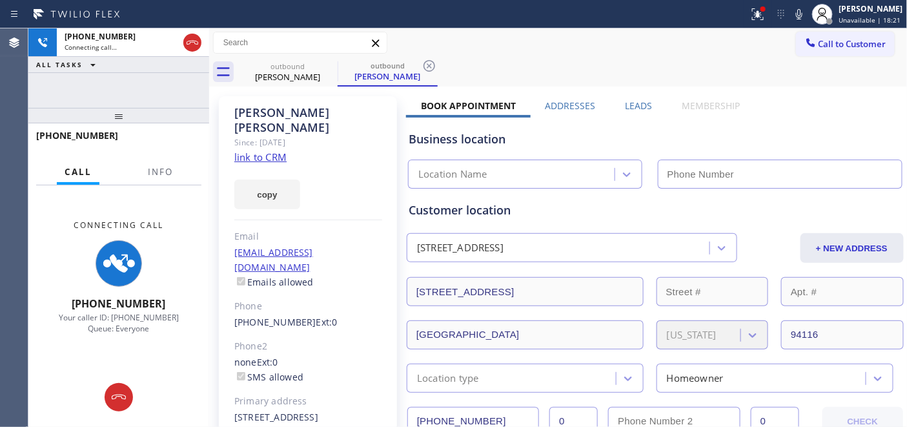
type input "(415) 625-6496"
click at [753, 15] on icon at bounding box center [758, 14] width 12 height 12
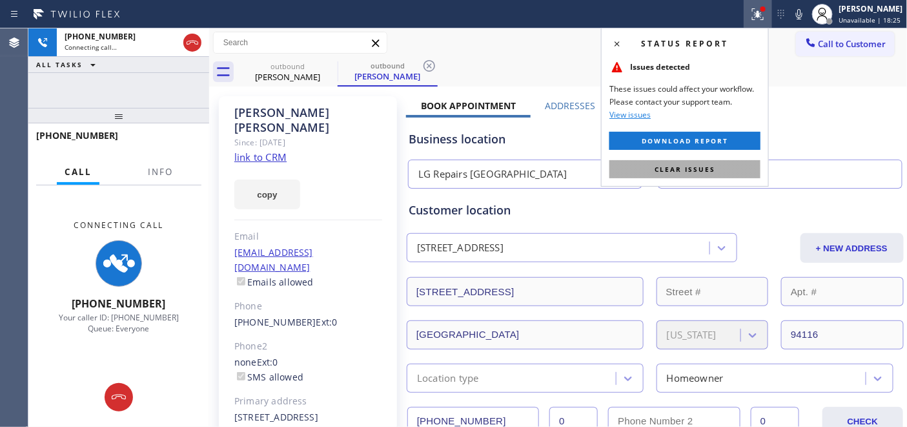
click at [692, 170] on span "Clear issues" at bounding box center [685, 169] width 61 height 9
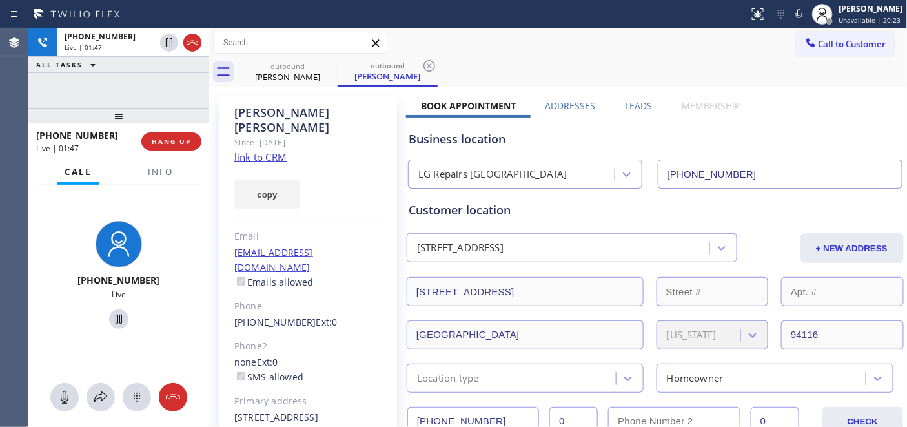
drag, startPoint x: 128, startPoint y: 115, endPoint x: 296, endPoint y: 41, distance: 183.6
click at [130, 86] on div "+14152152474 Live | 01:47 ALL TASKS ALL TASKS ACTIVE TASKS TASKS IN WRAP UP +14…" at bounding box center [118, 227] width 181 height 398
drag, startPoint x: 128, startPoint y: 127, endPoint x: 129, endPoint y: 119, distance: 7.9
click at [132, 108] on div "+14152152474 Live | 02:05 ALL TASKS ALL TASKS ACTIVE TASKS TASKS IN WRAP UP +14…" at bounding box center [118, 227] width 181 height 398
drag, startPoint x: 129, startPoint y: 119, endPoint x: 126, endPoint y: 65, distance: 55.0
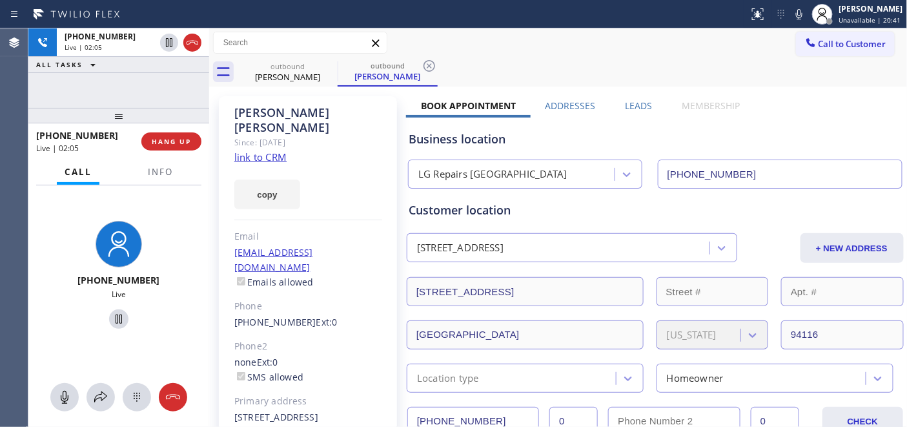
click at [130, 79] on div "+14152152474 Live | 02:05 ALL TASKS ALL TASKS ACTIVE TASKS TASKS IN WRAP UP +14…" at bounding box center [118, 227] width 181 height 398
click at [114, 108] on div at bounding box center [118, 115] width 181 height 15
drag, startPoint x: 123, startPoint y: 107, endPoint x: 124, endPoint y: 65, distance: 42.0
click at [124, 65] on div "+14152152474 Live | 02:06 ALL TASKS ALL TASKS ACTIVE TASKS TASKS IN WRAP UP +14…" at bounding box center [118, 227] width 181 height 398
drag, startPoint x: 125, startPoint y: 113, endPoint x: 133, endPoint y: 52, distance: 61.2
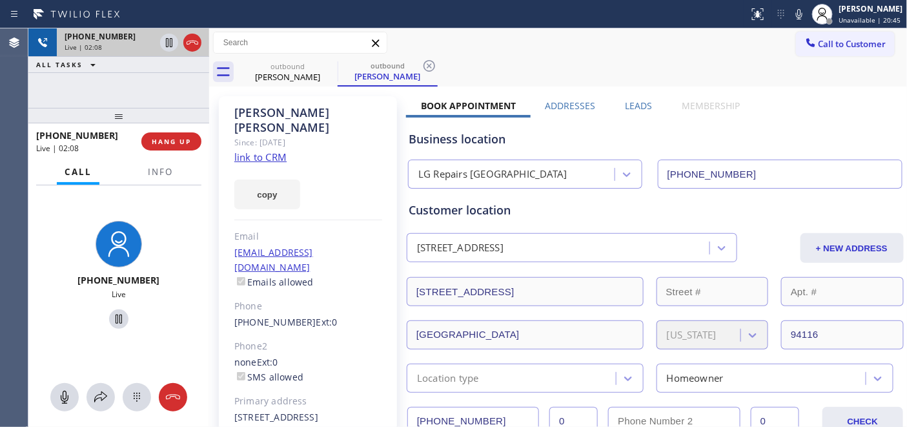
click at [133, 52] on div "+14152152474 Live | 02:08 ALL TASKS ALL TASKS ACTIVE TASKS TASKS IN WRAP UP +14…" at bounding box center [118, 227] width 181 height 398
drag, startPoint x: 125, startPoint y: 119, endPoint x: 132, endPoint y: 107, distance: 14.2
click at [132, 108] on div at bounding box center [118, 115] width 181 height 15
drag, startPoint x: 123, startPoint y: 116, endPoint x: 127, endPoint y: 95, distance: 21.7
click at [123, 62] on div "+14152152474 Live | 02:10 ALL TASKS ALL TASKS ACTIVE TASKS TASKS IN WRAP UP +14…" at bounding box center [118, 227] width 181 height 398
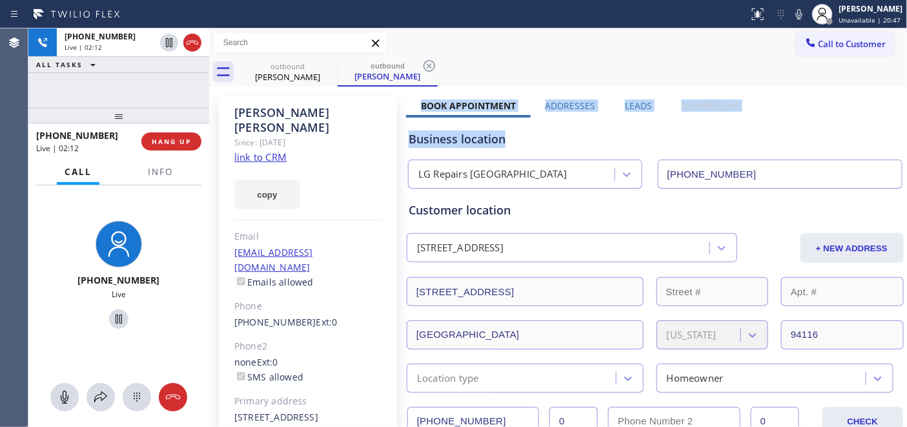
drag, startPoint x: 413, startPoint y: 105, endPoint x: 603, endPoint y: 72, distance: 192.7
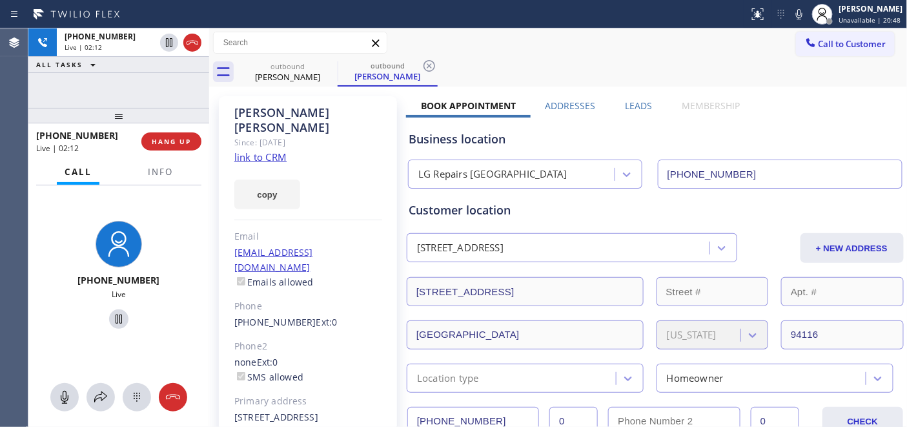
click at [592, 70] on div "outbound Betty Lee outbound Betty Lee" at bounding box center [573, 71] width 670 height 29
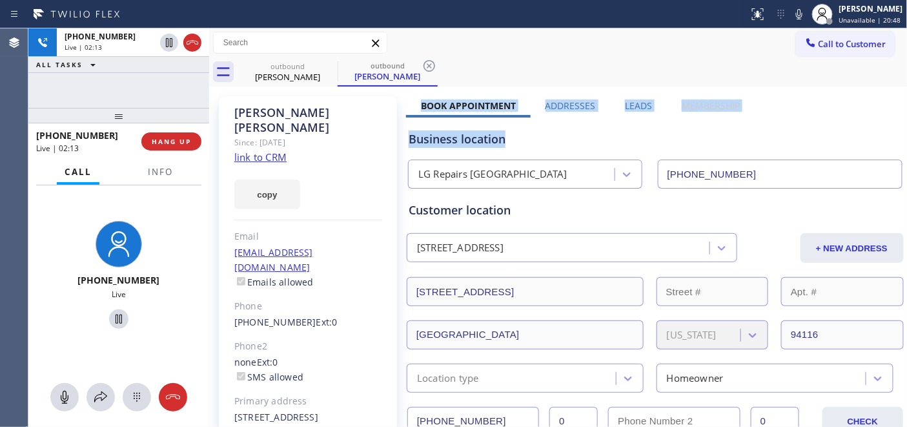
drag, startPoint x: 409, startPoint y: 105, endPoint x: 777, endPoint y: 107, distance: 367.4
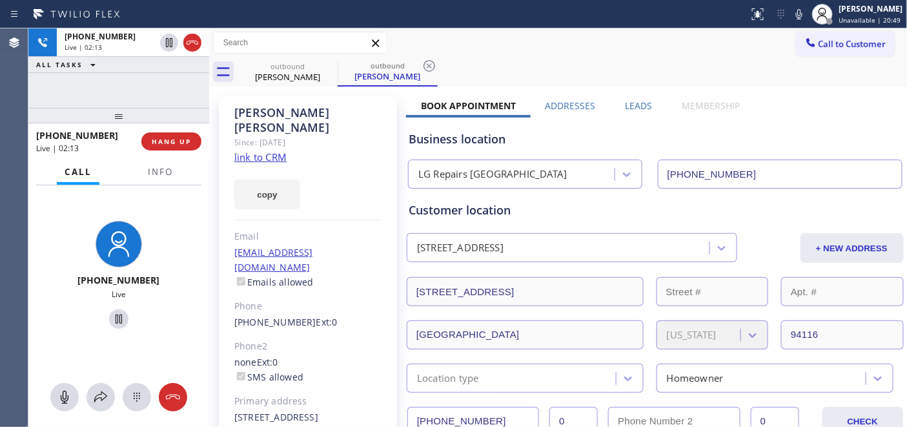
click at [521, 61] on div "outbound Betty Lee outbound Betty Lee" at bounding box center [573, 71] width 670 height 29
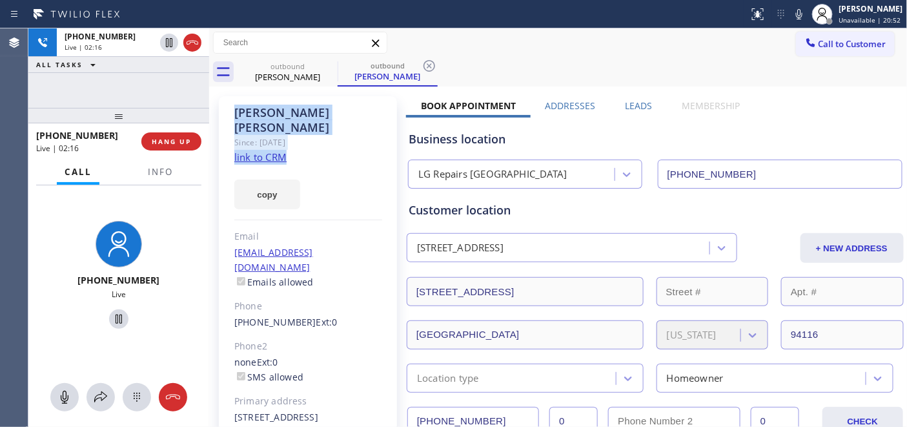
drag, startPoint x: 230, startPoint y: 110, endPoint x: 307, endPoint y: 147, distance: 86.1
click at [307, 147] on div "Betty Lee Since: 20 may 2020 link to CRM copy Email cheekyboop@gmail.com Emails…" at bounding box center [308, 296] width 178 height 400
click at [294, 145] on div "Betty Lee Since: 20 may 2020 link to CRM copy Email cheekyboop@gmail.com Emails…" at bounding box center [308, 296] width 178 height 400
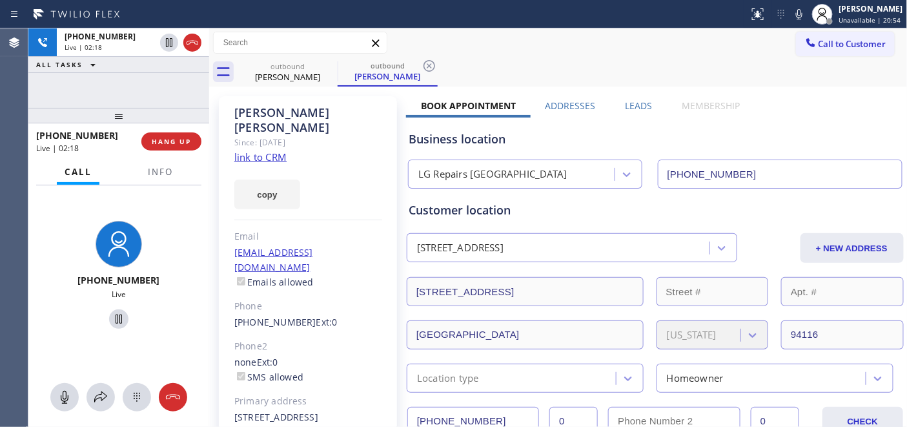
drag, startPoint x: 226, startPoint y: 108, endPoint x: 373, endPoint y: 404, distance: 330.9
click at [373, 404] on div "Betty Lee Since: 20 may 2020 link to CRM copy Email cheekyboop@gmail.com Emails…" at bounding box center [308, 296] width 178 height 400
click at [349, 355] on div "none Ext: 0 SMS allowed" at bounding box center [308, 370] width 148 height 30
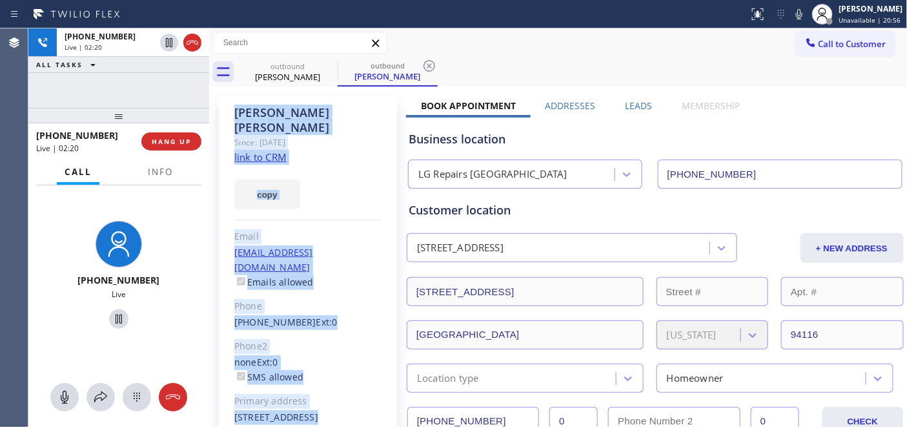
drag, startPoint x: 262, startPoint y: 188, endPoint x: 345, endPoint y: 412, distance: 239.0
click at [345, 413] on div "Betty Lee Since: 20 may 2020 link to CRM copy Email cheekyboop@gmail.com Emails…" at bounding box center [308, 296] width 178 height 400
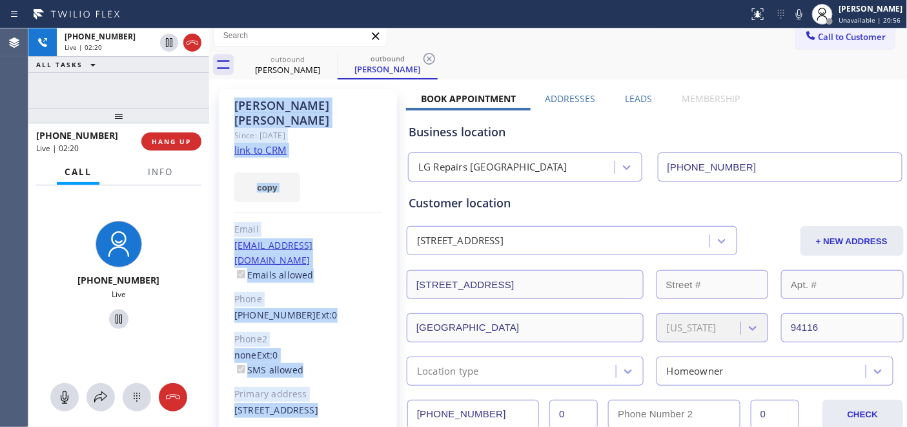
click at [347, 348] on div "none Ext: 0 SMS allowed" at bounding box center [308, 363] width 148 height 30
click at [327, 128] on div "Since: [DATE]" at bounding box center [308, 135] width 148 height 15
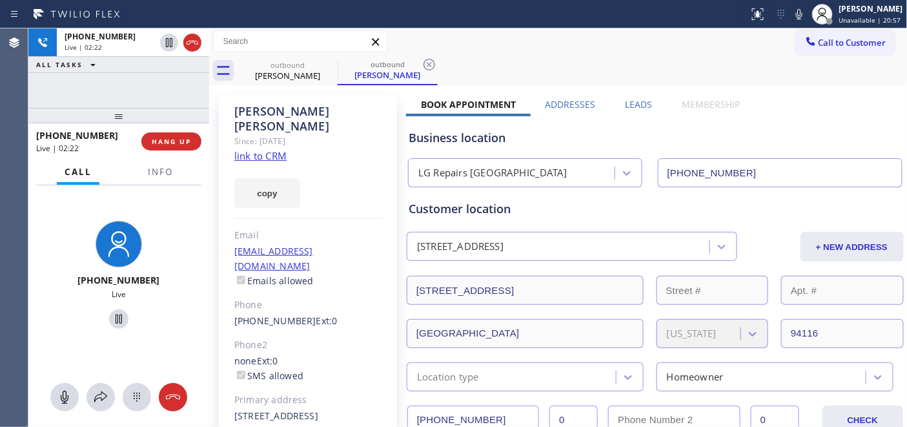
scroll to position [0, 0]
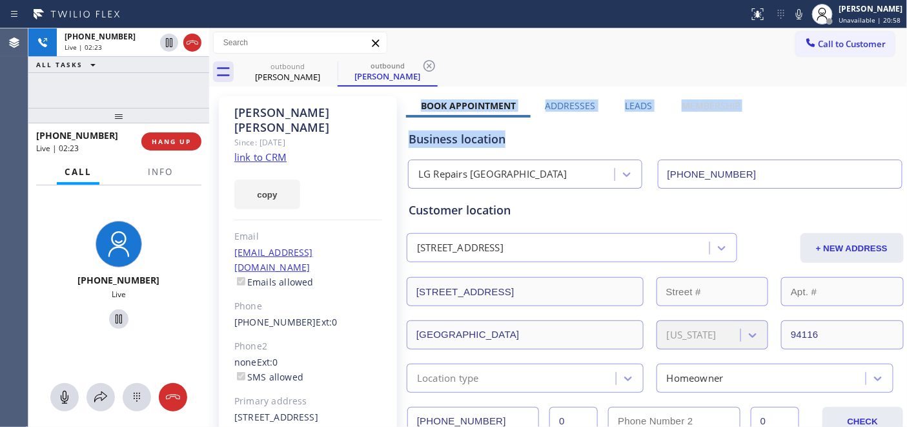
drag, startPoint x: 413, startPoint y: 102, endPoint x: 720, endPoint y: 127, distance: 307.7
click at [717, 127] on div "Business location LG Repairs San Francisco (415) 625-6496" at bounding box center [655, 153] width 498 height 71
drag, startPoint x: 234, startPoint y: 108, endPoint x: 343, endPoint y: 407, distance: 318.5
click at [343, 407] on div "Betty Lee Since: 20 may 2020 link to CRM copy Email cheekyboop@gmail.com Emails…" at bounding box center [308, 296] width 178 height 400
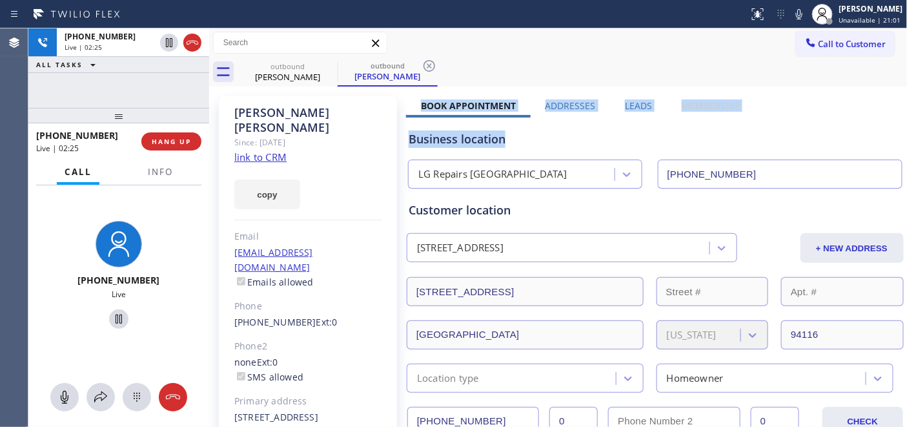
click at [329, 410] on div "2455 24th Avenue San Francisco, 94116 CA" at bounding box center [308, 417] width 148 height 15
drag, startPoint x: 275, startPoint y: 396, endPoint x: 223, endPoint y: 112, distance: 288.9
click at [223, 112] on div "Betty Lee Since: 20 may 2020 link to CRM copy Email cheekyboop@gmail.com Emails…" at bounding box center [308, 296] width 178 height 400
click at [301, 135] on div "Since: [DATE]" at bounding box center [308, 142] width 148 height 15
drag, startPoint x: 424, startPoint y: 103, endPoint x: 615, endPoint y: 69, distance: 194.2
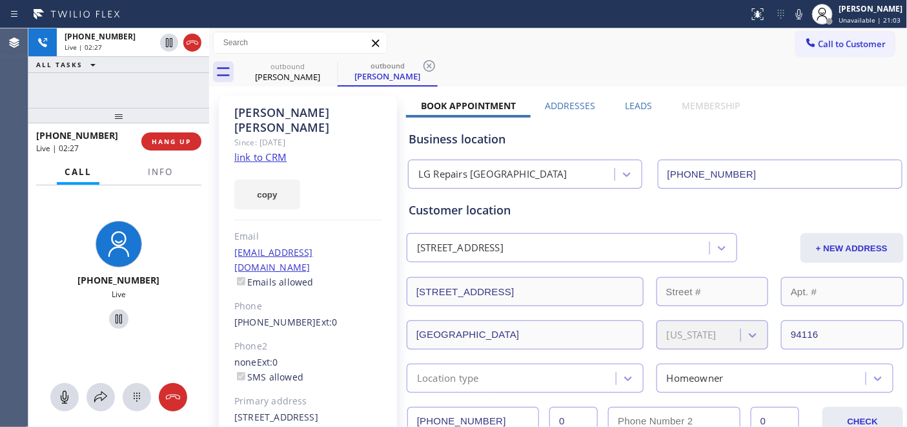
click at [612, 68] on div "outbound Betty Lee outbound Betty Lee" at bounding box center [573, 71] width 670 height 29
drag, startPoint x: 413, startPoint y: 111, endPoint x: 685, endPoint y: 91, distance: 272.6
click at [803, 117] on div "Business location LG Repairs San Francisco (415) 625-6496" at bounding box center [655, 150] width 498 height 76
click at [614, 72] on div "outbound Betty Lee outbound Betty Lee" at bounding box center [573, 71] width 670 height 29
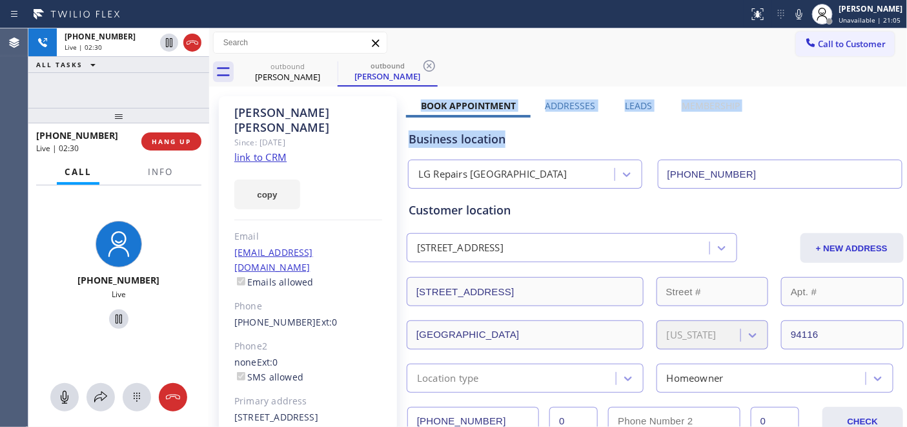
drag, startPoint x: 415, startPoint y: 105, endPoint x: 741, endPoint y: 98, distance: 326.1
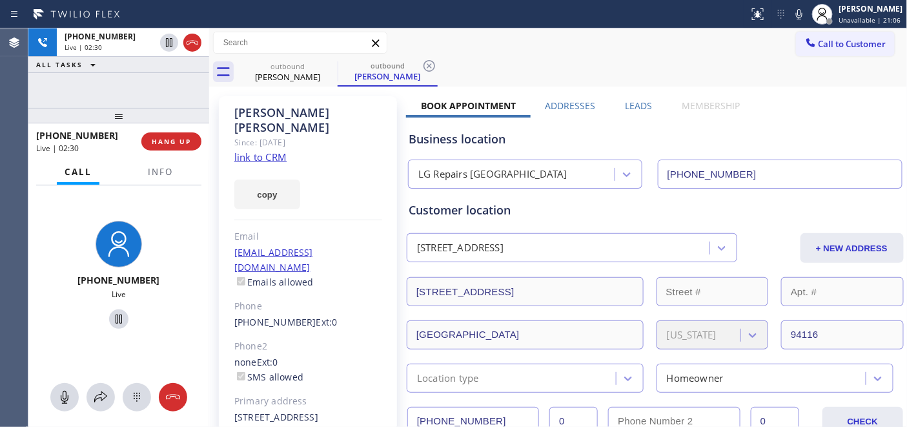
click at [559, 66] on div "outbound Betty Lee outbound Betty Lee" at bounding box center [573, 71] width 670 height 29
drag, startPoint x: 418, startPoint y: 105, endPoint x: 741, endPoint y: 106, distance: 322.2
click at [741, 106] on div "Book Appointment Addresses Leads Membership" at bounding box center [580, 108] width 349 height 18
click at [519, 65] on div "outbound Betty Lee outbound Betty Lee" at bounding box center [573, 71] width 670 height 29
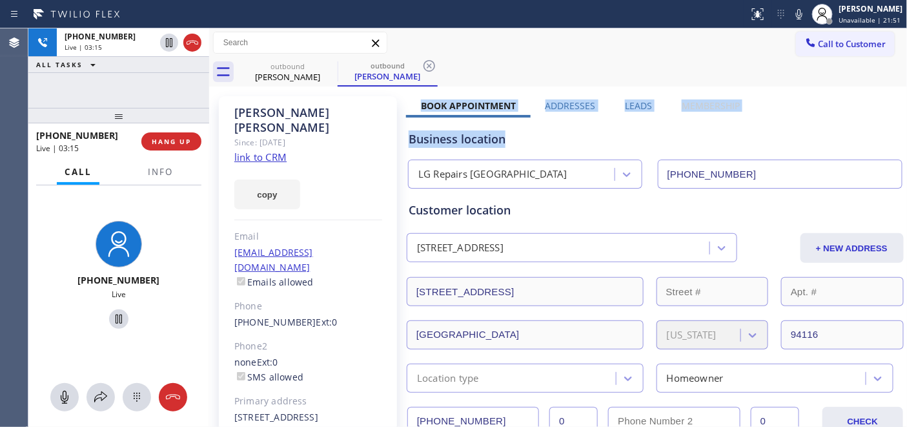
drag, startPoint x: 416, startPoint y: 106, endPoint x: 624, endPoint y: 80, distance: 209.5
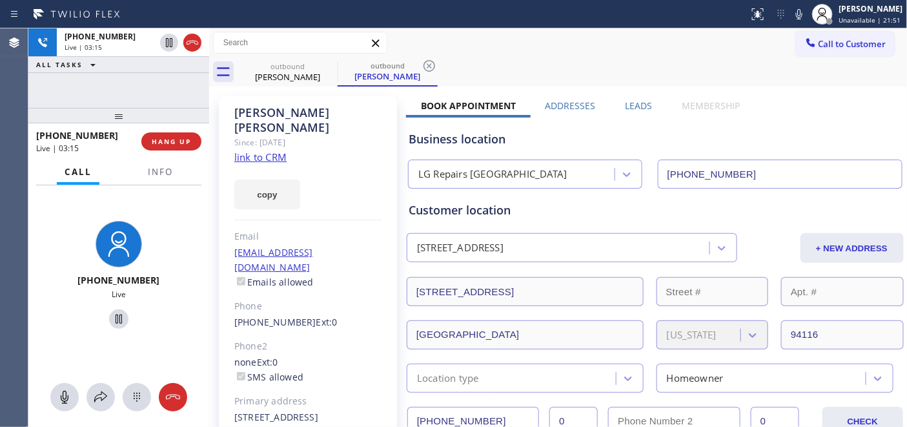
click at [618, 78] on div "outbound Betty Lee outbound Betty Lee" at bounding box center [573, 71] width 670 height 29
drag, startPoint x: 418, startPoint y: 101, endPoint x: 702, endPoint y: 100, distance: 284.1
click at [702, 100] on div "Book Appointment Addresses Leads Membership" at bounding box center [580, 108] width 349 height 18
click at [633, 71] on div "outbound Betty Lee outbound Betty Lee" at bounding box center [573, 71] width 670 height 29
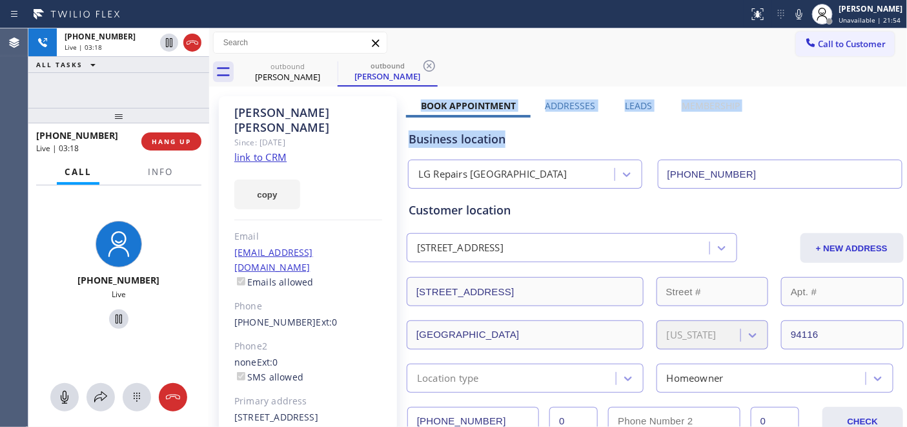
drag, startPoint x: 415, startPoint y: 102, endPoint x: 763, endPoint y: 101, distance: 348.0
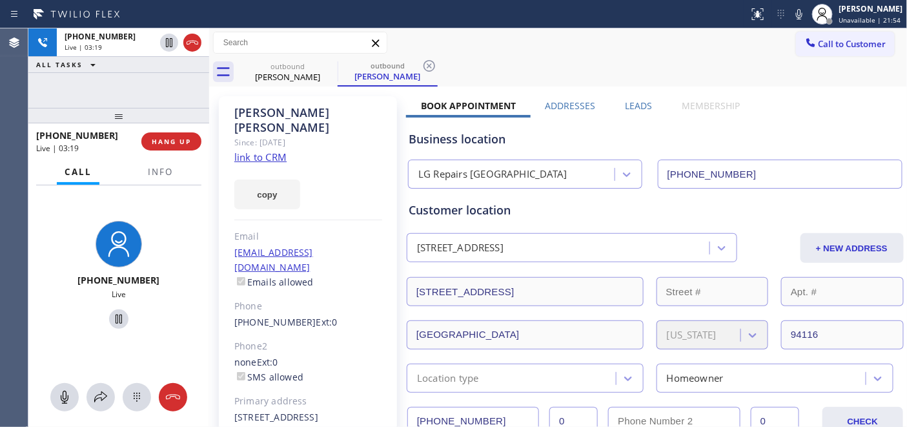
click at [495, 84] on div "outbound Betty Lee outbound Betty Lee" at bounding box center [573, 71] width 670 height 29
drag, startPoint x: 412, startPoint y: 99, endPoint x: 607, endPoint y: 79, distance: 196.1
click at [606, 78] on div "outbound Betty Lee outbound Betty Lee" at bounding box center [573, 71] width 670 height 29
drag, startPoint x: 415, startPoint y: 99, endPoint x: 754, endPoint y: 102, distance: 338.3
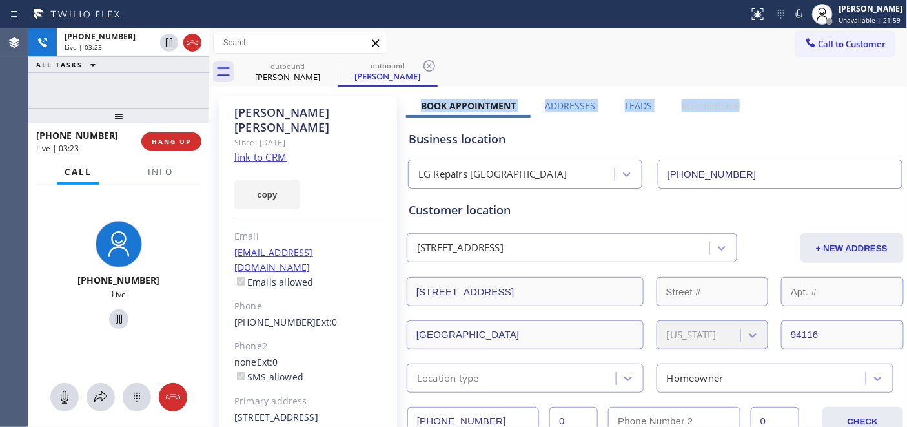
drag, startPoint x: 595, startPoint y: 74, endPoint x: 529, endPoint y: 90, distance: 68.0
click at [595, 74] on div "outbound Betty Lee outbound Betty Lee" at bounding box center [573, 71] width 670 height 29
drag, startPoint x: 415, startPoint y: 104, endPoint x: 753, endPoint y: 102, distance: 337.7
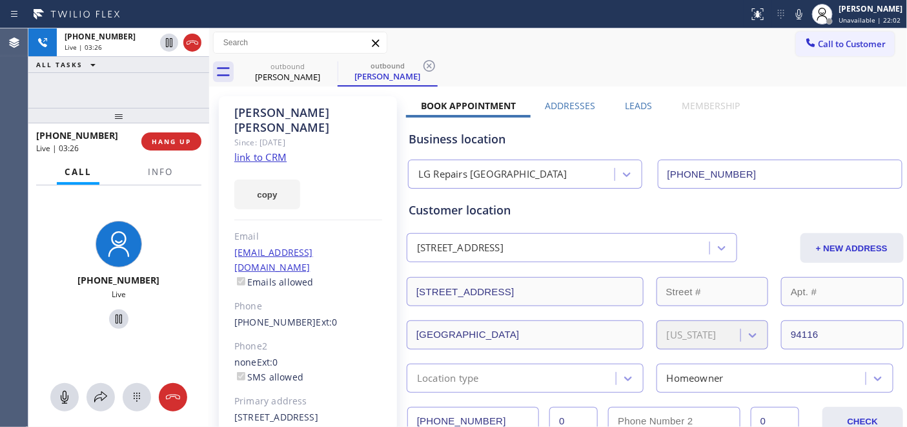
click at [570, 81] on div "outbound Betty Lee outbound Betty Lee" at bounding box center [573, 71] width 670 height 29
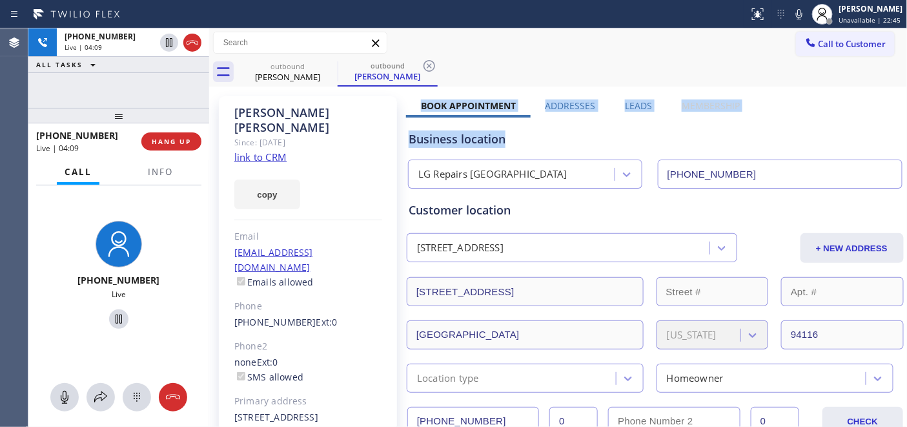
drag, startPoint x: 411, startPoint y: 103, endPoint x: 635, endPoint y: 76, distance: 225.1
click at [628, 72] on div "outbound Betty Lee outbound Betty Lee" at bounding box center [573, 71] width 670 height 29
drag, startPoint x: 418, startPoint y: 105, endPoint x: 771, endPoint y: 101, distance: 353.2
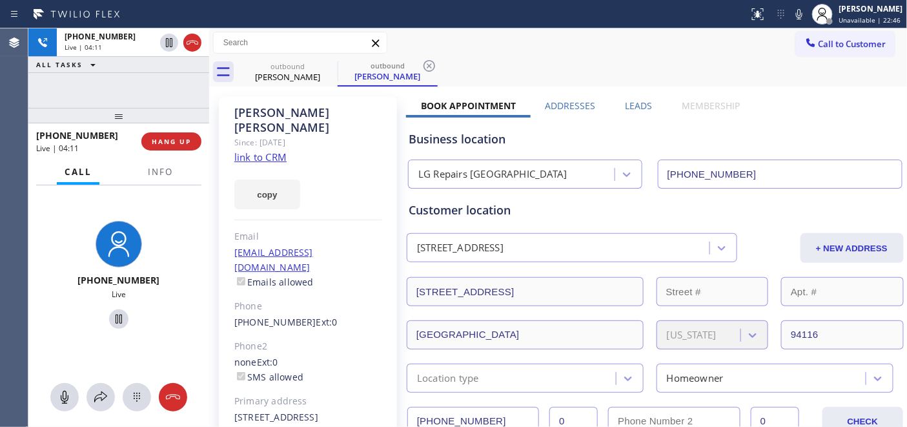
click at [614, 80] on div "outbound Betty Lee outbound Betty Lee" at bounding box center [573, 71] width 670 height 29
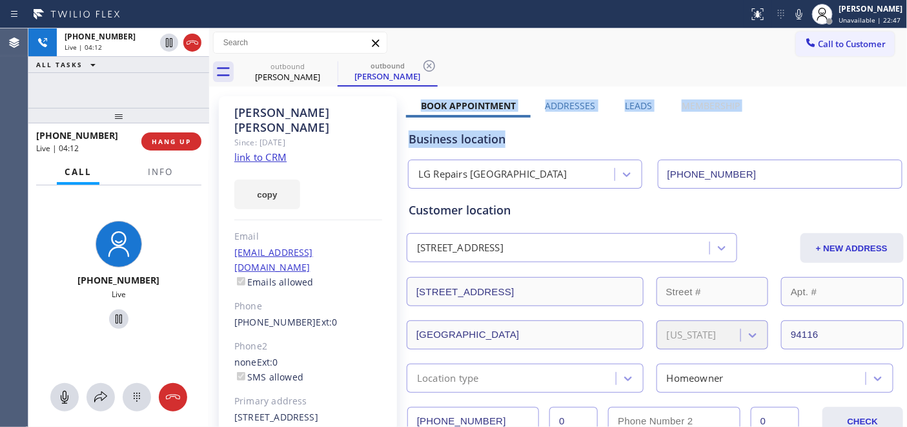
drag, startPoint x: 414, startPoint y: 101, endPoint x: 766, endPoint y: 102, distance: 352.5
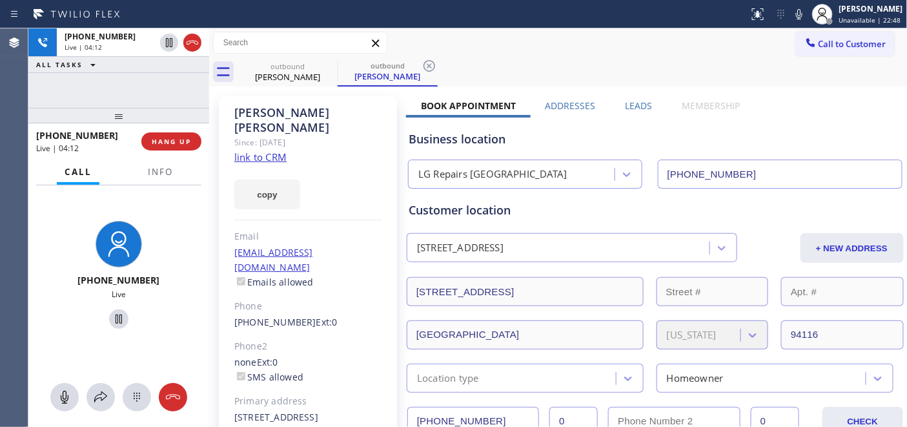
click at [526, 66] on div "outbound Betty Lee outbound Betty Lee" at bounding box center [573, 71] width 670 height 29
drag, startPoint x: 412, startPoint y: 102, endPoint x: 697, endPoint y: 91, distance: 285.6
click at [599, 75] on div "outbound Betty Lee outbound Betty Lee" at bounding box center [573, 71] width 670 height 29
drag, startPoint x: 438, startPoint y: 103, endPoint x: 609, endPoint y: 81, distance: 172.5
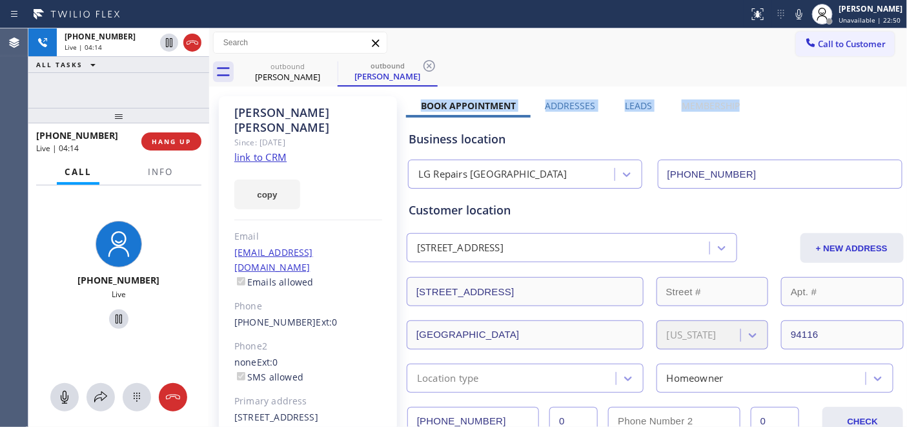
click at [609, 81] on div "outbound Betty Lee outbound Betty Lee" at bounding box center [573, 71] width 670 height 29
drag, startPoint x: 421, startPoint y: 100, endPoint x: 739, endPoint y: 101, distance: 317.7
click at [739, 101] on div "Book Appointment Addresses Leads Membership" at bounding box center [580, 108] width 349 height 18
click at [600, 77] on div "outbound Betty Lee outbound Betty Lee" at bounding box center [573, 71] width 670 height 29
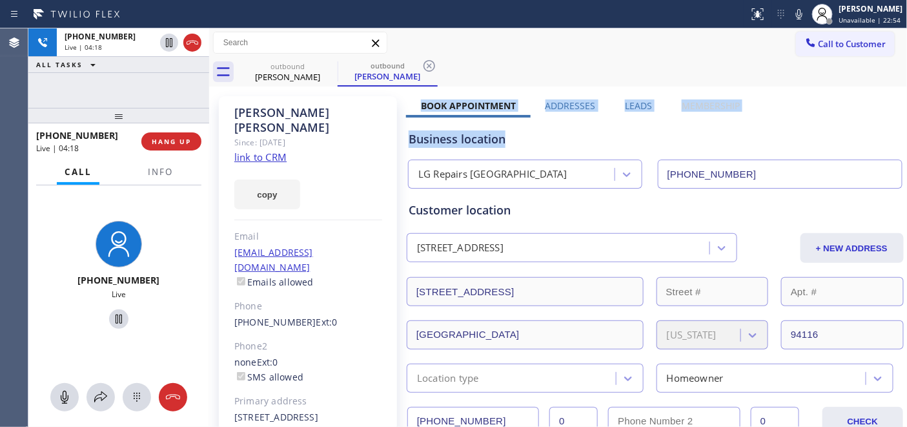
drag, startPoint x: 422, startPoint y: 101, endPoint x: 779, endPoint y: 101, distance: 357.1
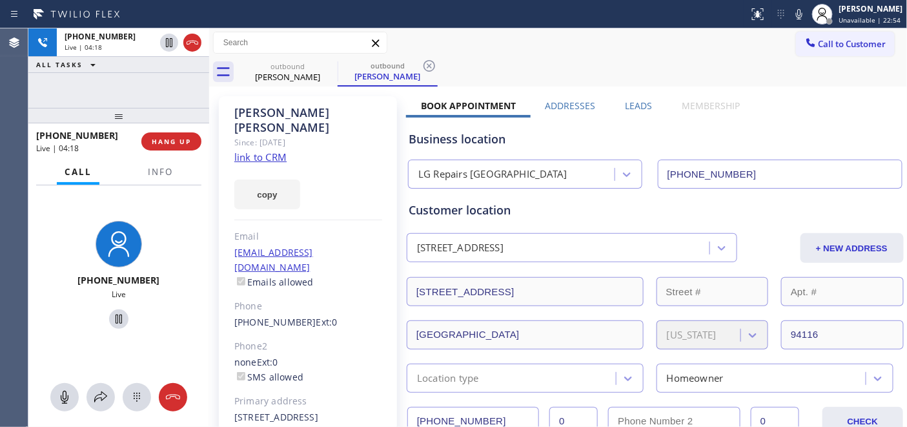
click at [569, 81] on div "outbound Betty Lee outbound Betty Lee" at bounding box center [573, 71] width 670 height 29
drag, startPoint x: 416, startPoint y: 100, endPoint x: 583, endPoint y: 79, distance: 167.9
click at [745, 106] on div "Book Appointment Addresses Leads Membership" at bounding box center [580, 108] width 349 height 18
drag, startPoint x: 583, startPoint y: 79, endPoint x: 489, endPoint y: 112, distance: 99.6
click at [582, 79] on div "outbound Betty Lee outbound Betty Lee" at bounding box center [573, 71] width 670 height 29
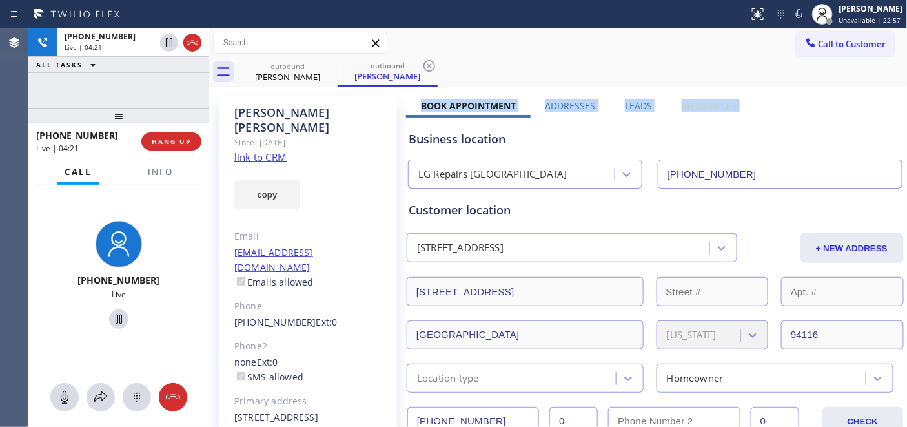
drag, startPoint x: 417, startPoint y: 101, endPoint x: 750, endPoint y: 104, distance: 333.2
click at [584, 67] on div "outbound Betty Lee outbound Betty Lee" at bounding box center [573, 71] width 670 height 29
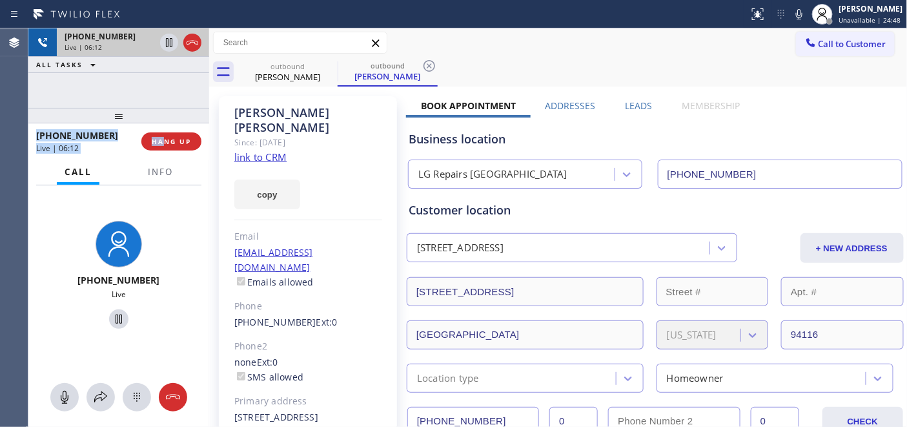
drag, startPoint x: 161, startPoint y: 128, endPoint x: 147, endPoint y: 56, distance: 73.7
click at [147, 56] on div "+14152152474 Live | 06:12 ALL TASKS ALL TASKS ACTIVE TASKS TASKS IN WRAP UP +14…" at bounding box center [118, 227] width 181 height 398
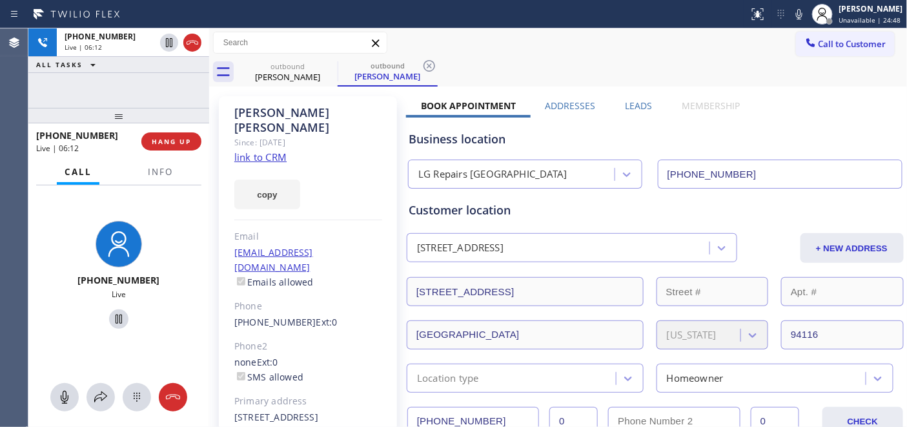
drag, startPoint x: 173, startPoint y: 124, endPoint x: 165, endPoint y: 68, distance: 56.1
click at [165, 65] on div "+14152152474 Live | 06:12 ALL TASKS ALL TASKS ACTIVE TASKS TASKS IN WRAP UP +14…" at bounding box center [118, 227] width 181 height 398
click at [169, 137] on span "HANG UP" at bounding box center [171, 141] width 39 height 9
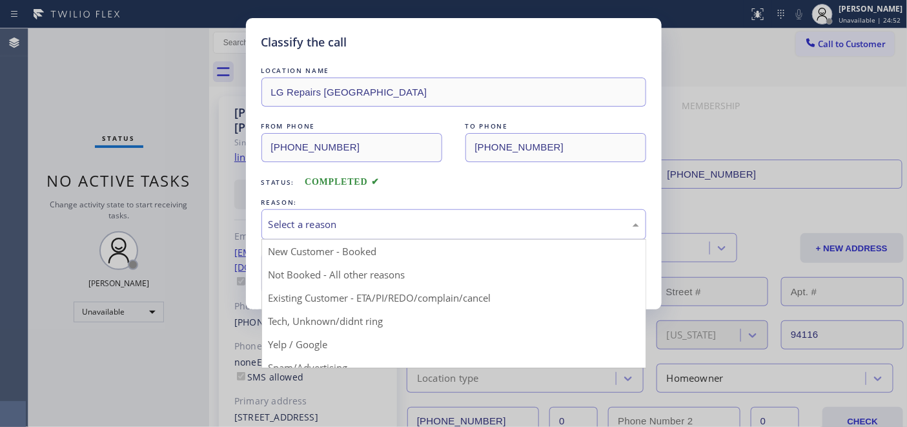
click at [459, 217] on div "Select a reason" at bounding box center [454, 224] width 371 height 15
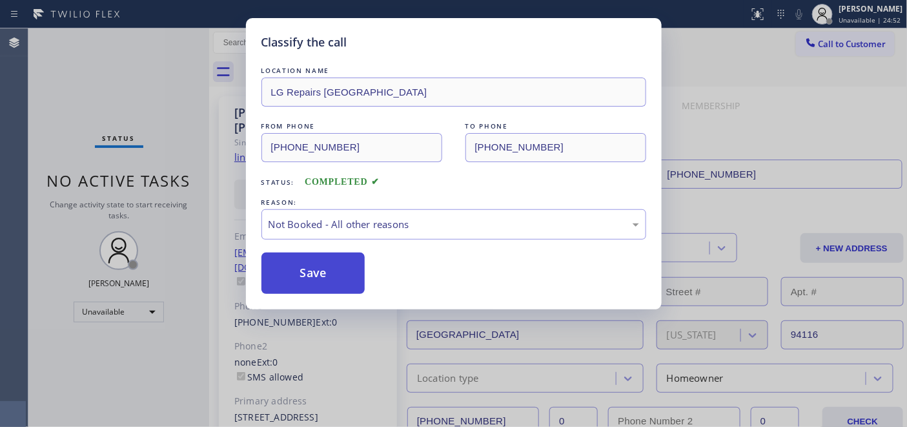
click at [334, 262] on button "Save" at bounding box center [313, 272] width 104 height 41
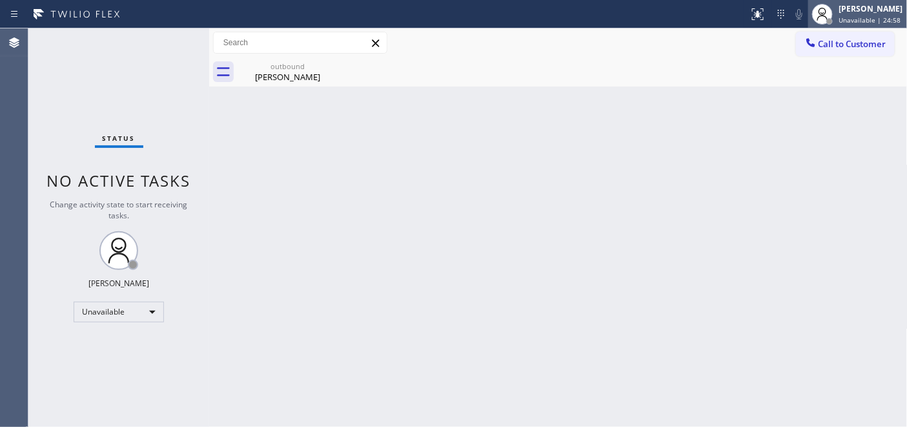
click at [810, 24] on div at bounding box center [822, 14] width 28 height 28
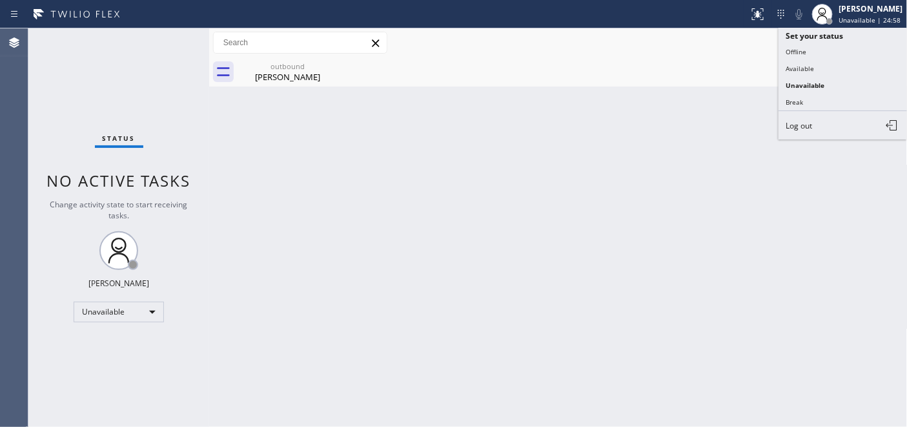
click at [814, 39] on div "Status report No issues detected If you experience an issue, please download th…" at bounding box center [453, 213] width 907 height 427
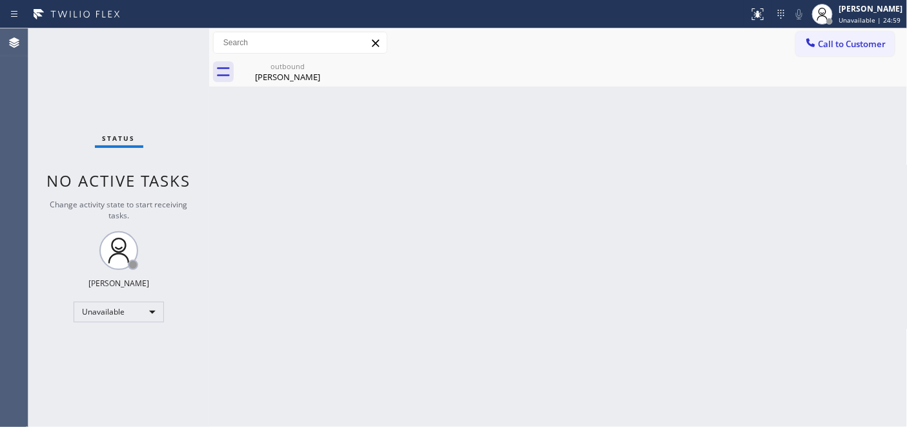
click at [837, 30] on div "Call to Customer Outbound call Location LG Repairs San Francisco Your caller id…" at bounding box center [558, 42] width 699 height 29
click at [845, 34] on button "Call to Customer" at bounding box center [845, 44] width 99 height 25
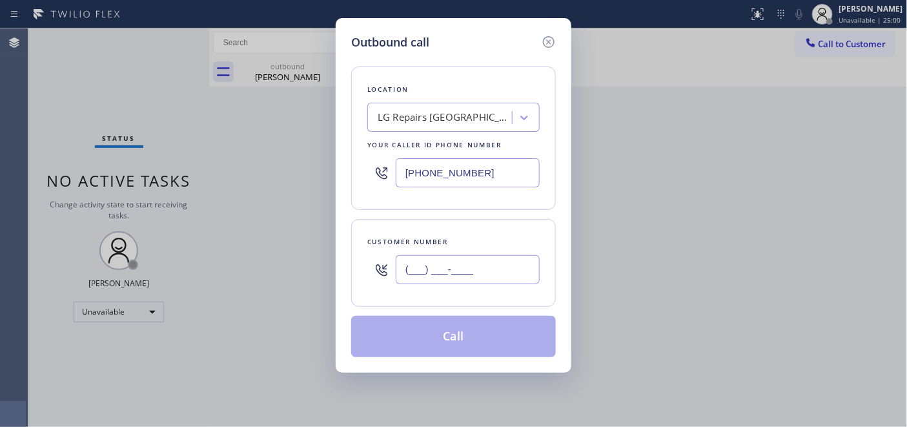
click at [487, 260] on input "(___) ___-____" at bounding box center [468, 269] width 144 height 29
paste input "818) 614-0649"
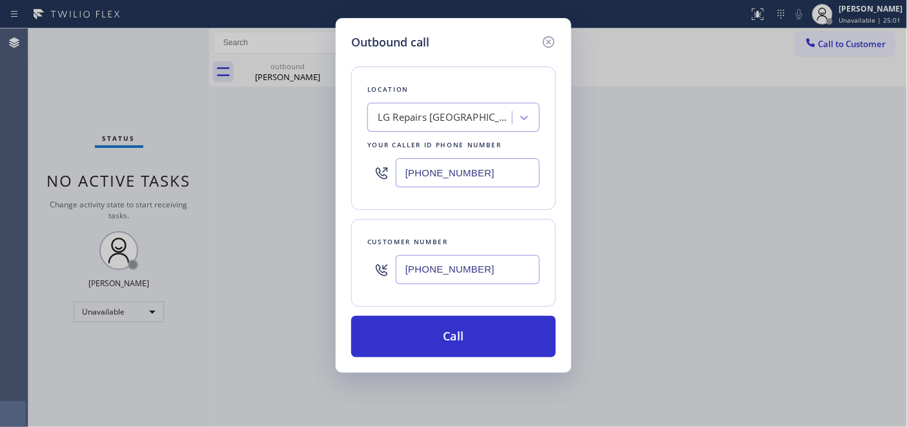
type input "(818) 614-0649"
drag, startPoint x: 369, startPoint y: 143, endPoint x: 274, endPoint y: 146, distance: 95.0
click at [275, 143] on div "Outbound call Location LG Repairs San Francisco Your caller id phone number (41…" at bounding box center [453, 213] width 907 height 427
paste input "323) 870-7123"
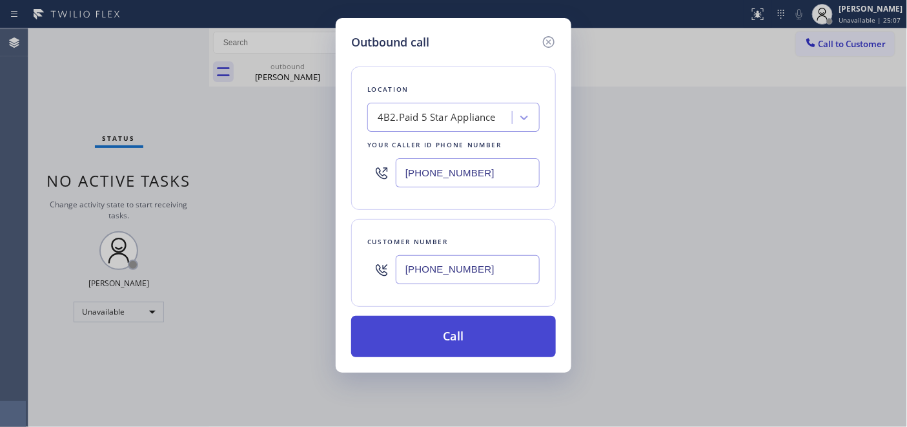
type input "[PHONE_NUMBER]"
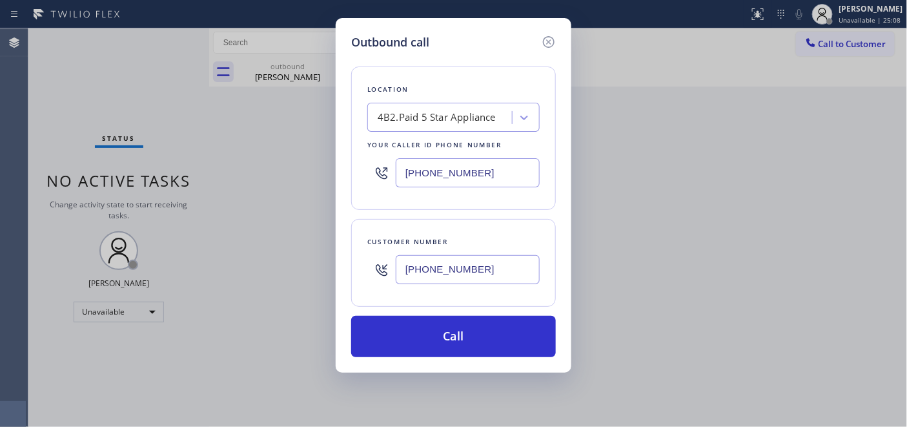
drag, startPoint x: 513, startPoint y: 339, endPoint x: 548, endPoint y: 165, distance: 177.7
click at [508, 331] on button "Call" at bounding box center [453, 336] width 205 height 41
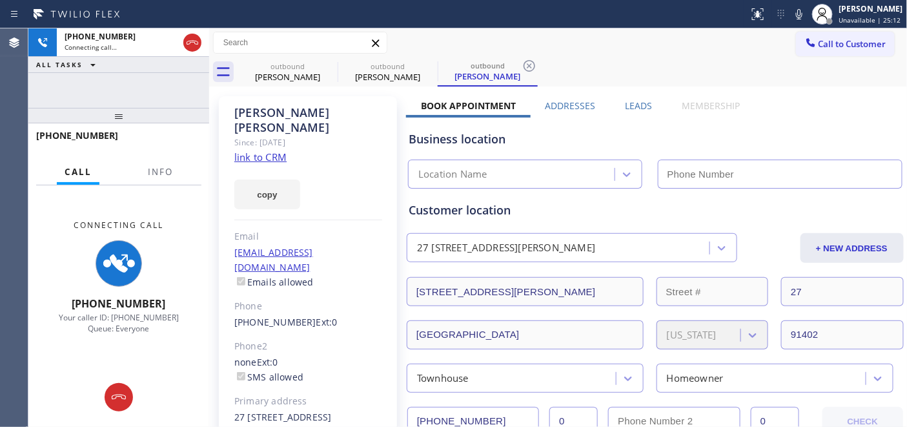
type input "[PHONE_NUMBER]"
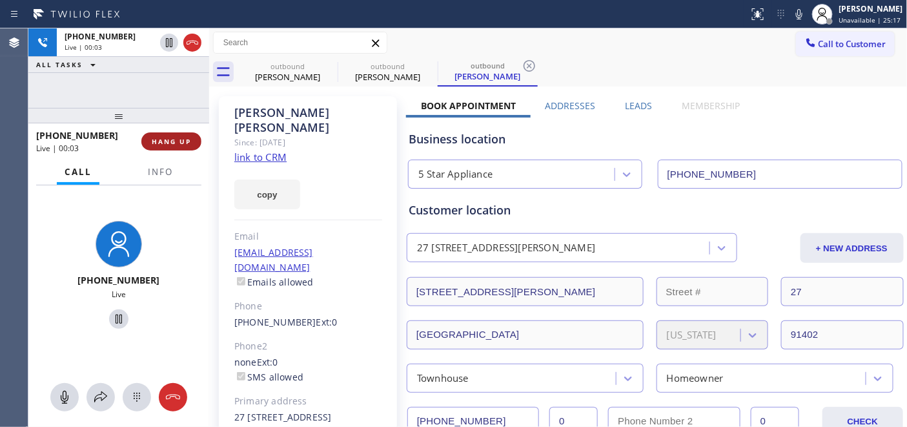
drag, startPoint x: 200, startPoint y: 138, endPoint x: 187, endPoint y: 137, distance: 13.0
click at [201, 139] on button "HANG UP" at bounding box center [171, 141] width 60 height 18
click at [187, 137] on span "HANG UP" at bounding box center [171, 141] width 39 height 9
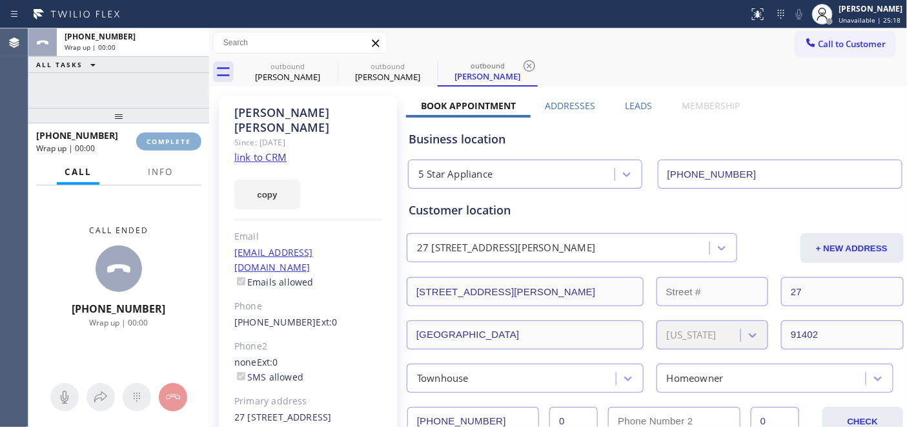
click at [189, 143] on span "COMPLETE" at bounding box center [169, 141] width 45 height 9
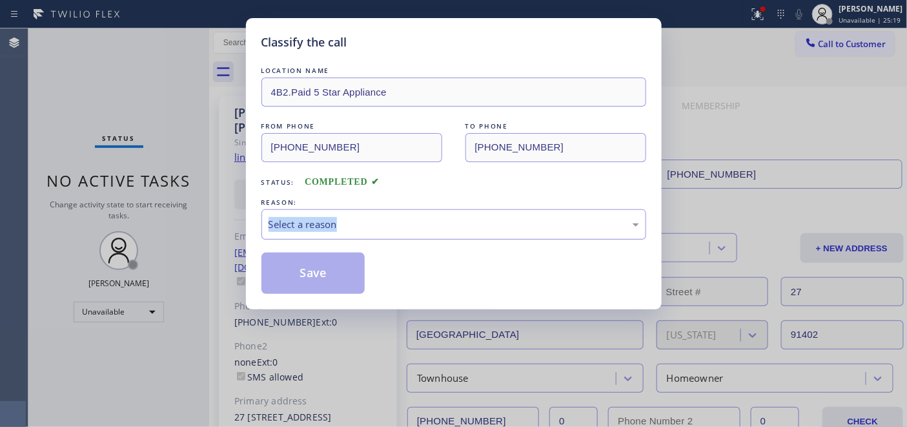
drag, startPoint x: 408, startPoint y: 204, endPoint x: 416, endPoint y: 238, distance: 34.5
click at [409, 217] on div "REASON: Select a reason" at bounding box center [453, 218] width 385 height 44
drag, startPoint x: 390, startPoint y: 225, endPoint x: 380, endPoint y: 230, distance: 11.6
click at [389, 224] on div "Select a reason" at bounding box center [454, 224] width 371 height 15
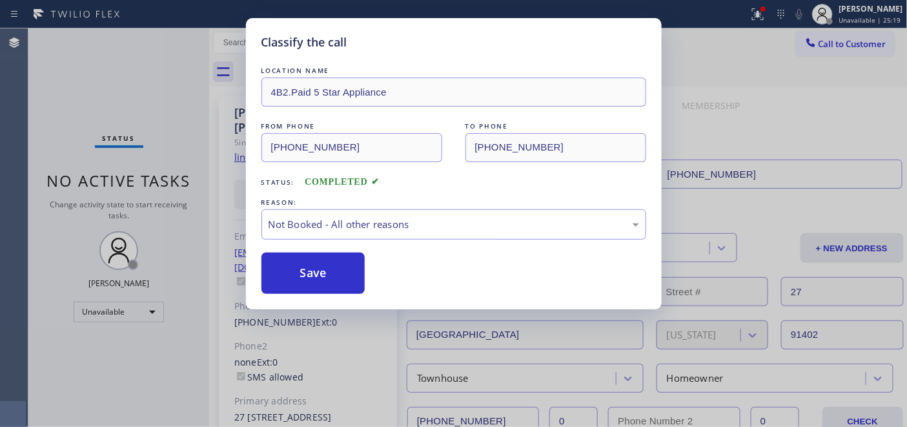
click at [305, 269] on button "Save" at bounding box center [313, 272] width 104 height 41
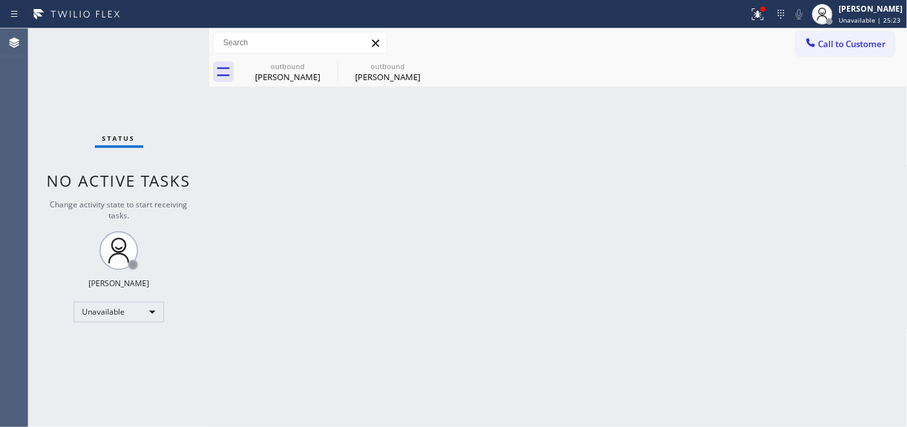
click at [842, 41] on span "Call to Customer" at bounding box center [853, 44] width 68 height 12
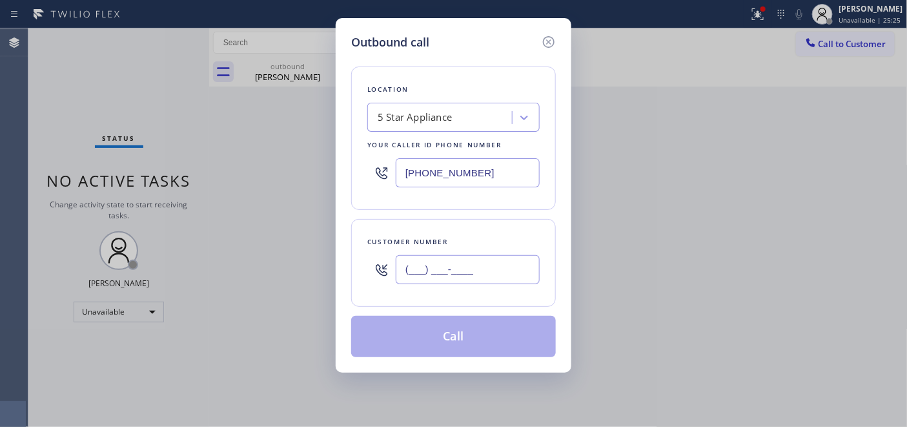
click at [471, 280] on input "(___) ___-____" at bounding box center [468, 269] width 144 height 29
paste input "206) 313-1834"
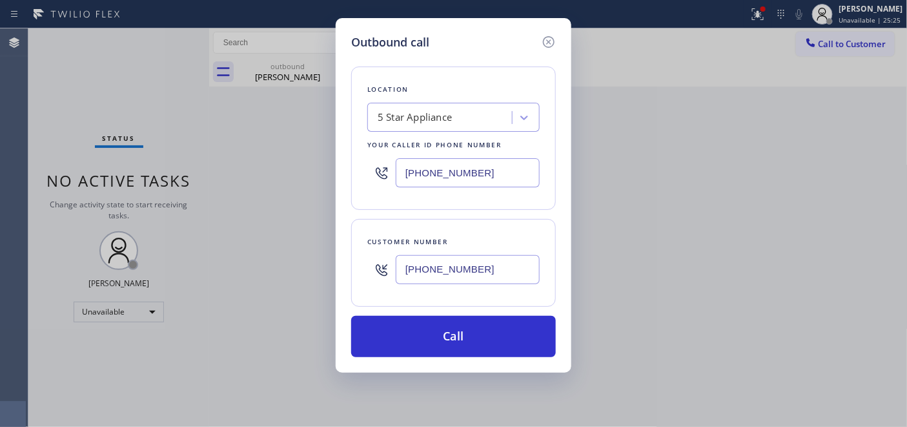
type input "(206) 313-1834"
drag, startPoint x: 487, startPoint y: 171, endPoint x: 414, endPoint y: 161, distance: 73.6
click at [423, 161] on input "[PHONE_NUMBER]" at bounding box center [468, 172] width 144 height 29
paste input "7-7485"
drag, startPoint x: 493, startPoint y: 170, endPoint x: 351, endPoint y: 162, distance: 142.9
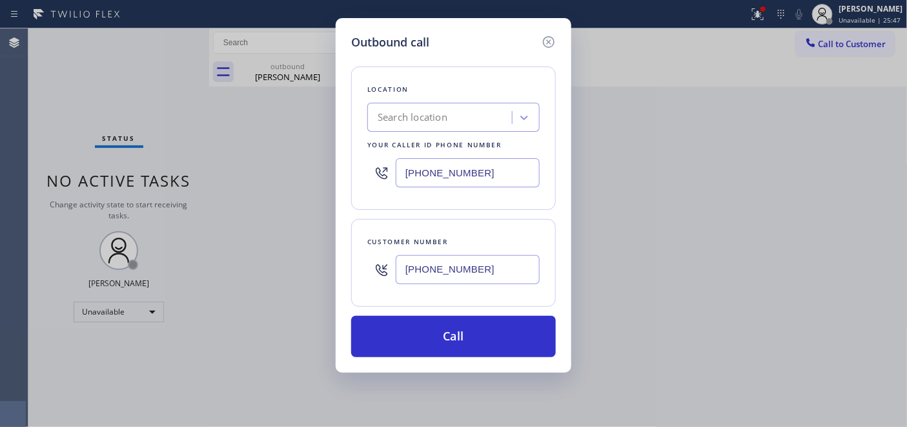
click at [347, 162] on div "Outbound call Location Search location Your caller id phone number (323) 877-74…" at bounding box center [454, 195] width 236 height 354
paste input "877) 748-5179"
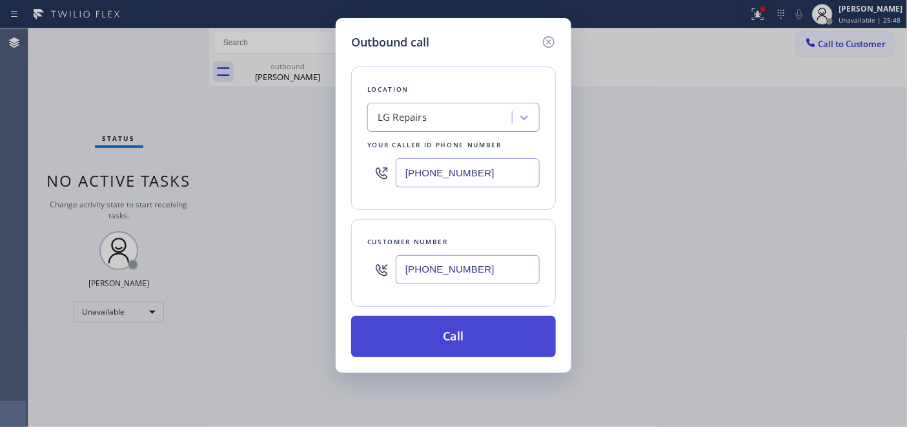
type input "(877) 748-5179"
click at [521, 325] on button "Call" at bounding box center [453, 336] width 205 height 41
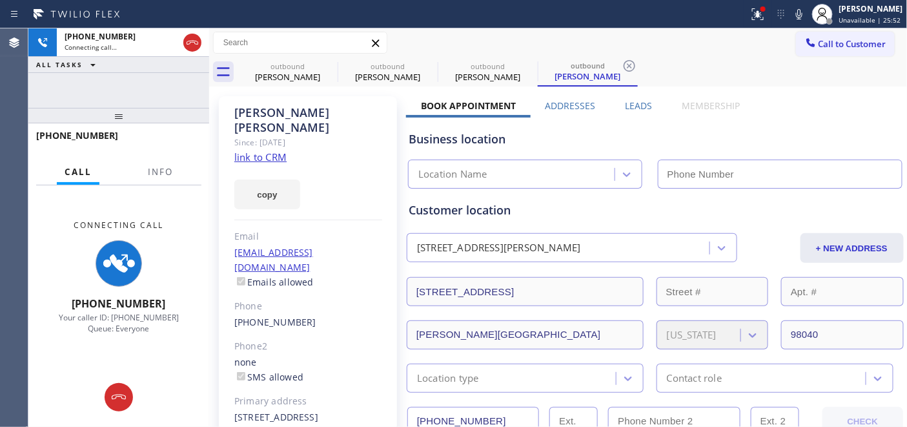
type input "(877) 748-5179"
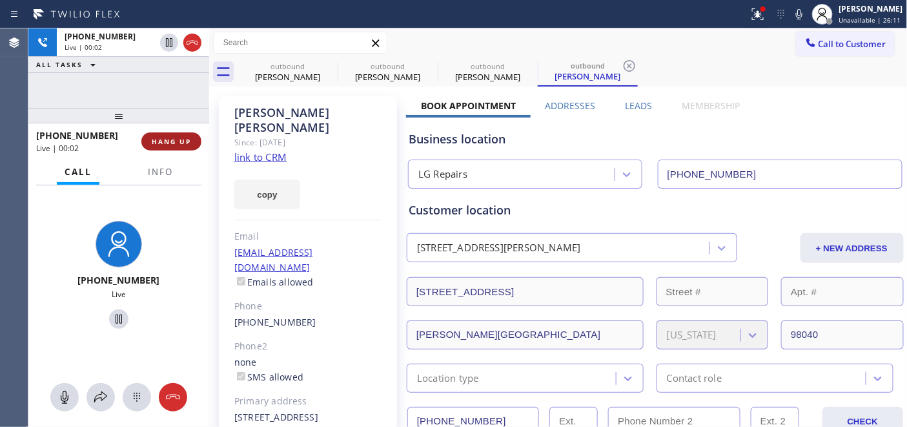
click at [158, 137] on span "HANG UP" at bounding box center [171, 141] width 39 height 9
click at [169, 137] on span "HANG UP" at bounding box center [171, 141] width 39 height 9
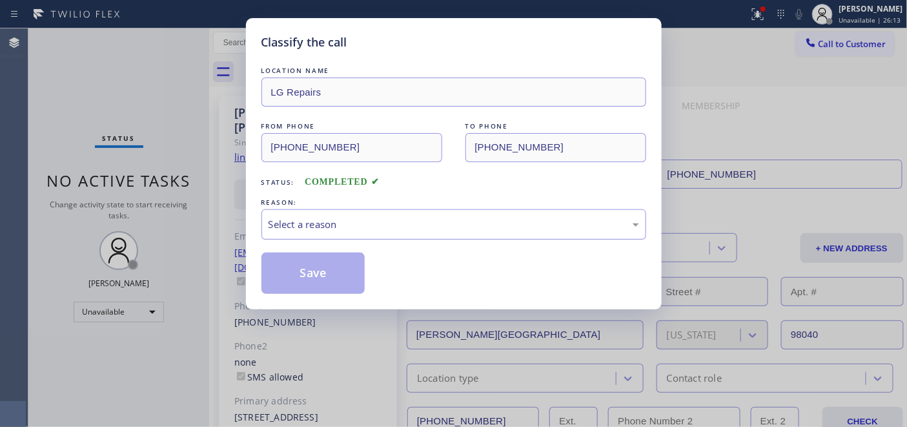
drag, startPoint x: 351, startPoint y: 220, endPoint x: 351, endPoint y: 236, distance: 16.8
click at [351, 220] on div "Select a reason" at bounding box center [454, 224] width 371 height 15
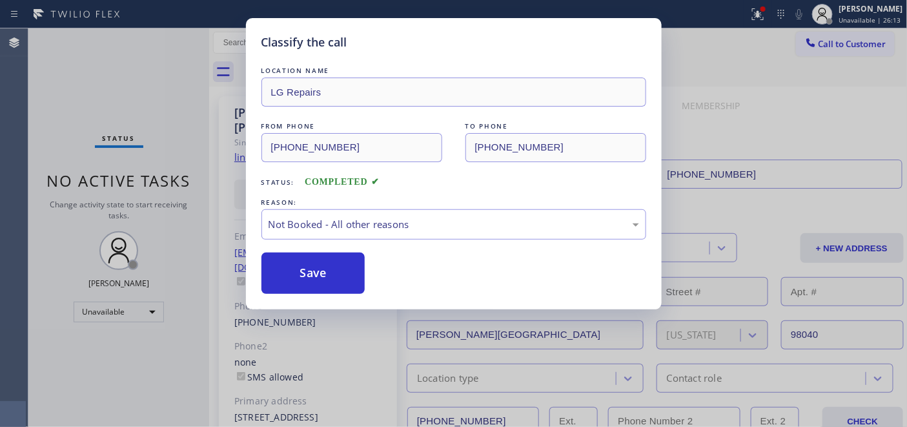
drag, startPoint x: 326, startPoint y: 263, endPoint x: 599, endPoint y: 47, distance: 347.9
click at [326, 263] on button "Save" at bounding box center [313, 272] width 104 height 41
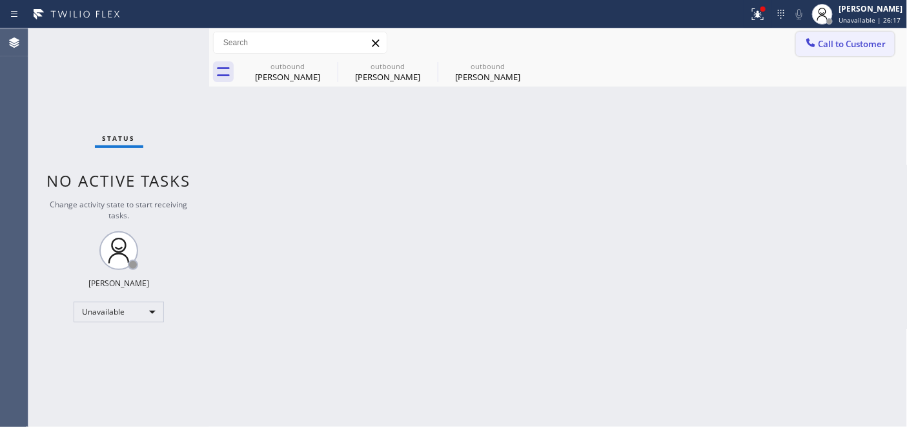
click at [846, 40] on span "Call to Customer" at bounding box center [853, 44] width 68 height 12
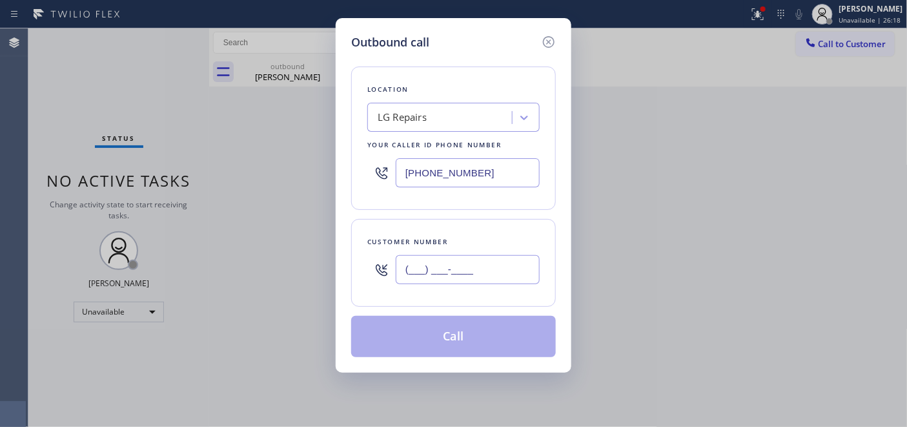
click at [420, 263] on input "(___) ___-____" at bounding box center [468, 269] width 144 height 29
paste input "732) 485-1886"
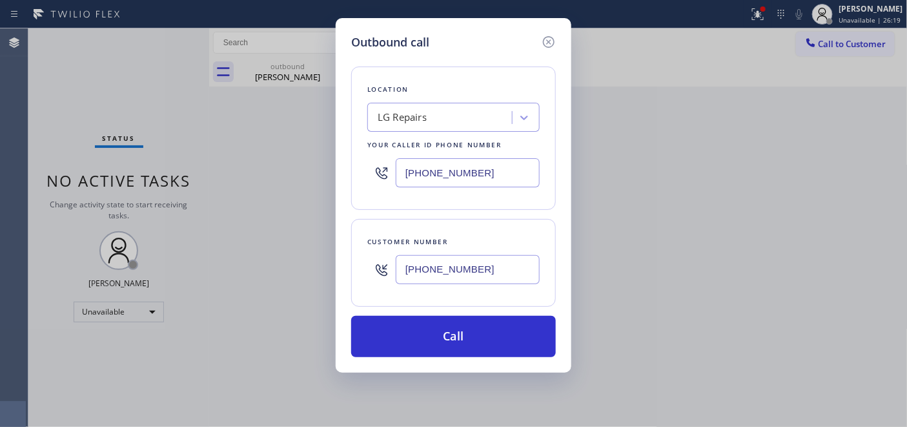
type input "(732) 485-1886"
click at [371, 168] on div "(877) 748-5179" at bounding box center [453, 173] width 172 height 42
paste input "609) 710-8354"
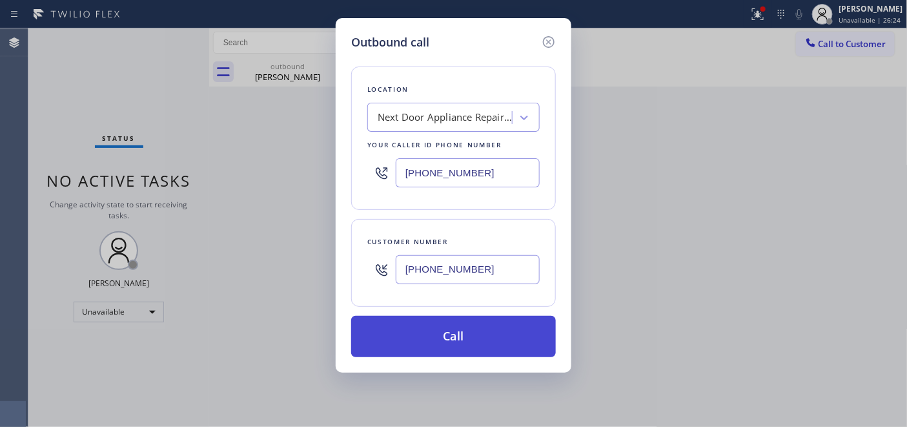
type input "[PHONE_NUMBER]"
click at [459, 325] on button "Call" at bounding box center [453, 336] width 205 height 41
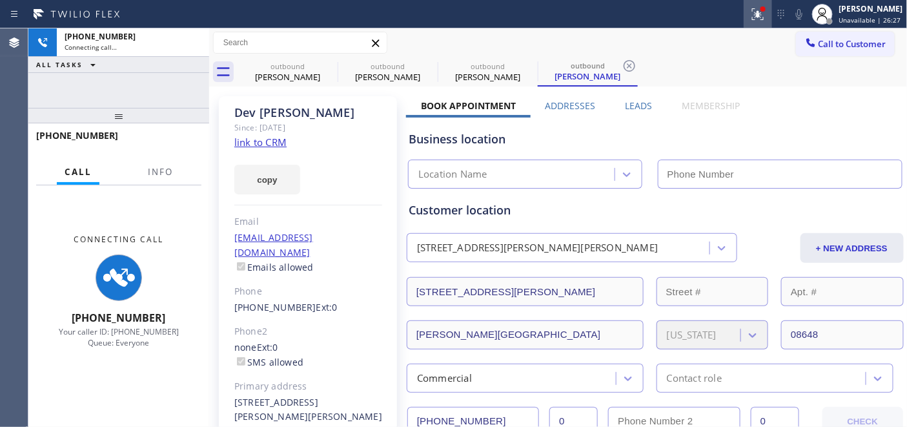
click at [763, 12] on div at bounding box center [758, 13] width 28 height 15
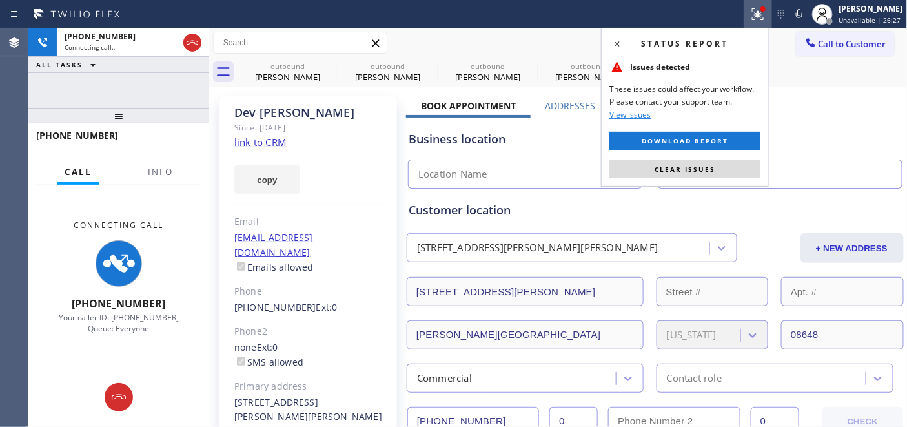
click at [679, 166] on span "Clear issues" at bounding box center [685, 169] width 61 height 9
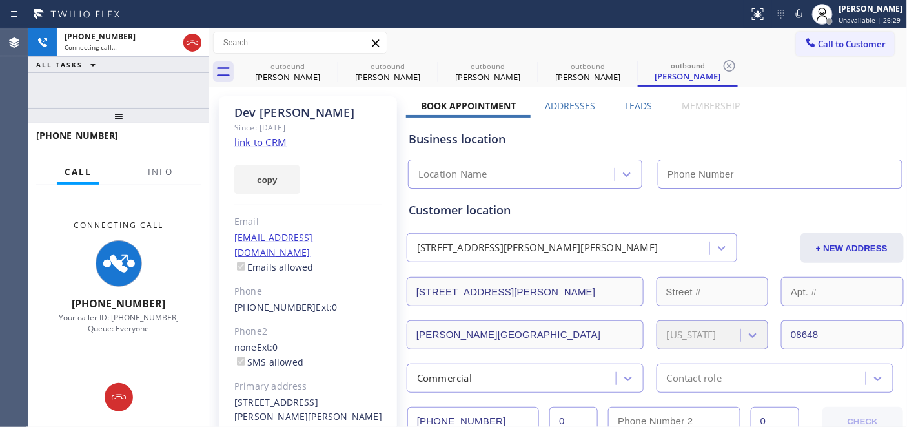
type input "[PHONE_NUMBER]"
drag, startPoint x: 183, startPoint y: 118, endPoint x: 183, endPoint y: 4, distance: 114.3
click at [183, 115] on div at bounding box center [118, 115] width 181 height 15
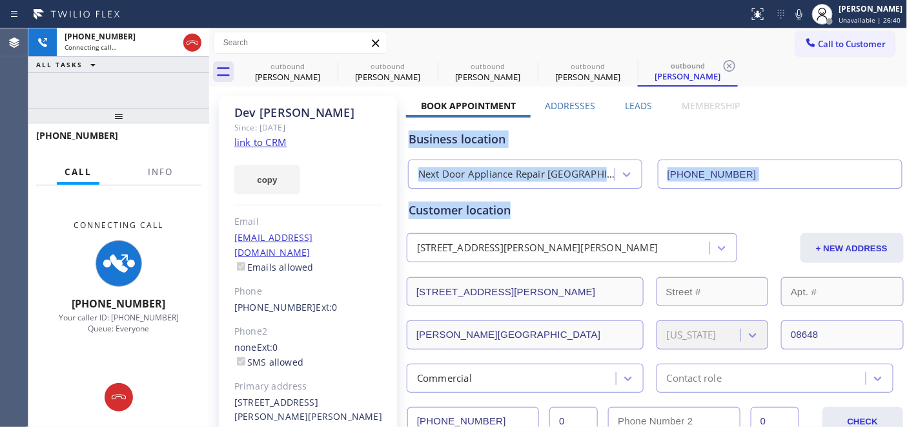
drag, startPoint x: 411, startPoint y: 134, endPoint x: 697, endPoint y: 196, distance: 293.2
click at [557, 130] on div "Business location" at bounding box center [655, 138] width 493 height 17
drag, startPoint x: 402, startPoint y: 128, endPoint x: 611, endPoint y: 194, distance: 218.9
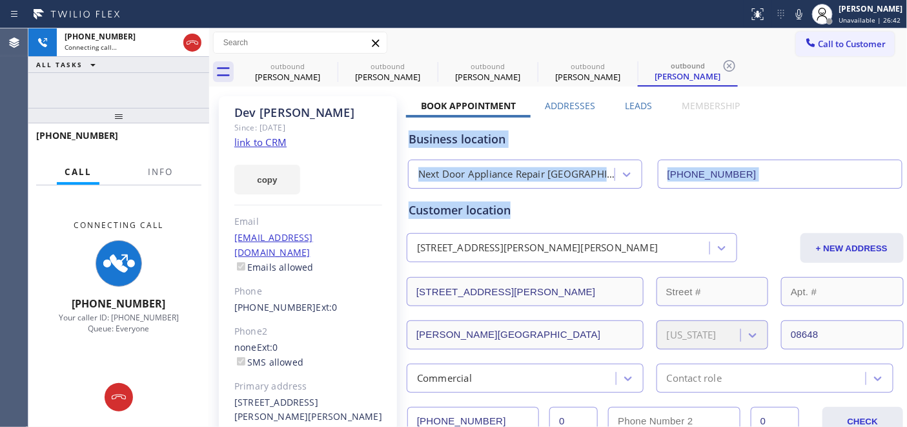
click at [579, 139] on div "Business location" at bounding box center [655, 138] width 493 height 17
drag, startPoint x: 412, startPoint y: 132, endPoint x: 578, endPoint y: 152, distance: 167.1
click at [578, 141] on div "Business location" at bounding box center [655, 138] width 493 height 17
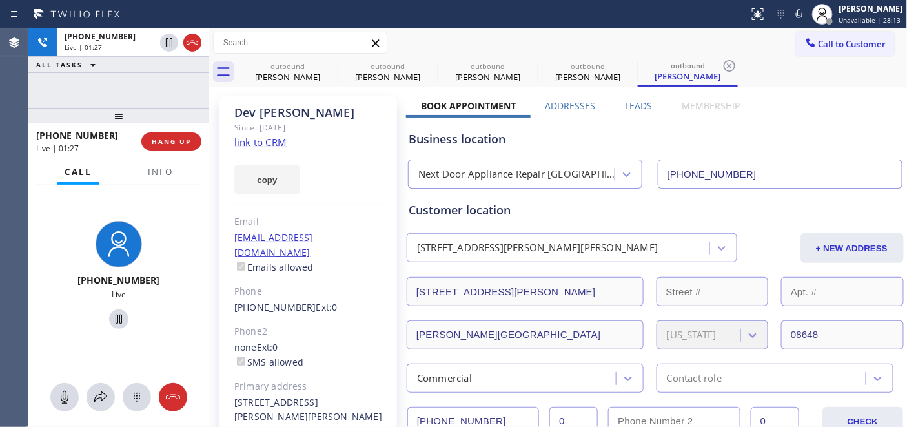
drag, startPoint x: 152, startPoint y: 115, endPoint x: 151, endPoint y: 68, distance: 46.5
click at [151, 68] on div "+17324851886 Live | 01:27 ALL TASKS ALL TASKS ACTIVE TASKS TASKS IN WRAP UP +17…" at bounding box center [118, 227] width 181 height 398
click at [156, 143] on span "HANG UP" at bounding box center [171, 141] width 39 height 9
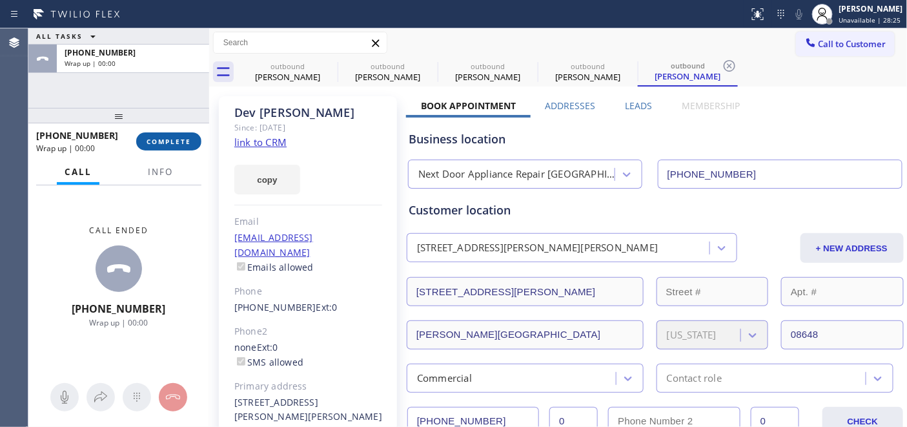
click at [156, 143] on span "COMPLETE" at bounding box center [169, 141] width 45 height 9
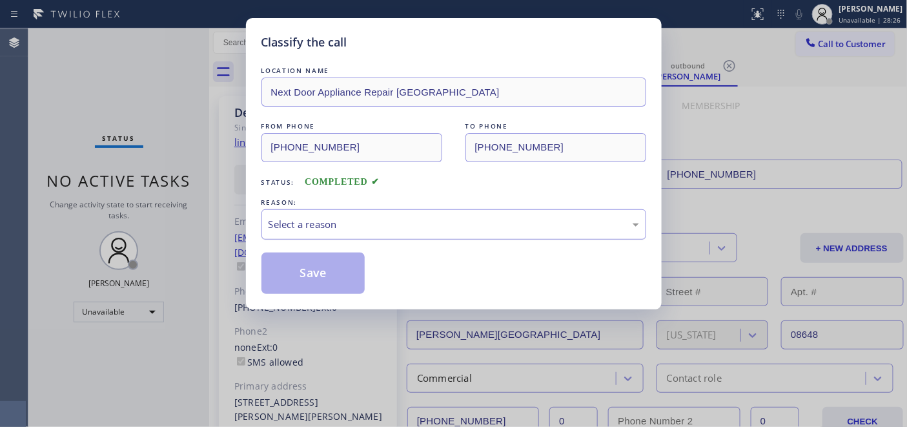
click at [384, 220] on div "Select a reason" at bounding box center [454, 224] width 371 height 15
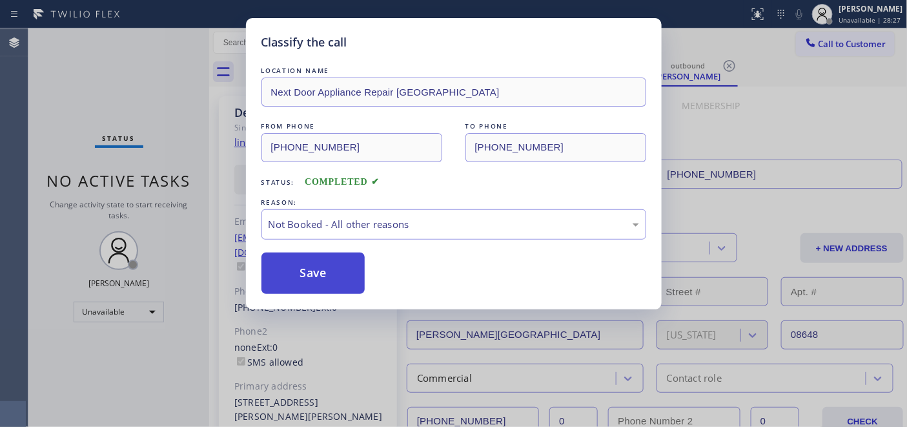
click at [333, 269] on button "Save" at bounding box center [313, 272] width 104 height 41
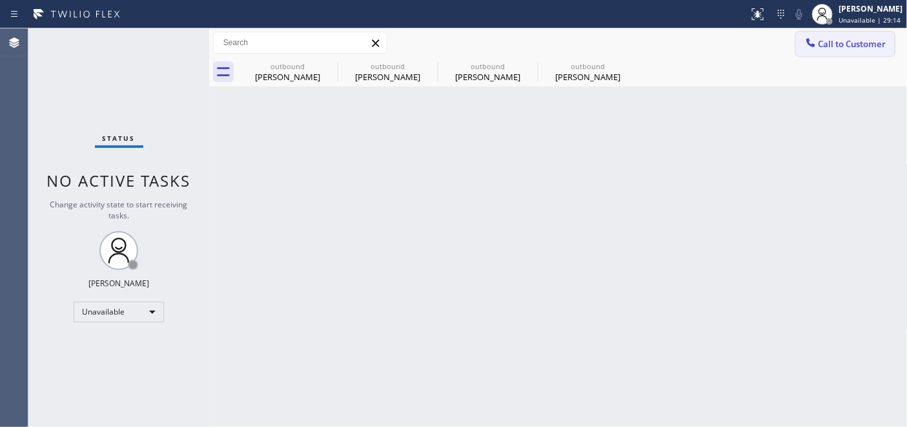
click at [825, 43] on span "Call to Customer" at bounding box center [853, 44] width 68 height 12
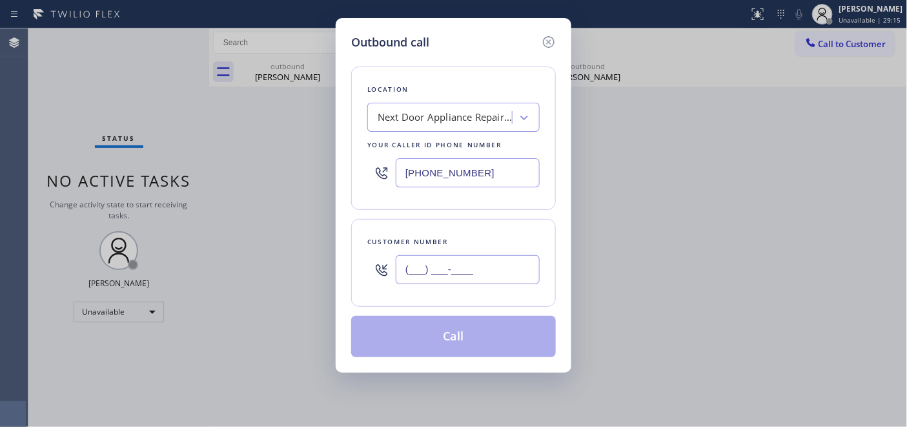
click at [459, 266] on input "(___) ___-____" at bounding box center [468, 269] width 144 height 29
paste input "916) 508-4597"
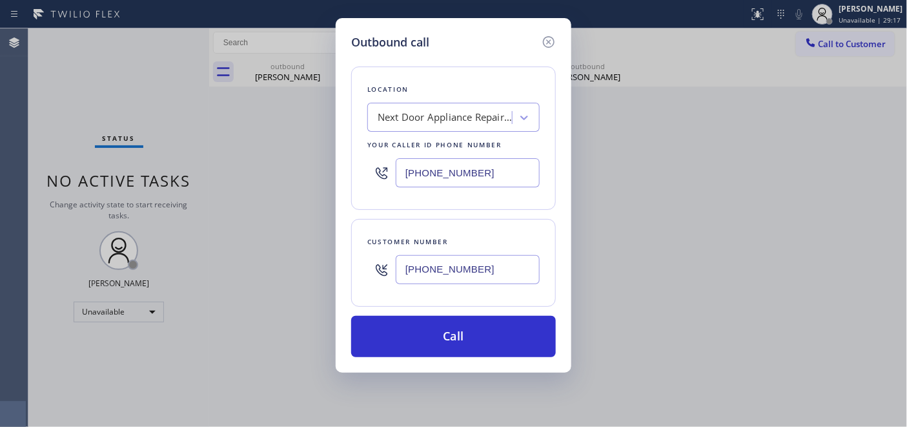
type input "(916) 508-4597"
drag, startPoint x: 502, startPoint y: 172, endPoint x: 289, endPoint y: 176, distance: 213.1
click at [283, 174] on div "Outbound call Location Next Door Appliance Repair Trenton Your caller id phone …" at bounding box center [453, 213] width 907 height 427
paste input "415) 818-0507"
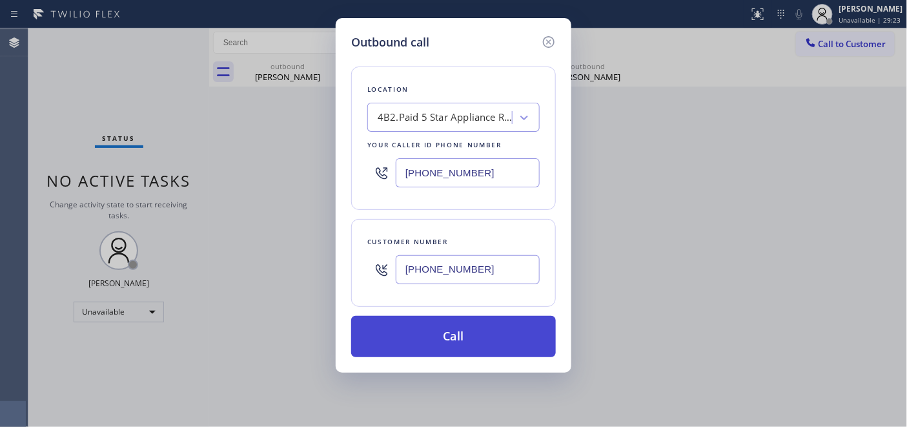
type input "(415) 818-0507"
click at [452, 327] on button "Call" at bounding box center [453, 336] width 205 height 41
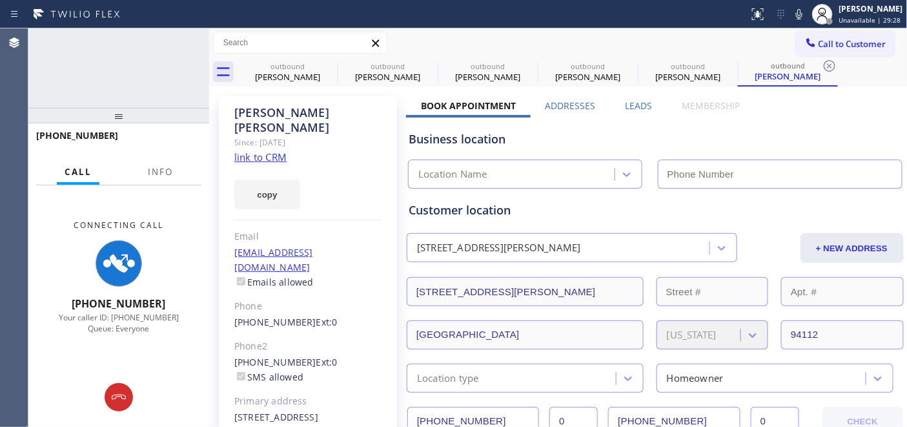
type input "(415) 818-0507"
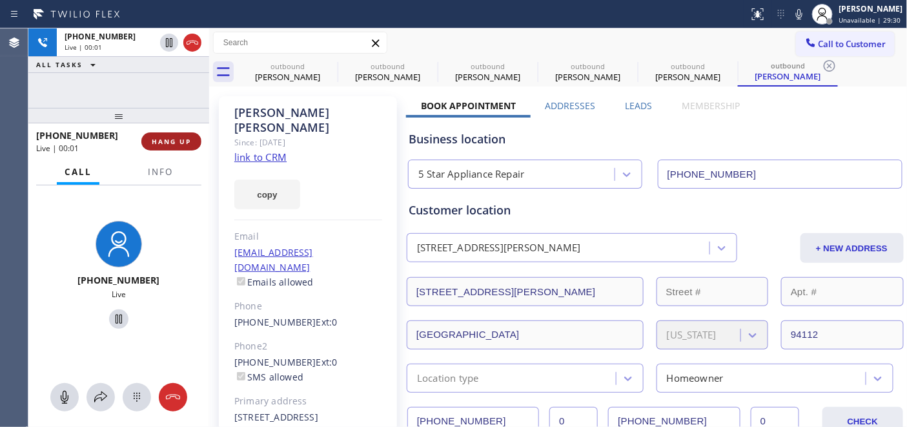
click at [179, 142] on span "HANG UP" at bounding box center [171, 141] width 39 height 9
click at [174, 105] on div "+19165084597 Live | 00:02 ALL TASKS ALL TASKS ACTIVE TASKS TASKS IN WRAP UP +19…" at bounding box center [118, 227] width 181 height 398
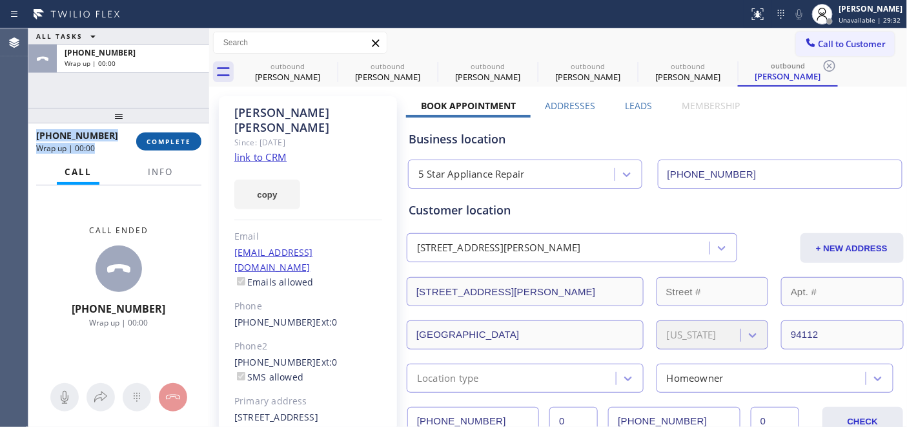
click at [170, 145] on span "COMPLETE" at bounding box center [169, 141] width 45 height 9
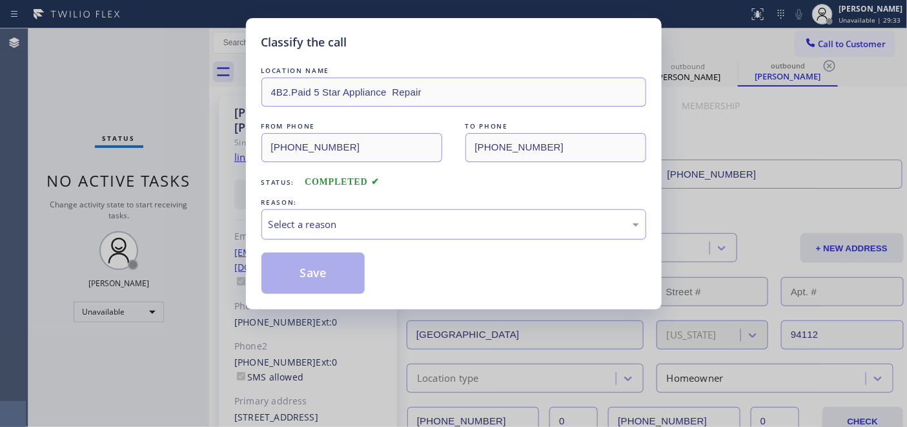
click at [326, 225] on div "Select a reason" at bounding box center [454, 224] width 371 height 15
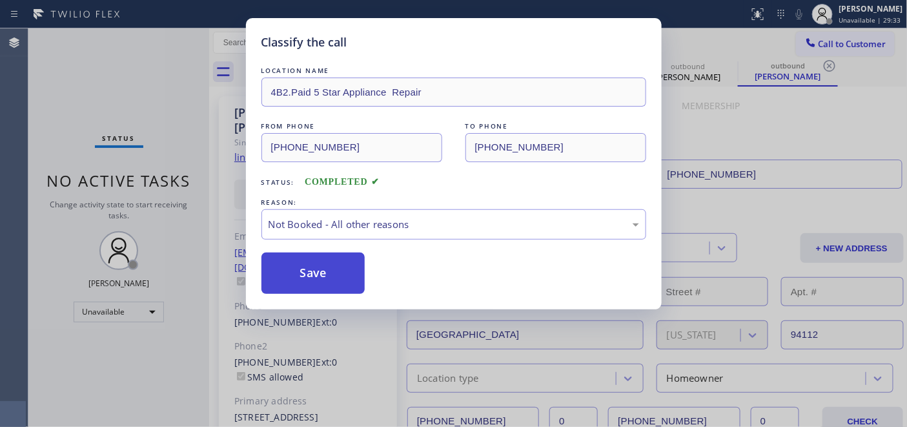
click at [333, 267] on button "Save" at bounding box center [313, 272] width 104 height 41
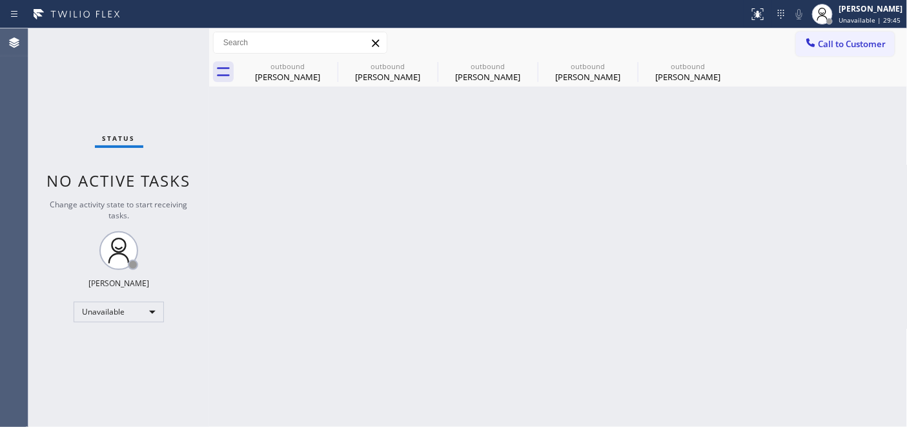
click at [817, 46] on div at bounding box center [810, 43] width 15 height 15
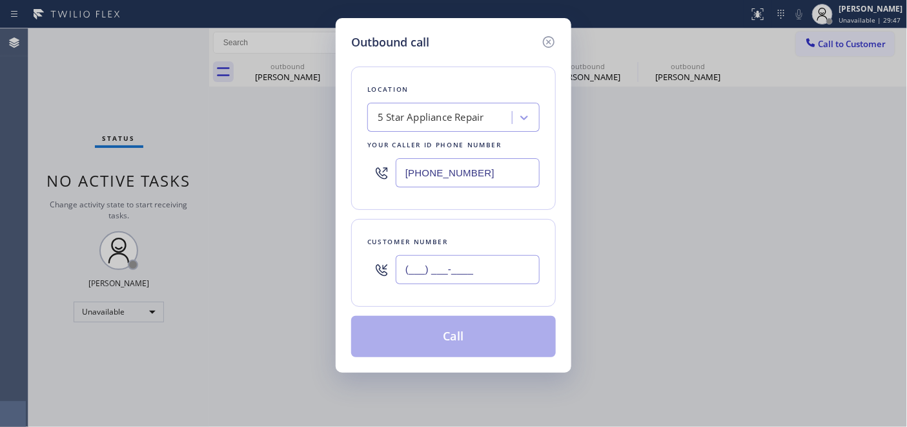
click at [456, 267] on input "(___) ___-____" at bounding box center [468, 269] width 144 height 29
paste input "530) 788-5103"
type input "(530) 788-5103"
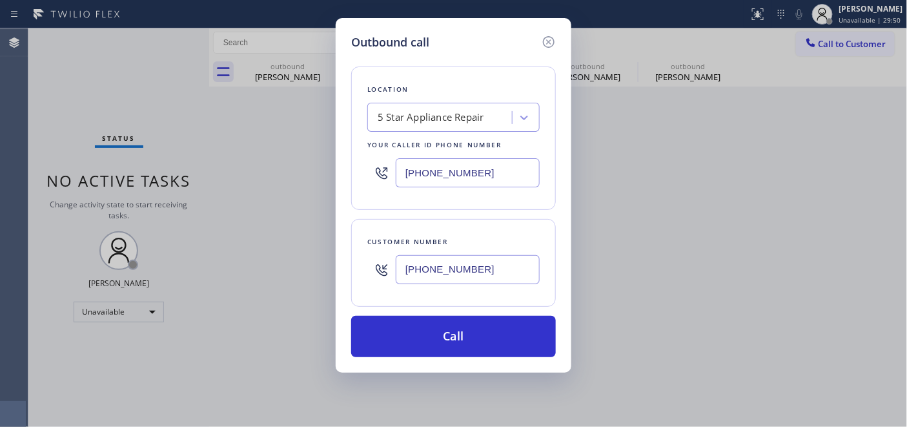
drag, startPoint x: 473, startPoint y: 181, endPoint x: 343, endPoint y: 191, distance: 130.2
click at [317, 194] on div "Outbound call Location 5 Star Appliance Repair Your caller id phone number (415…" at bounding box center [453, 213] width 907 height 427
paste input "206) 203-878"
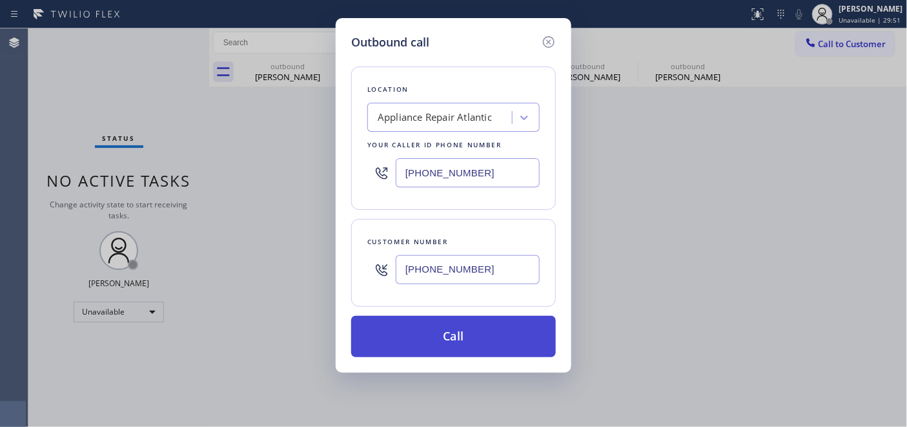
type input "(206) 203-8787"
click at [462, 331] on button "Call" at bounding box center [453, 336] width 205 height 41
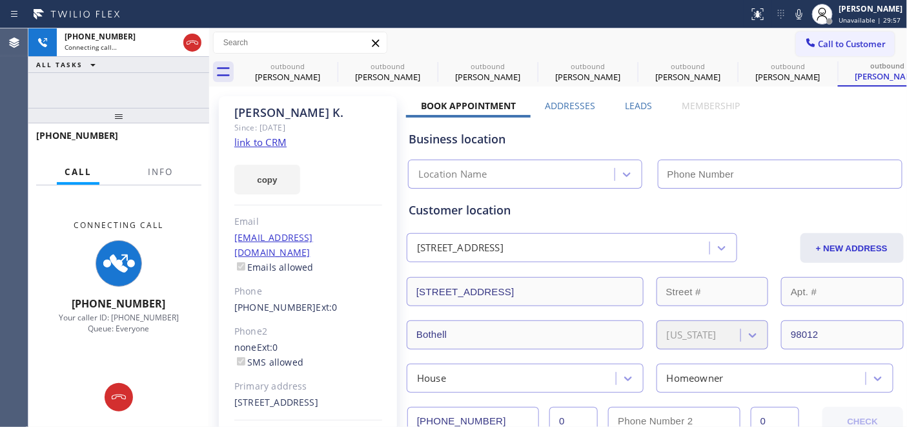
type input "(206) 203-8787"
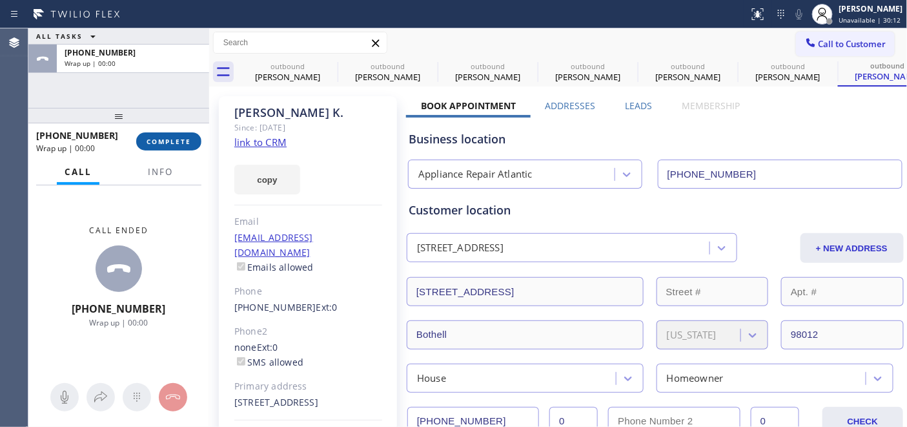
click at [184, 146] on button "COMPLETE" at bounding box center [168, 141] width 65 height 18
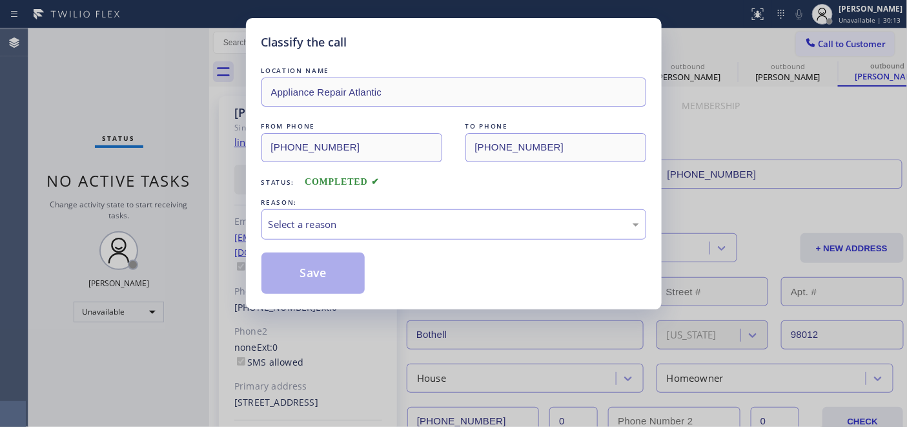
drag, startPoint x: 186, startPoint y: 150, endPoint x: 241, endPoint y: 150, distance: 55.5
click at [182, 150] on div "Classify the call LOCATION NAME Appliance Repair Atlantic FROM PHONE (206) 203-…" at bounding box center [453, 213] width 907 height 427
click at [493, 237] on div "Select a reason" at bounding box center [453, 224] width 385 height 30
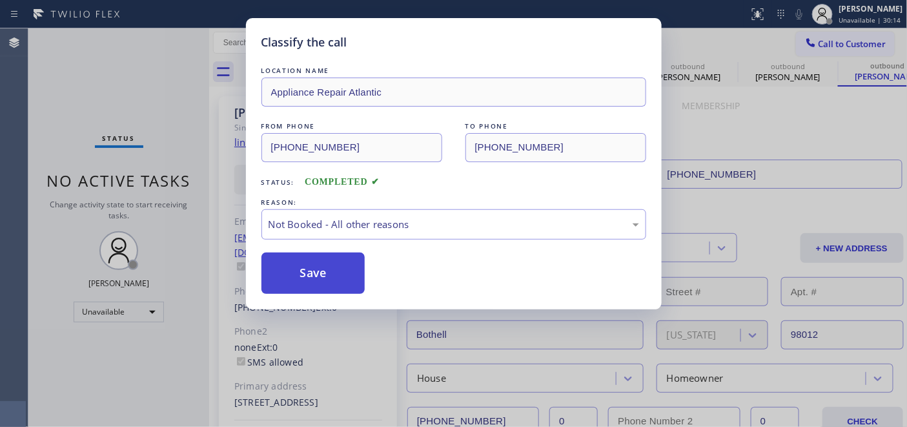
click at [324, 266] on button "Save" at bounding box center [313, 272] width 104 height 41
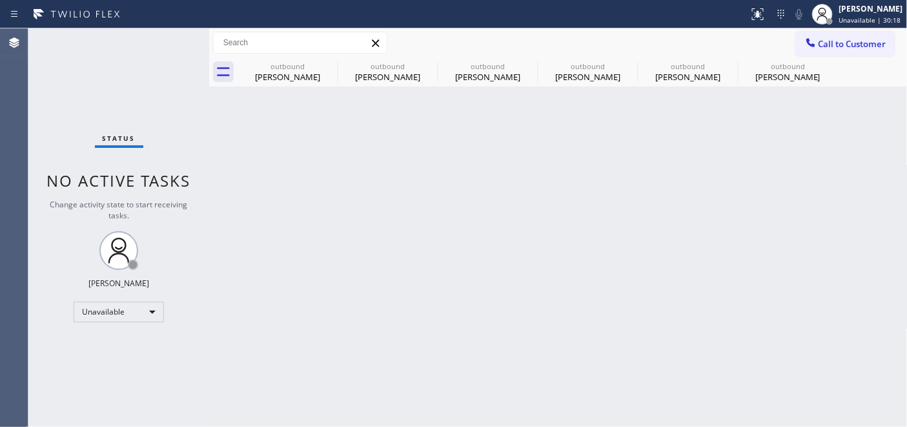
drag, startPoint x: 828, startPoint y: 34, endPoint x: 757, endPoint y: 71, distance: 80.0
click at [828, 35] on button "Call to Customer" at bounding box center [845, 44] width 99 height 25
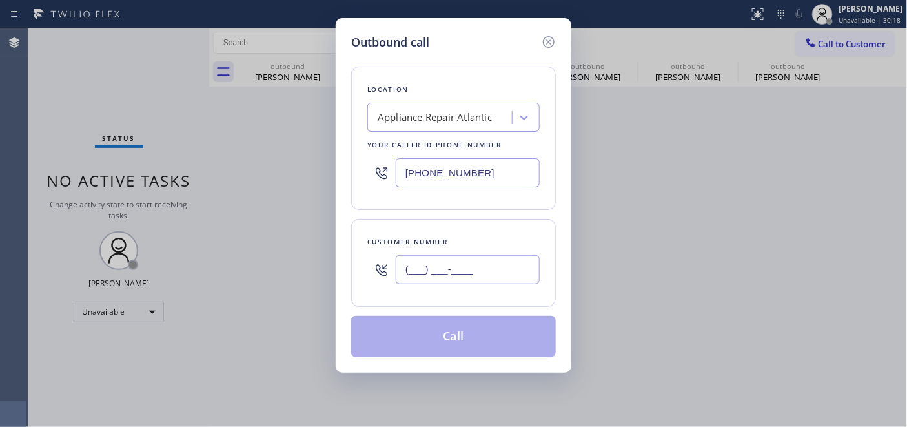
click at [464, 261] on input "(___) ___-____" at bounding box center [468, 269] width 144 height 29
paste input "818) 221-9674"
type input "(818) 221-9674"
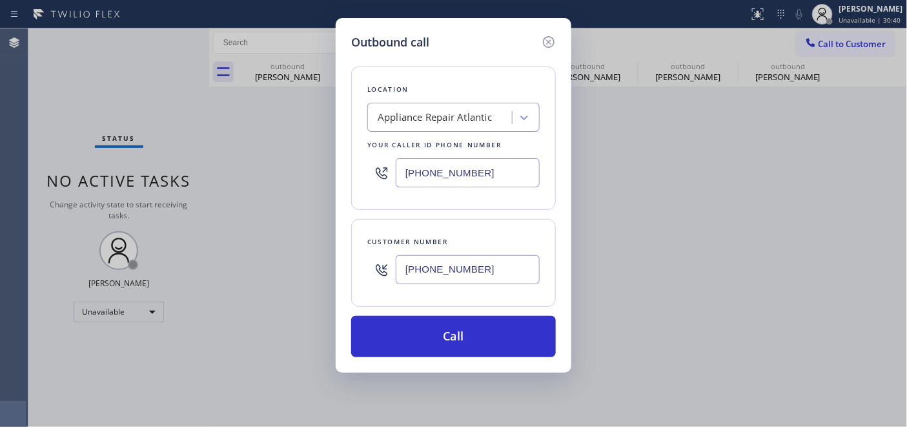
drag, startPoint x: 493, startPoint y: 181, endPoint x: 265, endPoint y: 179, distance: 227.9
click at [266, 179] on div "Outbound call Location Appliance Repair Atlantic Your caller id phone number (2…" at bounding box center [453, 213] width 907 height 427
paste input "13) 277-6121"
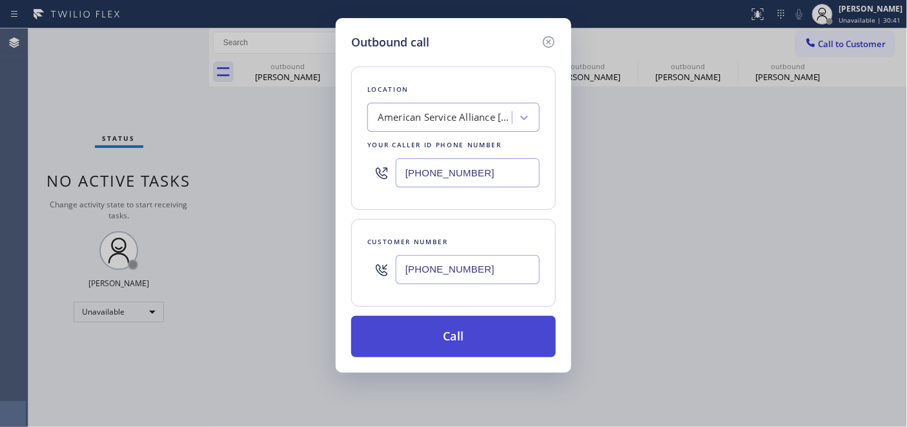
type input "(213) 277-6121"
click at [418, 323] on button "Call" at bounding box center [453, 336] width 205 height 41
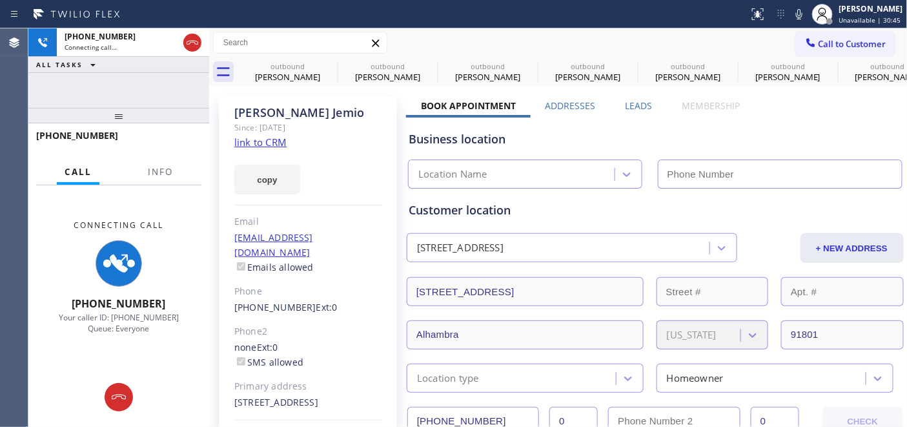
type input "(213) 277-6121"
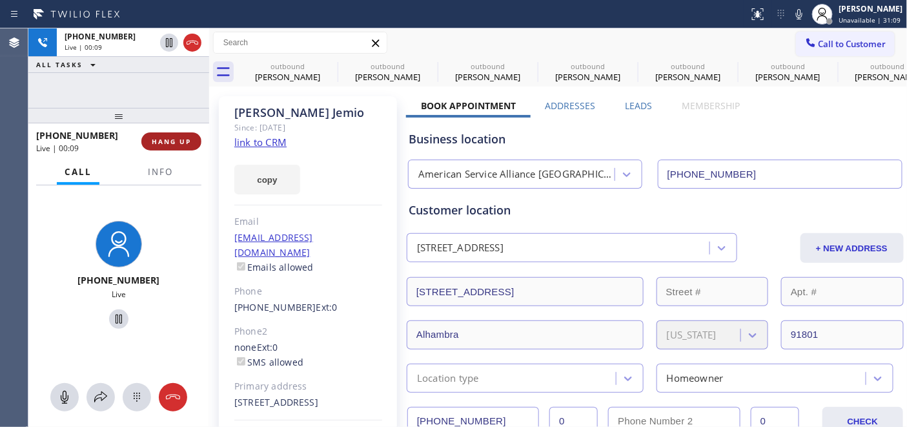
click at [187, 152] on div "+18182219674 Live | 00:09 HANG UP" at bounding box center [118, 142] width 165 height 34
click at [185, 150] on button "HANG UP" at bounding box center [171, 141] width 60 height 18
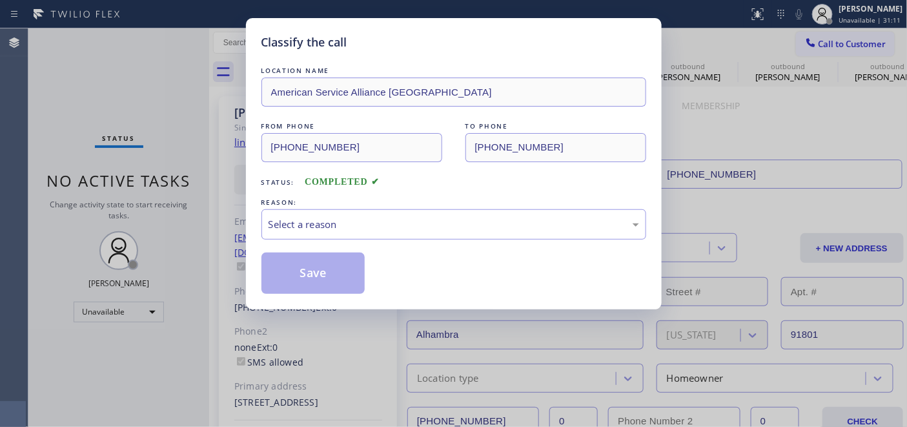
click at [171, 127] on div "Classify the call LOCATION NAME American Service Alliance Alhambra FROM PHONE (…" at bounding box center [453, 213] width 907 height 427
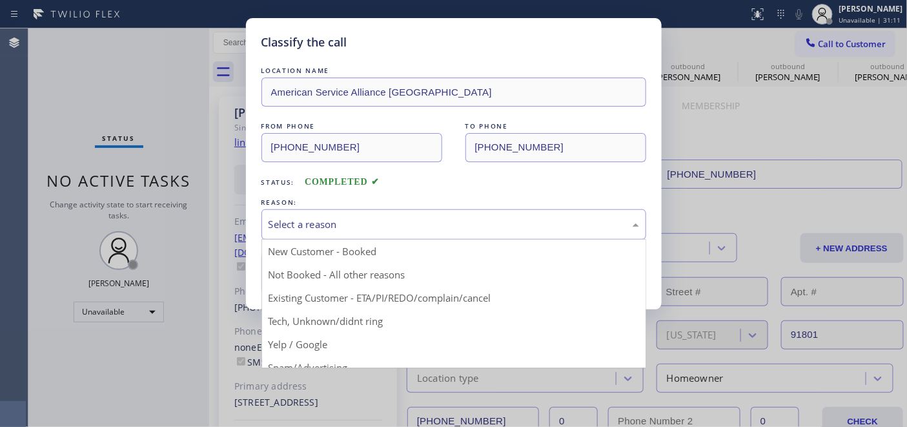
click at [378, 214] on div "Select a reason" at bounding box center [453, 224] width 385 height 30
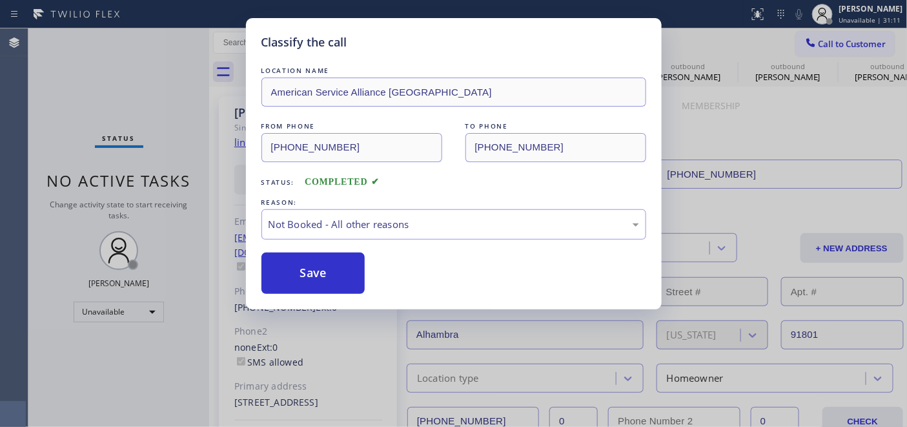
click at [313, 266] on button "Save" at bounding box center [313, 272] width 104 height 41
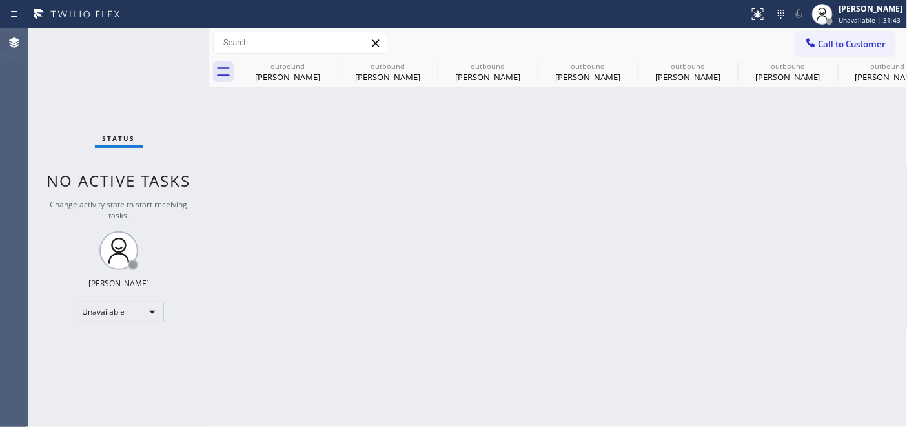
click at [831, 39] on span "Call to Customer" at bounding box center [853, 44] width 68 height 12
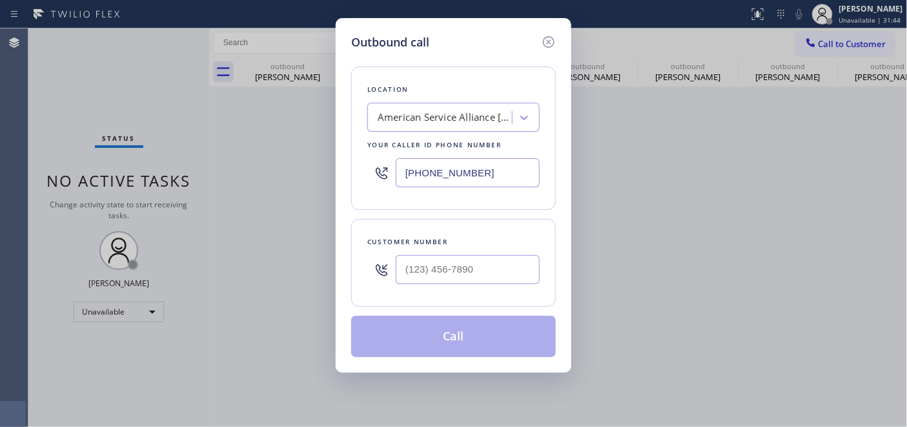
drag, startPoint x: 466, startPoint y: 254, endPoint x: 528, endPoint y: 285, distance: 69.6
click at [465, 254] on div at bounding box center [468, 270] width 144 height 42
click at [465, 307] on div "Location American Service Alliance Alhambra Your caller id phone number (213) 2…" at bounding box center [453, 204] width 205 height 306
click at [452, 282] on input "(___) ___-____" at bounding box center [468, 269] width 144 height 29
paste input "951) 314-2899"
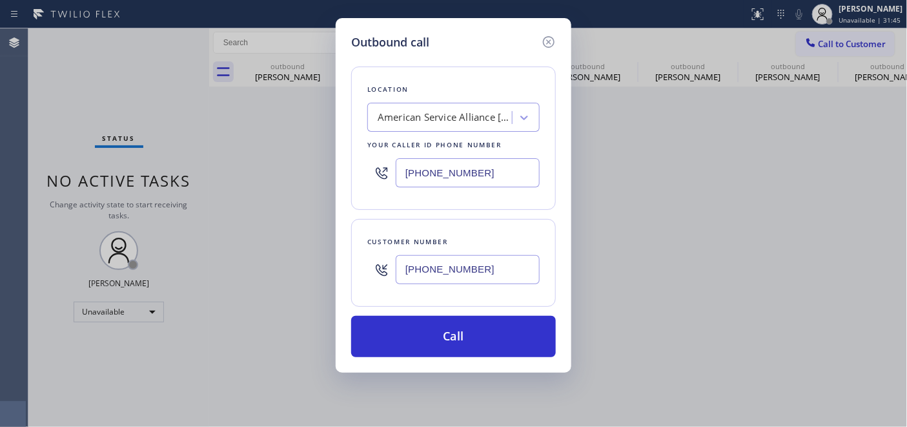
type input "(951) 314-2899"
drag, startPoint x: 508, startPoint y: 163, endPoint x: 386, endPoint y: 176, distance: 122.7
click at [386, 176] on div "(213) 277-6121" at bounding box center [453, 173] width 172 height 42
paste input "323) 870-7123"
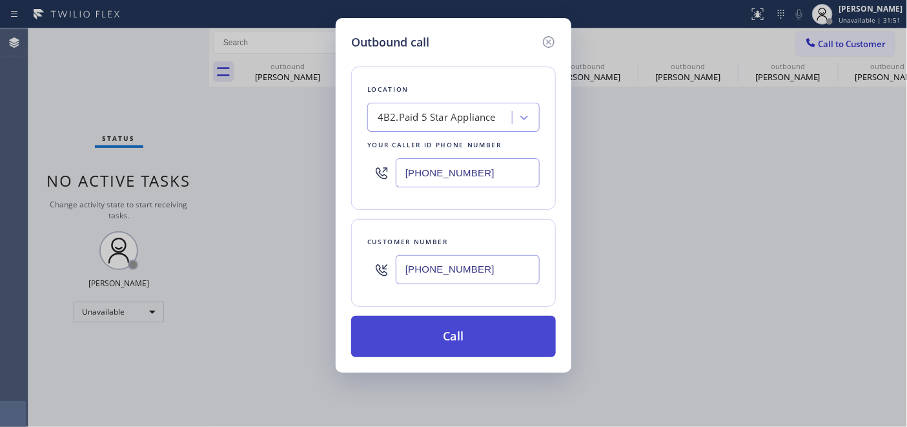
type input "[PHONE_NUMBER]"
click at [493, 325] on button "Call" at bounding box center [453, 336] width 205 height 41
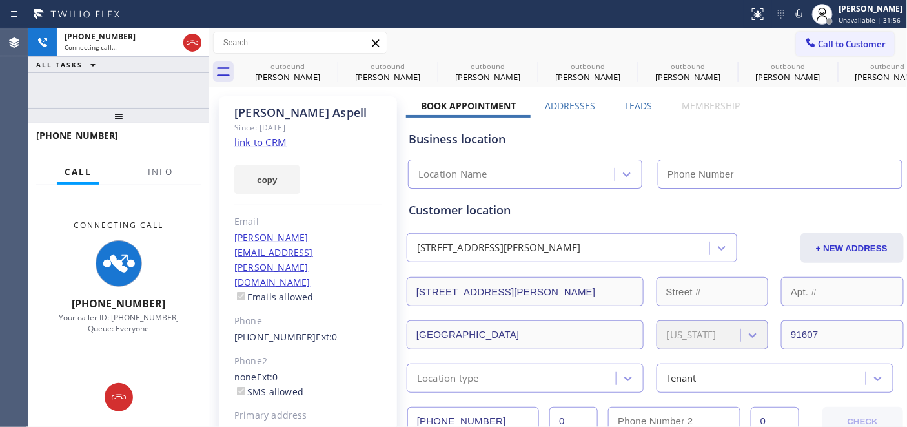
type input "[PHONE_NUMBER]"
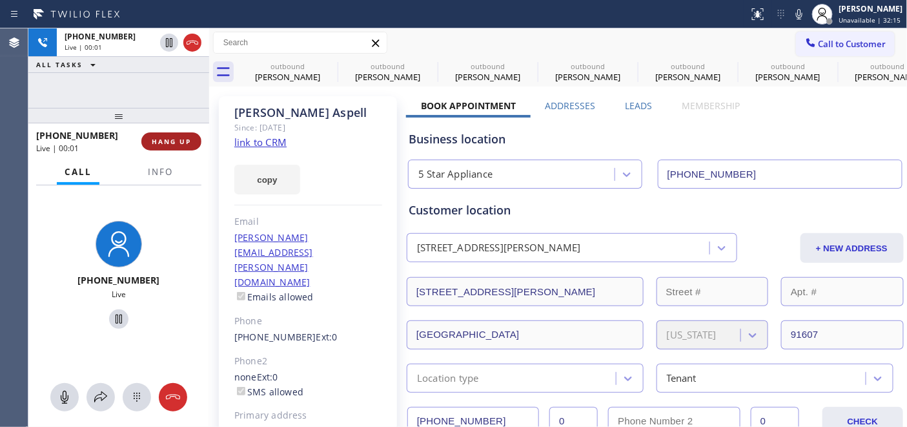
click at [173, 138] on span "HANG UP" at bounding box center [171, 141] width 39 height 9
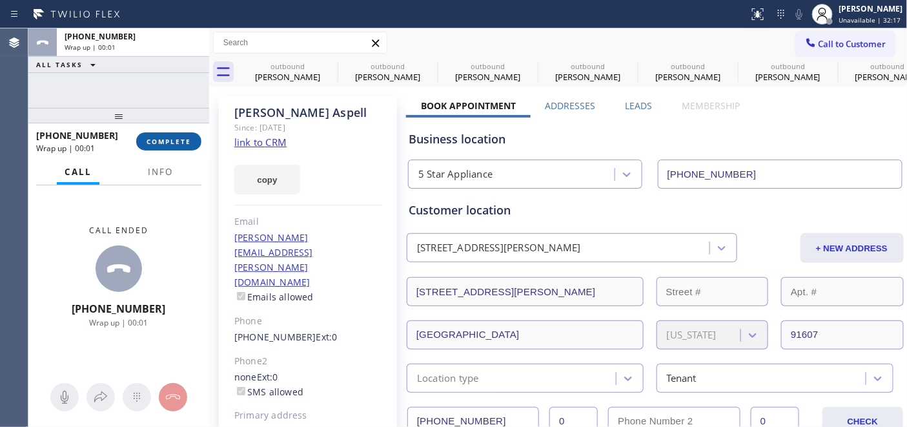
click at [173, 138] on span "COMPLETE" at bounding box center [169, 141] width 45 height 9
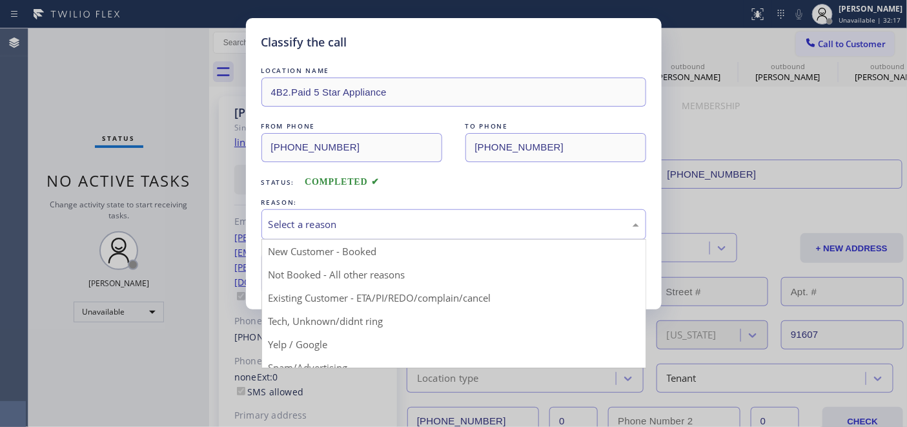
drag, startPoint x: 352, startPoint y: 220, endPoint x: 346, endPoint y: 239, distance: 19.6
click at [353, 227] on div "Select a reason" at bounding box center [454, 224] width 371 height 15
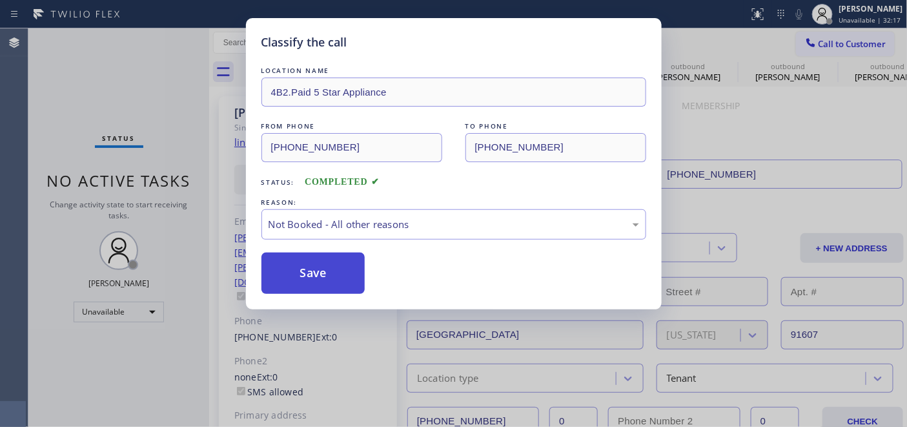
click at [304, 271] on button "Save" at bounding box center [313, 272] width 104 height 41
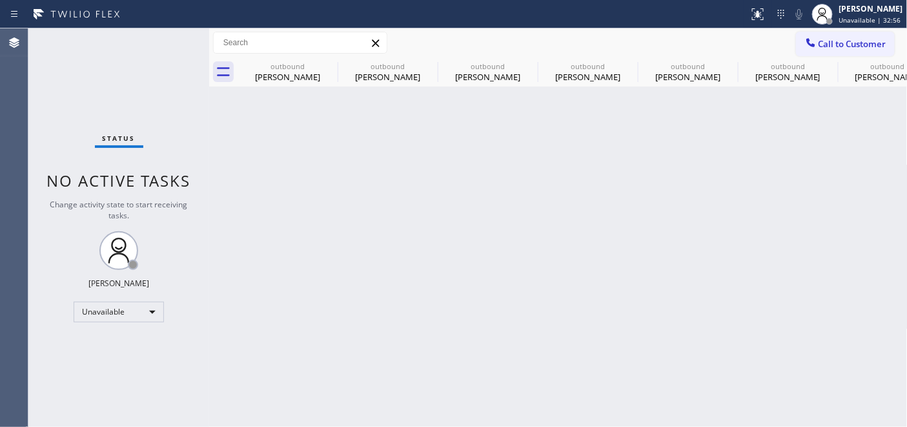
click at [866, 41] on span "Call to Customer" at bounding box center [853, 44] width 68 height 12
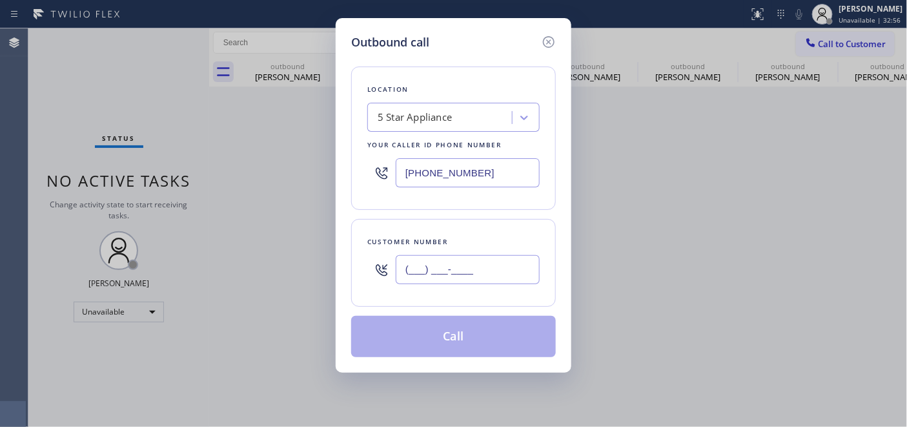
click at [422, 270] on input "(___) ___-____" at bounding box center [468, 269] width 144 height 29
paste input "206) 250-6844"
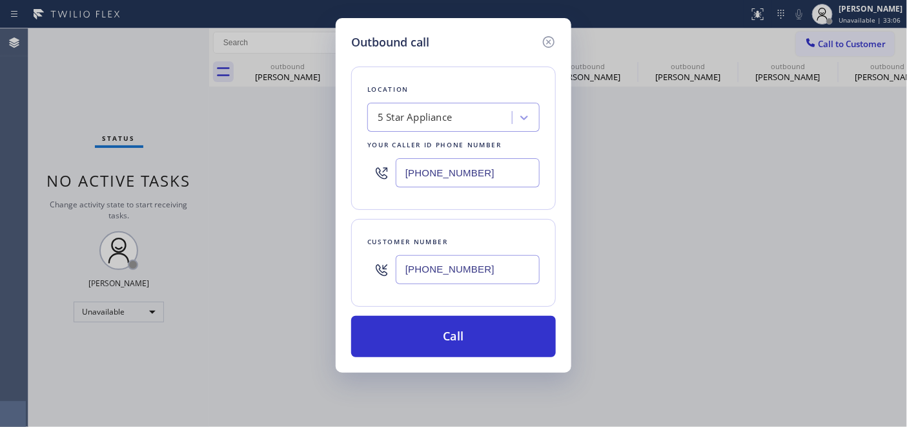
drag, startPoint x: 382, startPoint y: 259, endPoint x: 642, endPoint y: 145, distance: 283.6
click at [331, 254] on div "Outbound call Location 5 Star Appliance Your caller id phone number (323) 870-7…" at bounding box center [453, 213] width 907 height 427
paste input "text"
type input "(206) 250-6844"
drag, startPoint x: 495, startPoint y: 169, endPoint x: 334, endPoint y: 174, distance: 160.2
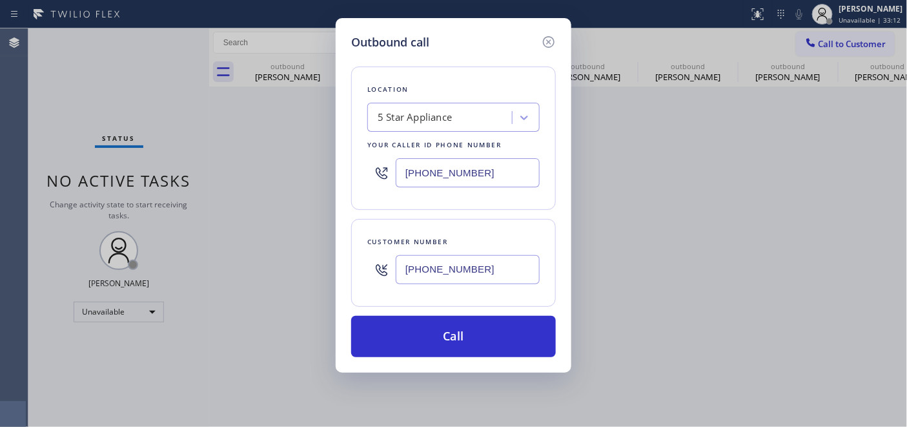
click at [334, 174] on div "Outbound call Location 5 Star Appliance Your caller id phone number (323) 870-7…" at bounding box center [453, 213] width 907 height 427
paste input "855) 731-4952"
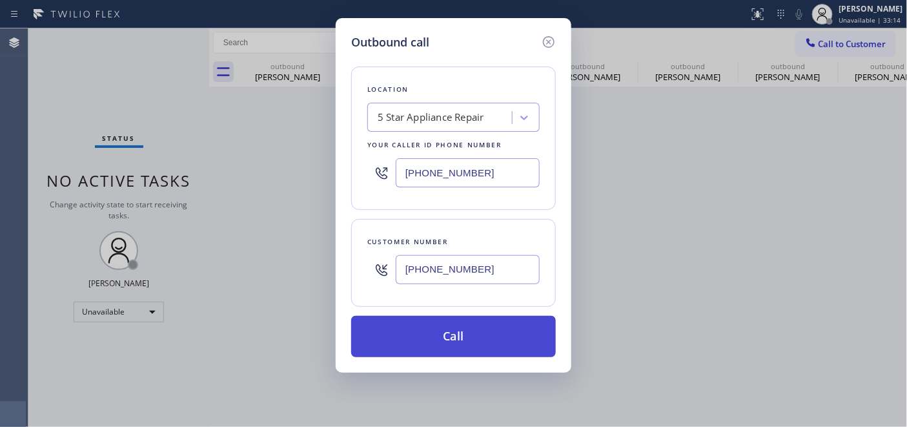
type input "[PHONE_NUMBER]"
click at [489, 323] on button "Call" at bounding box center [453, 336] width 205 height 41
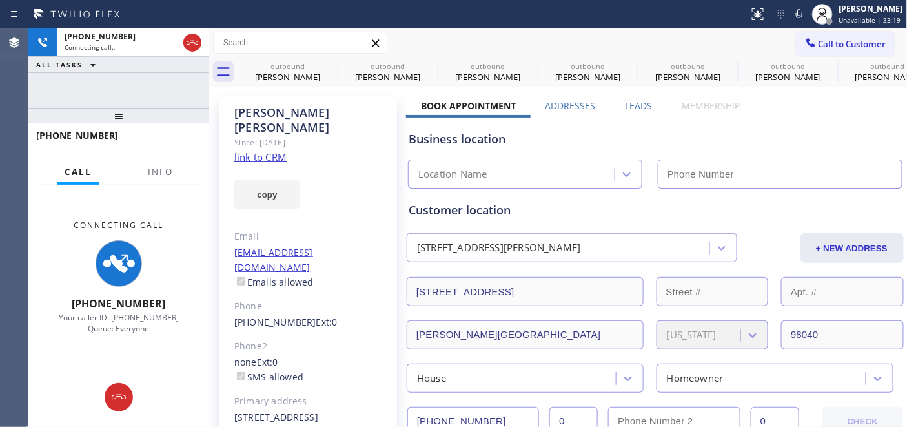
type input "[PHONE_NUMBER]"
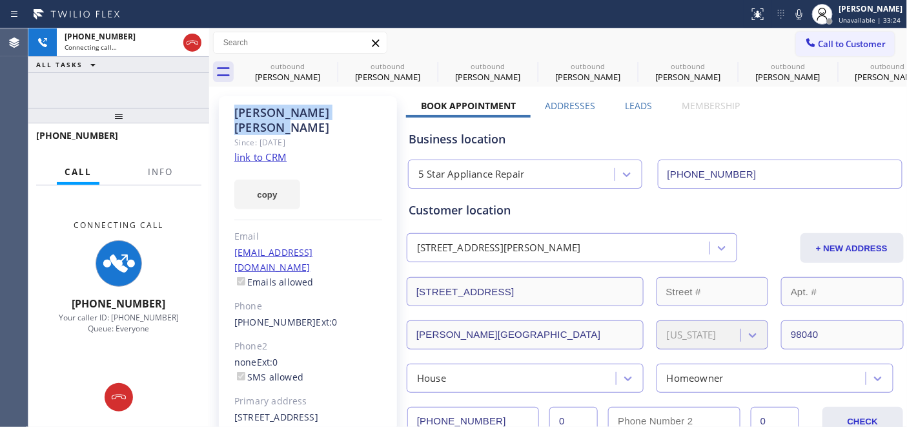
drag, startPoint x: 226, startPoint y: 114, endPoint x: 325, endPoint y: 114, distance: 98.8
click at [325, 114] on div "Robert Frederick Since: 20 may 2020 link to CRM copy Email skeeto17@gmail.com E…" at bounding box center [308, 303] width 178 height 414
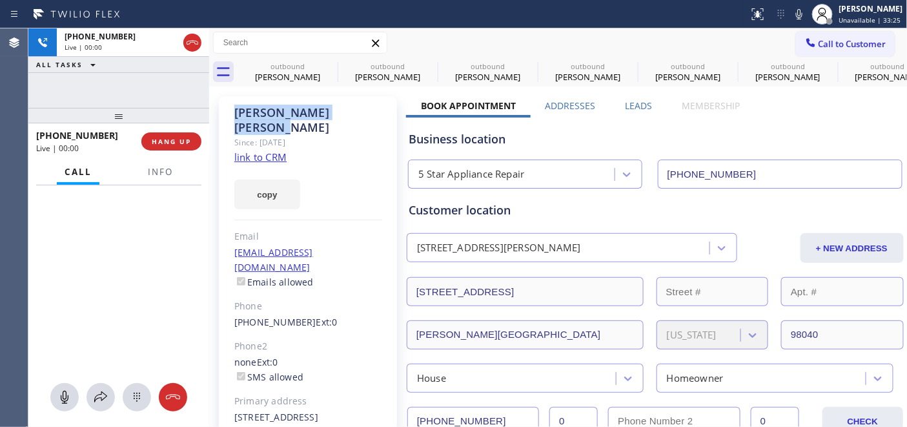
click at [345, 135] on div "Since: [DATE]" at bounding box center [308, 142] width 148 height 15
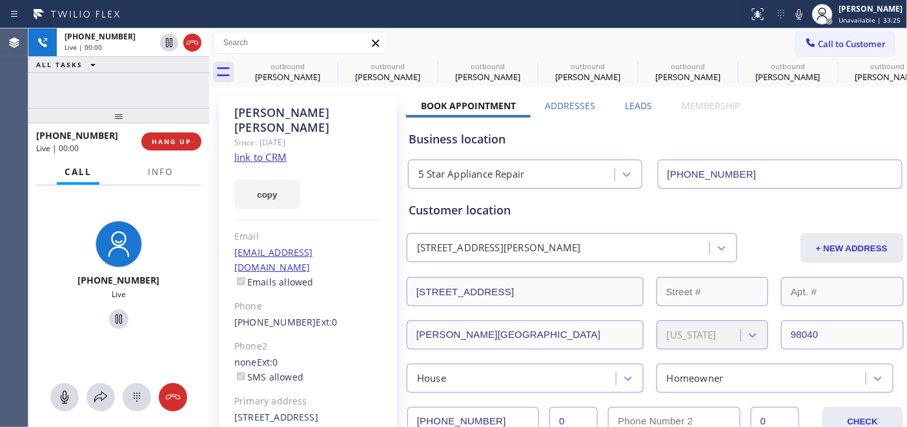
drag, startPoint x: 254, startPoint y: 116, endPoint x: 311, endPoint y: 113, distance: 56.3
click at [346, 113] on div "Robert Frederick" at bounding box center [308, 120] width 148 height 30
drag, startPoint x: 172, startPoint y: 115, endPoint x: 181, endPoint y: 115, distance: 8.4
click at [174, 93] on div "+12062506844 Live | 00:01 ALL TASKS ALL TASKS ACTIVE TASKS TASKS IN WRAP UP +12…" at bounding box center [118, 227] width 181 height 398
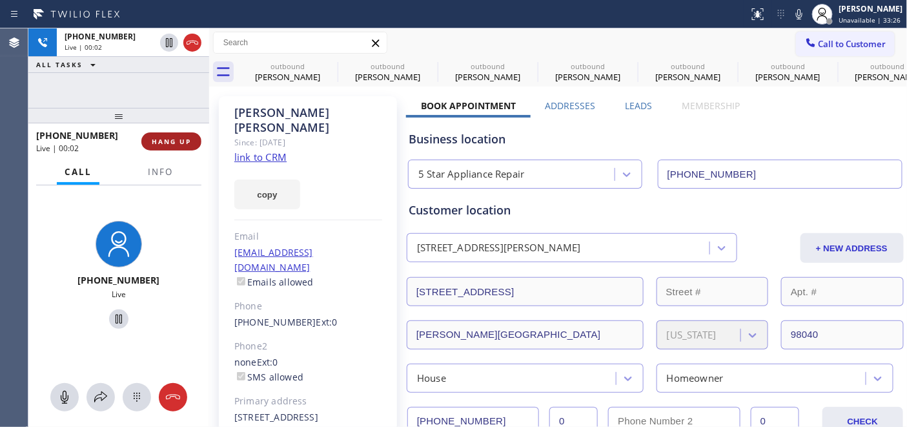
click at [182, 136] on button "HANG UP" at bounding box center [171, 141] width 60 height 18
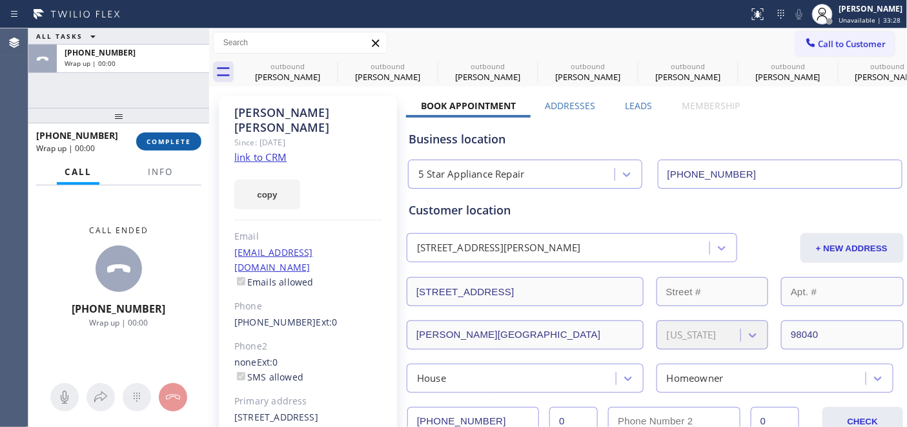
click at [179, 137] on span "COMPLETE" at bounding box center [169, 141] width 45 height 9
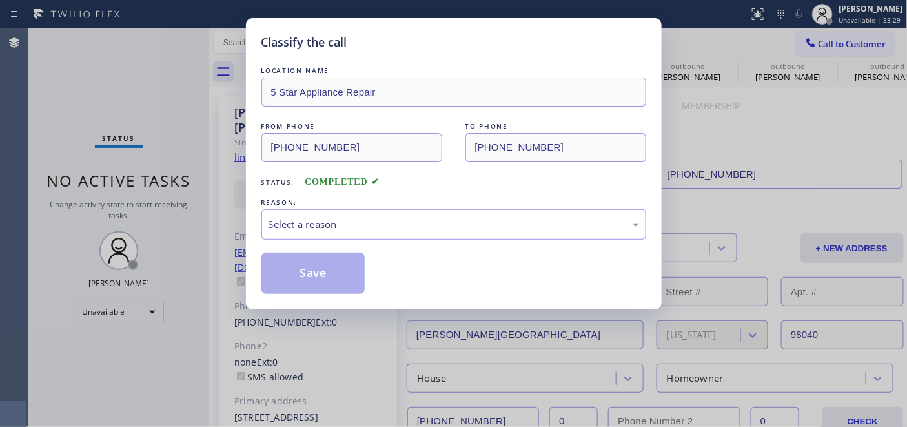
drag, startPoint x: 371, startPoint y: 216, endPoint x: 369, endPoint y: 236, distance: 20.8
click at [371, 216] on div "Select a reason" at bounding box center [453, 224] width 385 height 30
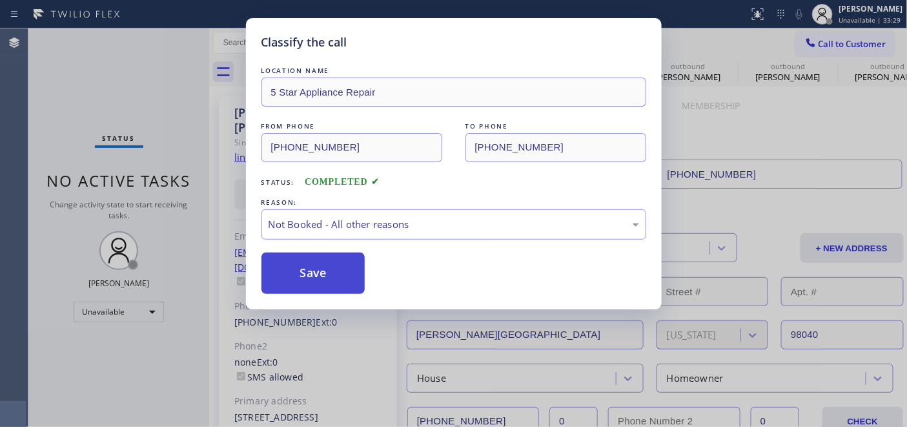
click at [326, 268] on button "Save" at bounding box center [313, 272] width 104 height 41
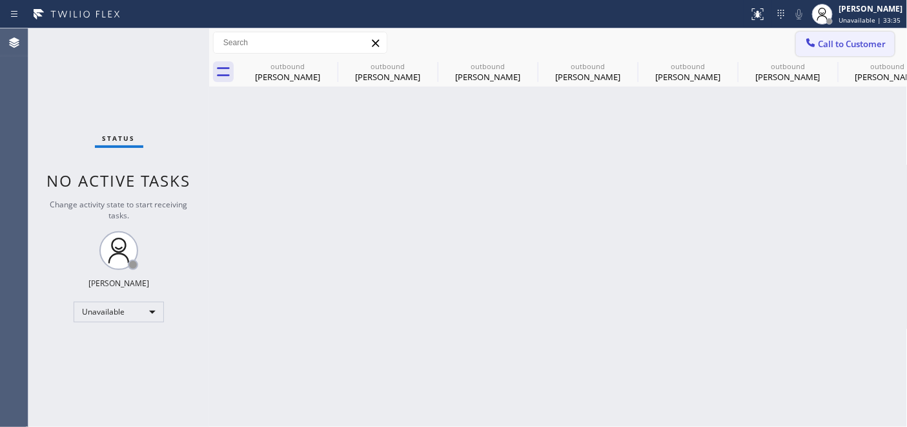
click at [873, 41] on span "Call to Customer" at bounding box center [853, 44] width 68 height 12
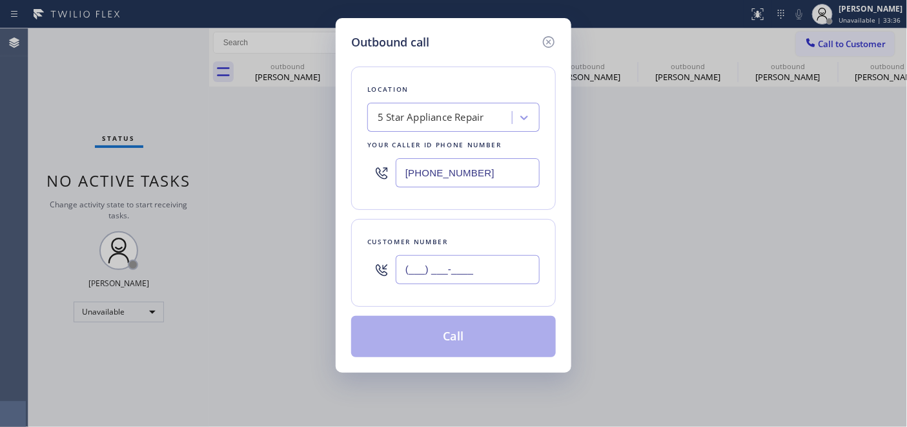
click at [466, 278] on input "(___) ___-____" at bounding box center [468, 269] width 144 height 29
paste input "310) 592-1926"
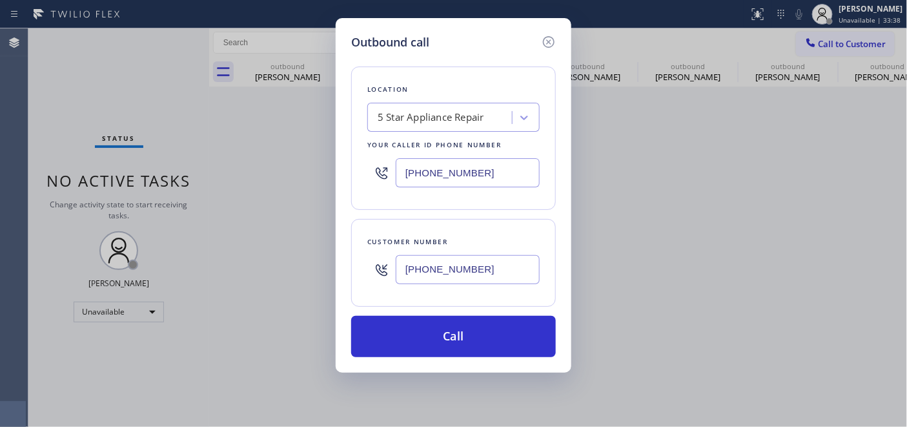
type input "(310) 592-1926"
drag, startPoint x: 518, startPoint y: 163, endPoint x: 223, endPoint y: 155, distance: 294.5
click at [227, 155] on div "Outbound call Location 5 Star Appliance Repair Your caller id phone number (855…" at bounding box center [453, 213] width 907 height 427
paste input "text"
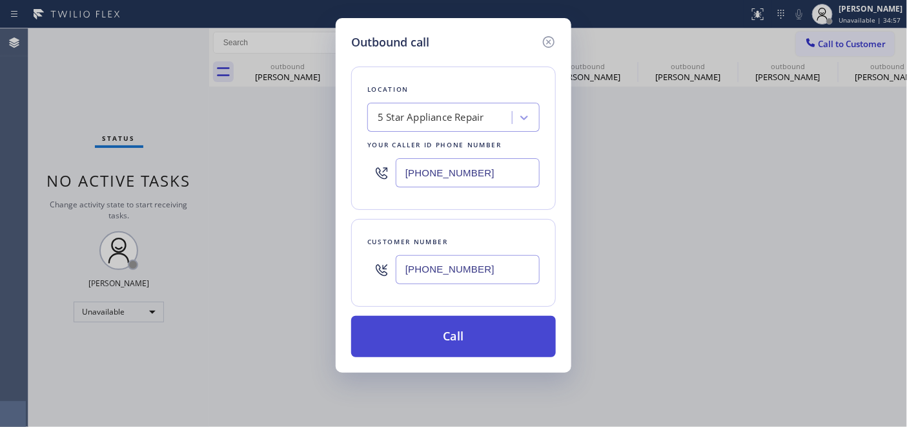
type input "[PHONE_NUMBER]"
click at [470, 318] on button "Call" at bounding box center [453, 336] width 205 height 41
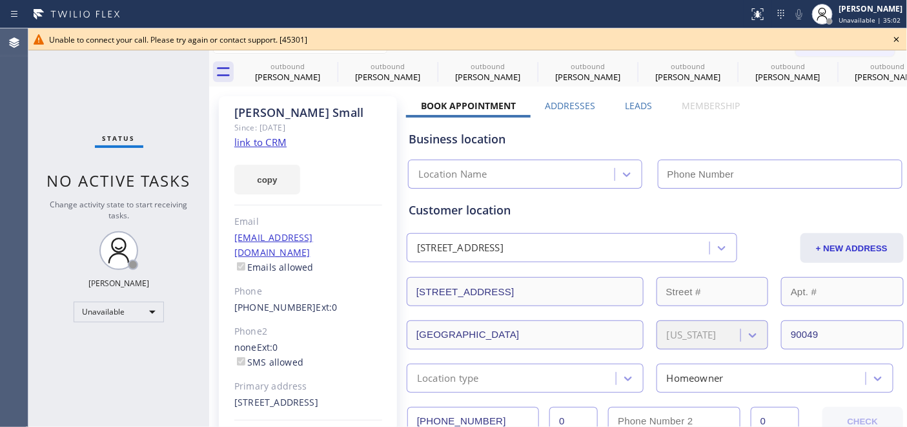
type input "[PHONE_NUMBER]"
click at [895, 37] on icon at bounding box center [896, 39] width 5 height 5
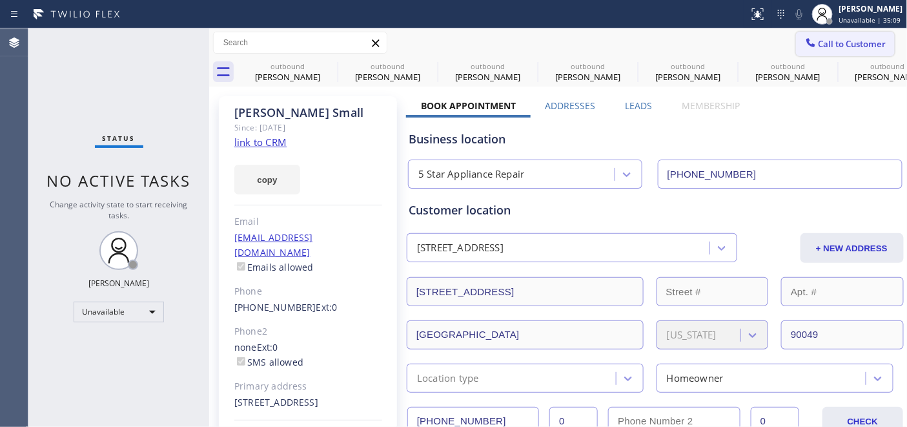
click at [825, 41] on span "Call to Customer" at bounding box center [853, 44] width 68 height 12
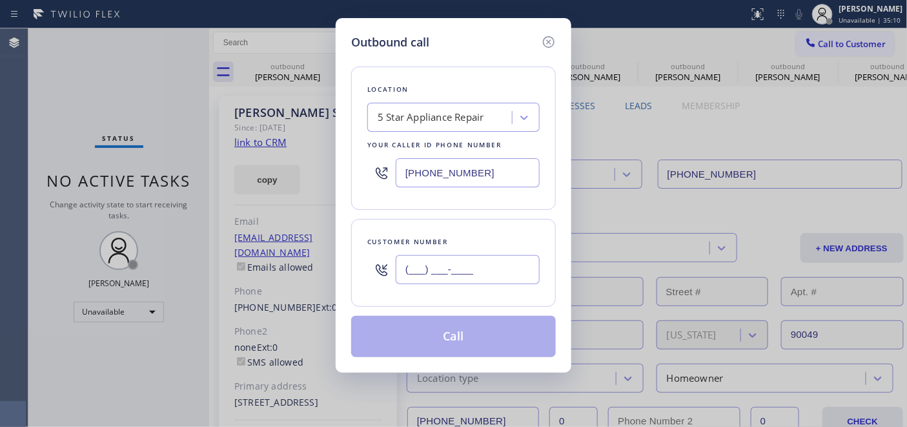
drag, startPoint x: 475, startPoint y: 272, endPoint x: 493, endPoint y: 225, distance: 50.5
click at [475, 272] on input "(___) ___-____" at bounding box center [468, 269] width 144 height 29
paste input "917) 868-4154"
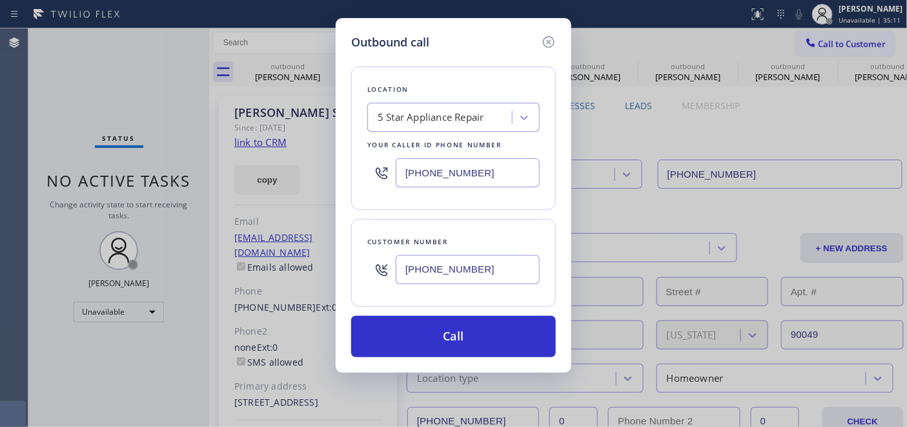
type input "(917) 868-4154"
drag, startPoint x: 482, startPoint y: 169, endPoint x: 323, endPoint y: 160, distance: 159.7
click at [323, 160] on div "Outbound call Location 5 Star Appliance Repair Your caller id phone number (855…" at bounding box center [453, 213] width 907 height 427
paste input "415) 818-0507"
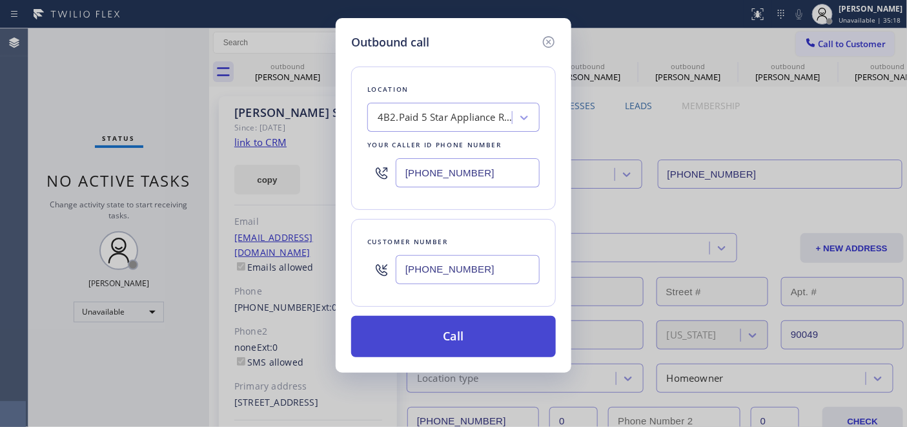
type input "(415) 818-0507"
click at [501, 336] on button "Call" at bounding box center [453, 336] width 205 height 41
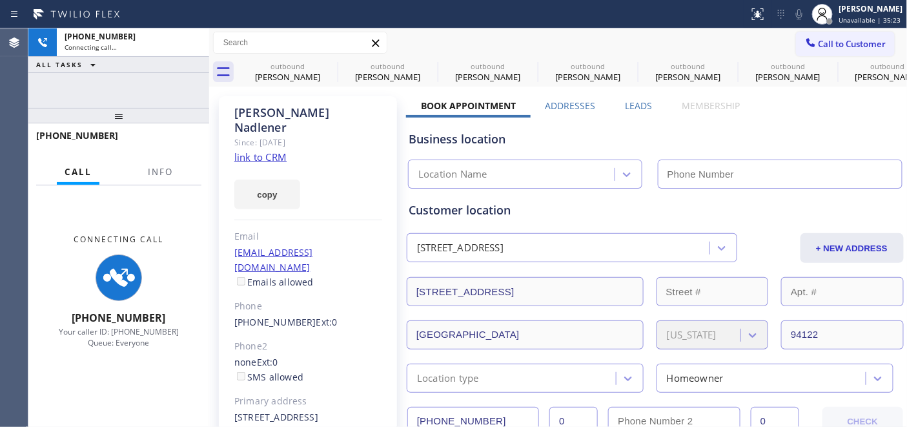
type input "(415) 818-0507"
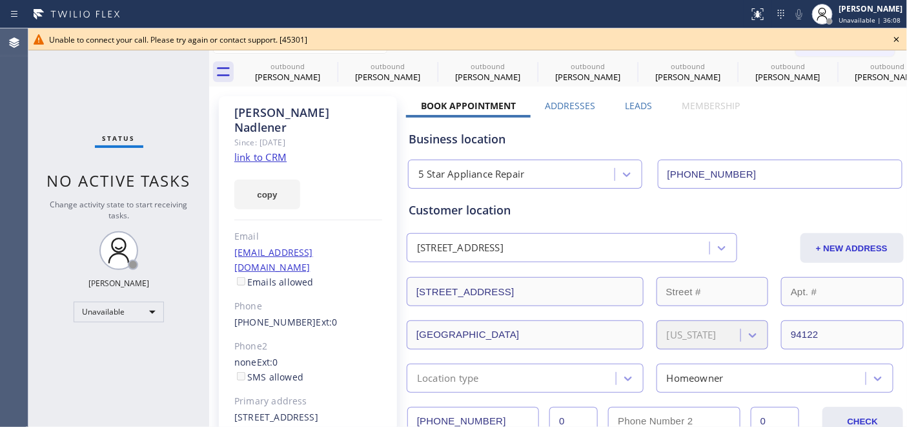
click at [895, 36] on icon at bounding box center [896, 39] width 15 height 15
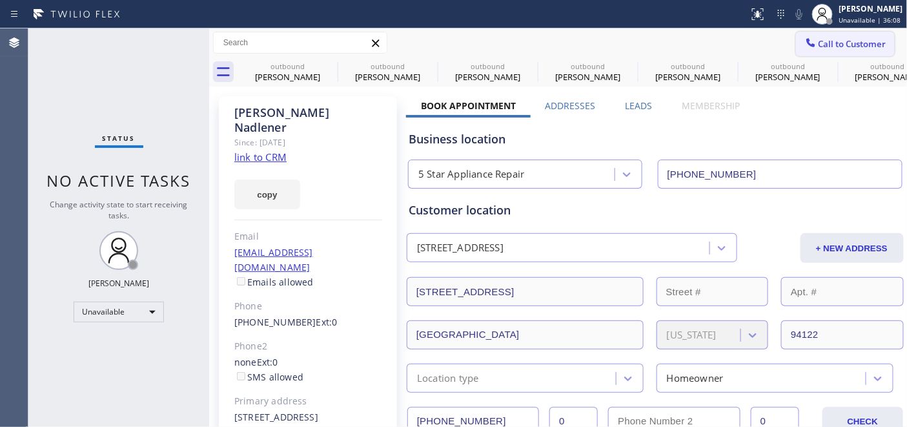
click at [825, 42] on span "Call to Customer" at bounding box center [853, 44] width 68 height 12
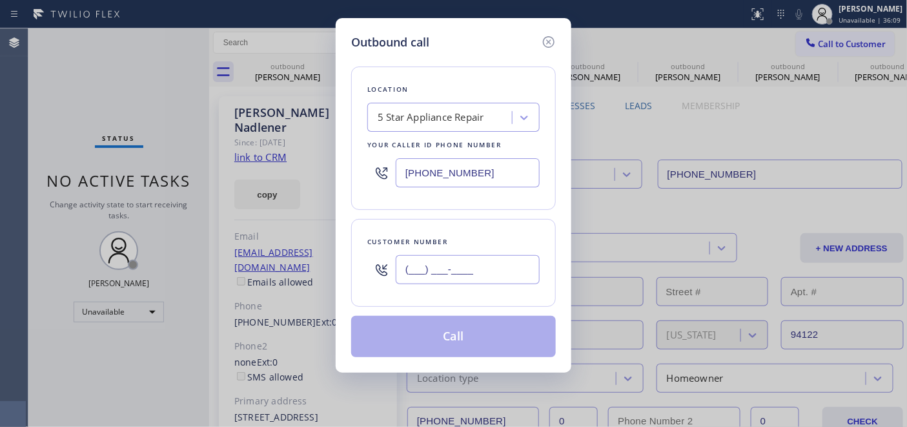
click at [463, 274] on input "(___) ___-____" at bounding box center [468, 269] width 144 height 29
paste input "81"
drag, startPoint x: 482, startPoint y: 275, endPoint x: 333, endPoint y: 262, distance: 149.1
click at [339, 274] on div "Outbound call Location 5 Star Appliance Repair Your caller id phone number (415…" at bounding box center [454, 195] width 236 height 354
paste input "814) 777-7210"
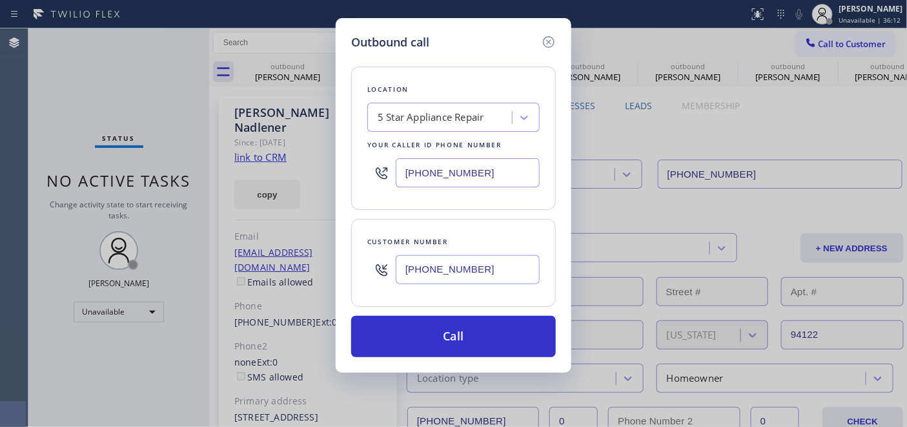
type input "(814) 777-7210"
click at [320, 167] on div "Outbound call Location 5 Star Appliance Repair Your caller id phone number (415…" at bounding box center [453, 213] width 907 height 427
paste input "text"
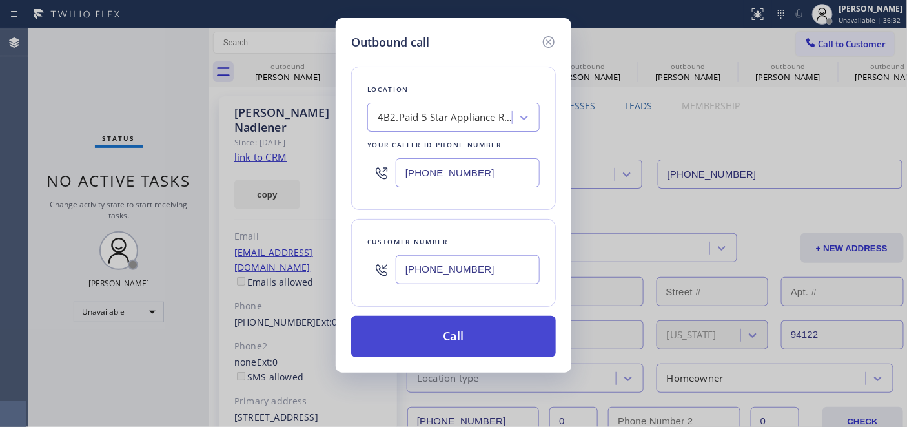
type input "(415) 818-0507"
click at [468, 329] on button "Call" at bounding box center [453, 336] width 205 height 41
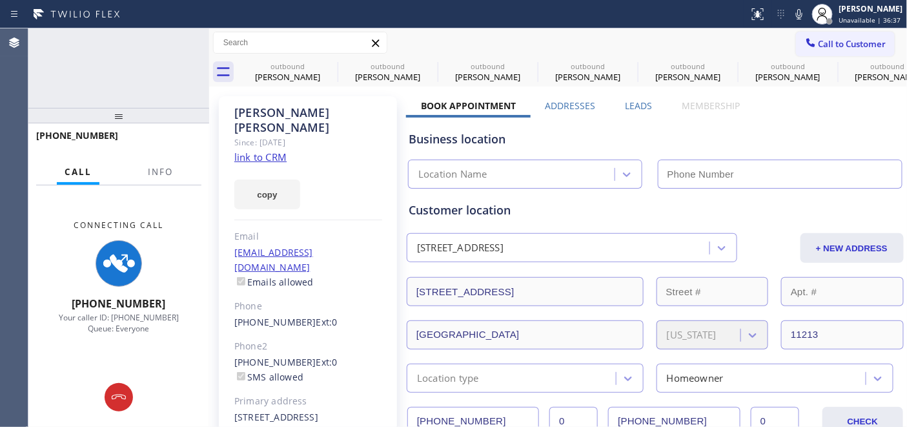
type input "(415) 818-0507"
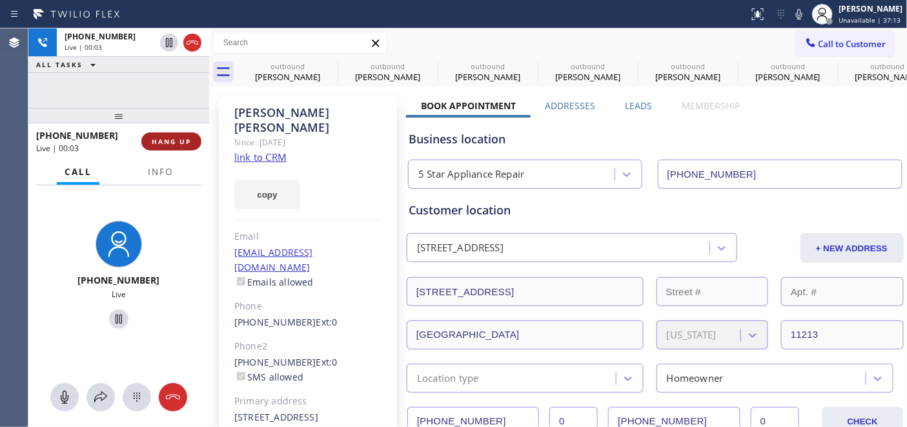
click at [158, 144] on span "HANG UP" at bounding box center [171, 141] width 39 height 9
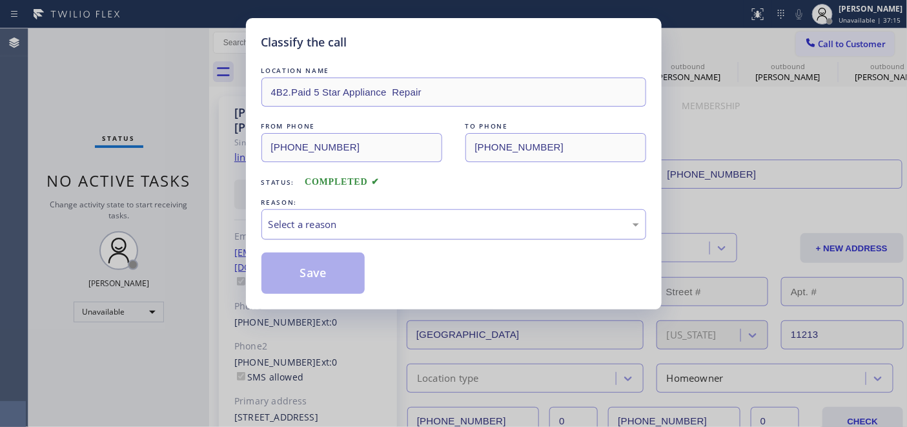
click at [333, 228] on div "Select a reason" at bounding box center [454, 224] width 371 height 15
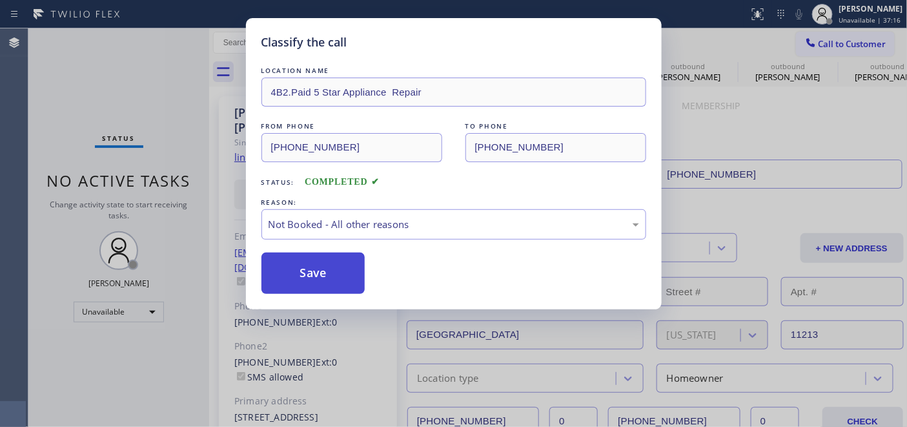
click at [345, 272] on button "Save" at bounding box center [313, 272] width 104 height 41
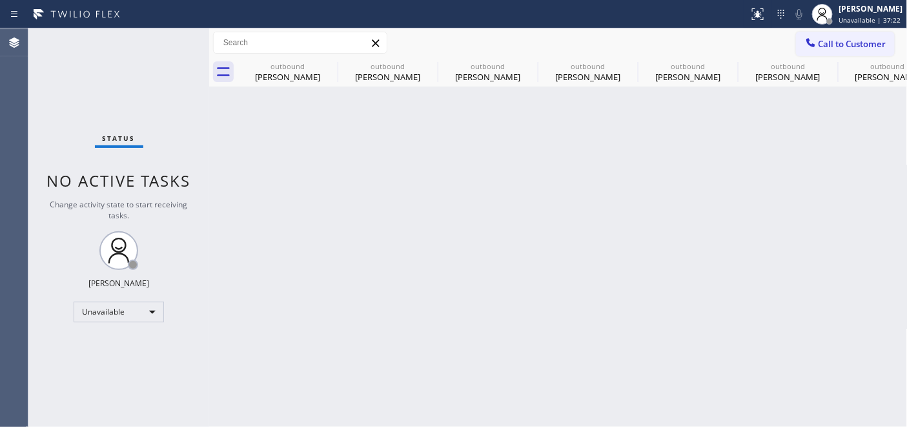
click at [859, 39] on span "Call to Customer" at bounding box center [853, 44] width 68 height 12
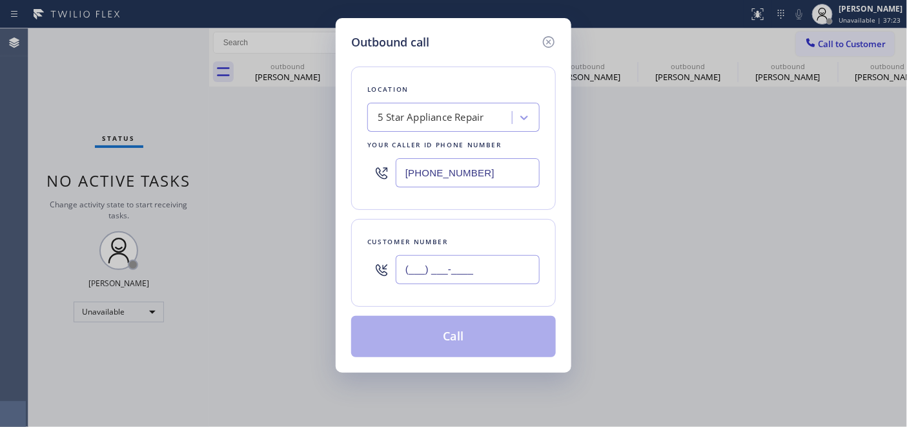
click at [501, 259] on input "(___) ___-____" at bounding box center [468, 269] width 144 height 29
paste input "718) 712-3119"
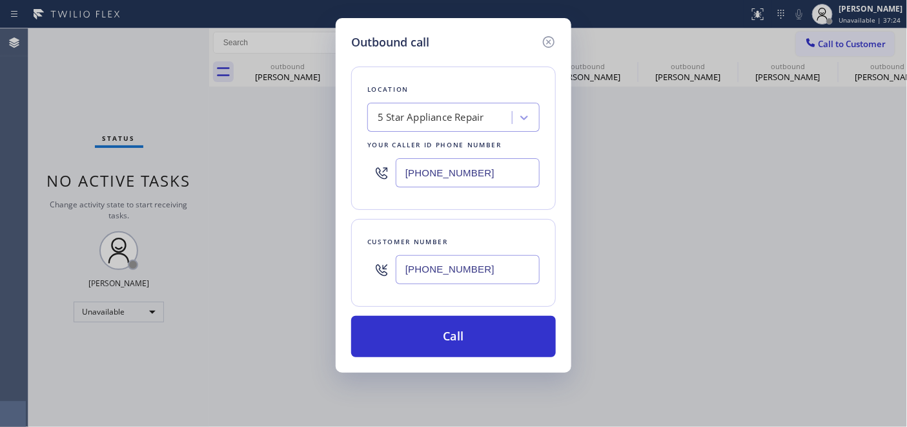
type input "(718) 712-3119"
drag, startPoint x: 493, startPoint y: 156, endPoint x: 256, endPoint y: 194, distance: 240.6
click at [241, 187] on div "Outbound call Location 5 Star Appliance Repair Your caller id phone number (415…" at bounding box center [453, 213] width 907 height 427
drag, startPoint x: 508, startPoint y: 163, endPoint x: 384, endPoint y: 165, distance: 124.6
click at [365, 163] on div "Location 5 Star Appliance Repair Your caller id phone number (415) 818-0507" at bounding box center [453, 138] width 205 height 143
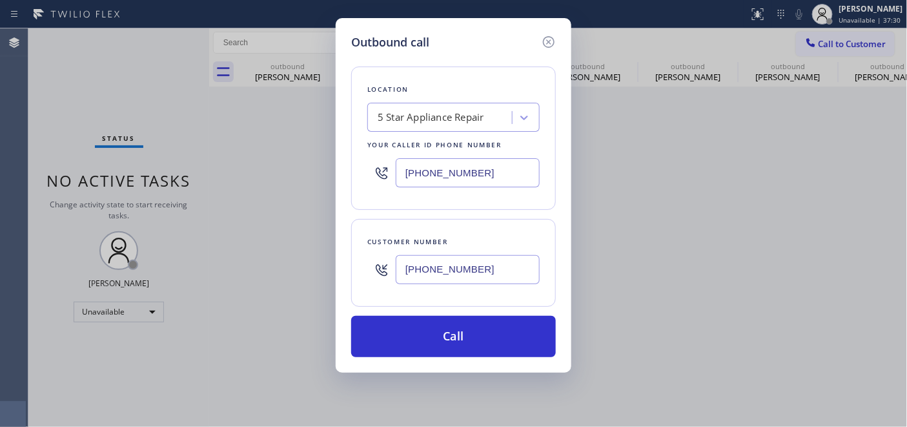
paste input "347) 284-6179"
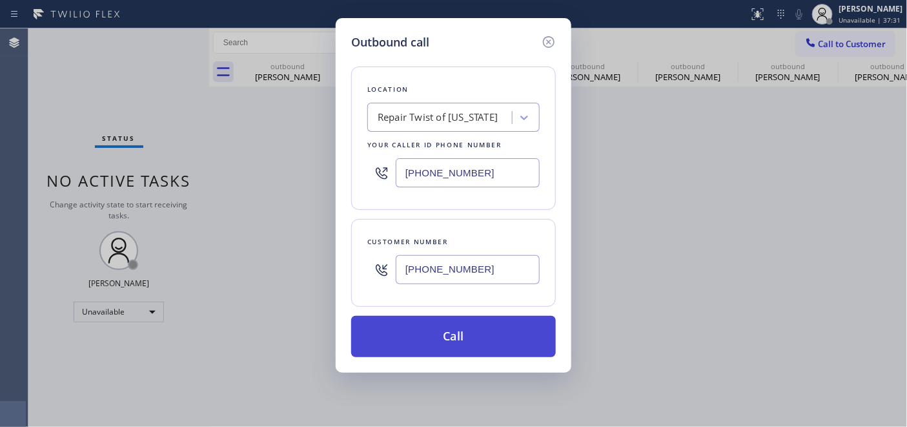
type input "(347) 284-6179"
click at [524, 336] on button "Call" at bounding box center [453, 336] width 205 height 41
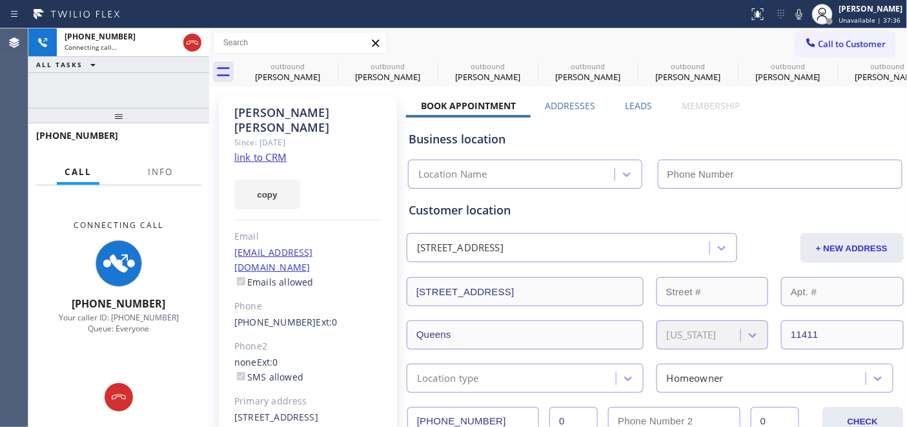
type input "(347) 284-6179"
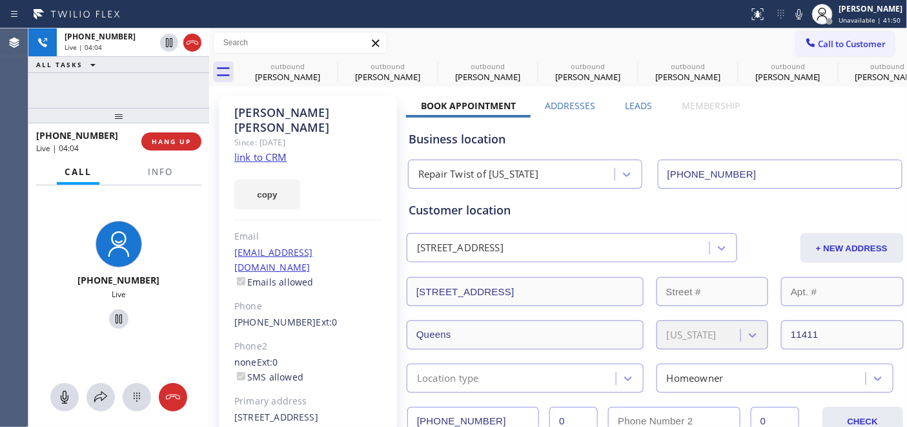
drag, startPoint x: 121, startPoint y: 116, endPoint x: 125, endPoint y: 86, distance: 30.5
click at [124, 89] on div "+17187123119 Live | 04:04 ALL TASKS ALL TASKS ACTIVE TASKS TASKS IN WRAP UP +17…" at bounding box center [118, 227] width 181 height 398
drag, startPoint x: 114, startPoint y: 316, endPoint x: 164, endPoint y: 298, distance: 53.7
click at [116, 316] on icon at bounding box center [119, 318] width 6 height 9
click at [795, 8] on icon at bounding box center [799, 13] width 15 height 15
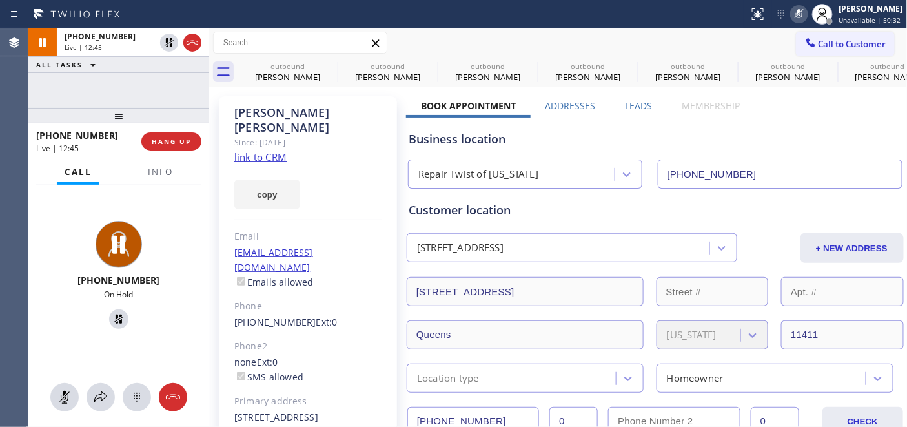
click at [337, 136] on div "Robyn Baugh Since: 20 may 2020 link to CRM copy Email no@gmail.com Emails allow…" at bounding box center [308, 296] width 178 height 400
click at [324, 135] on div "Since: [DATE]" at bounding box center [308, 142] width 148 height 15
drag, startPoint x: 149, startPoint y: 104, endPoint x: 154, endPoint y: 69, distance: 35.2
click at [149, 103] on div "+17187123119 Live | 14:00 ALL TASKS ALL TASKS ACTIVE TASKS TASKS IN WRAP UP" at bounding box center [118, 67] width 181 height 79
click at [167, 44] on icon at bounding box center [169, 42] width 9 height 9
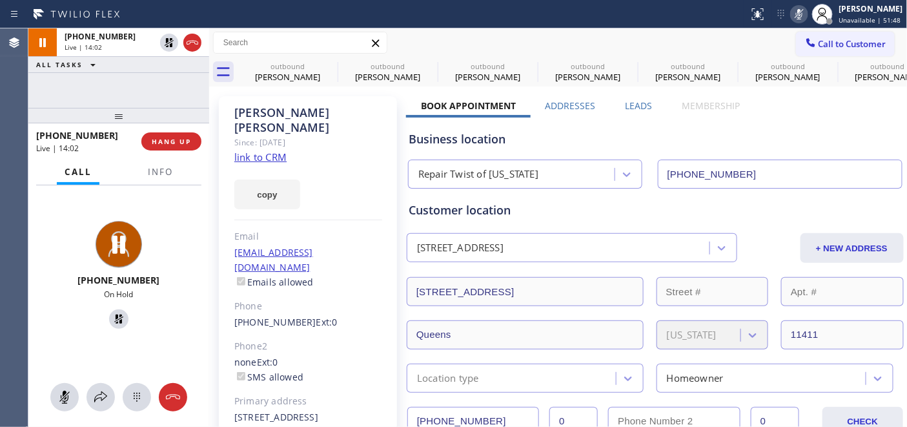
click at [798, 11] on rect at bounding box center [799, 12] width 9 height 9
drag, startPoint x: 323, startPoint y: 163, endPoint x: 430, endPoint y: 108, distance: 120.1
click at [323, 165] on div "copy" at bounding box center [308, 187] width 148 height 45
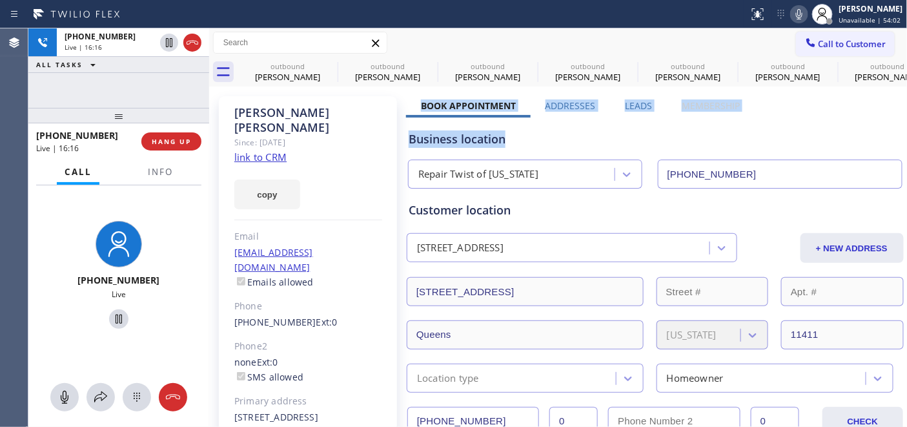
drag, startPoint x: 412, startPoint y: 101, endPoint x: 765, endPoint y: 108, distance: 353.3
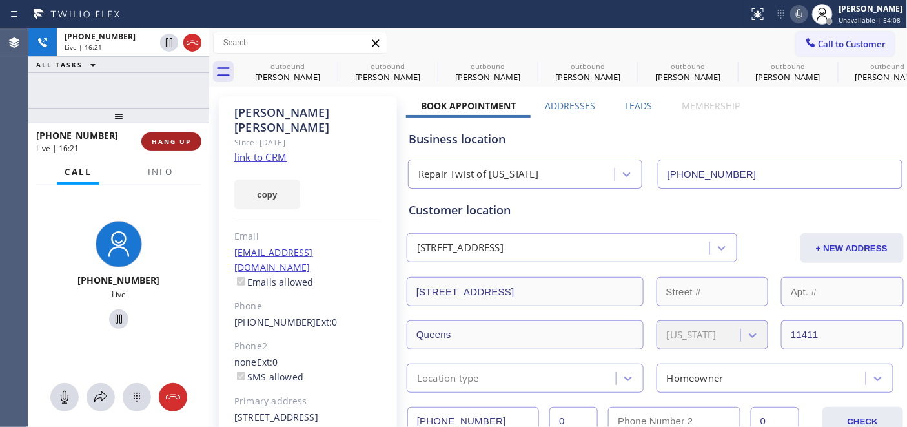
click at [178, 136] on button "HANG UP" at bounding box center [171, 141] width 60 height 18
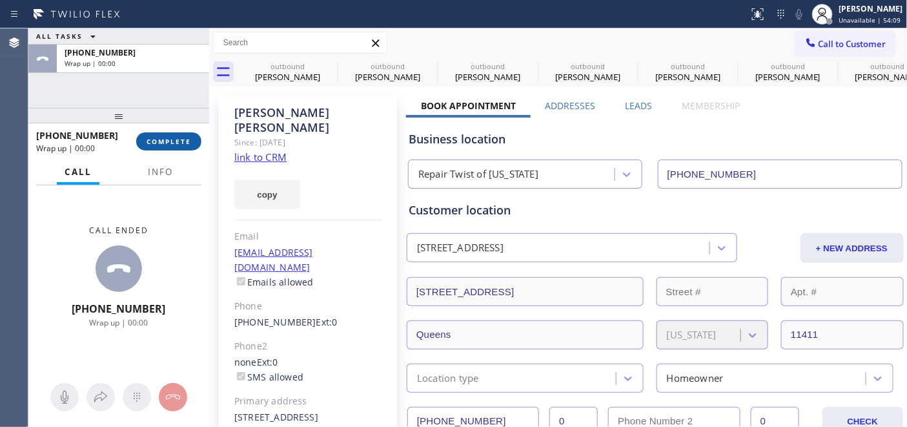
click at [182, 139] on span "COMPLETE" at bounding box center [169, 141] width 45 height 9
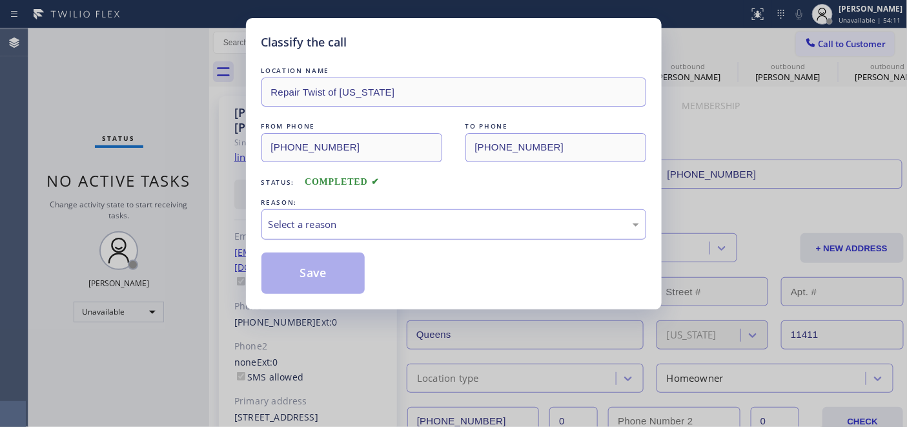
click at [395, 231] on div "Select a reason" at bounding box center [454, 224] width 371 height 15
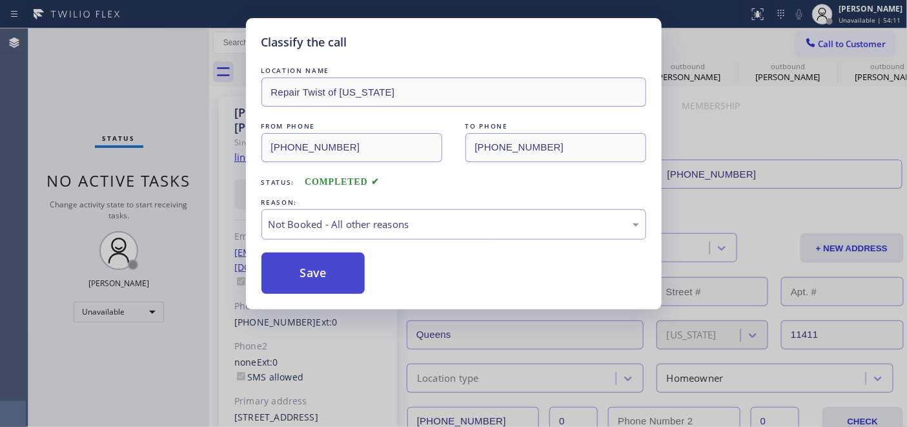
click at [322, 263] on button "Save" at bounding box center [313, 272] width 104 height 41
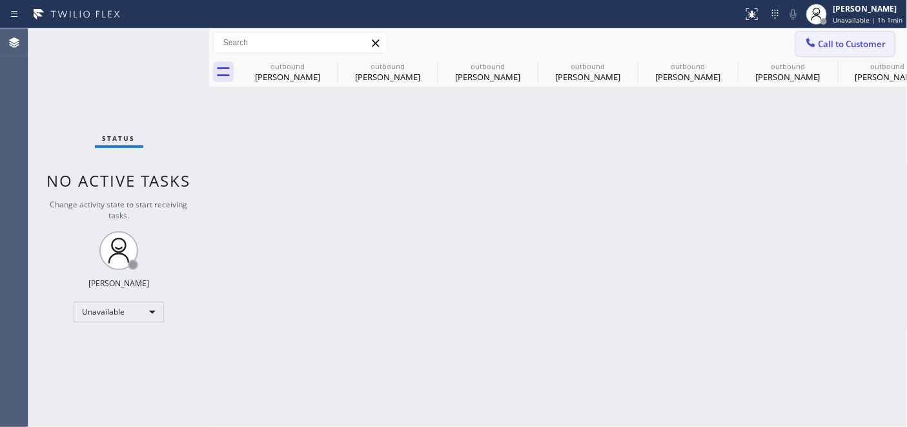
click at [873, 45] on span "Call to Customer" at bounding box center [853, 44] width 68 height 12
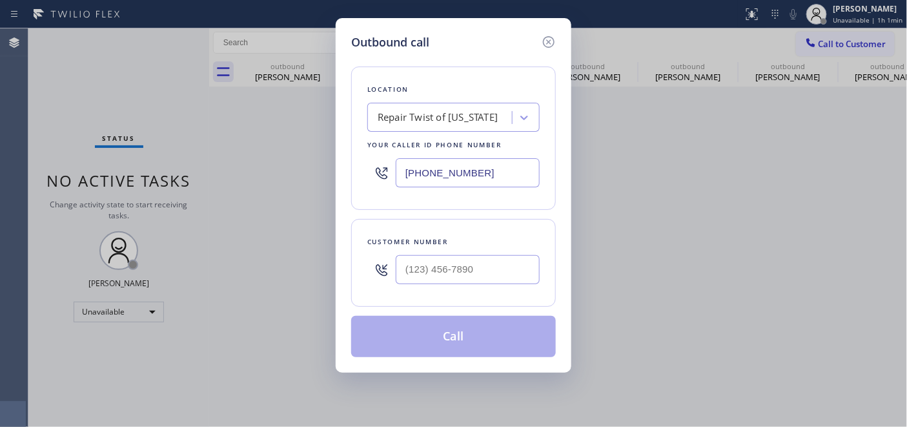
drag, startPoint x: 504, startPoint y: 182, endPoint x: 588, endPoint y: 92, distance: 122.9
click at [247, 176] on div "Outbound call Location Repair Twist of New York Your caller id phone number (34…" at bounding box center [453, 213] width 907 height 427
paste input "408) 692-9515"
type input "(408) 692-9515"
drag, startPoint x: 397, startPoint y: 281, endPoint x: 346, endPoint y: 287, distance: 51.4
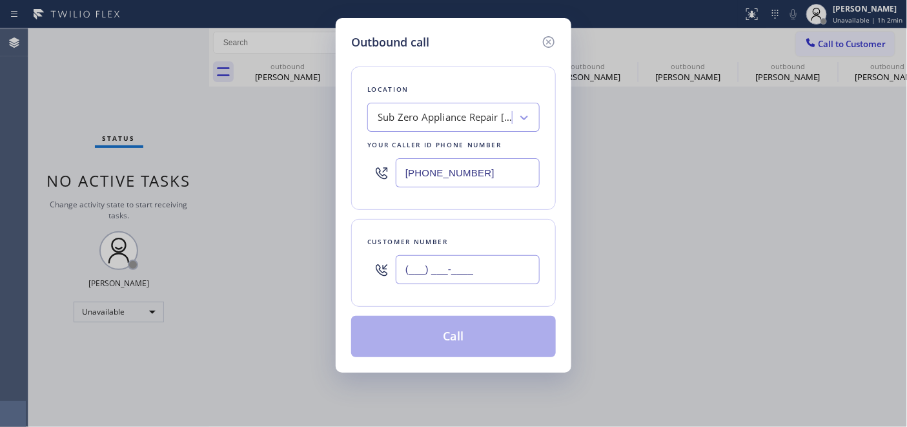
click at [346, 287] on div "Outbound call Location Sub Zero Appliance Repair Robertsville Your caller id ph…" at bounding box center [454, 195] width 236 height 354
paste input "408) 981-7128"
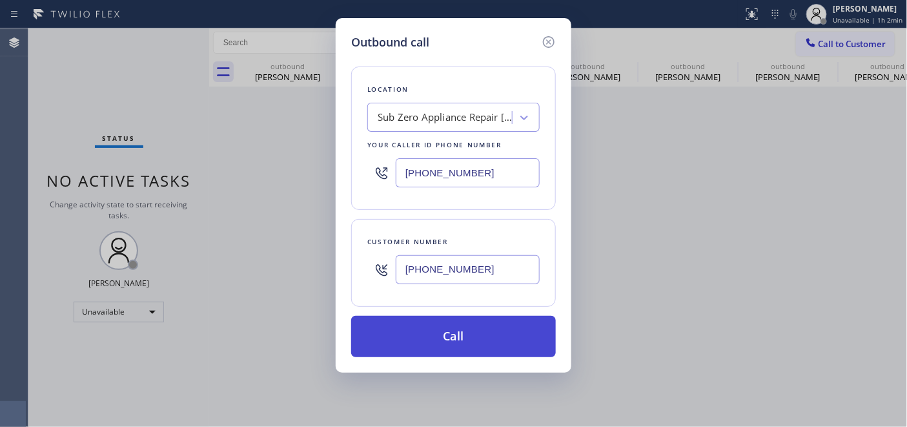
type input "(408) 981-7128"
click at [453, 332] on button "Call" at bounding box center [453, 336] width 205 height 41
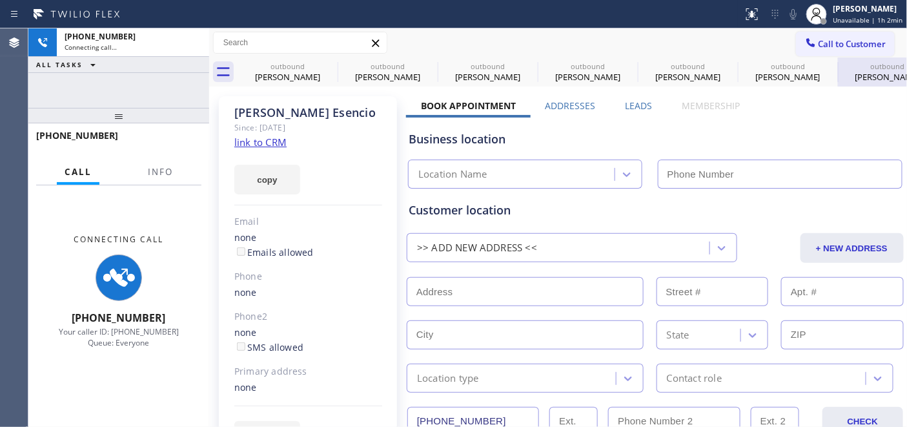
type input "(408) 692-9515"
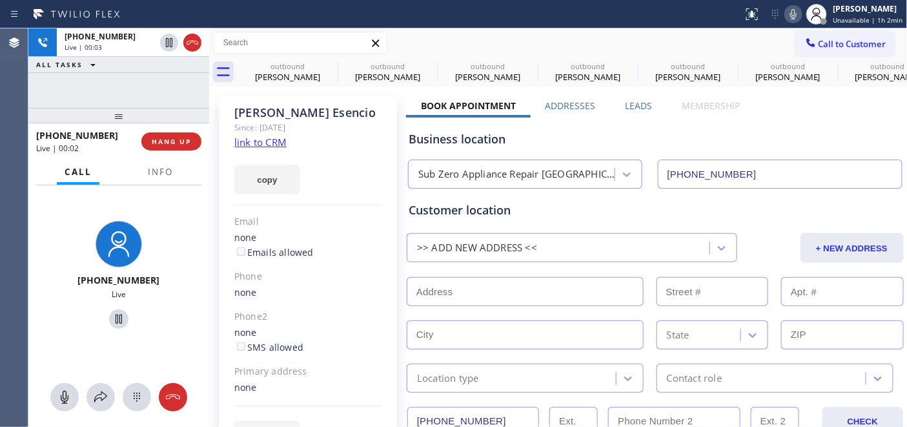
drag, startPoint x: 147, startPoint y: 111, endPoint x: 165, endPoint y: 79, distance: 37.3
click at [146, 68] on div "+14089817128 Live | 00:03 ALL TASKS ALL TASKS ACTIVE TASKS TASKS IN WRAP UP +14…" at bounding box center [118, 227] width 181 height 398
click at [167, 136] on button "HANG UP" at bounding box center [171, 141] width 60 height 18
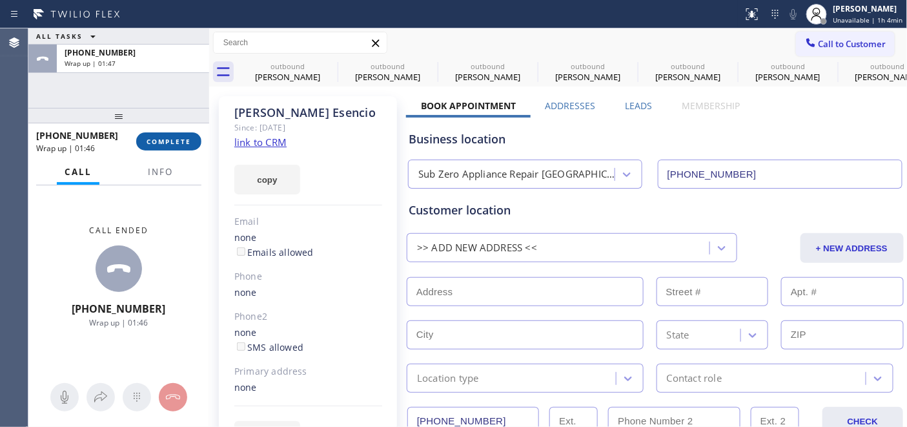
click at [167, 138] on span "COMPLETE" at bounding box center [169, 141] width 45 height 9
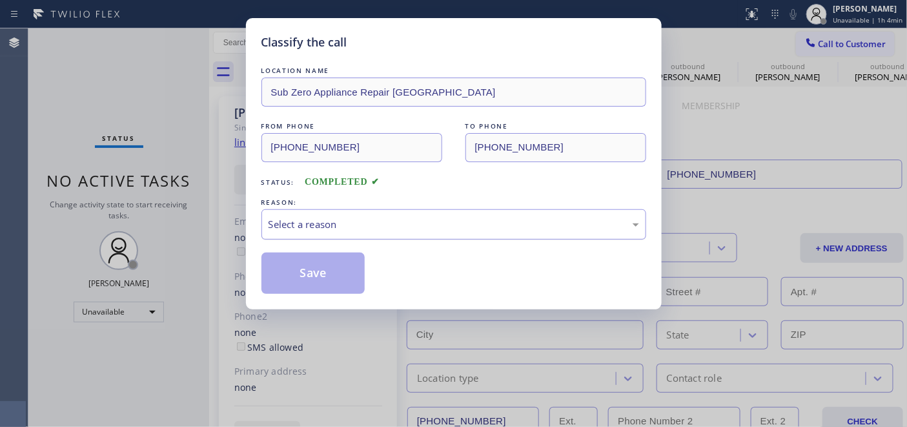
click at [437, 225] on div "Select a reason" at bounding box center [454, 224] width 371 height 15
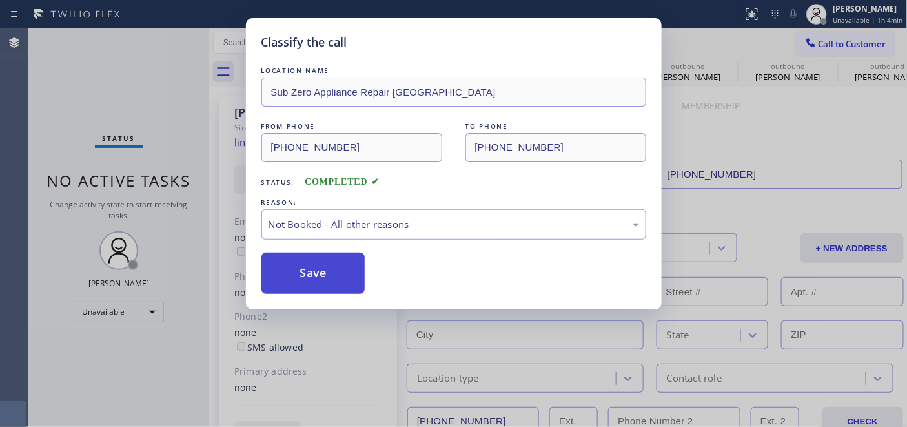
click at [328, 271] on button "Save" at bounding box center [313, 272] width 104 height 41
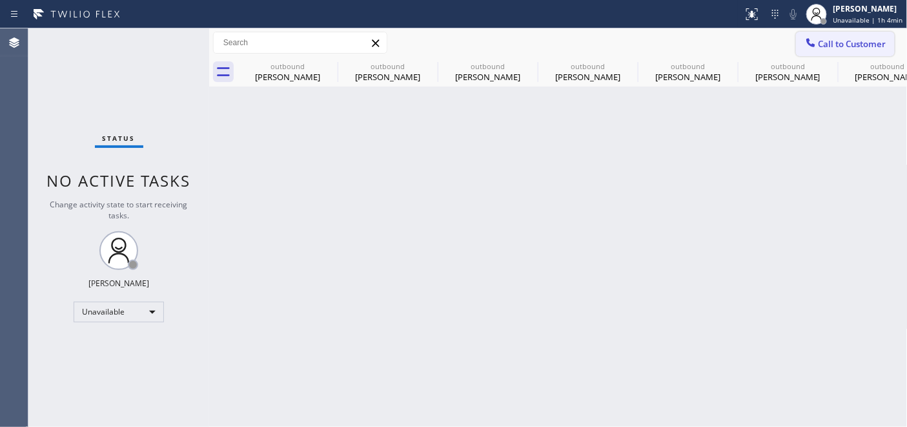
click at [821, 41] on span "Call to Customer" at bounding box center [853, 44] width 68 height 12
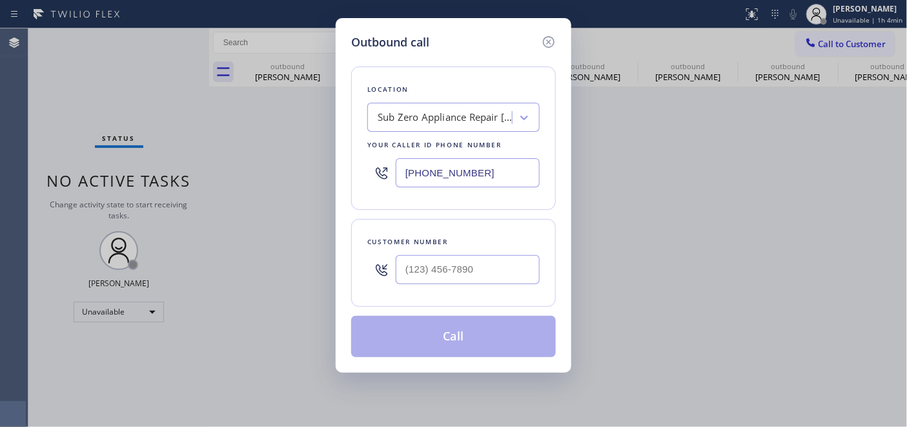
click at [506, 286] on div at bounding box center [468, 270] width 144 height 42
drag, startPoint x: 491, startPoint y: 267, endPoint x: 337, endPoint y: 260, distance: 153.8
click at [336, 260] on div "Outbound call Location Sub Zero Appliance Repair Robertsville Your caller id ph…" at bounding box center [454, 195] width 236 height 354
paste input "408) 666-5828"
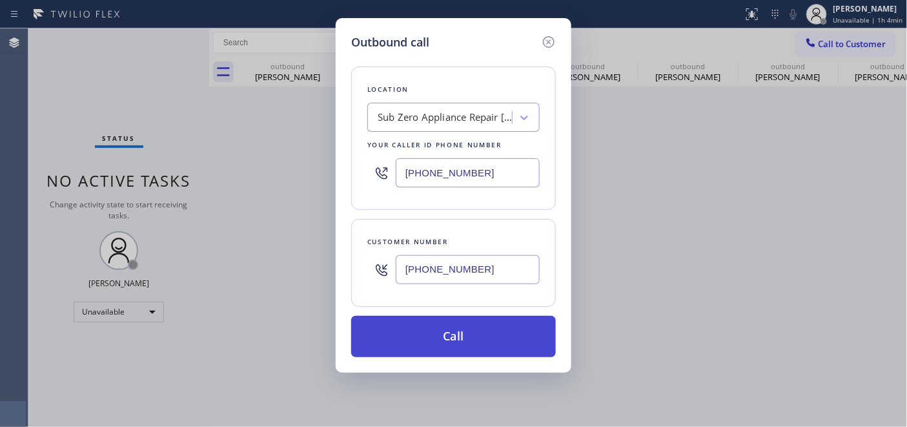
type input "(408) 666-5828"
click at [496, 343] on button "Call" at bounding box center [453, 336] width 205 height 41
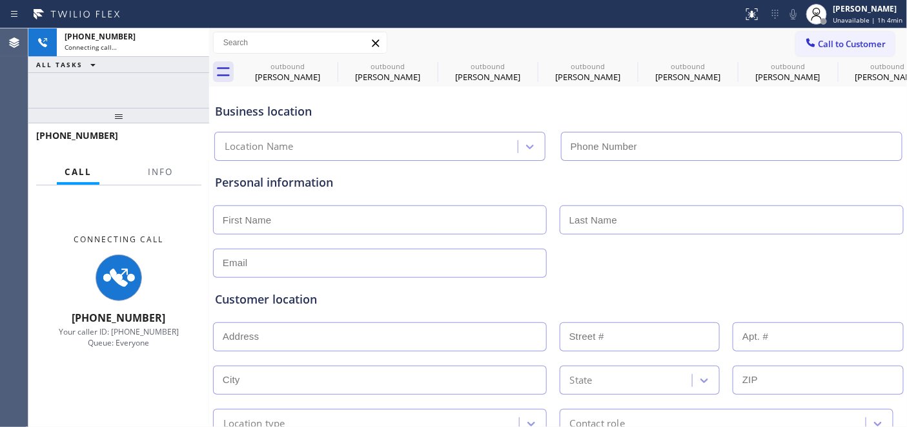
type input "(408) 692-9515"
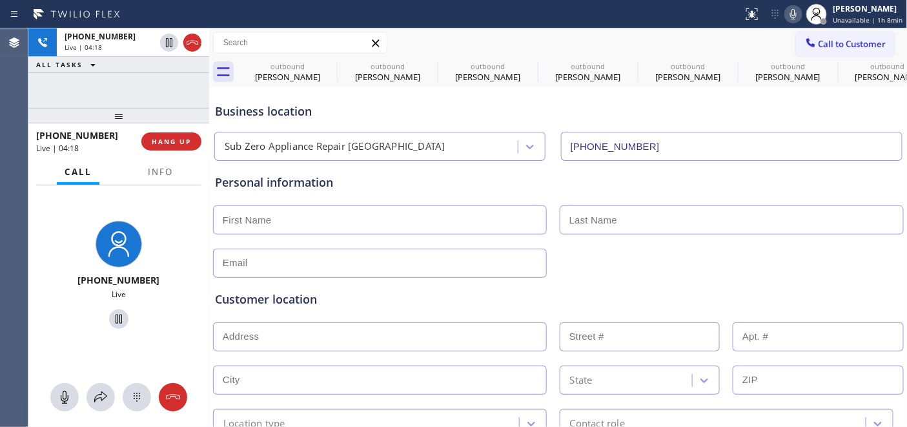
drag, startPoint x: 669, startPoint y: 141, endPoint x: 548, endPoint y: 170, distance: 124.8
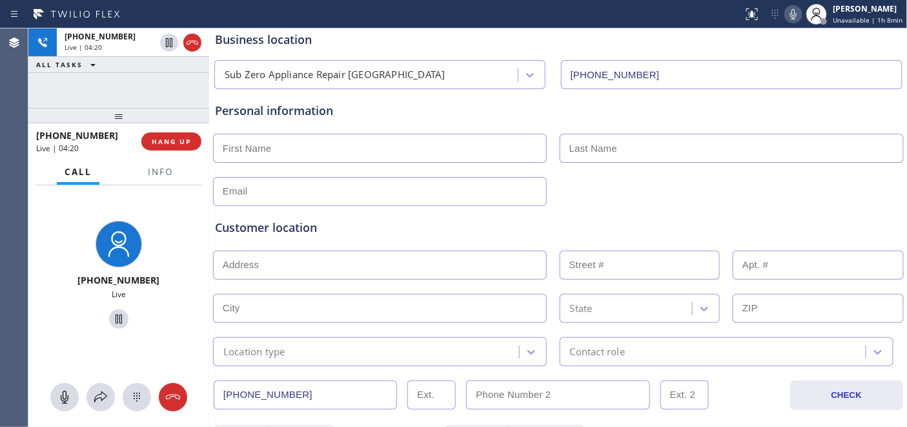
click at [449, 144] on input "text" at bounding box center [380, 148] width 334 height 29
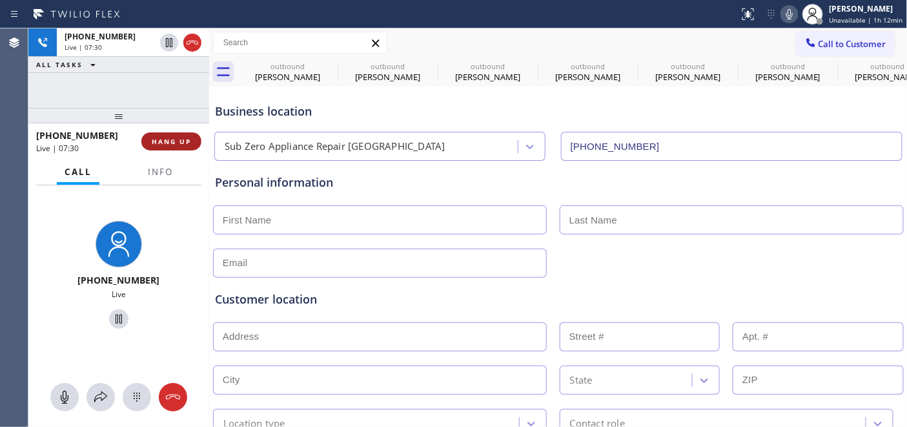
click at [178, 142] on span "HANG UP" at bounding box center [171, 141] width 39 height 9
drag, startPoint x: 181, startPoint y: 129, endPoint x: 178, endPoint y: 112, distance: 17.9
click at [178, 115] on div "+14086665828 Live | 07:31 ALL TASKS ALL TASKS ACTIVE TASKS TASKS IN WRAP UP +14…" at bounding box center [118, 227] width 181 height 398
drag, startPoint x: 177, startPoint y: 108, endPoint x: 375, endPoint y: 1, distance: 225.3
click at [178, 94] on div "+14086665828 Live | 07:31 ALL TASKS ALL TASKS ACTIVE TASKS TASKS IN WRAP UP +14…" at bounding box center [118, 227] width 181 height 398
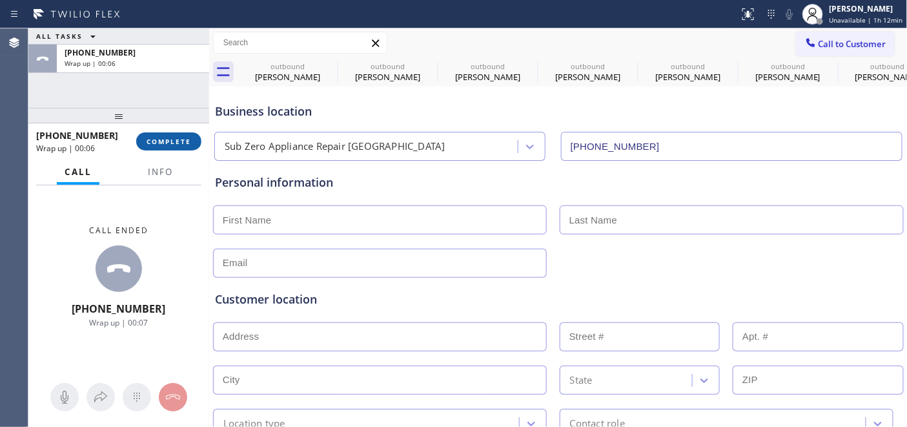
click at [170, 139] on span "COMPLETE" at bounding box center [169, 141] width 45 height 9
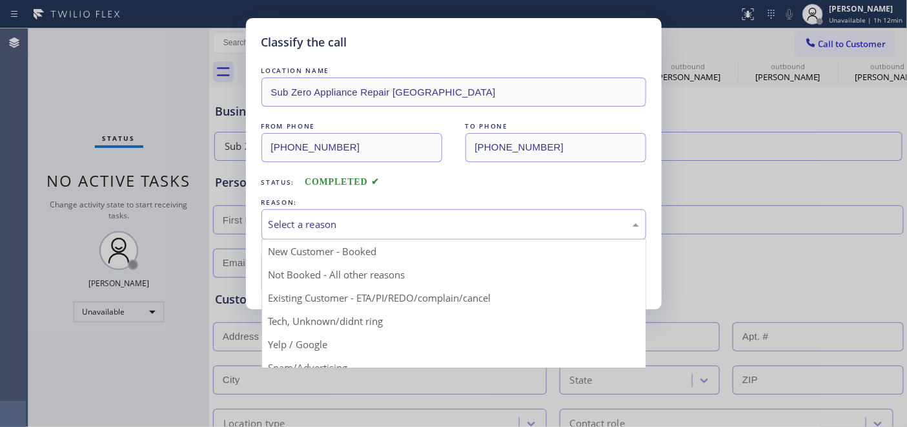
click at [319, 236] on div "Select a reason" at bounding box center [453, 224] width 385 height 30
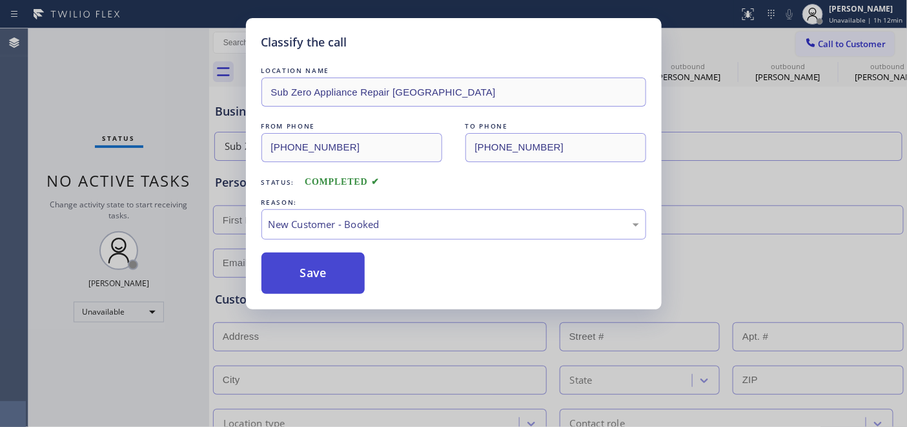
click at [313, 265] on button "Save" at bounding box center [313, 272] width 104 height 41
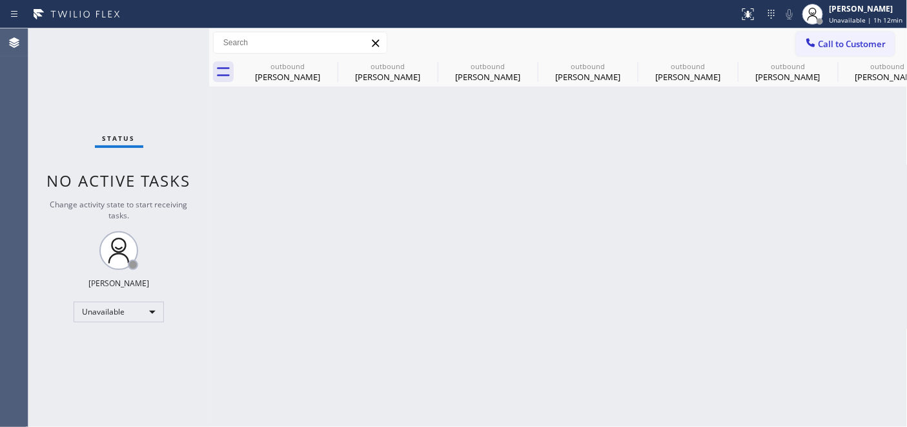
click at [841, 30] on div "Call to Customer Outbound call Location Sub Zero Appliance Repair Robertsville …" at bounding box center [558, 42] width 699 height 29
drag, startPoint x: 836, startPoint y: 44, endPoint x: 823, endPoint y: 52, distance: 15.6
click at [836, 44] on span "Call to Customer" at bounding box center [853, 44] width 68 height 12
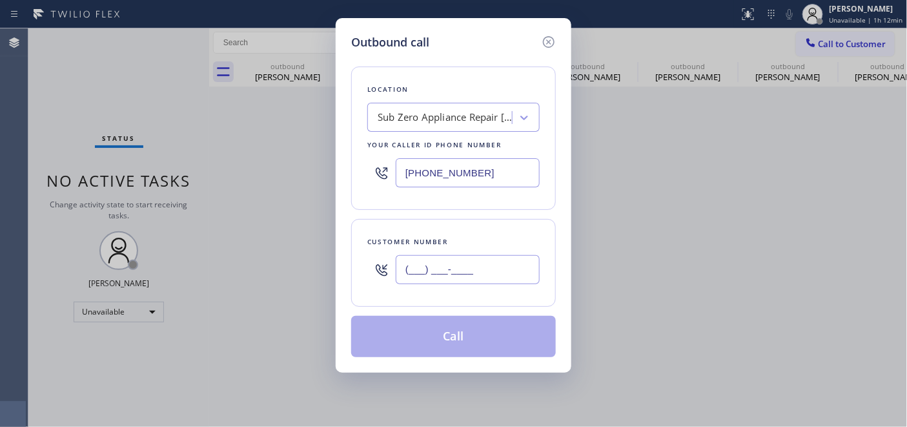
drag, startPoint x: 495, startPoint y: 270, endPoint x: 368, endPoint y: 284, distance: 127.3
click at [353, 274] on div "Customer number (___) ___-____" at bounding box center [453, 263] width 205 height 88
paste input "408) 666-5828"
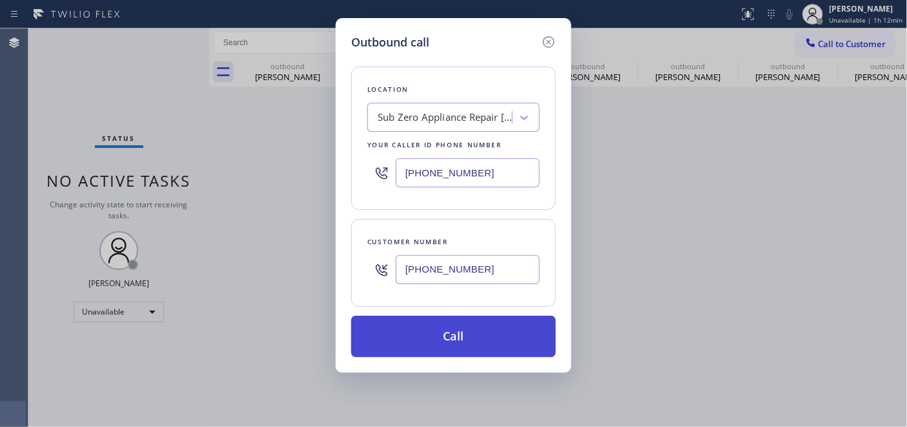
type input "(408) 666-5828"
click at [442, 347] on button "Call" at bounding box center [453, 336] width 205 height 41
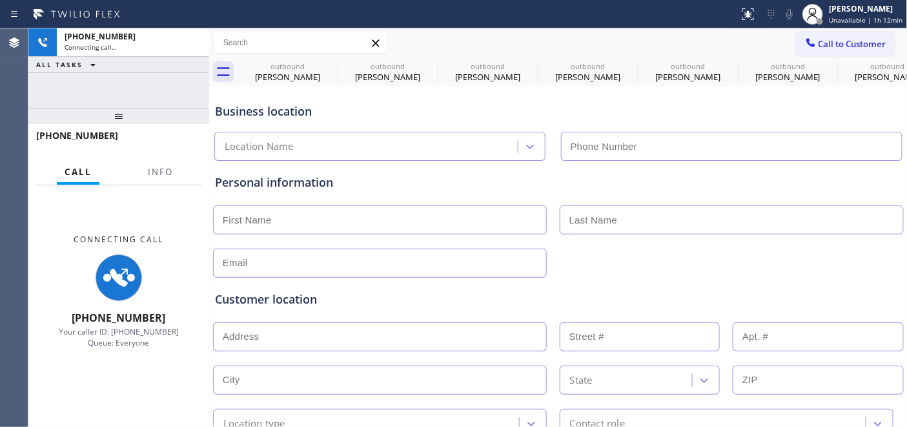
type input "(408) 692-9515"
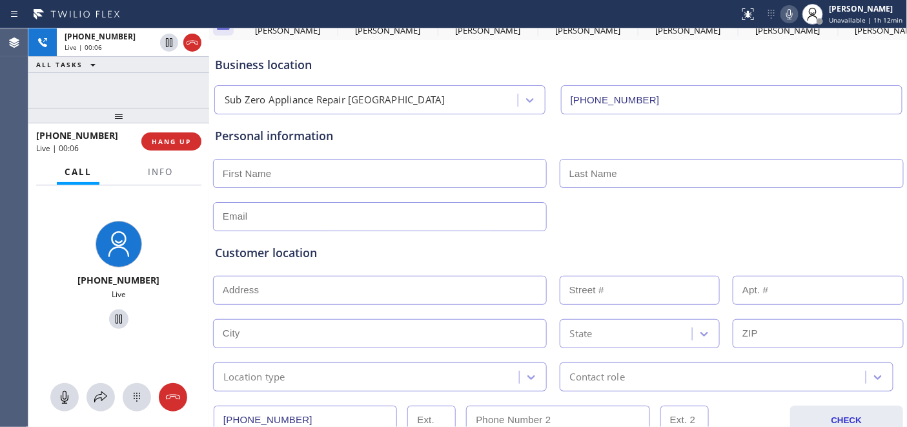
scroll to position [72, 0]
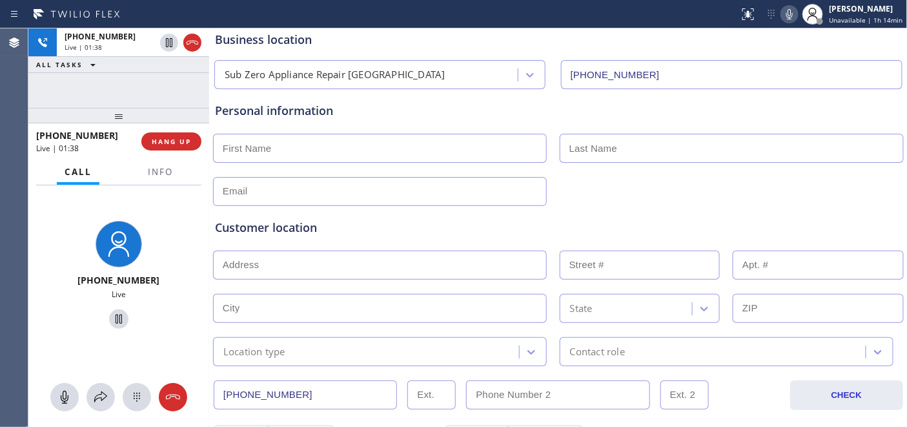
drag, startPoint x: 170, startPoint y: 120, endPoint x: 170, endPoint y: 88, distance: 31.6
click at [170, 88] on div "+14086665828 Live | 01:38 ALL TASKS ALL TASKS ACTIVE TASKS TASKS IN WRAP UP +14…" at bounding box center [118, 227] width 181 height 398
click at [171, 145] on span "HANG UP" at bounding box center [171, 141] width 39 height 9
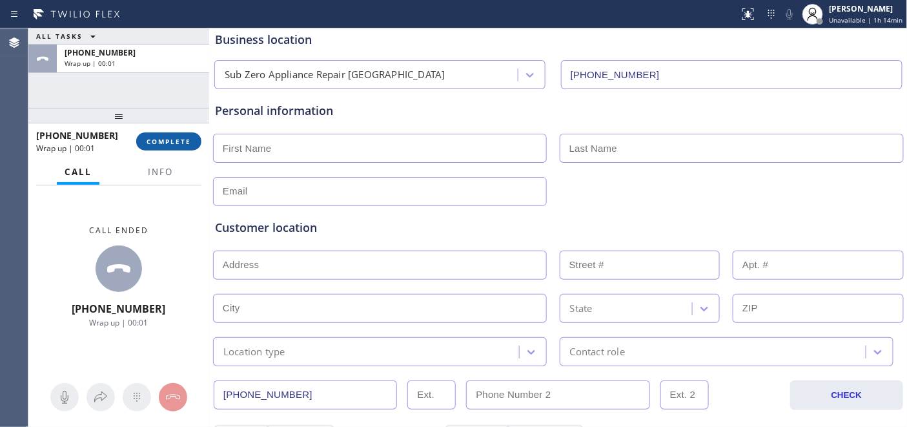
click at [171, 145] on span "COMPLETE" at bounding box center [169, 141] width 45 height 9
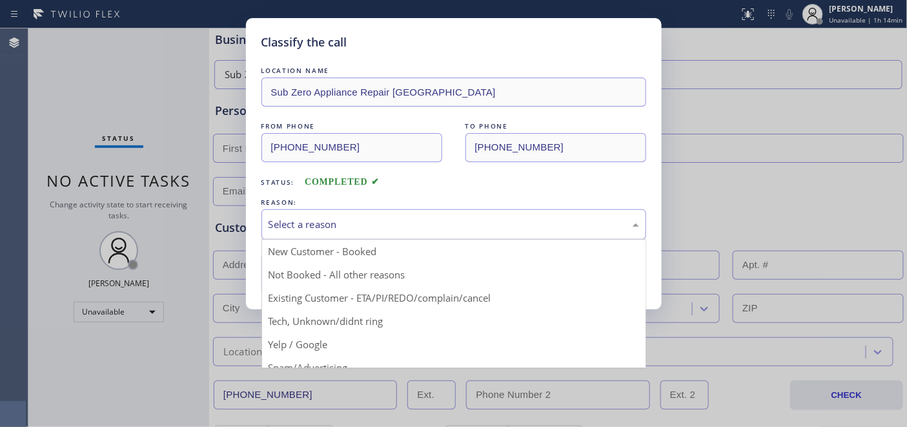
click at [344, 223] on div "Select a reason" at bounding box center [454, 224] width 371 height 15
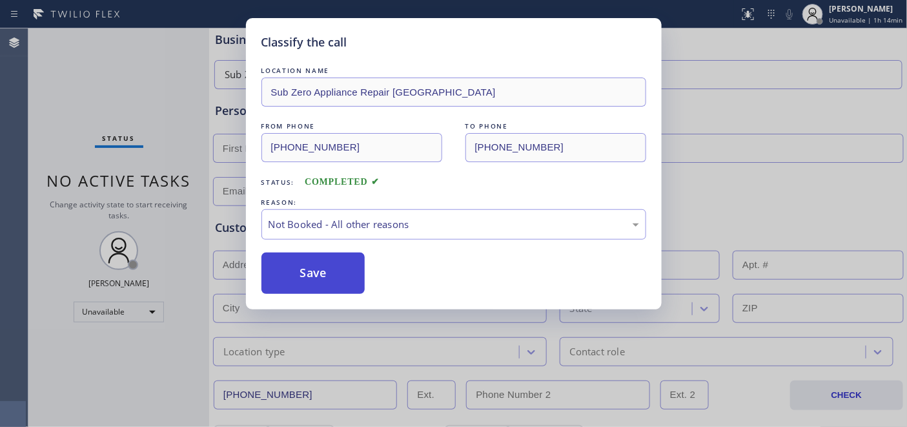
drag, startPoint x: 311, startPoint y: 270, endPoint x: 296, endPoint y: 265, distance: 16.1
click at [296, 265] on button "Save" at bounding box center [313, 272] width 104 height 41
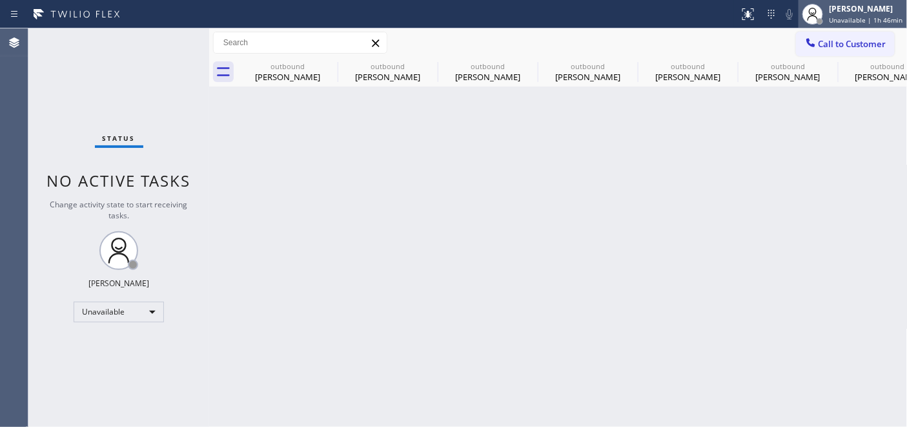
click at [846, 20] on span "Unavailable | 1h 46min" at bounding box center [867, 19] width 74 height 9
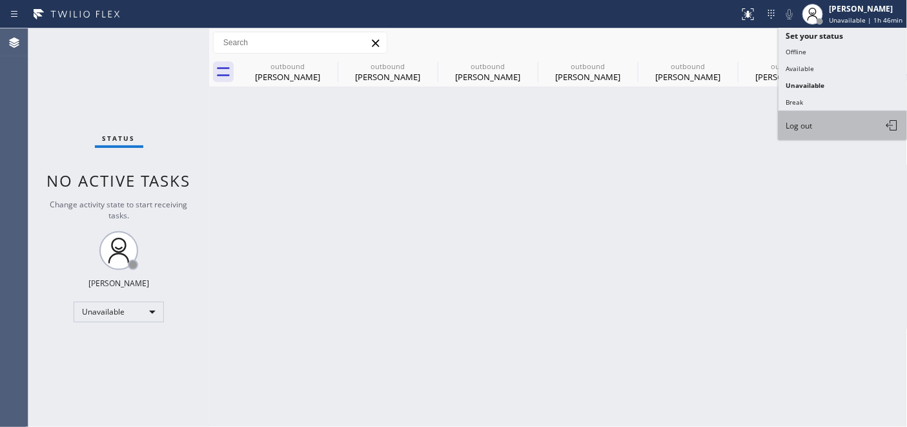
click at [812, 124] on span "Log out" at bounding box center [799, 125] width 26 height 11
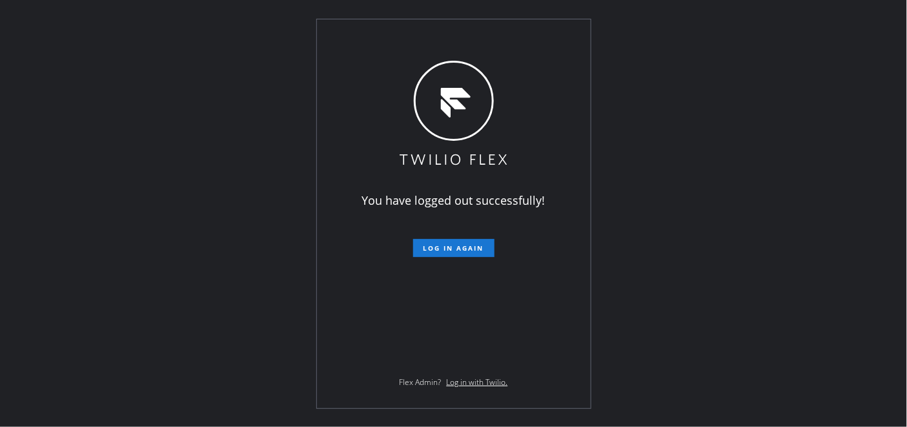
click at [292, 113] on div "You have logged out successfully! Log in again Flex Admin? Log in with Twilio." at bounding box center [453, 213] width 907 height 427
click at [446, 70] on icon at bounding box center [454, 114] width 112 height 107
drag, startPoint x: 768, startPoint y: 36, endPoint x: 763, endPoint y: 0, distance: 35.9
click at [768, 36] on div "You have logged out successfully! Log in again Flex Admin? Log in with Twilio." at bounding box center [453, 213] width 907 height 427
